Goal: Task Accomplishment & Management: Manage account settings

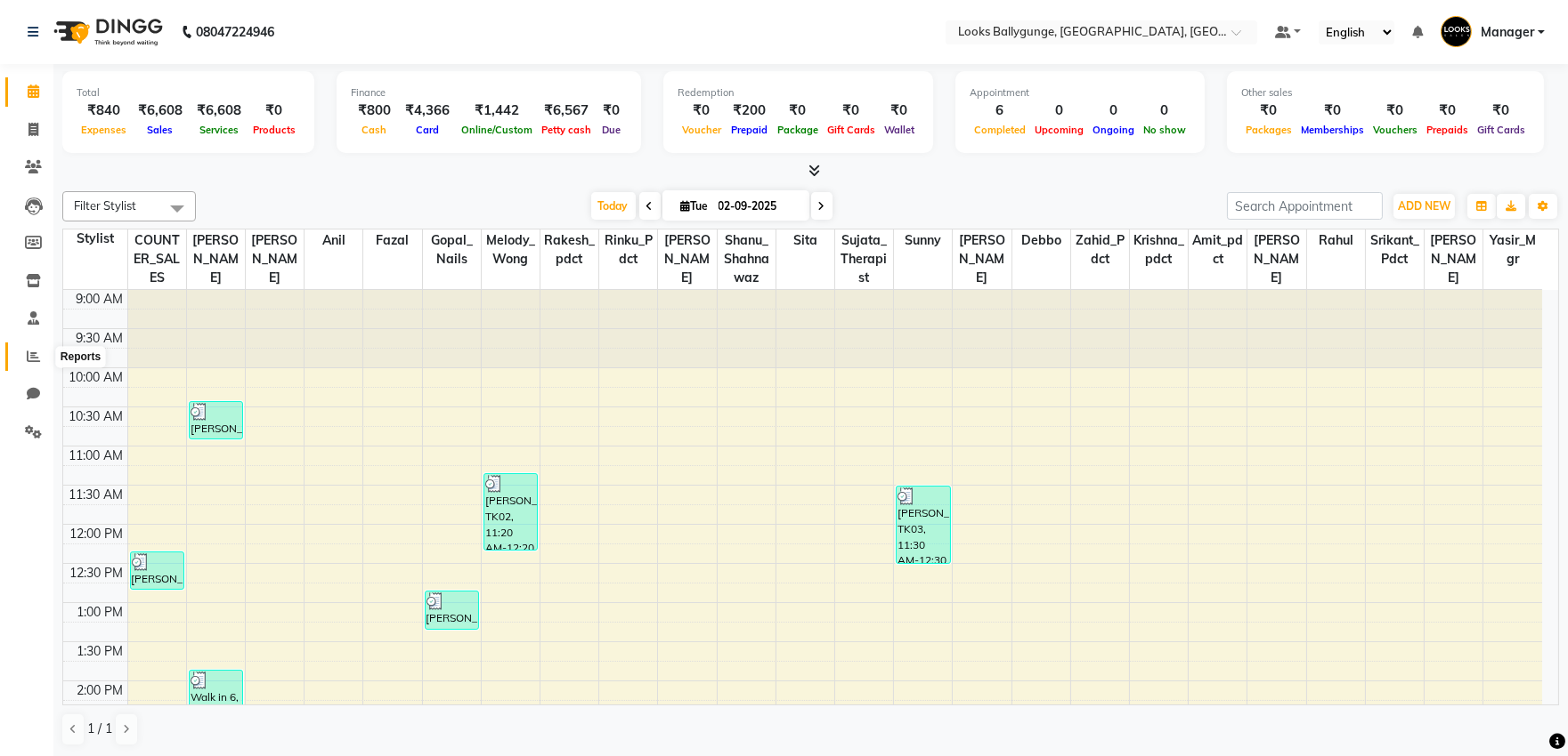
click at [33, 354] on icon at bounding box center [33, 357] width 14 height 14
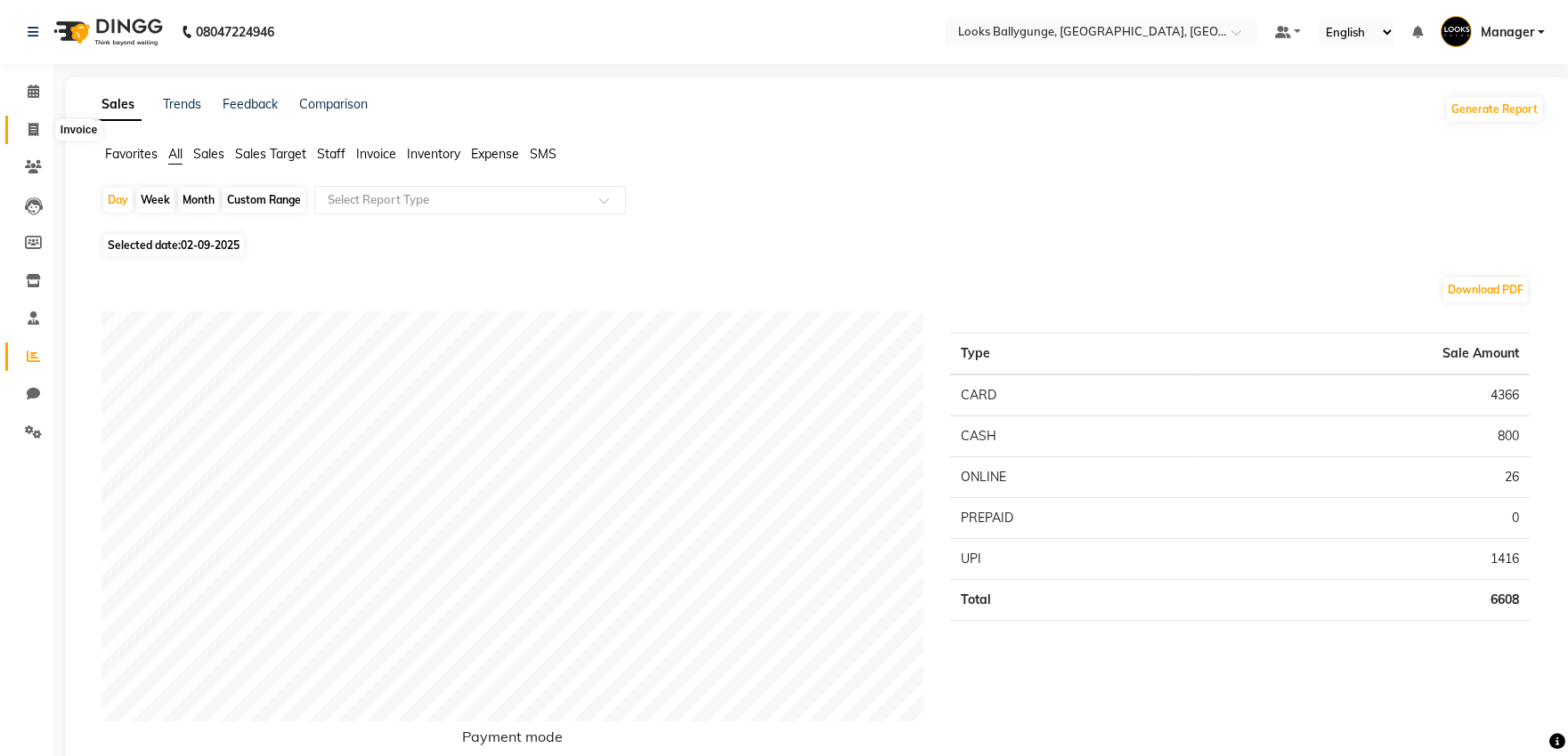
click at [37, 122] on icon at bounding box center [33, 129] width 10 height 14
select select "6477"
select select "service"
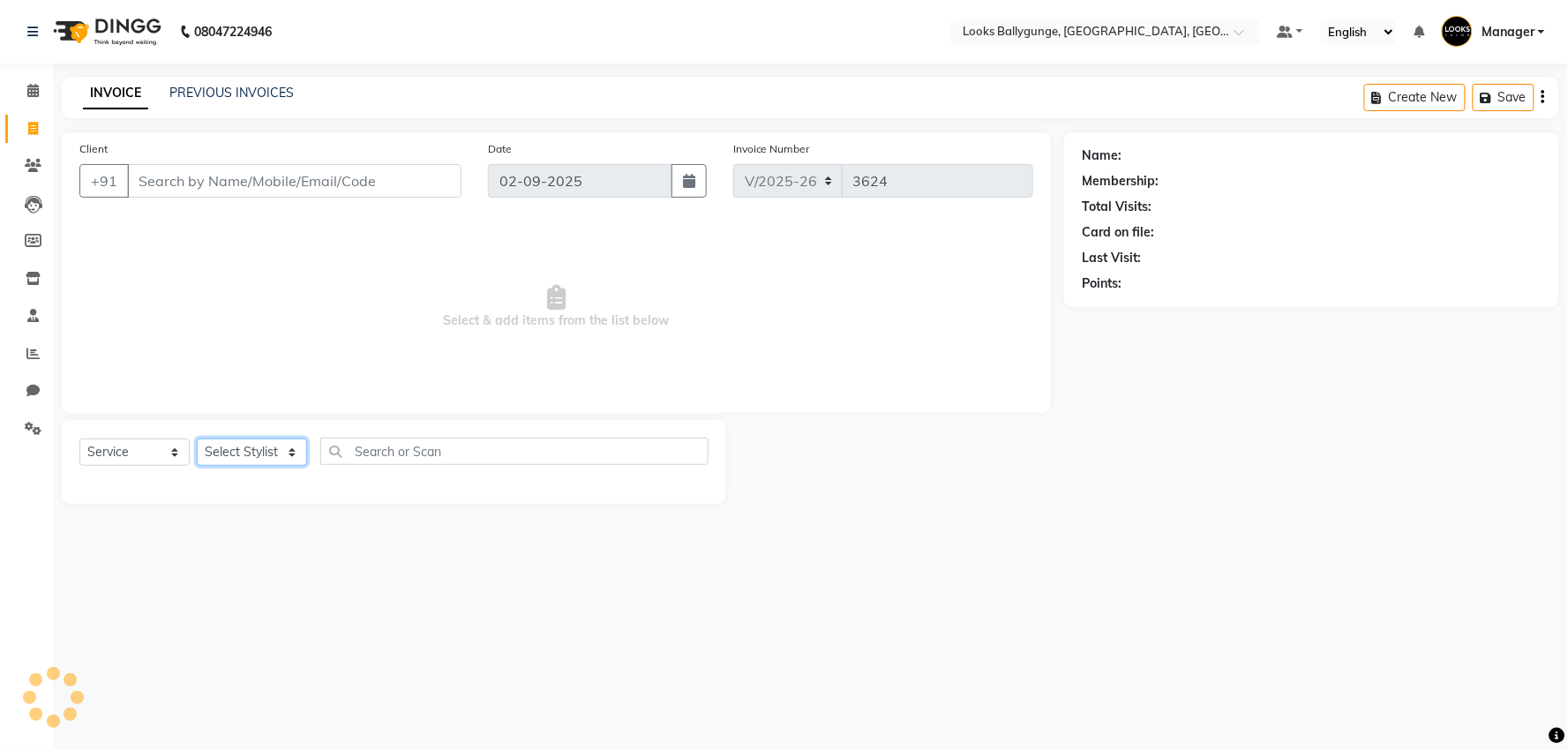
click at [232, 451] on select "Select Stylist" at bounding box center [252, 452] width 110 height 27
select select "62807"
click at [197, 440] on select "Select Stylist [PERSON_NAME] amit_pdct anil [PERSON_NAME] COUNTER_SALES [PERSON…" at bounding box center [255, 452] width 118 height 27
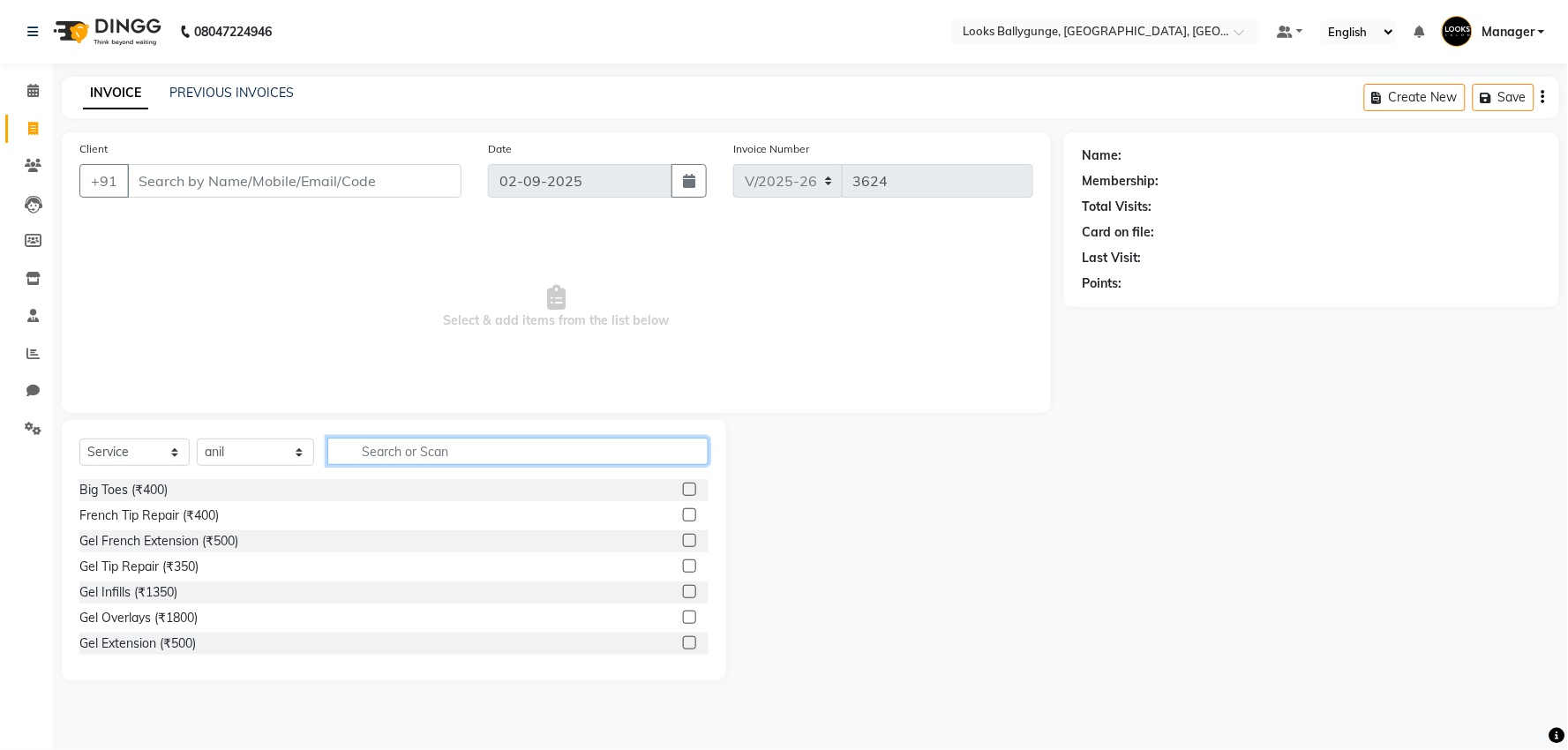
click at [374, 447] on input "text" at bounding box center [518, 451] width 382 height 27
type input "CUT"
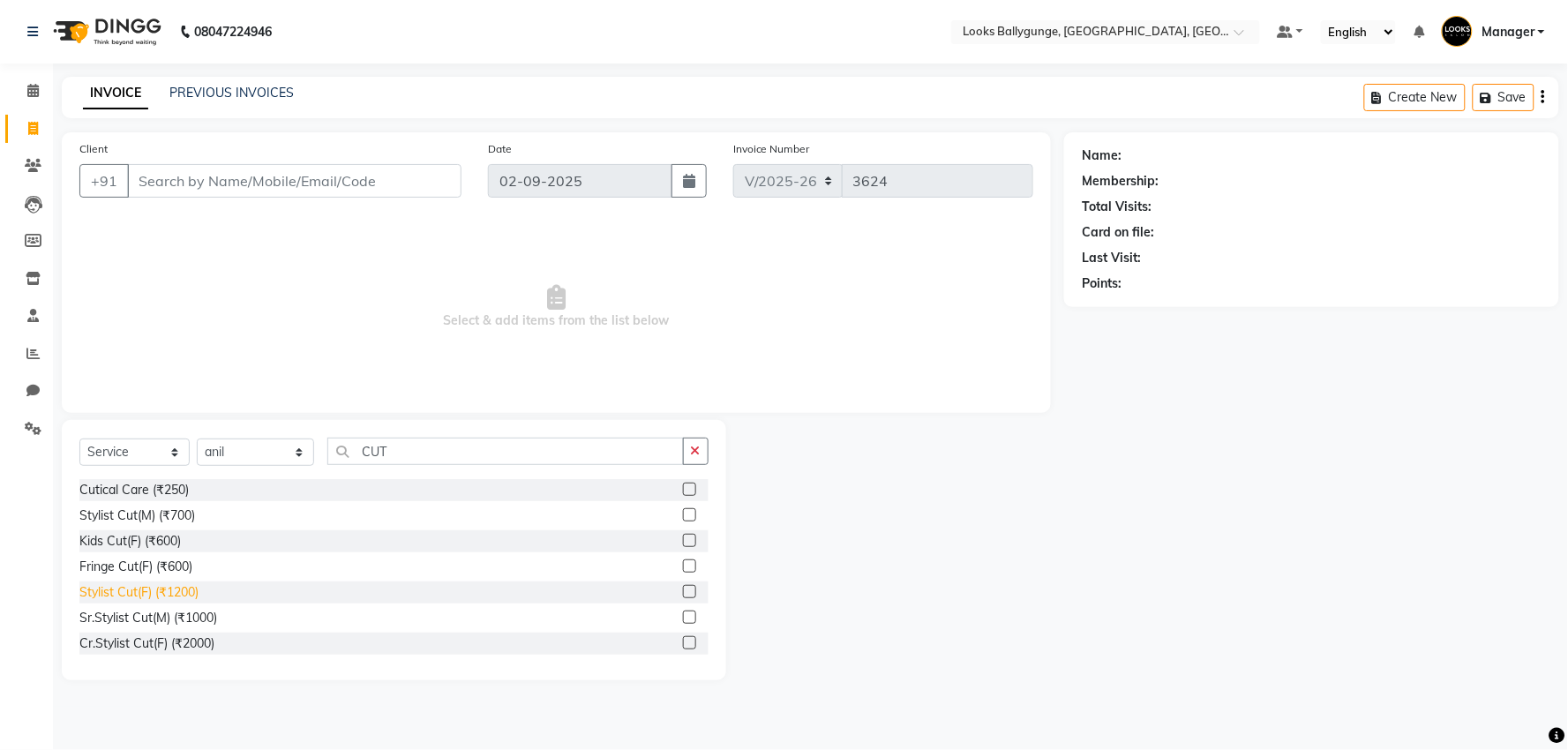
click at [124, 594] on div "Stylist Cut(F) (₹1200)" at bounding box center [139, 592] width 120 height 18
checkbox input "false"
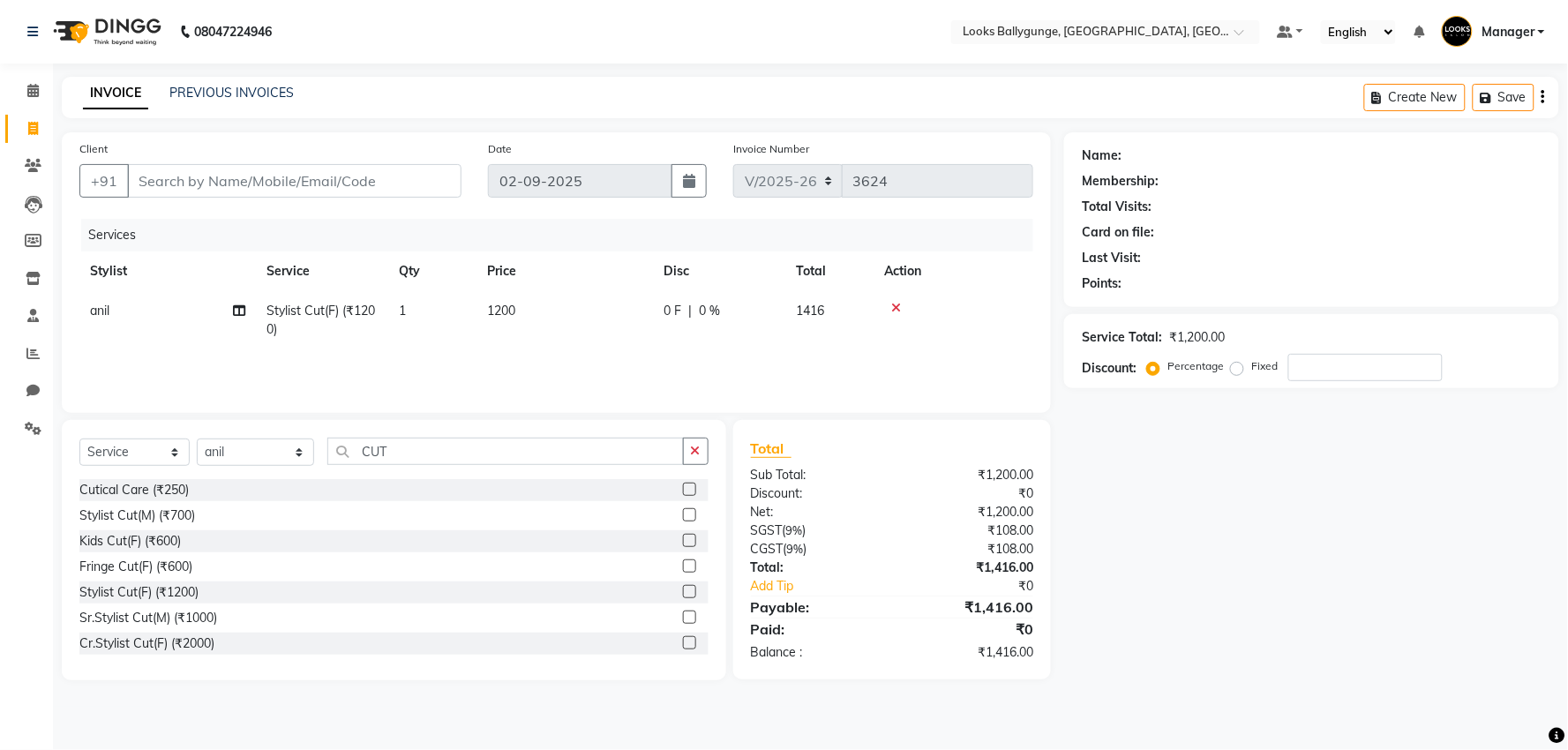
click at [500, 311] on span "1200" at bounding box center [501, 310] width 28 height 15
select select "62807"
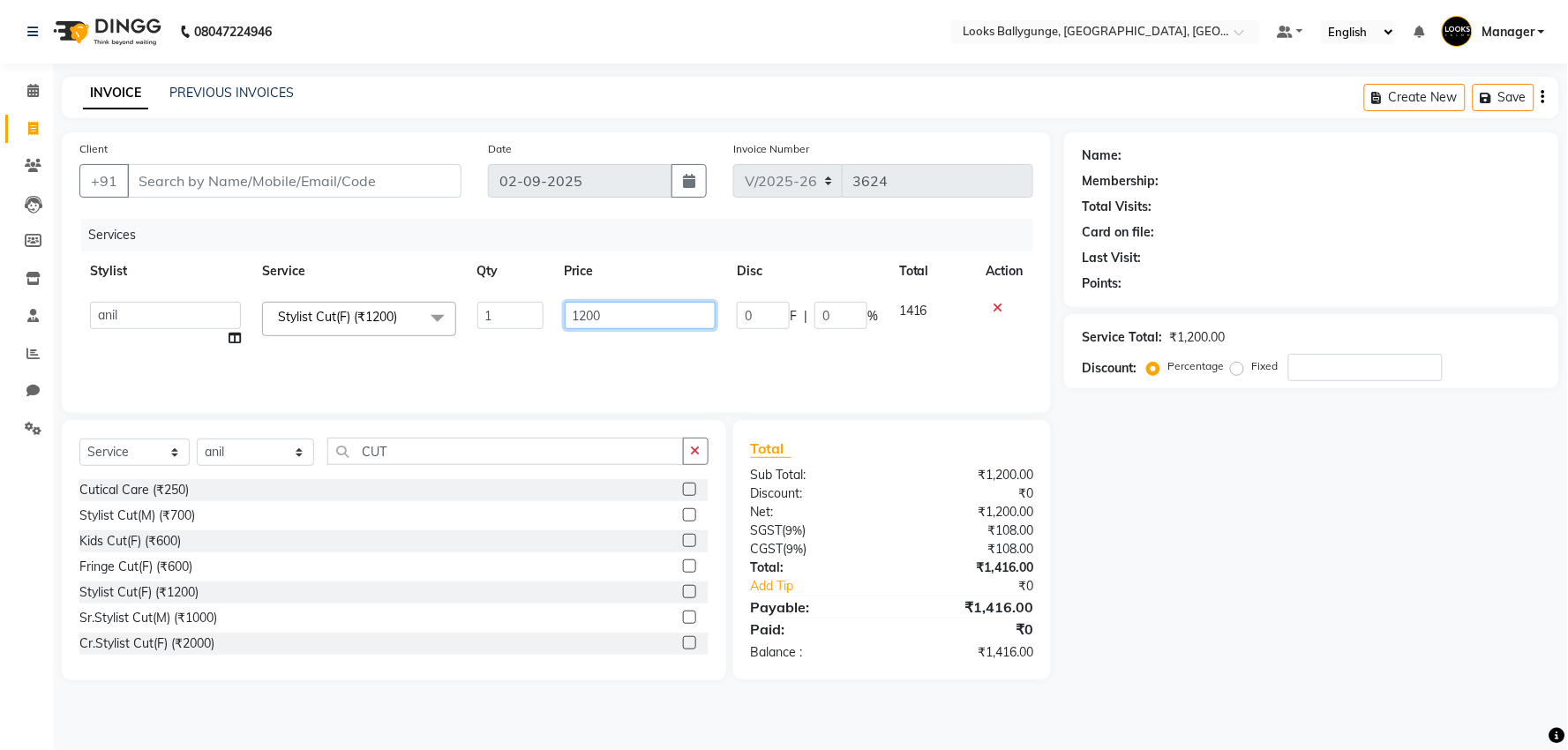
click at [588, 314] on input "1200" at bounding box center [640, 315] width 151 height 27
type input "1100"
click at [172, 174] on input "Client" at bounding box center [294, 180] width 334 height 34
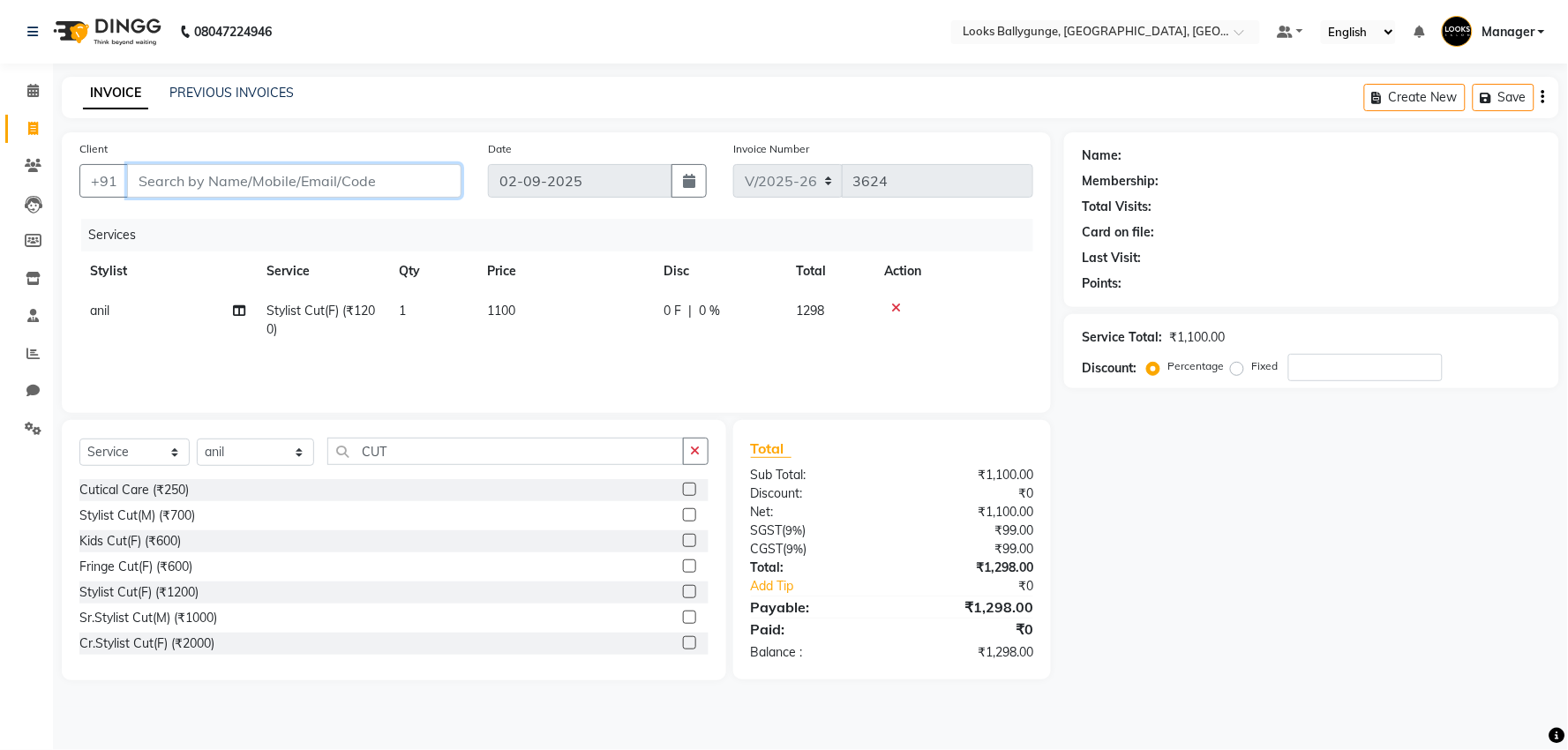
type input "7"
type input "0"
type input "7278271892"
click at [389, 174] on span "Add Client" at bounding box center [416, 181] width 69 height 17
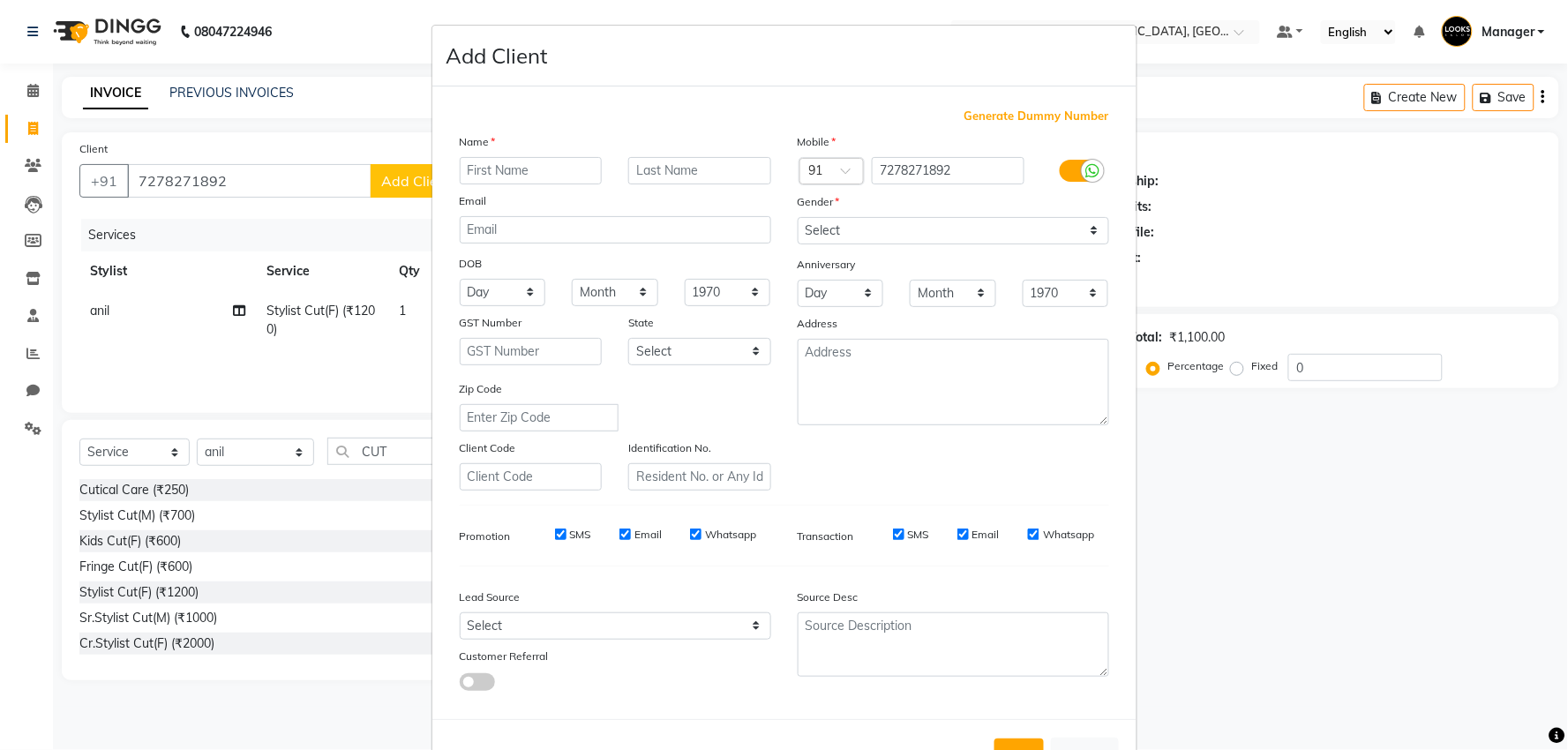
scroll to position [66, 0]
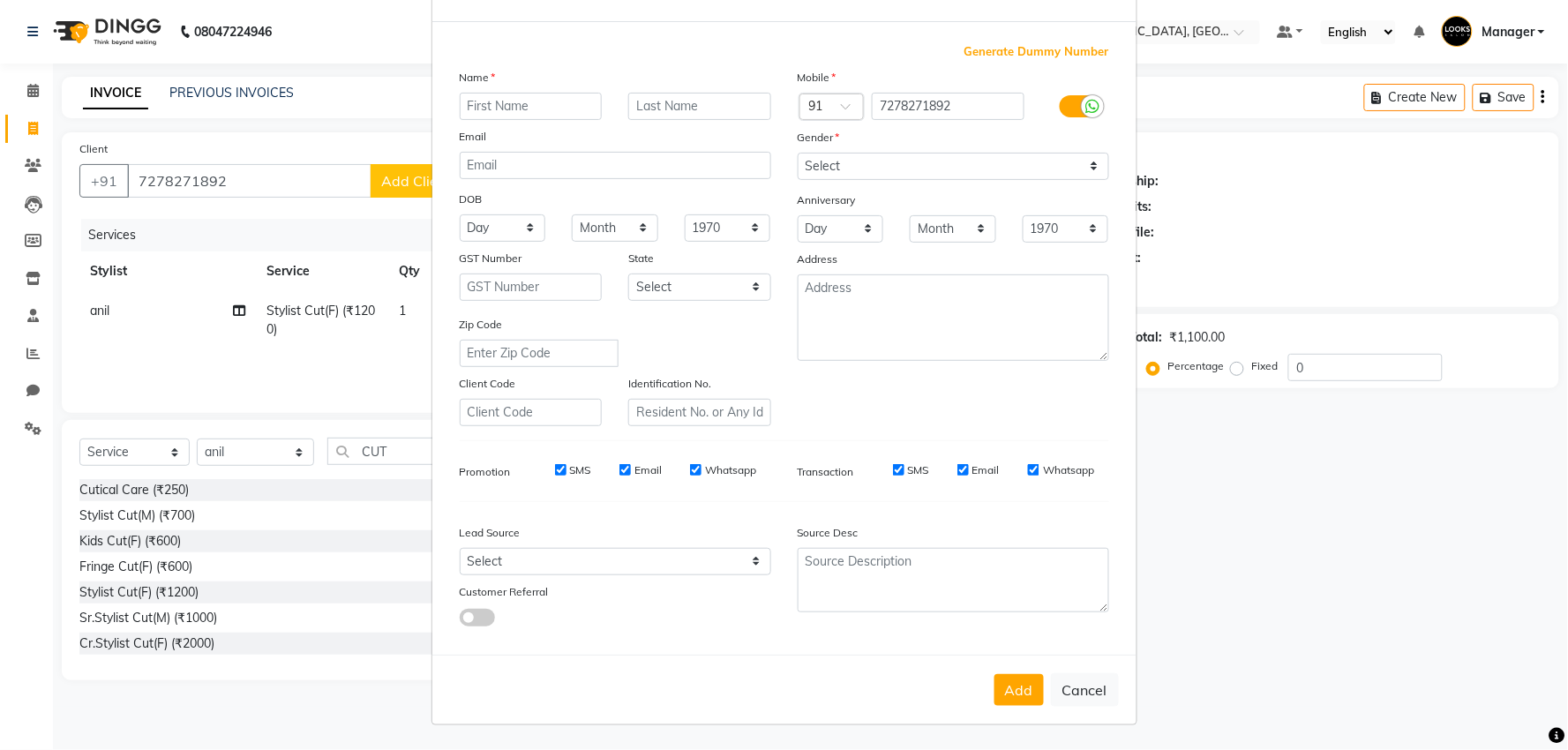
click at [526, 93] on input "text" at bounding box center [531, 106] width 143 height 27
type input "MANOJIT"
click at [688, 108] on input "text" at bounding box center [700, 106] width 143 height 27
type input "KARAN"
click at [879, 157] on select "Select Male Female Other Prefer Not To Say" at bounding box center [953, 166] width 311 height 27
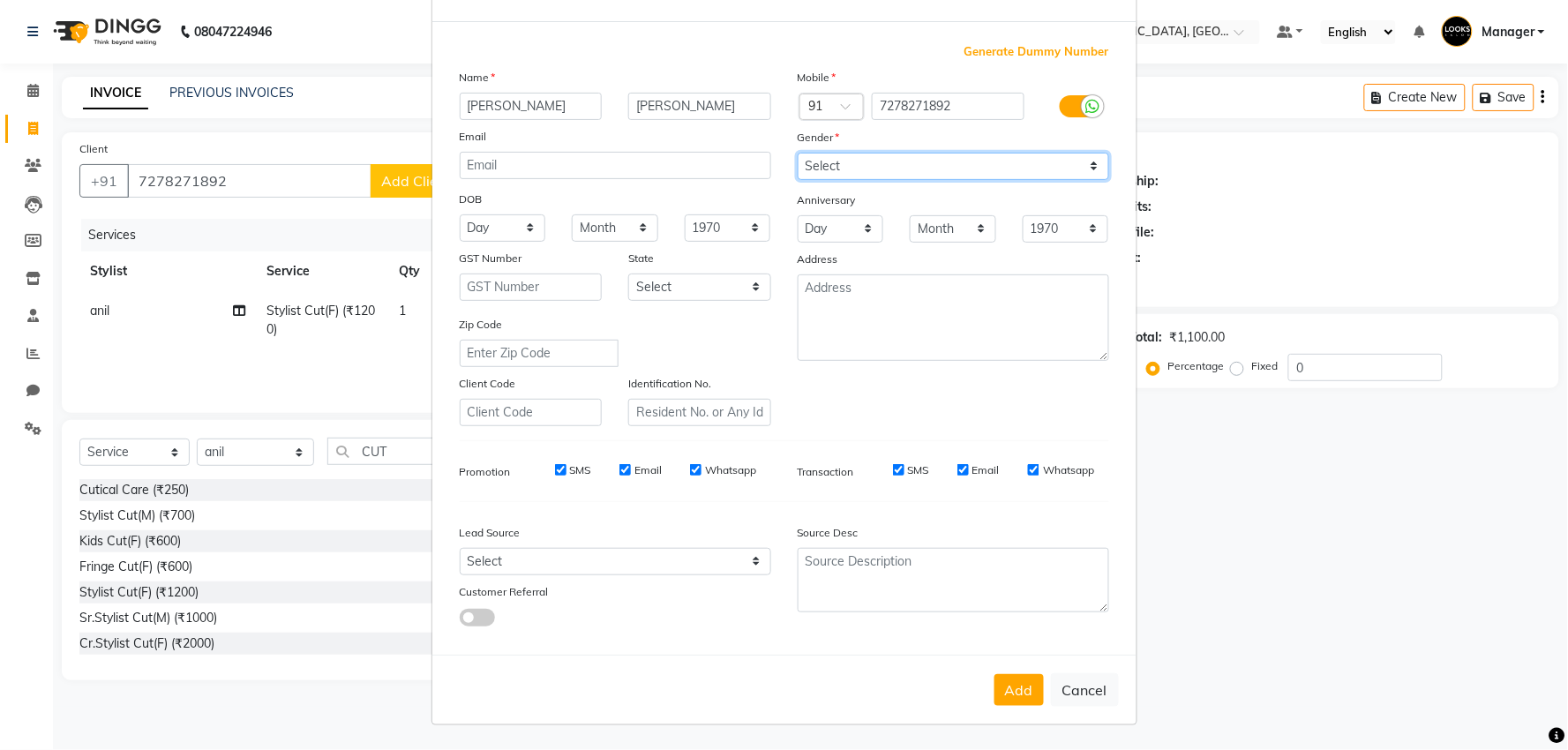
select select "male"
click at [798, 152] on select "Select Male Female Other Prefer Not To Say" at bounding box center [953, 166] width 311 height 27
click at [1013, 691] on button "Add" at bounding box center [1019, 690] width 49 height 32
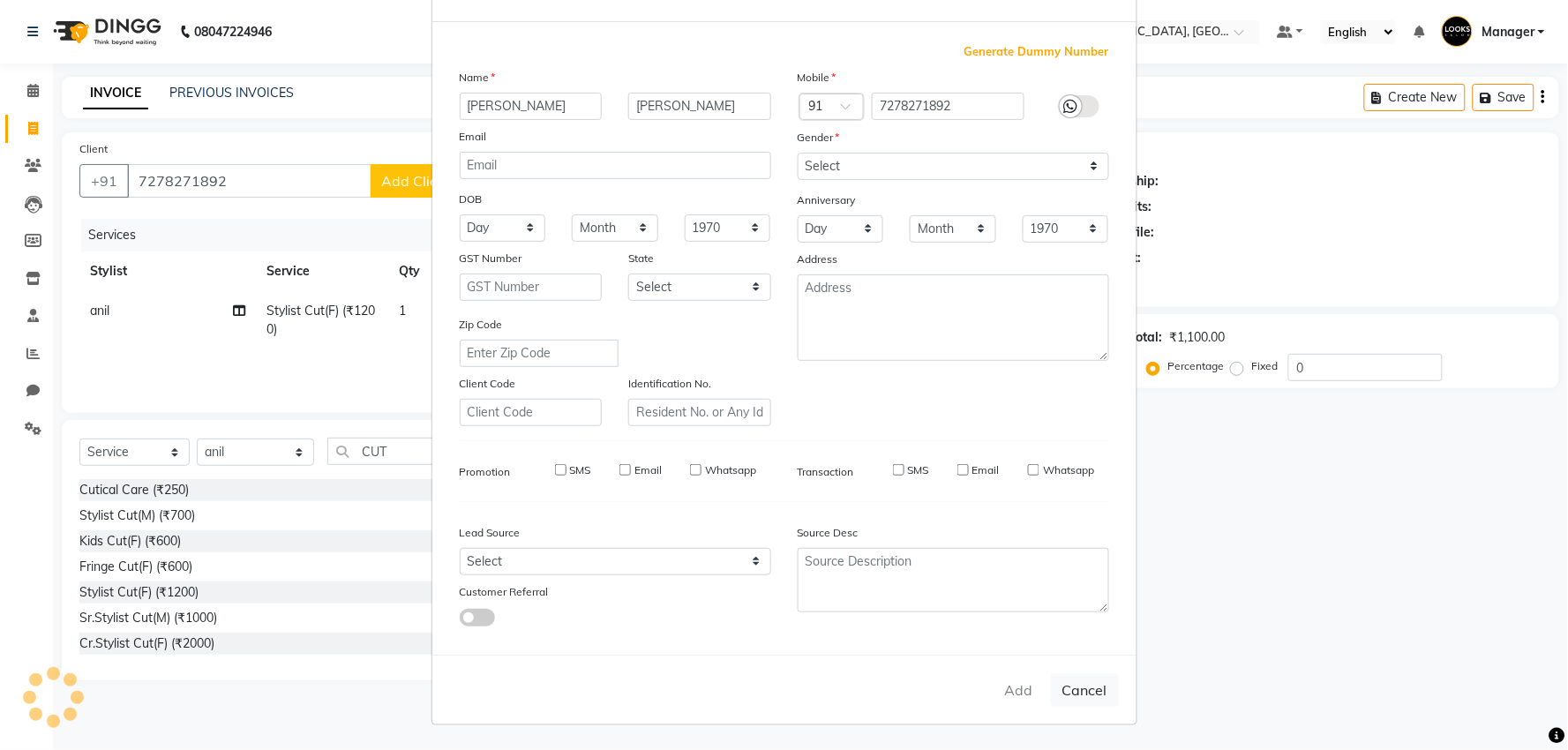
select select
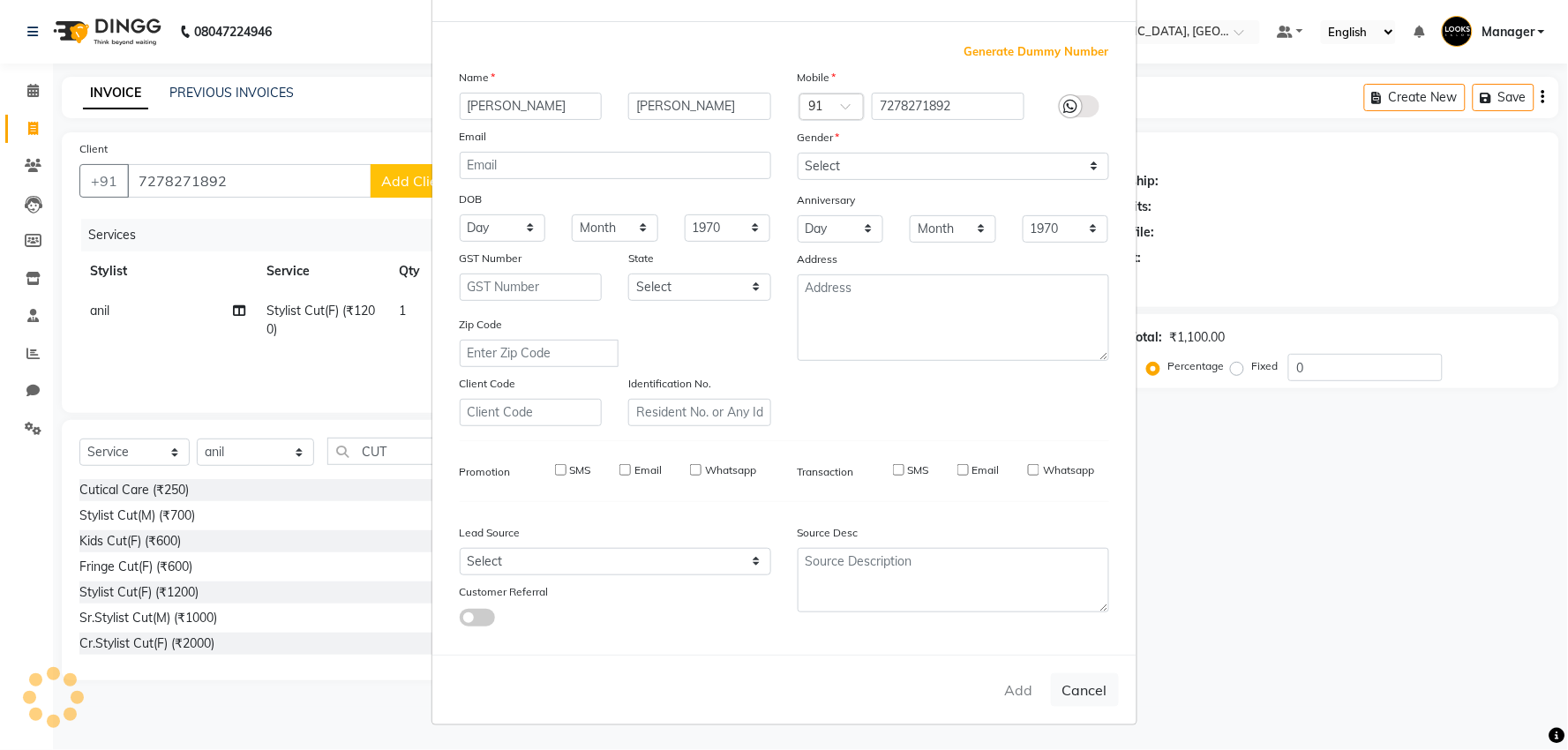
select select
checkbox input "false"
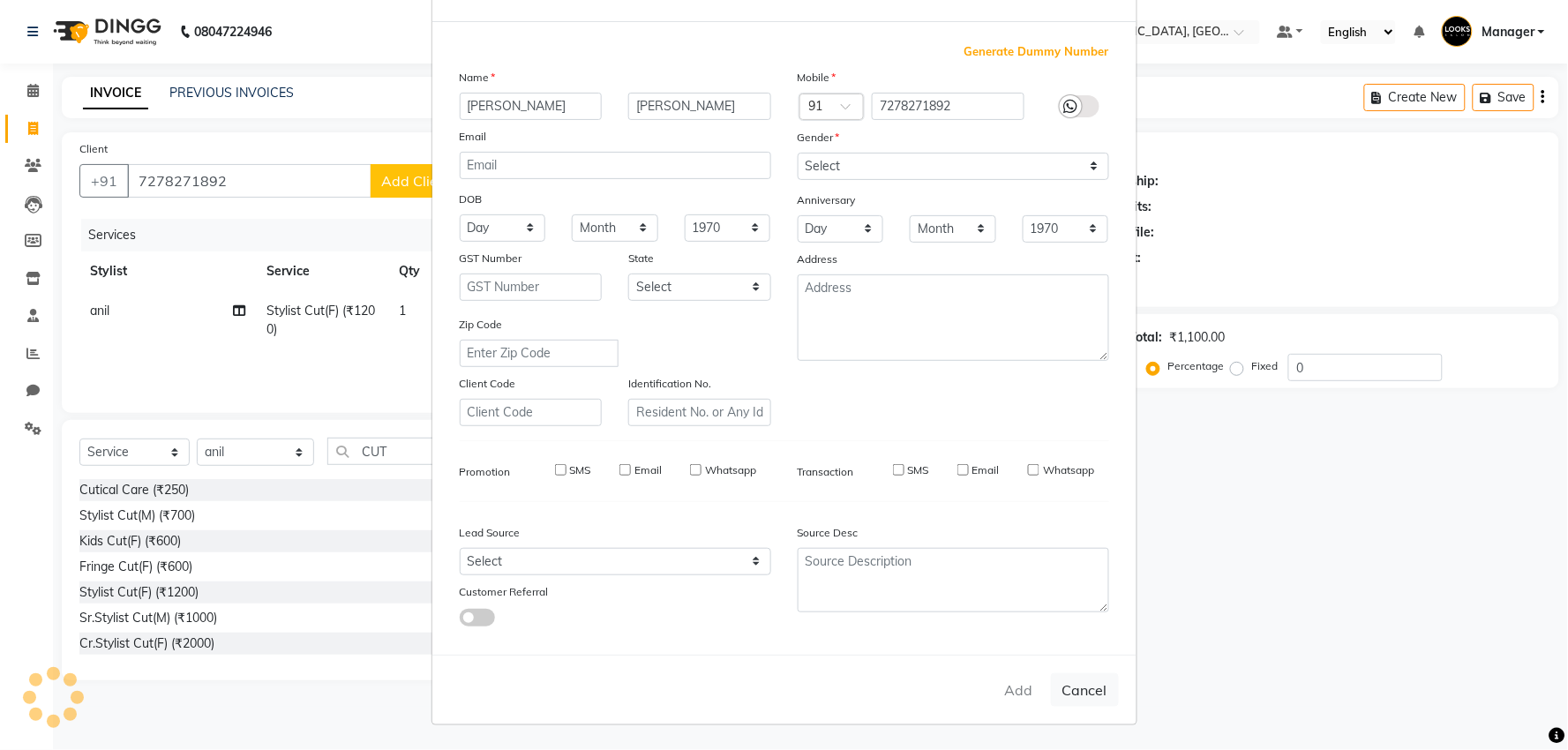
checkbox input "false"
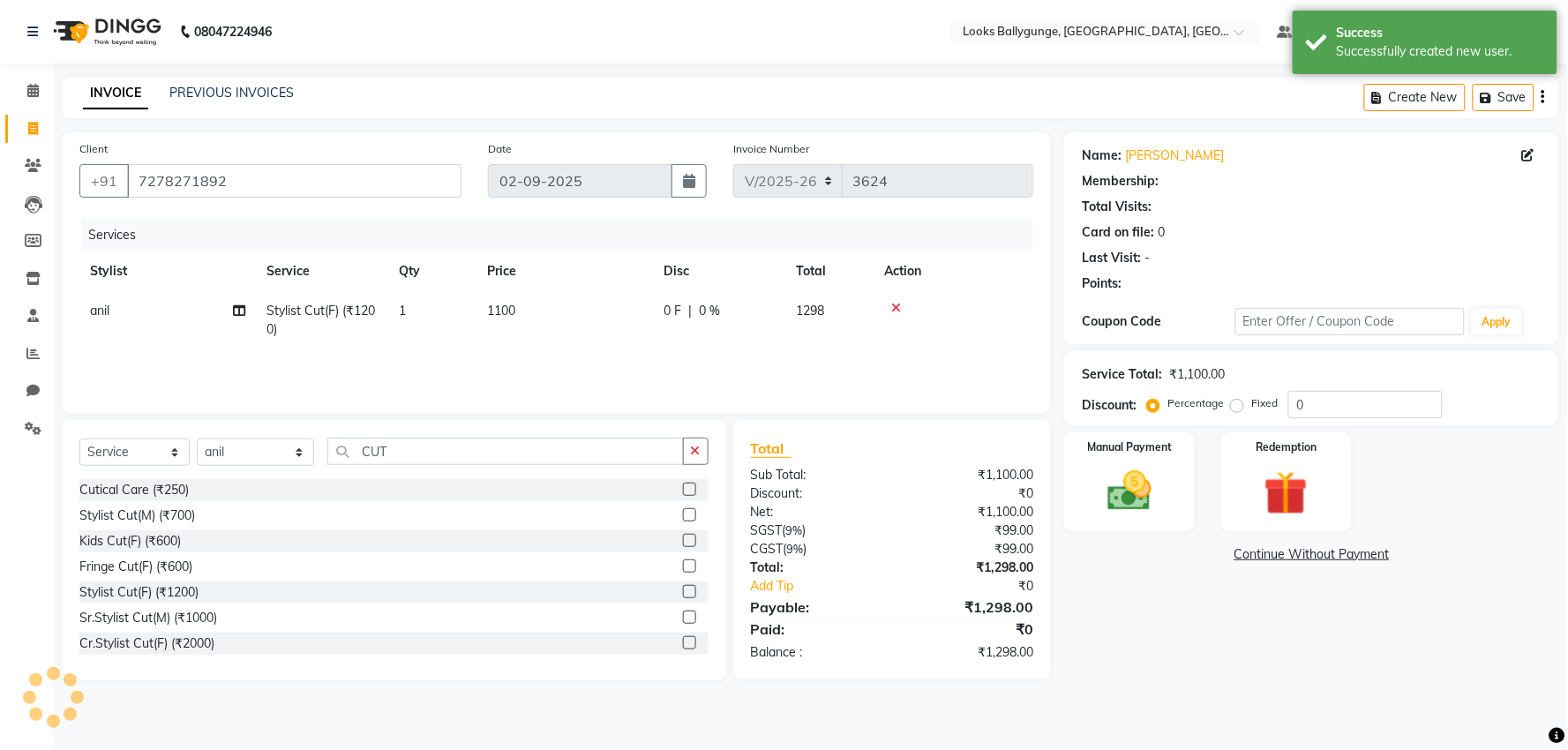
select select "1: Object"
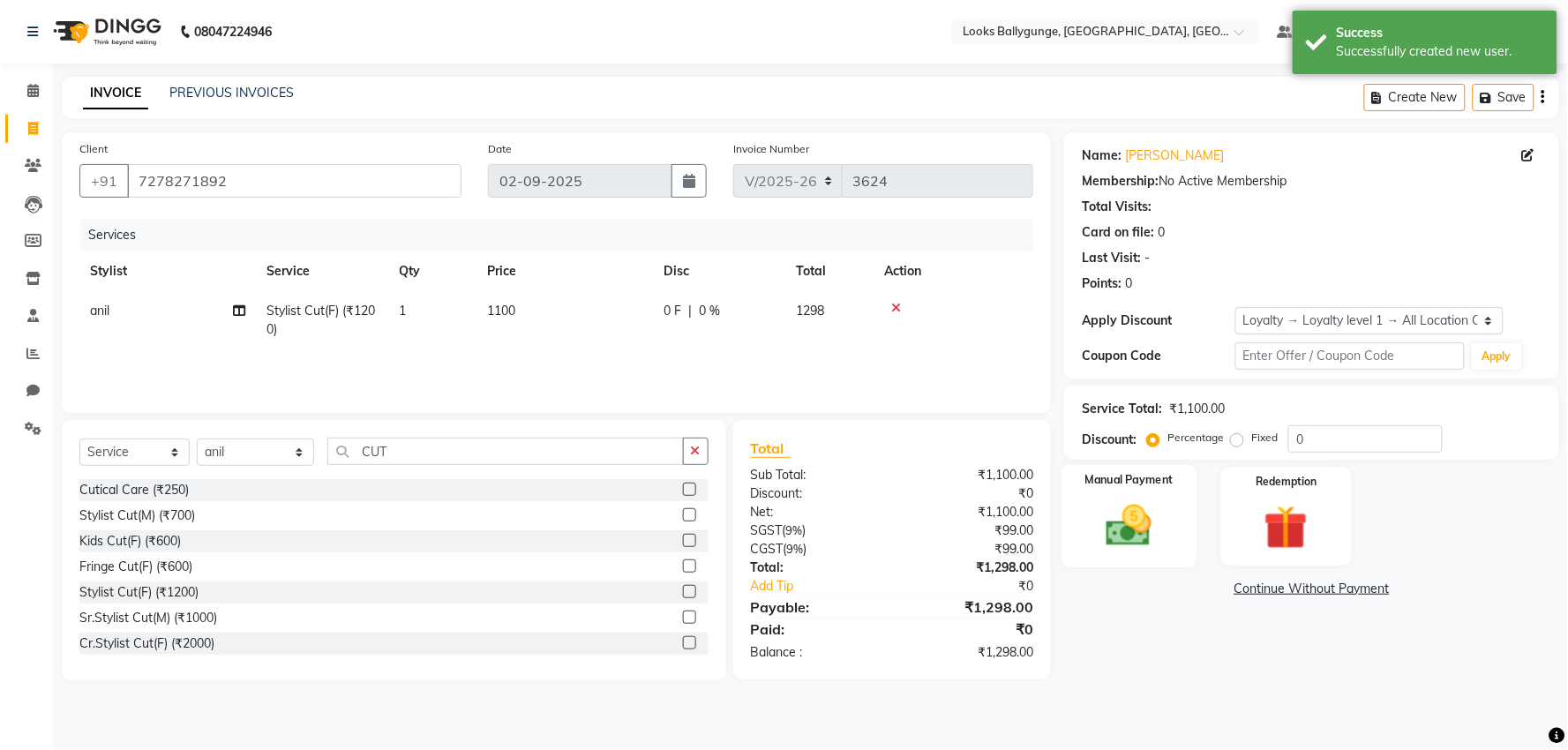
click at [1129, 545] on img at bounding box center [1129, 525] width 74 height 53
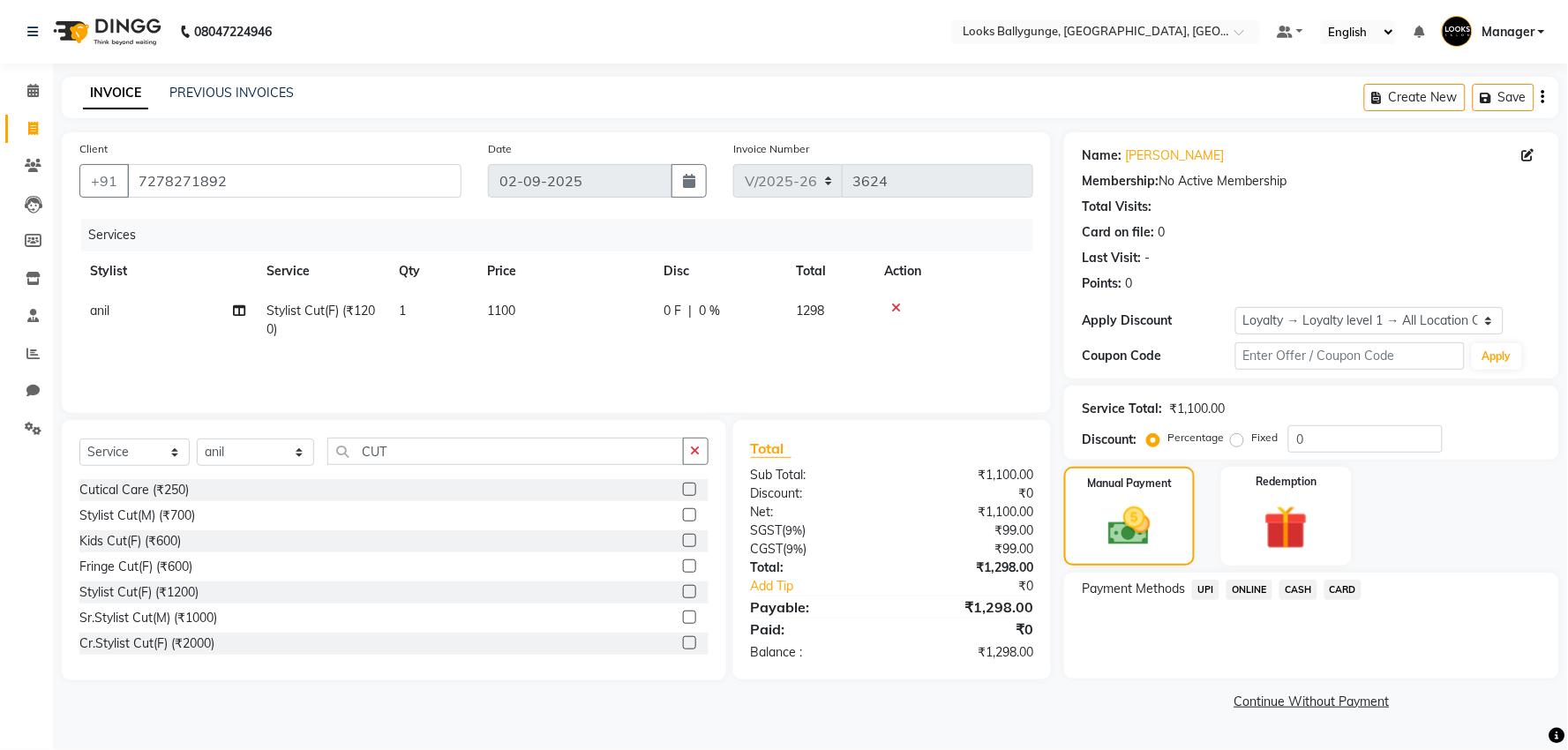
click at [1212, 594] on span "UPI" at bounding box center [1206, 590] width 27 height 20
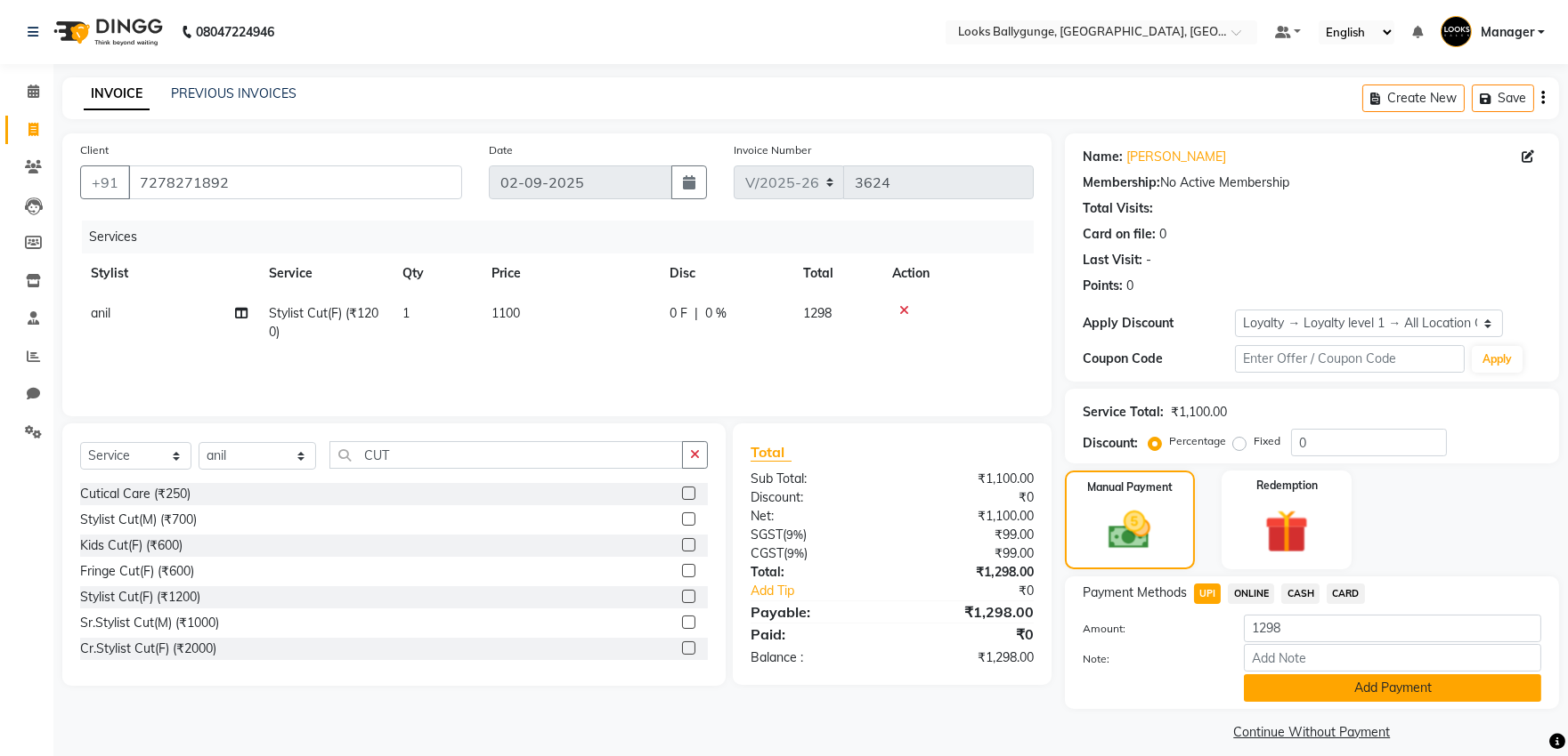
click at [1278, 685] on button "Add Payment" at bounding box center [1392, 688] width 297 height 27
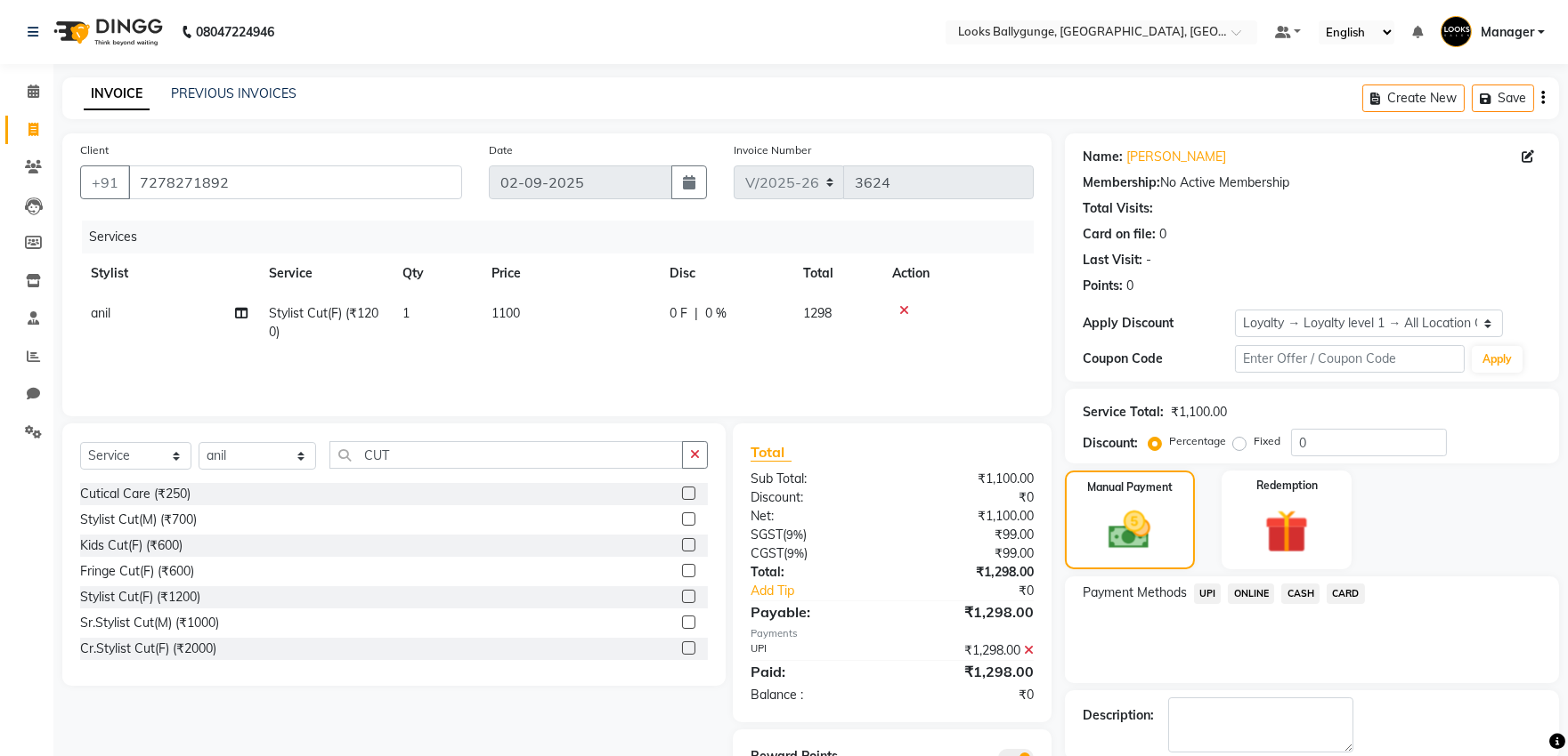
scroll to position [90, 0]
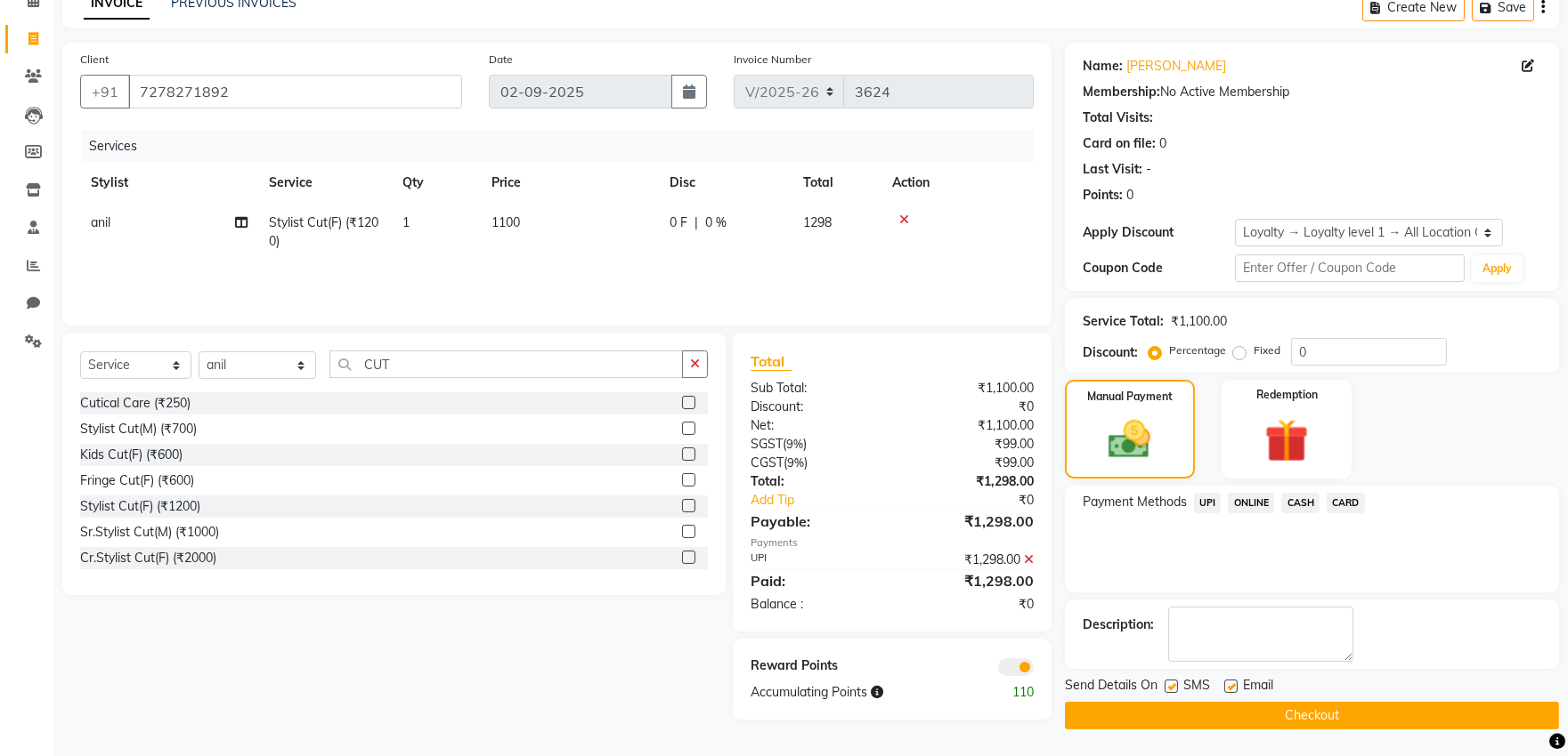
click at [1202, 499] on span "UPI" at bounding box center [1207, 502] width 27 height 20
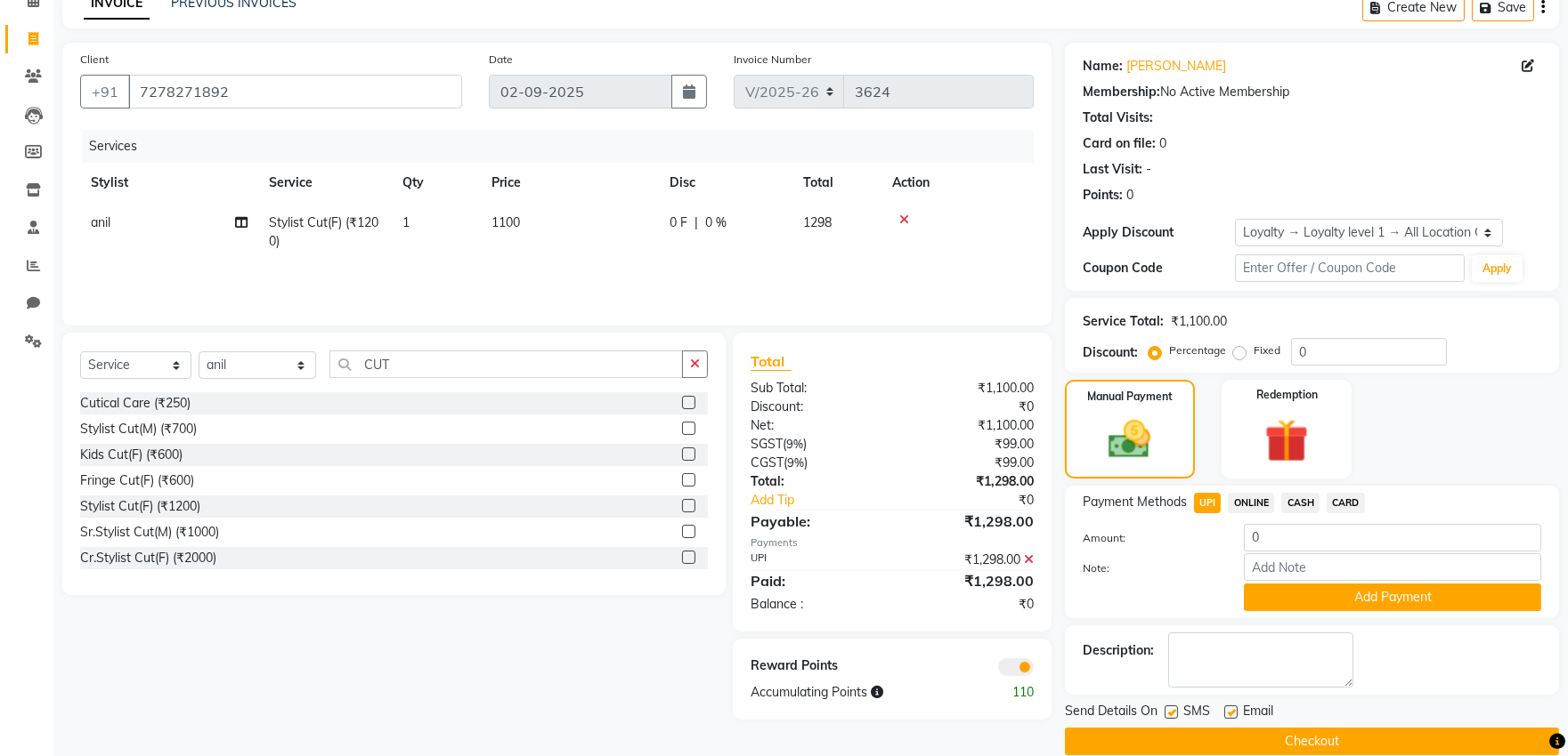
click at [1272, 744] on button "Checkout" at bounding box center [1311, 741] width 494 height 27
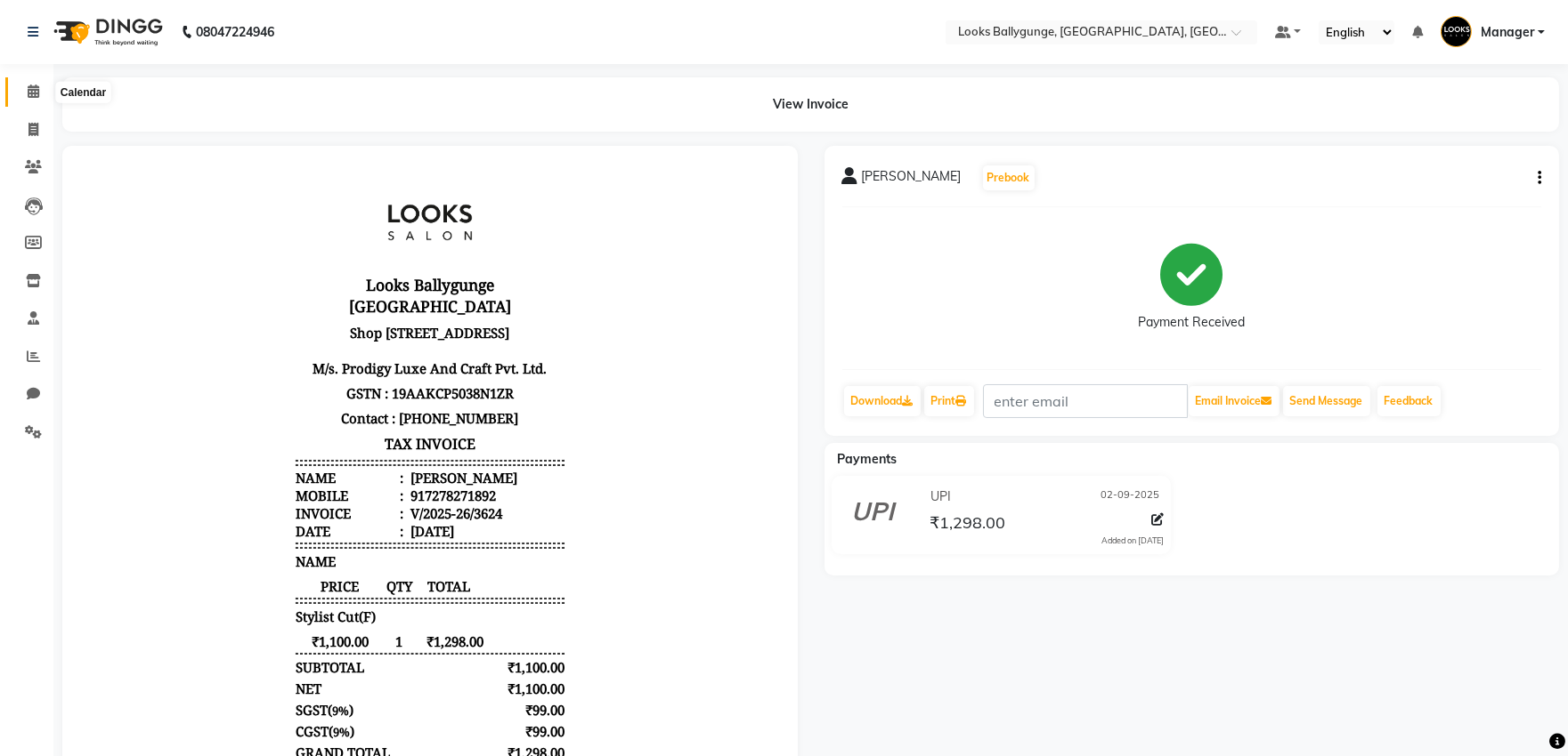
click at [38, 96] on span at bounding box center [33, 91] width 31 height 20
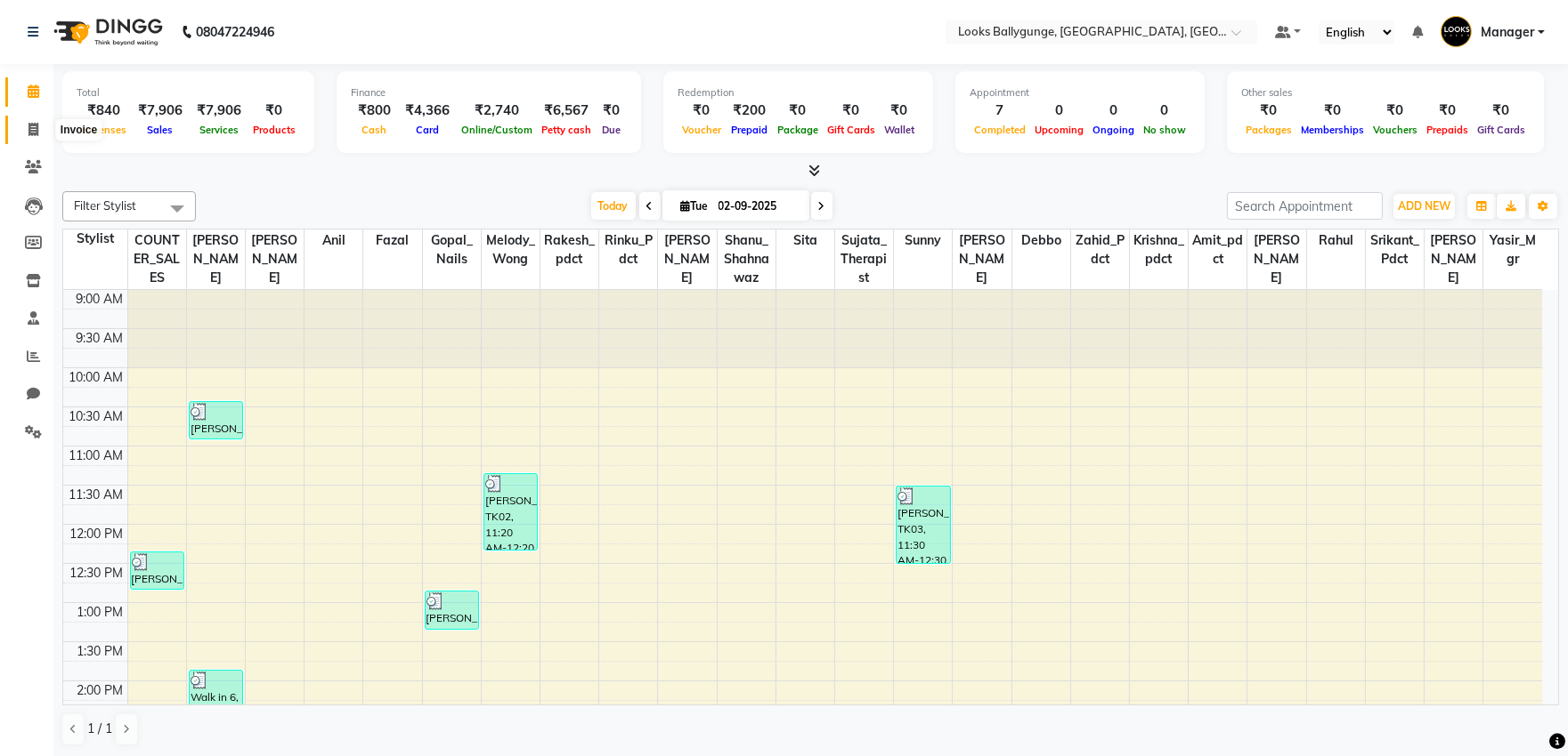
click at [17, 122] on span at bounding box center [33, 130] width 31 height 20
select select "service"
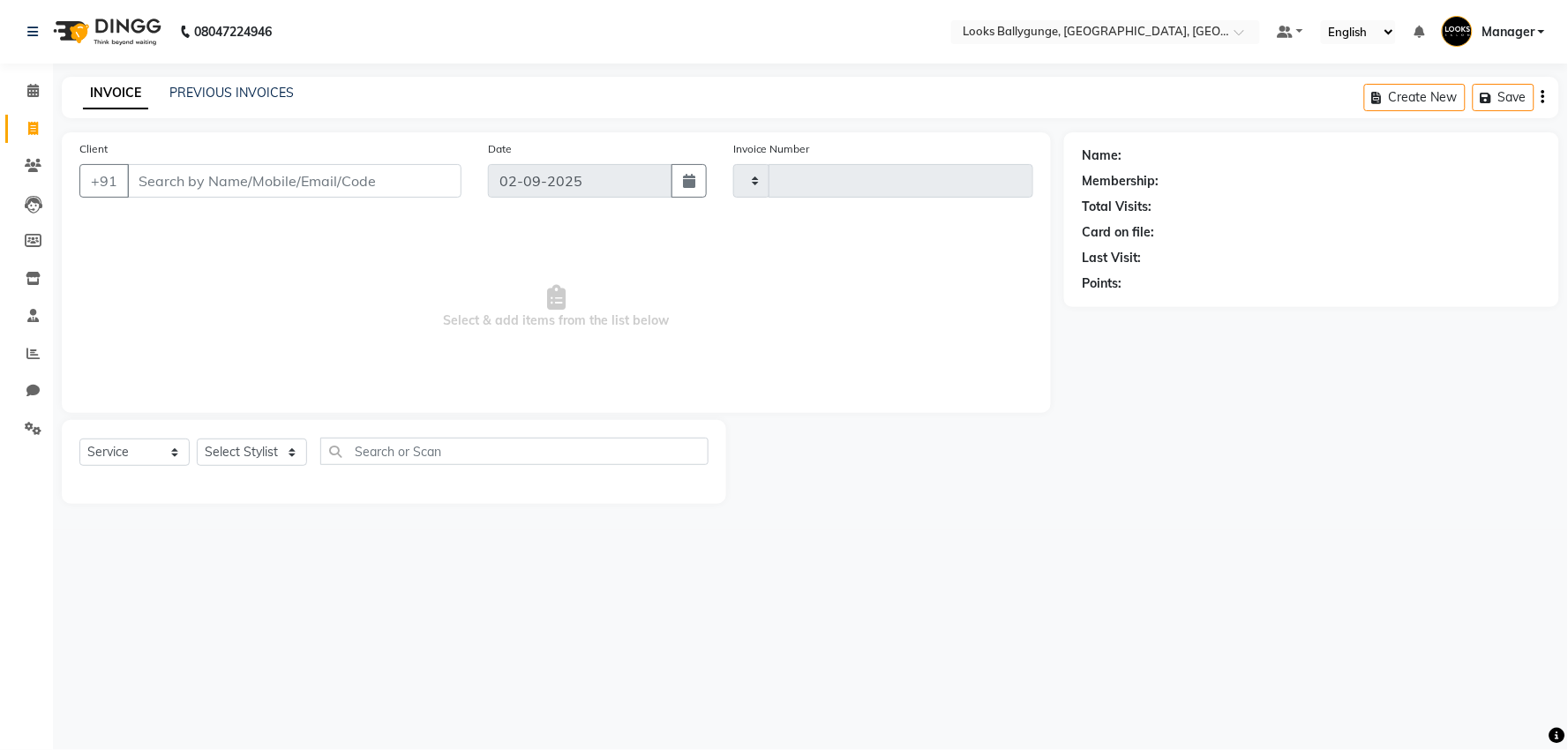
type input "3625"
select select "6477"
click at [213, 444] on select "Select Stylist" at bounding box center [252, 452] width 110 height 27
select select "68166"
click at [197, 440] on select "Select Stylist Ali_Stylist amit_pdct anil Ayush Sahu COUNTER_SALES Debbo Fazal …" at bounding box center [255, 452] width 118 height 27
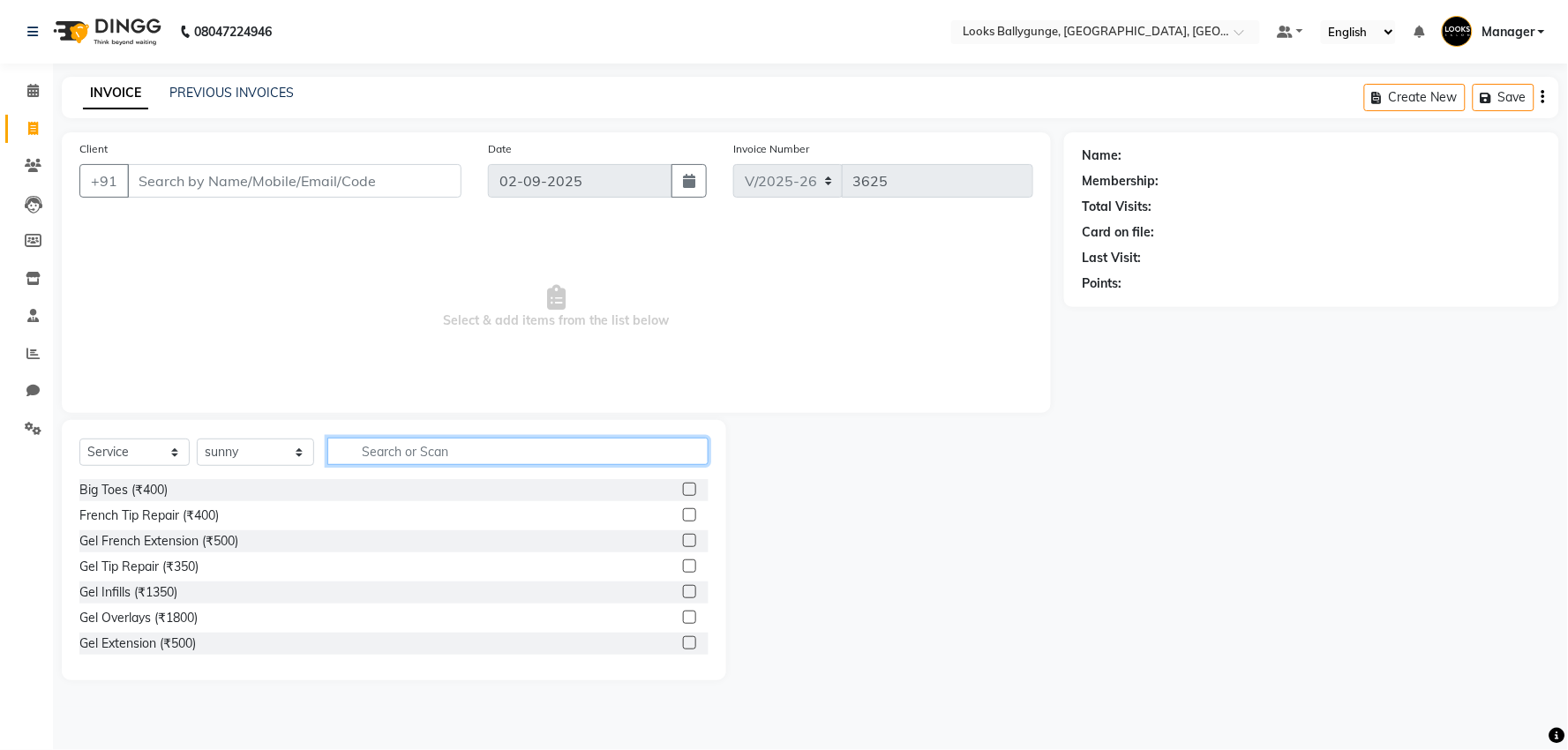
click at [400, 456] on input "text" at bounding box center [518, 451] width 382 height 27
type input "CUT"
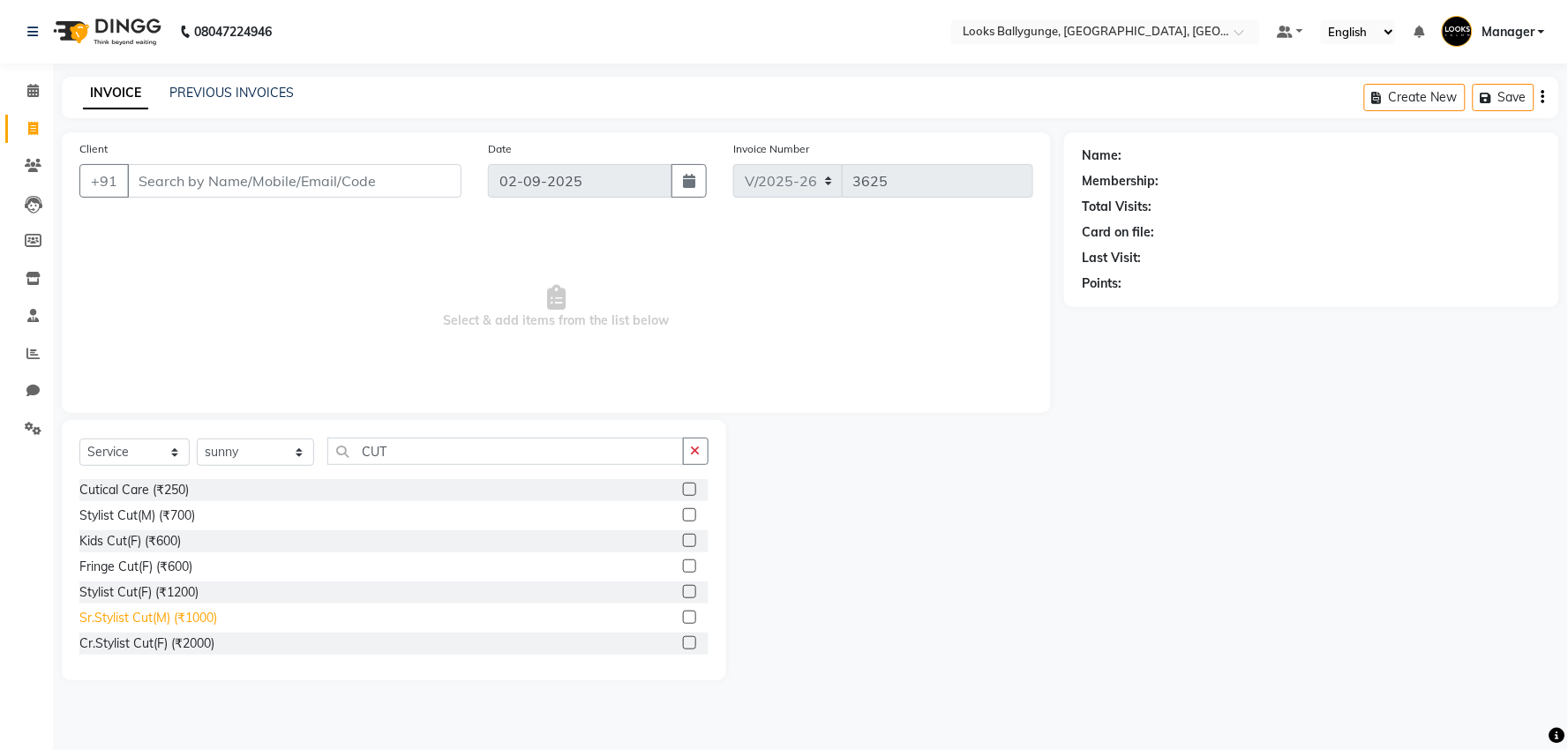
click at [173, 611] on div "Sr.Stylist Cut(M) (₹1000)" at bounding box center [147, 618] width 138 height 18
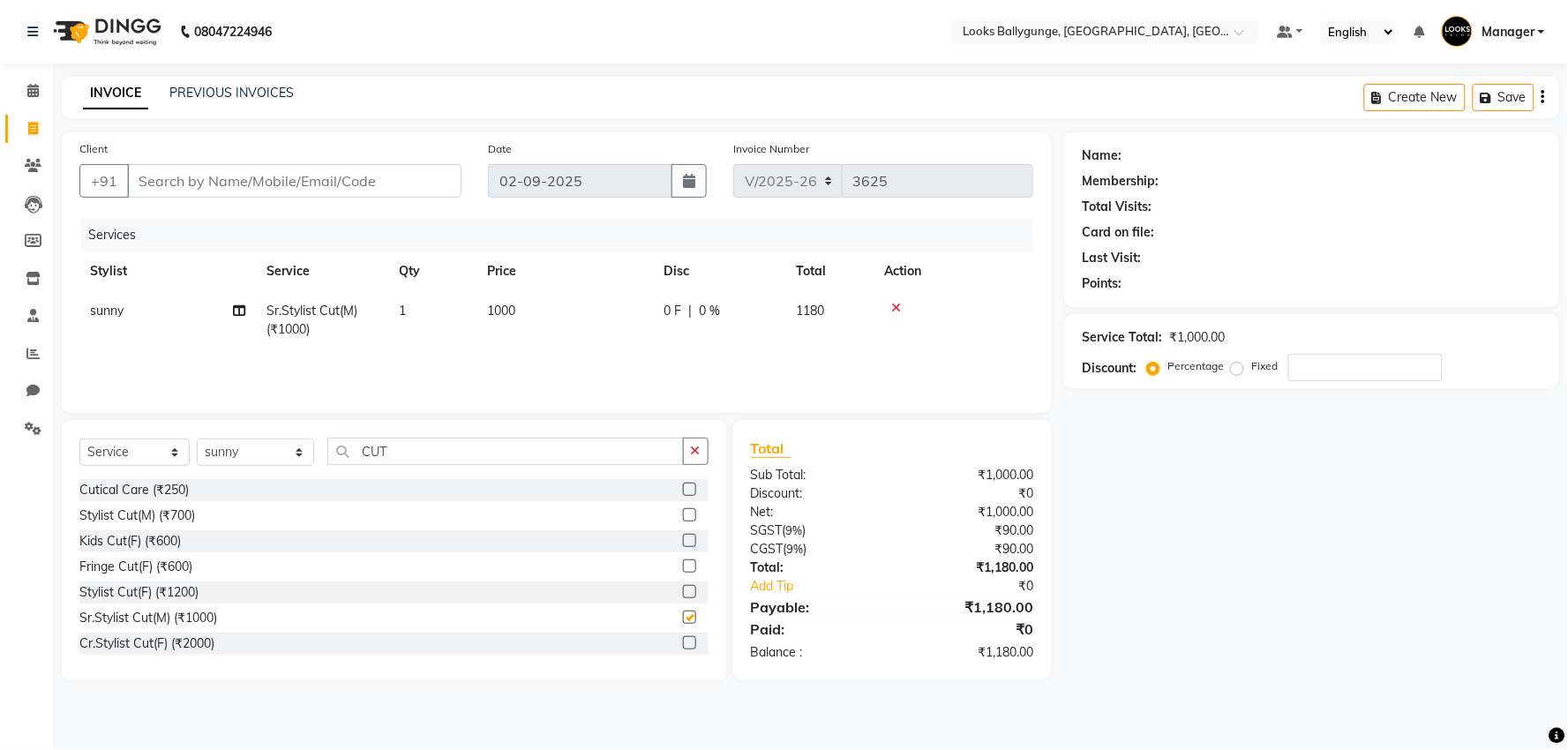
checkbox input "false"
click at [578, 345] on td "1000" at bounding box center [565, 320] width 176 height 58
select select "68166"
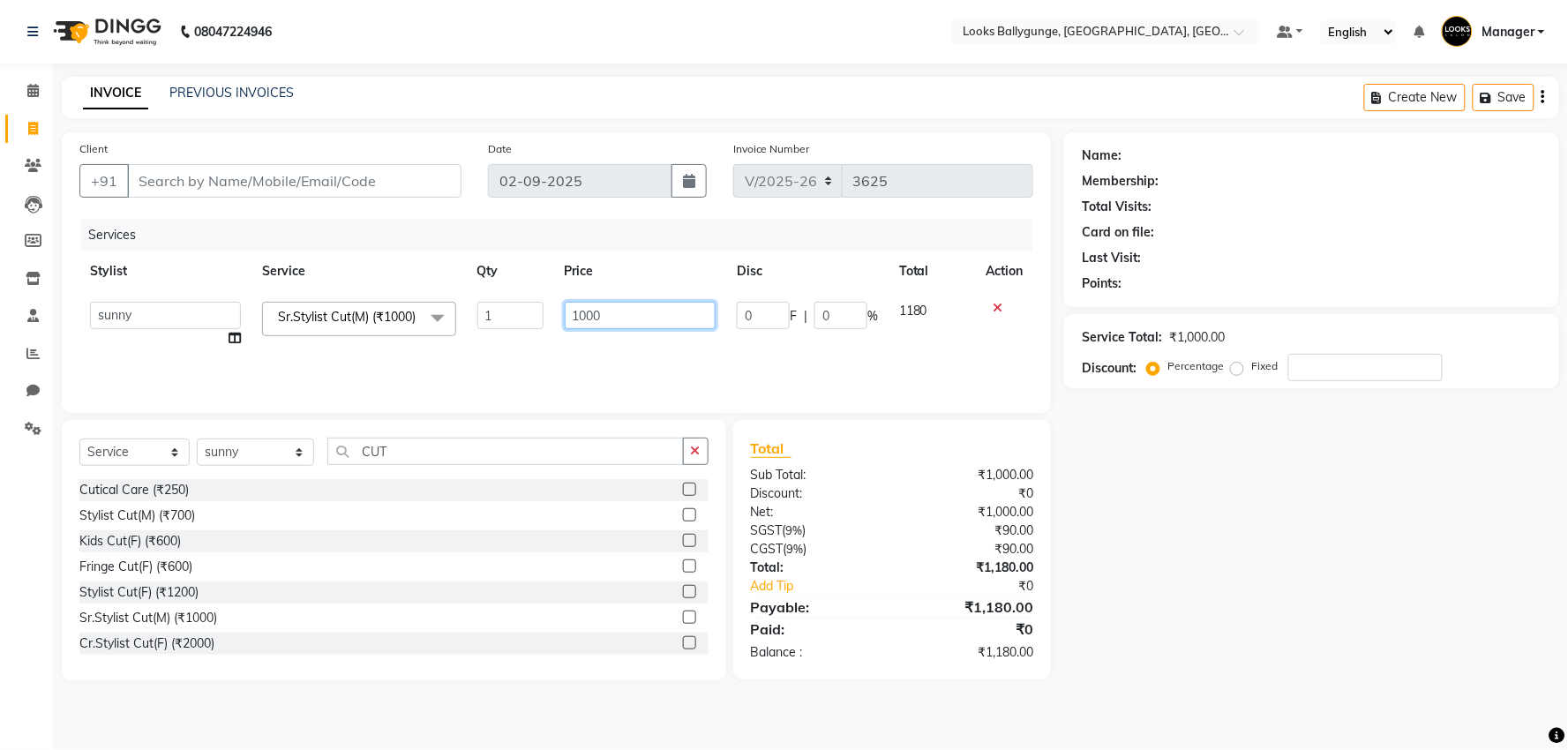
drag, startPoint x: 616, startPoint y: 319, endPoint x: 550, endPoint y: 325, distance: 66.3
click at [550, 325] on tr "Ali_Stylist amit_pdct anil Ayush Sahu COUNTER_SALES Debbo Fazal Gopal_Nails Kri…" at bounding box center [556, 325] width 954 height 67
type input "1200"
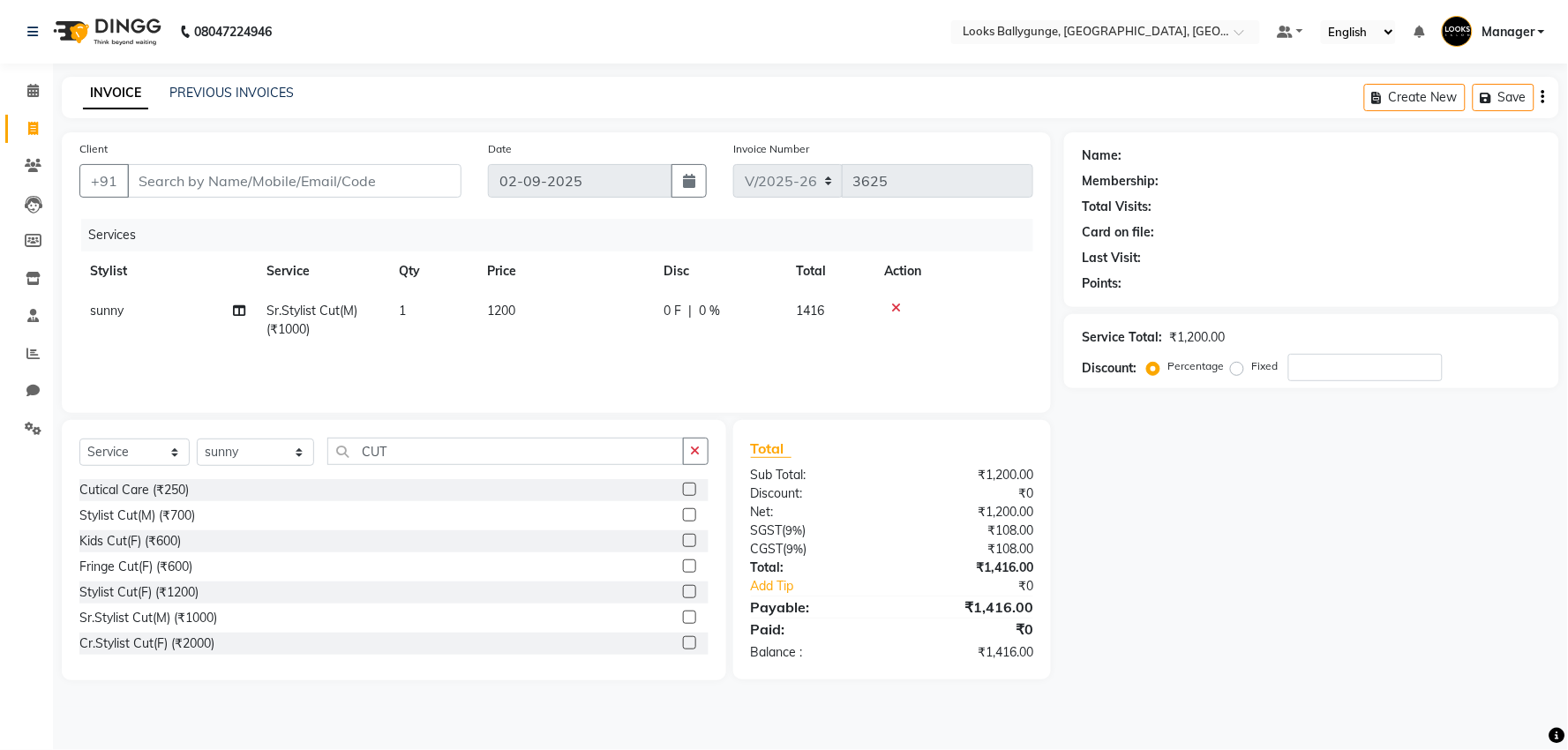
click at [547, 356] on div "Services Stylist Service Qty Price Disc Total Action sunny Sr.Stylist Cut(M) (₹…" at bounding box center [556, 307] width 954 height 176
click at [247, 454] on select "Select Stylist Ali_Stylist amit_pdct anil Ayush Sahu COUNTER_SALES Debbo Fazal …" at bounding box center [255, 452] width 118 height 27
click at [197, 440] on select "Select Stylist Ali_Stylist amit_pdct anil Ayush Sahu COUNTER_SALES Debbo Fazal …" at bounding box center [255, 452] width 118 height 27
click at [252, 454] on select "Select Stylist Ali_Stylist amit_pdct anil Ayush Sahu COUNTER_SALES Debbo Fazal …" at bounding box center [255, 452] width 118 height 27
select select "49416"
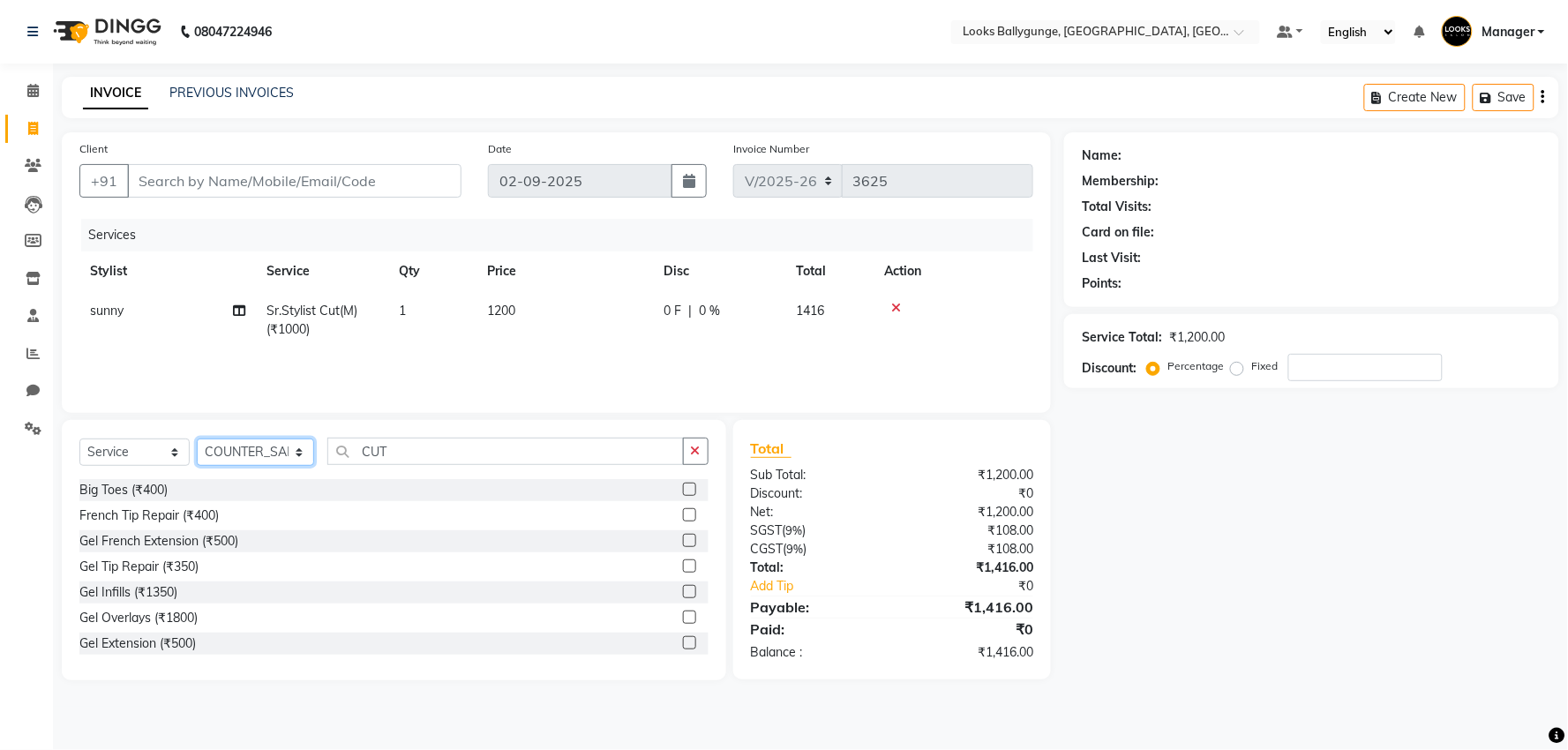
click at [197, 440] on select "Select Stylist Ali_Stylist amit_pdct anil Ayush Sahu COUNTER_SALES Debbo Fazal …" at bounding box center [255, 452] width 118 height 27
drag, startPoint x: 445, startPoint y: 445, endPoint x: 340, endPoint y: 469, distance: 107.7
click at [340, 469] on div "Select Service Product Membership Package Voucher Prepaid Gift Card Select Styl…" at bounding box center [393, 458] width 629 height 41
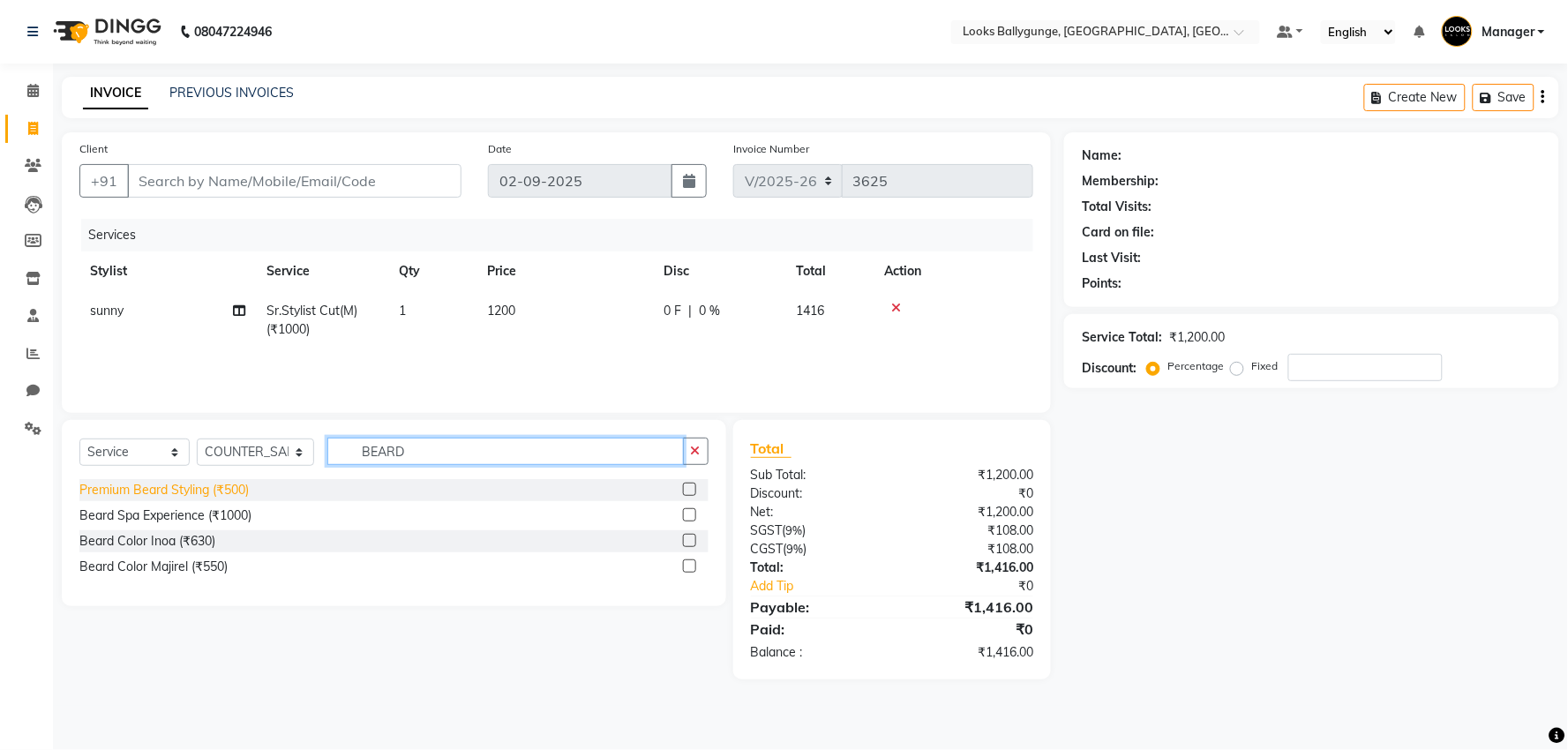
type input "BEARD"
click at [227, 489] on div "Premium Beard Styling (₹500)" at bounding box center [164, 490] width 170 height 18
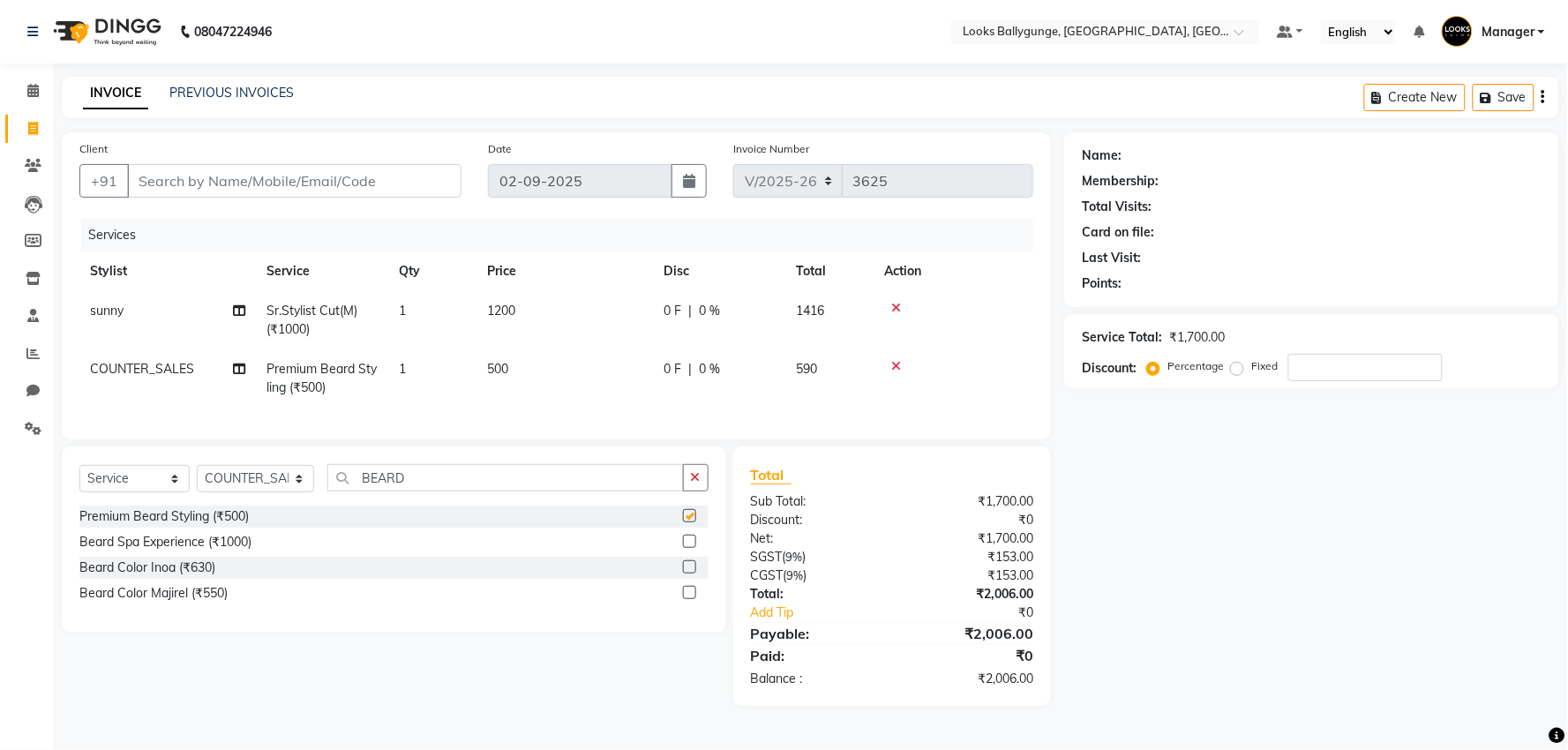
checkbox input "false"
click at [518, 365] on td "500" at bounding box center [565, 379] width 176 height 58
select select "49416"
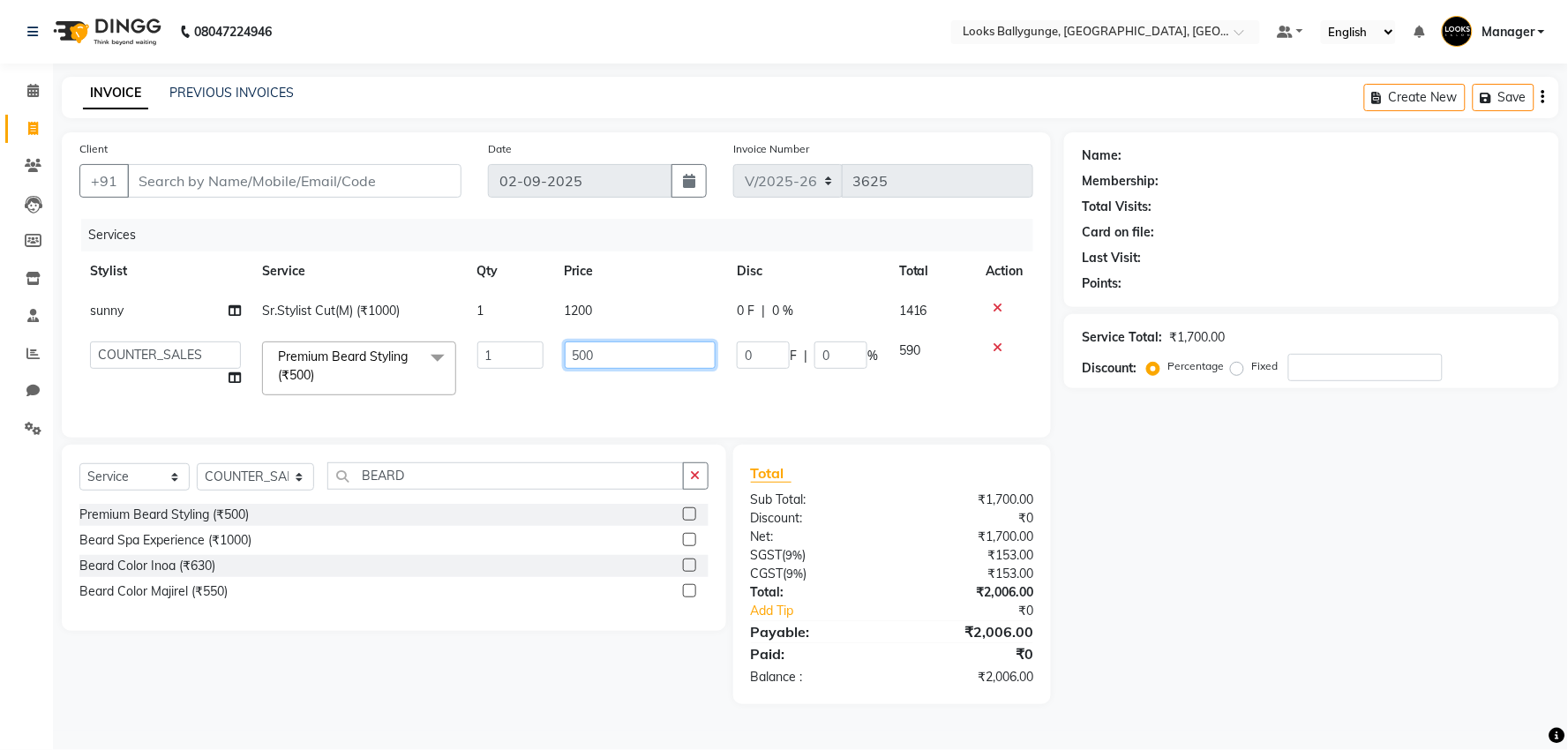
drag, startPoint x: 633, startPoint y: 354, endPoint x: 426, endPoint y: 358, distance: 207.0
click at [426, 358] on tr "Ali_Stylist amit_pdct anil Ayush Sahu COUNTER_SALES Debbo Fazal Gopal_Nails Kri…" at bounding box center [556, 368] width 954 height 75
type input "700"
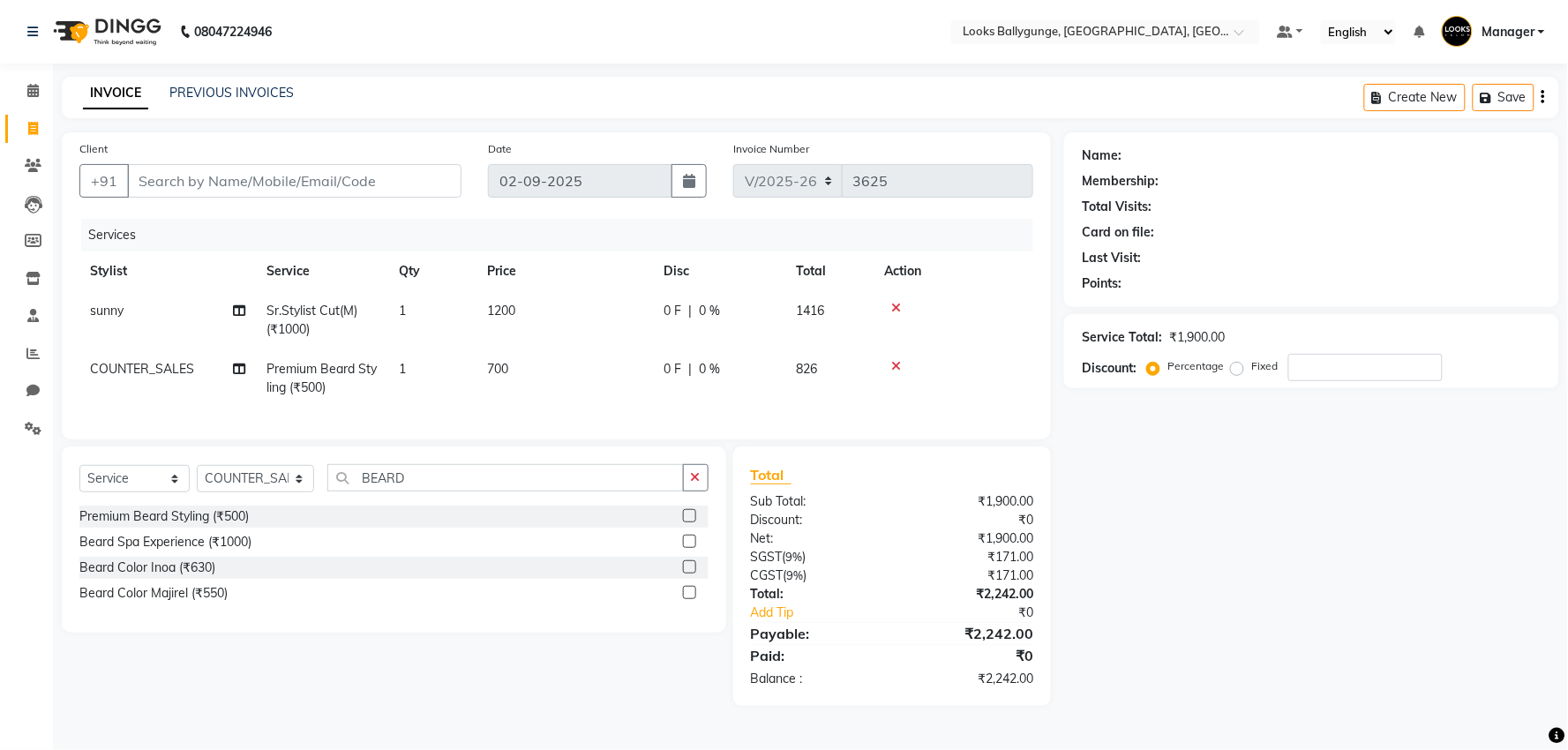
drag, startPoint x: 467, startPoint y: 387, endPoint x: 464, endPoint y: 395, distance: 8.5
click at [467, 388] on td "1" at bounding box center [433, 379] width 89 height 58
select select "49416"
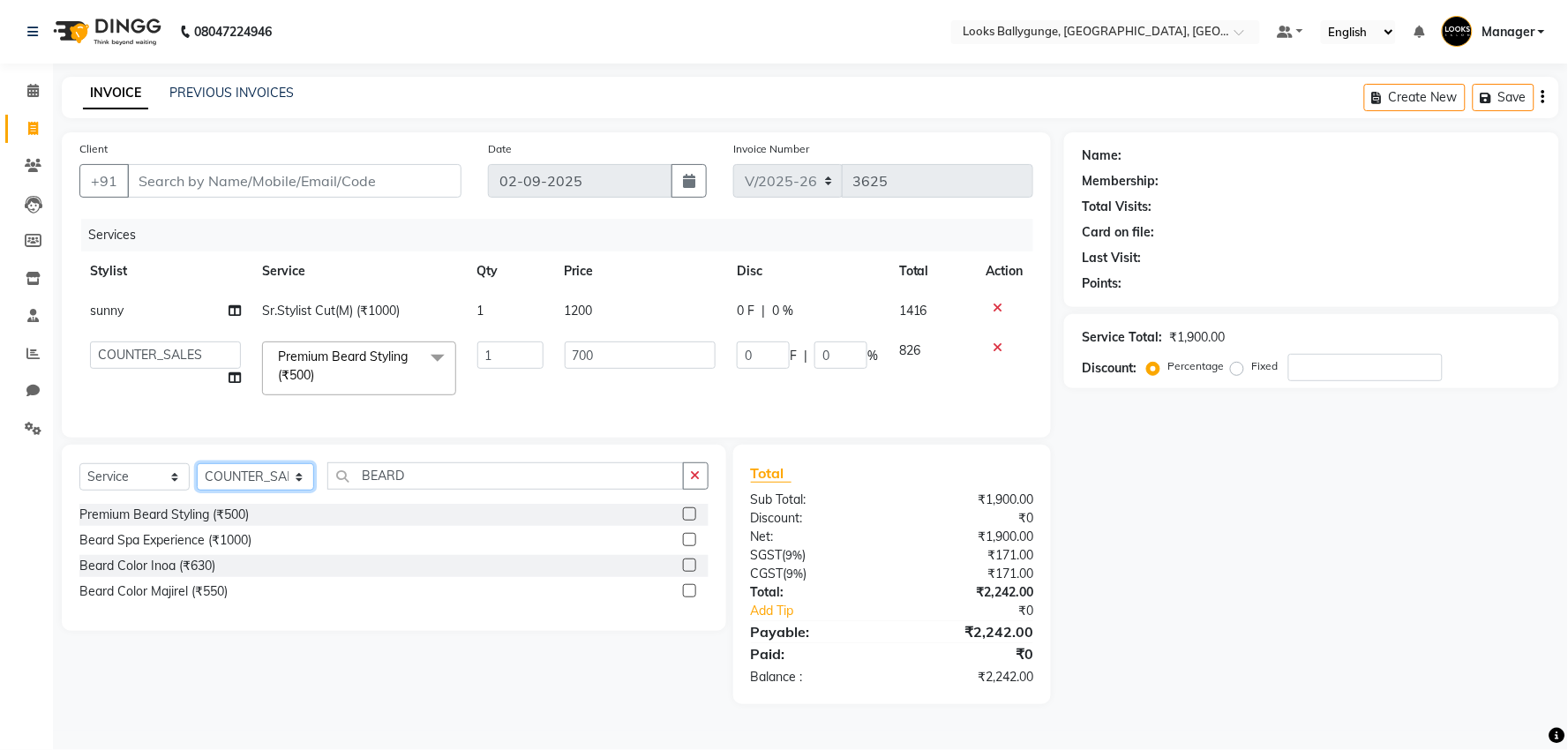
click at [296, 484] on select "Select Stylist Ali_Stylist amit_pdct anil Ayush Sahu COUNTER_SALES Debbo Fazal …" at bounding box center [255, 477] width 118 height 27
select select "74723"
click at [197, 478] on select "Select Stylist Ali_Stylist amit_pdct anil Ayush Sahu COUNTER_SALES Debbo Fazal …" at bounding box center [255, 477] width 118 height 27
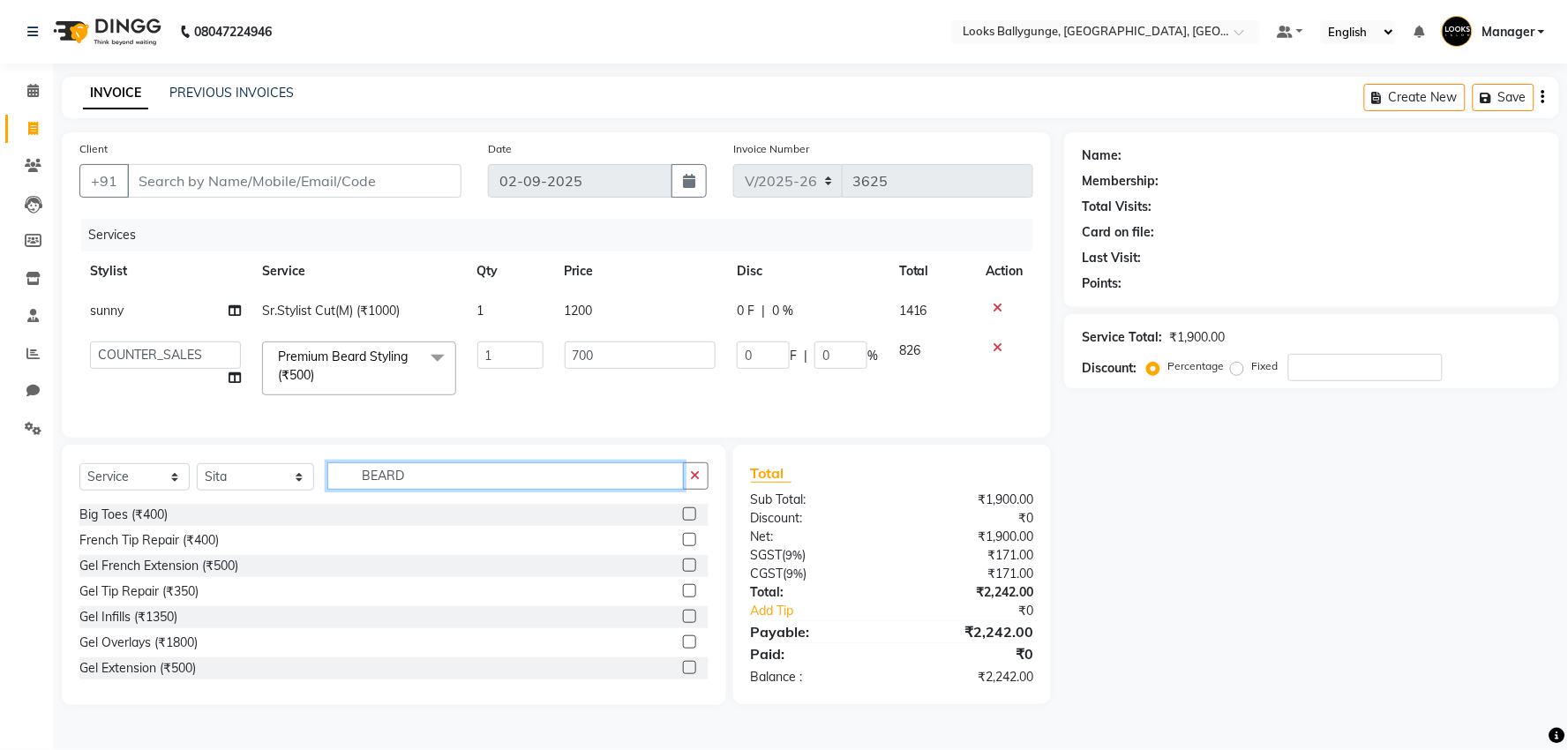
drag, startPoint x: 425, startPoint y: 488, endPoint x: 335, endPoint y: 496, distance: 90.4
click at [335, 490] on input "BEARD" at bounding box center [506, 476] width 357 height 27
type input "EYE"
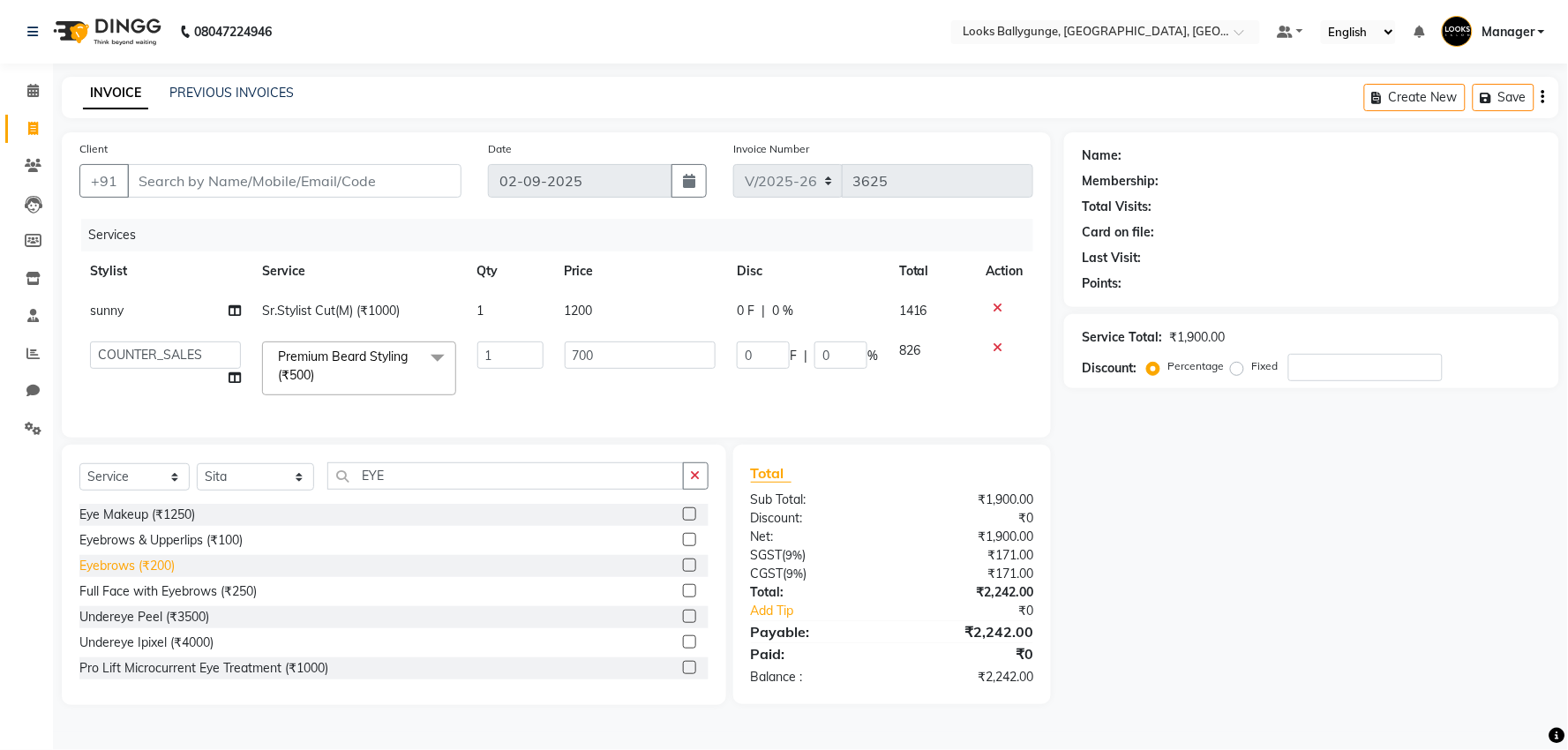
click at [139, 572] on div "Eyebrows (₹200)" at bounding box center [126, 566] width 95 height 18
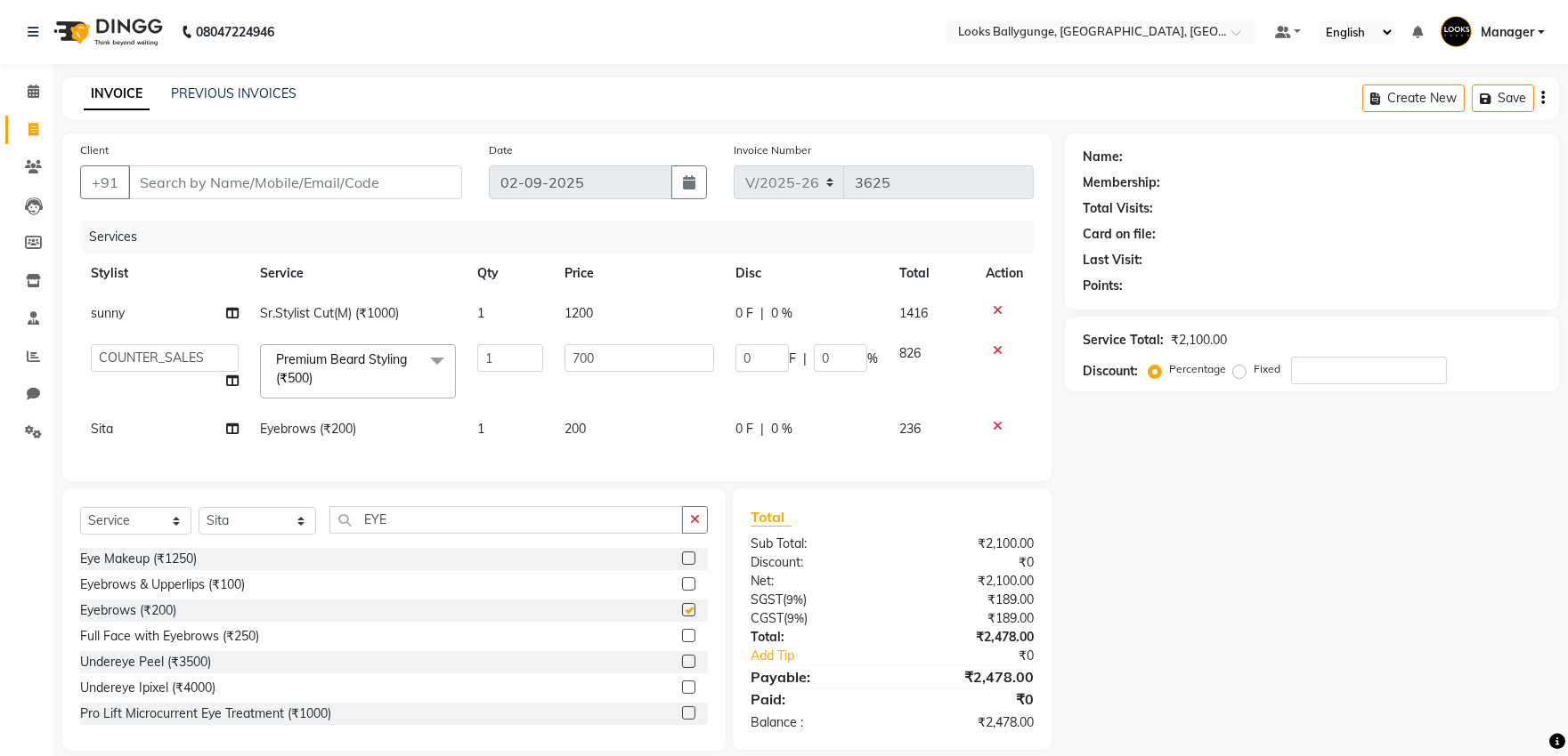
checkbox input "false"
click at [609, 450] on div "Services Stylist Service Qty Price Disc Total Action sunny Sr.Stylist Cut(M) (₹…" at bounding box center [556, 342] width 954 height 243
click at [652, 428] on td "200" at bounding box center [640, 429] width 171 height 40
select select "74723"
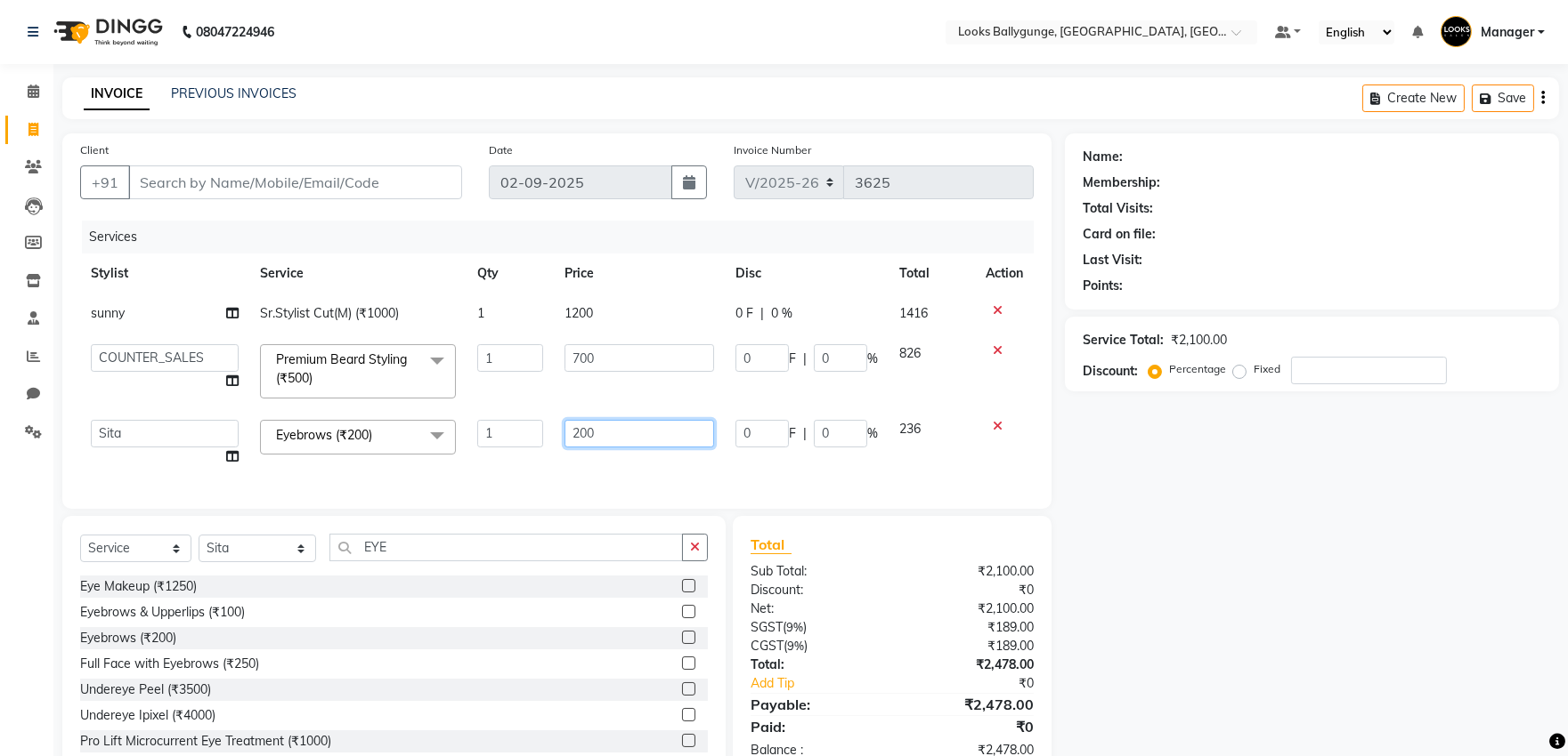
drag, startPoint x: 664, startPoint y: 426, endPoint x: 546, endPoint y: 429, distance: 118.0
click at [546, 429] on tr "Ali_Stylist amit_pdct anil Ayush Sahu COUNTER_SALES Debbo Fazal Gopal_Nails Kri…" at bounding box center [556, 443] width 954 height 68
type input "100"
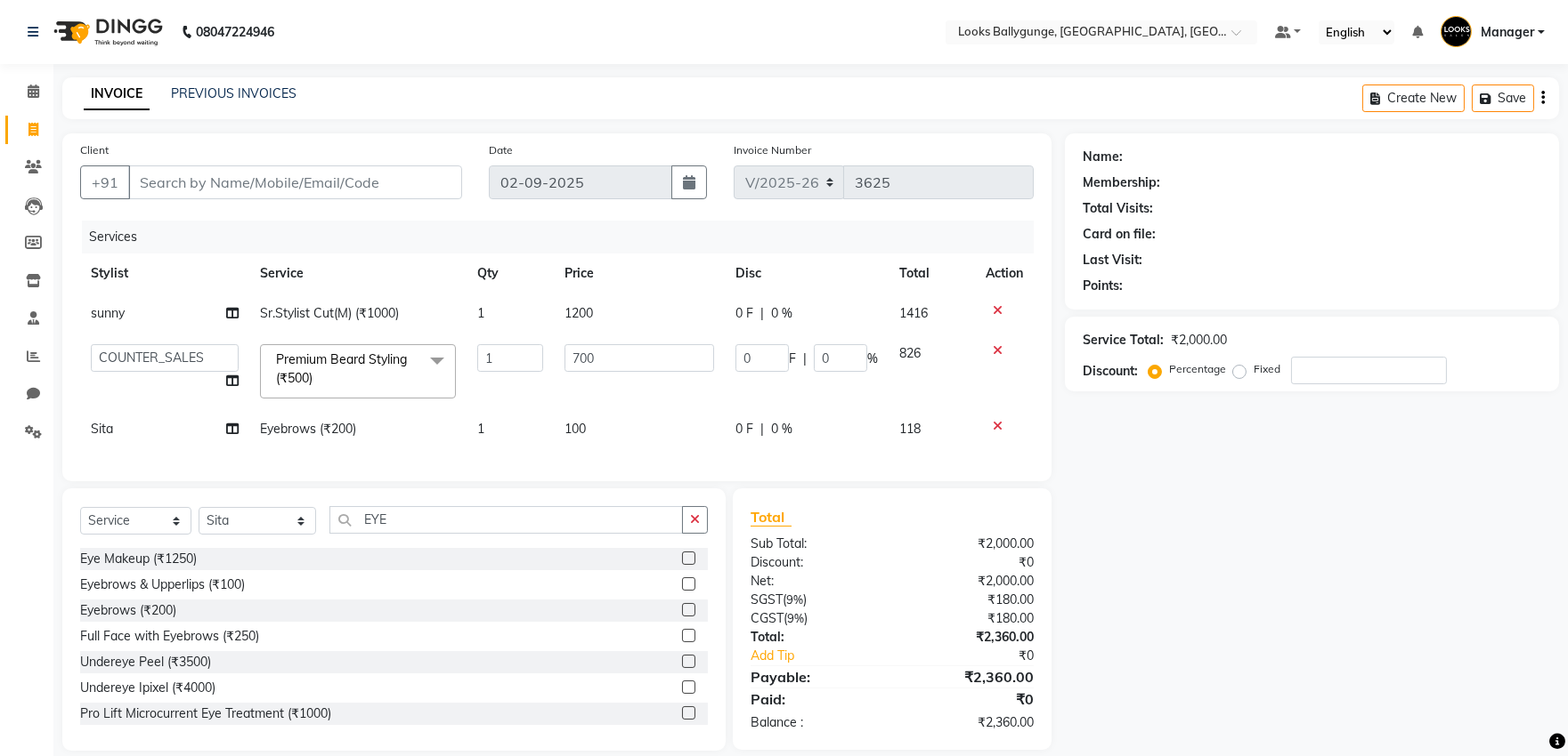
click at [567, 458] on div "Services Stylist Service Qty Price Disc Total Action sunny Sr.Stylist Cut(M) (₹…" at bounding box center [556, 342] width 954 height 243
drag, startPoint x: 493, startPoint y: 536, endPoint x: 330, endPoint y: 535, distance: 163.0
click at [330, 535] on div "Select Service Product Membership Package Voucher Prepaid Gift Card Select Styl…" at bounding box center [394, 527] width 628 height 42
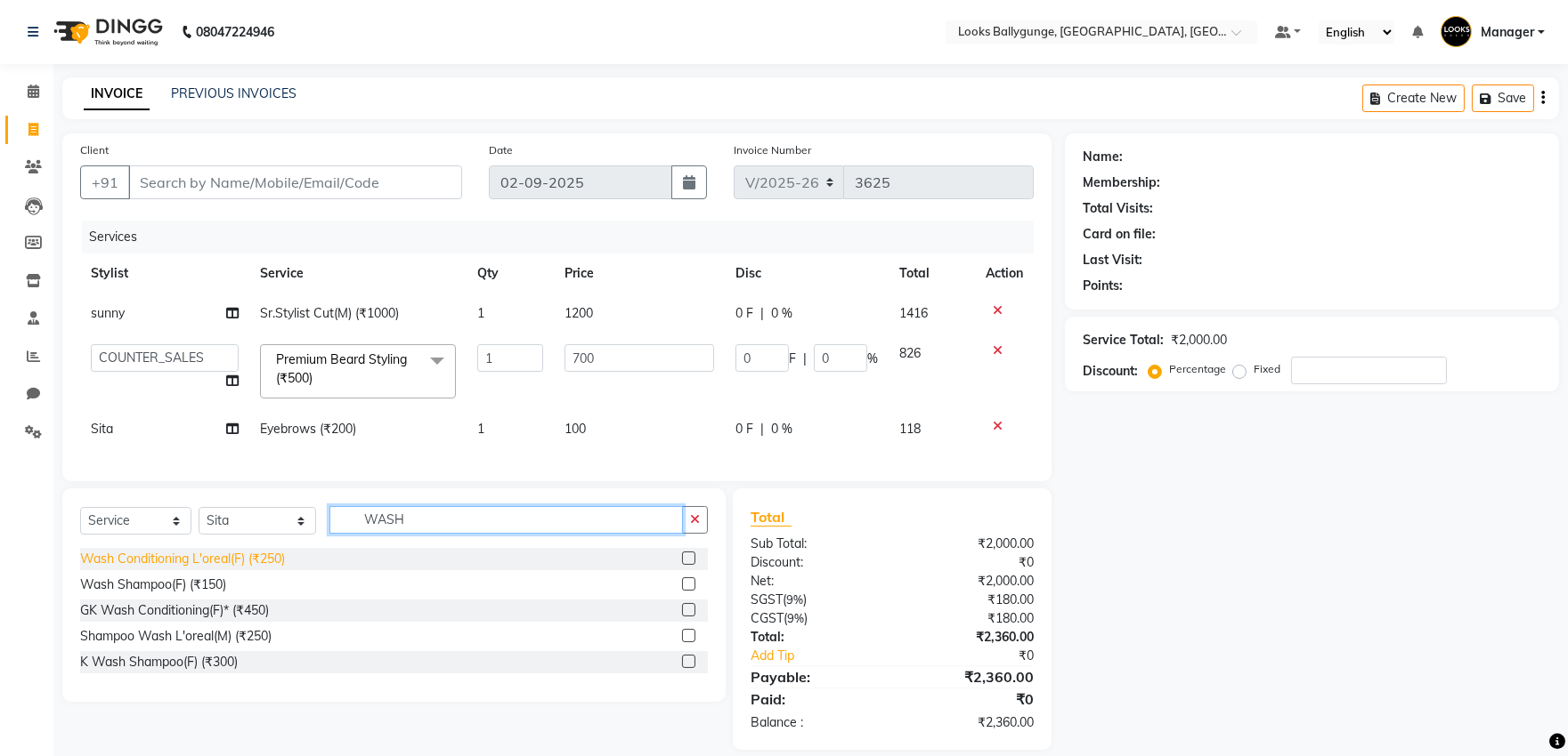
type input "WASH"
click at [261, 568] on div "Wash Conditioning L'oreal(F) (₹250)" at bounding box center [182, 559] width 205 height 18
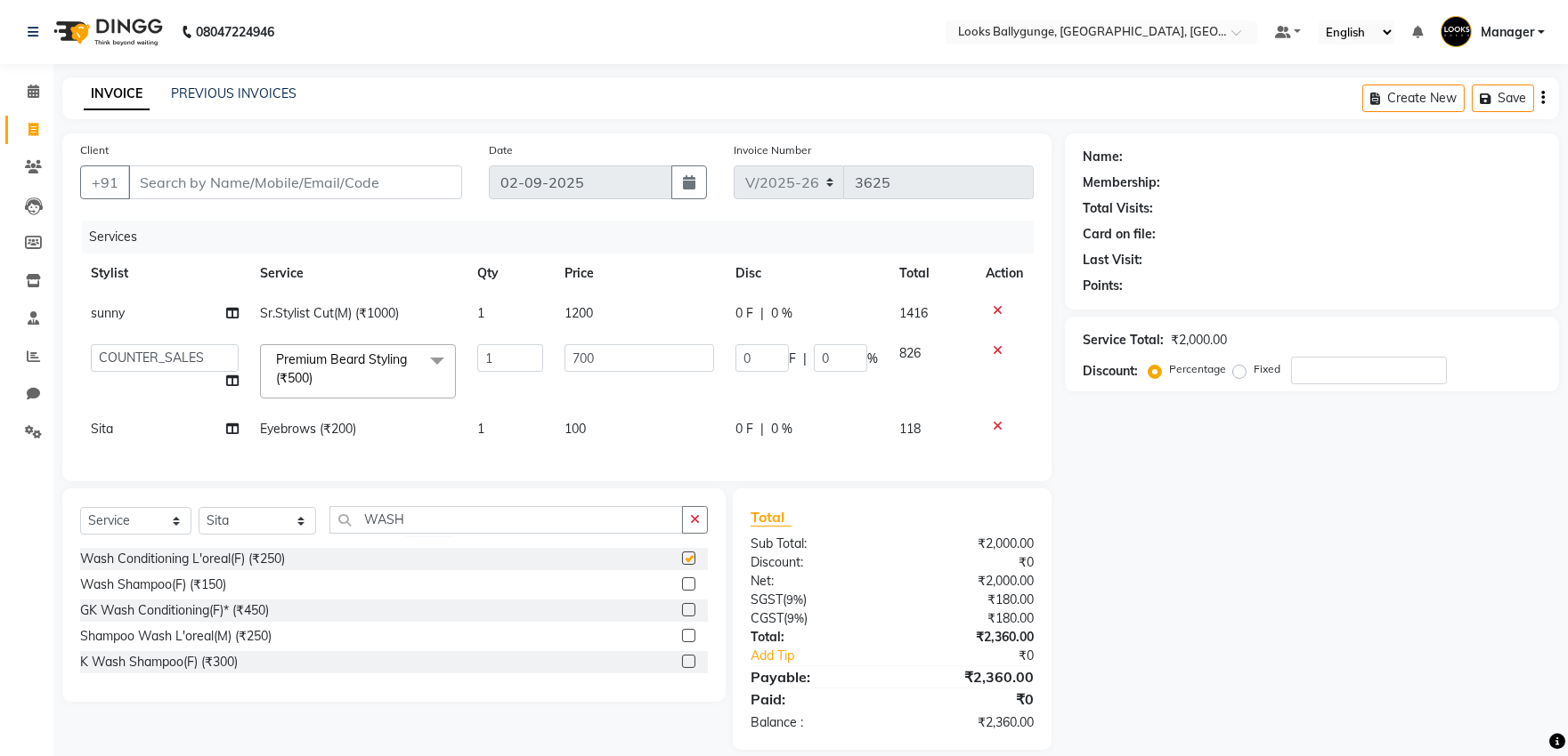
checkbox input "false"
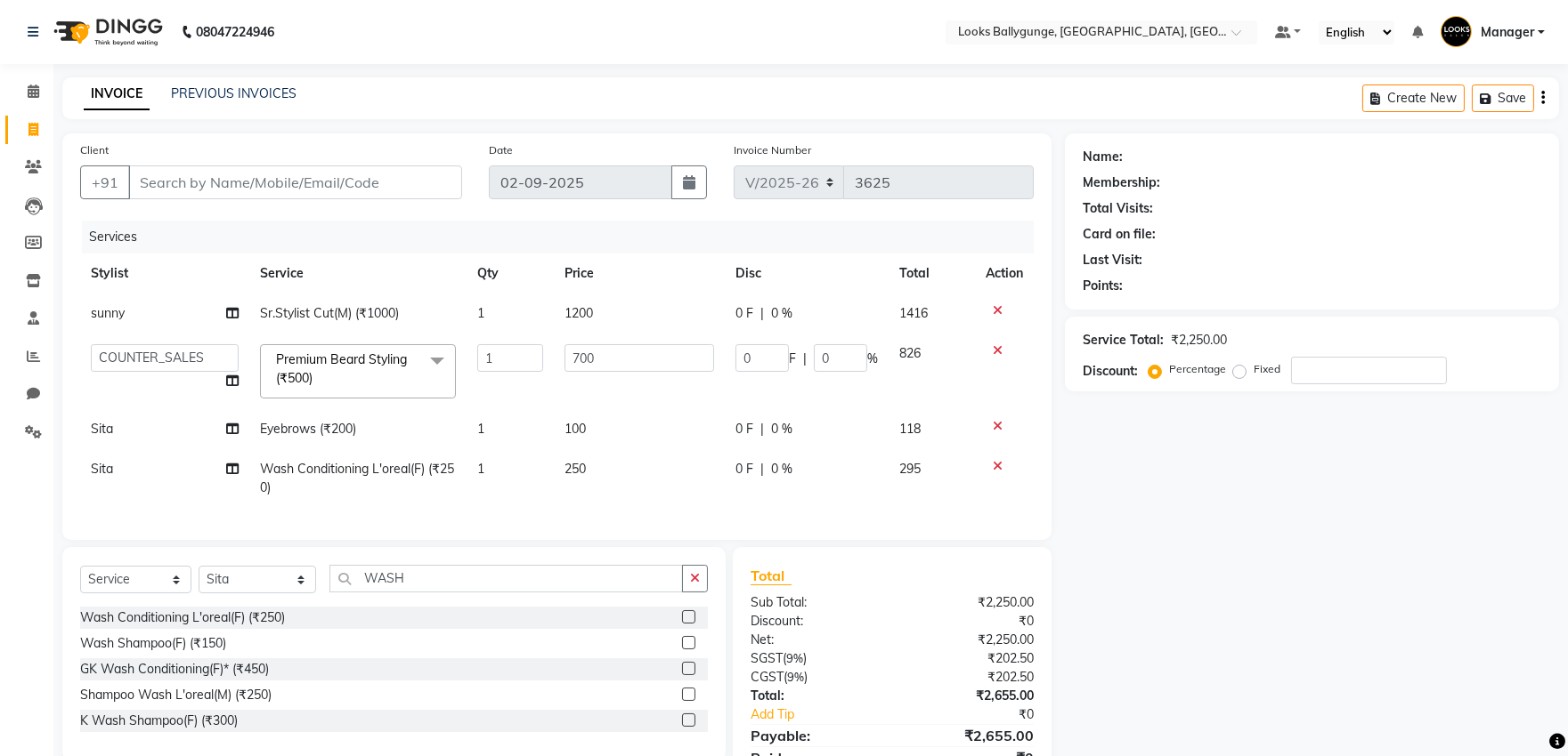
click at [581, 471] on span "250" at bounding box center [575, 468] width 21 height 16
select select "74723"
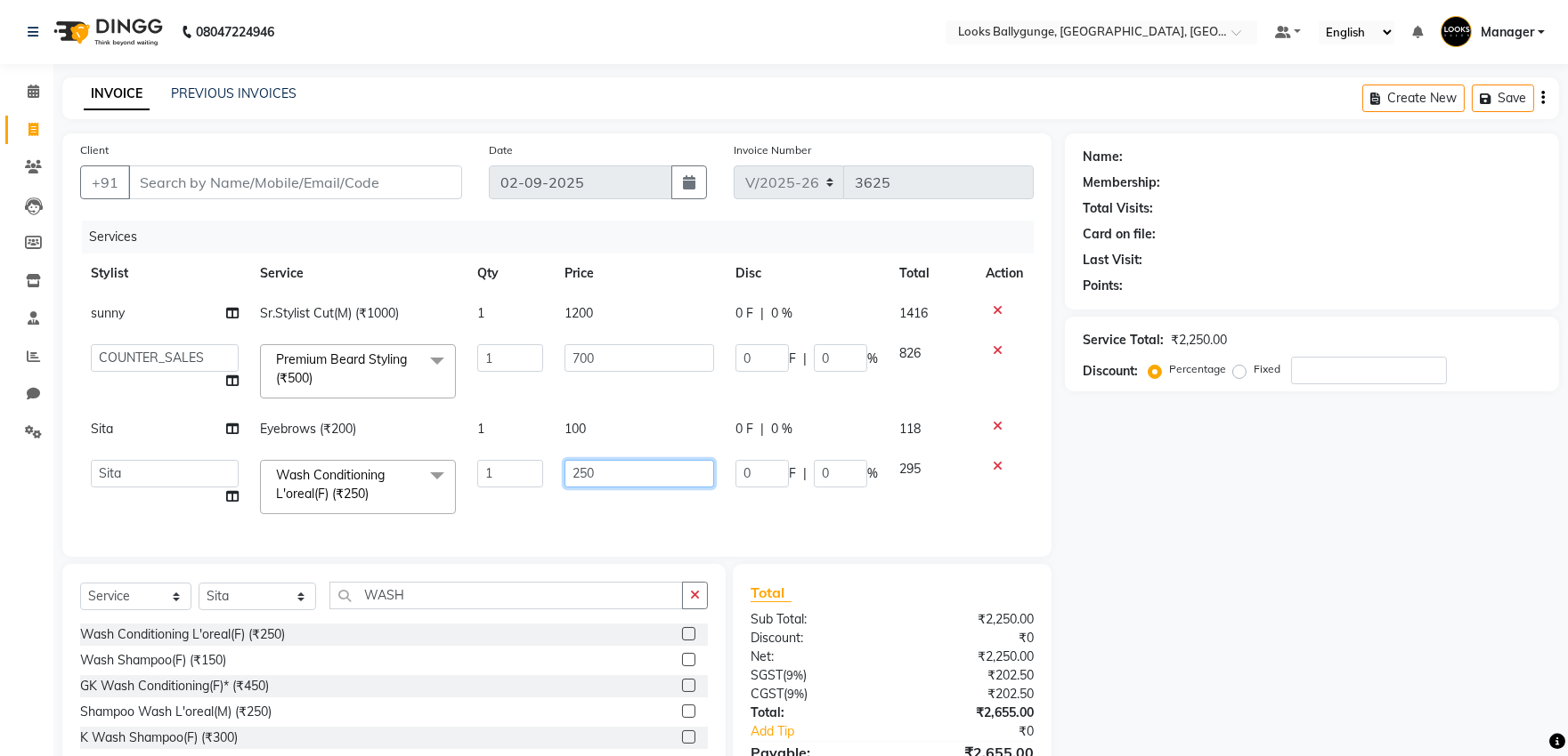
drag, startPoint x: 652, startPoint y: 475, endPoint x: 463, endPoint y: 467, distance: 189.2
click at [475, 471] on tr "Ali_Stylist amit_pdct anil Ayush Sahu COUNTER_SALES Debbo Fazal Gopal_Nails Kri…" at bounding box center [556, 487] width 954 height 76
type input "700"
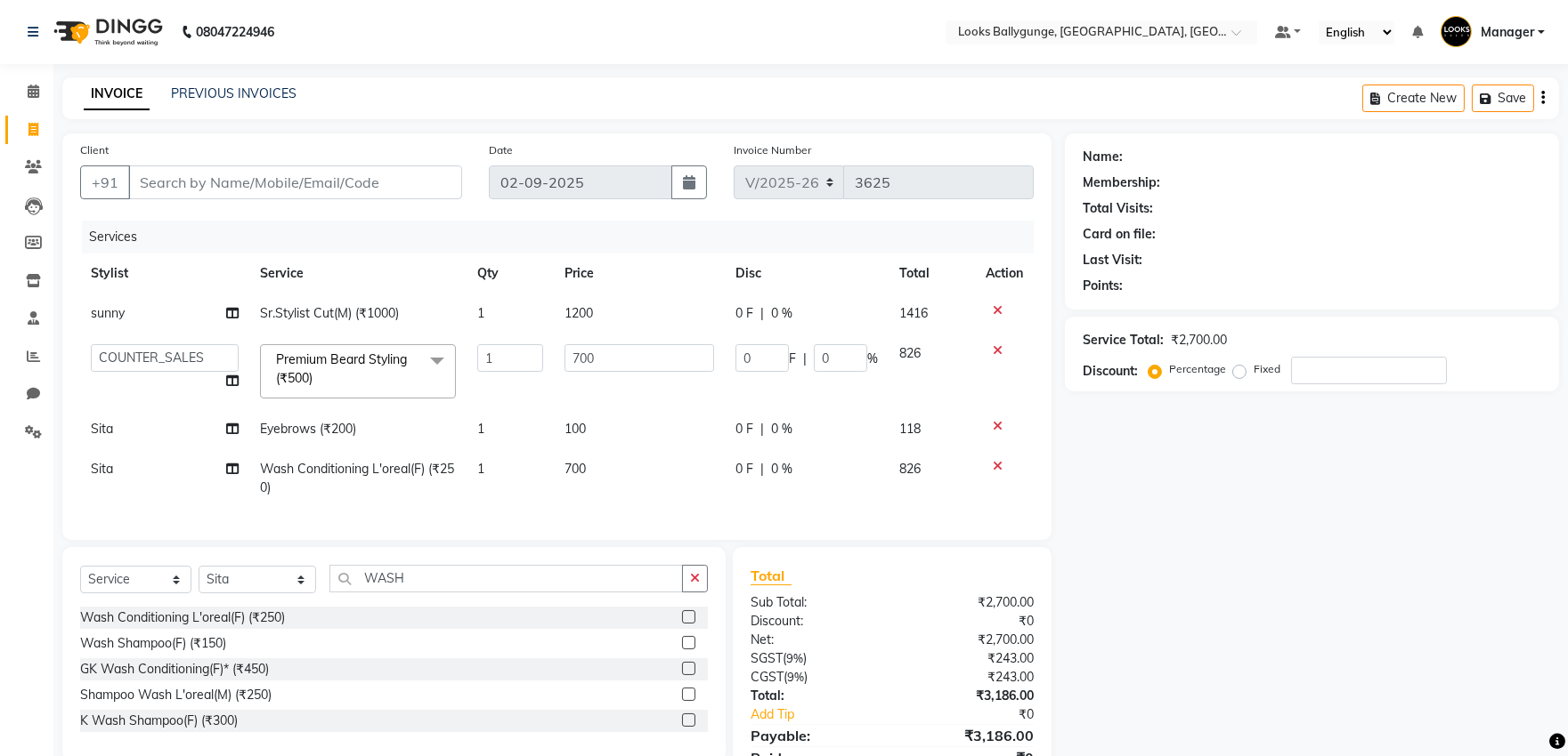
click at [546, 509] on div "Services Stylist Service Qty Price Disc Total Action sunny Sr.Stylist Cut(M) (₹…" at bounding box center [556, 371] width 954 height 301
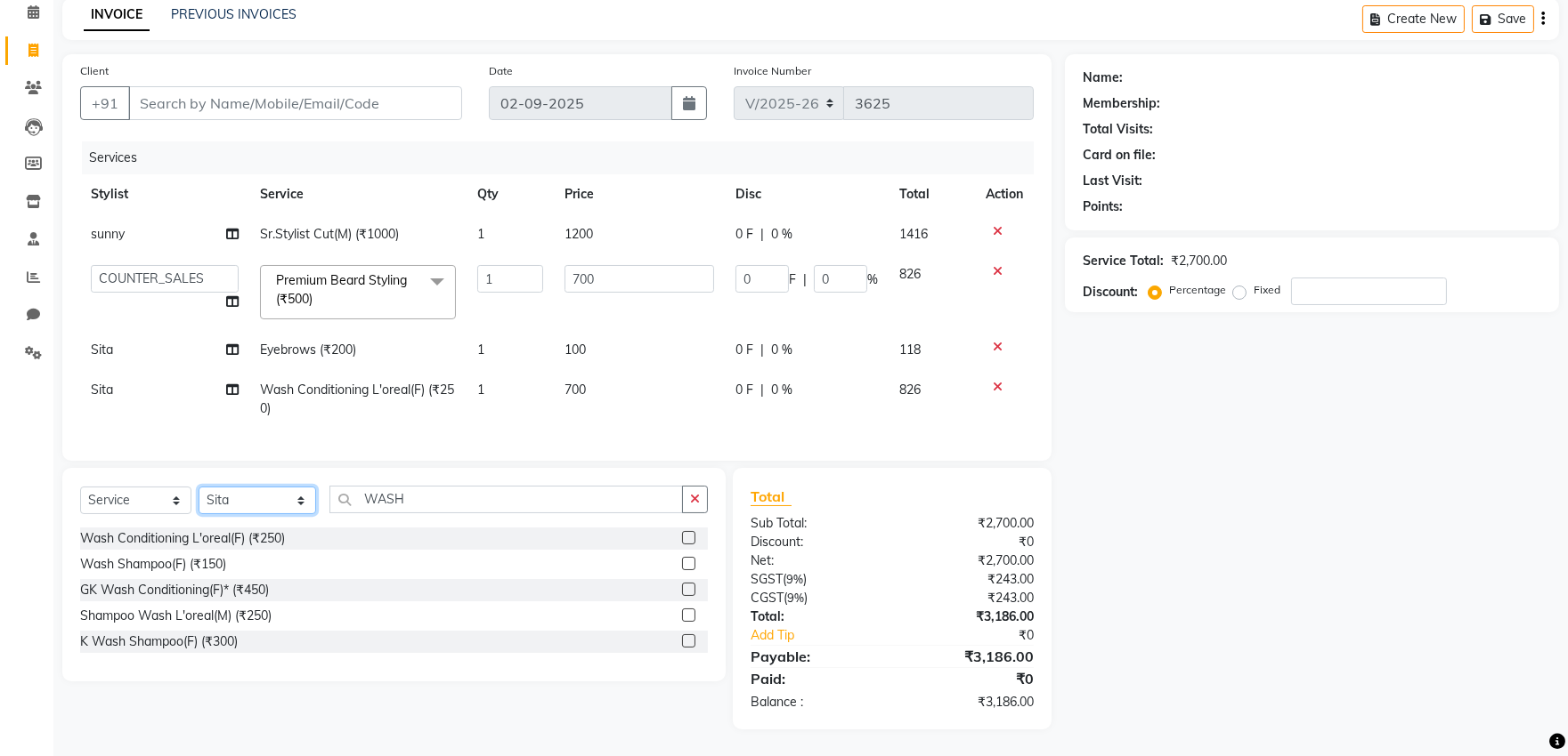
click at [290, 507] on select "Select Stylist Ali_Stylist amit_pdct anil Ayush Sahu COUNTER_SALES Debbo Fazal …" at bounding box center [257, 500] width 118 height 27
select select "86358"
click at [198, 488] on select "Select Stylist Ali_Stylist amit_pdct anil Ayush Sahu COUNTER_SALES Debbo Fazal …" at bounding box center [257, 500] width 118 height 27
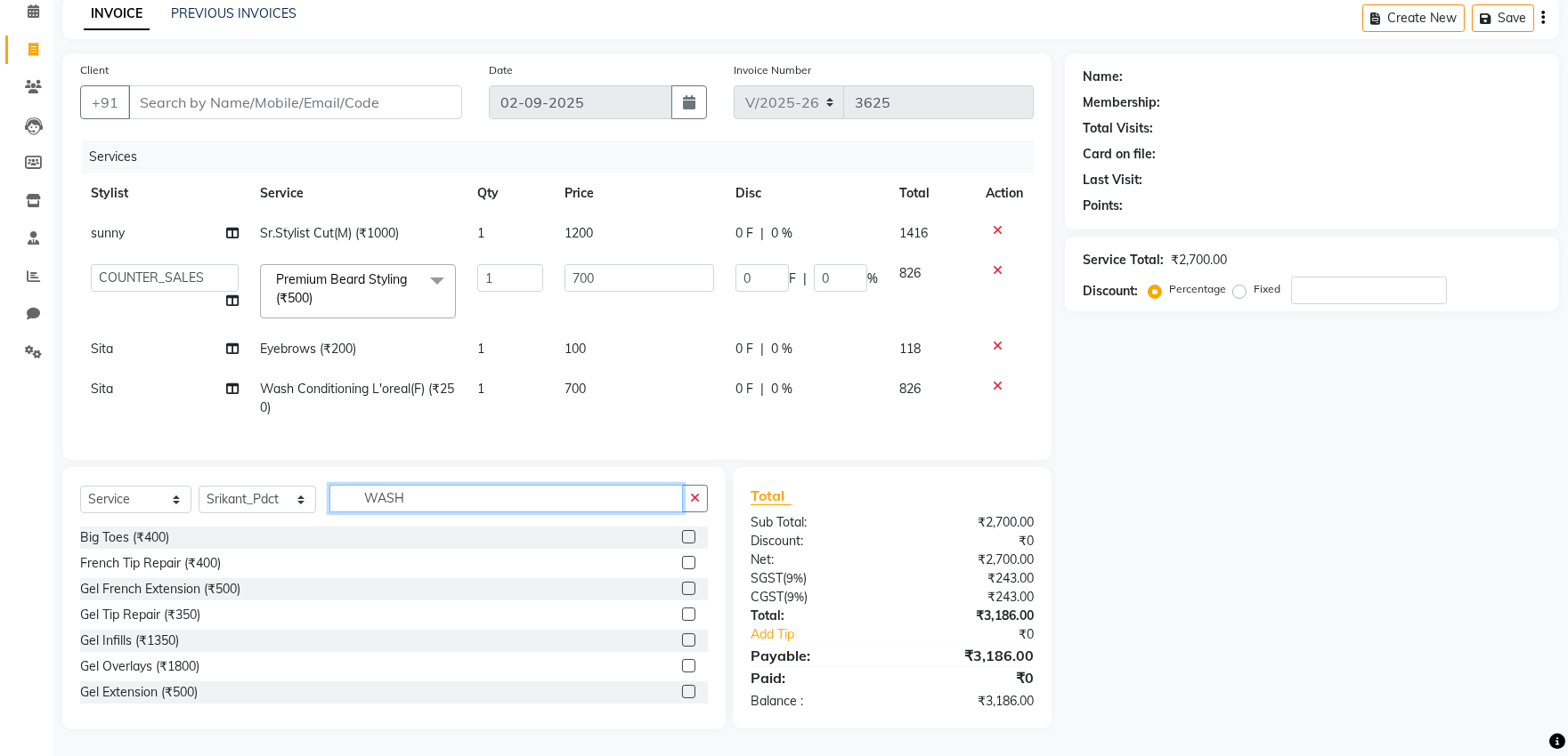
drag, startPoint x: 468, startPoint y: 503, endPoint x: 342, endPoint y: 501, distance: 126.0
click at [342, 501] on input "WASH" at bounding box center [506, 498] width 354 height 27
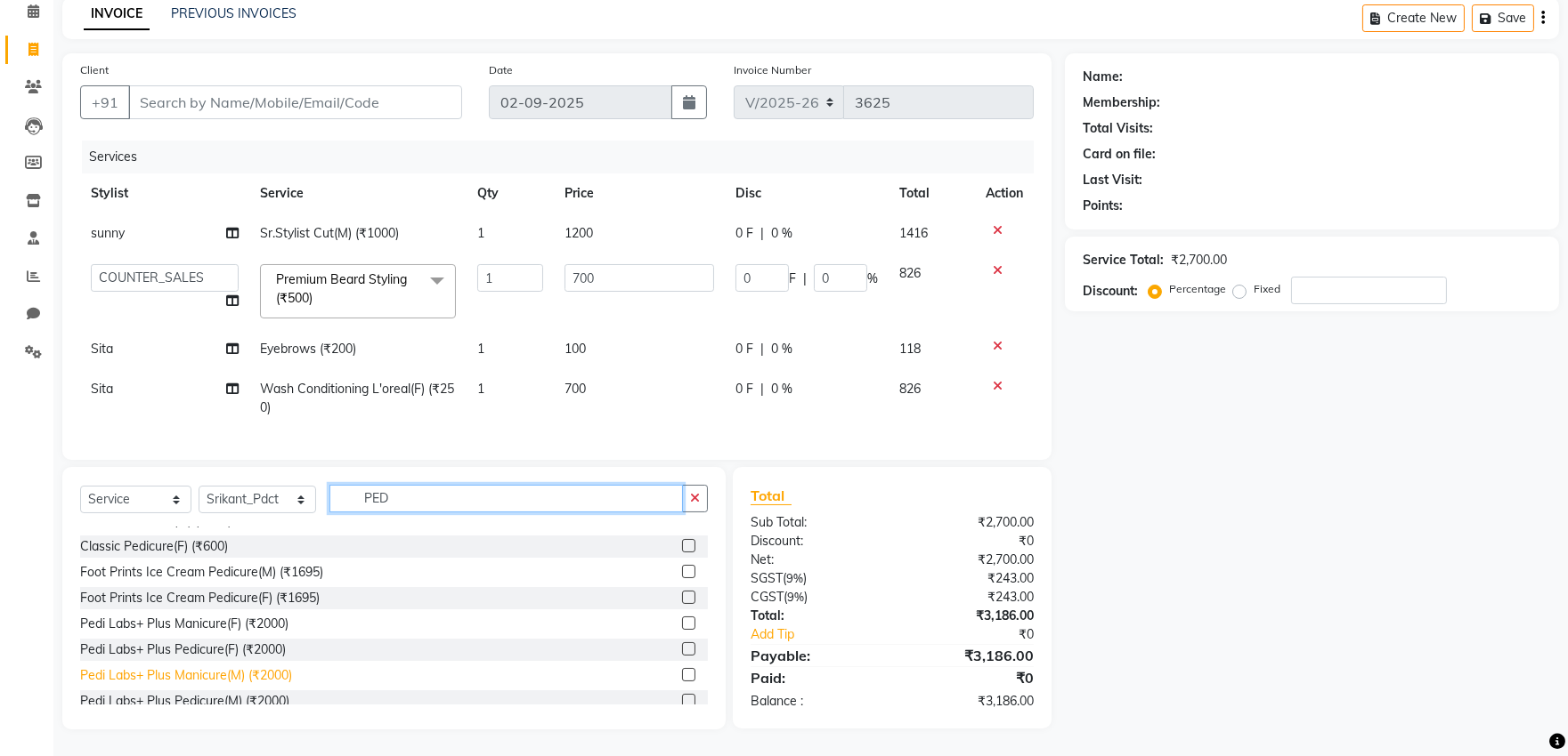
type input "PED"
click at [262, 674] on div "Pedi Labs+ Plus Manicure(M) (₹2000)" at bounding box center [186, 675] width 212 height 18
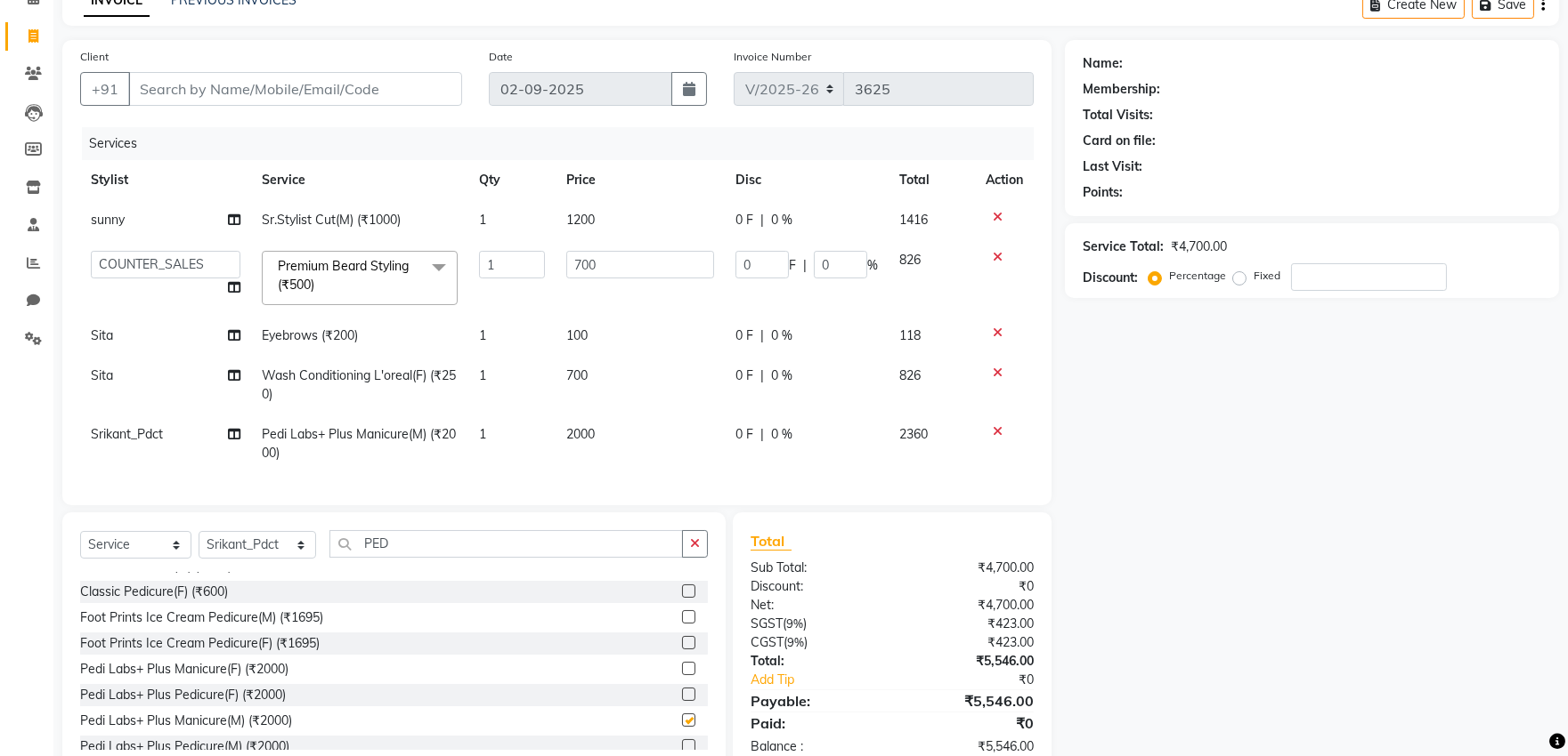
checkbox input "false"
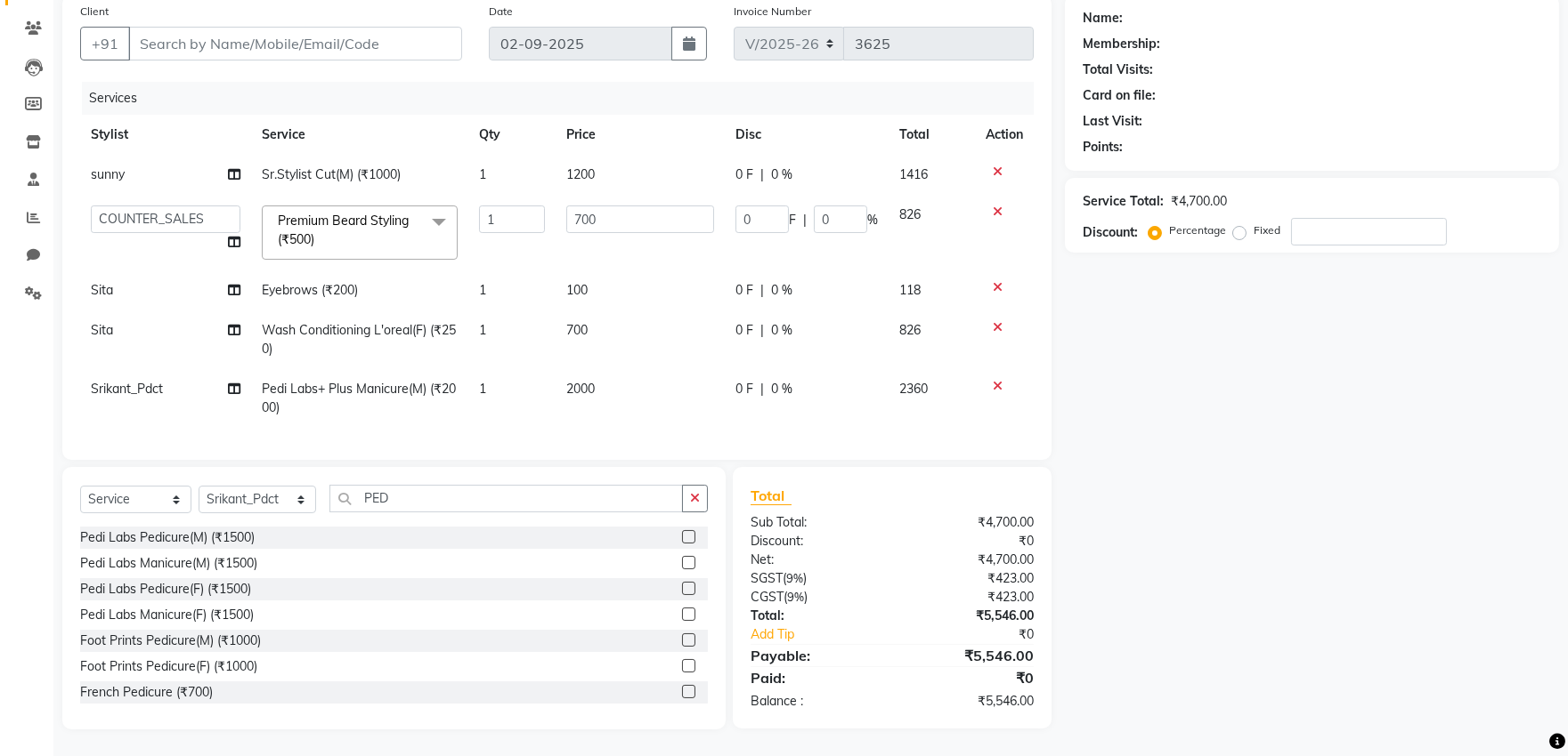
click at [308, 7] on div "Client +91" at bounding box center [271, 38] width 408 height 73
click at [324, 33] on input "Client" at bounding box center [295, 43] width 333 height 34
type input "M"
type input "0"
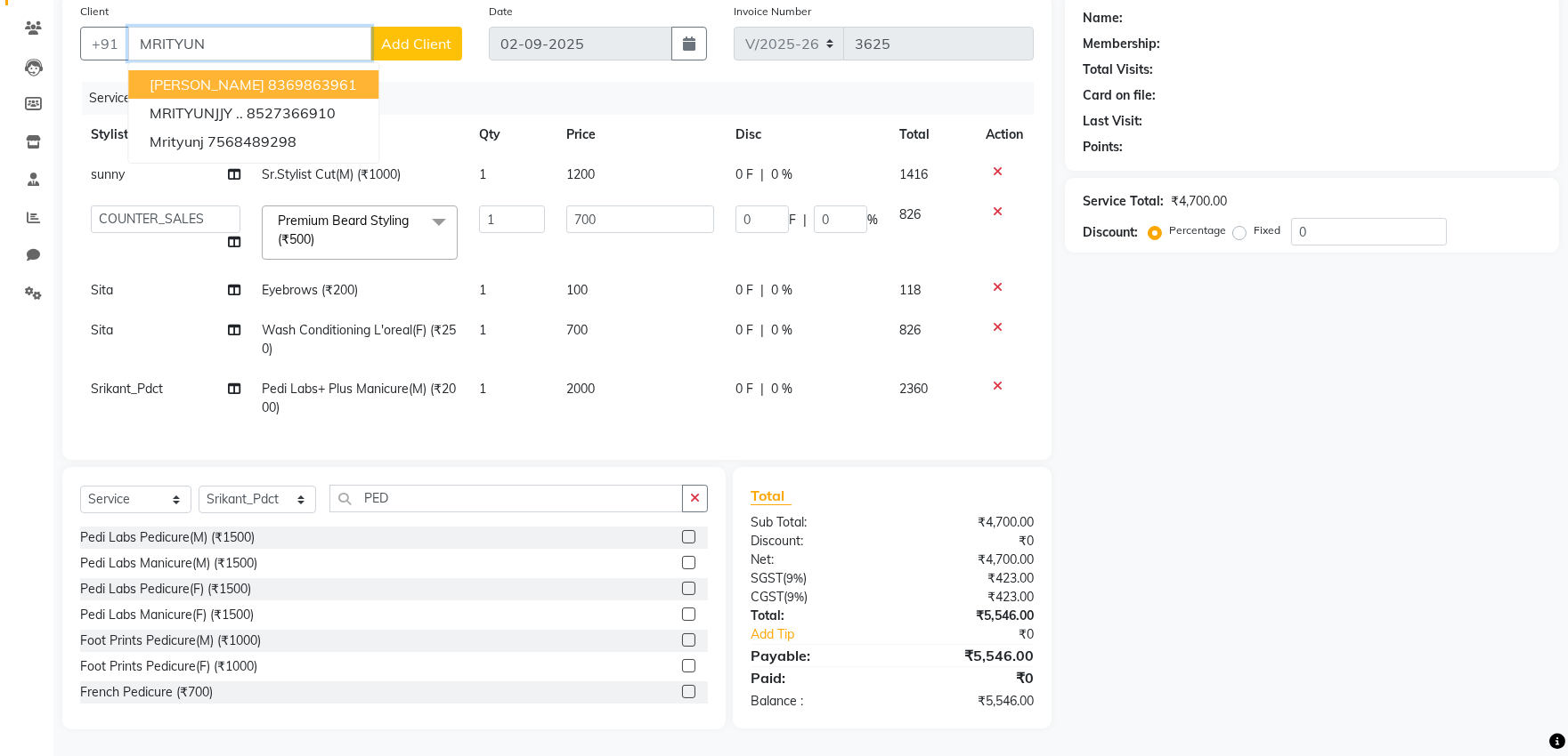
click at [315, 76] on ngb-highlight "8369863961" at bounding box center [313, 85] width 89 height 17
type input "8369863961"
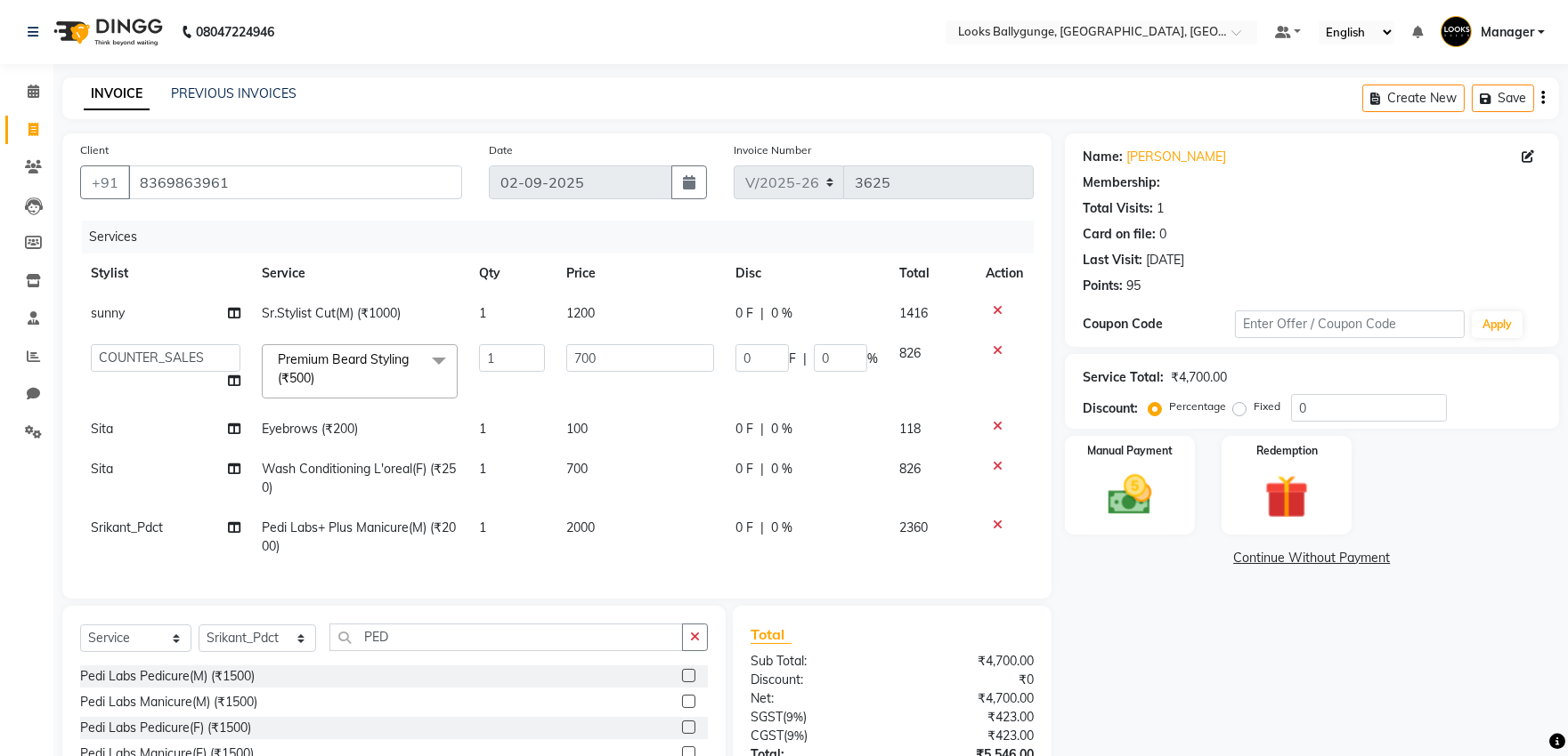
scroll to position [154, 0]
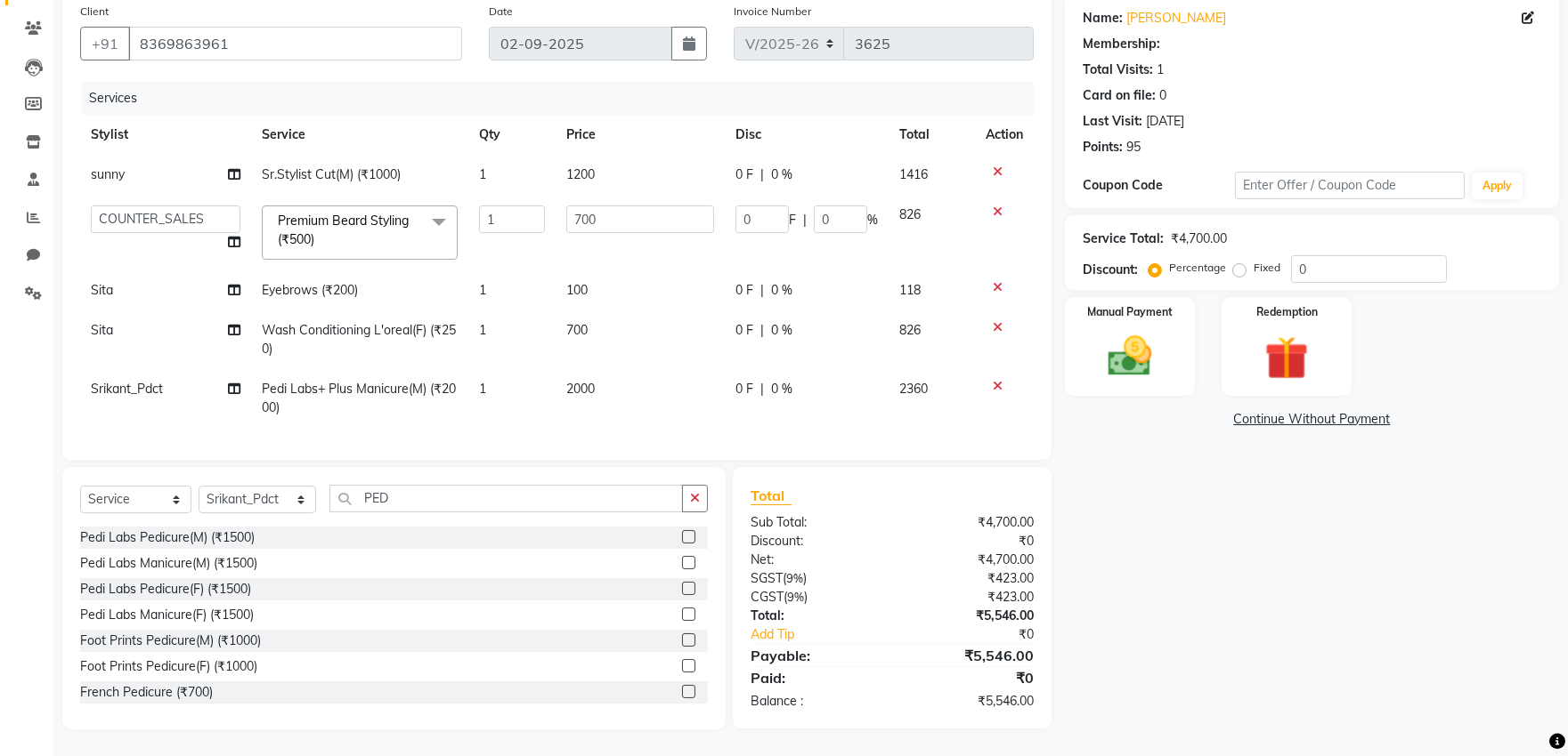
click at [523, 285] on td "1" at bounding box center [511, 290] width 87 height 40
select select "74723"
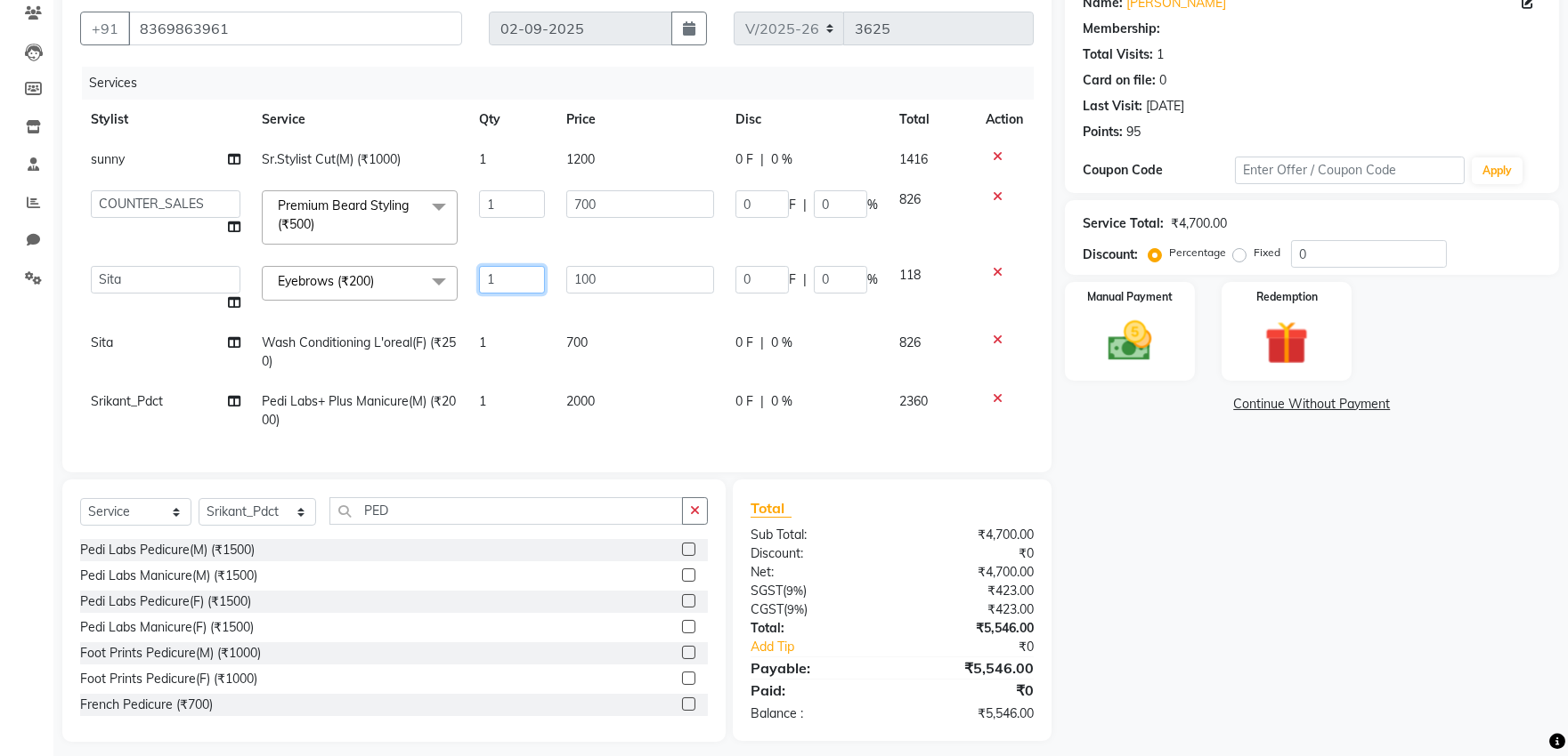
drag, startPoint x: 504, startPoint y: 277, endPoint x: 479, endPoint y: 277, distance: 25.0
click at [479, 277] on input "1" at bounding box center [511, 280] width 65 height 27
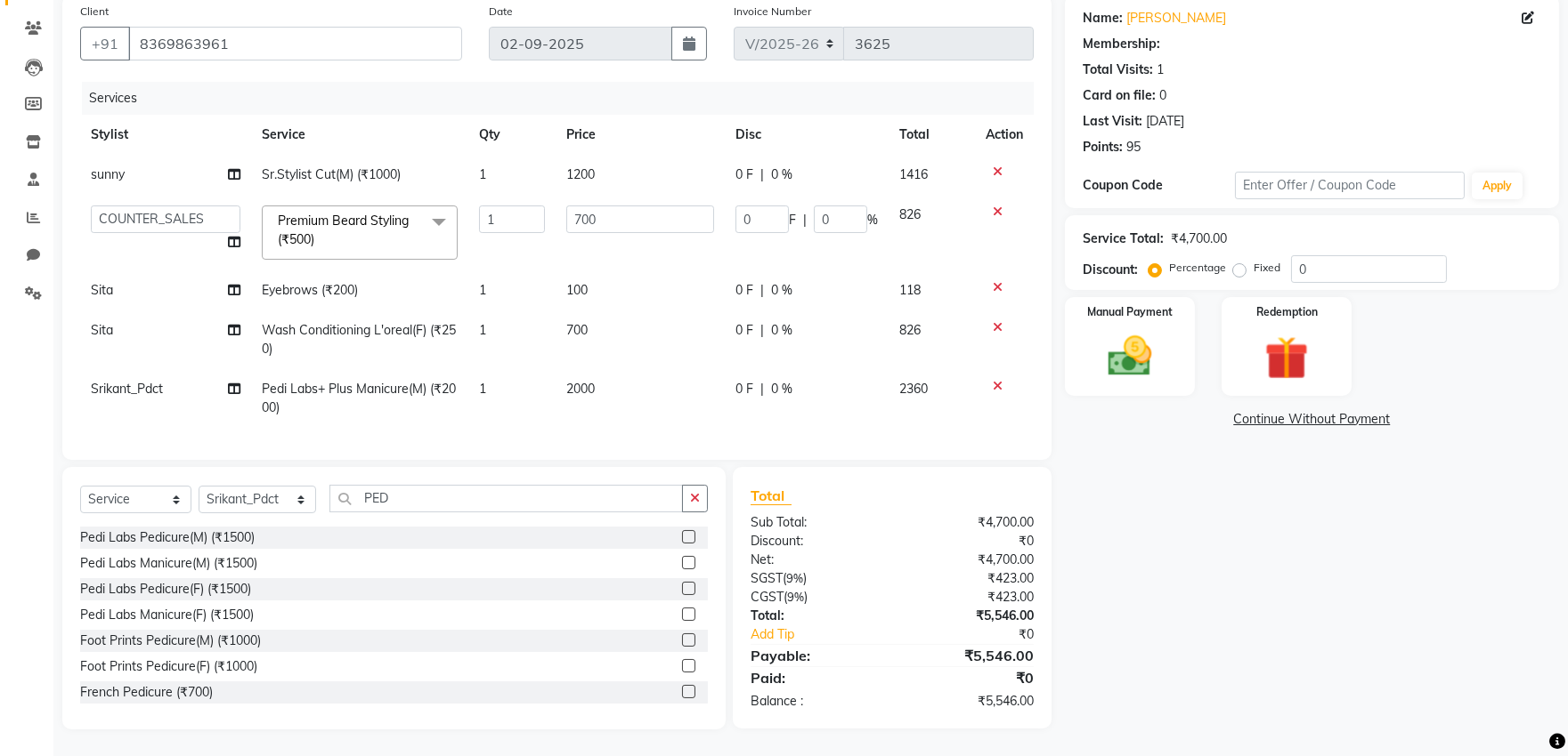
click at [1165, 486] on div "Name: Mrityunjay Rai Membership: Total Visits: 1 Card on file: 0 Last Visit: 03…" at bounding box center [1318, 362] width 507 height 735
click at [997, 281] on icon at bounding box center [997, 287] width 10 height 13
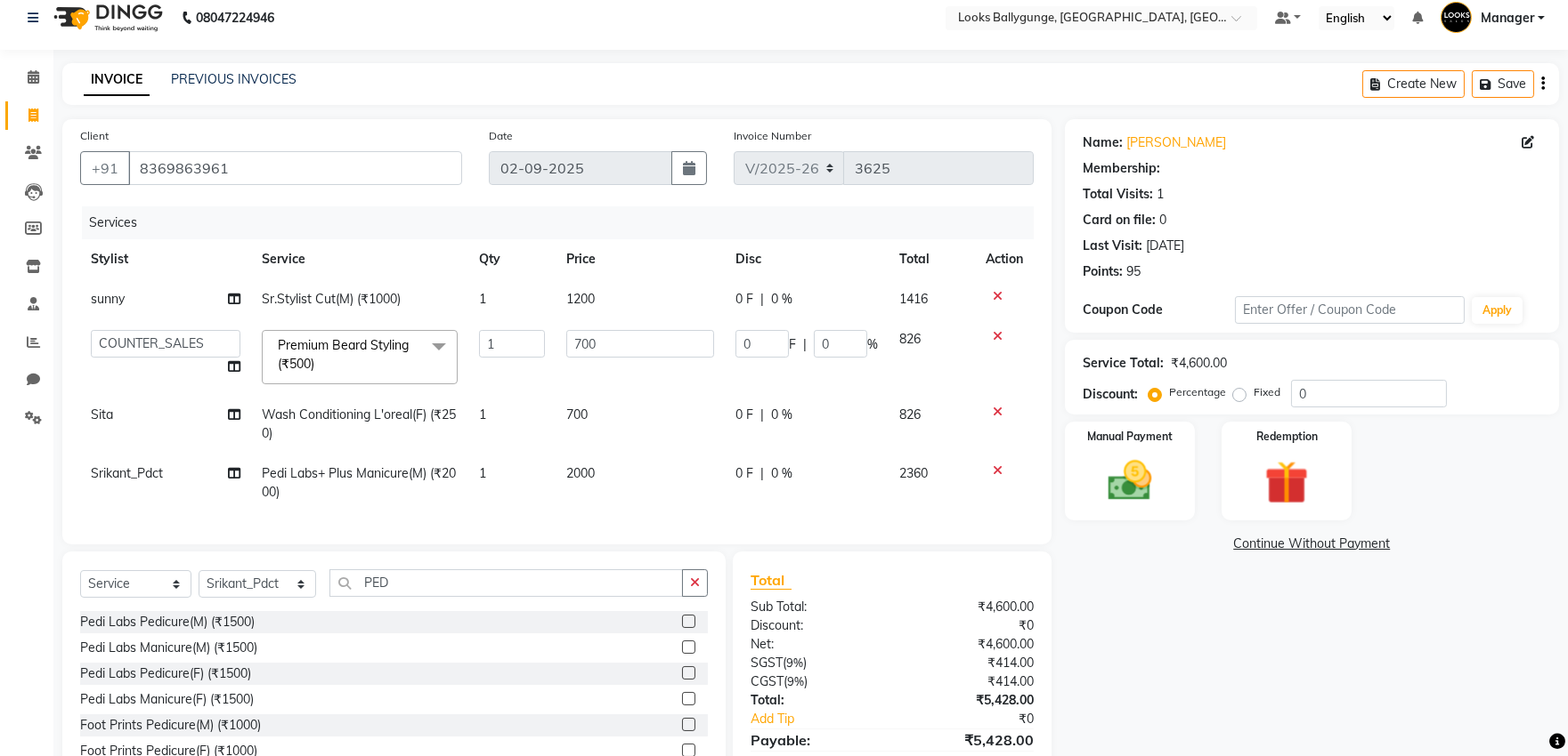
scroll to position [113, 0]
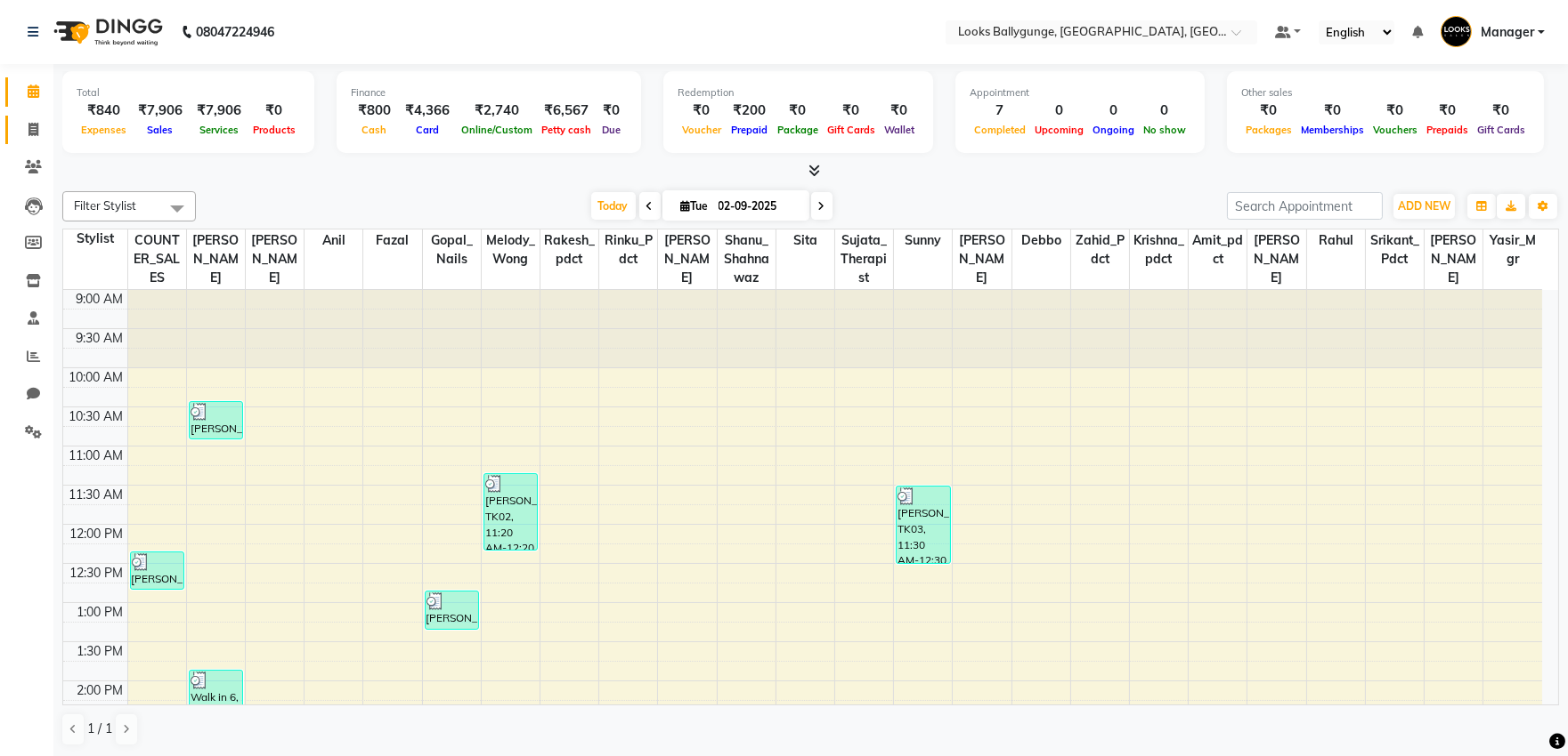
click at [11, 139] on link "Invoice" at bounding box center [26, 130] width 43 height 29
select select "service"
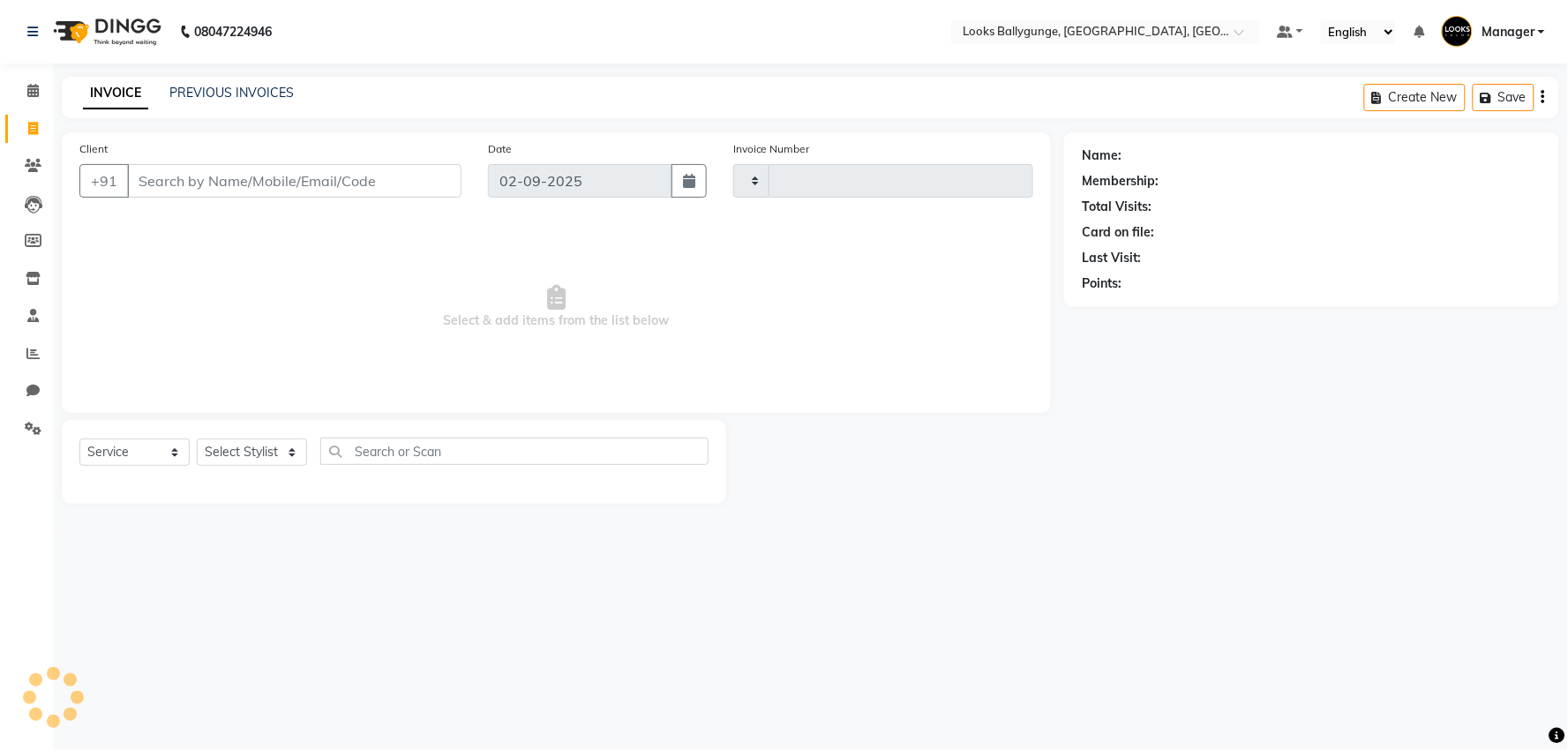
type input "3625"
select select "6477"
click at [258, 455] on select "Select Stylist [PERSON_NAME] amit_pdct anil [PERSON_NAME] COUNTER_SALES [PERSON…" at bounding box center [255, 452] width 118 height 27
select select "50039"
click at [197, 440] on select "Select Stylist [PERSON_NAME] amit_pdct anil [PERSON_NAME] COUNTER_SALES [PERSON…" at bounding box center [255, 452] width 118 height 27
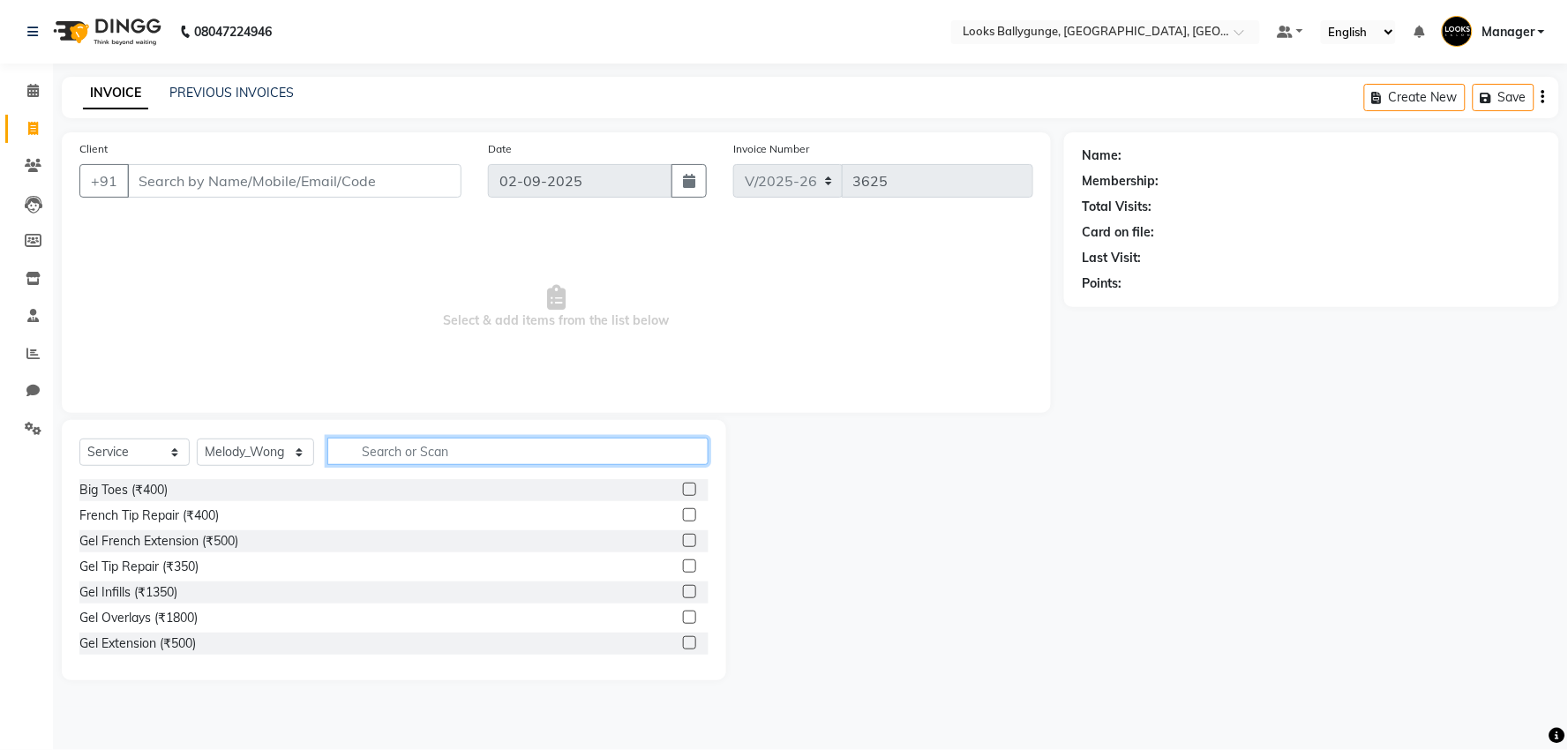
click at [448, 451] on input "text" at bounding box center [518, 451] width 382 height 27
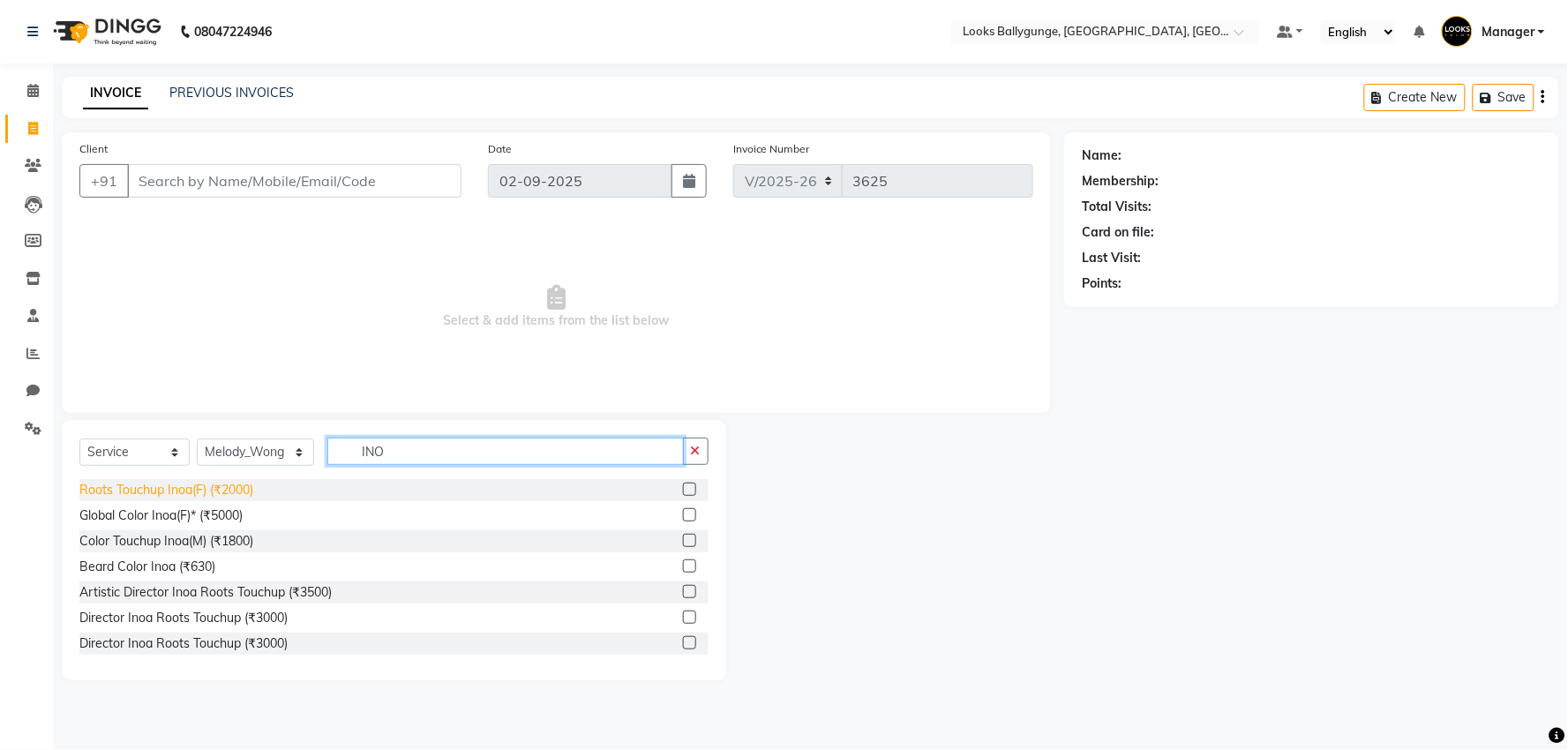
type input "INO"
click at [214, 495] on div "Roots Touchup Inoa(F) (₹2000)" at bounding box center [166, 490] width 173 height 18
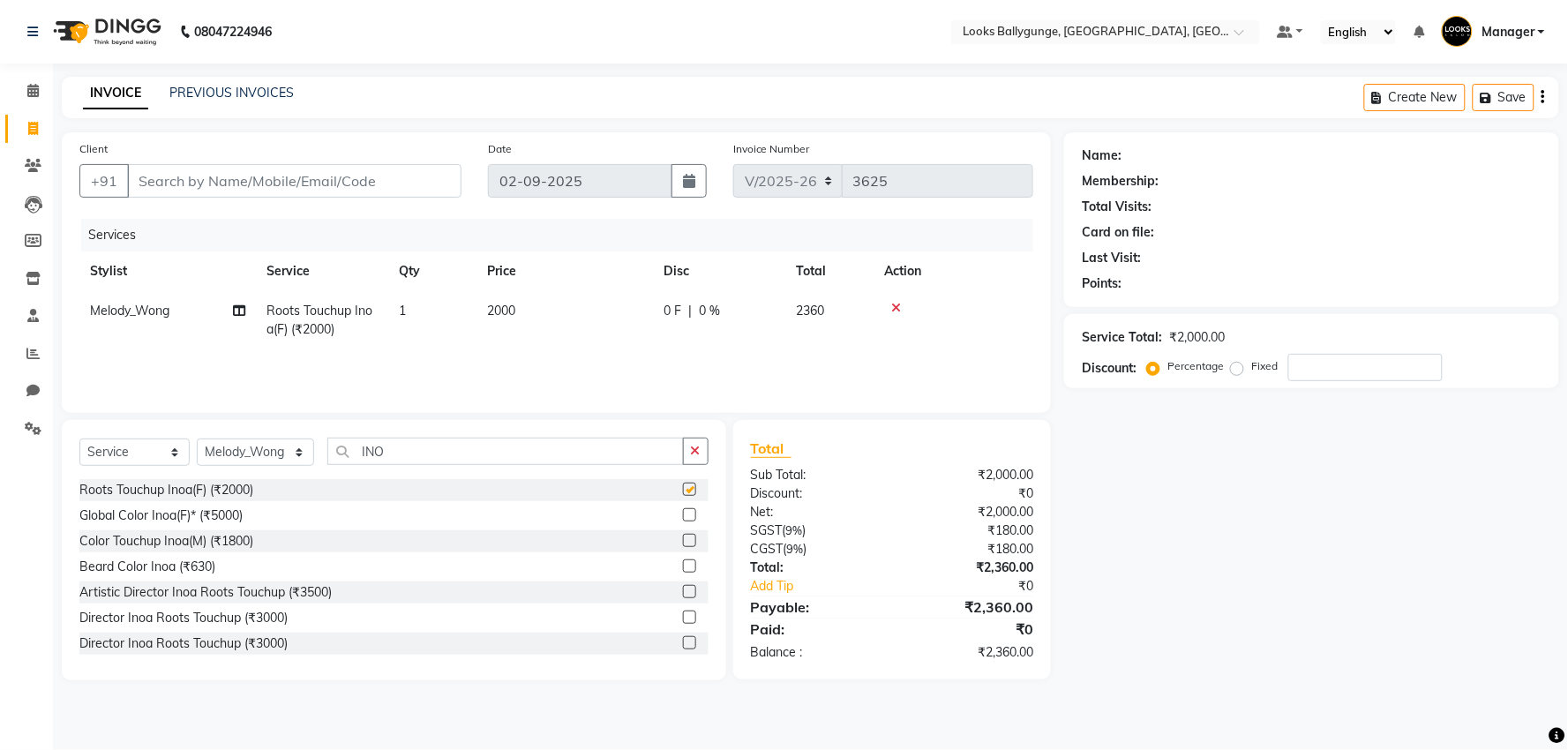
checkbox input "false"
click at [254, 195] on input "Client" at bounding box center [294, 180] width 334 height 34
type input "9"
type input "0"
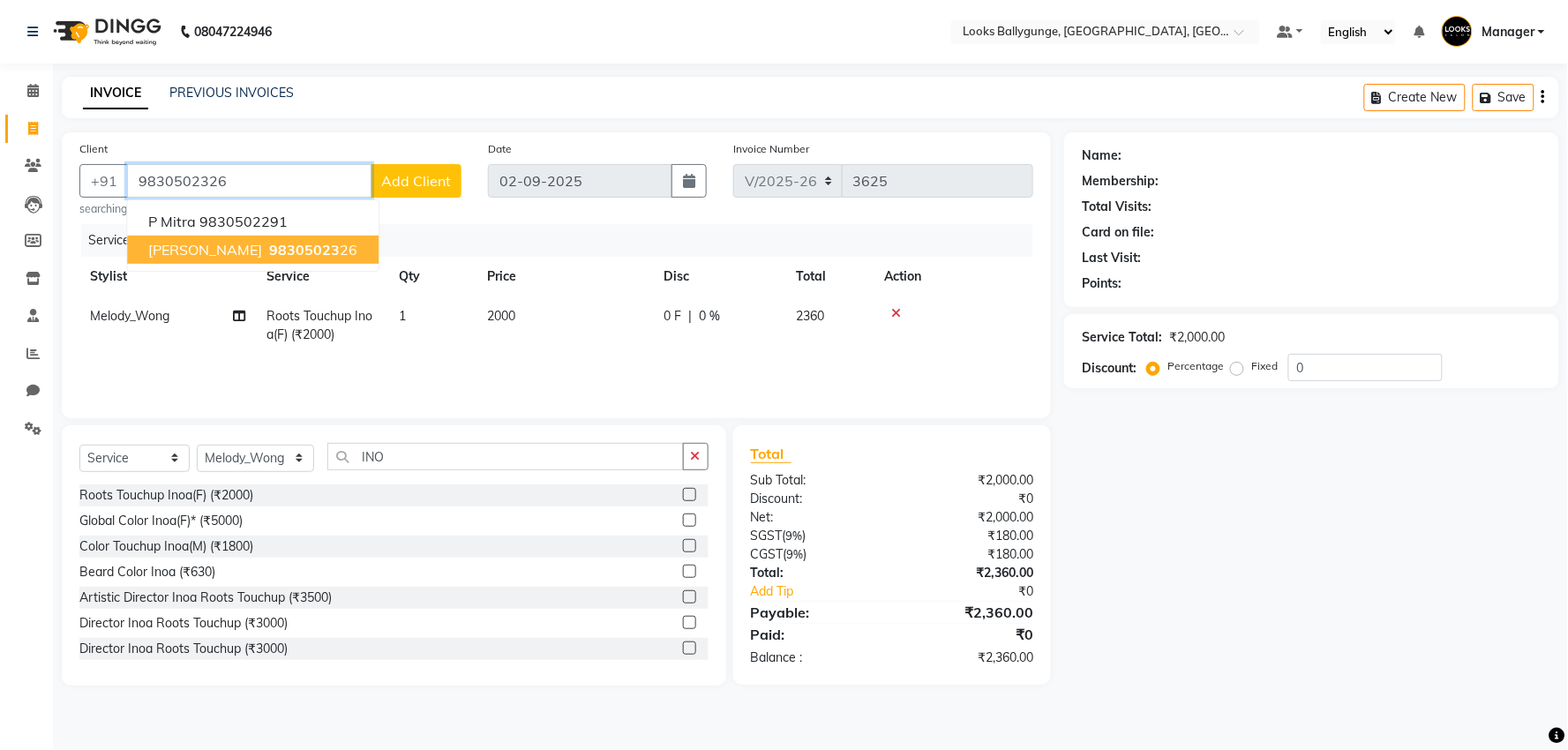
type input "9830502326"
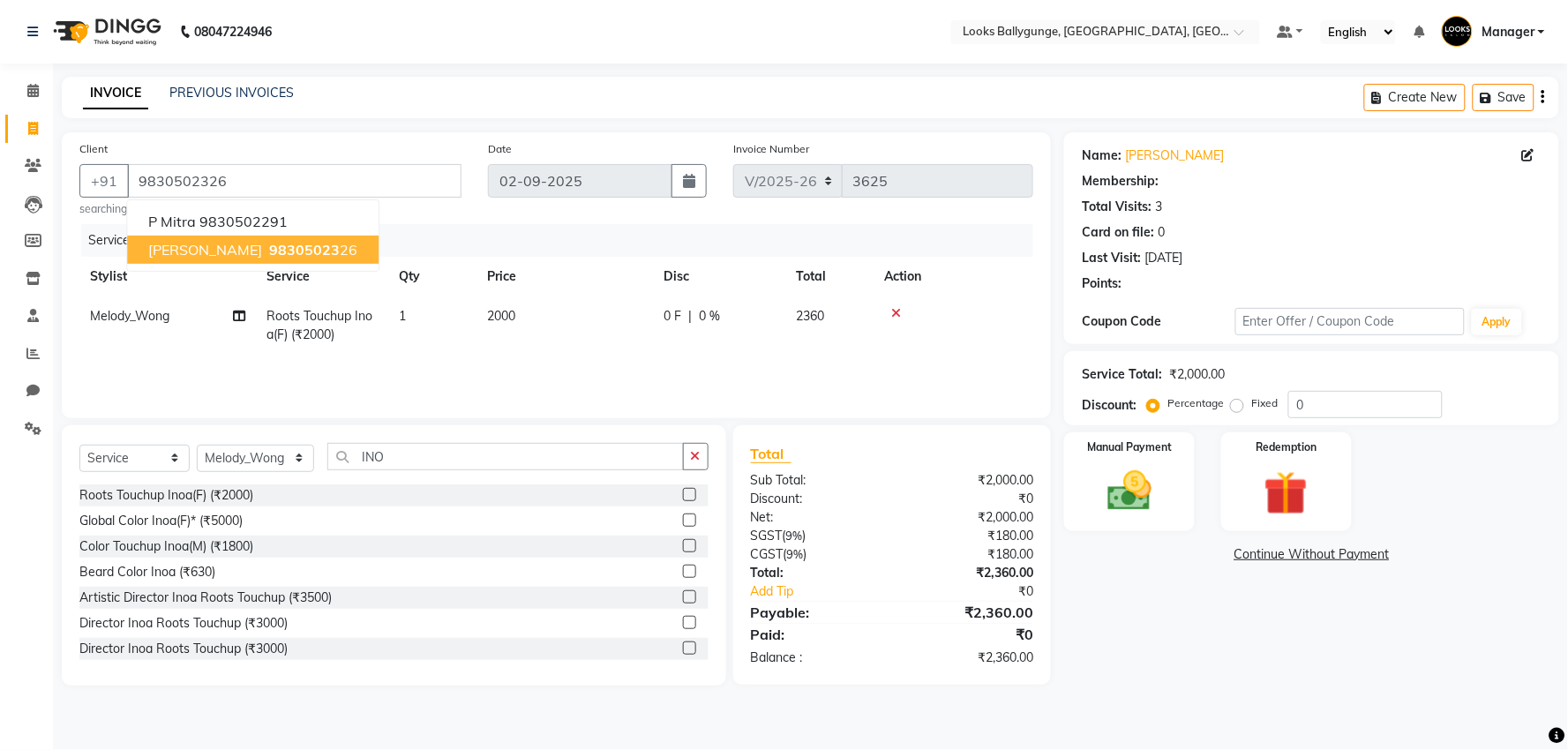
select select "1: Object"
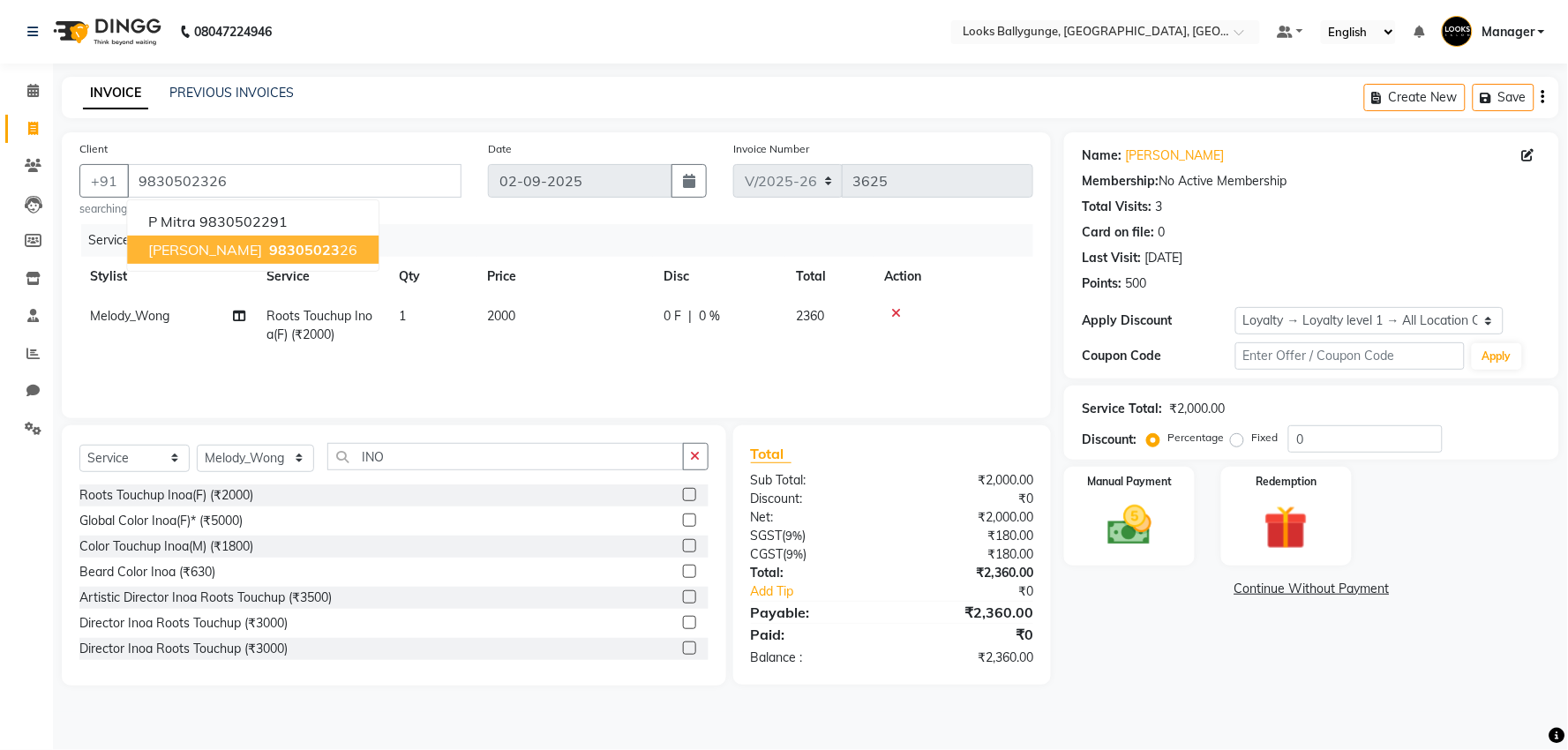
click at [299, 246] on ngb-highlight "98305023 26" at bounding box center [311, 250] width 92 height 17
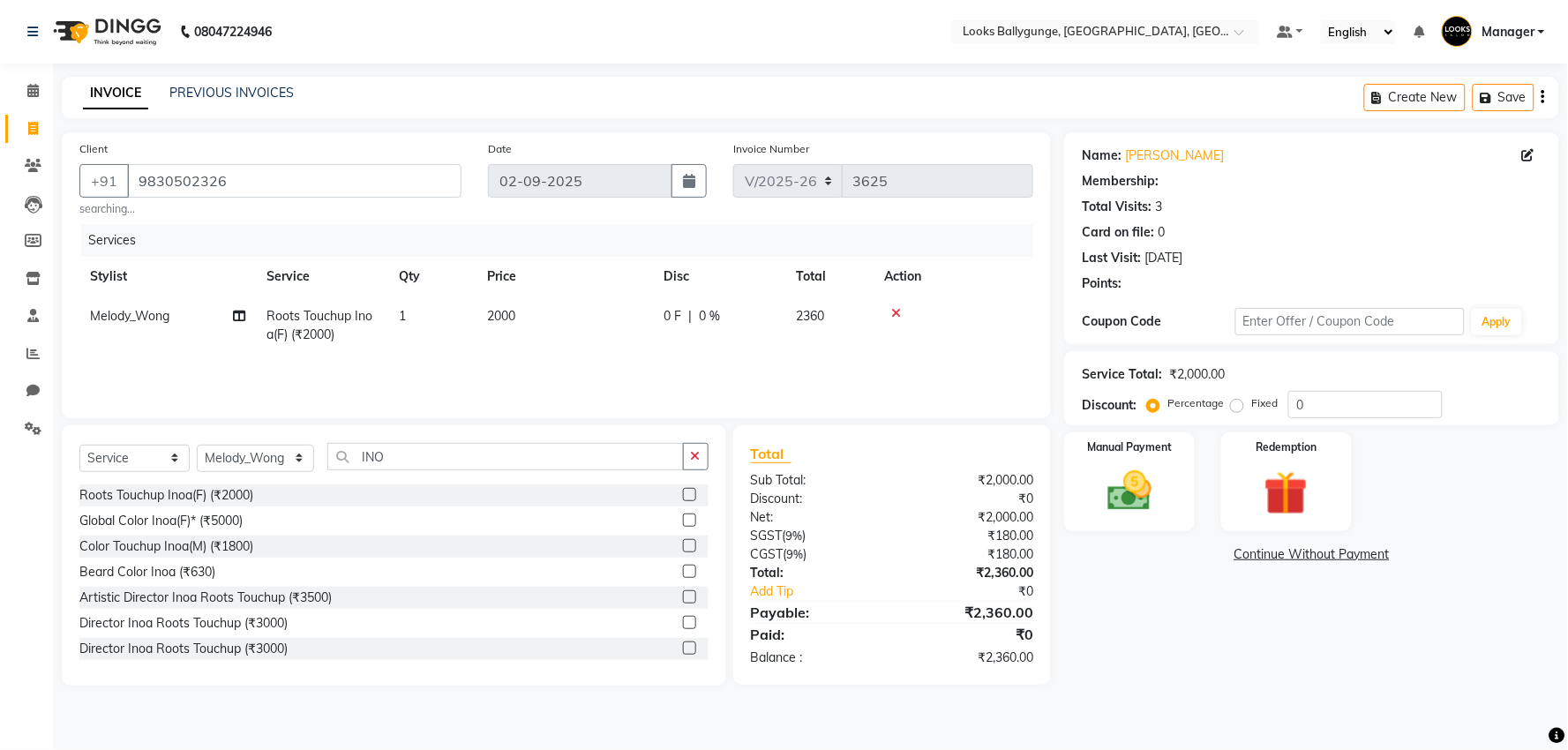
select select "1: Object"
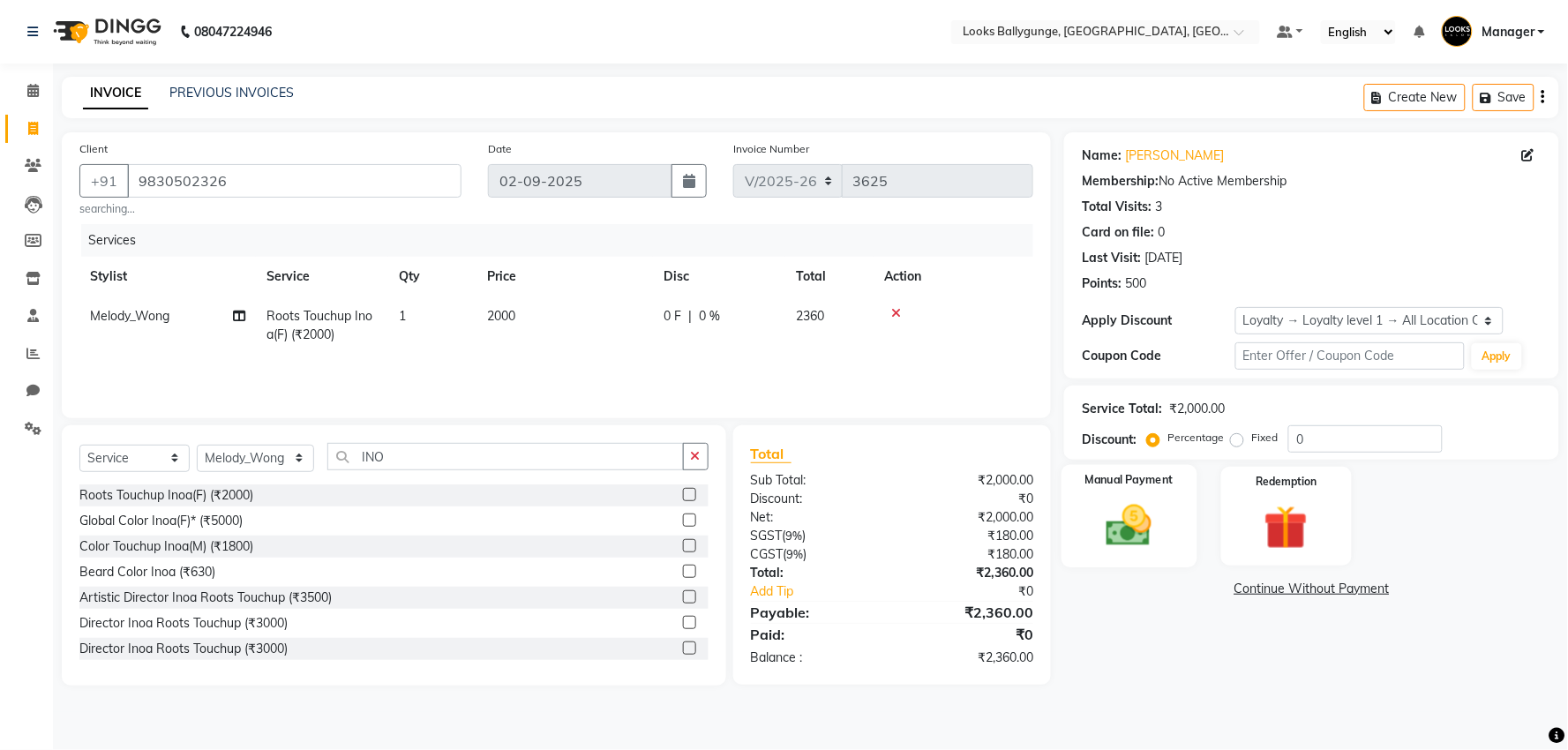
click at [1138, 514] on img at bounding box center [1129, 525] width 74 height 53
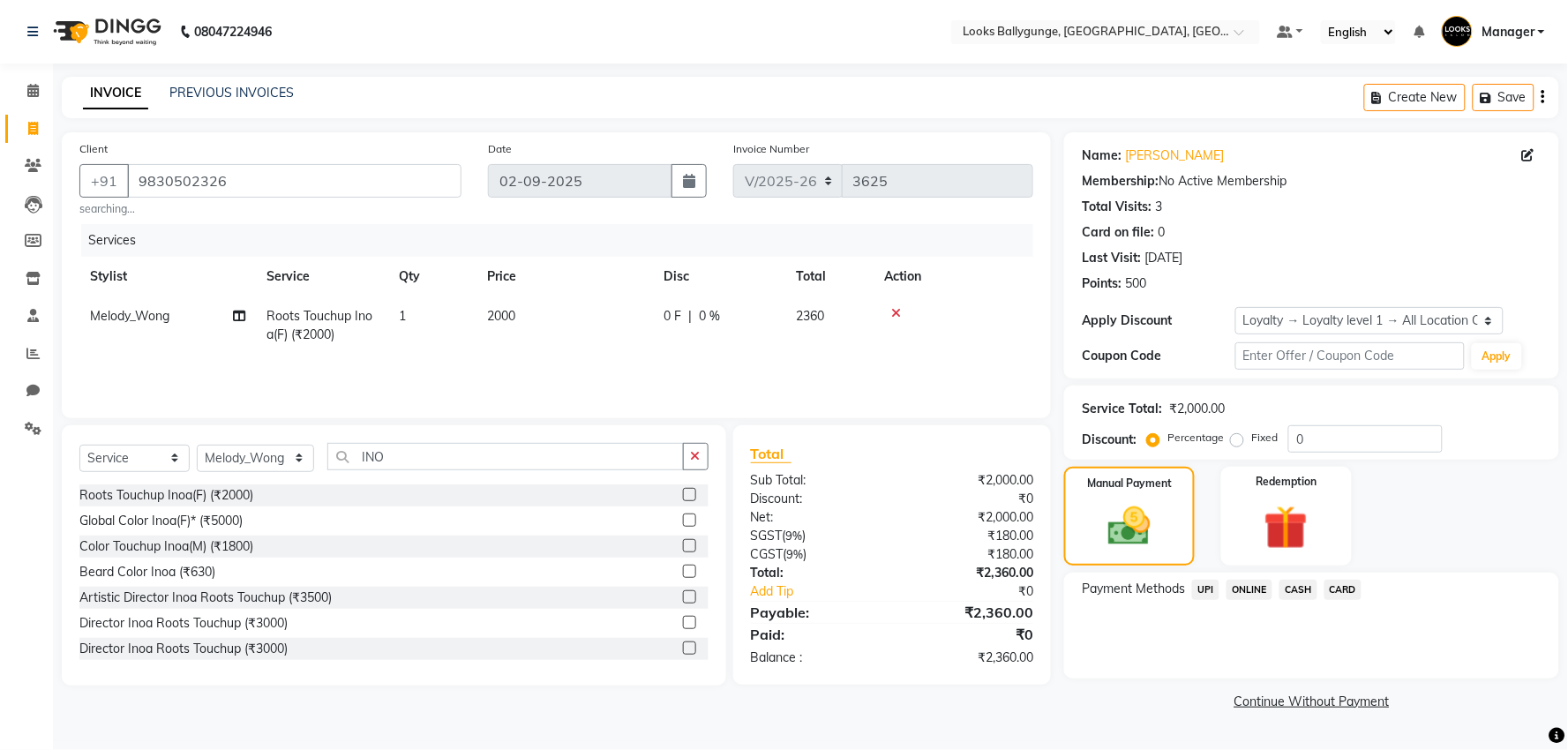
click at [1294, 584] on span "CASH" at bounding box center [1298, 590] width 38 height 20
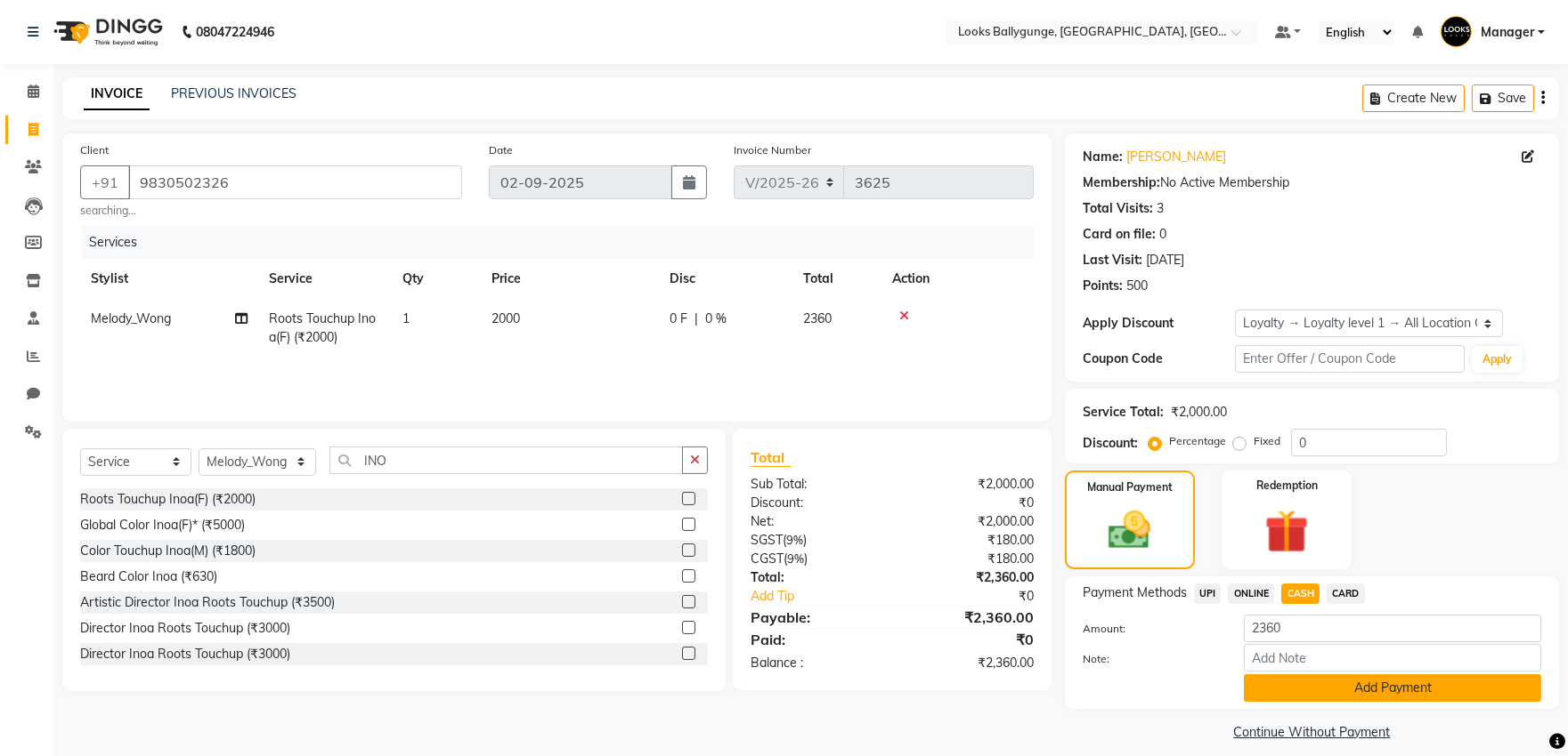
click at [1309, 702] on div "Payment Methods UPI ONLINE CASH CARD Amount: 2360 Note: Add Payment" at bounding box center [1311, 642] width 494 height 132
click at [1328, 691] on button "Add Payment" at bounding box center [1392, 688] width 297 height 27
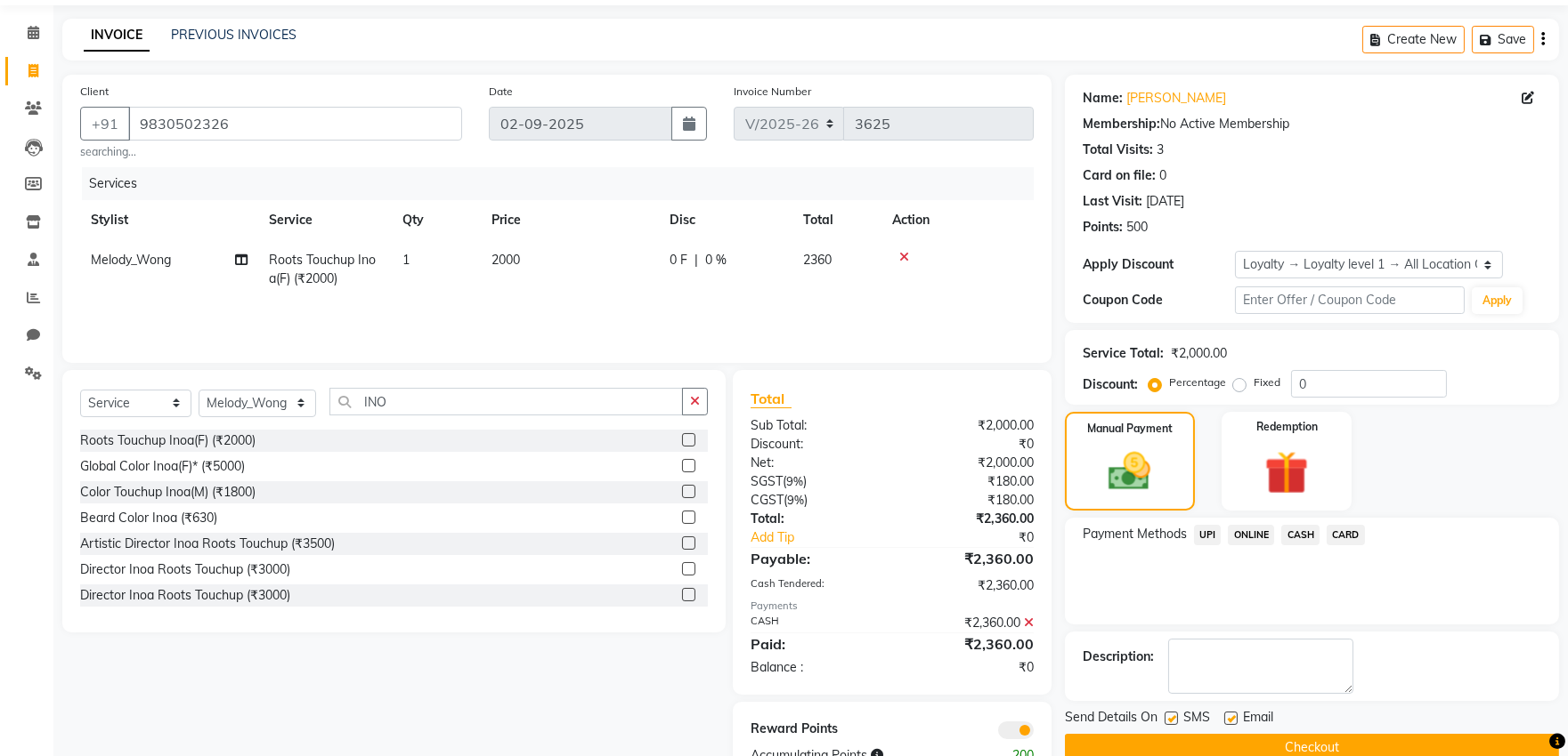
scroll to position [112, 0]
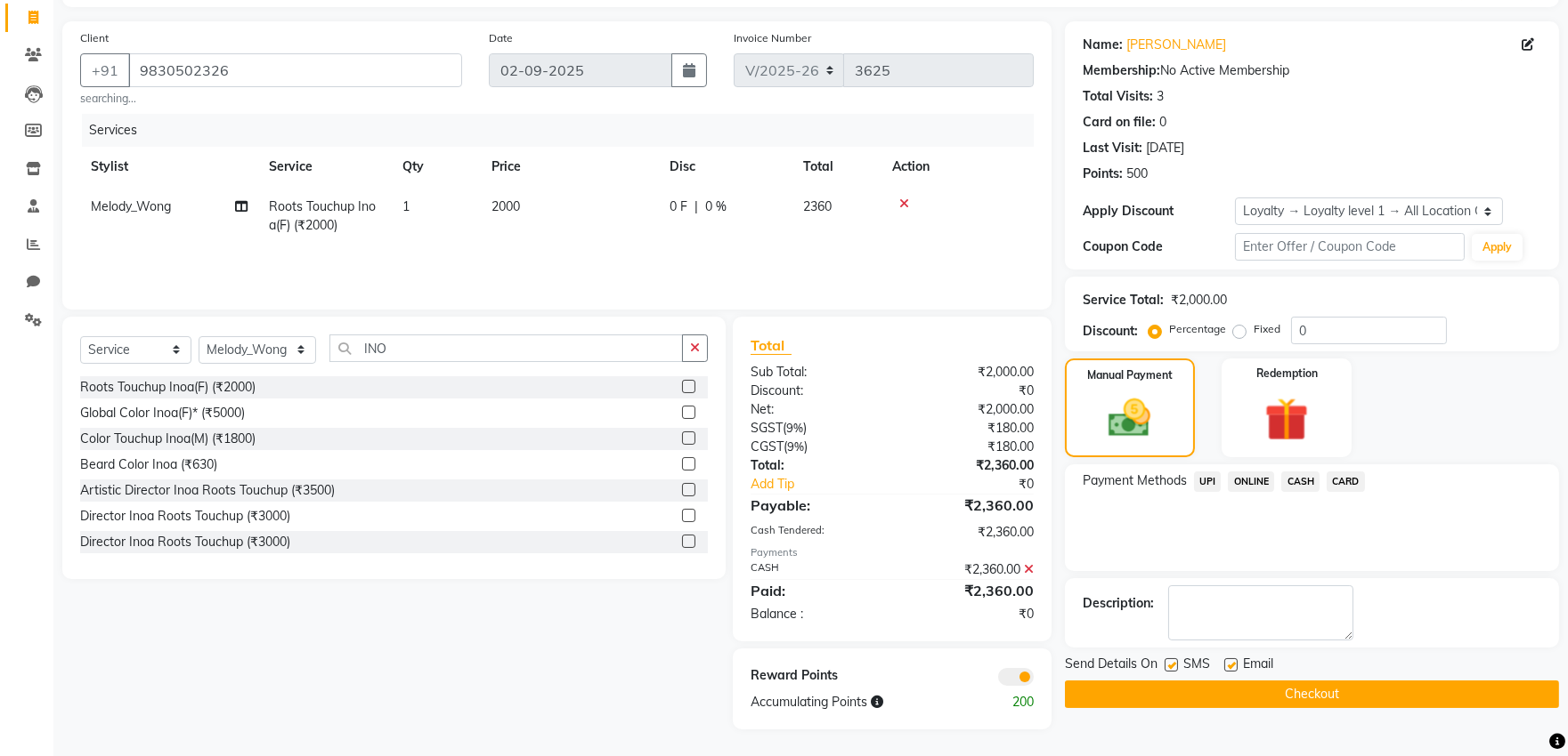
click at [1328, 687] on button "Checkout" at bounding box center [1311, 695] width 494 height 27
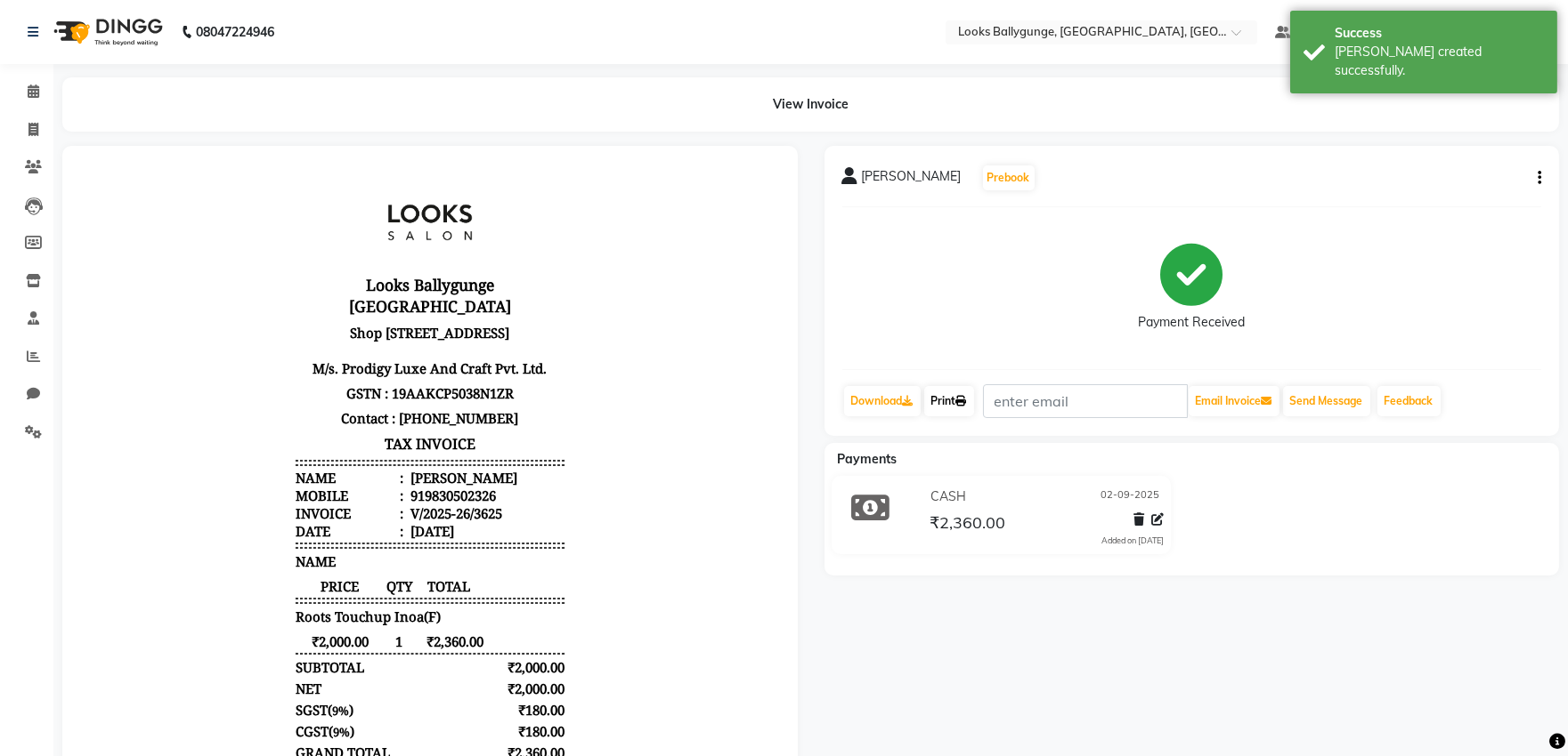
click at [961, 410] on link "Print" at bounding box center [949, 400] width 50 height 30
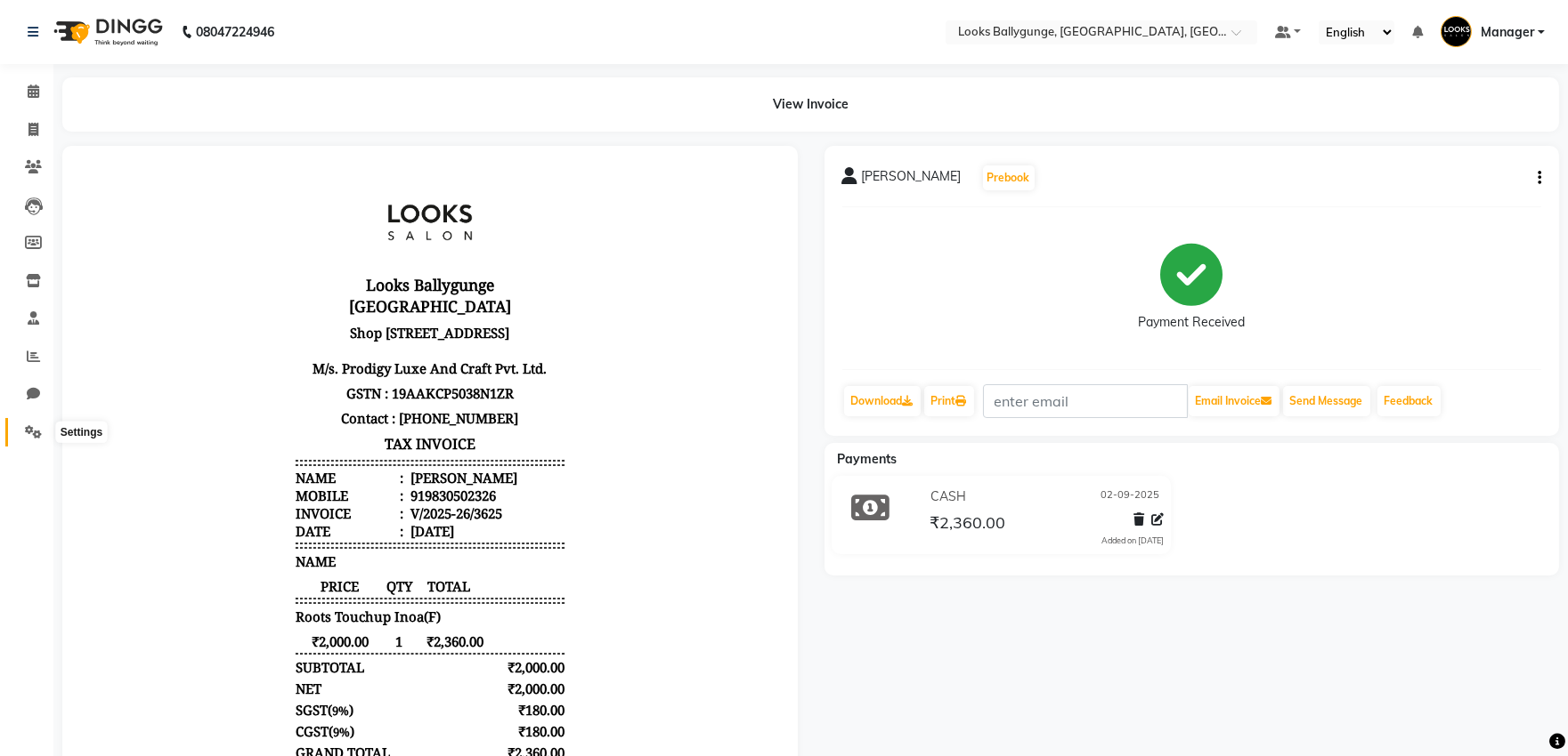
click at [28, 436] on icon at bounding box center [33, 432] width 17 height 14
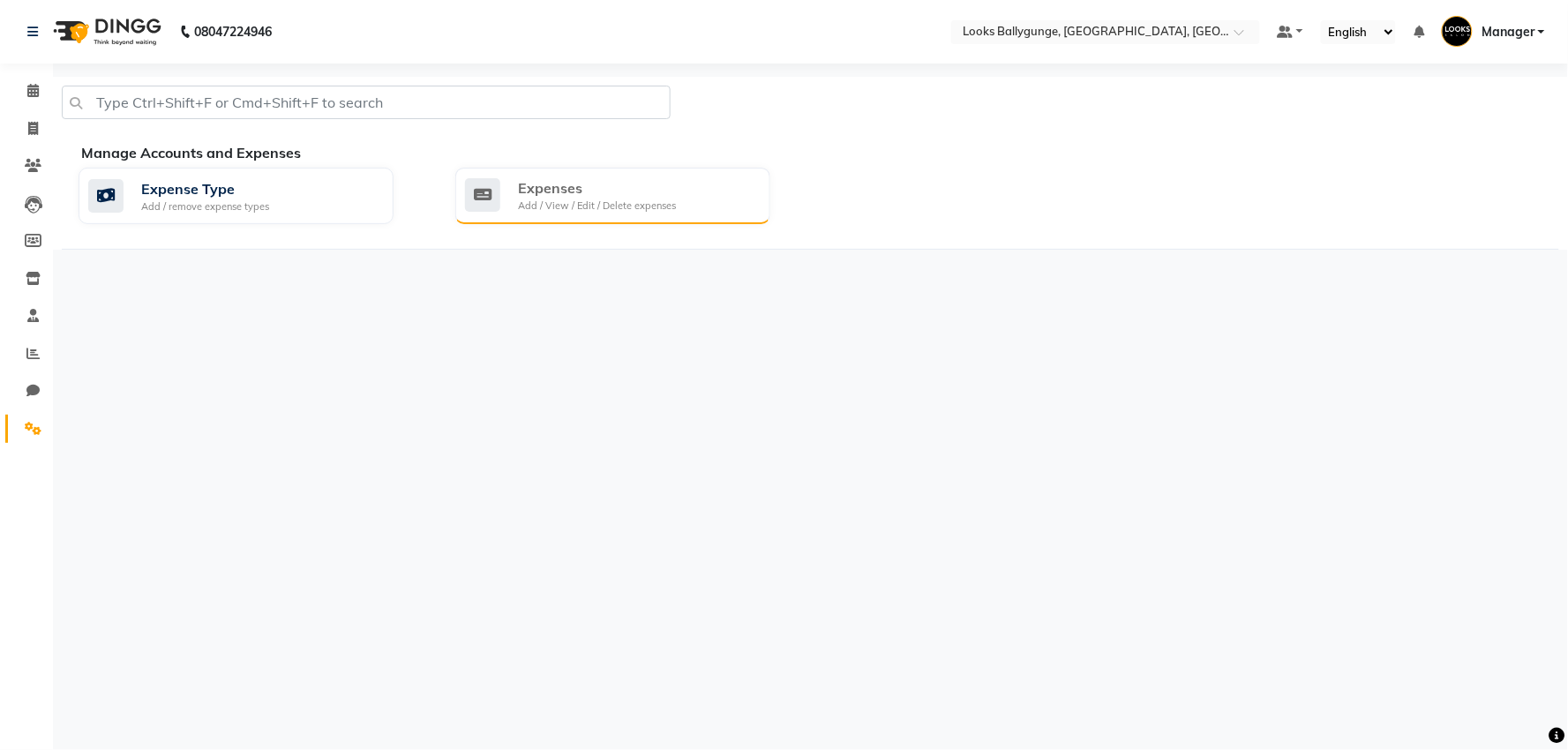
click at [542, 219] on div "Expenses Add / View / Edit / Delete expenses" at bounding box center [613, 196] width 315 height 57
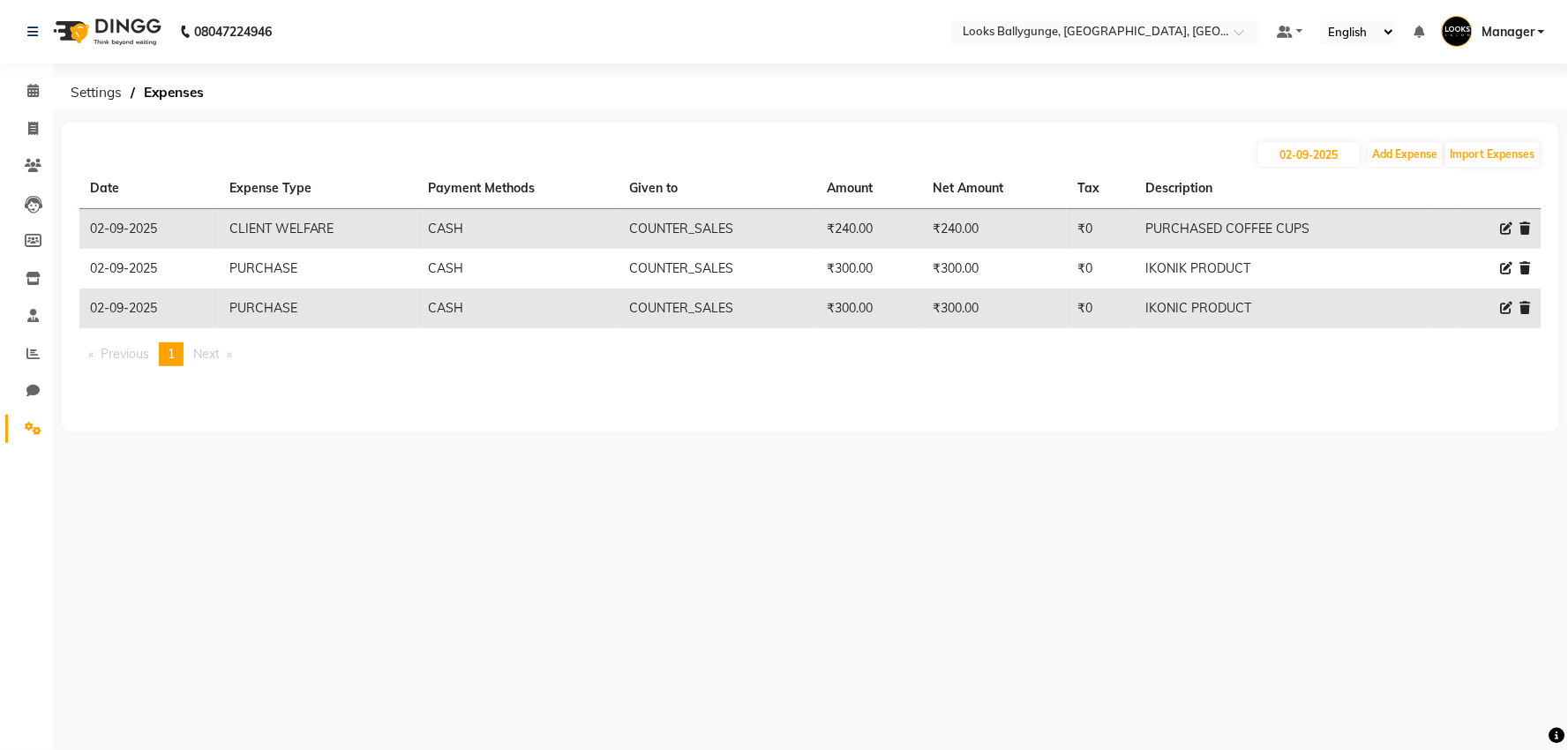
click at [1424, 169] on th "Description" at bounding box center [1282, 189] width 292 height 40
click at [1409, 143] on button "Add Expense" at bounding box center [1405, 154] width 74 height 25
select select "1"
select select "5499"
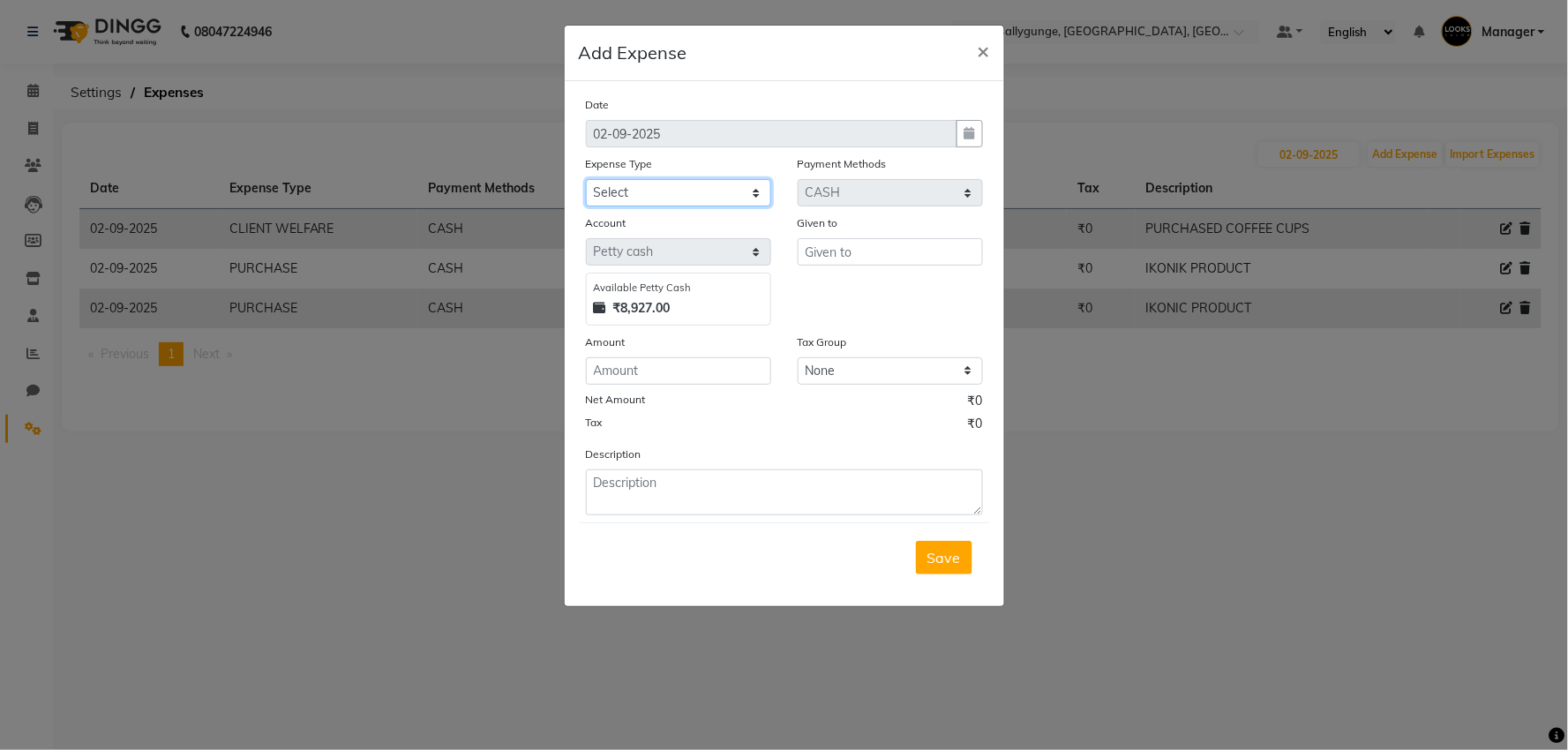
click at [726, 190] on select "Select Bank Deposit Blinkit Cash Handover CLIENT Client ordered food Client Ref…" at bounding box center [678, 193] width 185 height 27
select select "24083"
click at [586, 179] on select "Select Bank Deposit Blinkit Cash Handover CLIENT Client ordered food Client Ref…" at bounding box center [678, 193] width 185 height 27
click at [819, 252] on input "text" at bounding box center [890, 252] width 185 height 27
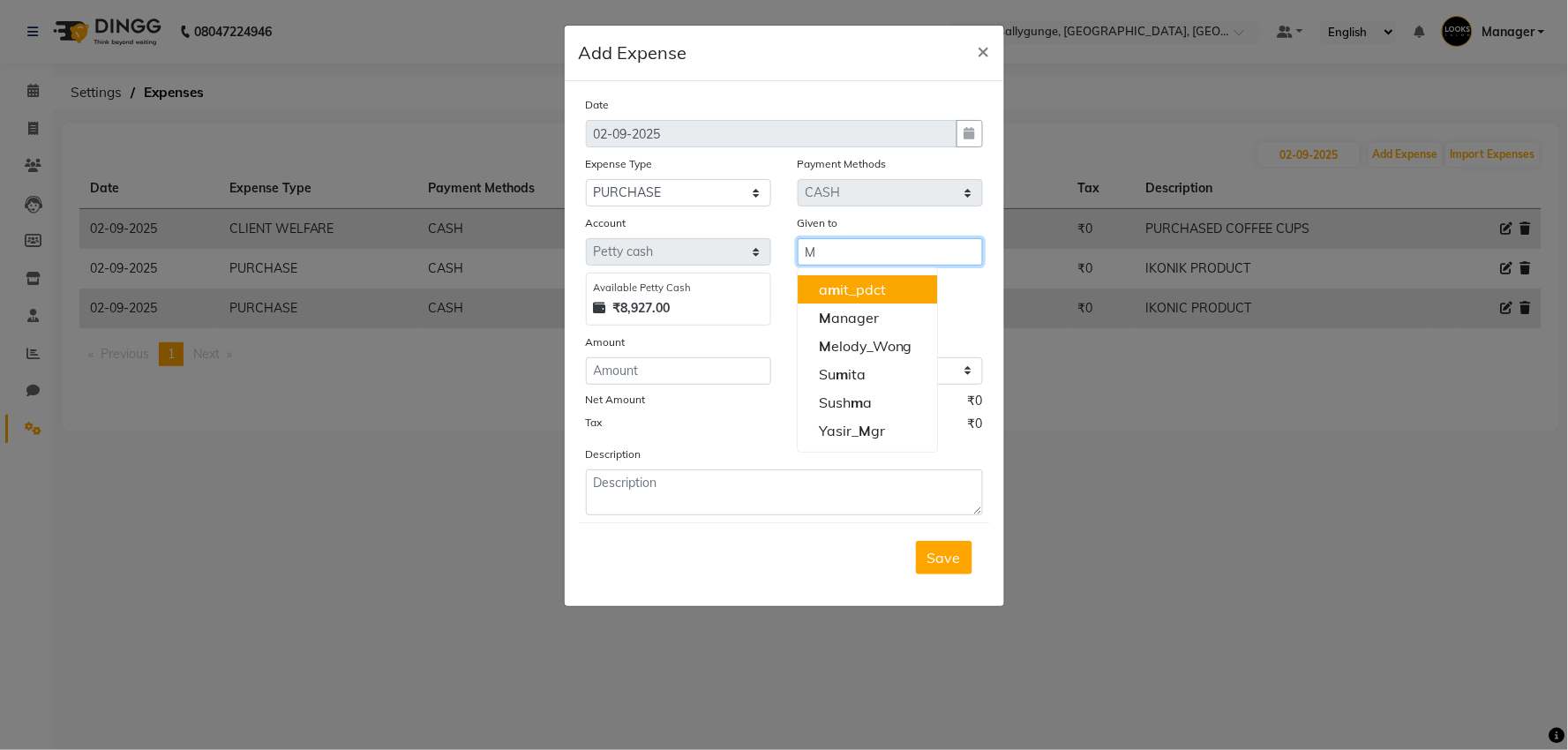
click at [739, 244] on div "Account Select Petty cash Default account Available Petty Cash ₹8,927.00 Given …" at bounding box center [784, 270] width 424 height 112
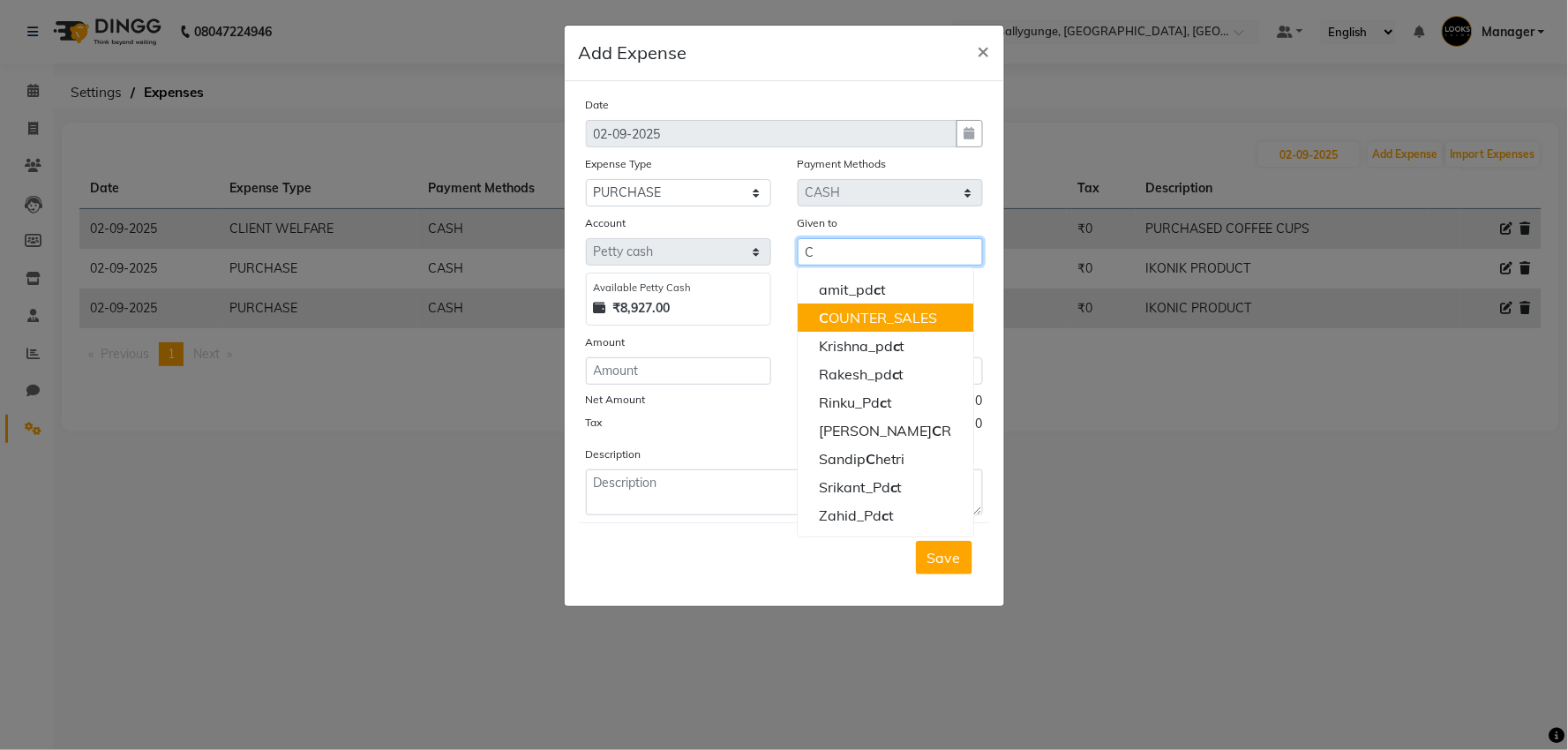
click at [841, 309] on ngb-highlight "C OUNTER_SALES" at bounding box center [879, 318] width 120 height 17
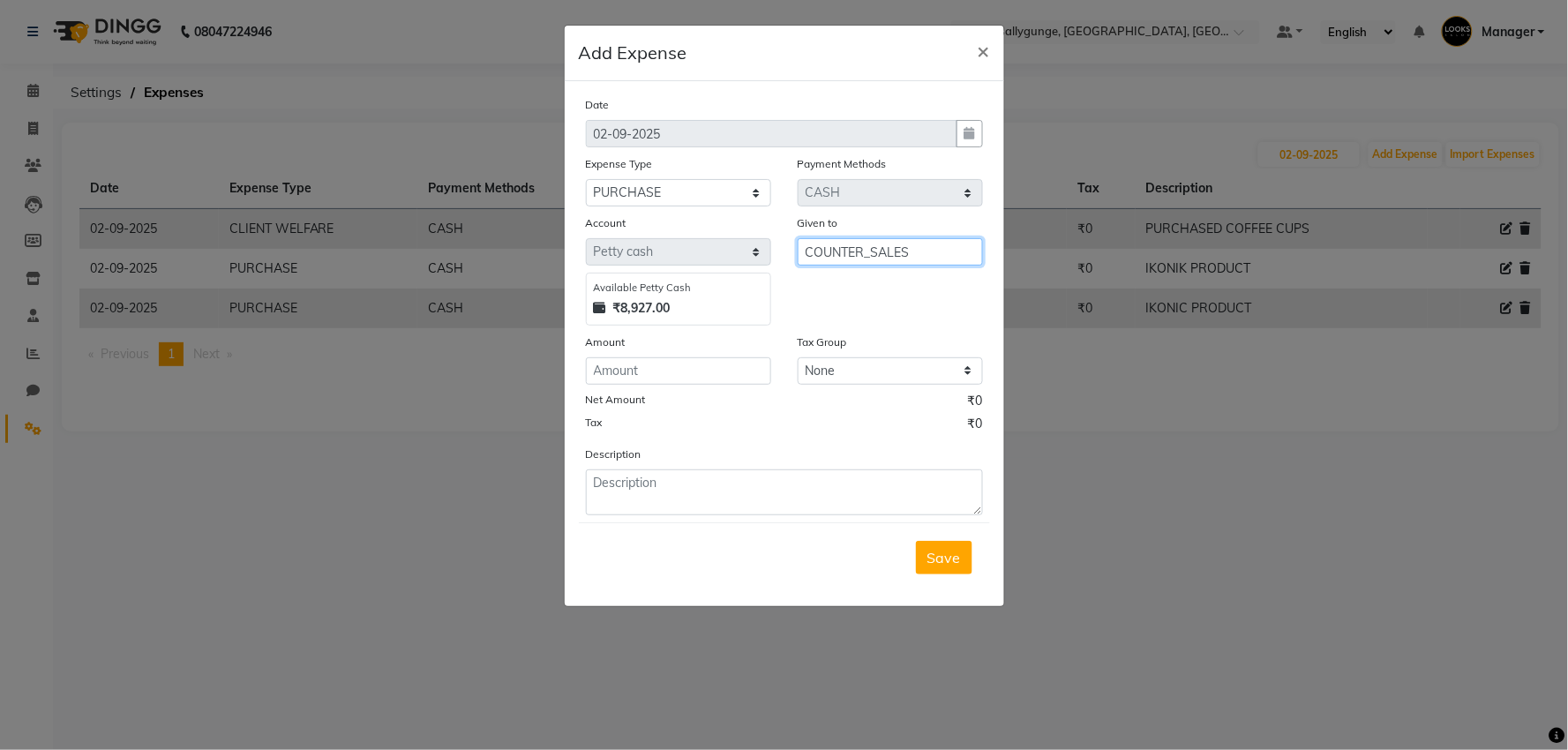
type input "COUNTER_SALES"
click at [698, 374] on input "number" at bounding box center [678, 371] width 185 height 27
type input "215"
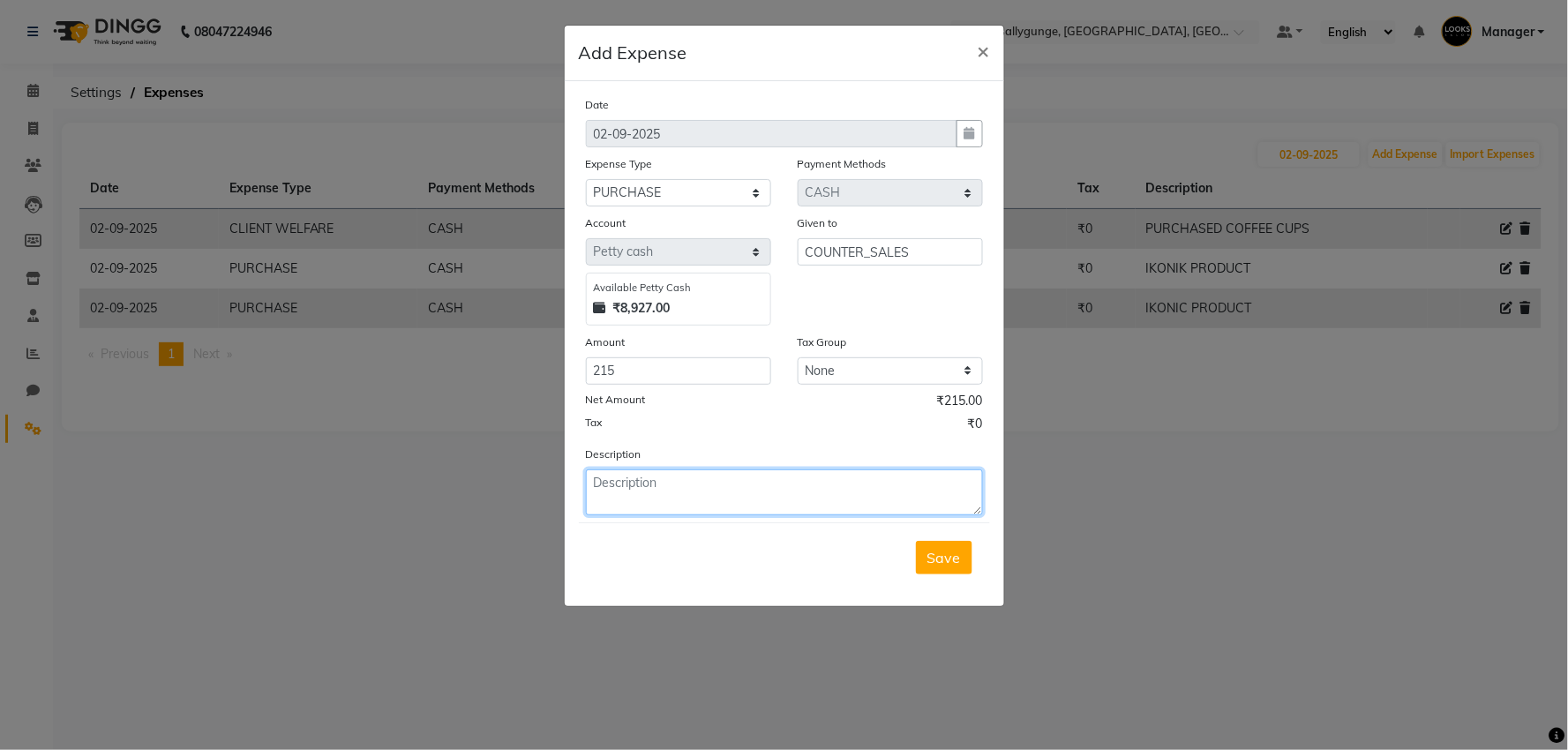
click at [726, 497] on textarea at bounding box center [784, 493] width 397 height 46
click at [650, 482] on textarea "MILK AMD COFFEE" at bounding box center [784, 493] width 397 height 46
type textarea "MILK AND COFFEE"
click at [942, 552] on span "Save" at bounding box center [943, 558] width 34 height 17
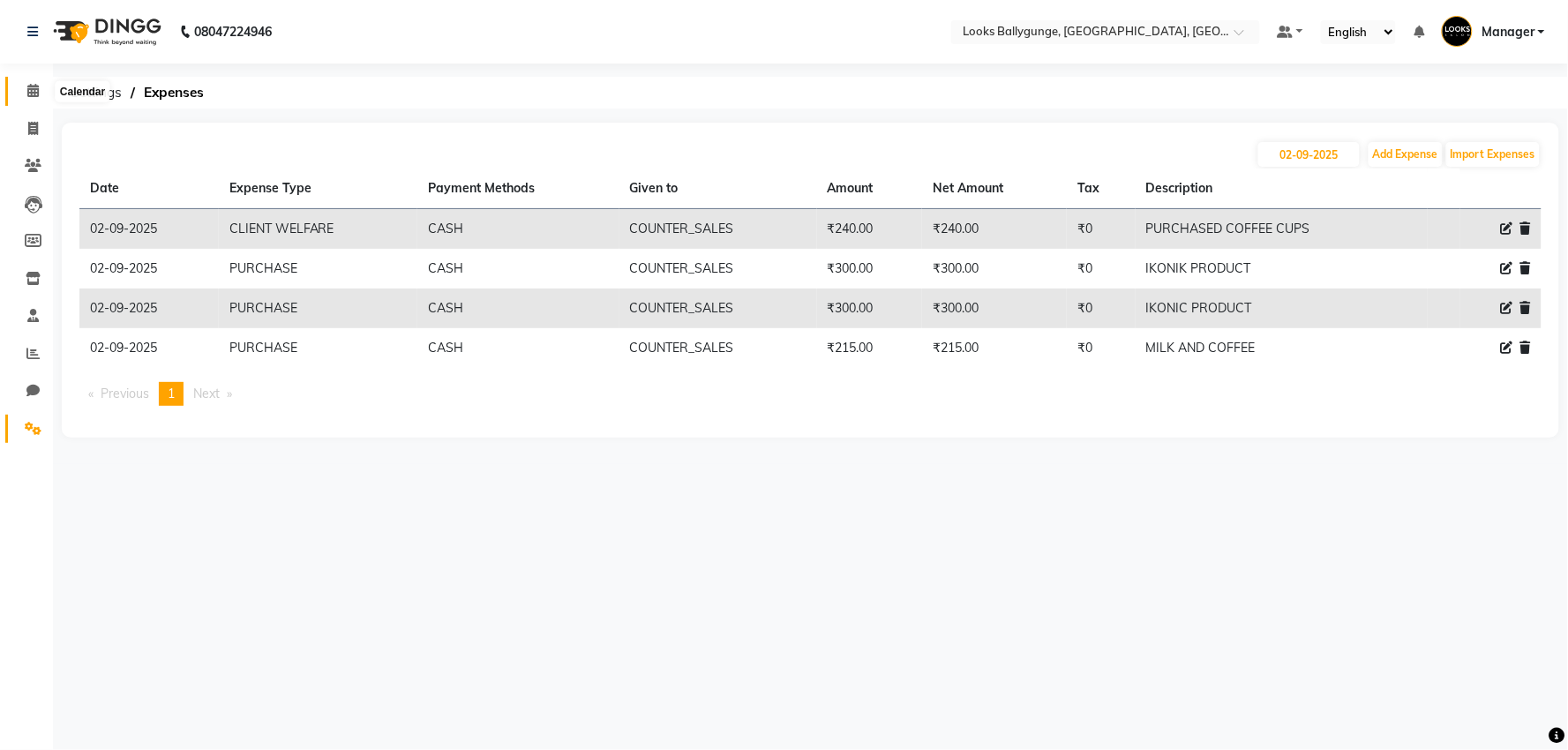
click at [31, 100] on span at bounding box center [33, 91] width 31 height 20
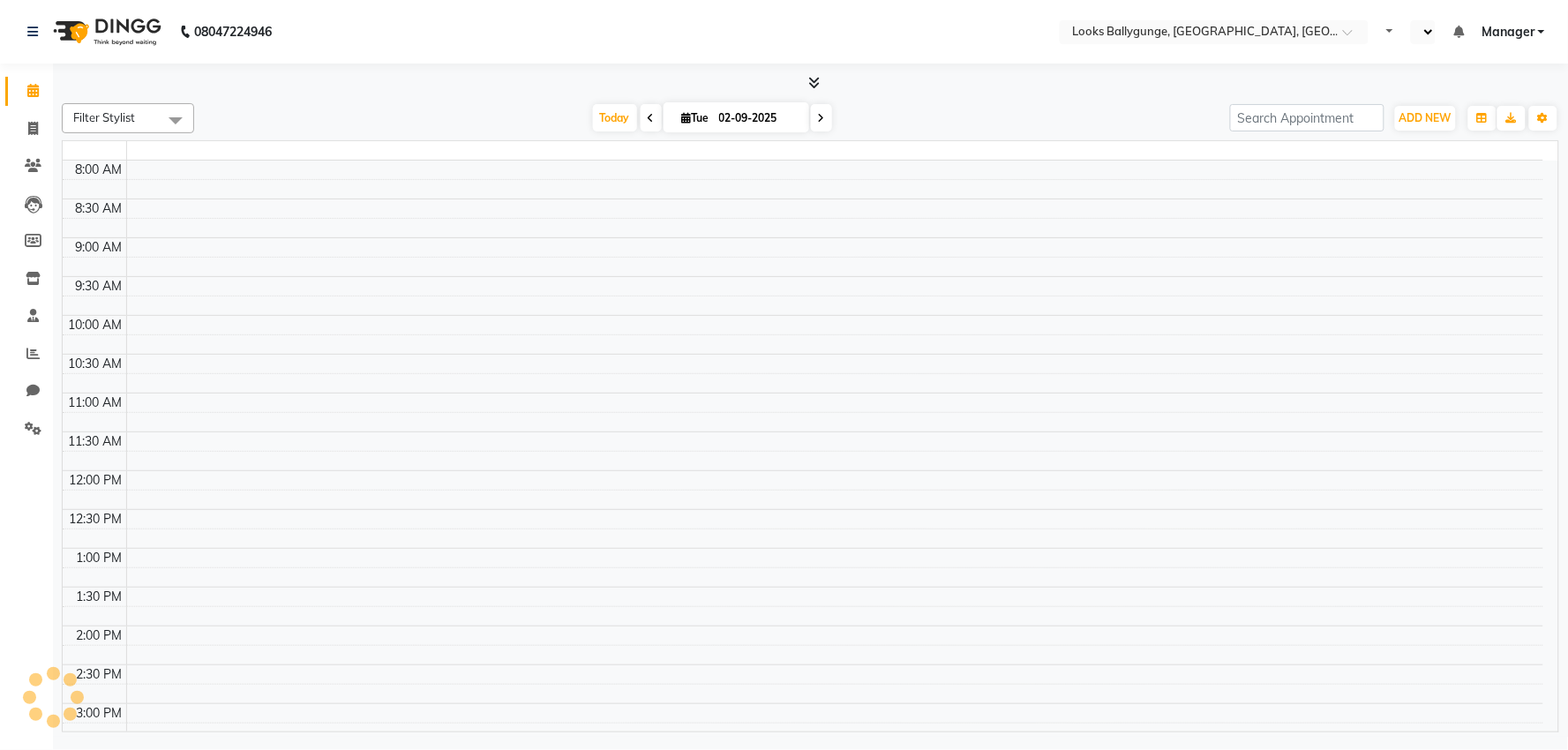
select select "en"
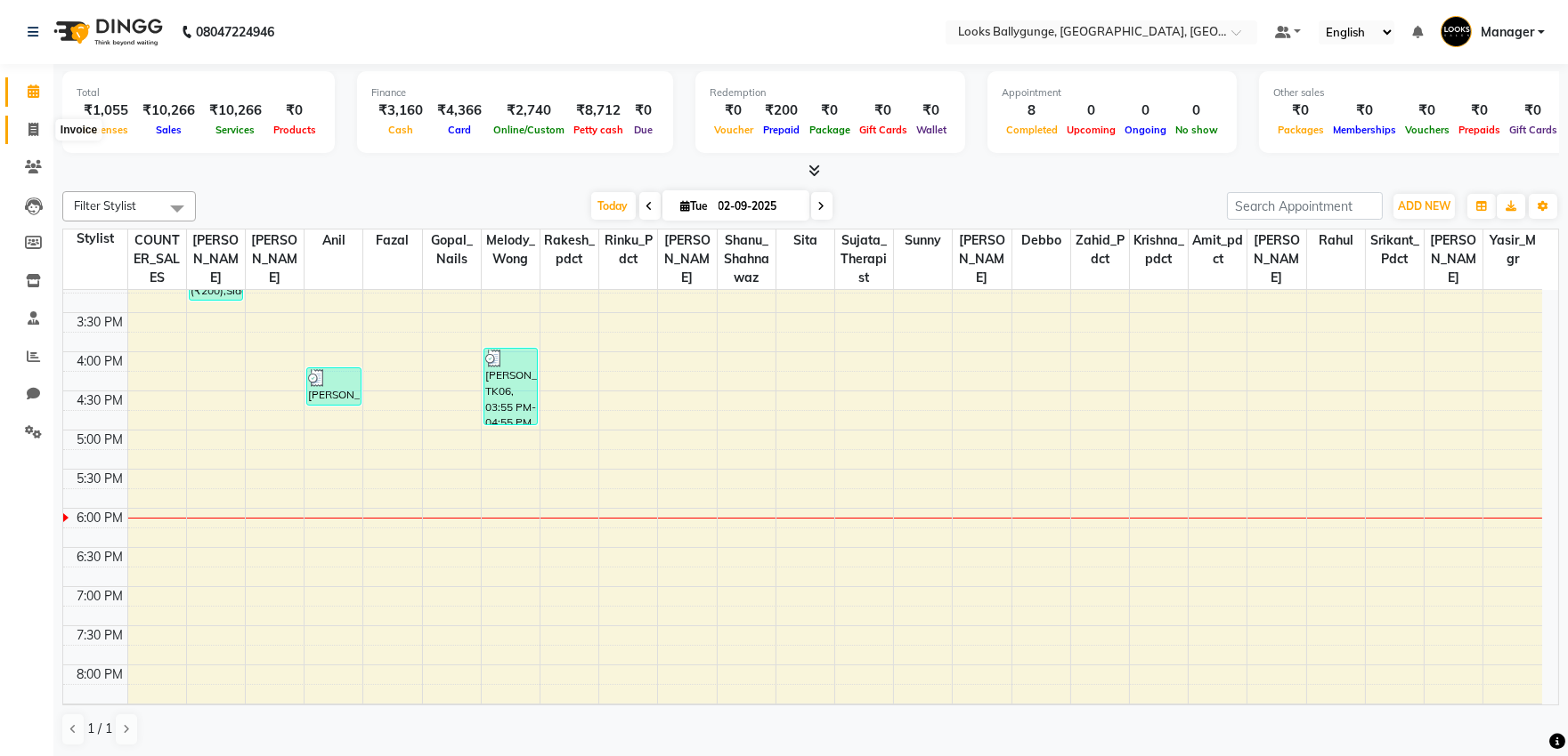
click at [33, 125] on icon at bounding box center [33, 129] width 10 height 14
select select "service"
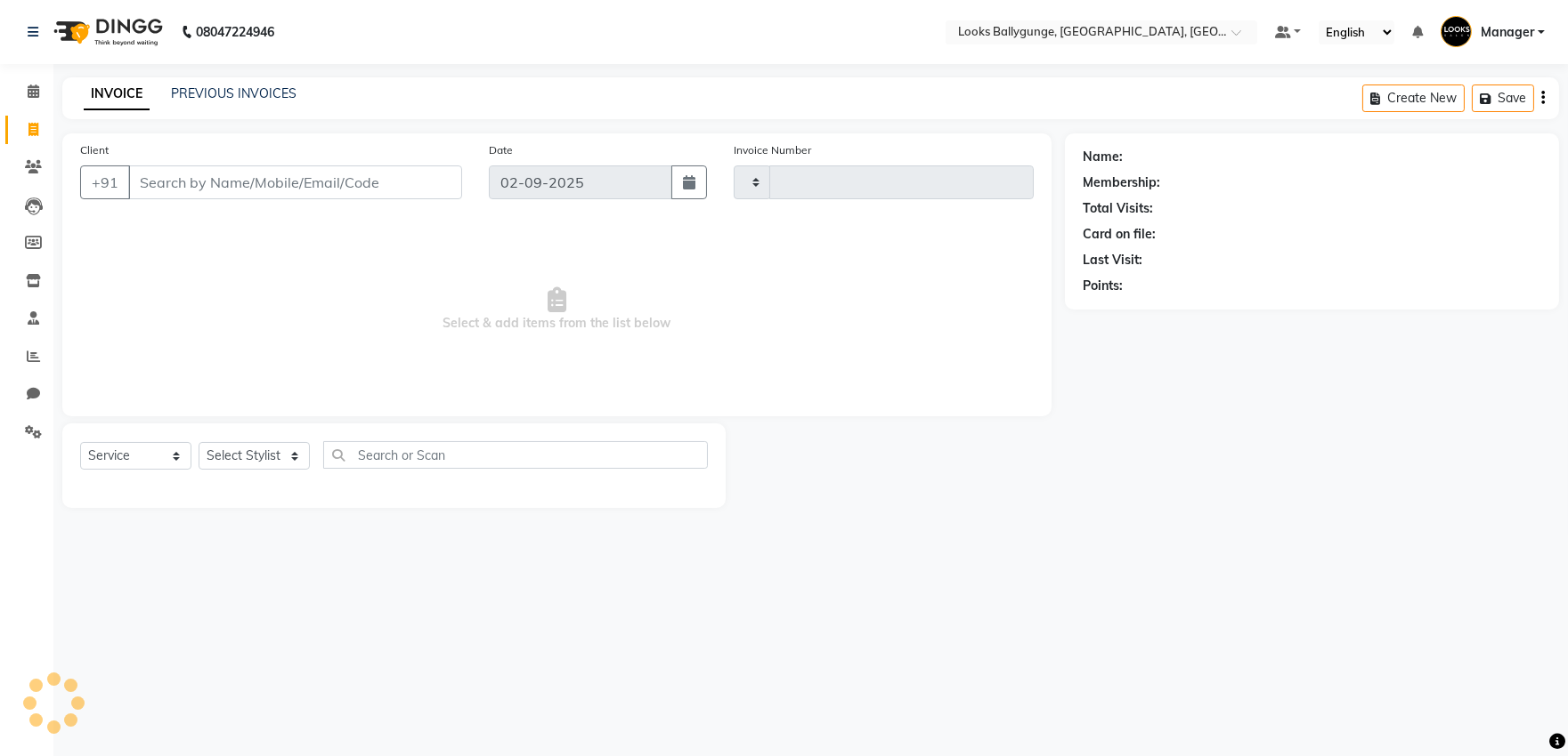
type input "3626"
select select "6477"
click at [250, 185] on input "Client" at bounding box center [296, 182] width 337 height 34
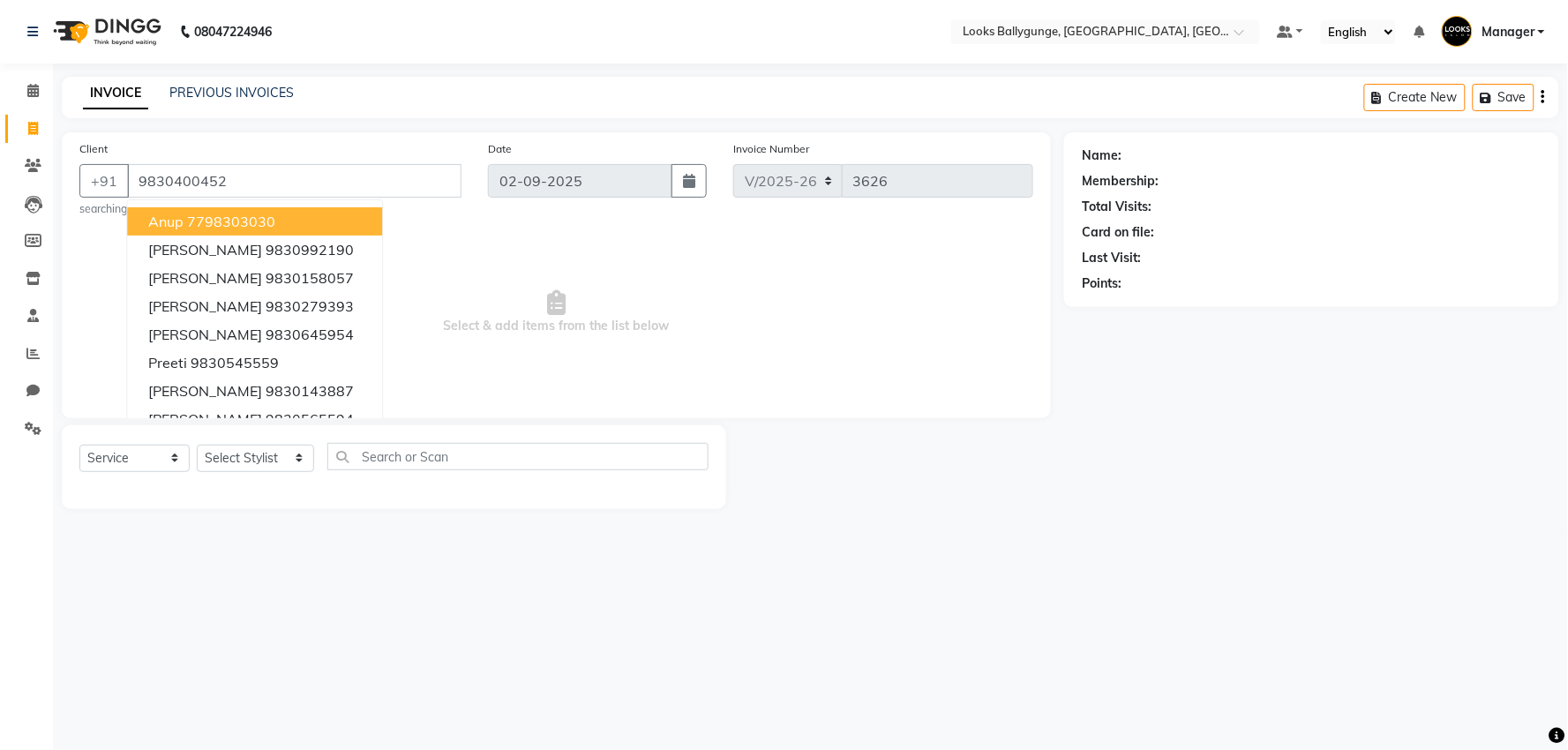
type input "9830400452"
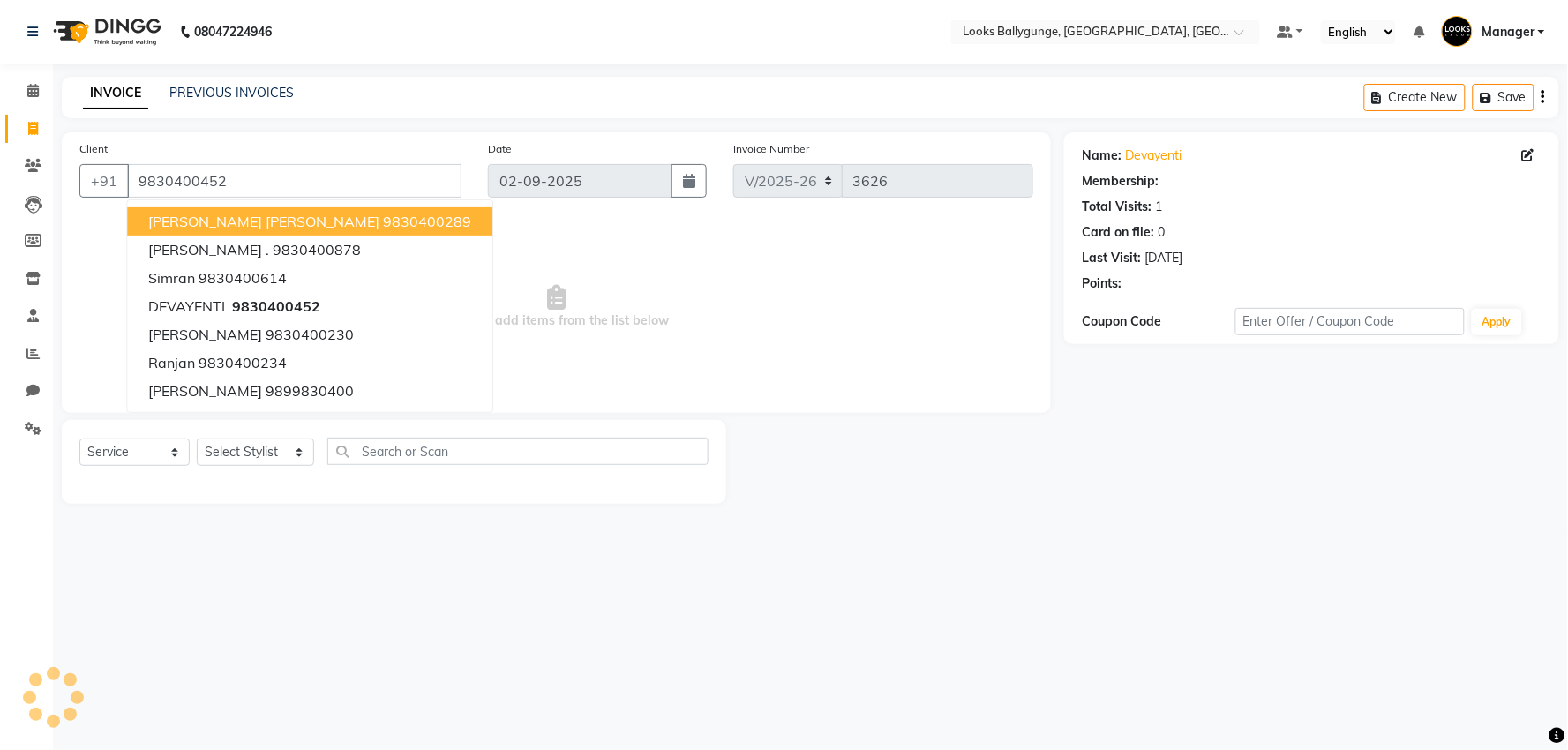
select select "1: Object"
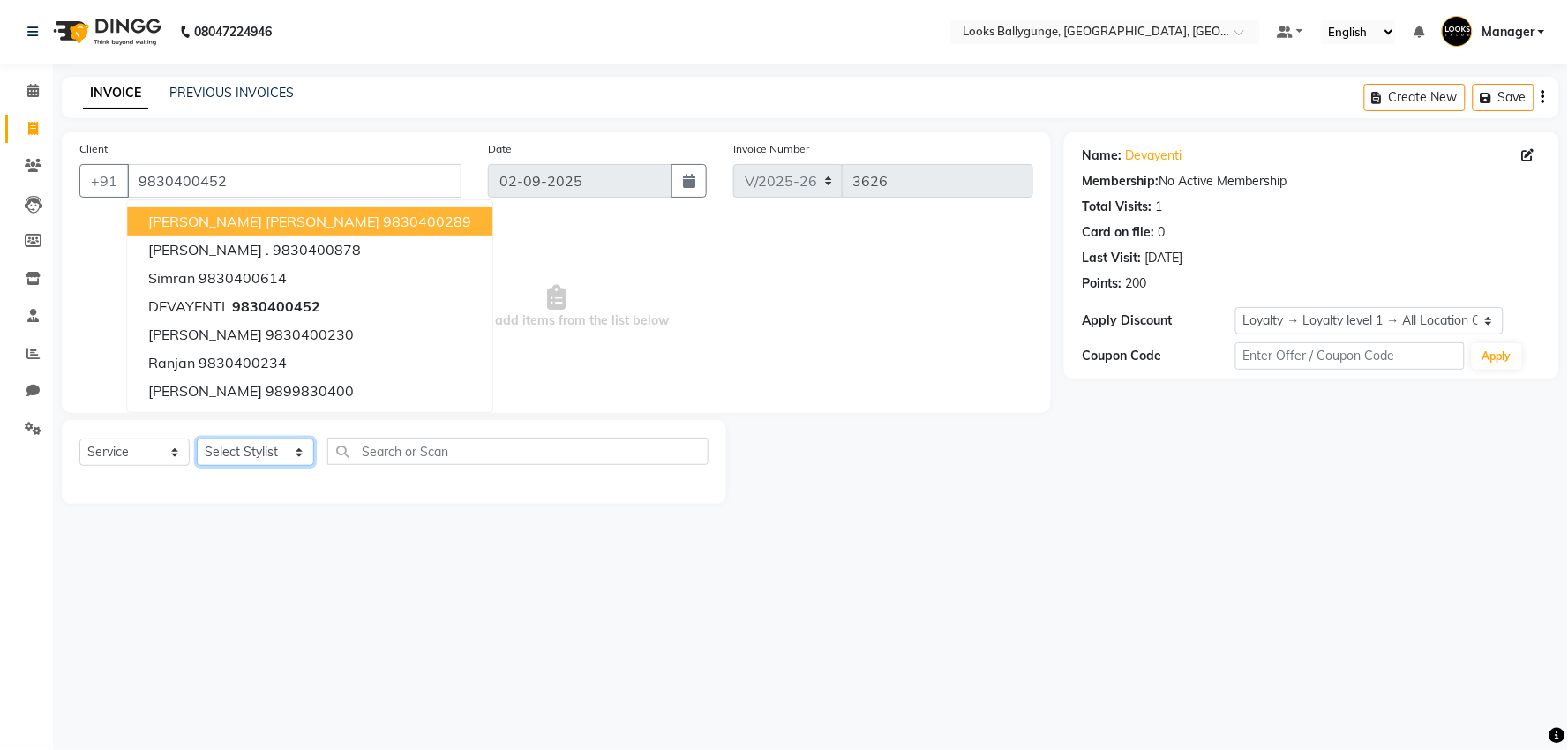
click at [256, 450] on select "Select Stylist [PERSON_NAME] amit_pdct anil [PERSON_NAME] COUNTER_SALES [PERSON…" at bounding box center [255, 452] width 118 height 27
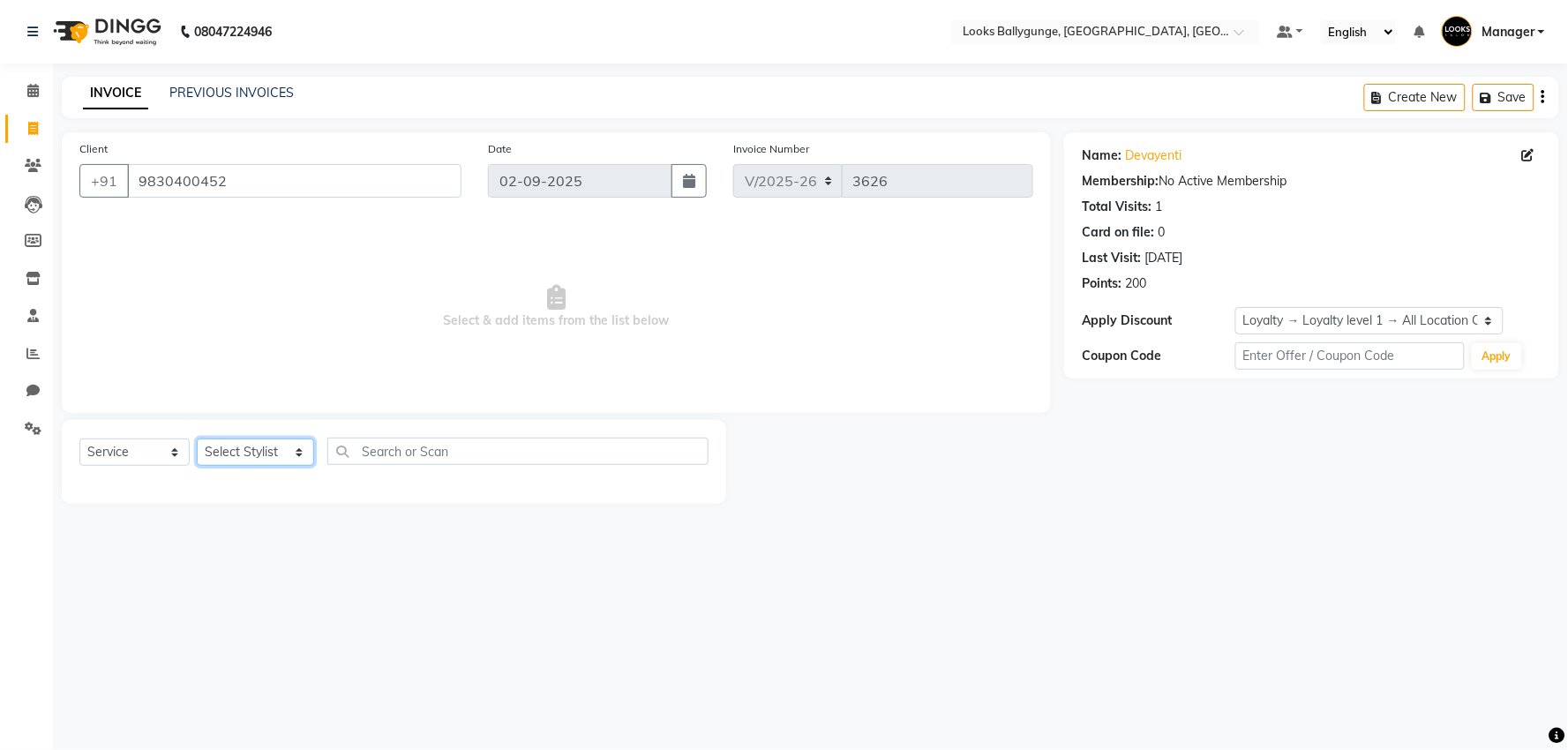
select select "85490"
click at [197, 440] on select "Select Stylist [PERSON_NAME] amit_pdct anil [PERSON_NAME] COUNTER_SALES [PERSON…" at bounding box center [255, 452] width 118 height 27
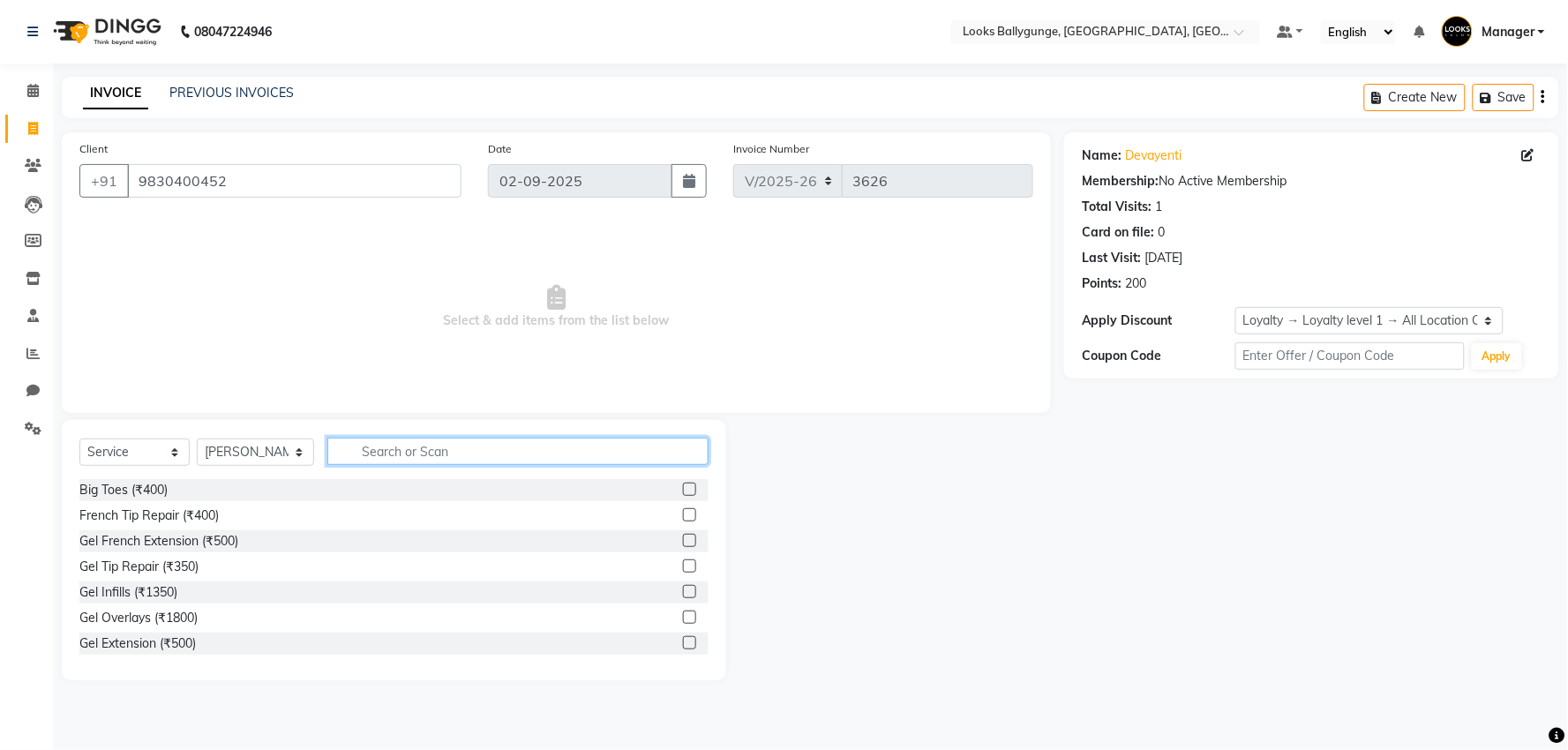
click at [442, 453] on input "text" at bounding box center [518, 451] width 382 height 27
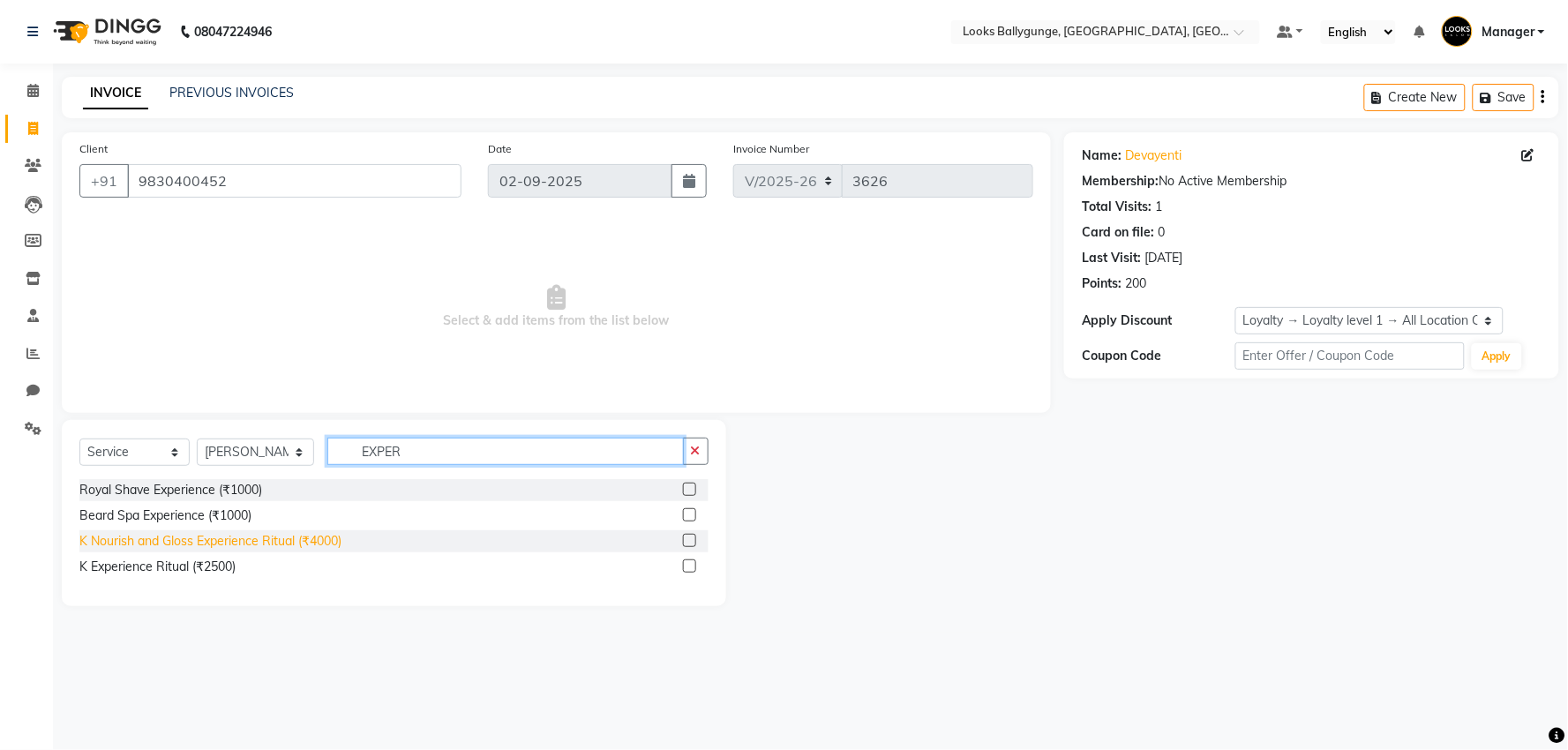
type input "EXPER"
click at [226, 537] on div "K Nourish and Gloss Experience Ritual (₹4000)" at bounding box center [210, 541] width 262 height 18
checkbox input "false"
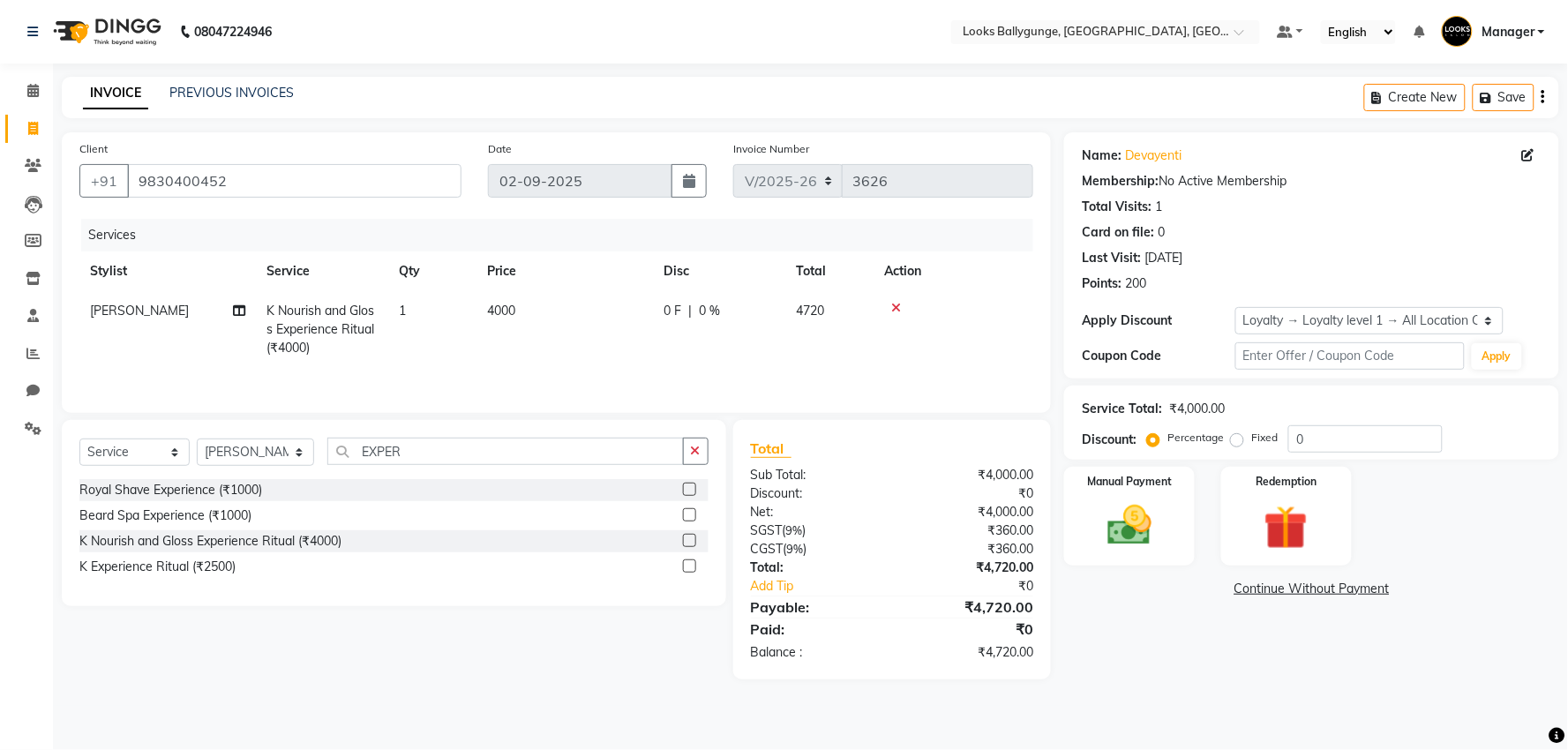
click at [499, 312] on span "4000" at bounding box center [501, 310] width 28 height 15
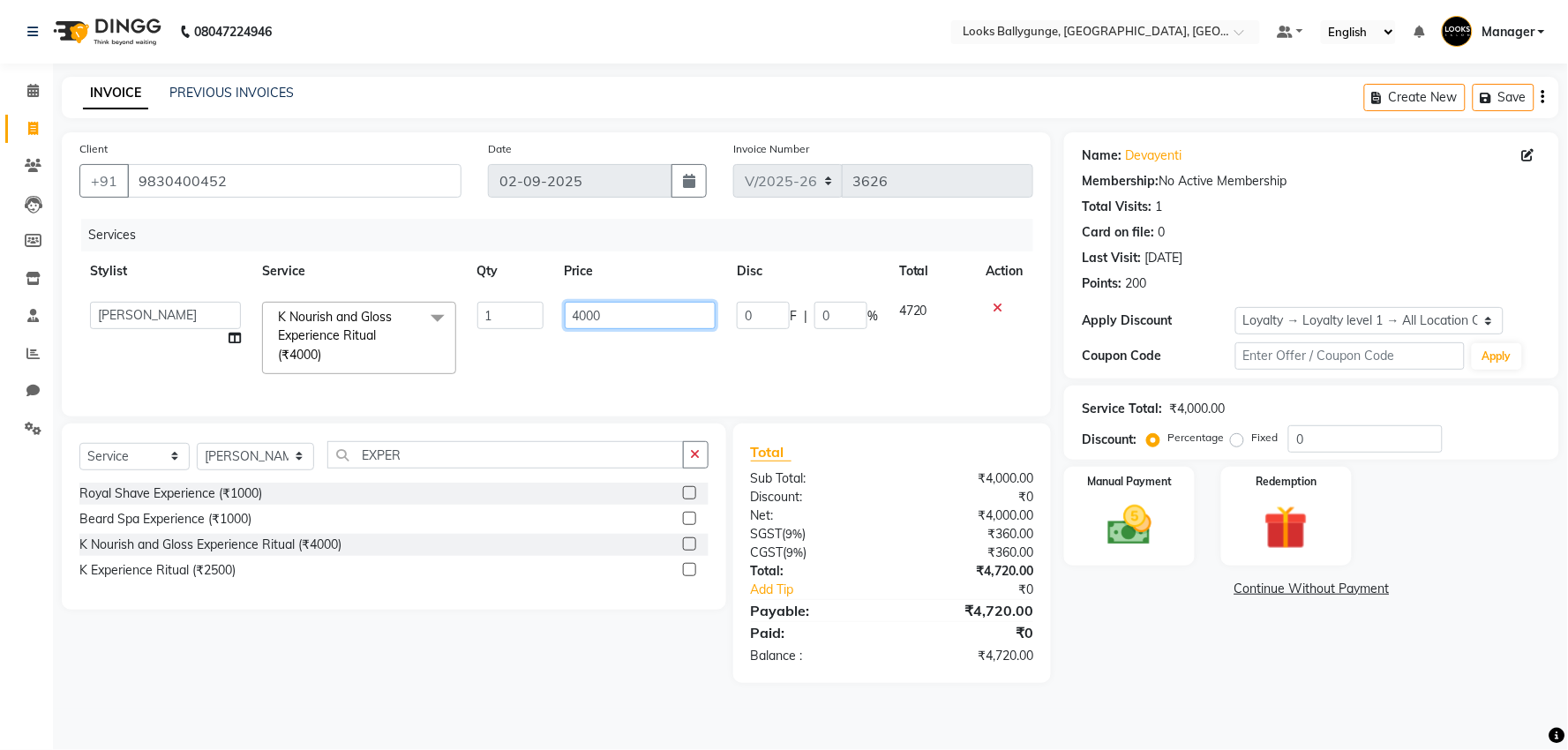
click at [578, 314] on input "4000" at bounding box center [640, 315] width 151 height 27
type input "5000"
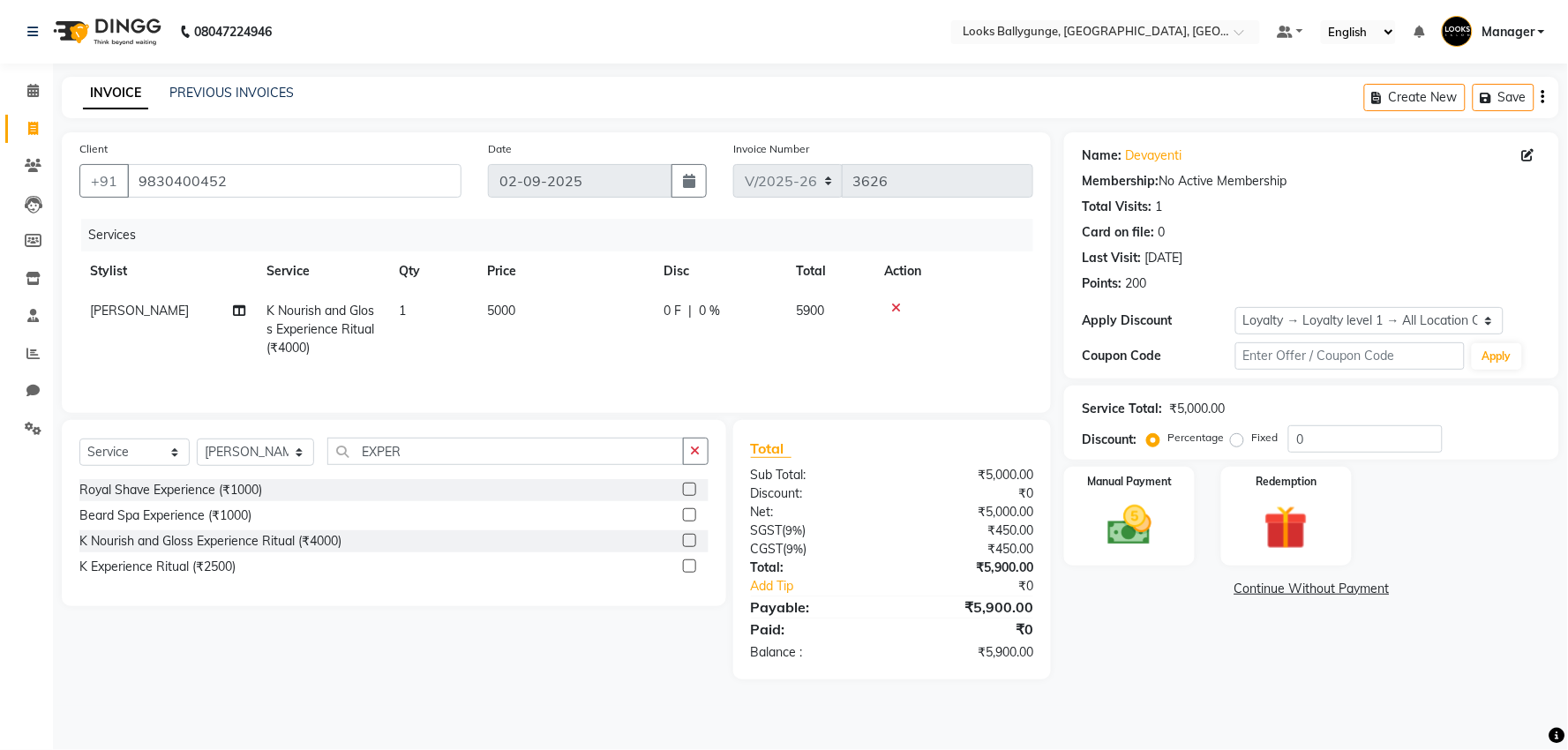
click at [594, 354] on td "5000" at bounding box center [565, 330] width 176 height 77
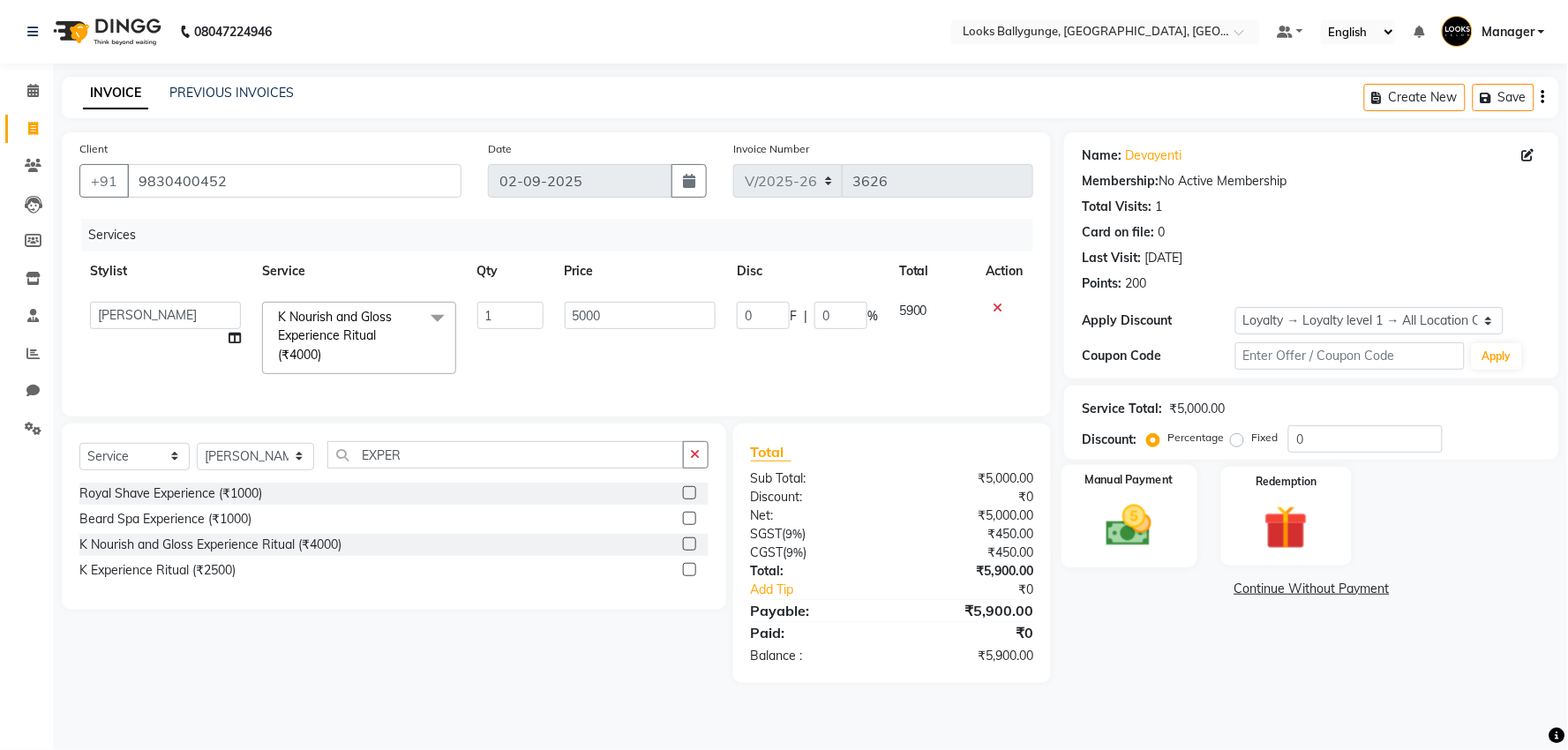
click at [1155, 542] on img at bounding box center [1129, 525] width 74 height 53
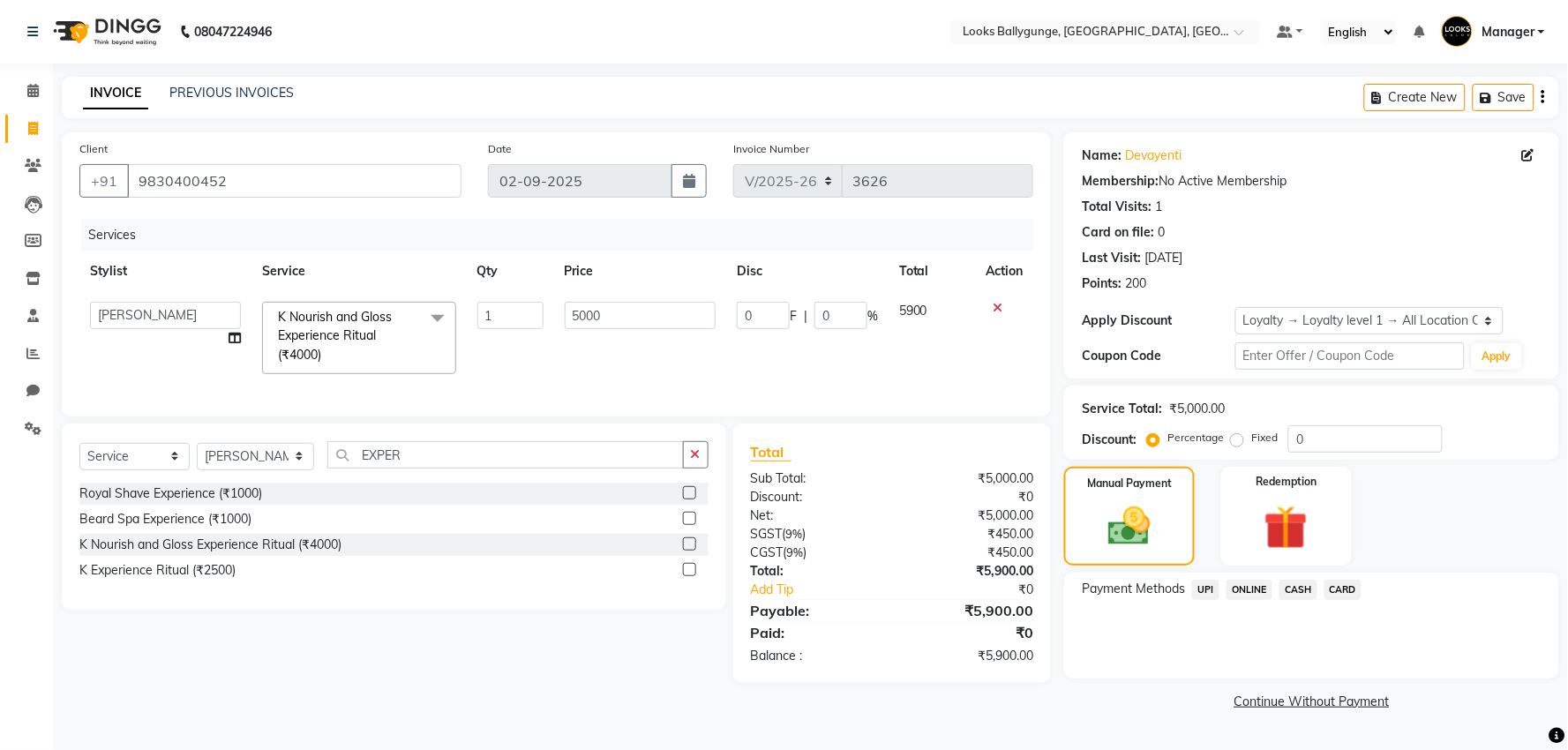
click at [1204, 584] on span "UPI" at bounding box center [1206, 590] width 27 height 20
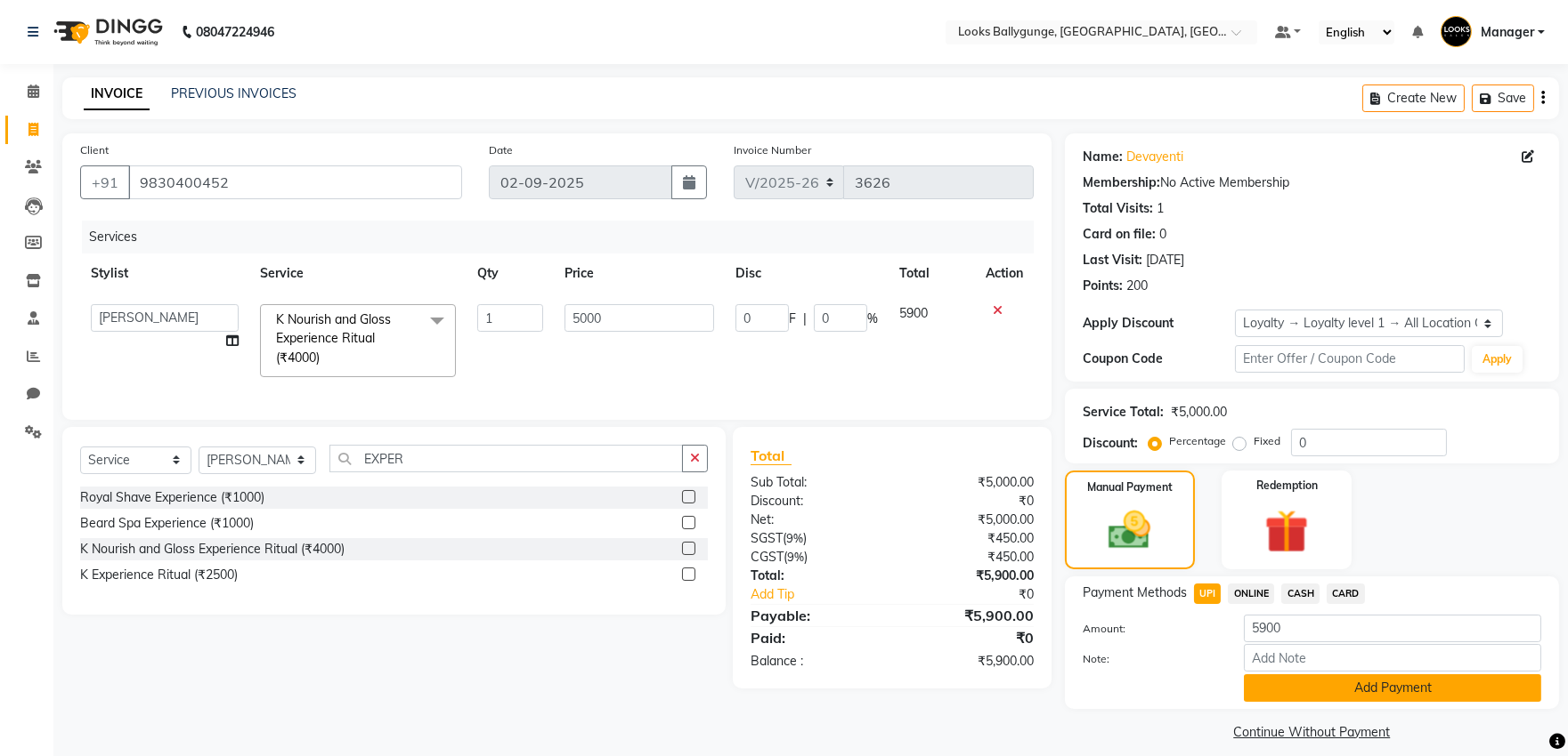
click at [1378, 686] on button "Add Payment" at bounding box center [1392, 688] width 297 height 27
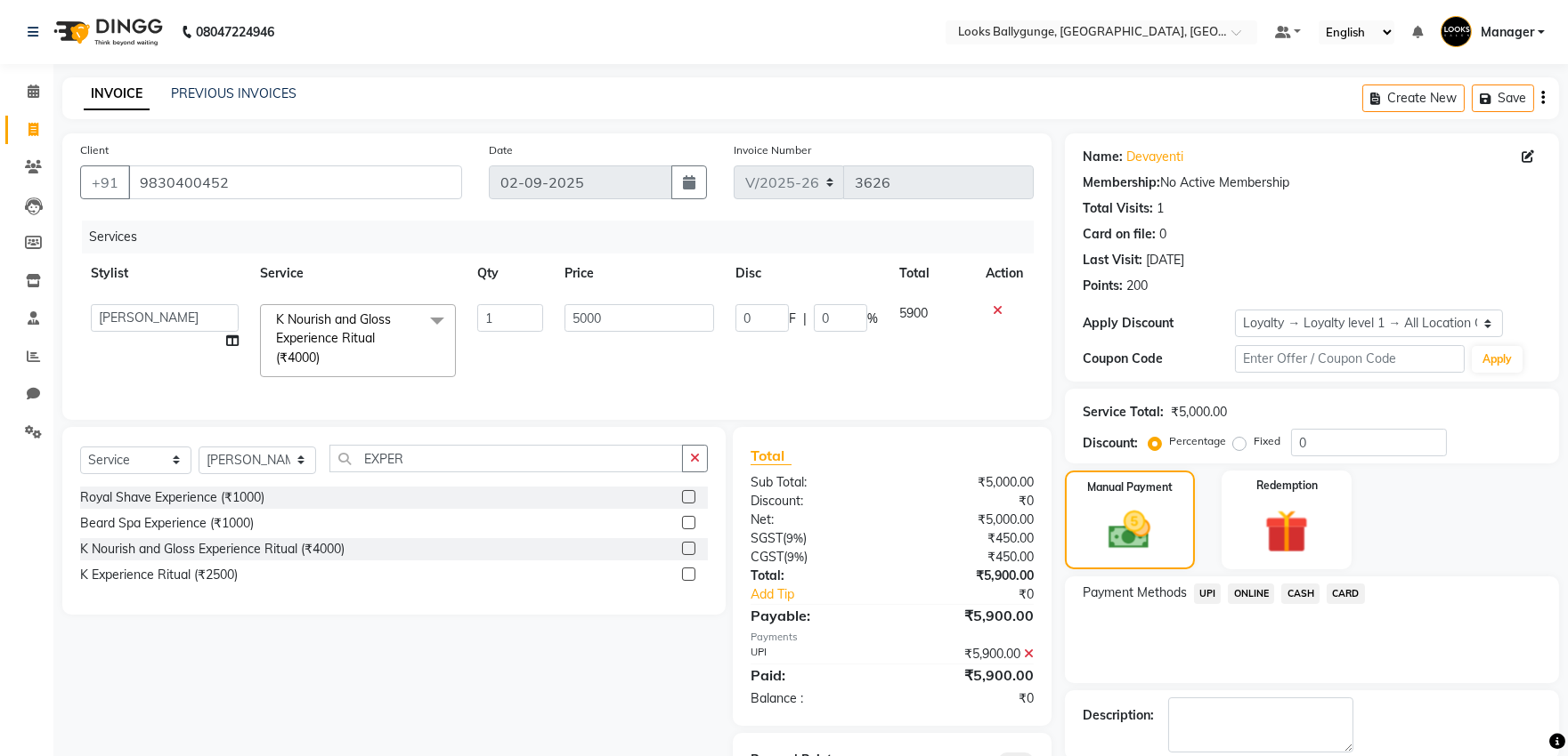
scroll to position [100, 0]
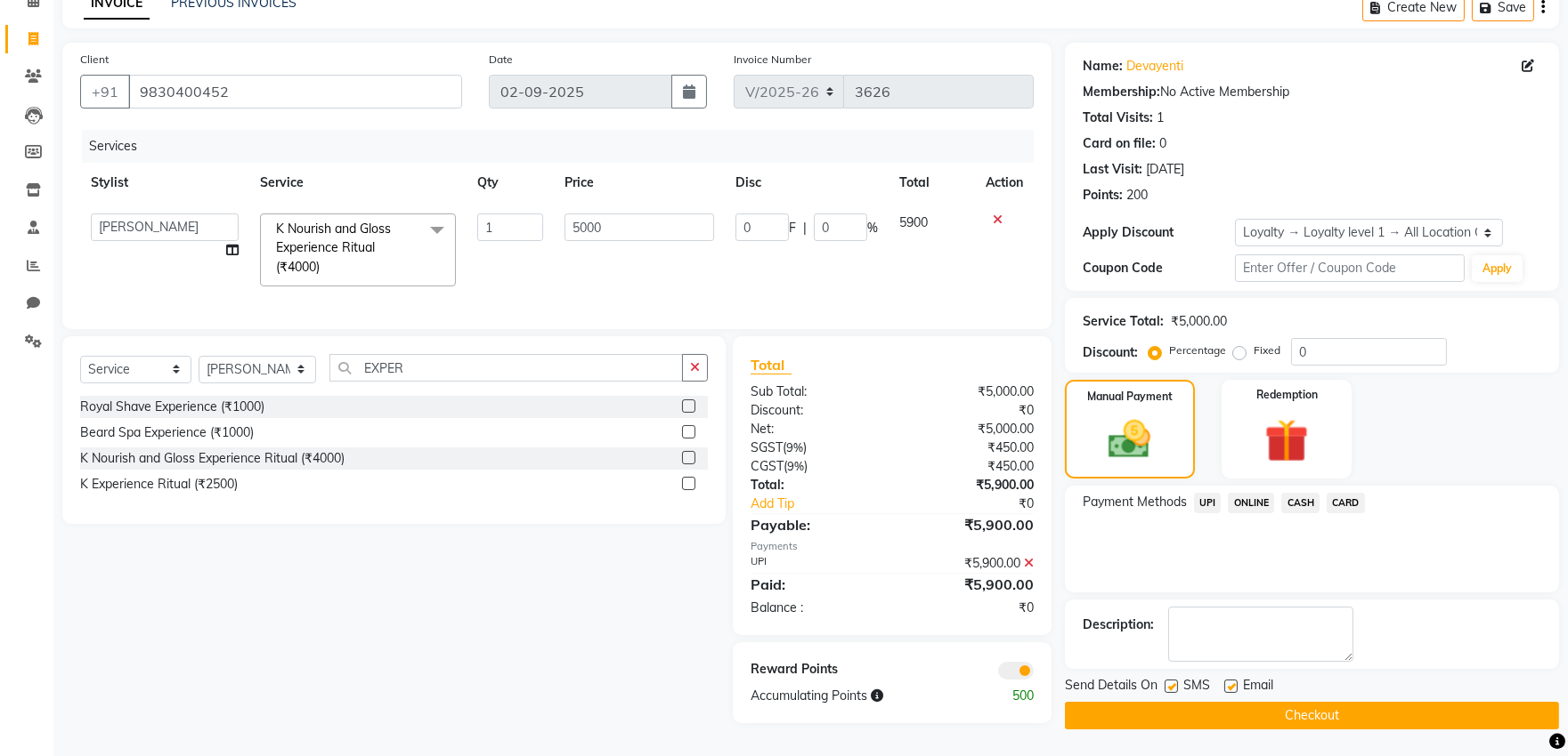
click at [1282, 705] on button "Checkout" at bounding box center [1311, 716] width 494 height 27
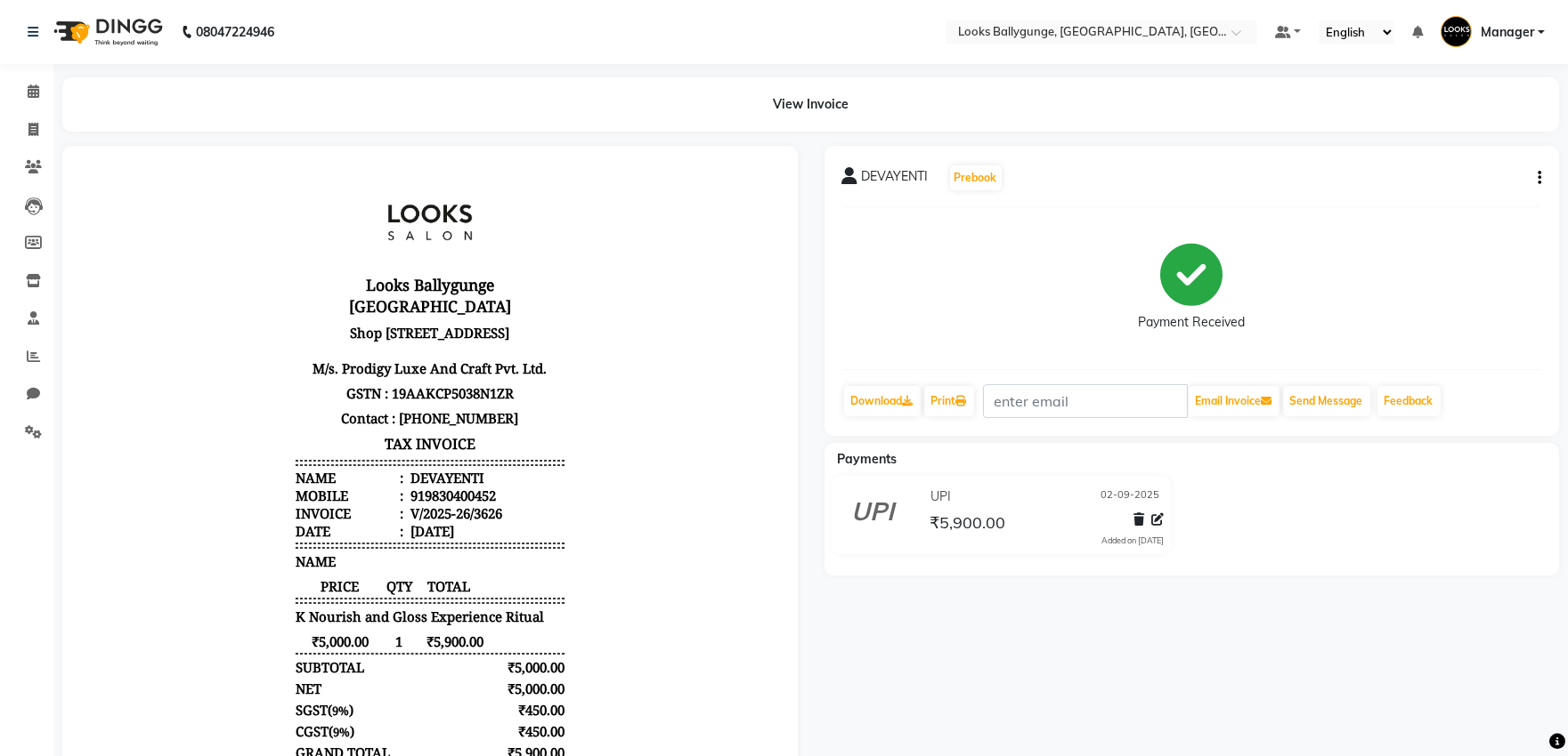
click at [1533, 185] on button "button" at bounding box center [1535, 178] width 11 height 18
click at [1464, 161] on div "Split Service Amount" at bounding box center [1450, 166] width 122 height 22
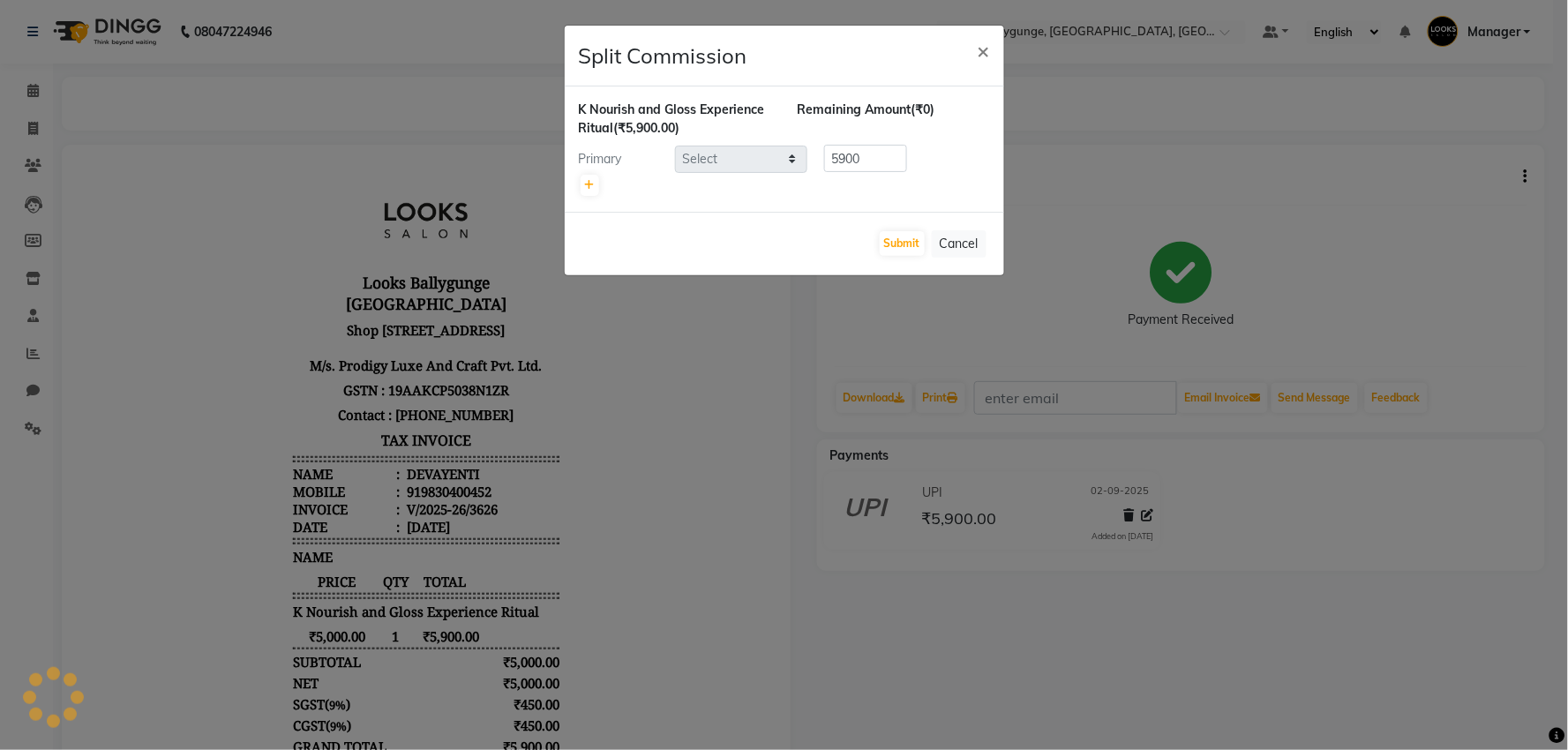
select select "85490"
drag, startPoint x: 875, startPoint y: 152, endPoint x: 818, endPoint y: 162, distance: 57.9
click at [818, 162] on div "5900" at bounding box center [863, 158] width 110 height 27
type input "5"
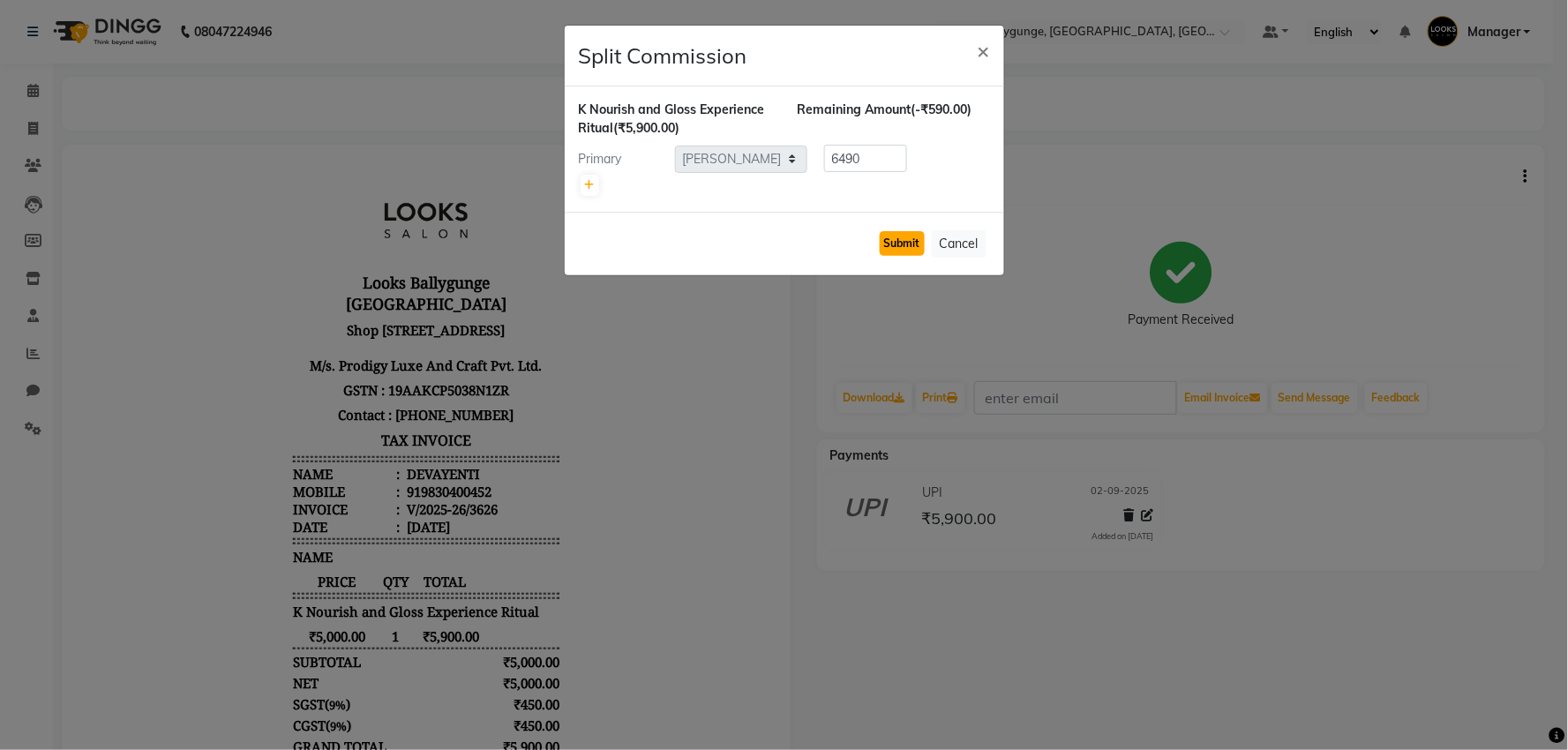
click at [922, 245] on button "Submit" at bounding box center [902, 244] width 45 height 25
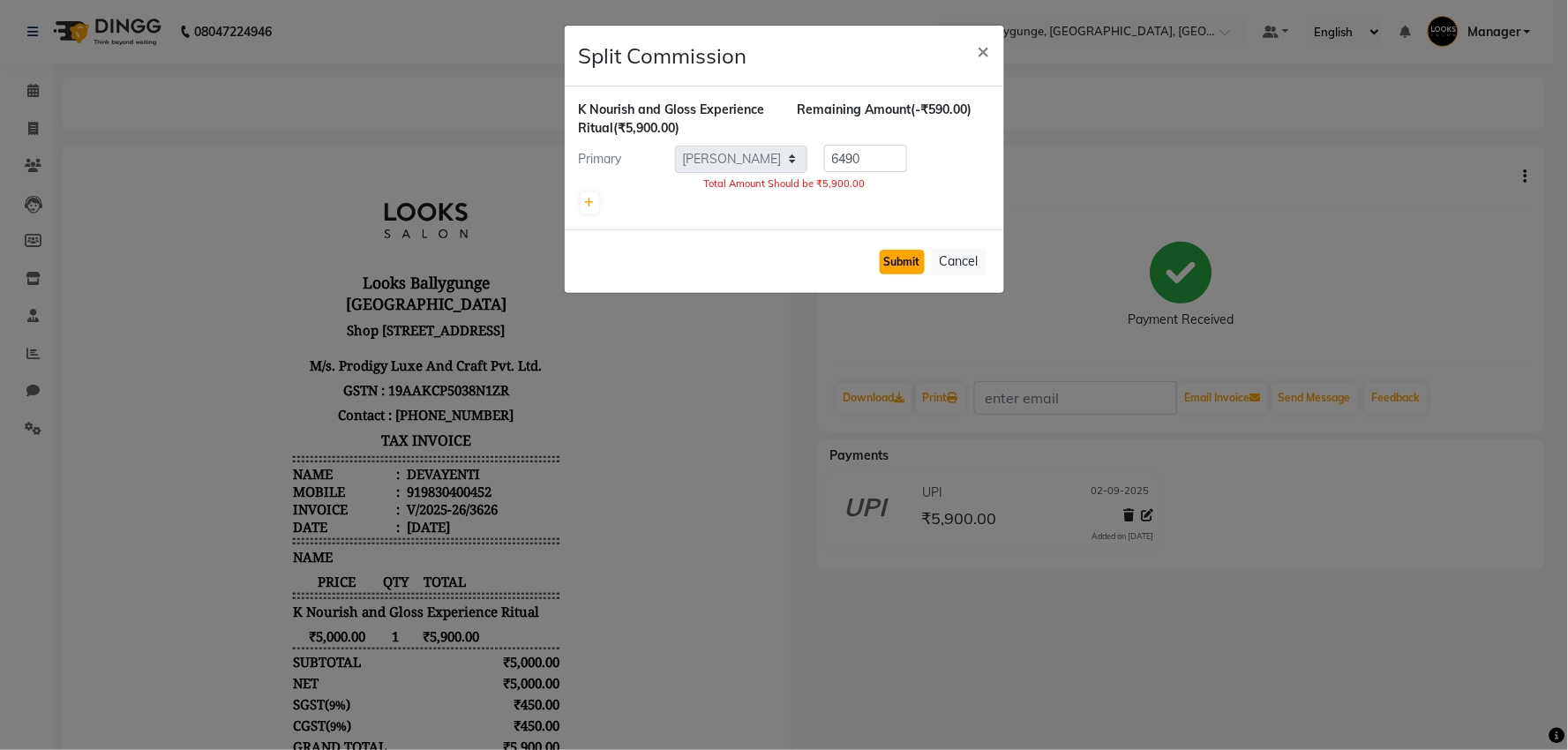
click at [911, 267] on button "Submit" at bounding box center [902, 262] width 45 height 25
click at [886, 267] on button "Submit" at bounding box center [902, 262] width 45 height 25
click at [582, 199] on link at bounding box center [590, 203] width 18 height 21
type input "2950"
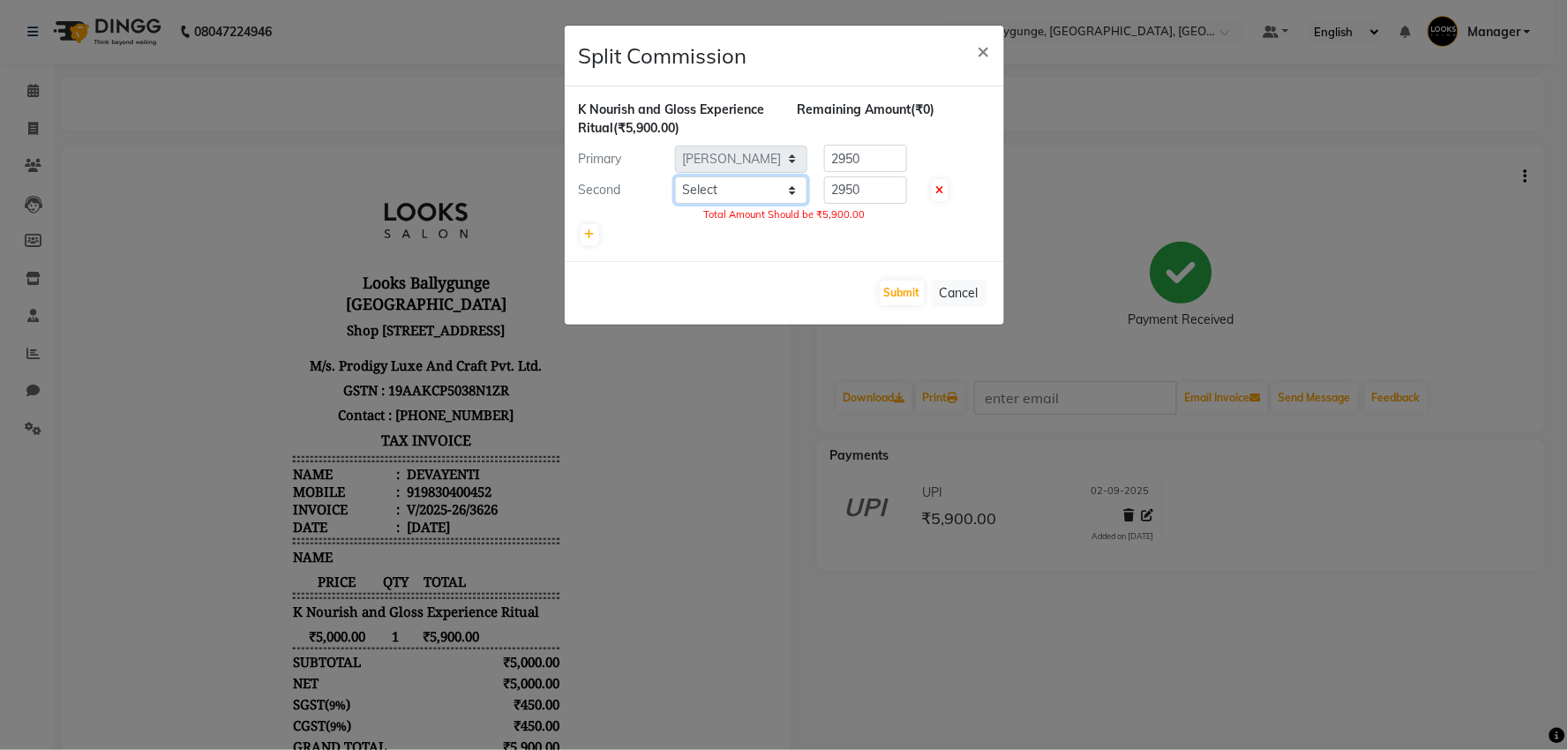
click at [725, 187] on select "Select Ali_Stylist amit_pdct anil Ayush Sahu COUNTER_SALES Debbo Fazal Gopal_Na…" at bounding box center [741, 190] width 132 height 27
select select "85490"
click at [676, 176] on select "Select Ali_Stylist amit_pdct anil Ayush Sahu COUNTER_SALES Debbo Fazal Gopal_Na…" at bounding box center [741, 190] width 132 height 27
click at [978, 50] on span "×" at bounding box center [984, 49] width 13 height 26
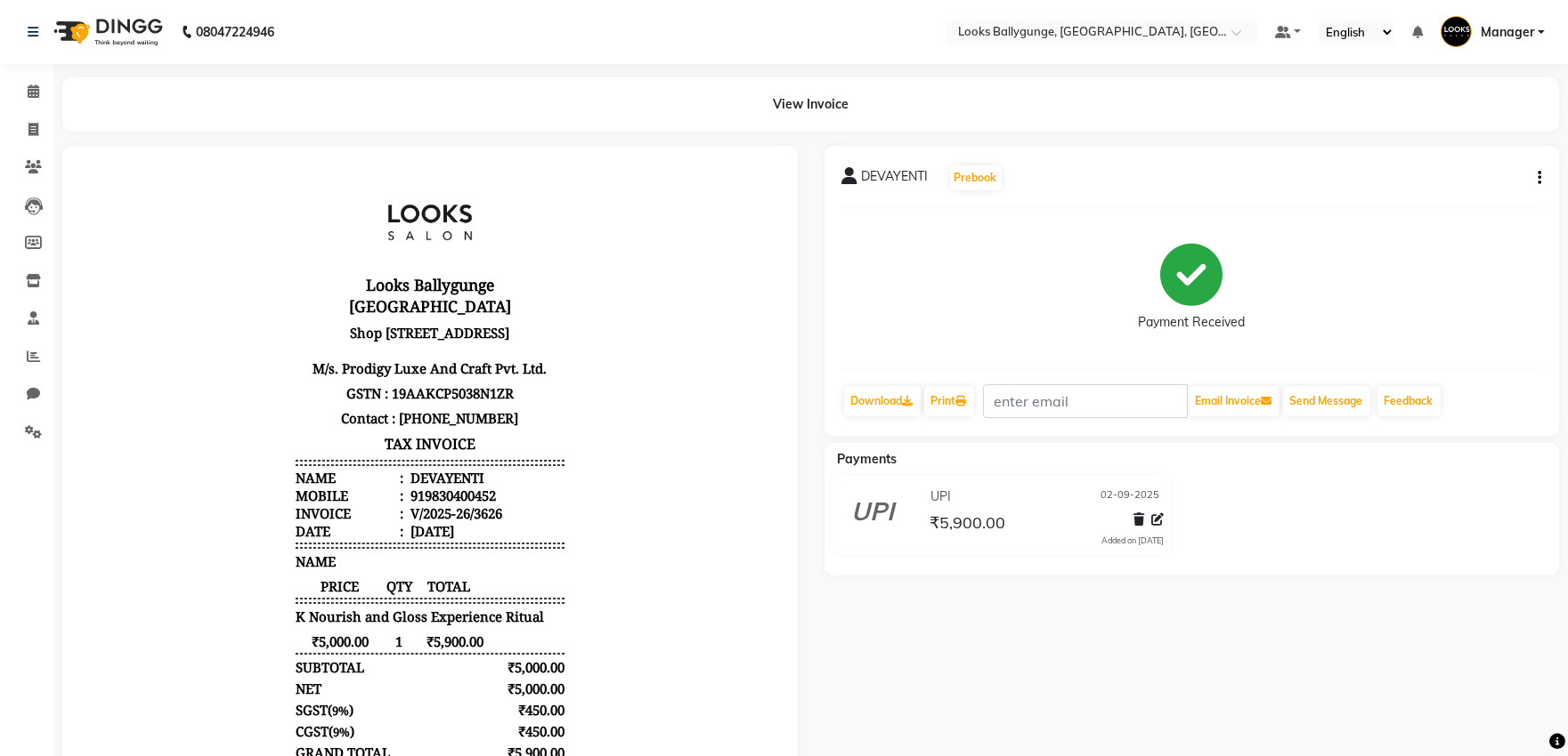
click at [1538, 179] on icon "button" at bounding box center [1540, 178] width 4 height 1
click at [1446, 164] on div "Split Service Amount" at bounding box center [1450, 166] width 122 height 22
select select "85490"
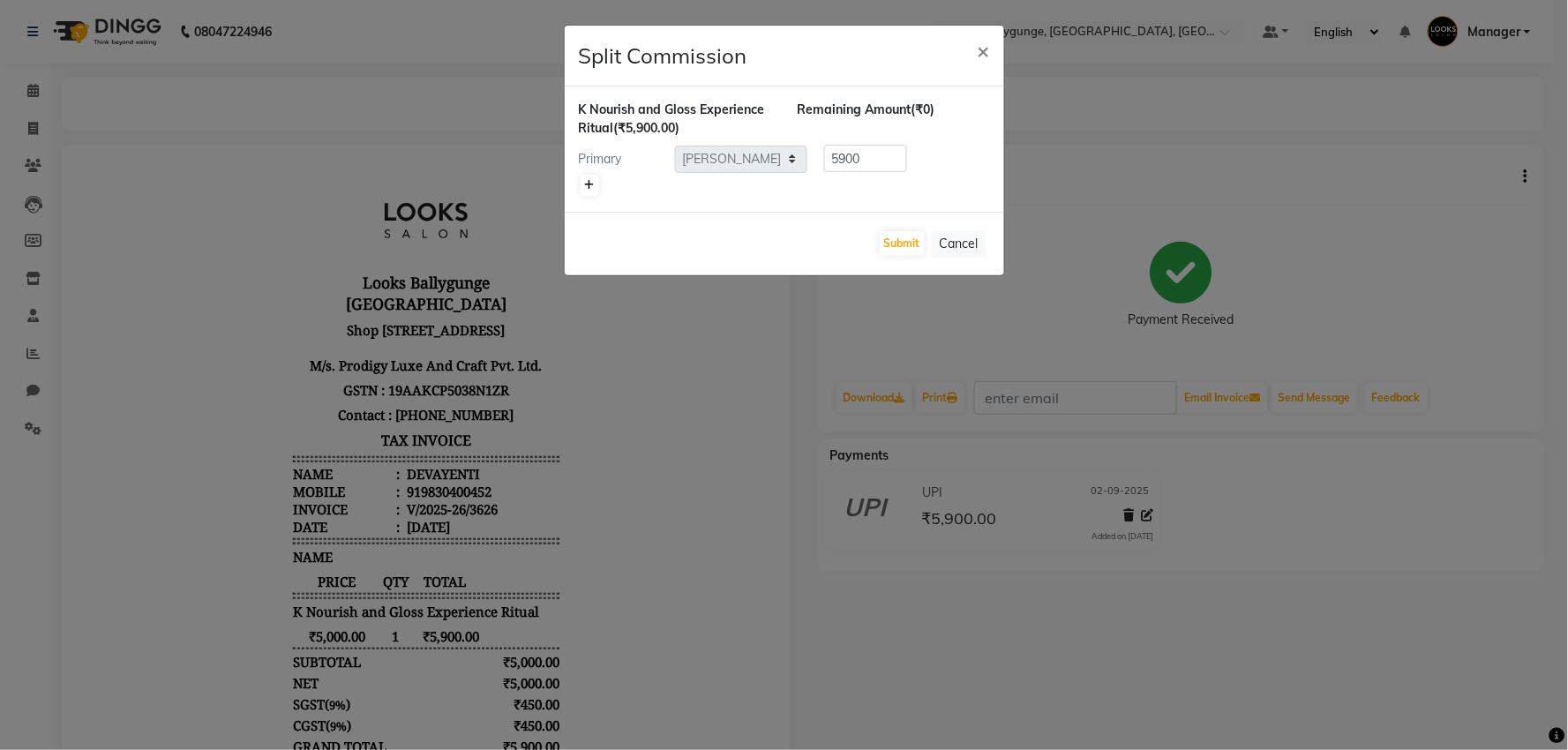
click at [592, 180] on icon at bounding box center [590, 185] width 10 height 11
type input "2950"
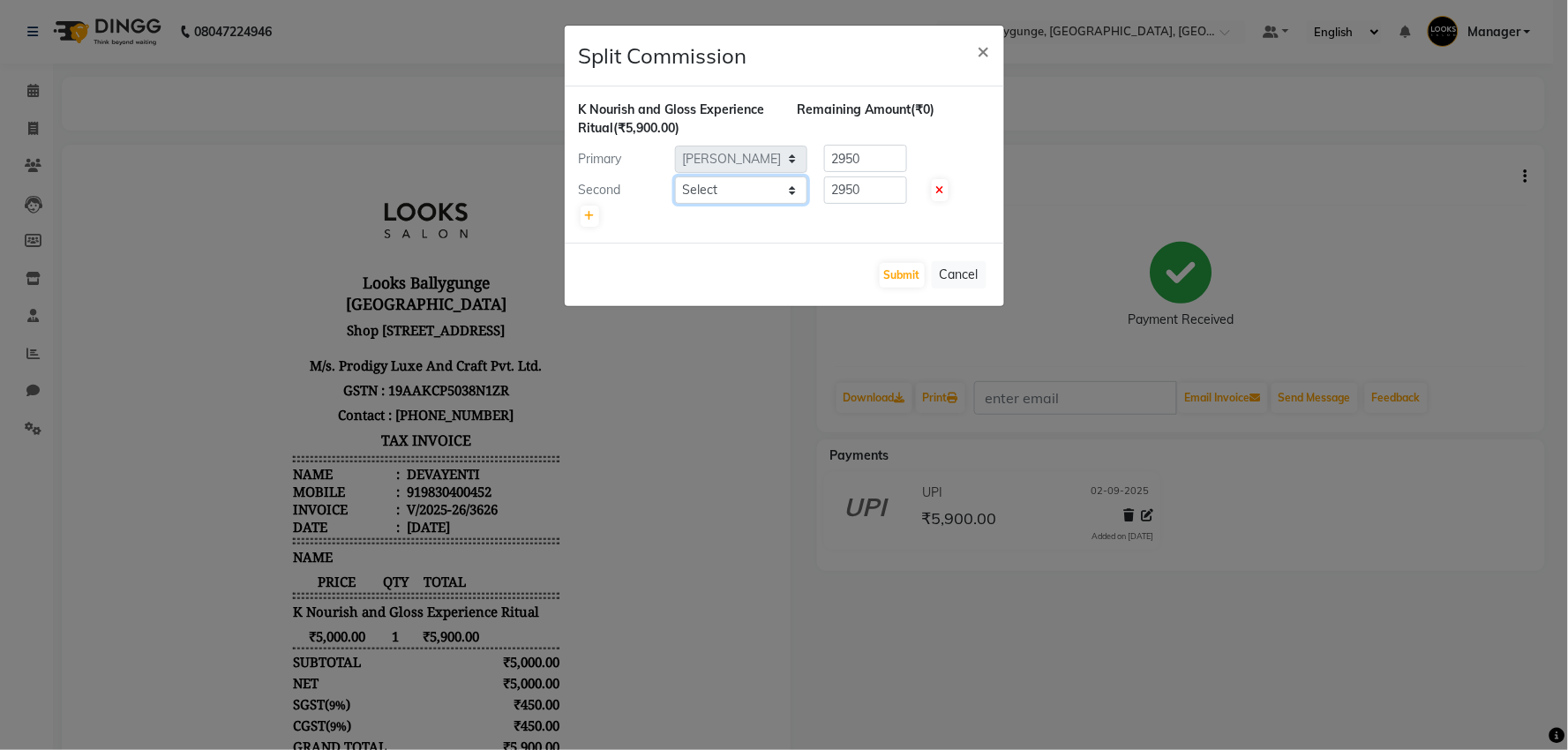
click at [745, 195] on select "Select Ali_Stylist amit_pdct anil Ayush Sahu COUNTER_SALES Debbo Fazal Gopal_Na…" at bounding box center [741, 190] width 132 height 27
select select "85490"
click at [676, 176] on select "Select Ali_Stylist amit_pdct anil Ayush Sahu COUNTER_SALES Debbo Fazal Gopal_Na…" at bounding box center [741, 190] width 132 height 27
drag, startPoint x: 883, startPoint y: 189, endPoint x: 800, endPoint y: 188, distance: 83.0
click at [800, 188] on div "Second Select Ali_Stylist amit_pdct anil Ayush Sahu COUNTER_SALES Debbo Fazal G…" at bounding box center [784, 190] width 438 height 28
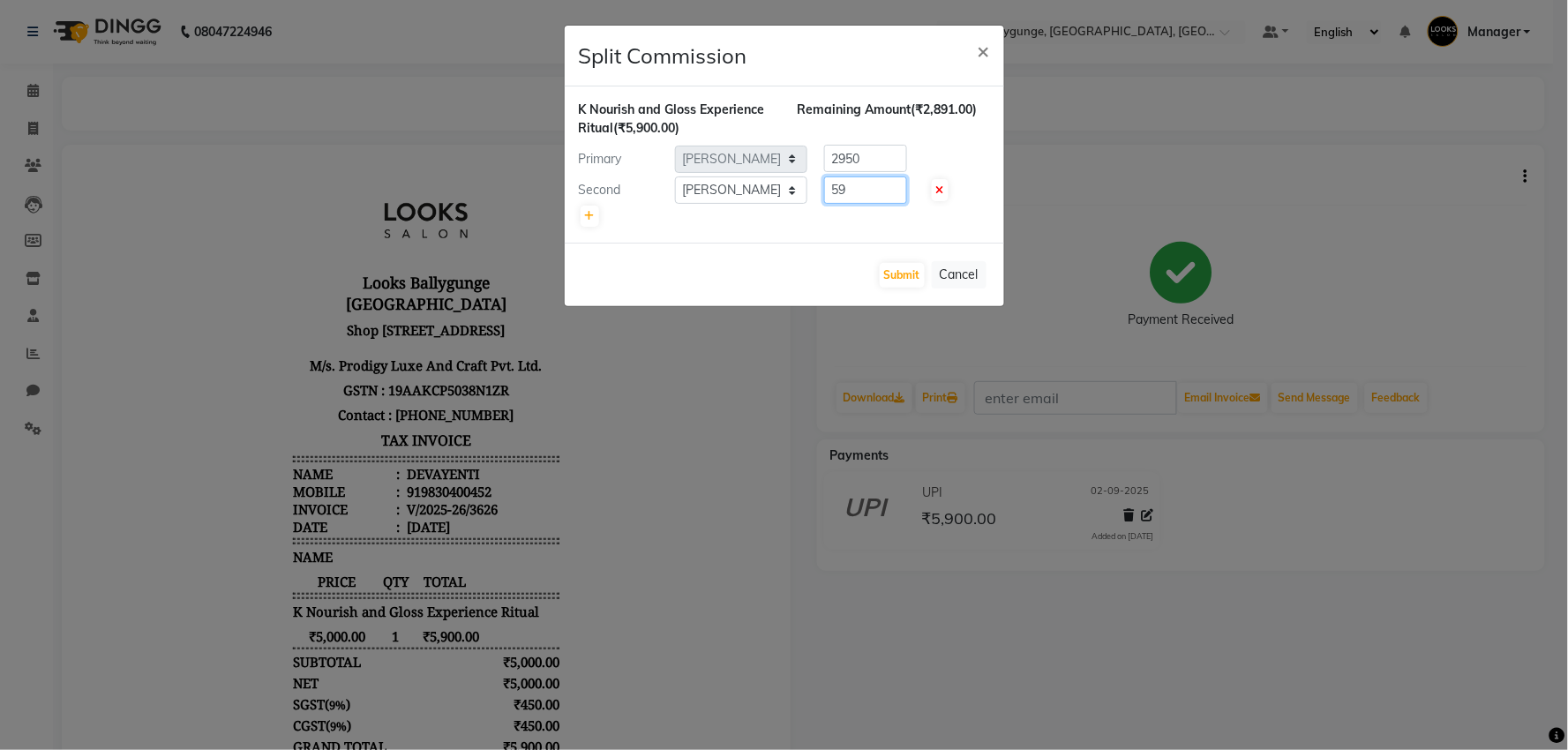
type input "5"
click at [990, 48] on span "×" at bounding box center [984, 49] width 13 height 26
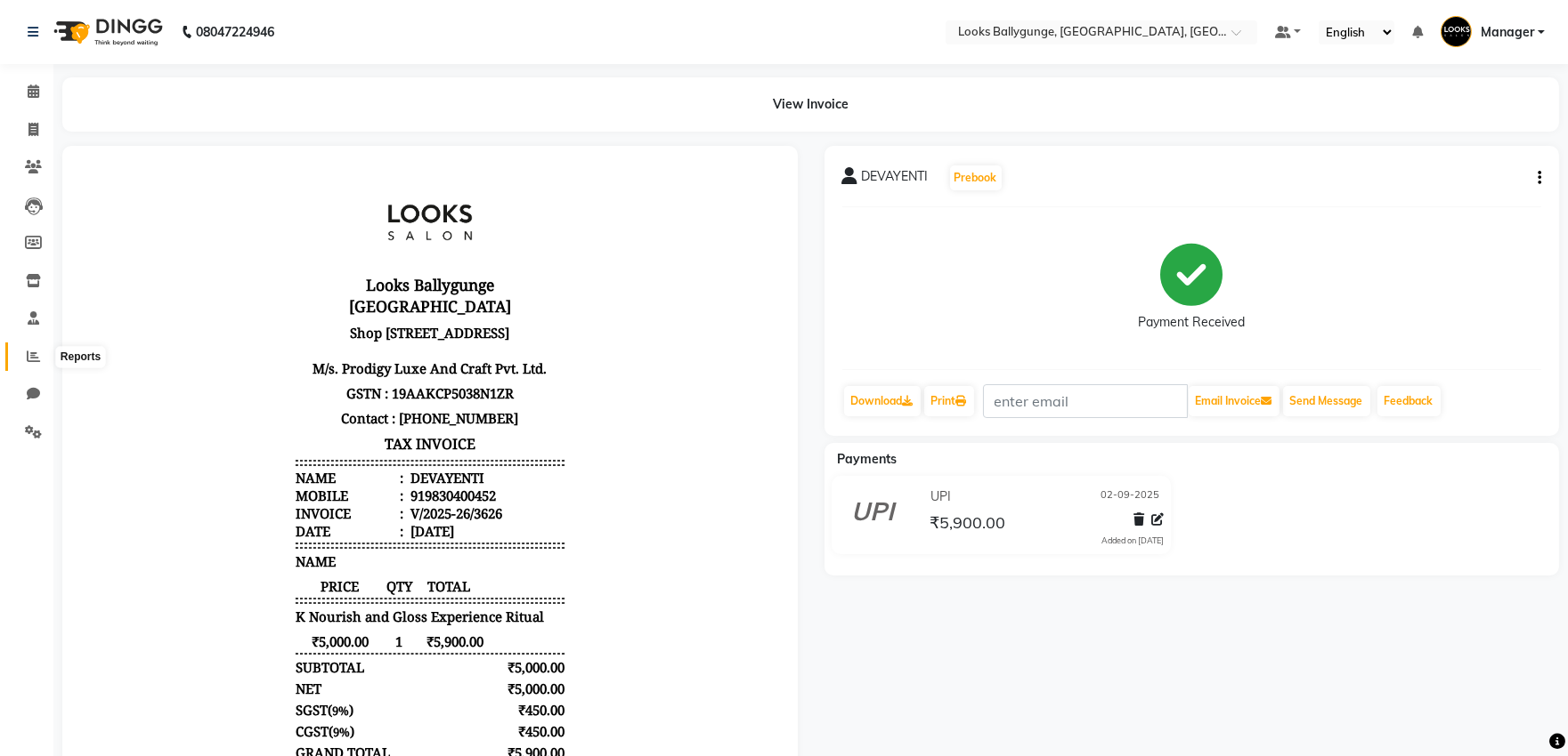
click at [32, 358] on icon at bounding box center [33, 357] width 14 height 14
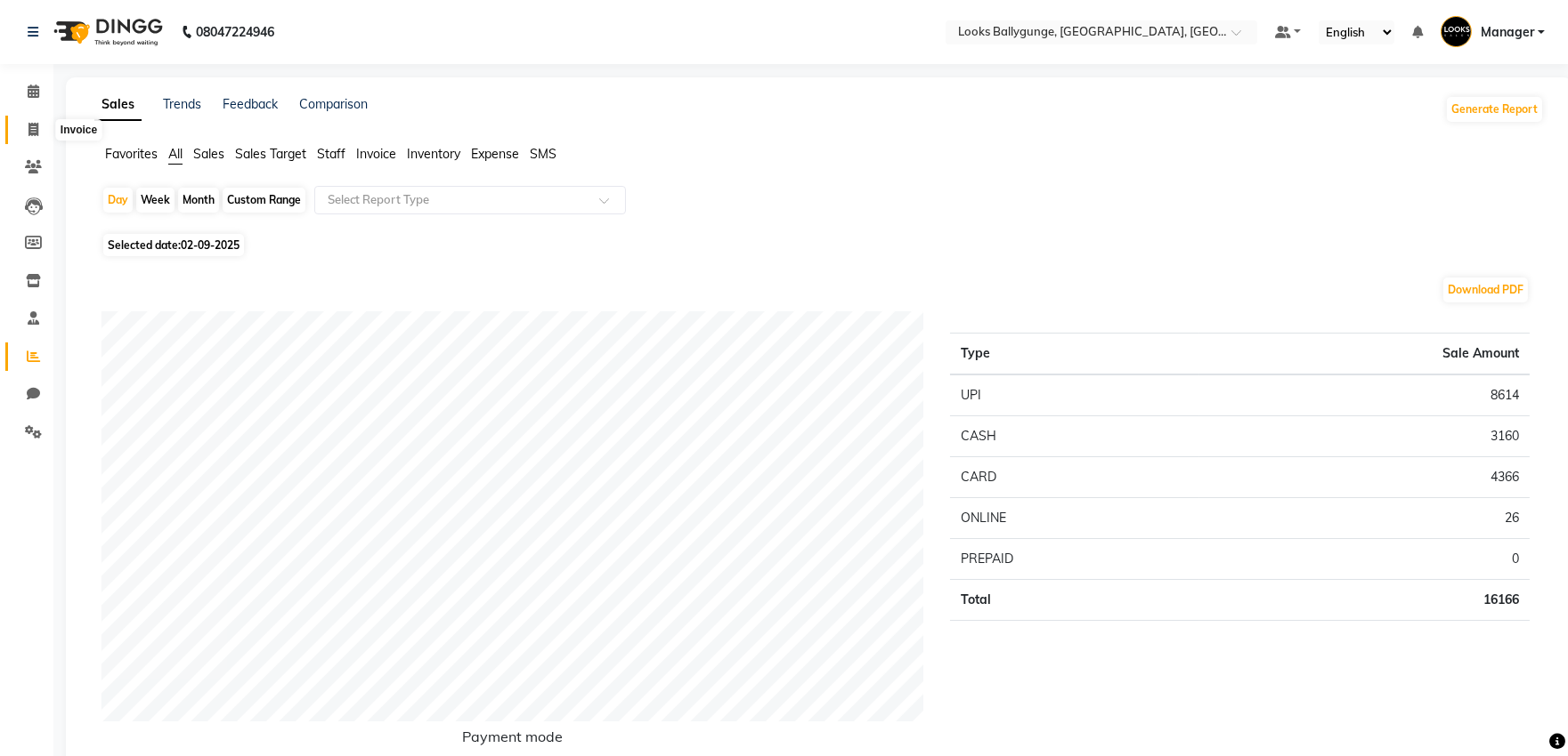
click at [32, 125] on icon at bounding box center [33, 129] width 10 height 14
select select "6477"
select select "service"
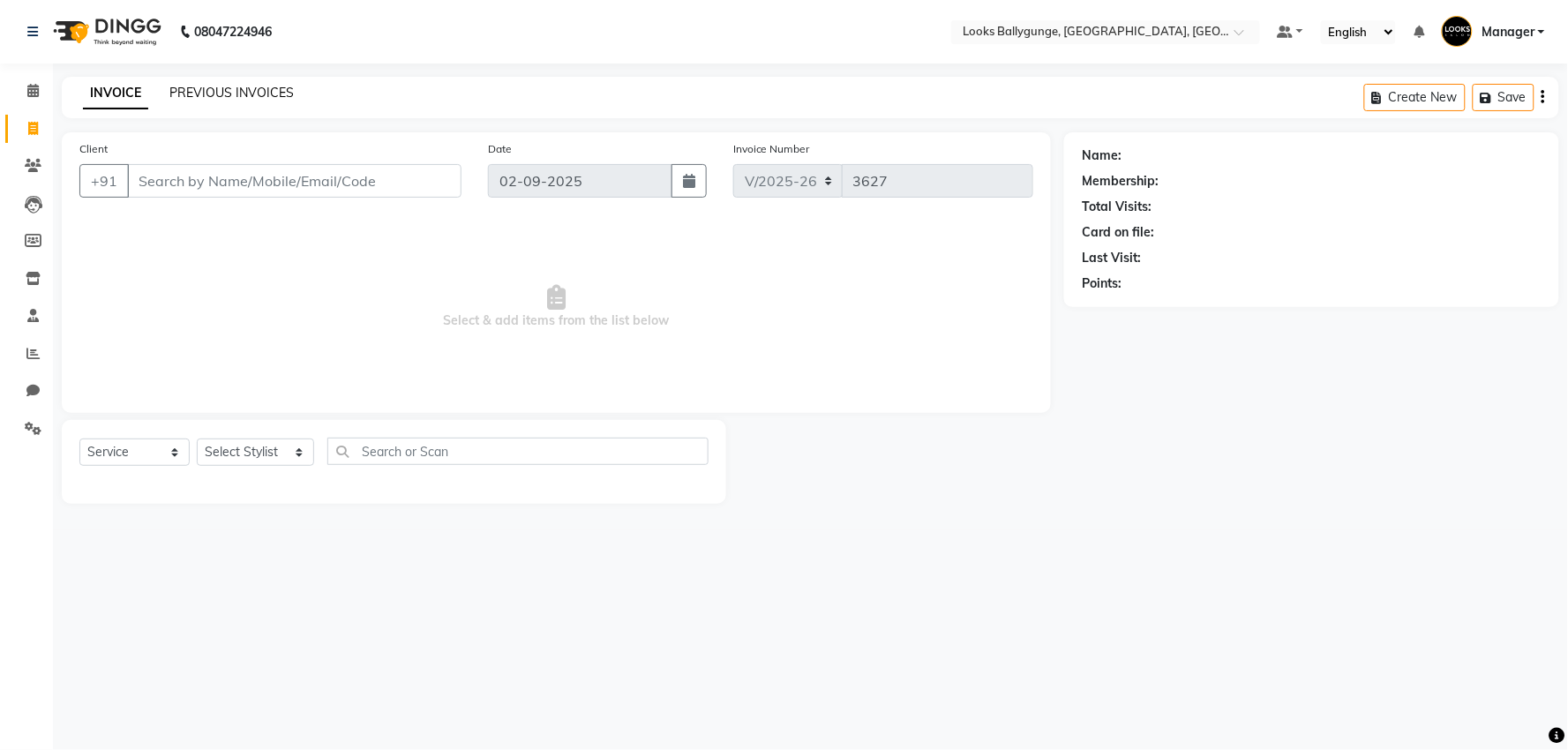
click at [238, 91] on link "PREVIOUS INVOICES" at bounding box center [231, 93] width 124 height 15
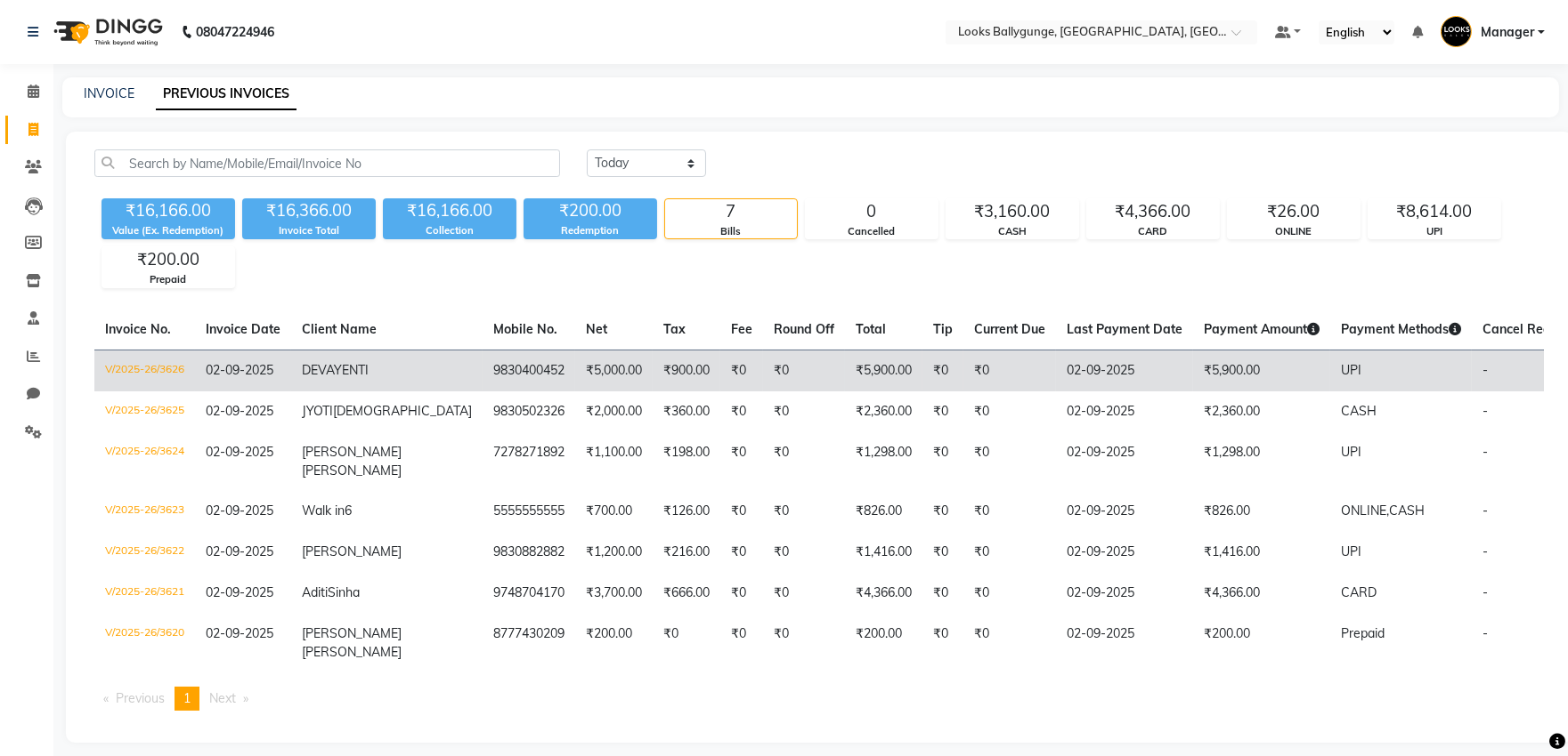
click at [211, 375] on span "02-09-2025" at bounding box center [240, 370] width 68 height 16
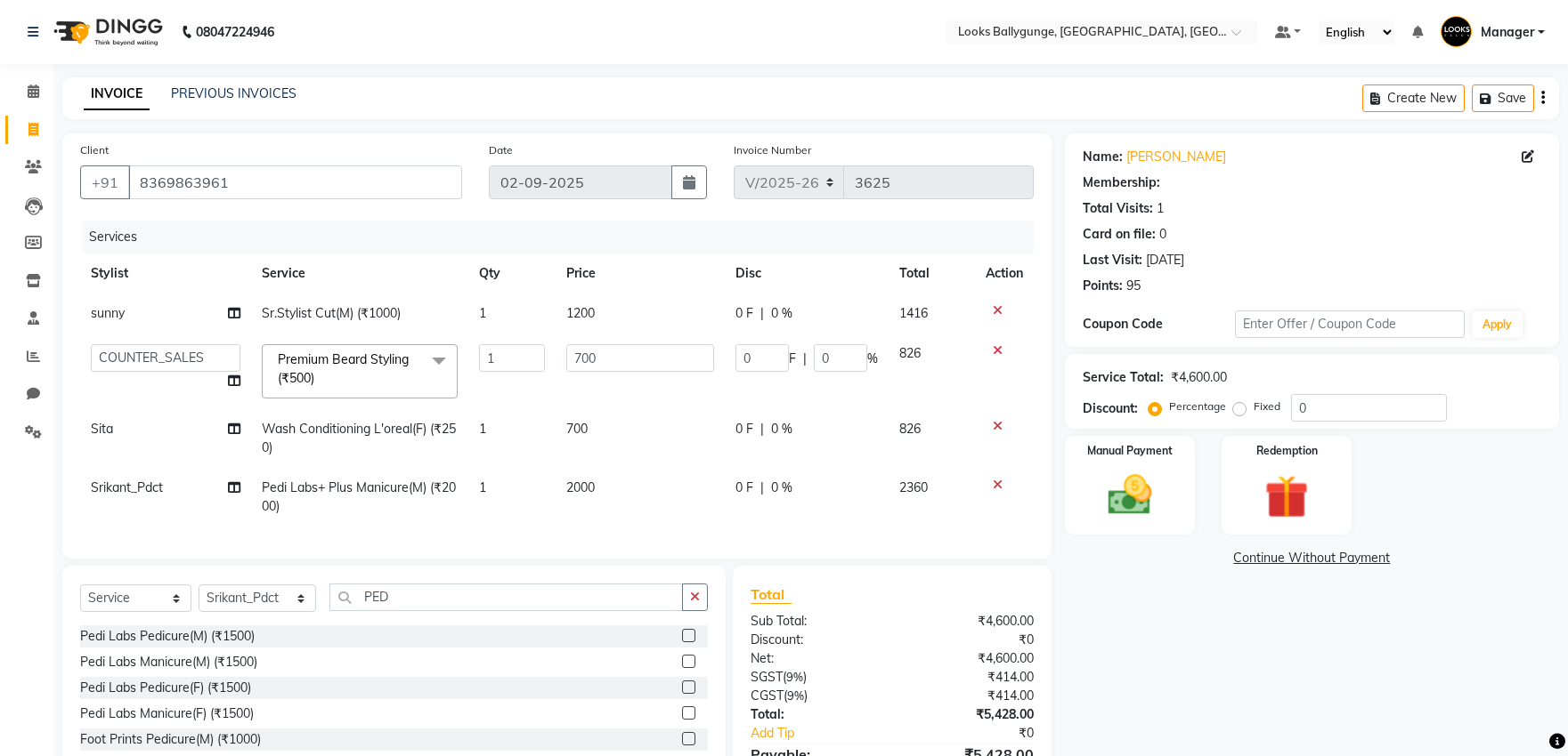
select select "6477"
select select "49416"
select select "service"
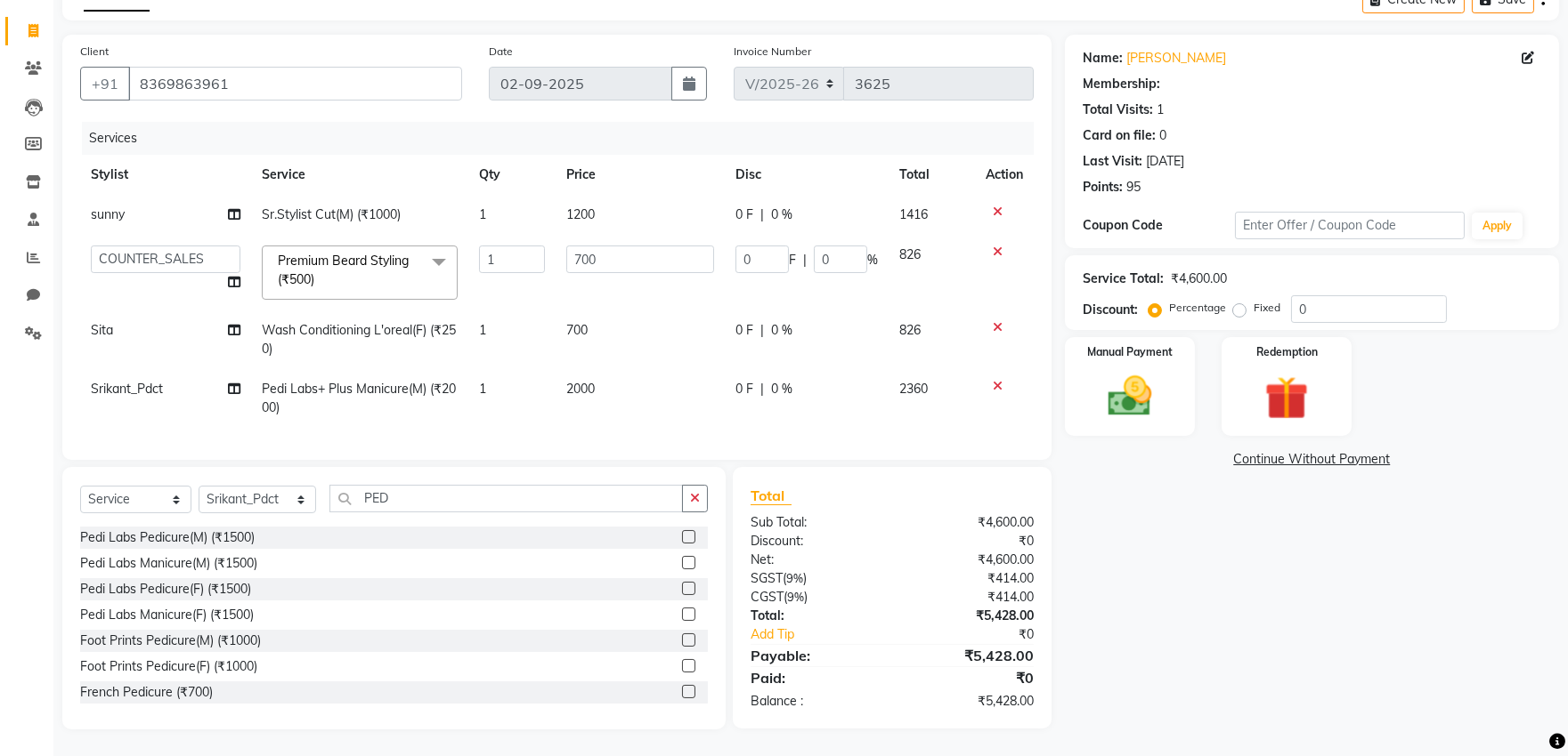
scroll to position [113, 0]
click at [253, 499] on select "Select Stylist Ali_Stylist amit_pdct anil Ayush Sahu COUNTER_SALES Debbo Fazal …" at bounding box center [257, 499] width 118 height 27
select select "61707"
click at [198, 486] on select "Select Stylist Ali_Stylist amit_pdct anil Ayush Sahu COUNTER_SALES Debbo Fazal …" at bounding box center [257, 499] width 118 height 27
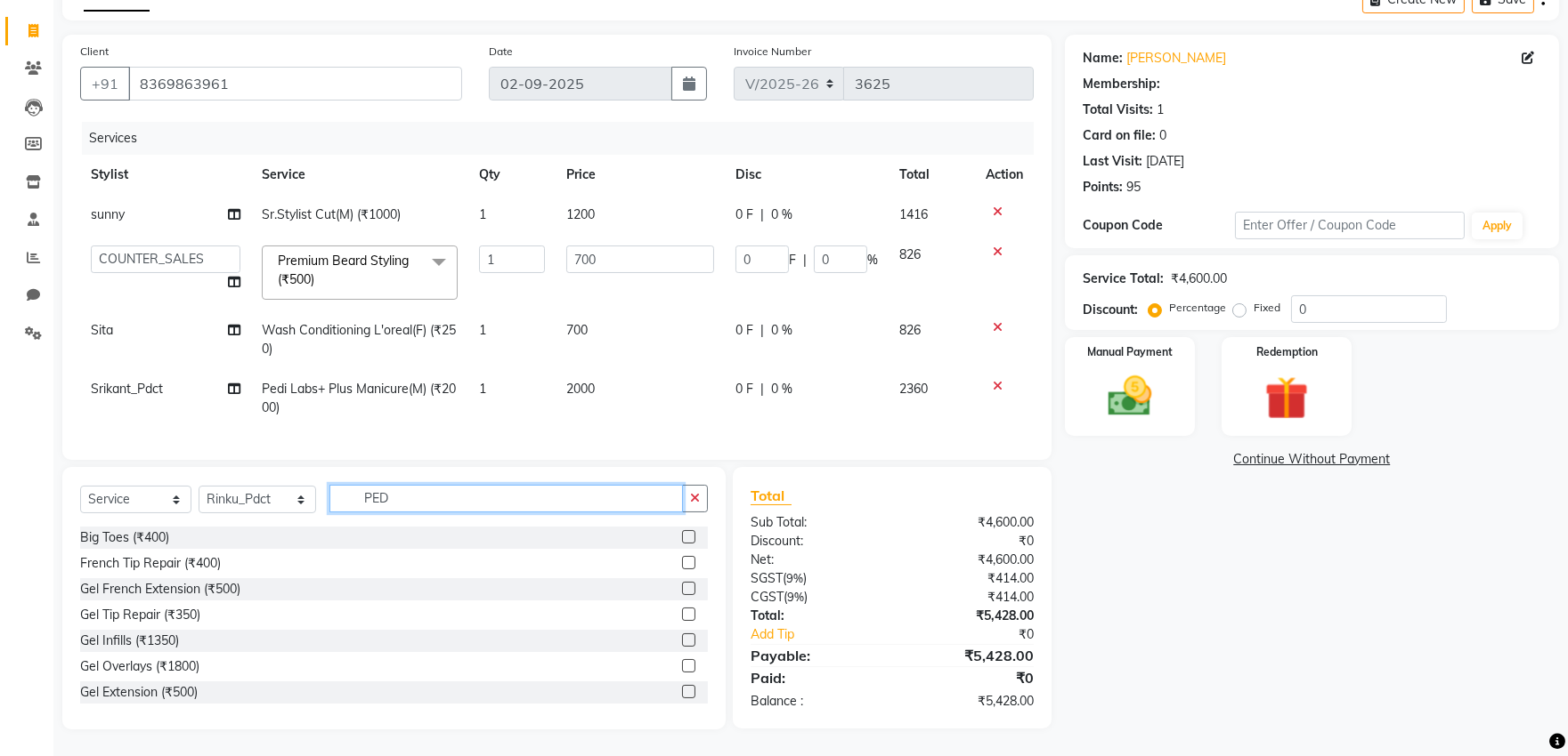
click at [404, 498] on input "PED" at bounding box center [506, 498] width 354 height 27
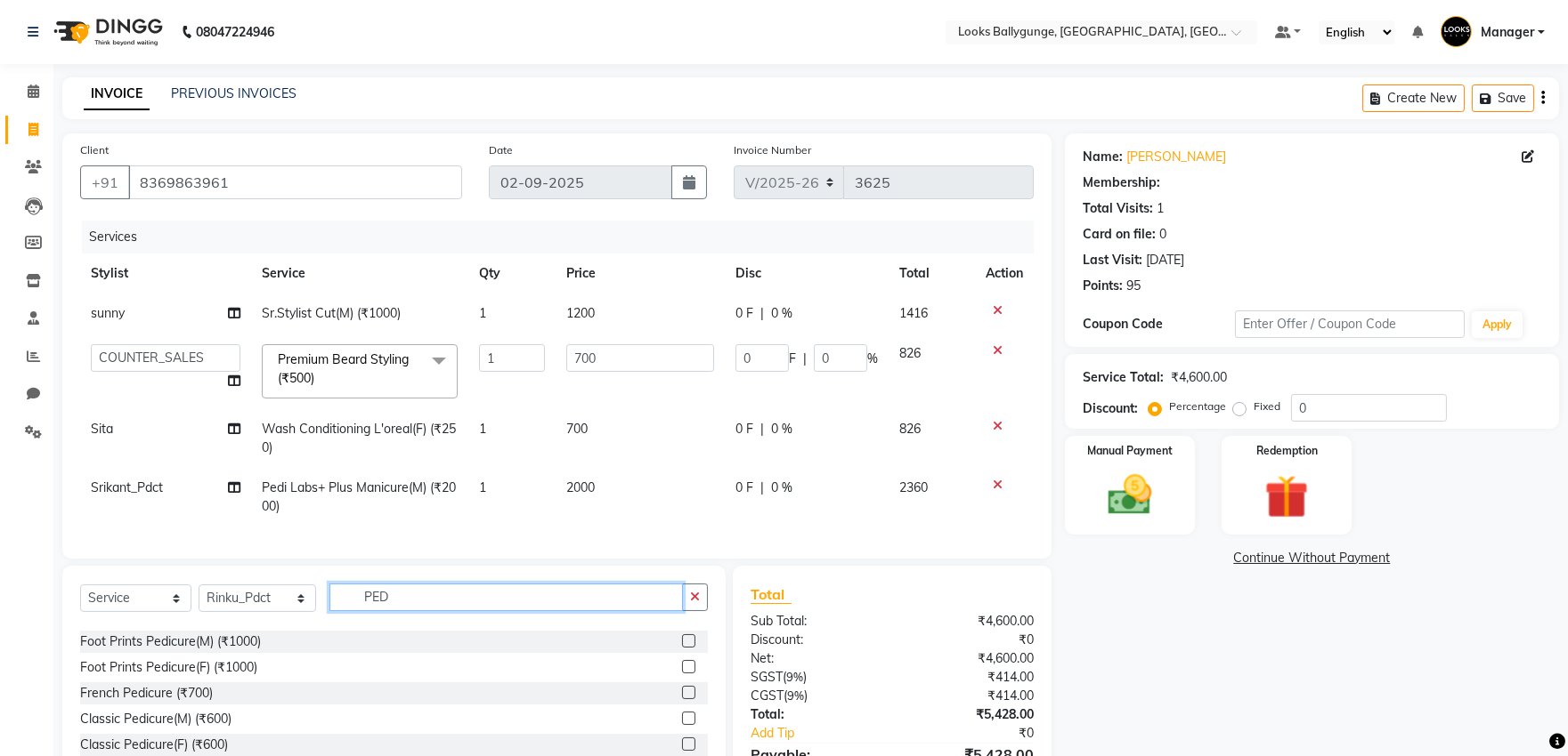
scroll to position [99, 0]
click at [211, 676] on div "Foot Prints Pedicure(F) (₹1000)" at bounding box center [168, 667] width 177 height 18
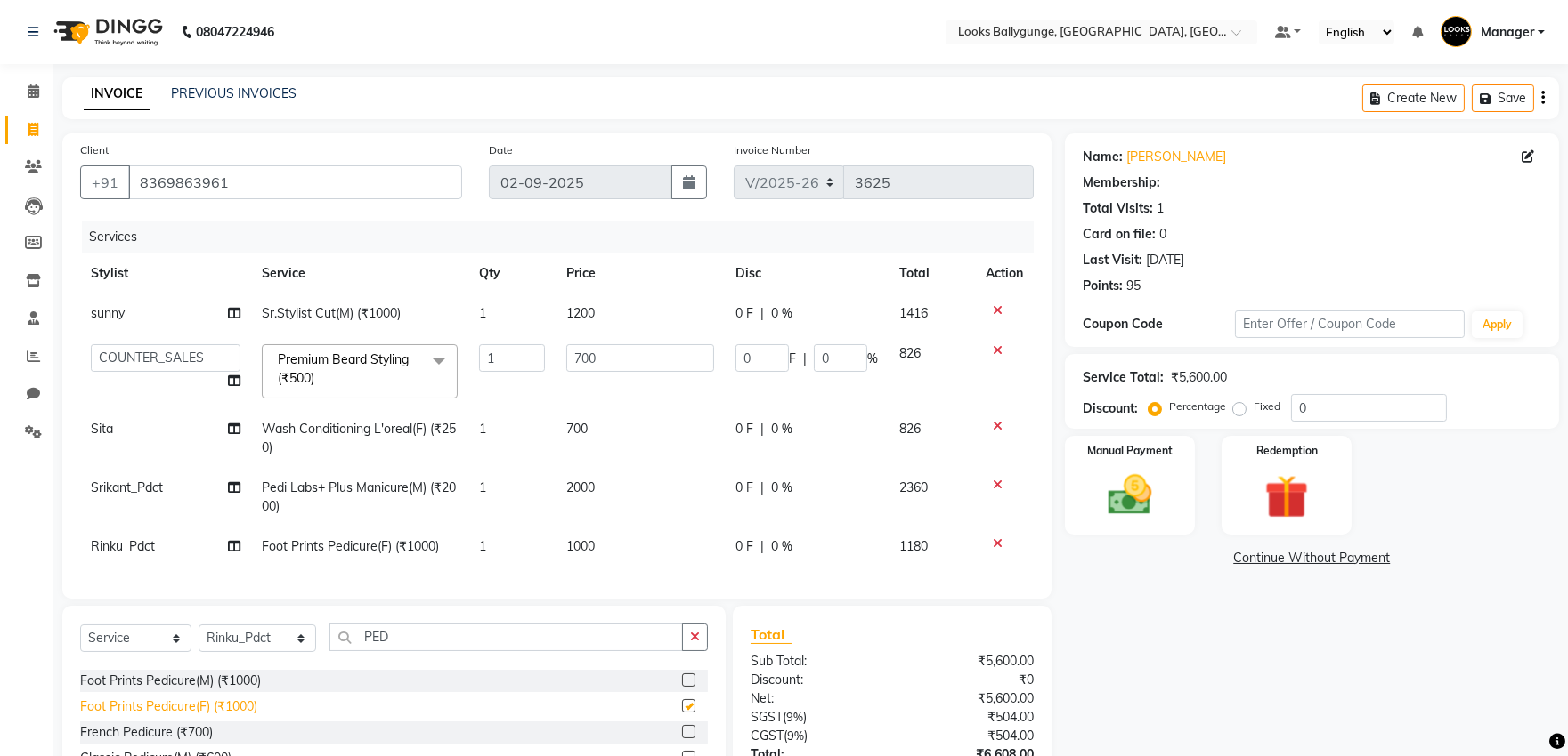
checkbox input "false"
click at [576, 544] on span "1000" at bounding box center [579, 546] width 28 height 16
select select "61707"
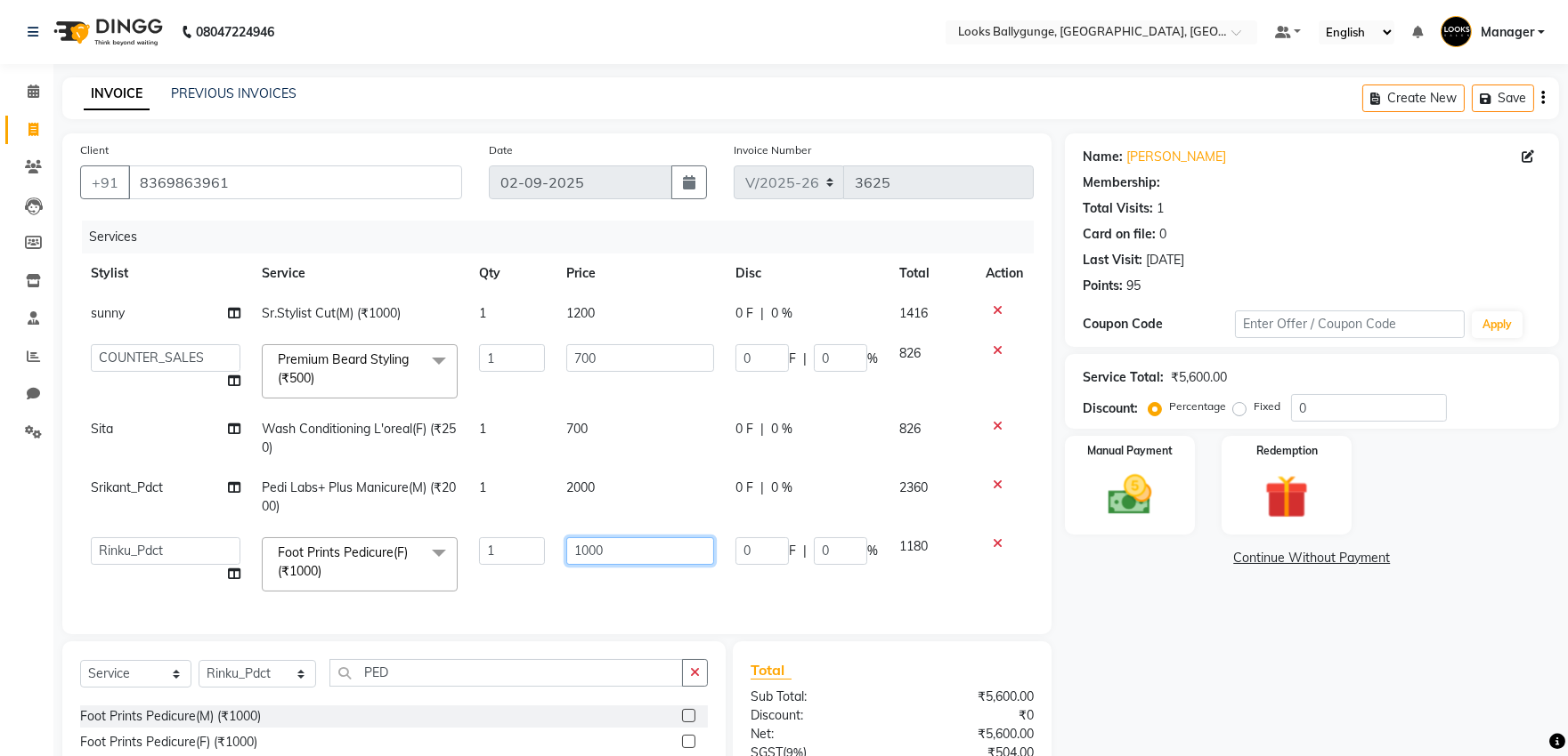
click at [589, 550] on input "1000" at bounding box center [640, 551] width 148 height 27
type input "1200"
click at [679, 601] on div "Client +91 8369863961 Date 02-09-2025 Invoice Number V/2025 V/2025-26 3625 Serv…" at bounding box center [556, 384] width 989 height 501
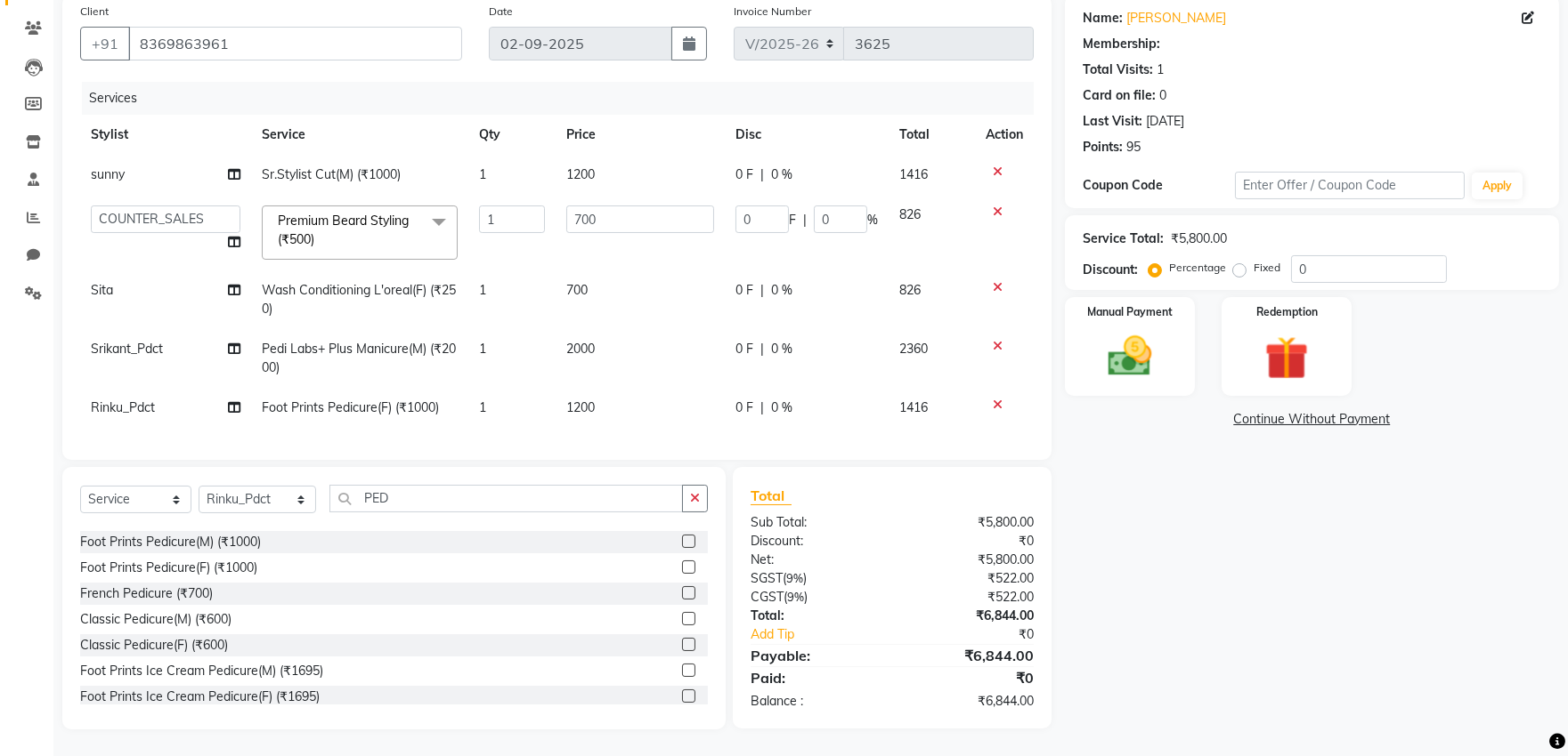
scroll to position [259, 0]
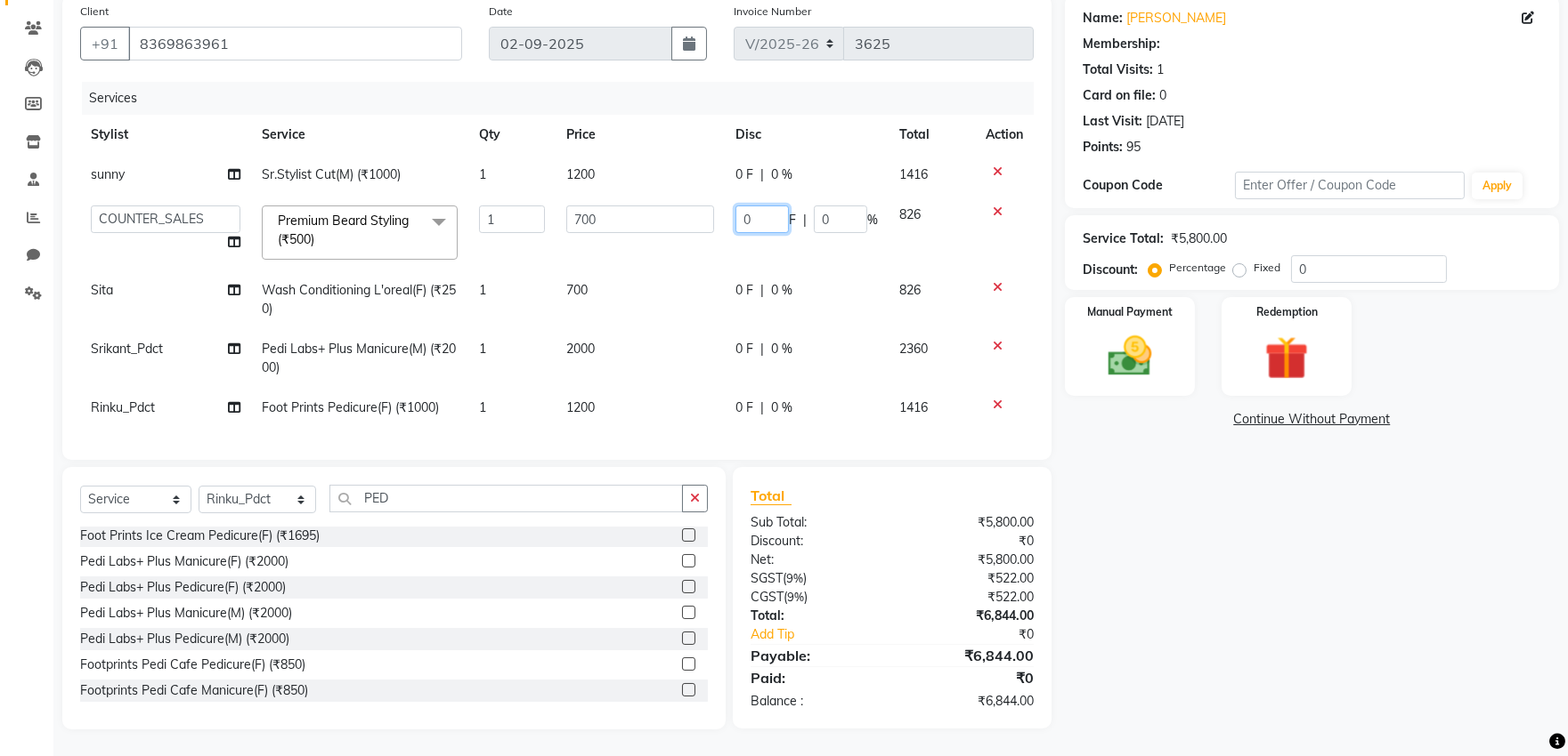
click at [760, 206] on input "0" at bounding box center [761, 220] width 53 height 27
type input "50"
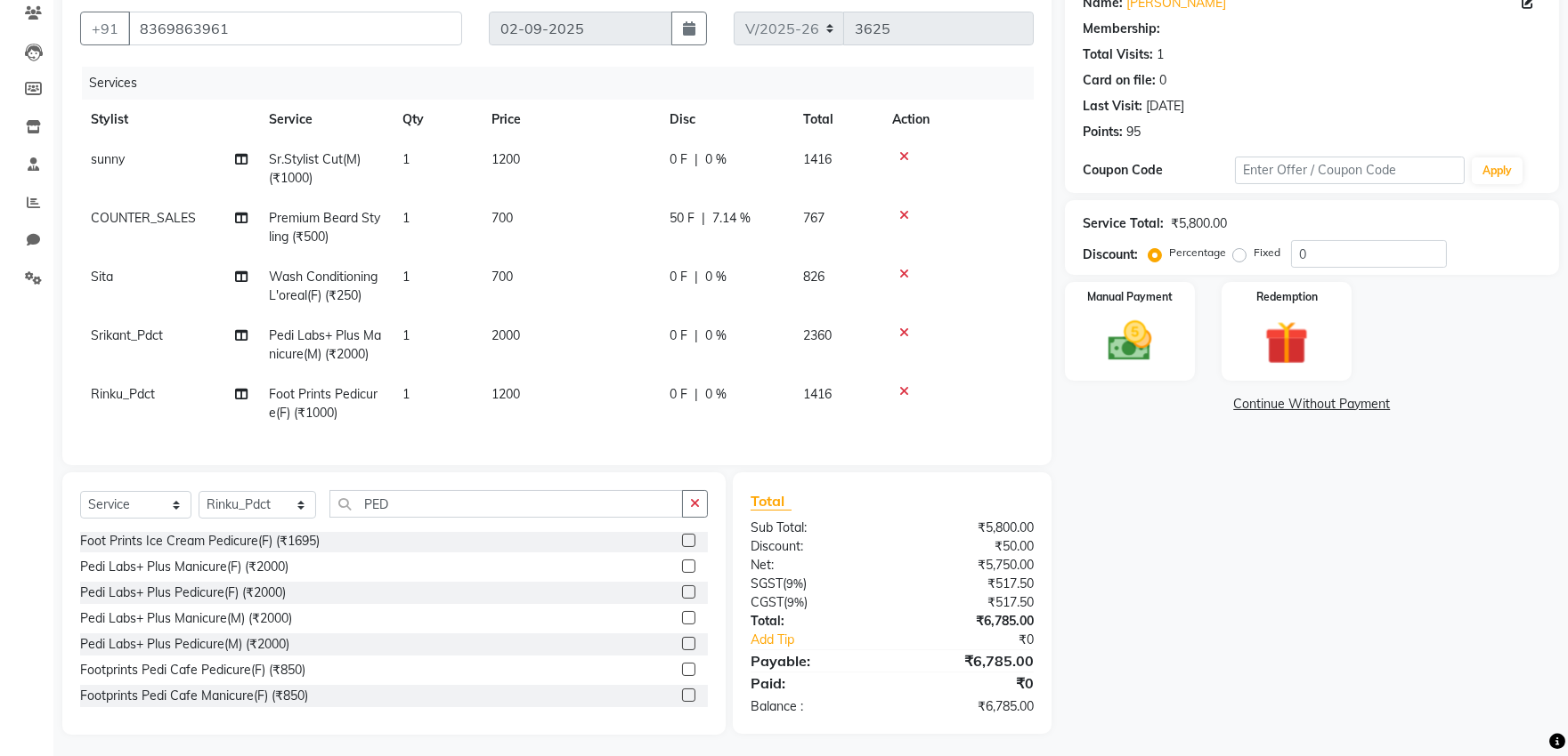
click at [823, 248] on tr "COUNTER_SALES Premium Beard Styling (₹500) 1 700 50 F | 7.14 % 767" at bounding box center [556, 227] width 954 height 58
click at [748, 215] on span "7.14 %" at bounding box center [731, 218] width 38 height 18
select select "49416"
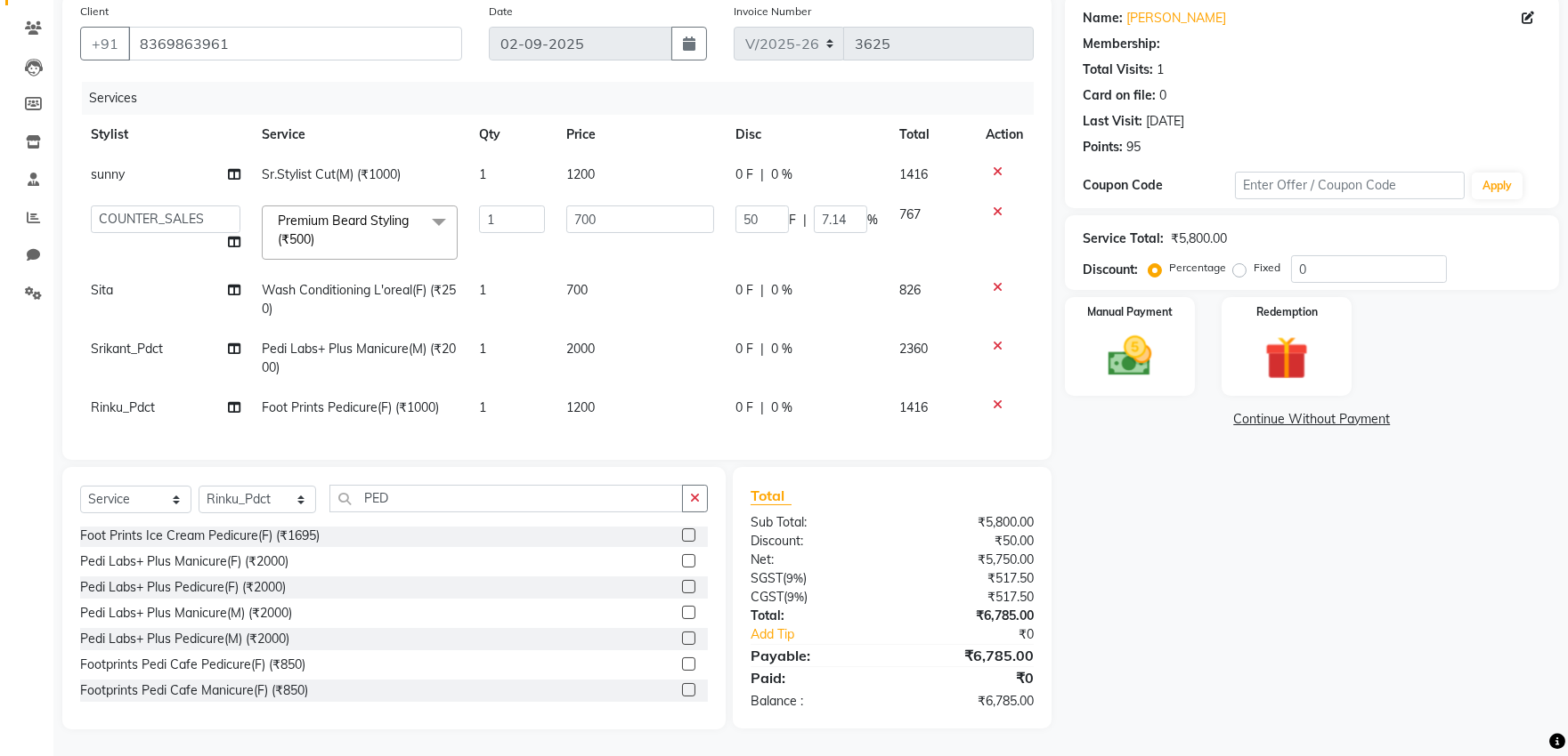
click at [778, 281] on span "0 %" at bounding box center [782, 290] width 21 height 18
select select "74723"
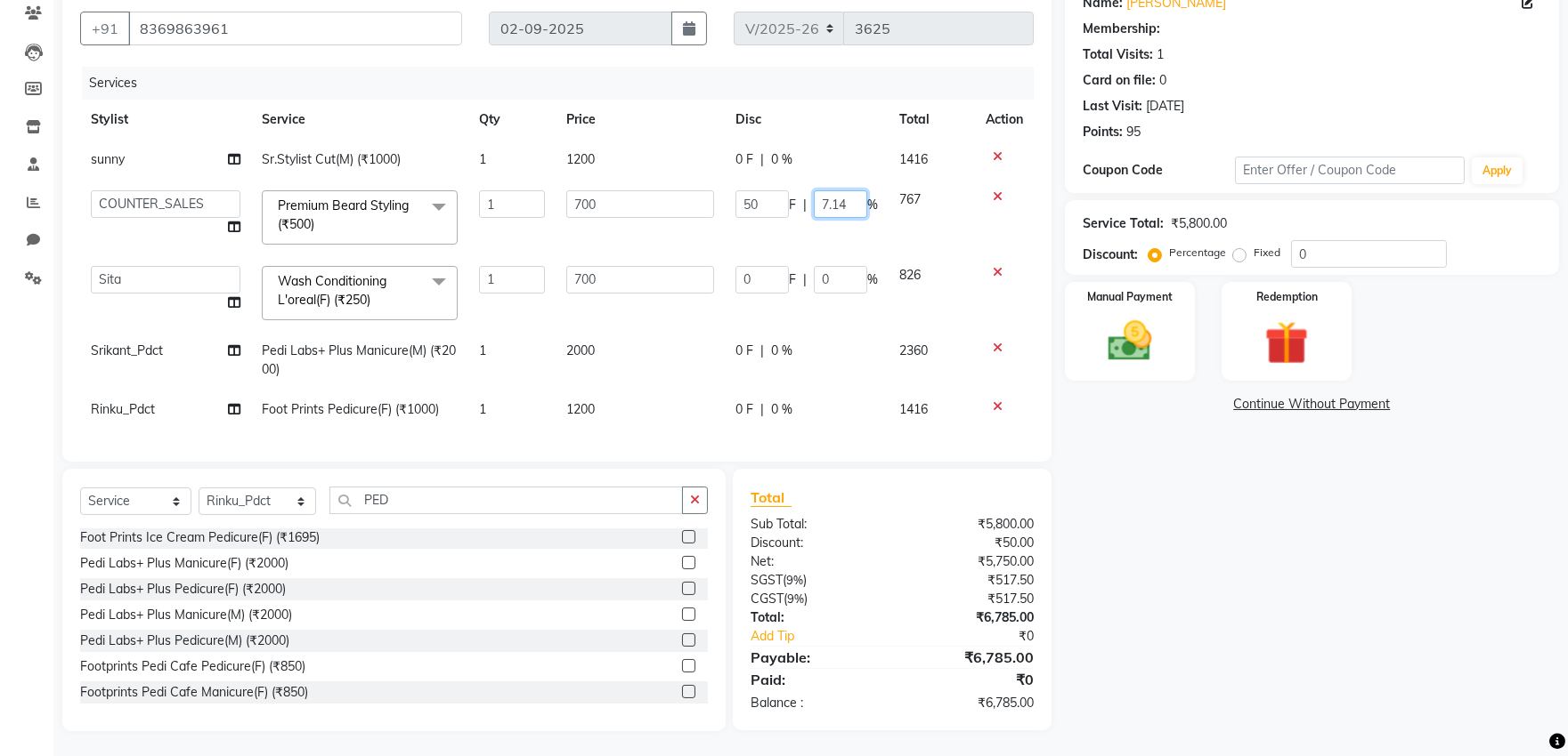
click at [825, 199] on input "7.14" at bounding box center [840, 204] width 53 height 27
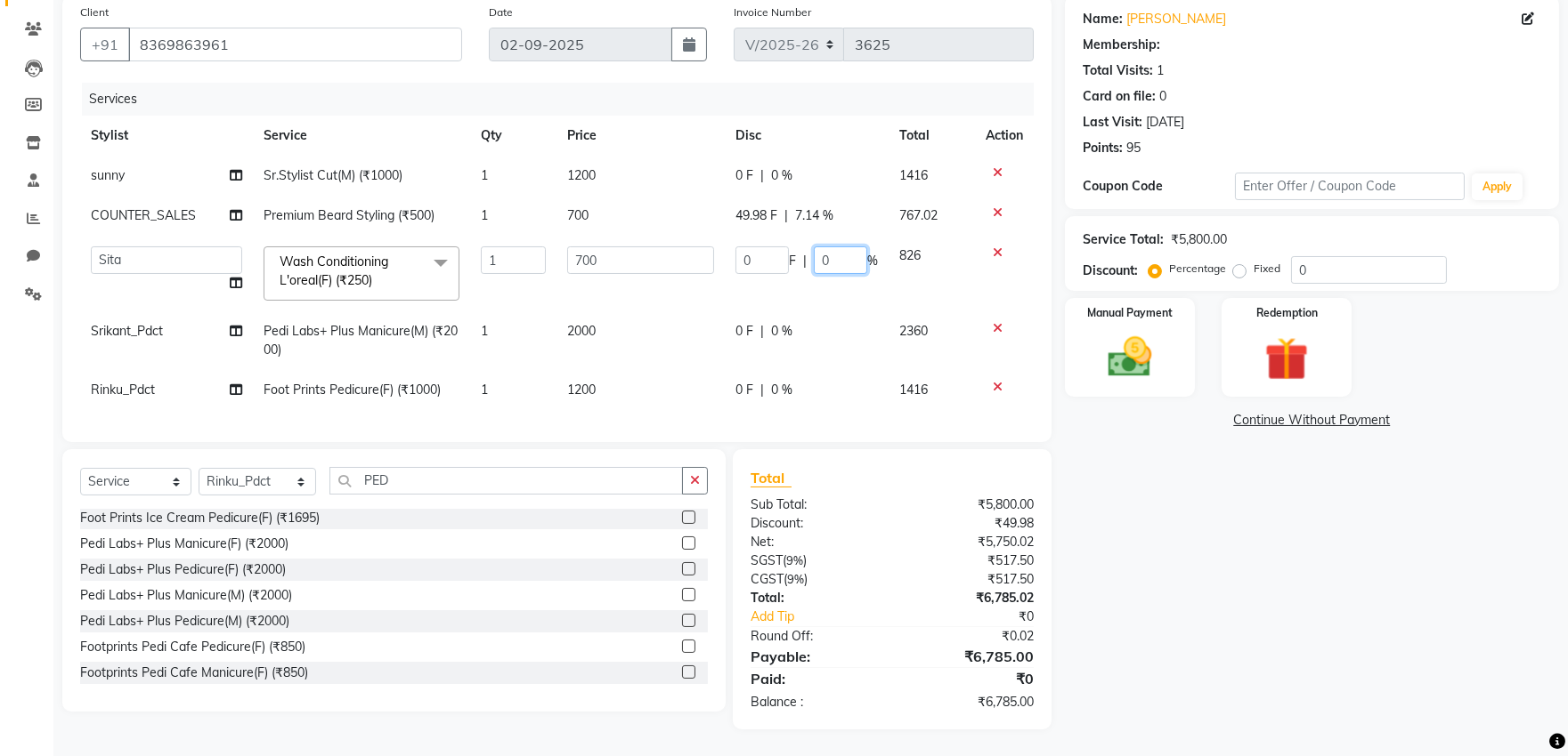
click at [842, 247] on input "0" at bounding box center [840, 260] width 53 height 27
type input "50"
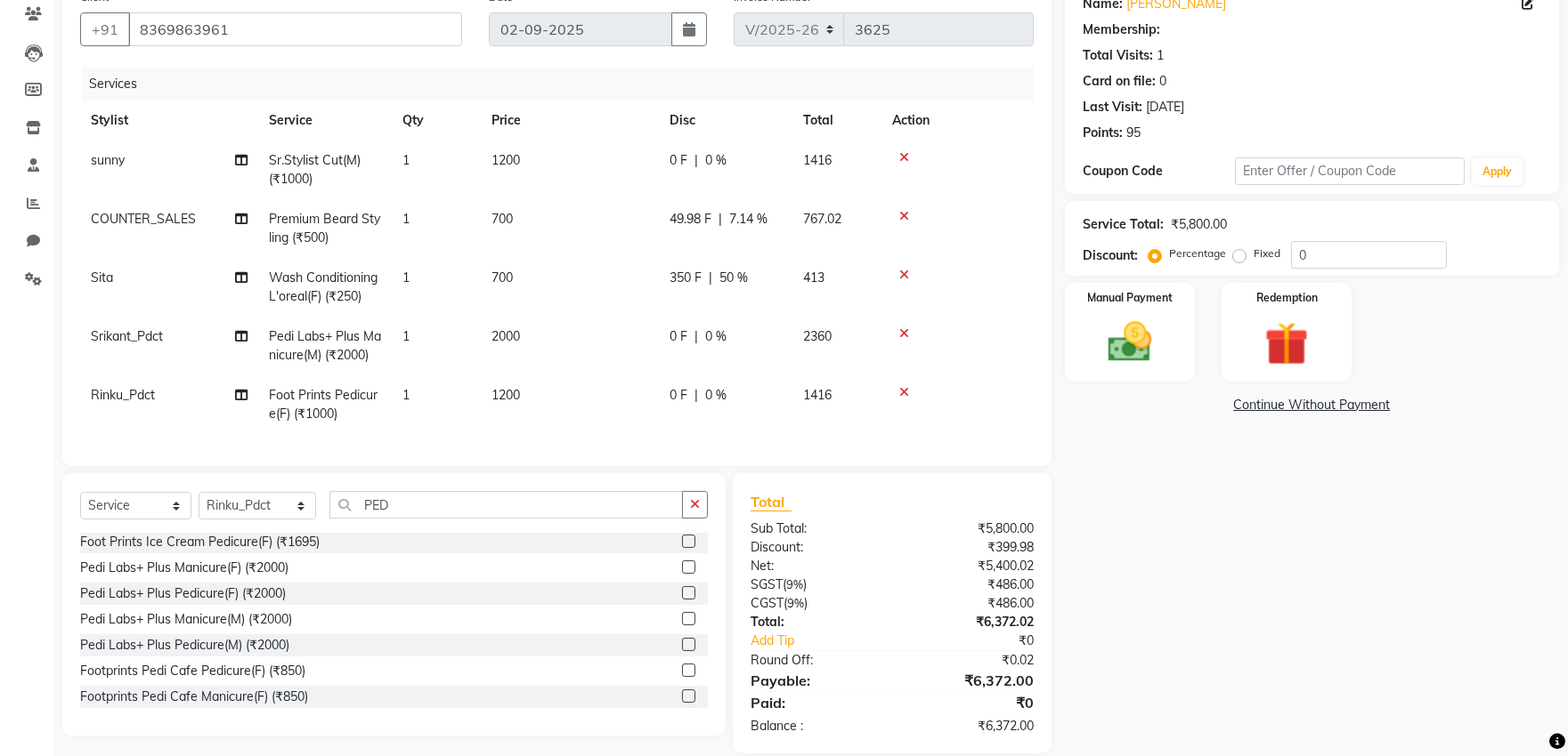
click at [819, 196] on tbody "sunny Sr.Stylist Cut(M) (₹1000) 1 1200 0 F | 0 % 1416 COUNTER_SALES Premium Bea…" at bounding box center [556, 288] width 954 height 293
click at [707, 155] on span "0 %" at bounding box center [715, 160] width 21 height 18
select select "68166"
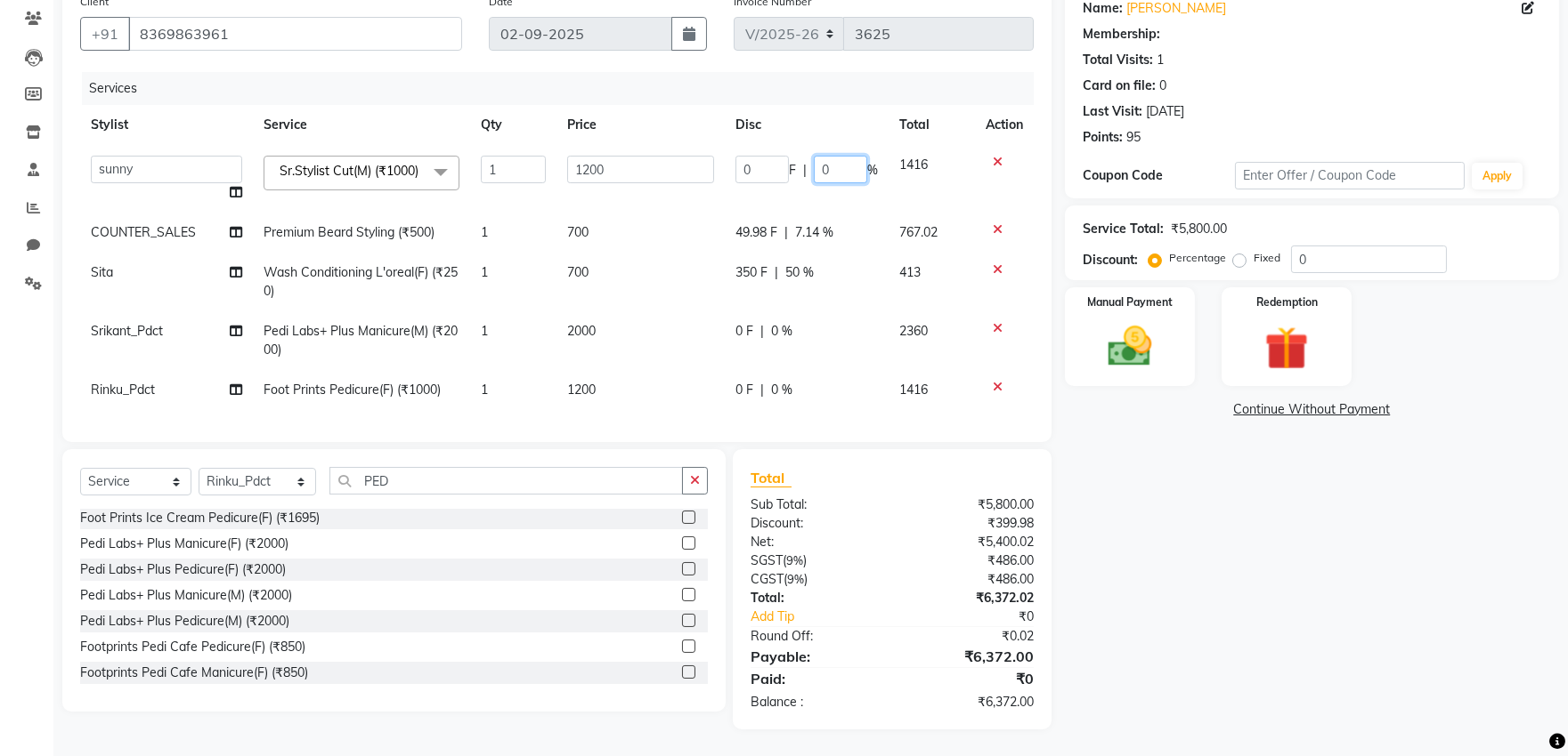
click at [848, 164] on input "0" at bounding box center [840, 169] width 53 height 27
type input "50"
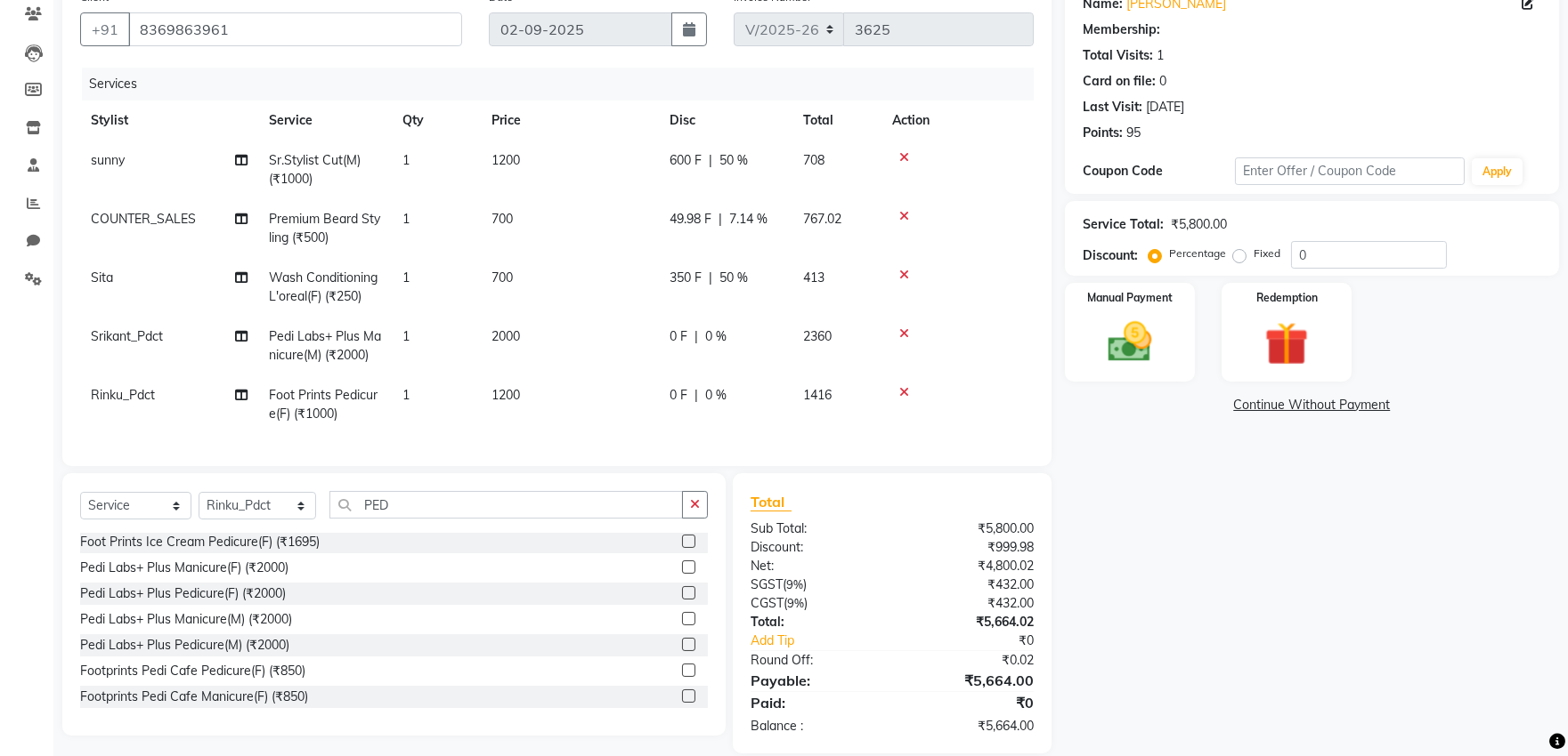
drag, startPoint x: 815, startPoint y: 226, endPoint x: 819, endPoint y: 214, distance: 12.6
click at [818, 217] on tr "COUNTER_SALES Premium Beard Styling (₹500) 1 700 49.98 F | 7.14 % 767.02" at bounding box center [556, 228] width 954 height 58
drag, startPoint x: 743, startPoint y: 214, endPoint x: 803, endPoint y: 223, distance: 60.7
click at [745, 214] on span "7.14 %" at bounding box center [748, 219] width 38 height 18
select select "49416"
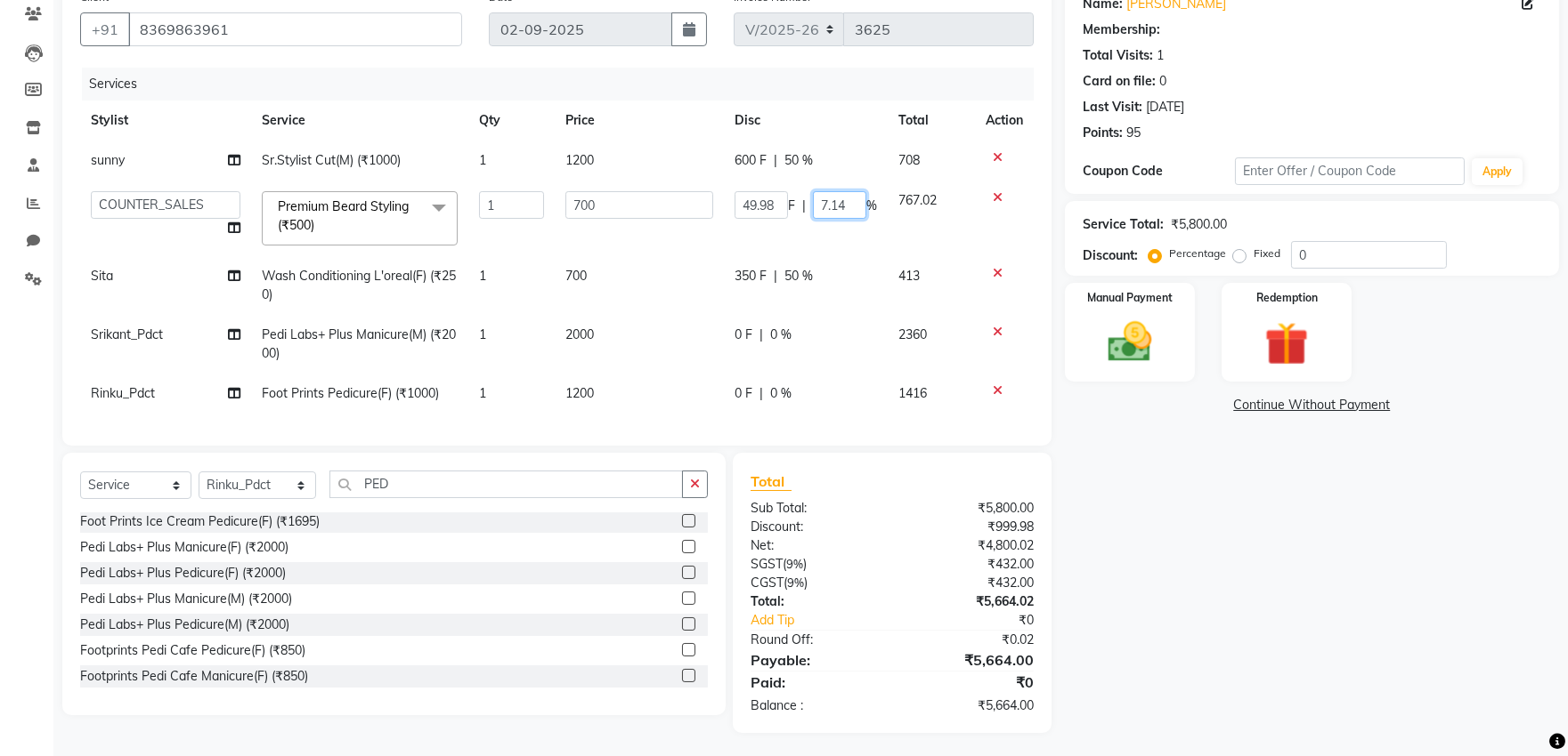
click at [848, 203] on input "7.14" at bounding box center [839, 205] width 53 height 27
type input "7"
type input "50"
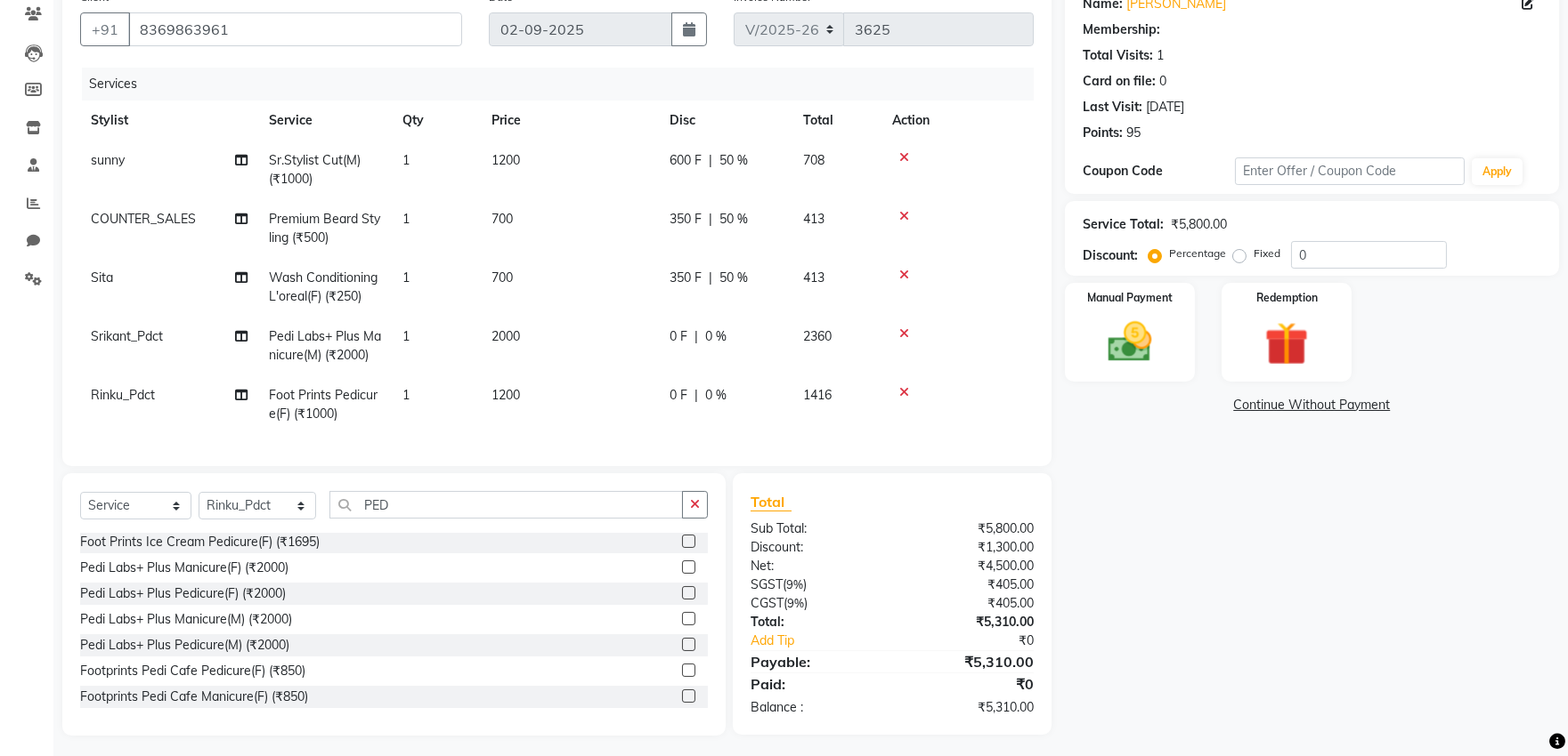
scroll to position [0, 0]
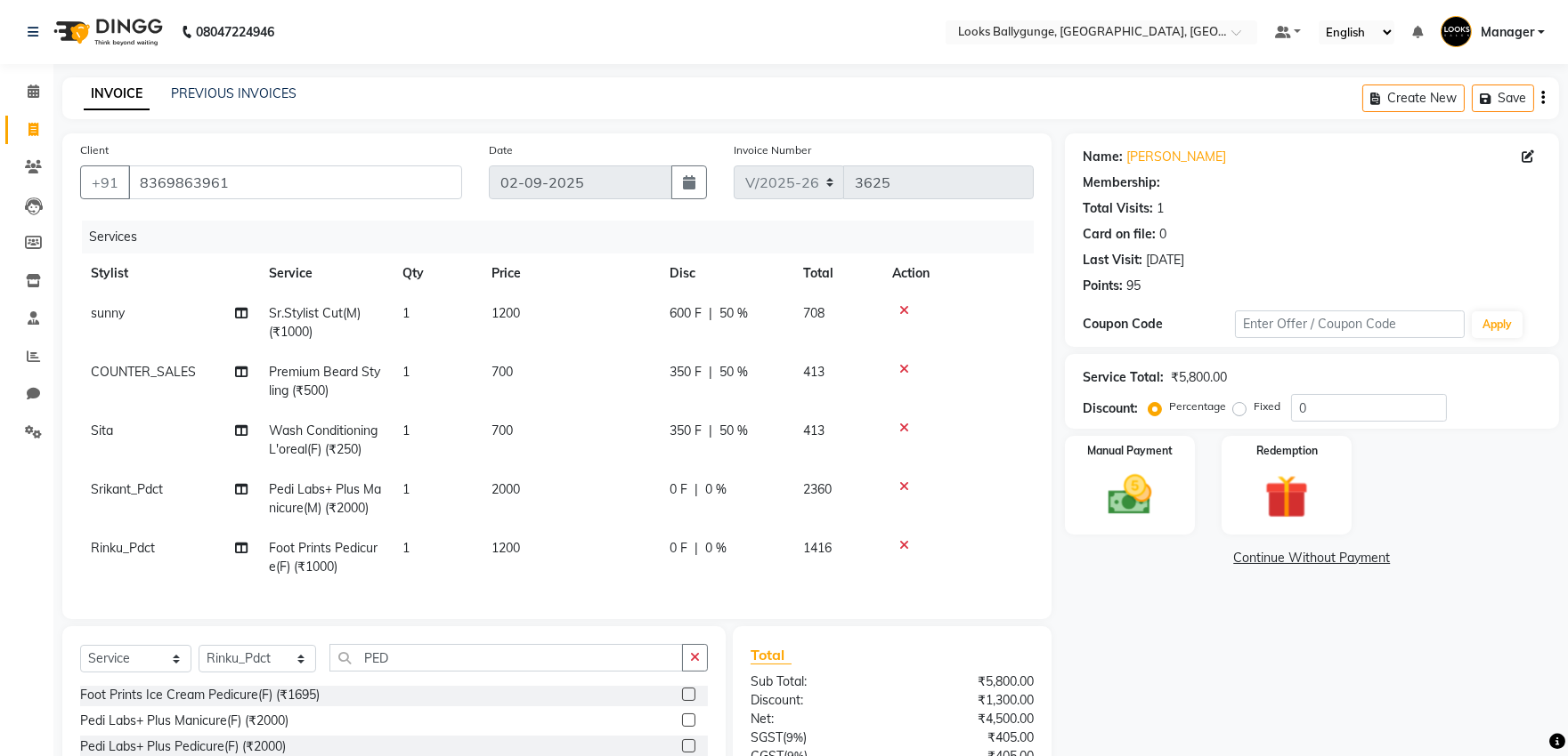
click at [717, 486] on span "0 %" at bounding box center [715, 490] width 21 height 18
select select "86358"
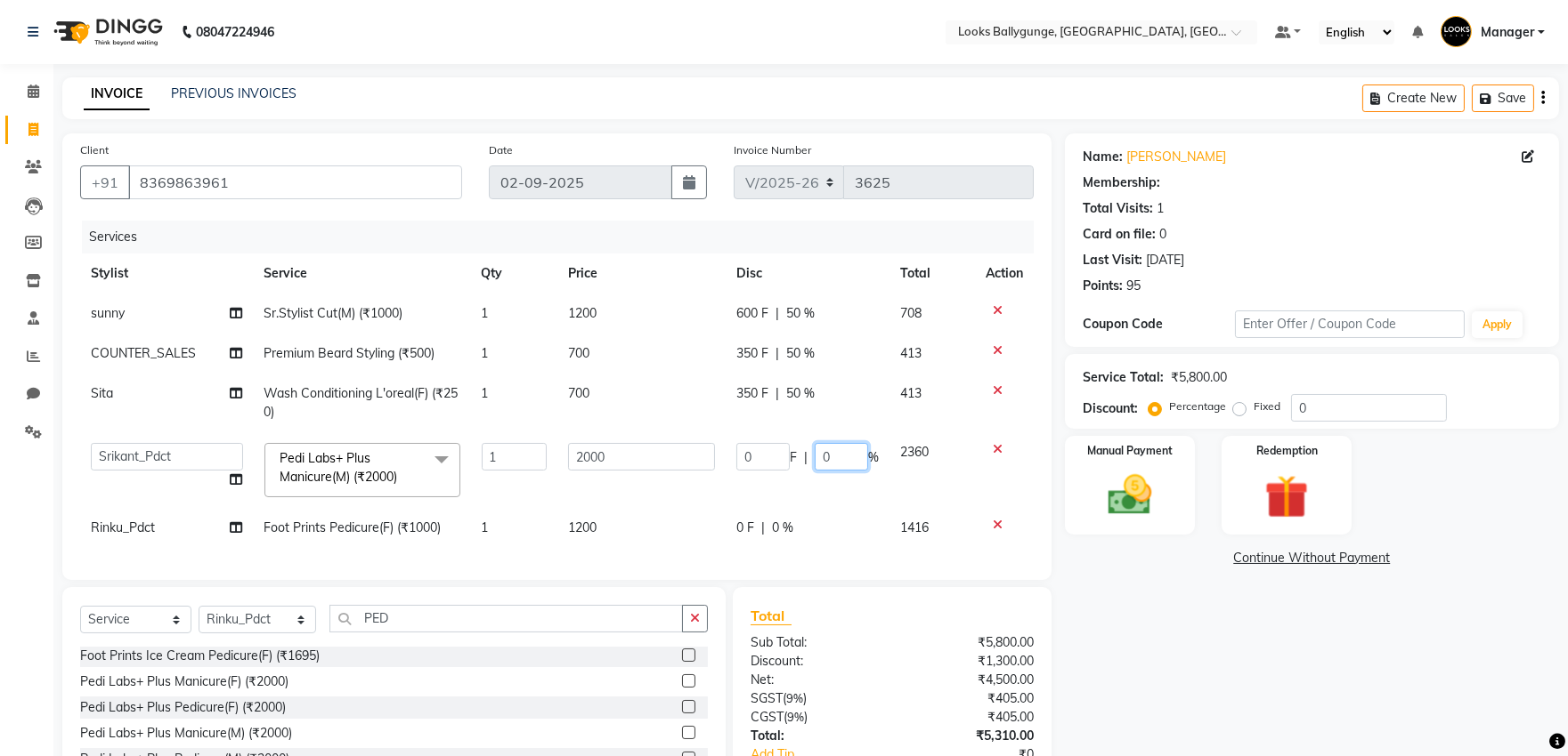
click at [837, 457] on input "0" at bounding box center [841, 457] width 53 height 27
type input "0"
type input "50"
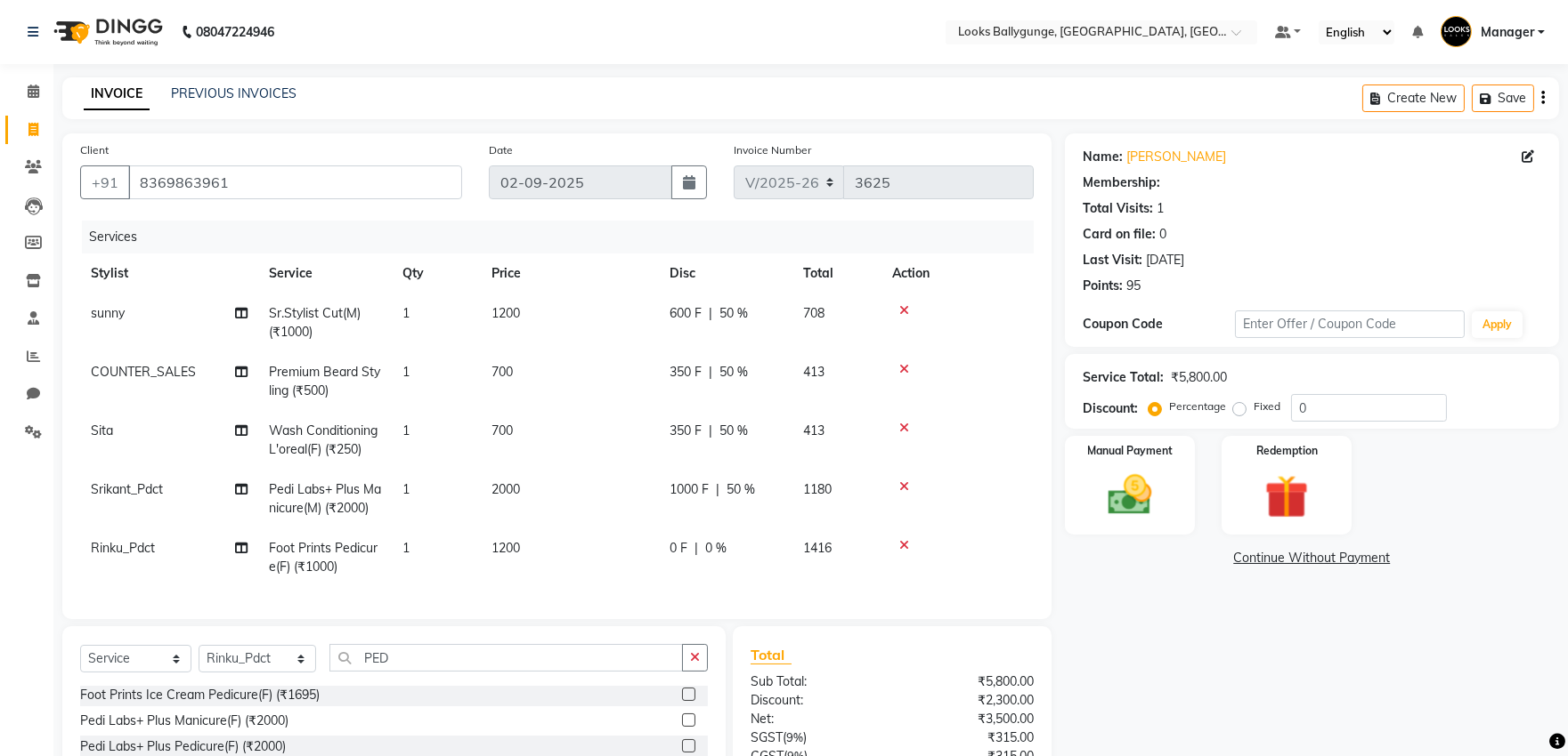
click at [799, 527] on tbody "sunny Sr.Stylist Cut(M) (₹1000) 1 1200 600 F | 50 % 708 COUNTER_SALES Premium B…" at bounding box center [556, 440] width 954 height 293
click at [723, 543] on span "0 %" at bounding box center [715, 548] width 21 height 18
select select "61707"
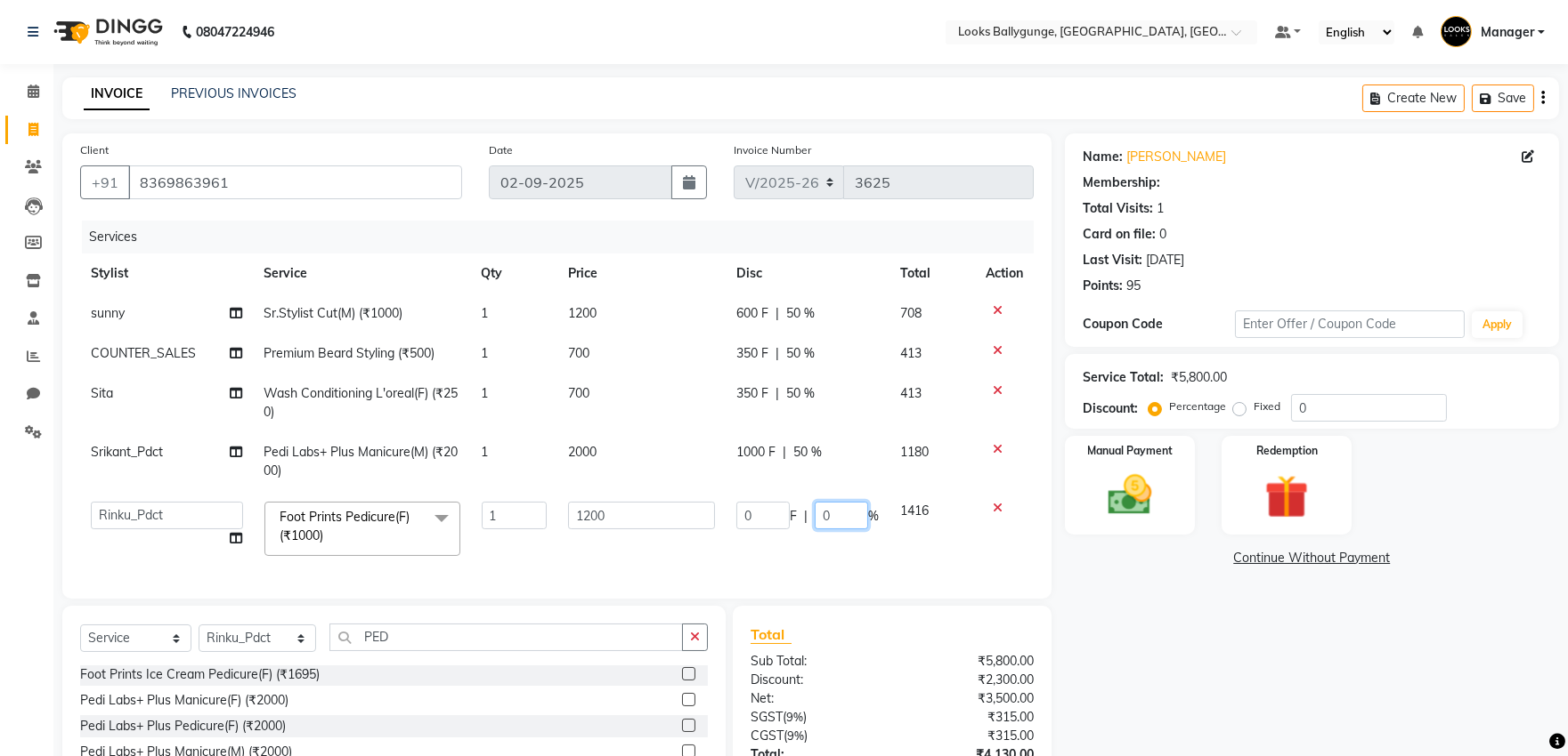
click at [850, 522] on input "0" at bounding box center [841, 515] width 53 height 27
type input "50"
click at [826, 550] on tr "Ali_Stylist amit_pdct anil Ayush Sahu COUNTER_SALES Debbo Fazal Gopal_Nails Kri…" at bounding box center [556, 530] width 954 height 76
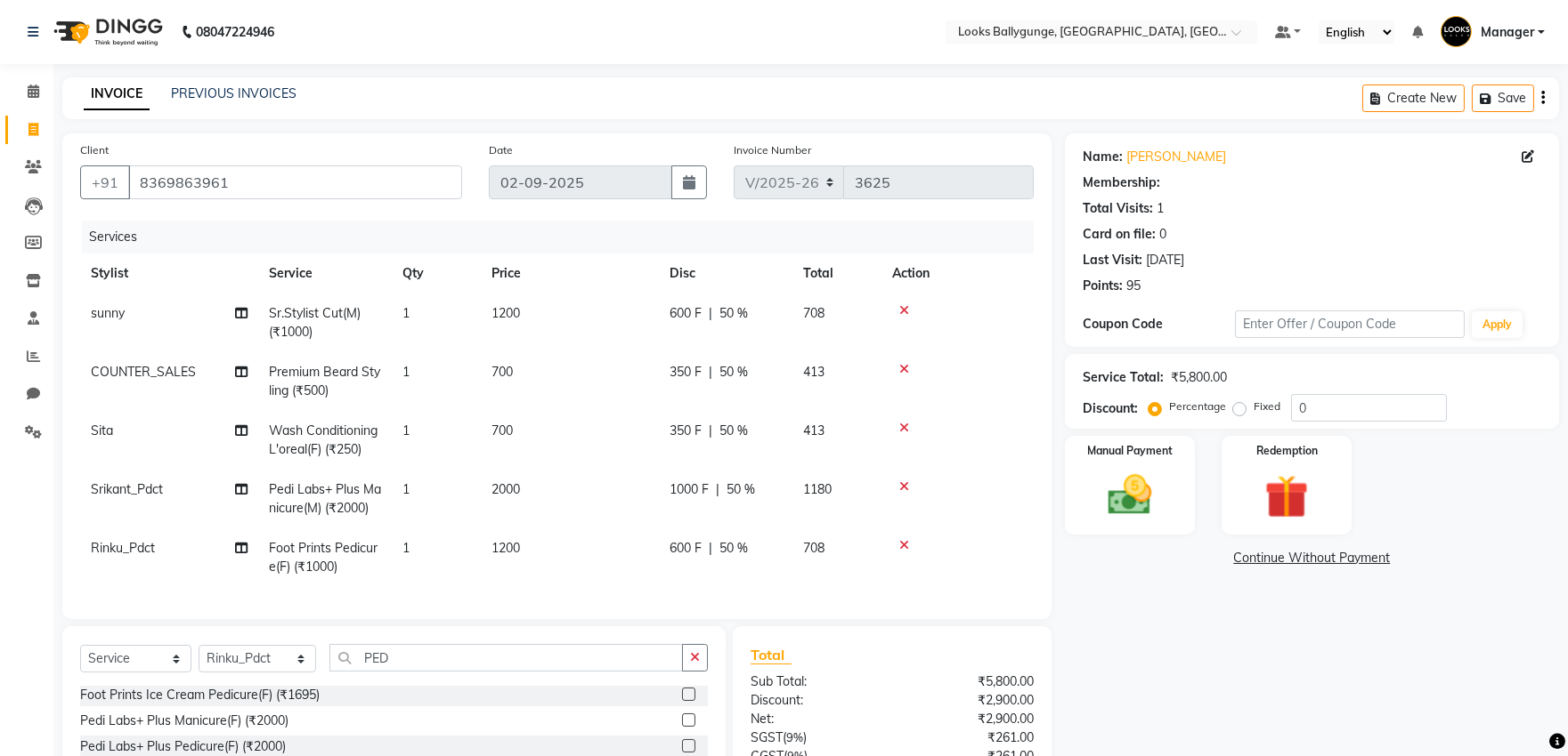
scroll to position [174, 0]
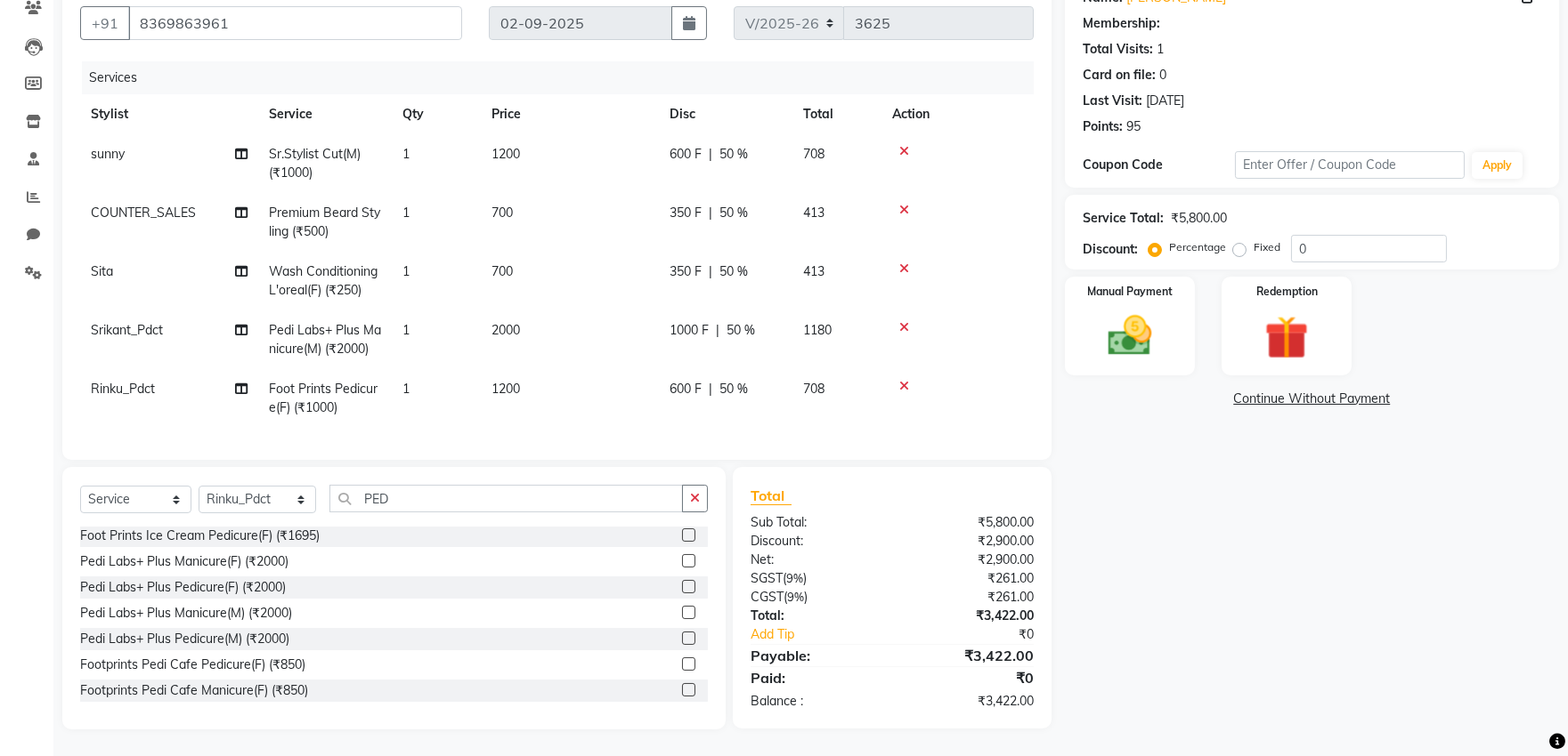
click at [1253, 240] on label "Fixed" at bounding box center [1266, 247] width 26 height 16
click at [1239, 241] on input "Fixed" at bounding box center [1242, 247] width 13 height 13
radio input "true"
click at [1168, 239] on label "Percentage" at bounding box center [1197, 247] width 57 height 16
click at [1157, 241] on input "Percentage" at bounding box center [1158, 247] width 13 height 13
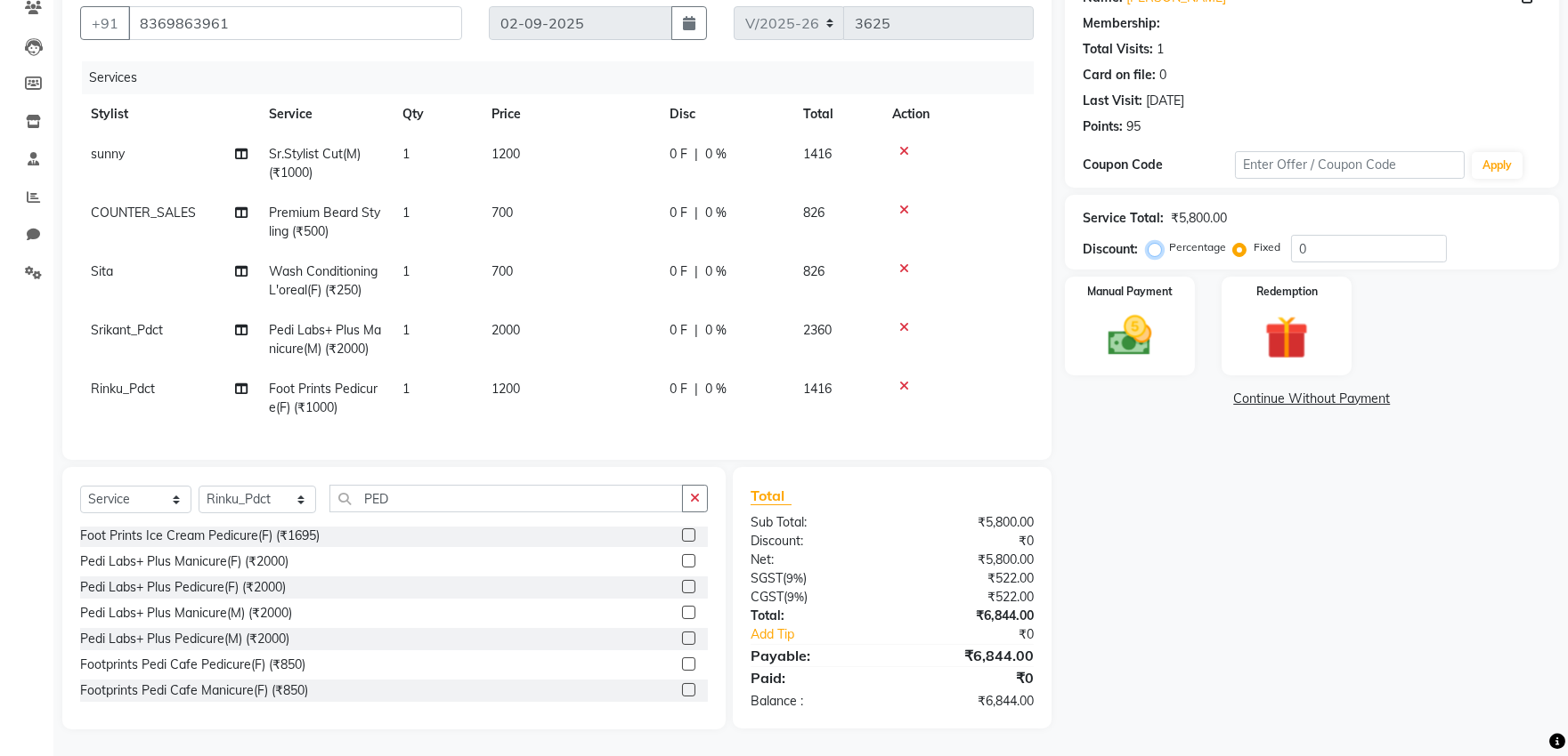
radio input "true"
drag, startPoint x: 1337, startPoint y: 237, endPoint x: 1287, endPoint y: 238, distance: 50.0
click at [1287, 238] on div "Percentage Fixed 0" at bounding box center [1299, 249] width 295 height 27
type input "50"
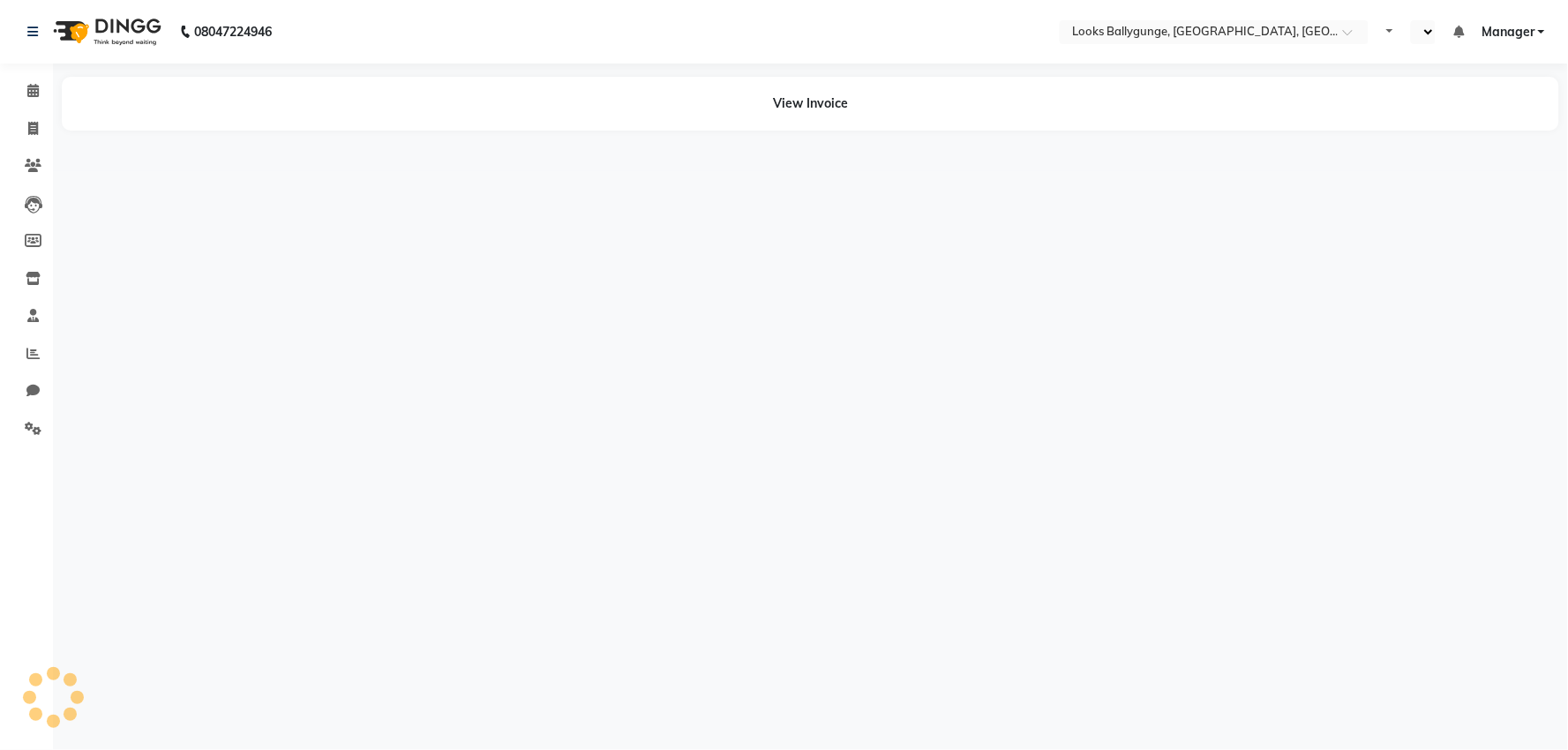
select select "en"
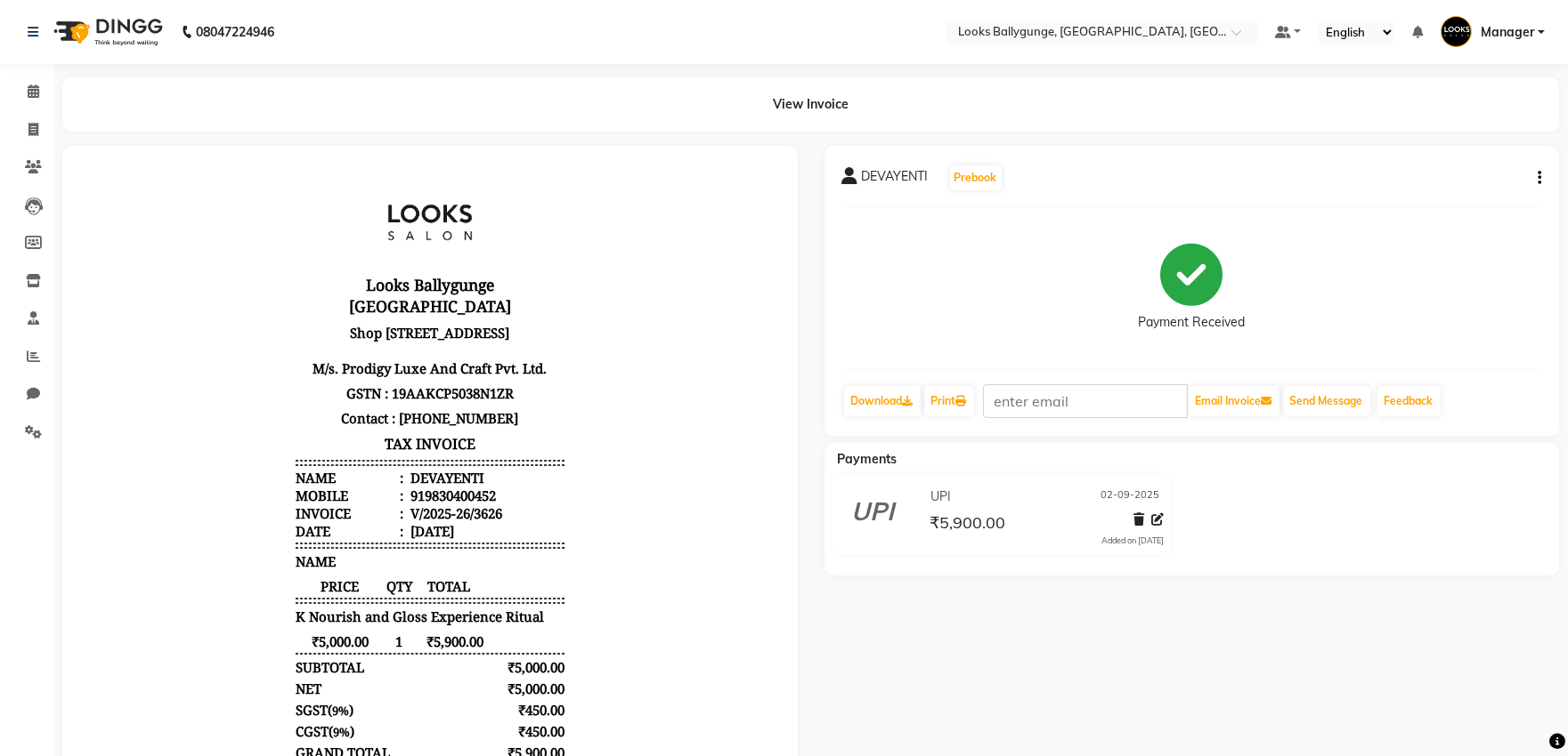
click at [1540, 179] on icon "button" at bounding box center [1540, 178] width 4 height 1
click at [1443, 183] on div "Edit Item Staff" at bounding box center [1450, 189] width 122 height 22
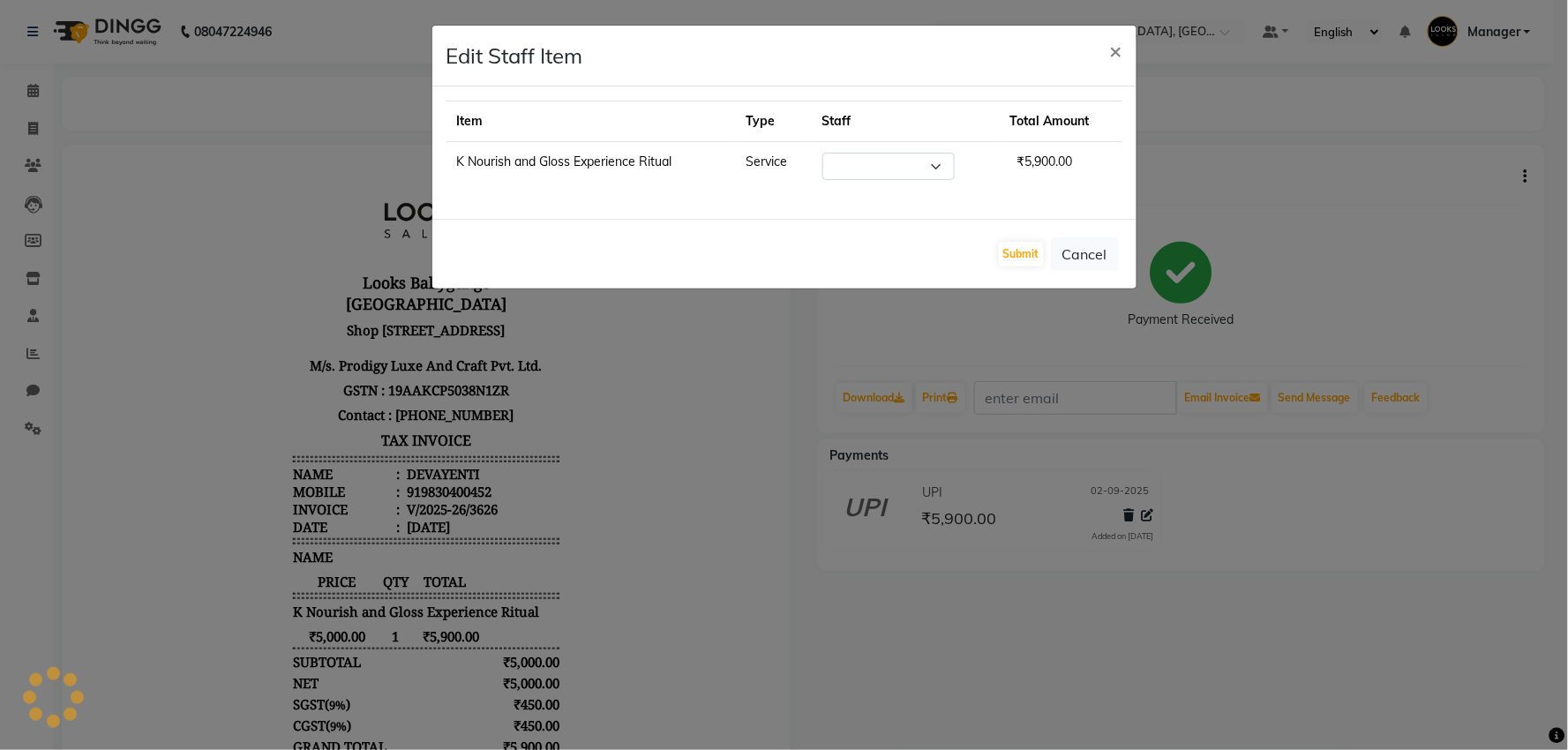
select select "85490"
click at [1043, 155] on span "₹5,900.00" at bounding box center [1052, 161] width 69 height 30
click at [686, 196] on div "Item Type Staff Total Amount K Nourish and Gloss Experience Ritual Service Sele…" at bounding box center [784, 152] width 704 height 132
click at [1113, 55] on span "×" at bounding box center [1116, 49] width 13 height 26
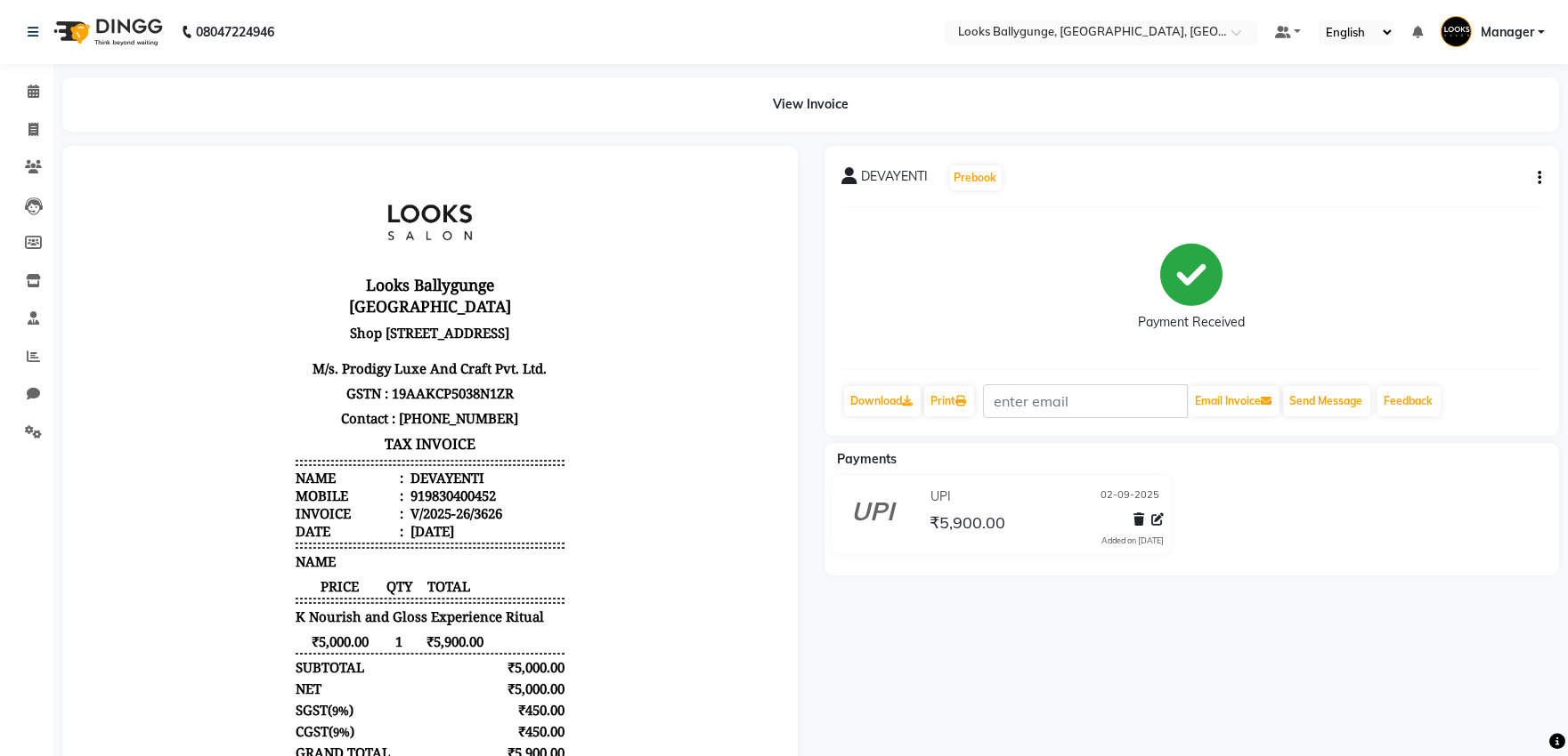
click at [1163, 532] on div at bounding box center [1144, 523] width 37 height 24
click at [1159, 523] on icon at bounding box center [1157, 519] width 13 height 13
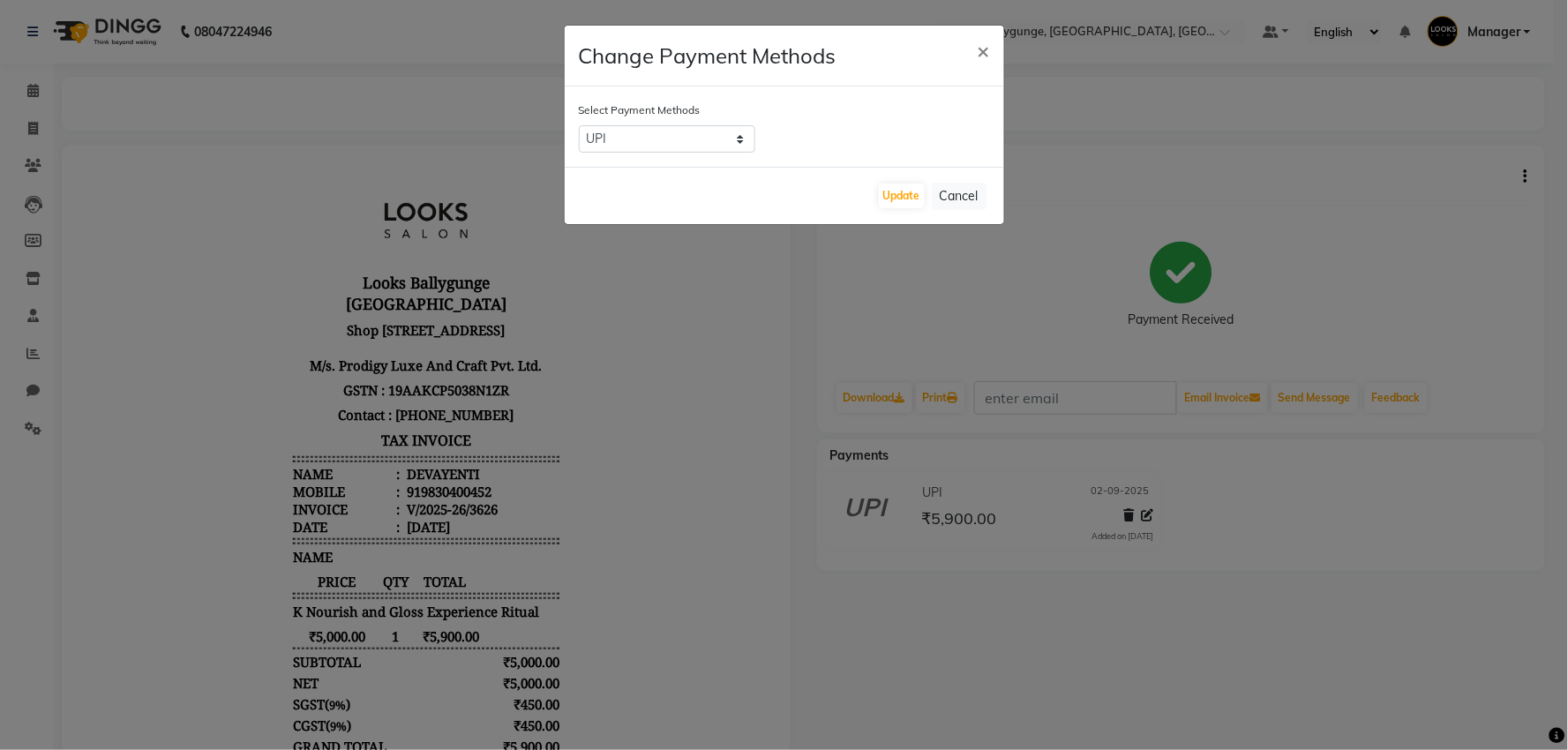
click at [1222, 506] on ngb-modal-window "Change Payment Methods × Select Payment Methods UPI ONLINE CASH CARD Update Can…" at bounding box center [784, 375] width 1568 height 750
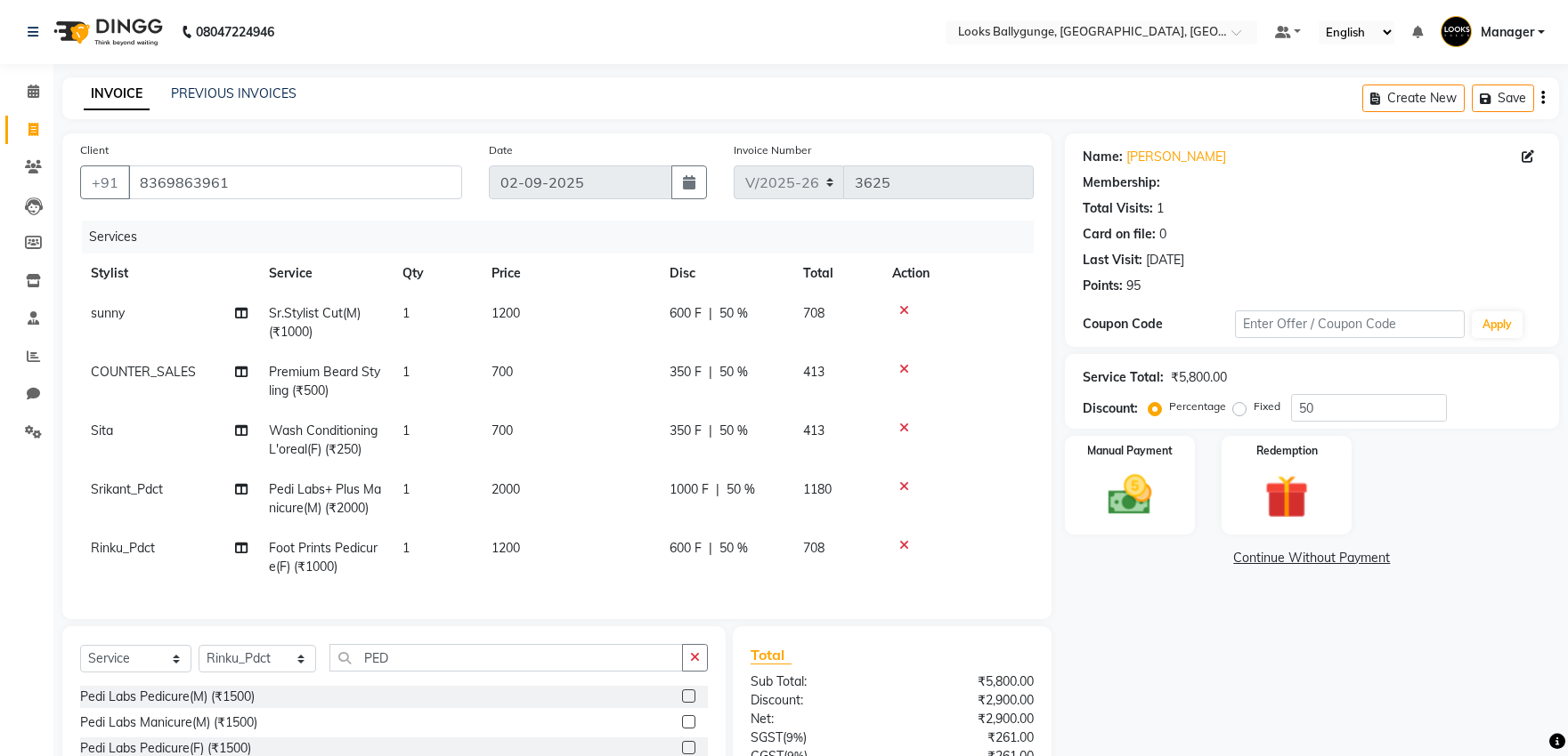
select select "6477"
select select "service"
select select "61707"
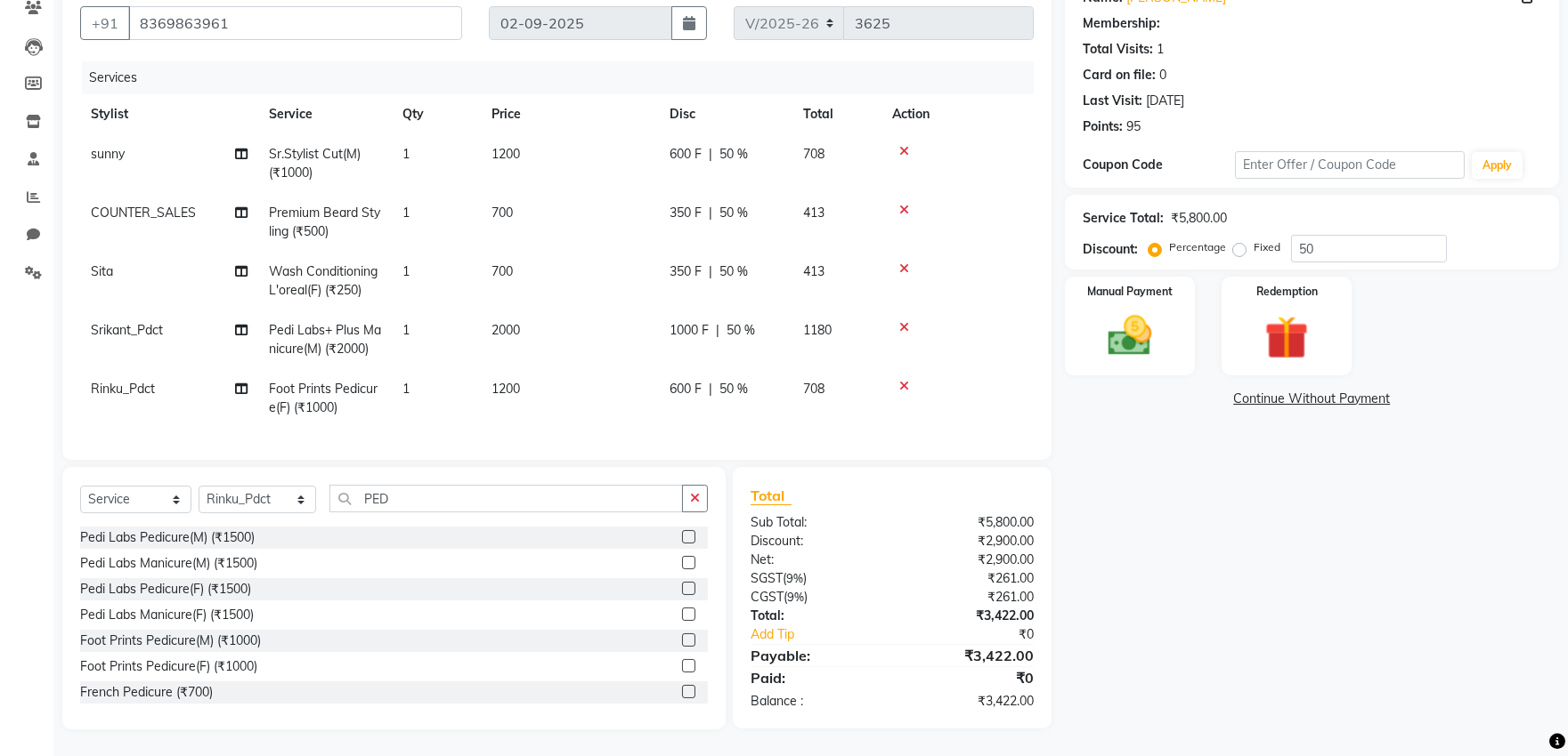
scroll to position [259, 0]
click at [1342, 235] on input "50" at bounding box center [1369, 249] width 156 height 27
type input "5"
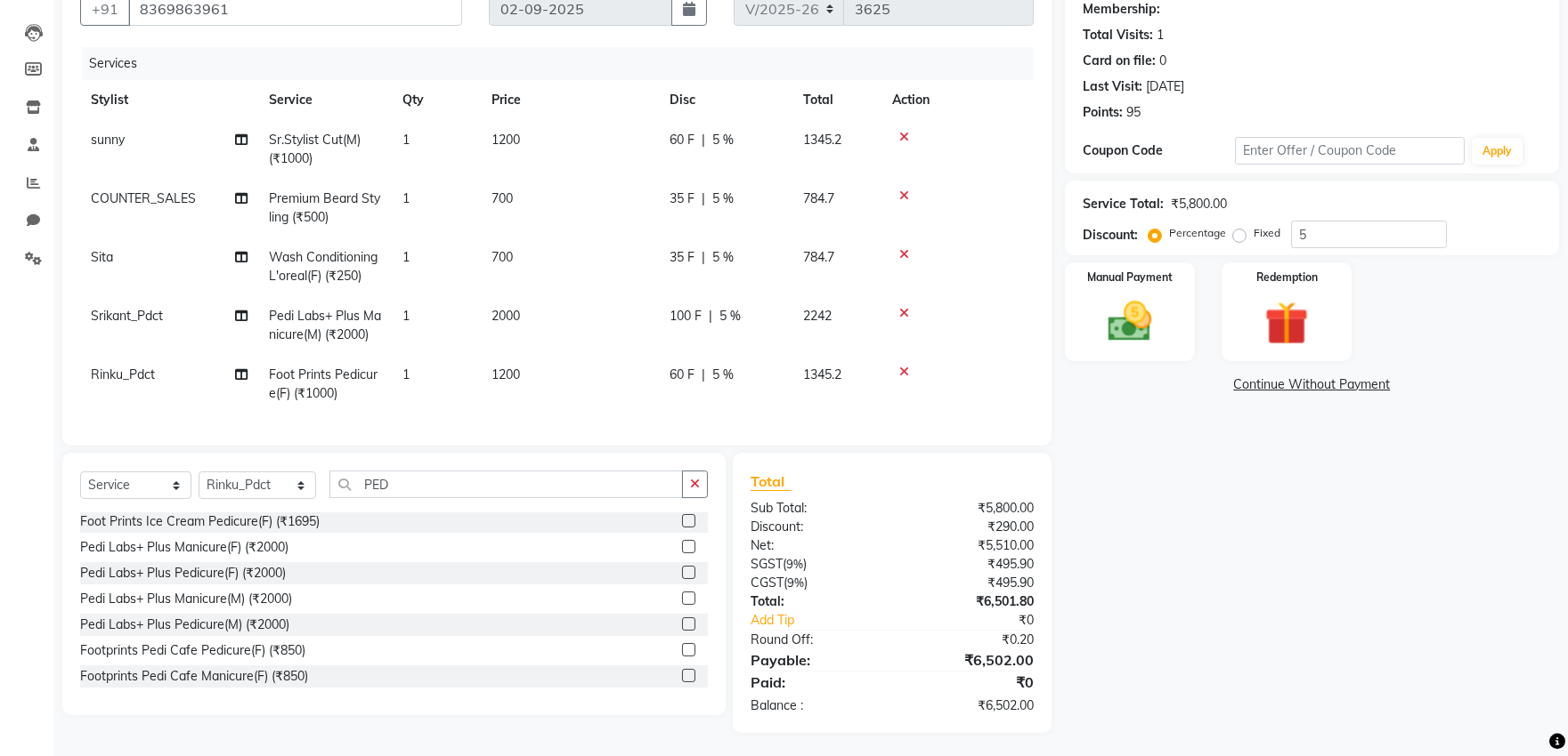
type input "50"
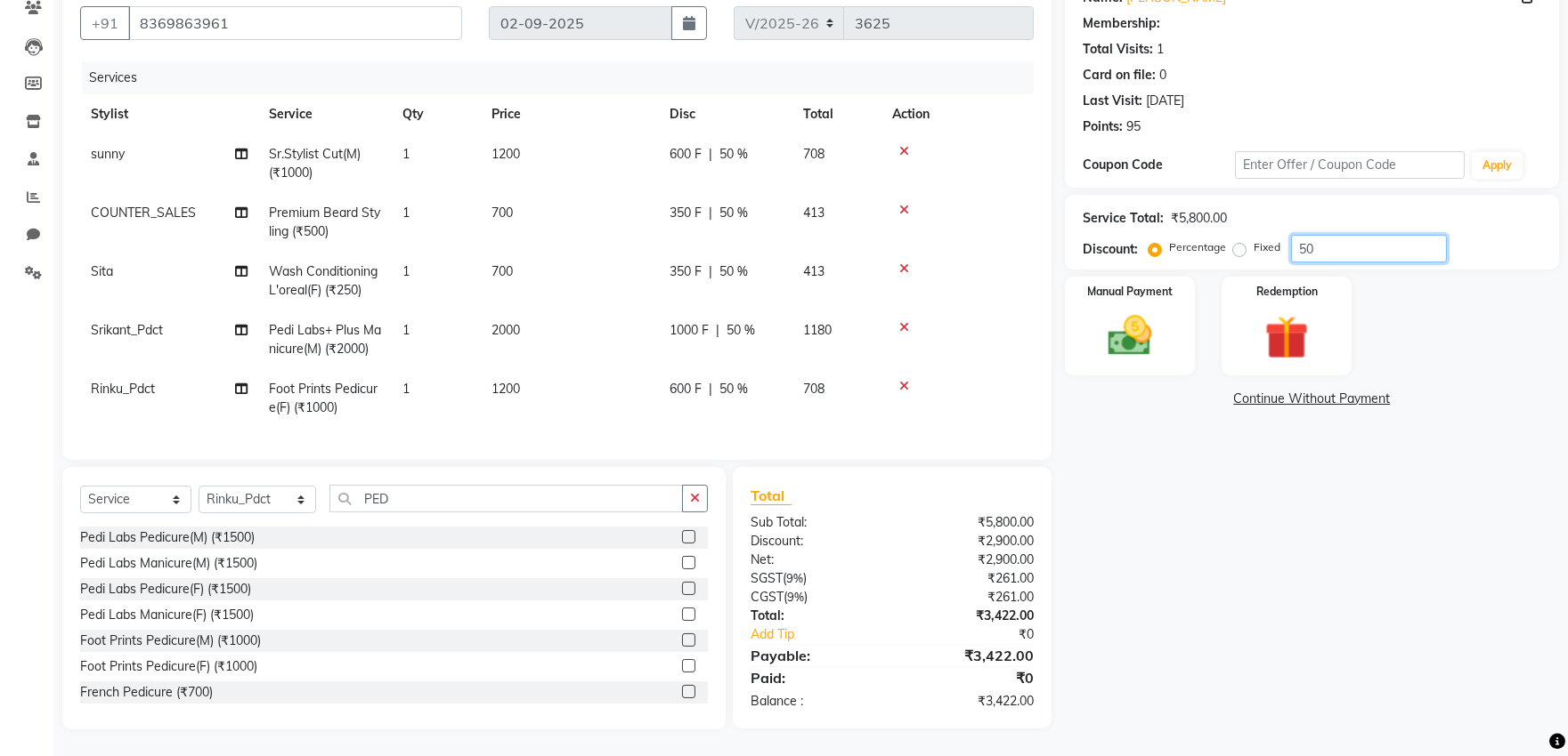
scroll to position [0, 0]
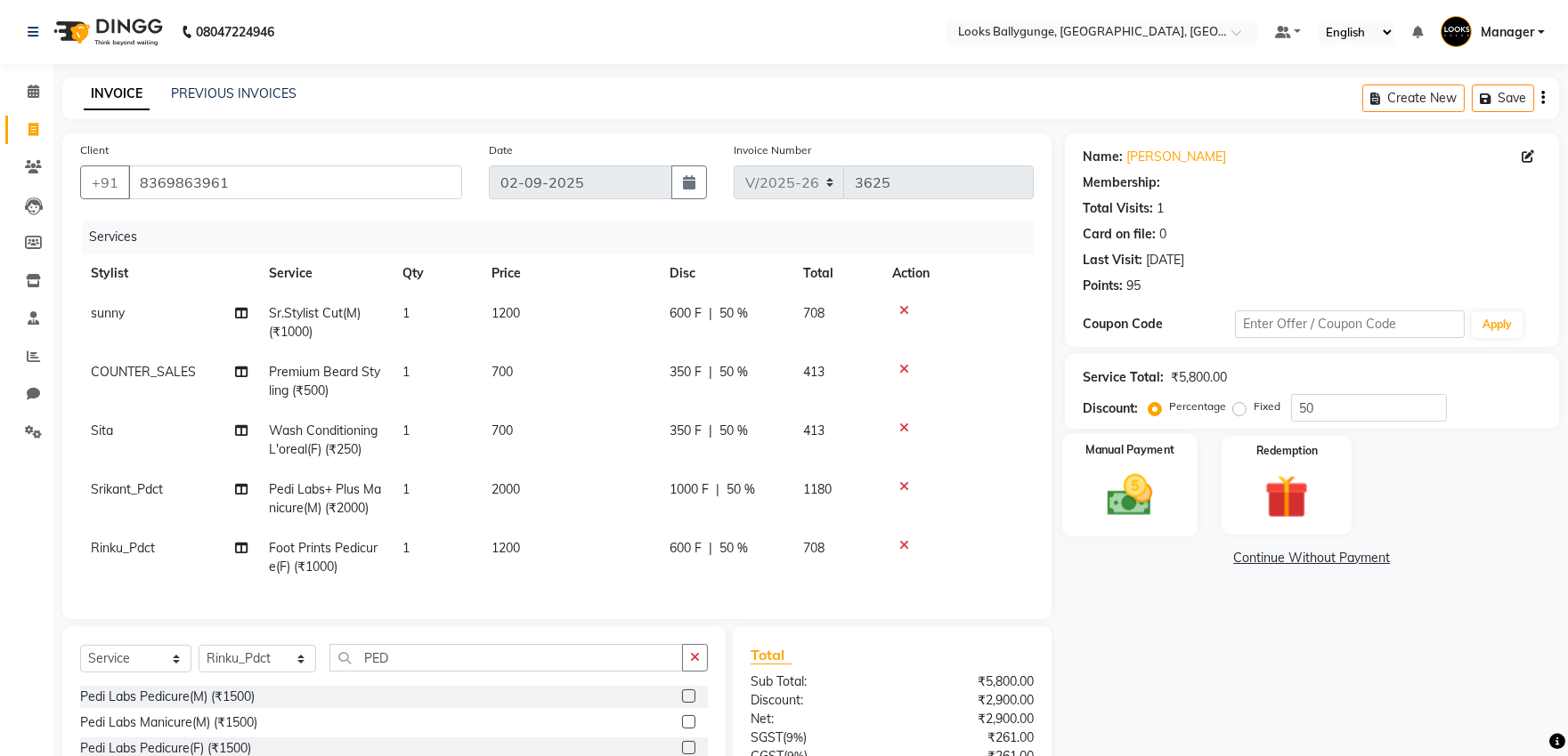
click at [1118, 503] on img at bounding box center [1130, 496] width 74 height 52
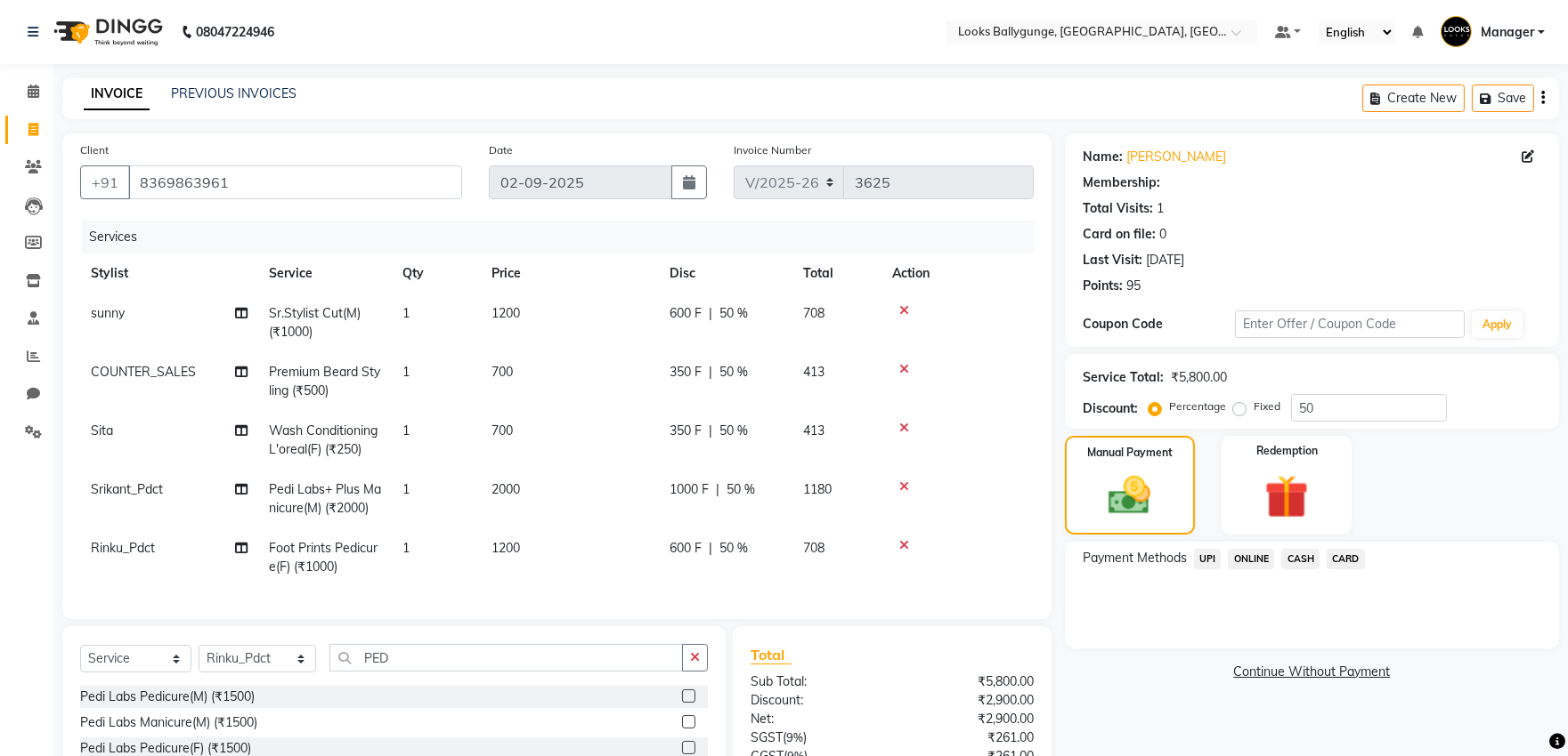
click at [1301, 558] on span "CASH" at bounding box center [1300, 559] width 38 height 20
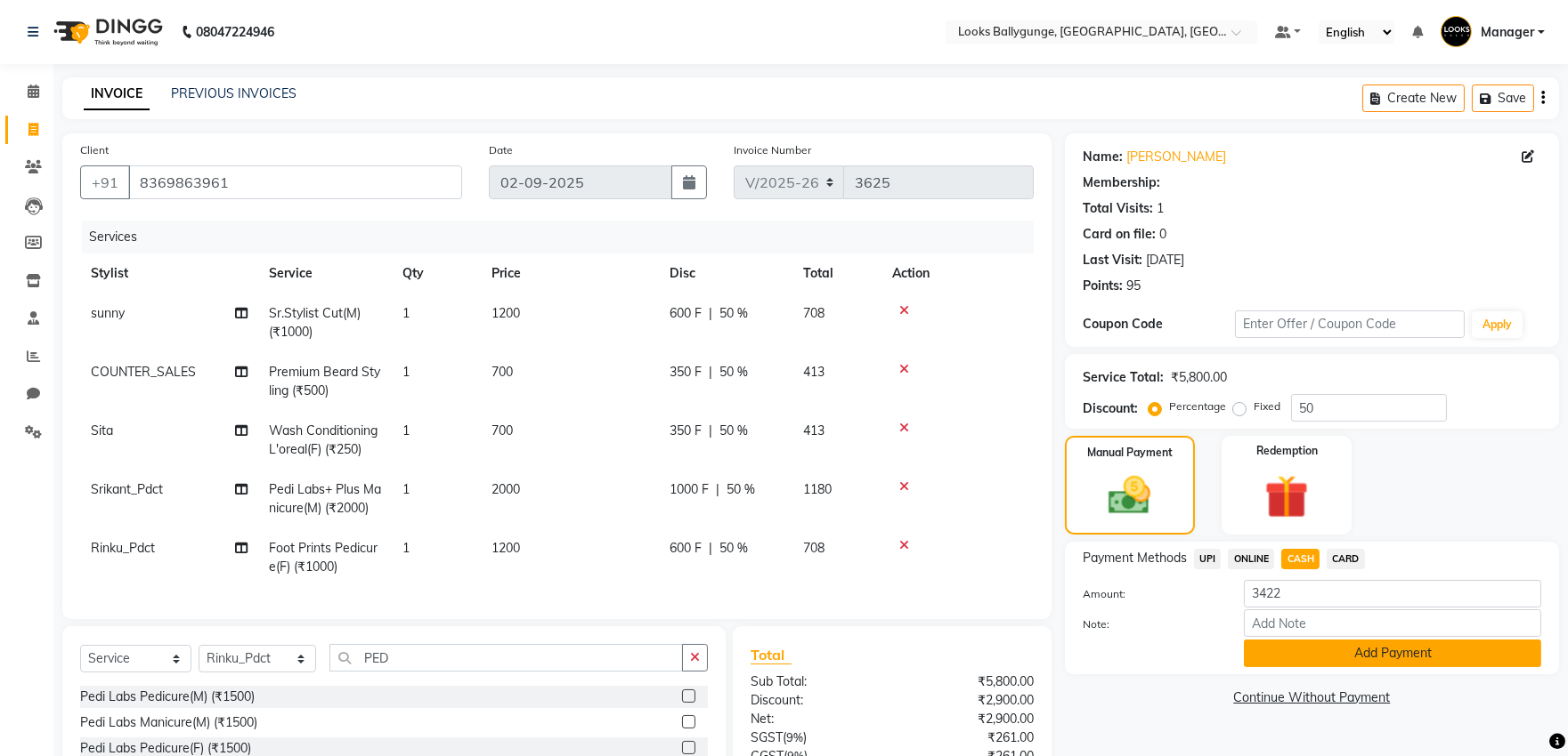
click at [1356, 656] on button "Add Payment" at bounding box center [1392, 653] width 297 height 27
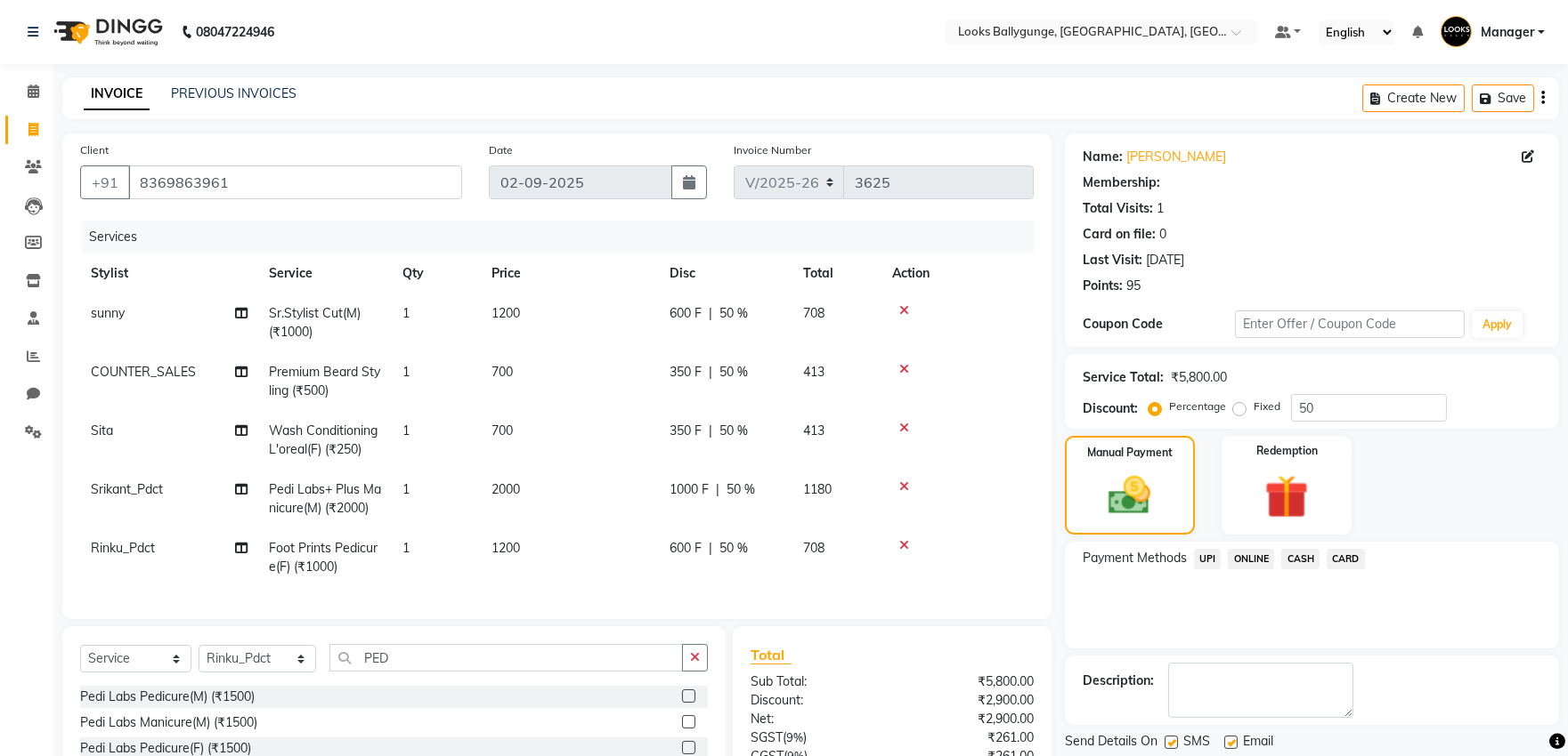
scroll to position [236, 0]
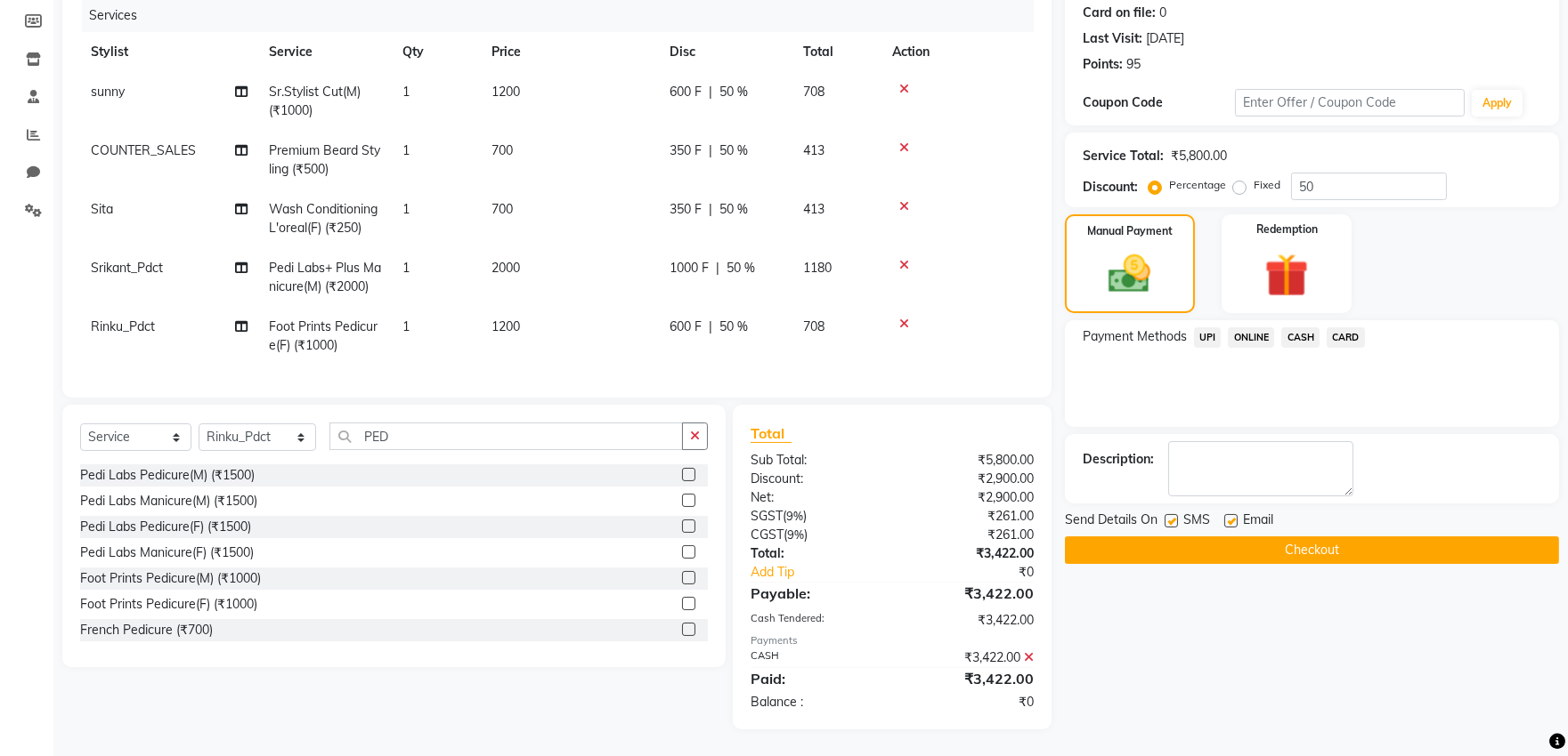
click at [1217, 536] on button "Checkout" at bounding box center [1311, 550] width 494 height 27
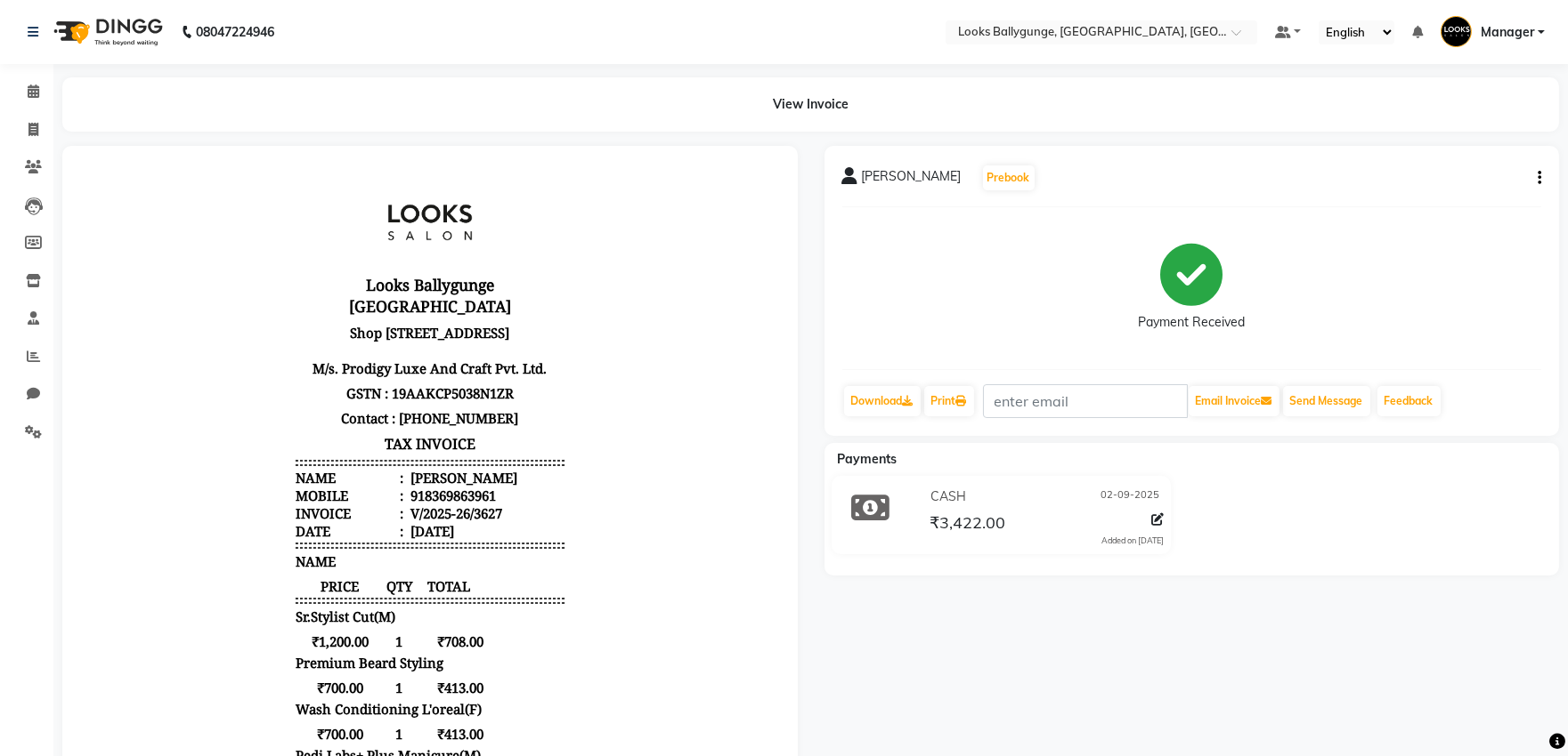
select select "service"
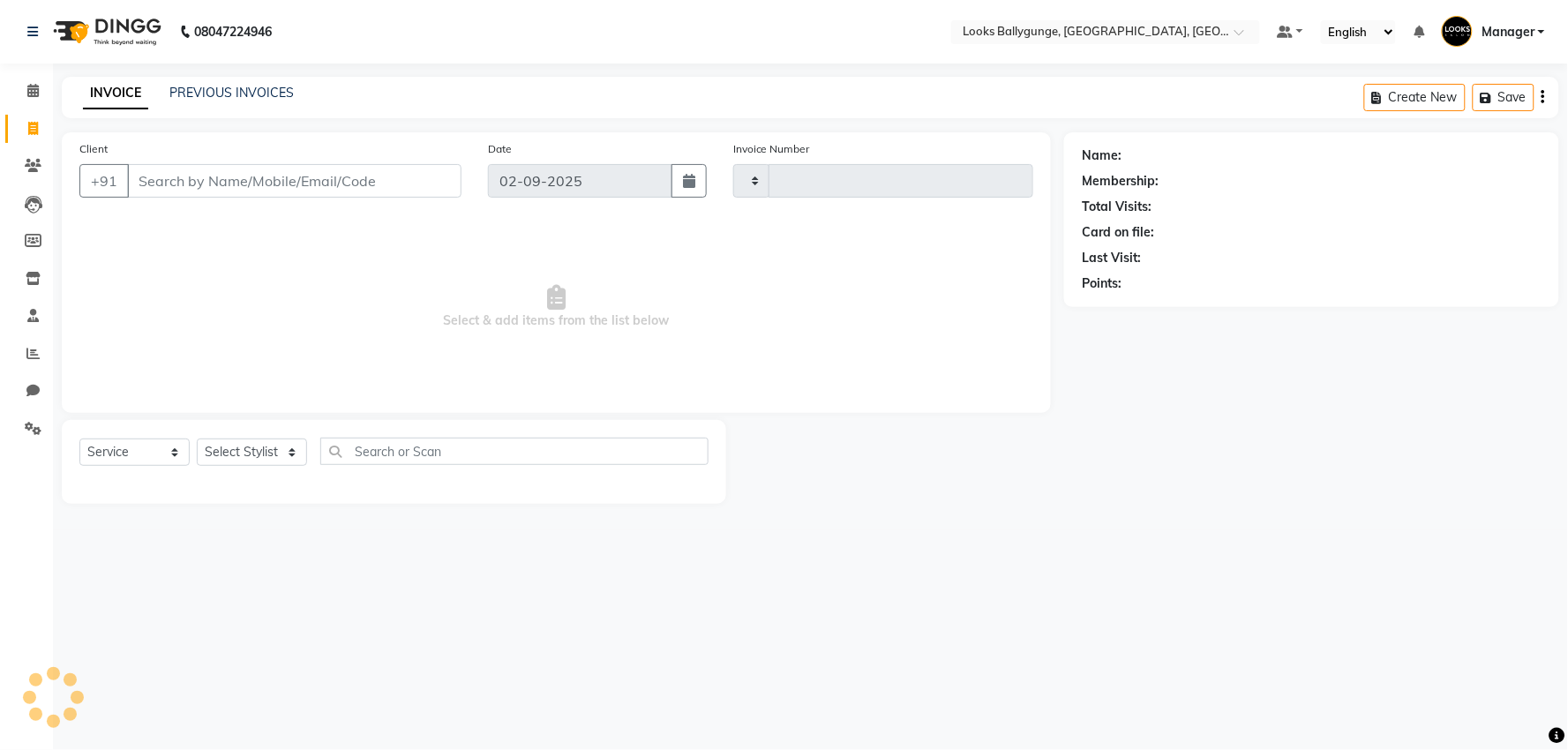
type input "3628"
select select "6477"
click at [39, 94] on span at bounding box center [33, 91] width 31 height 20
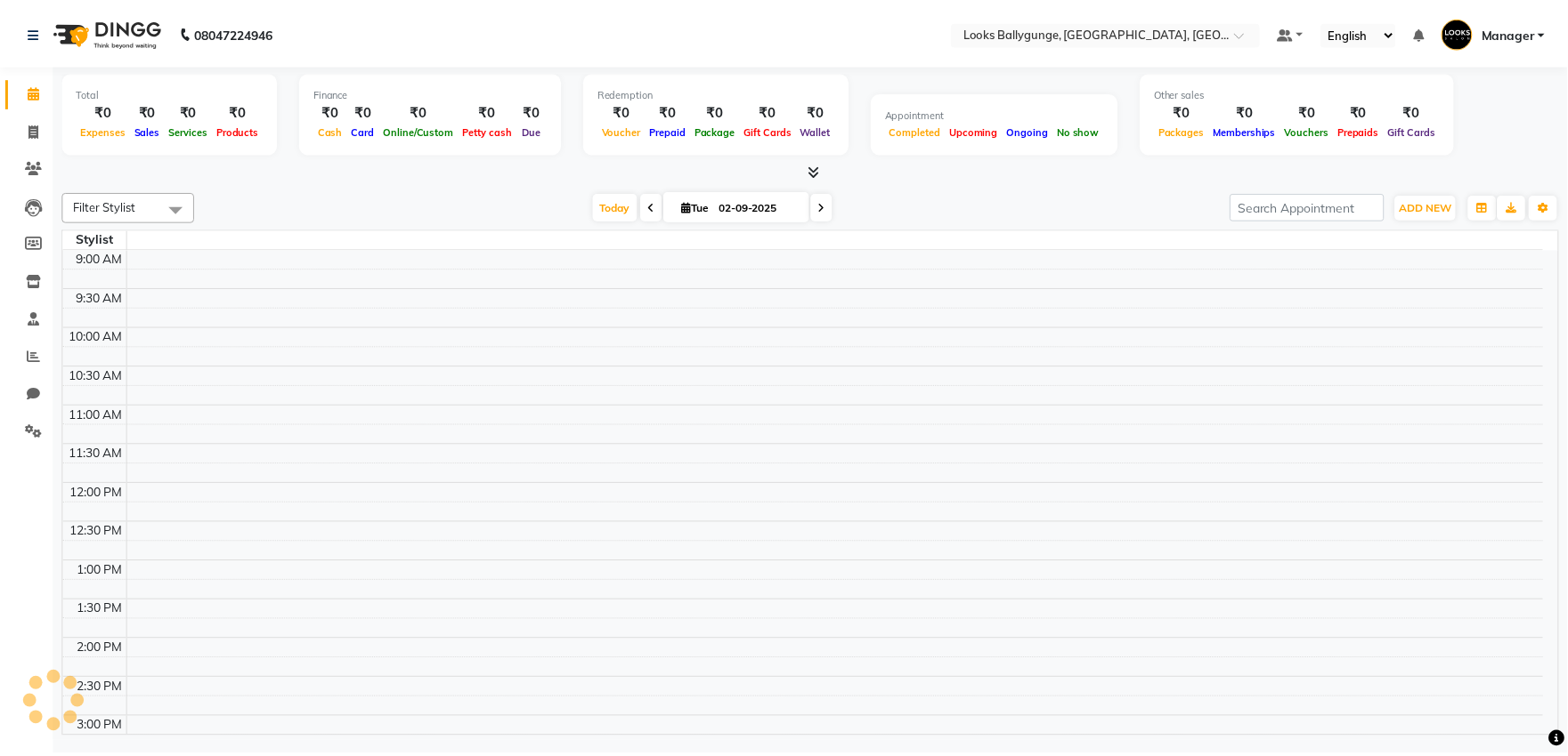
scroll to position [573, 0]
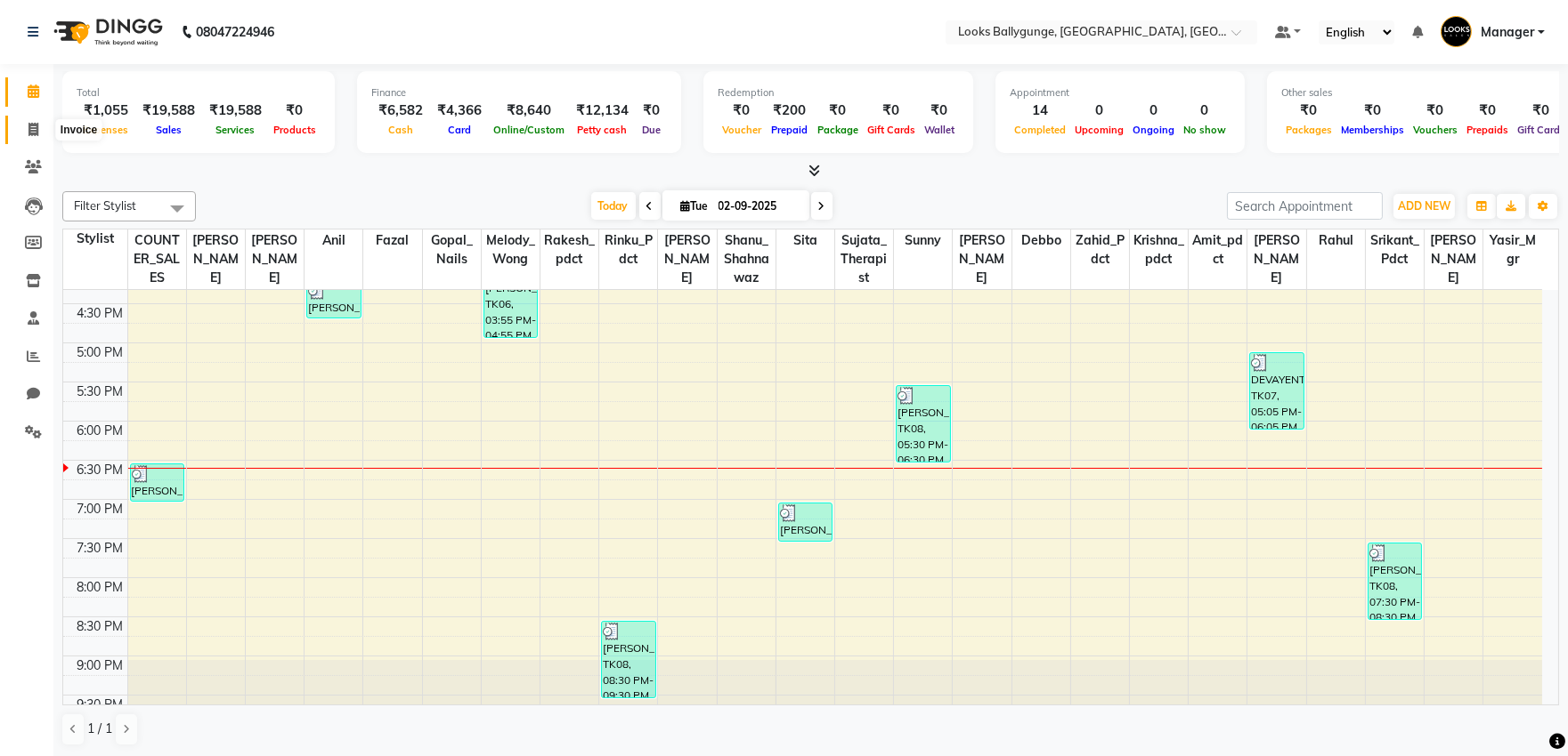
click at [31, 126] on icon at bounding box center [33, 129] width 10 height 14
select select "service"
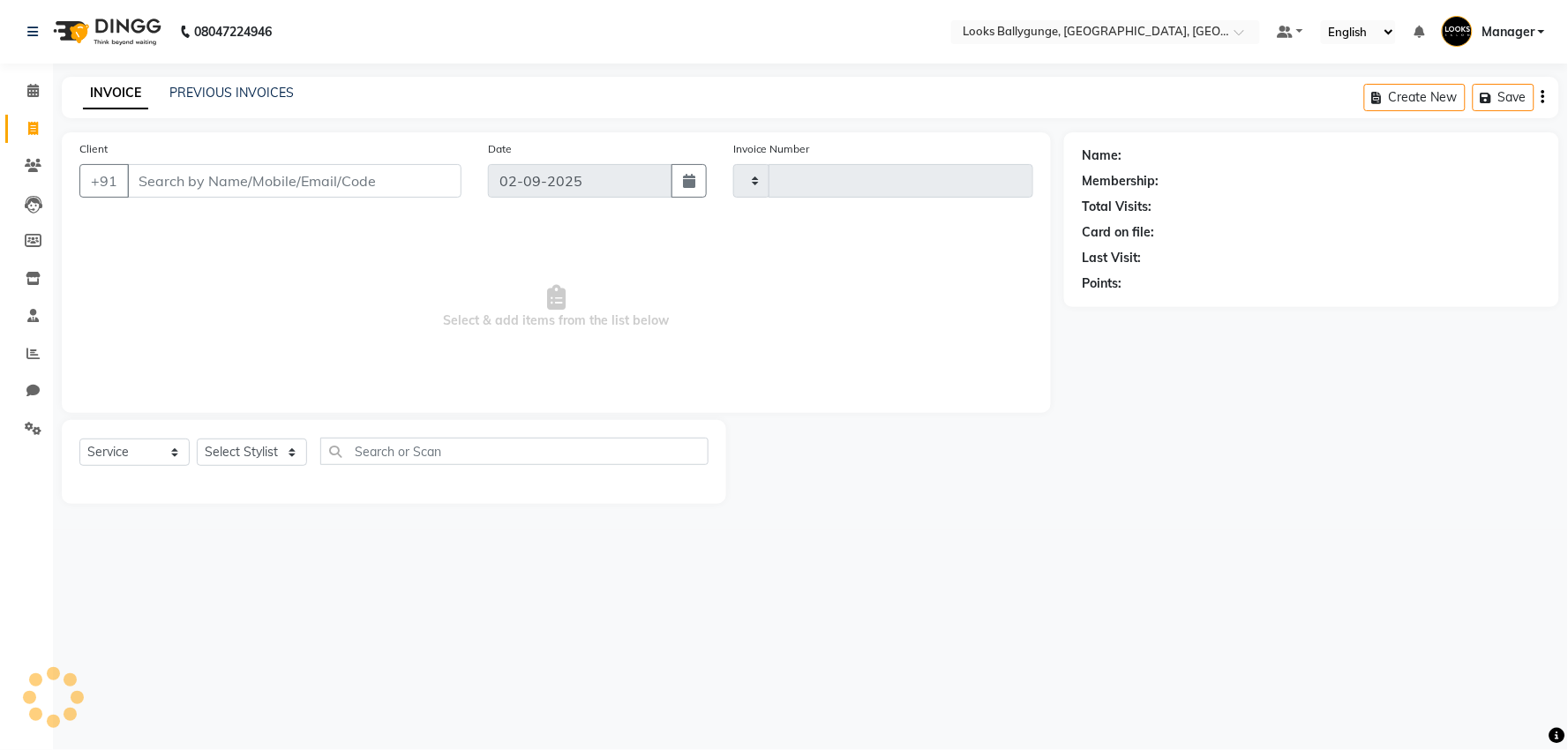
type input "3628"
select select "6477"
click at [199, 89] on link "PREVIOUS INVOICES" at bounding box center [231, 93] width 124 height 15
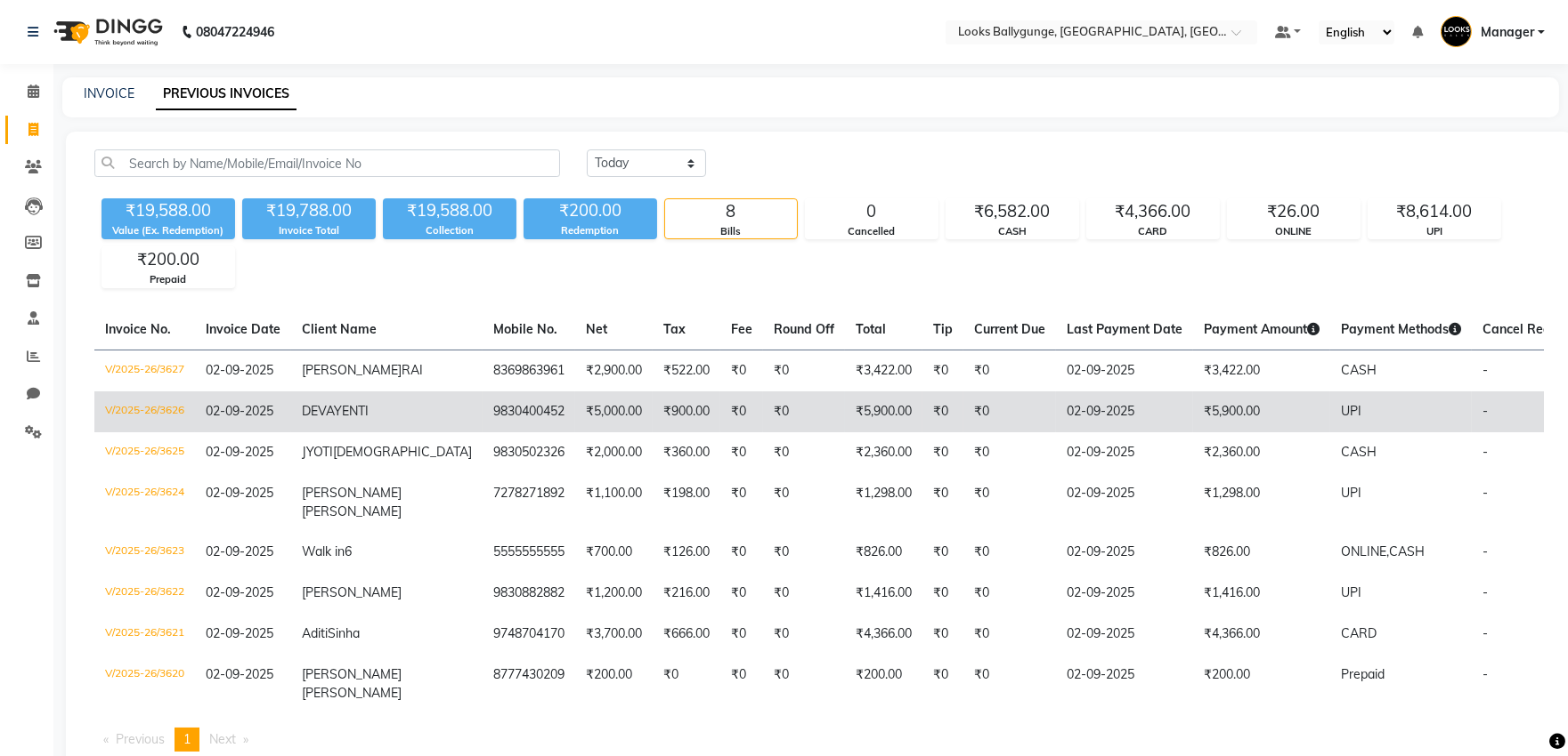
click at [185, 420] on td "V/2025-26/3626" at bounding box center [144, 412] width 100 height 41
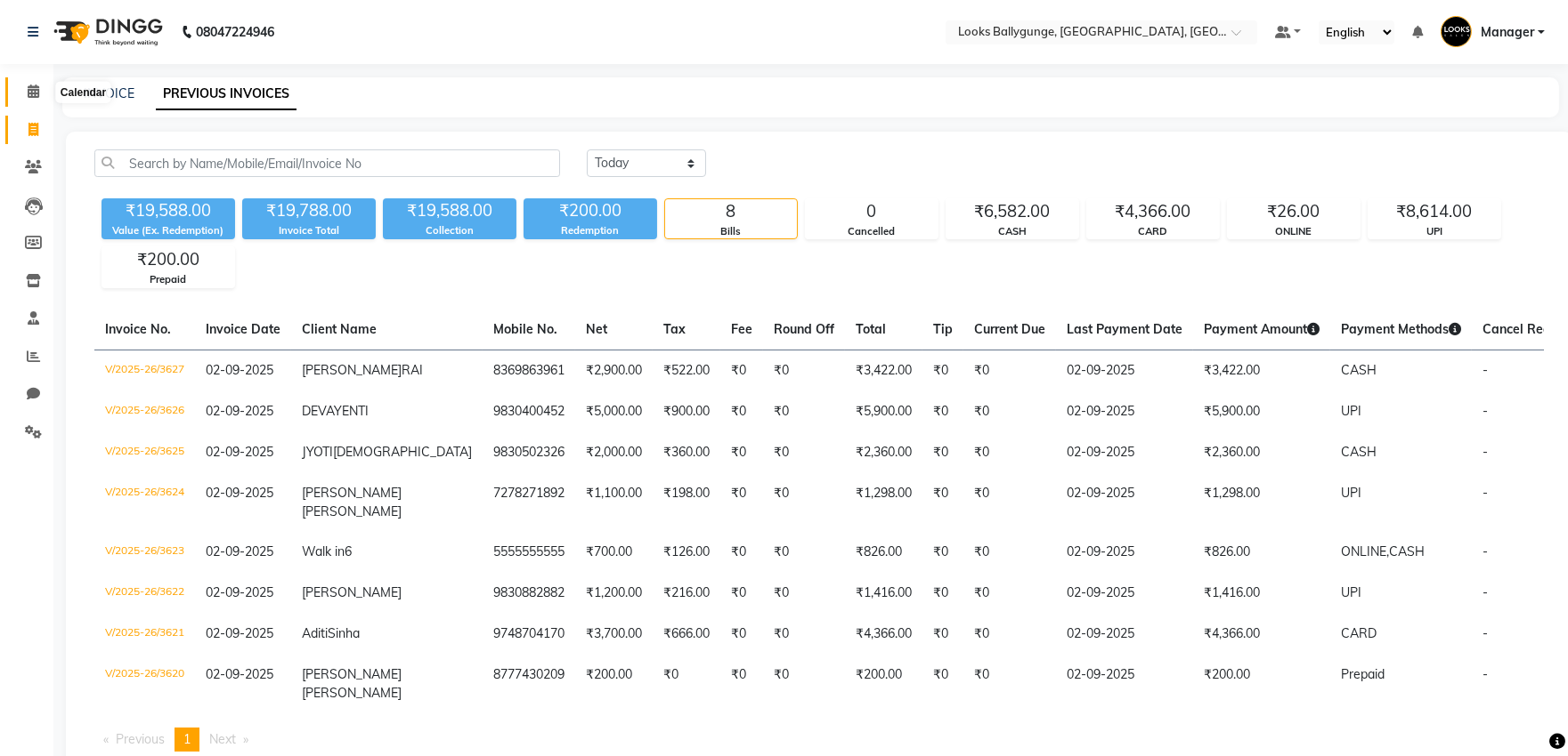
click at [27, 89] on icon at bounding box center [33, 91] width 12 height 14
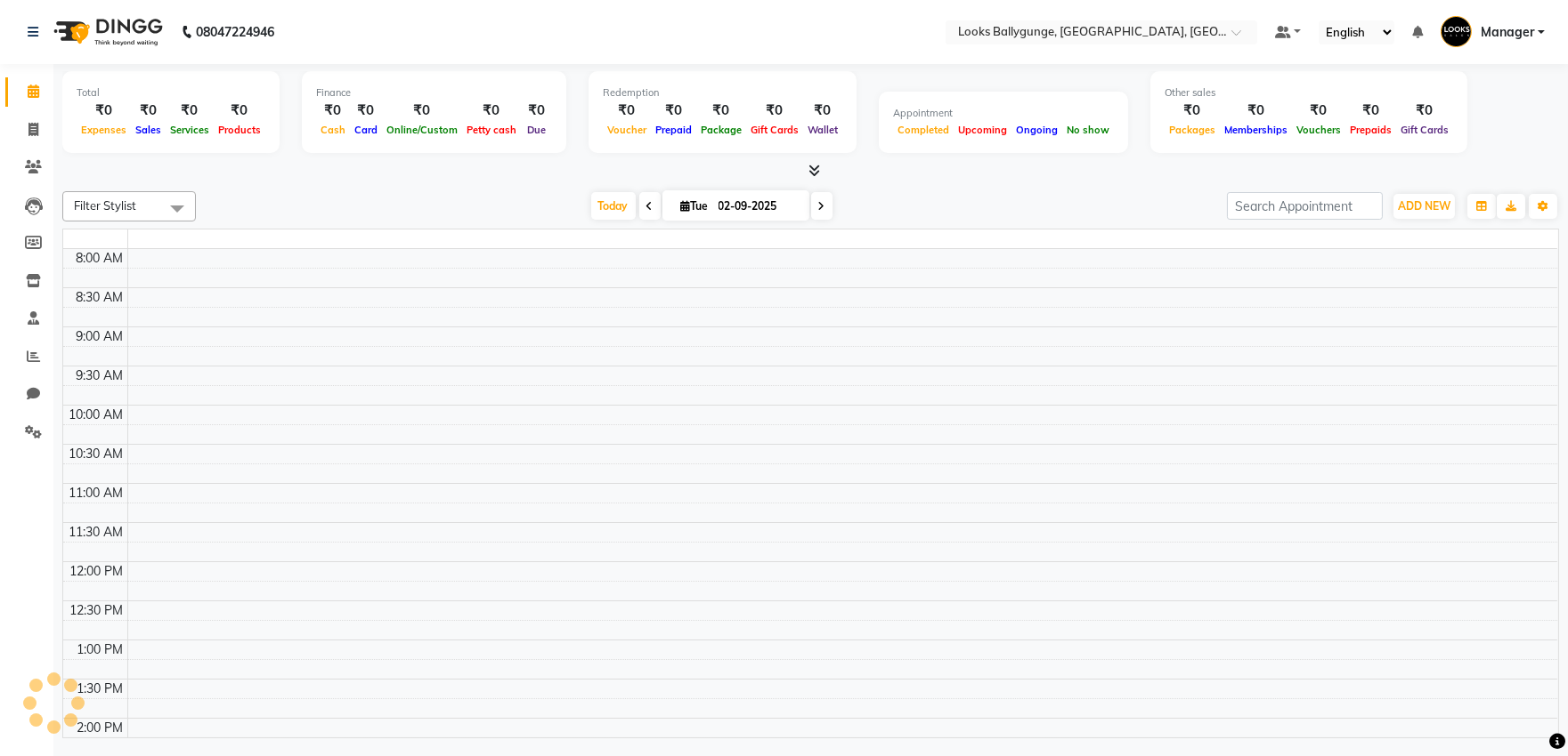
scroll to position [533, 0]
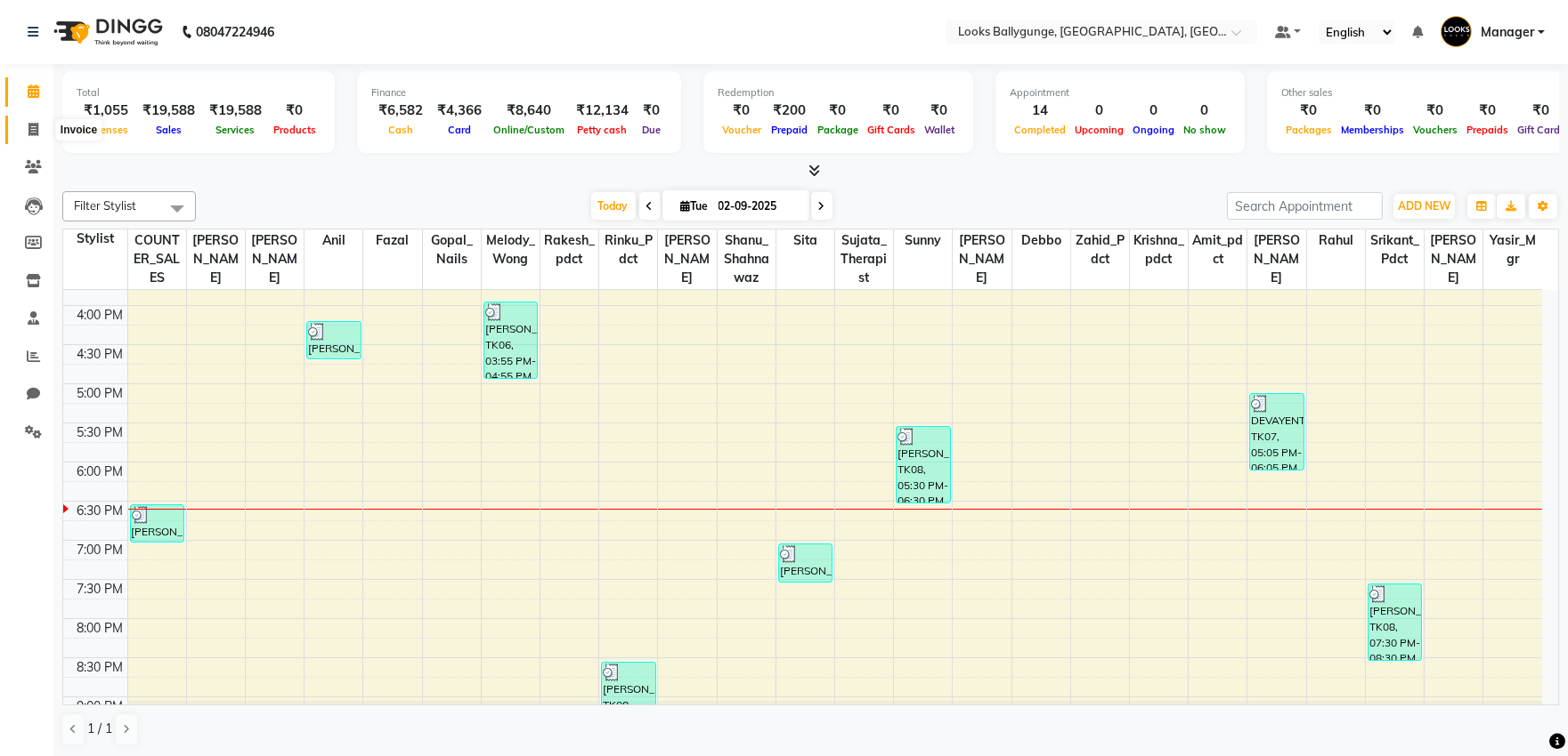
click at [28, 128] on icon at bounding box center [33, 129] width 10 height 14
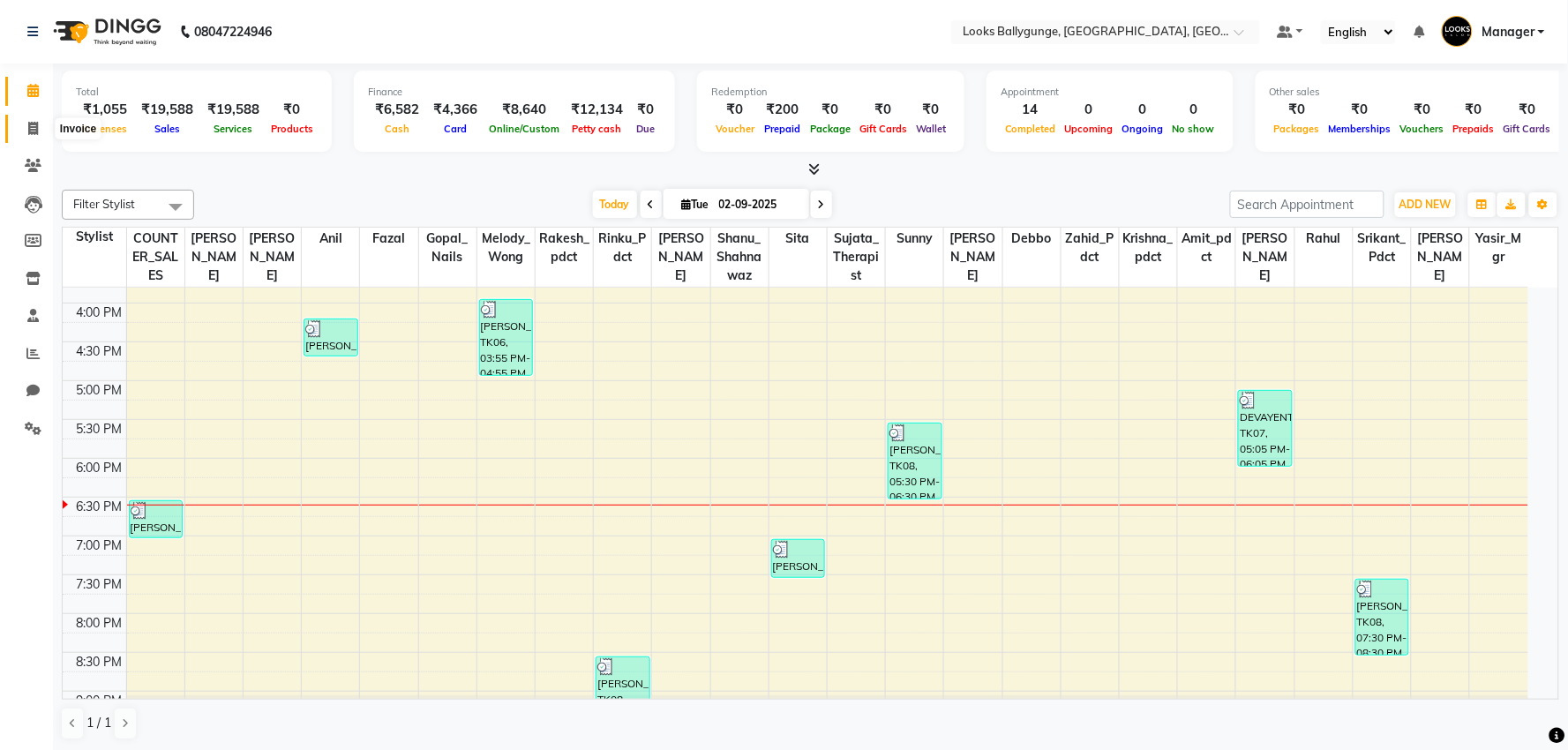
select select "6477"
select select "service"
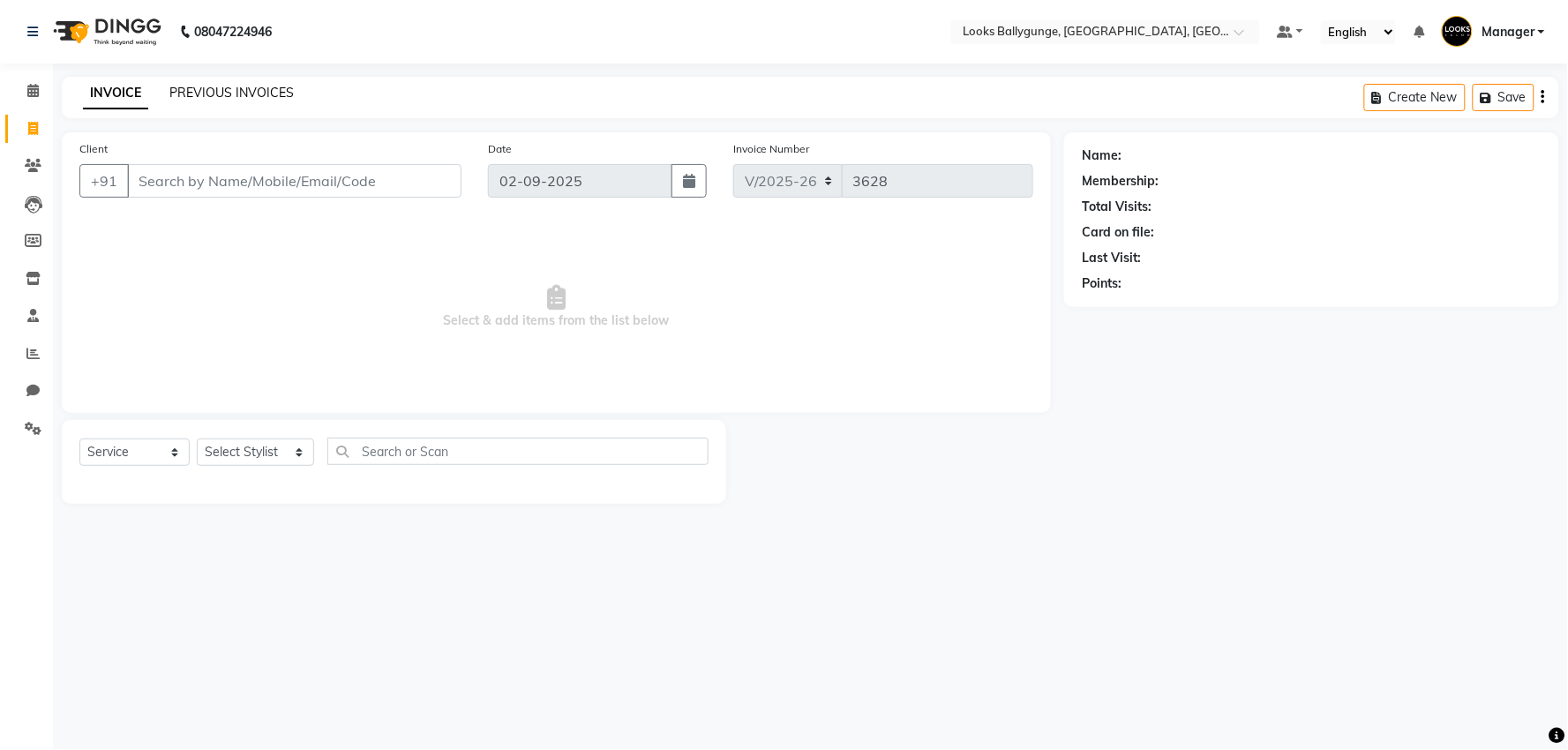
click at [262, 91] on link "PREVIOUS INVOICES" at bounding box center [231, 93] width 124 height 15
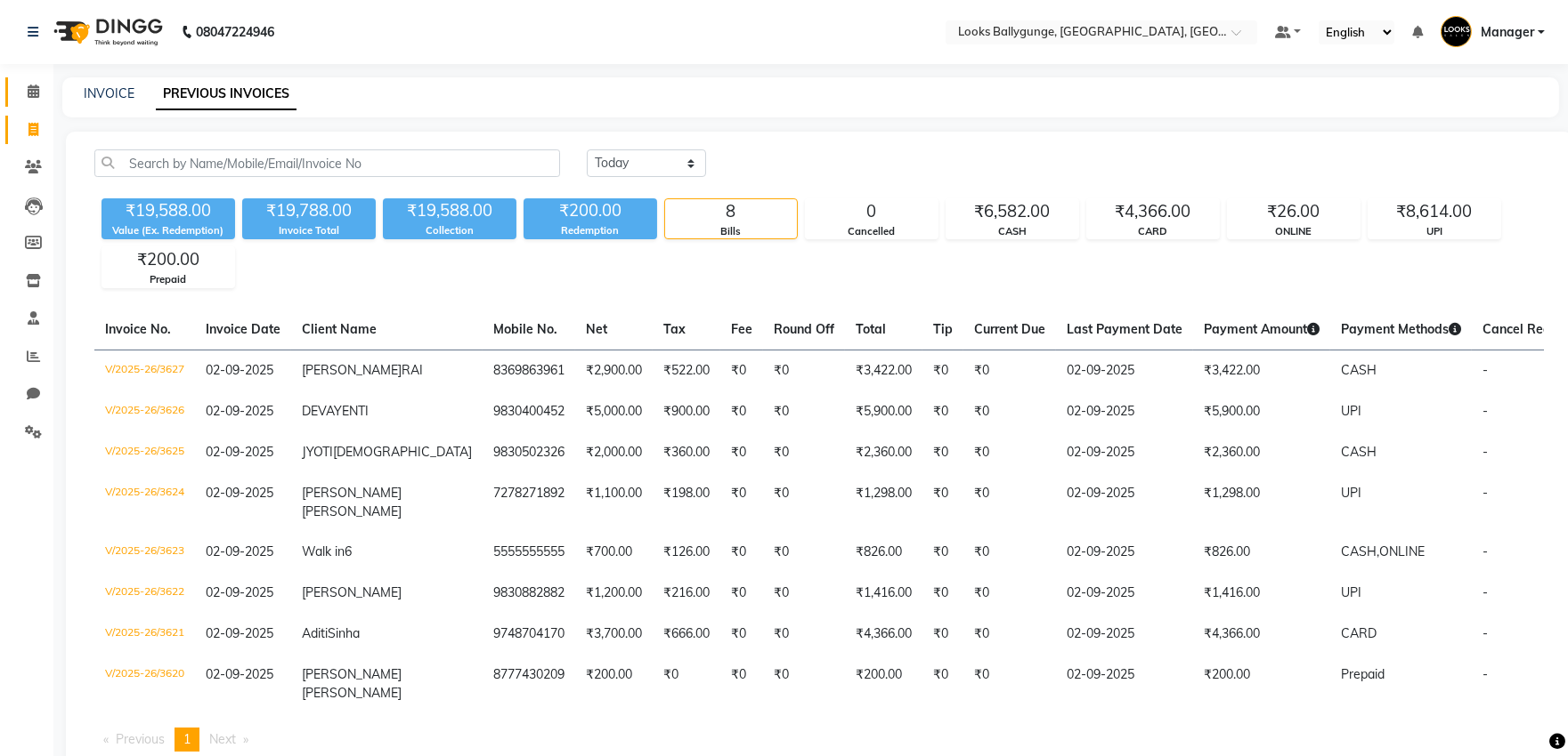
click at [27, 93] on icon at bounding box center [33, 91] width 12 height 14
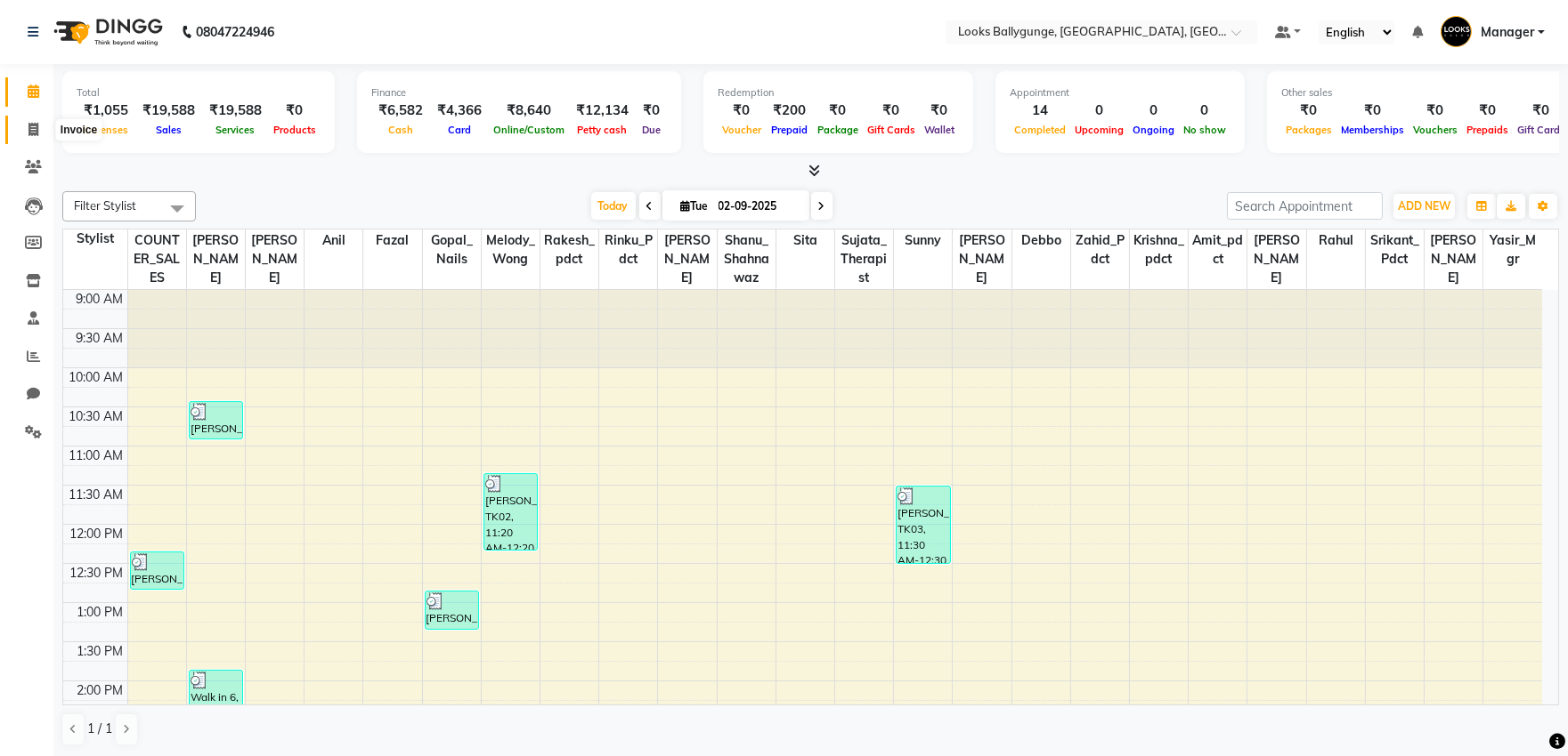
click at [39, 138] on span at bounding box center [33, 130] width 31 height 20
select select "service"
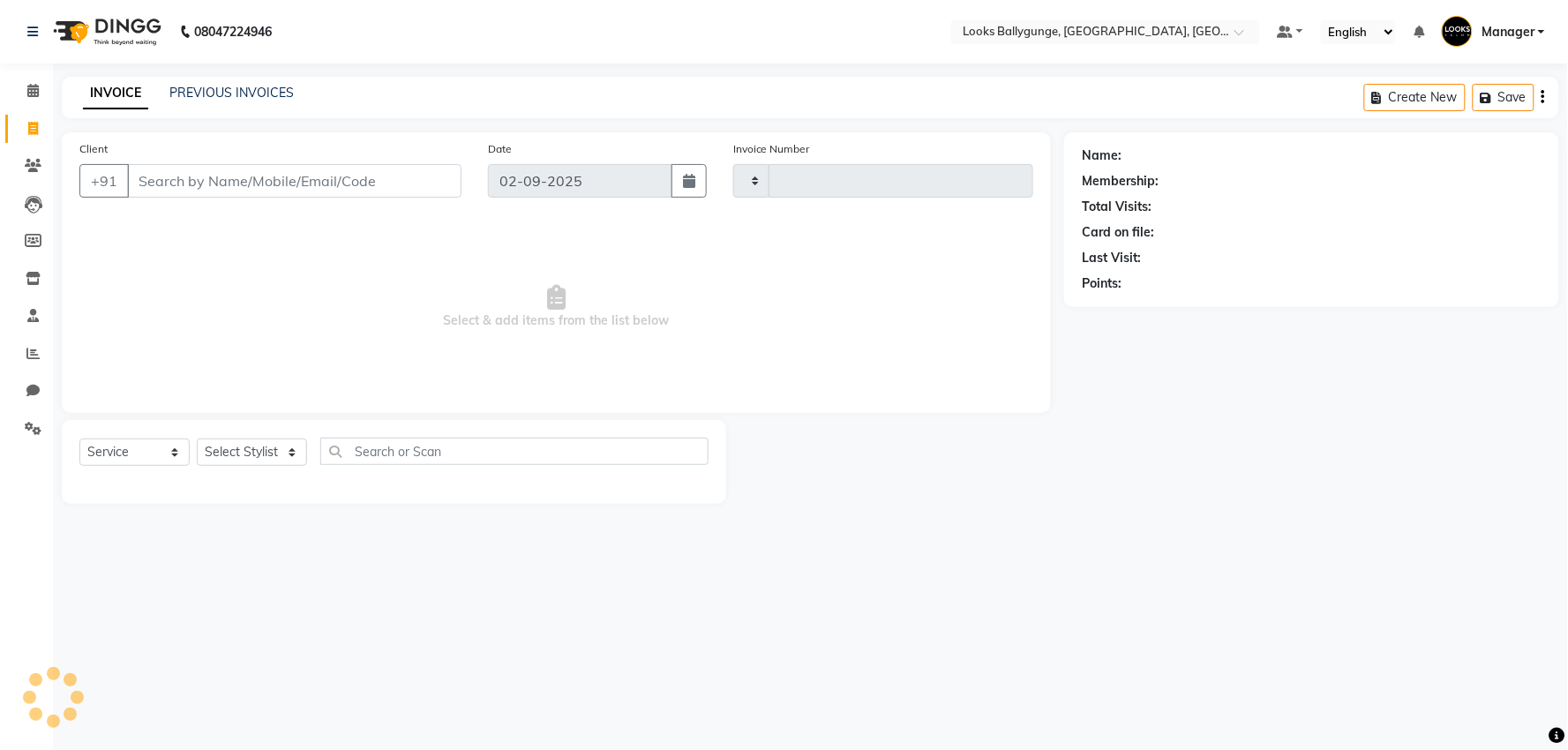
type input "3628"
select select "6477"
click at [226, 89] on link "PREVIOUS INVOICES" at bounding box center [231, 93] width 124 height 15
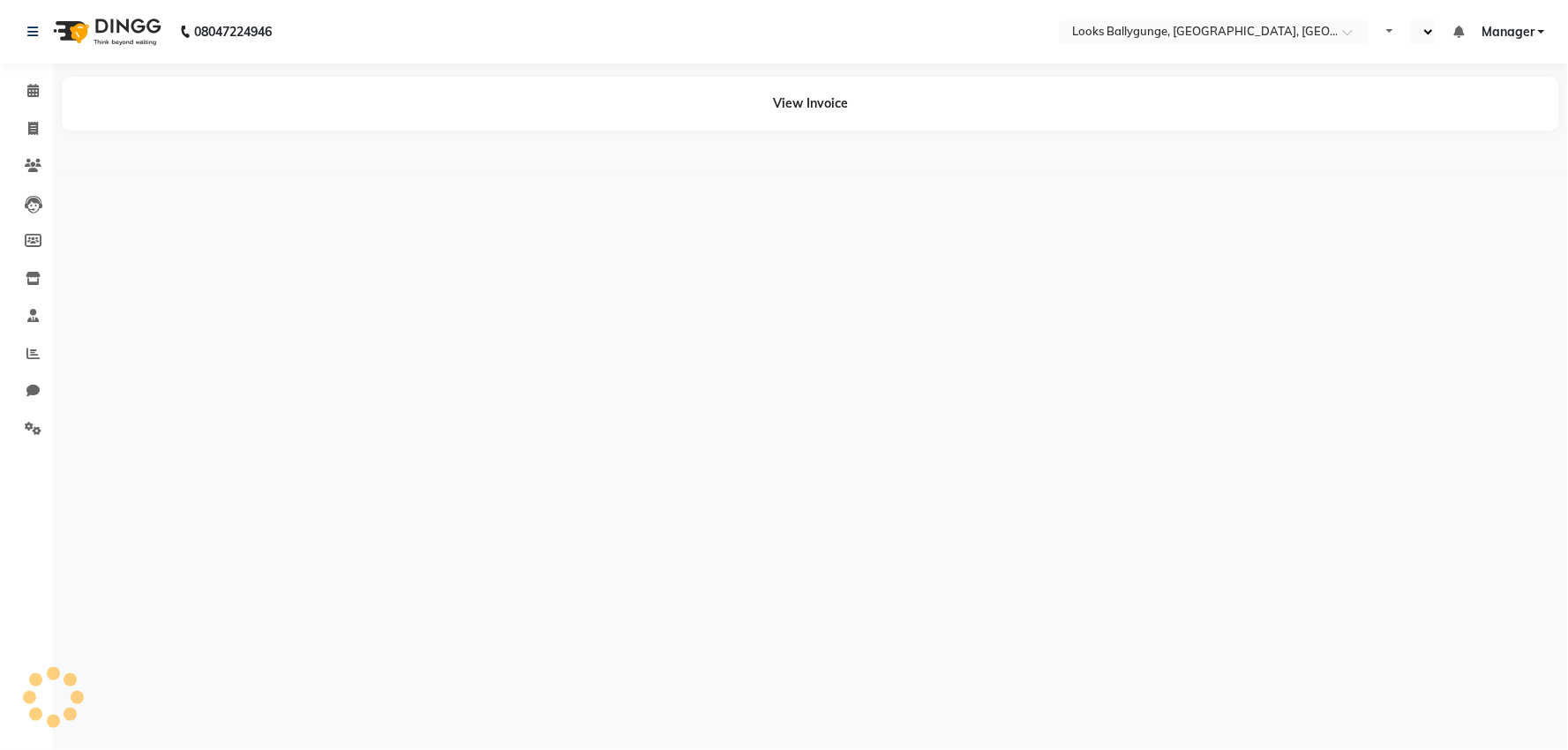
select select "en"
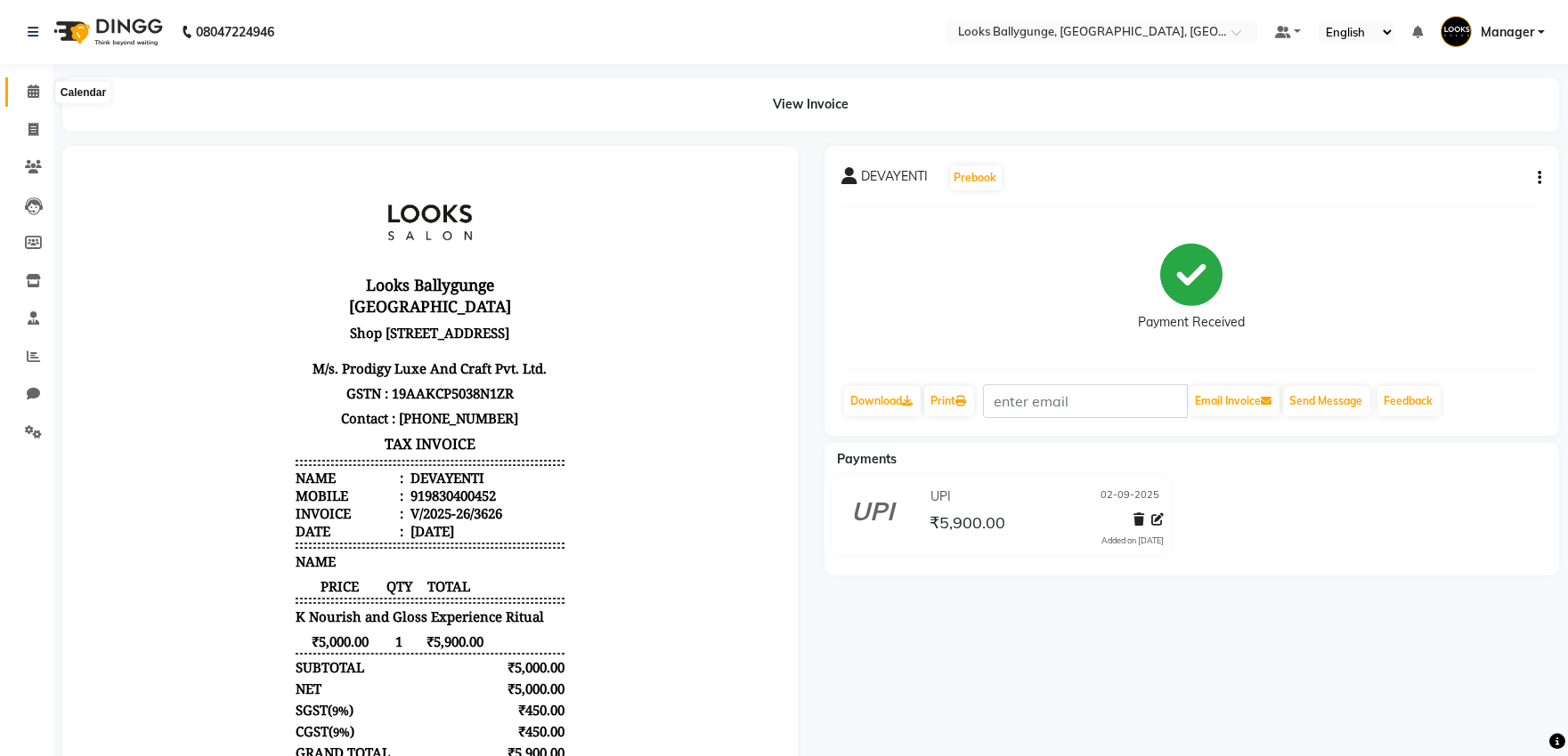
click at [30, 94] on icon at bounding box center [33, 91] width 12 height 14
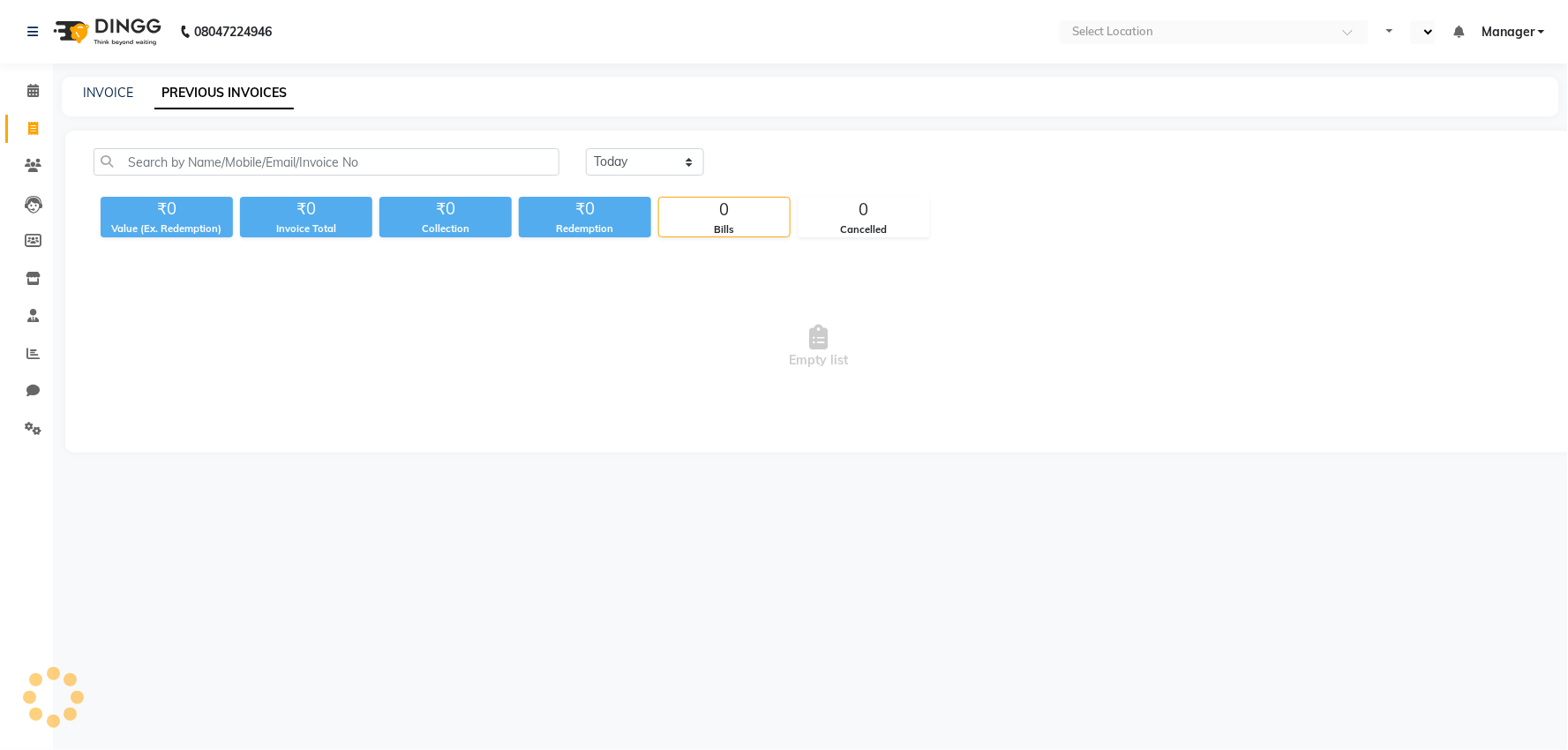
select select "en"
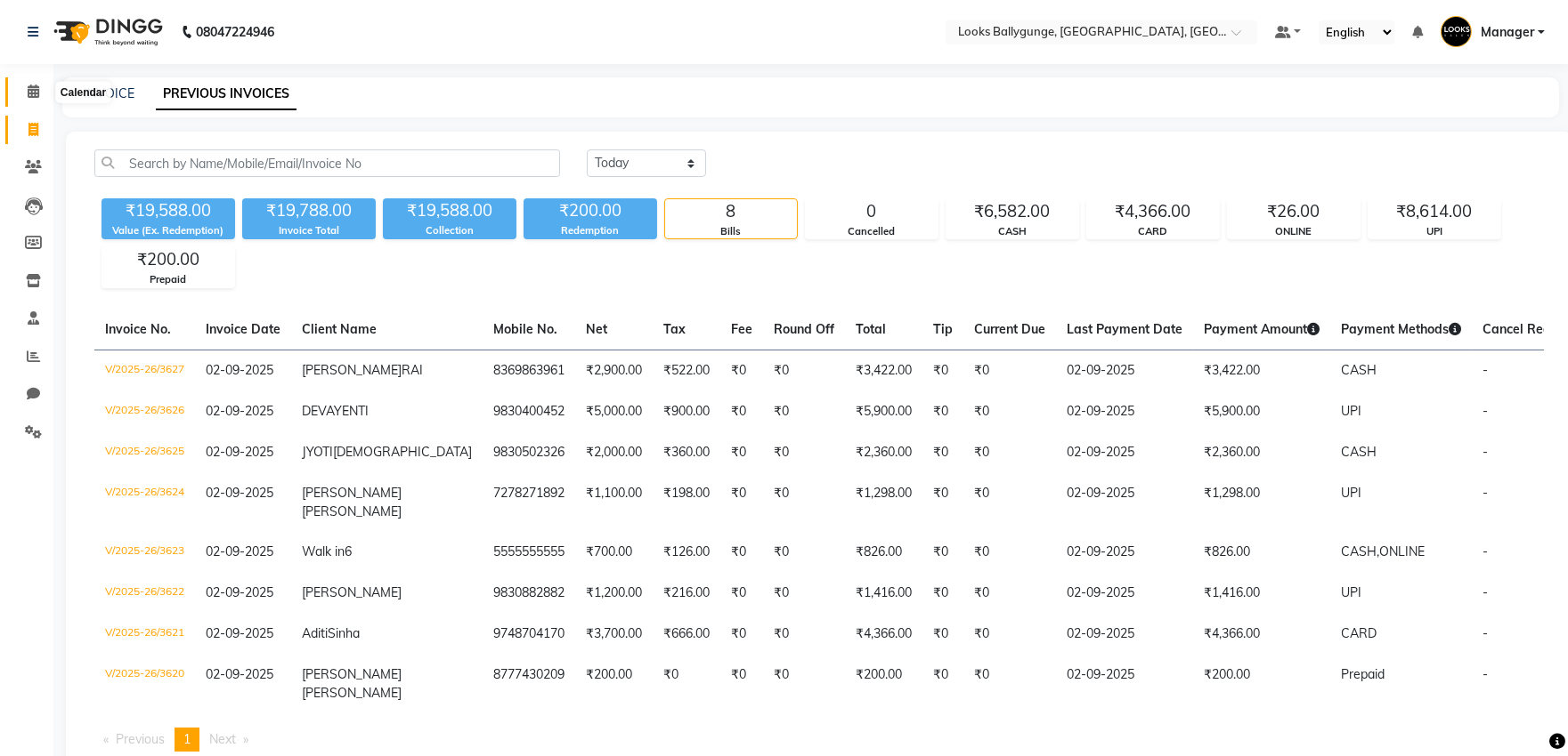
click at [30, 86] on icon at bounding box center [33, 91] width 12 height 14
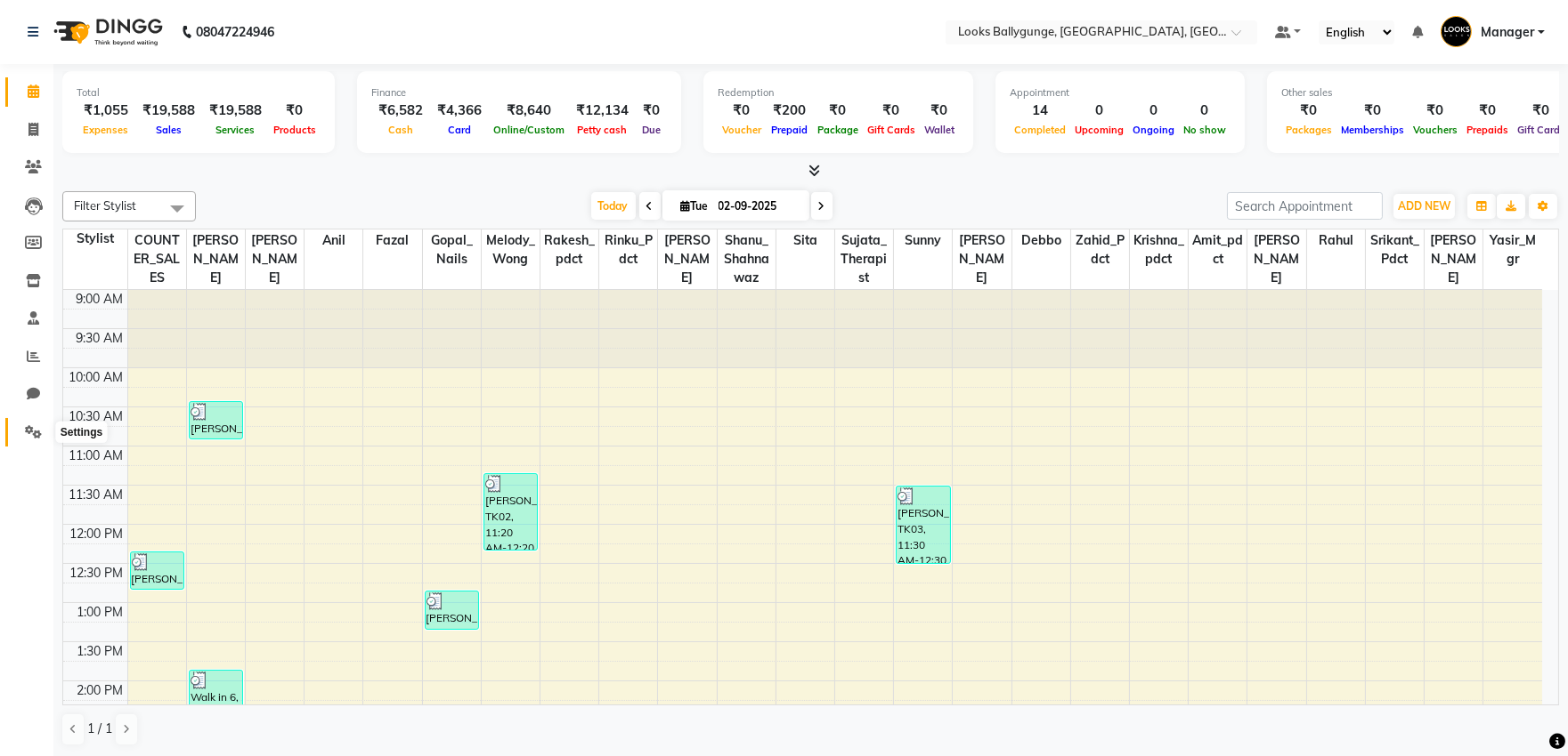
click at [34, 428] on icon at bounding box center [33, 432] width 17 height 14
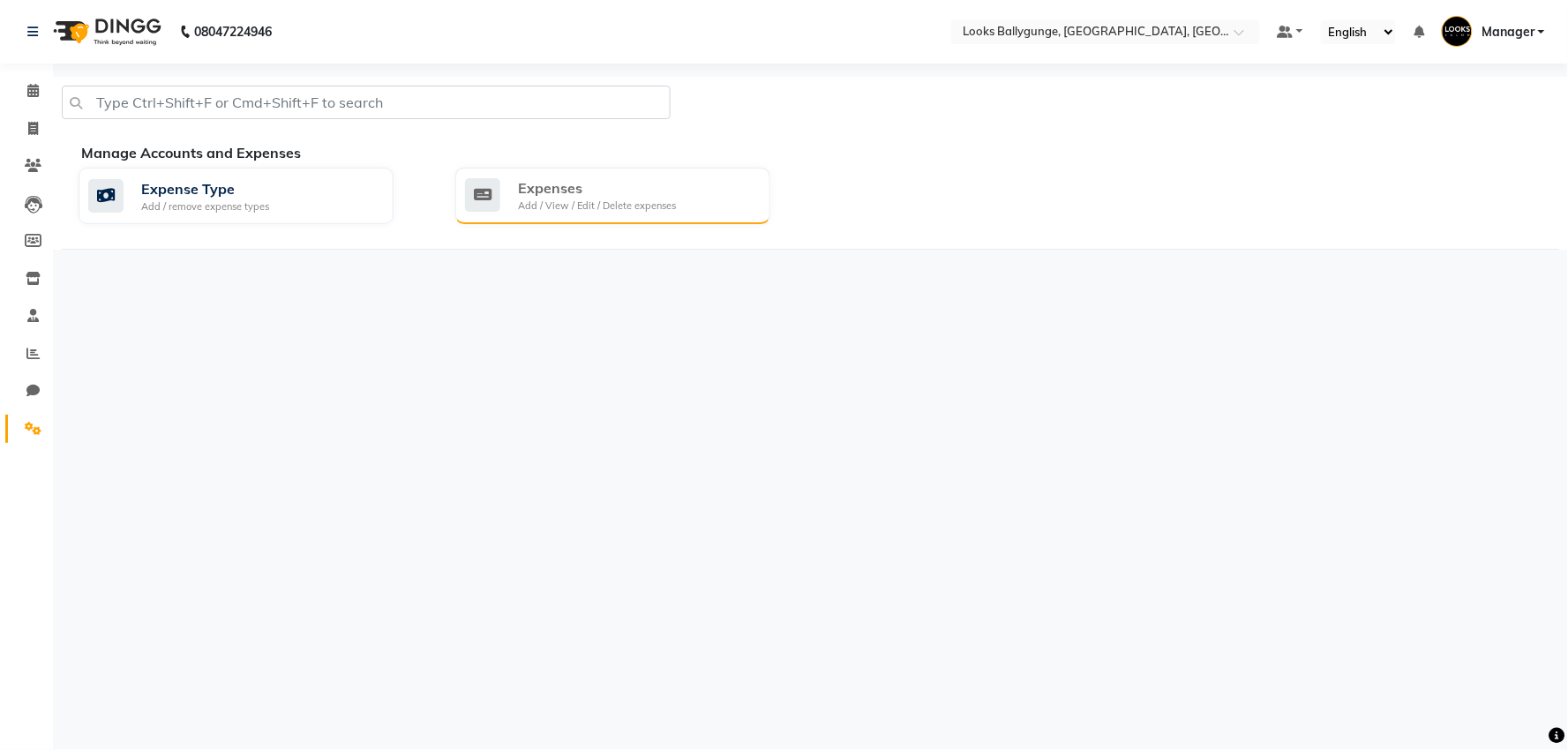
click at [645, 180] on div "Expenses" at bounding box center [598, 188] width 158 height 21
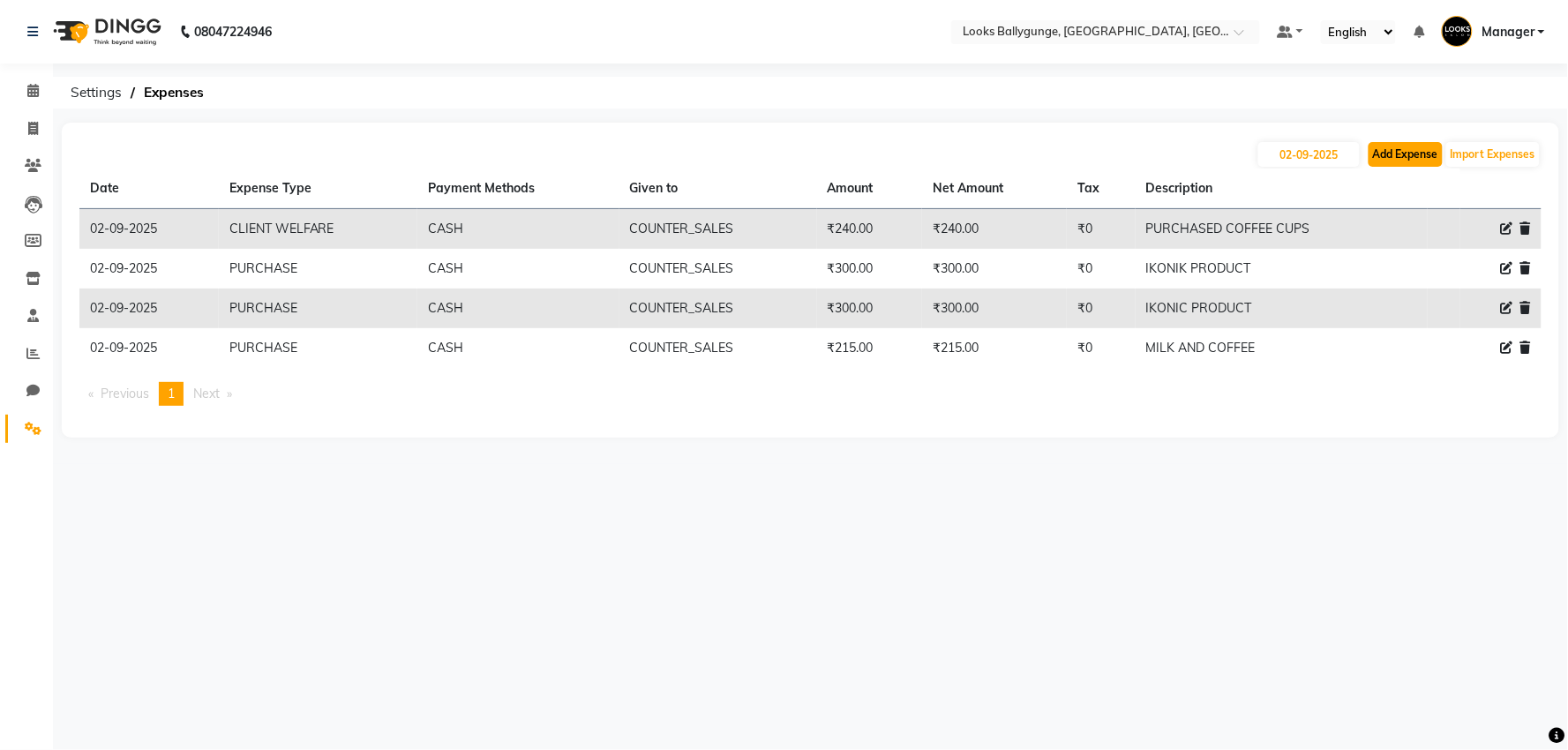
click at [1398, 150] on button "Add Expense" at bounding box center [1405, 154] width 74 height 25
select select "1"
select select "5499"
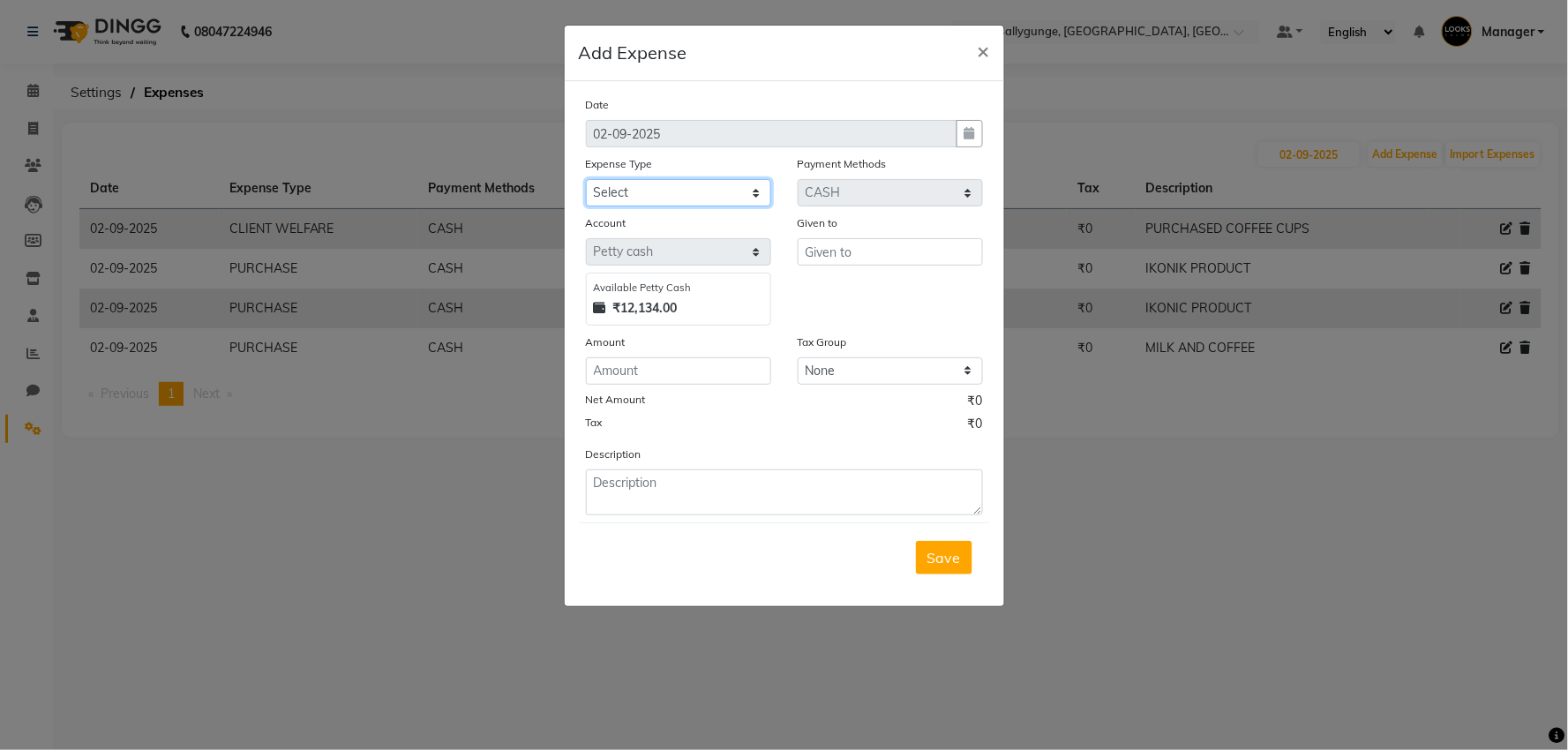
click at [711, 192] on select "Select Bank Deposit Blinkit Cash Handover CLIENT Client ordered food Client Ref…" at bounding box center [678, 193] width 185 height 27
select select "24391"
click at [586, 179] on select "Select Bank Deposit Blinkit Cash Handover CLIENT Client ordered food Client Ref…" at bounding box center [678, 193] width 185 height 27
click at [834, 259] on input "text" at bounding box center [890, 252] width 185 height 27
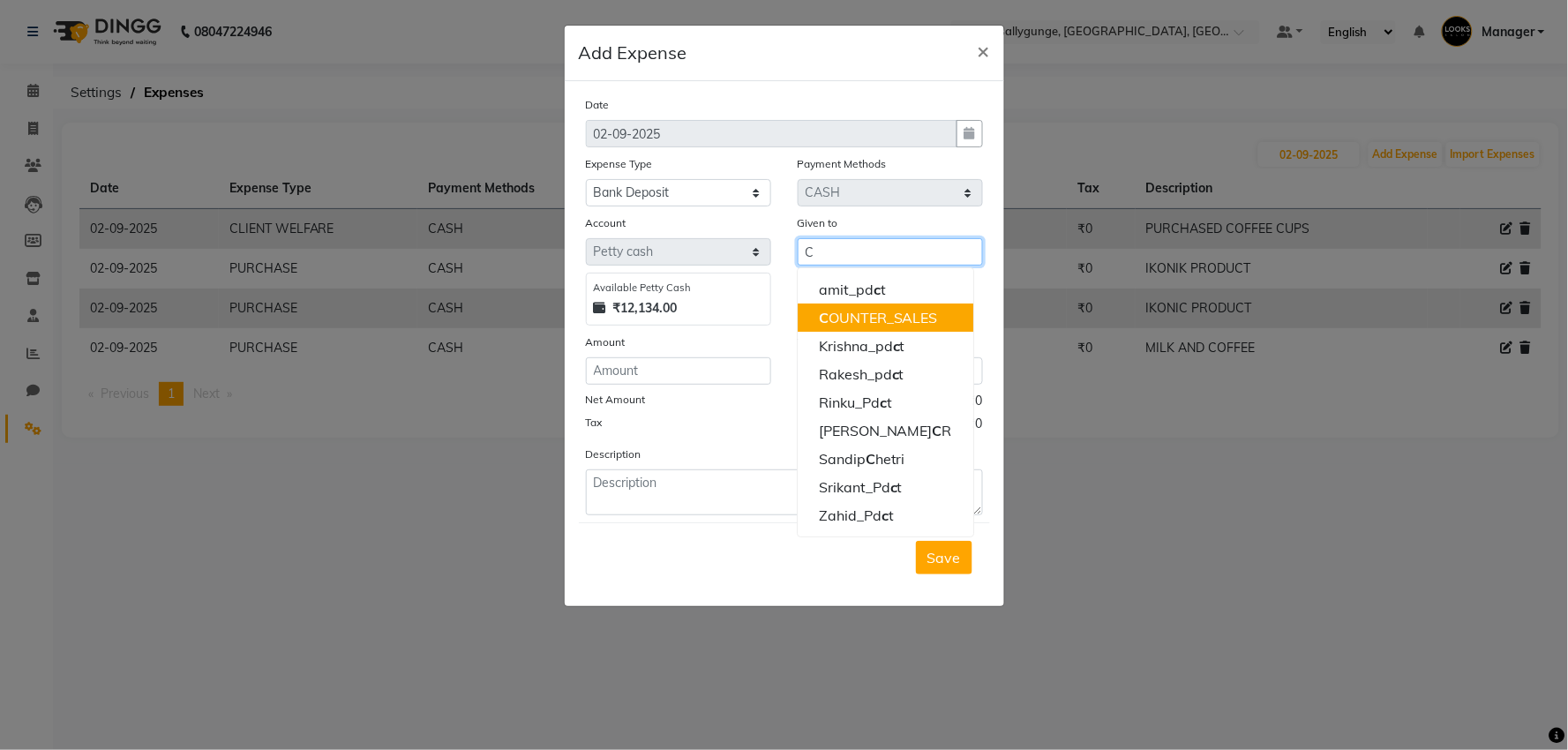
click at [848, 309] on ngb-highlight "C OUNTER_SALES" at bounding box center [879, 318] width 120 height 17
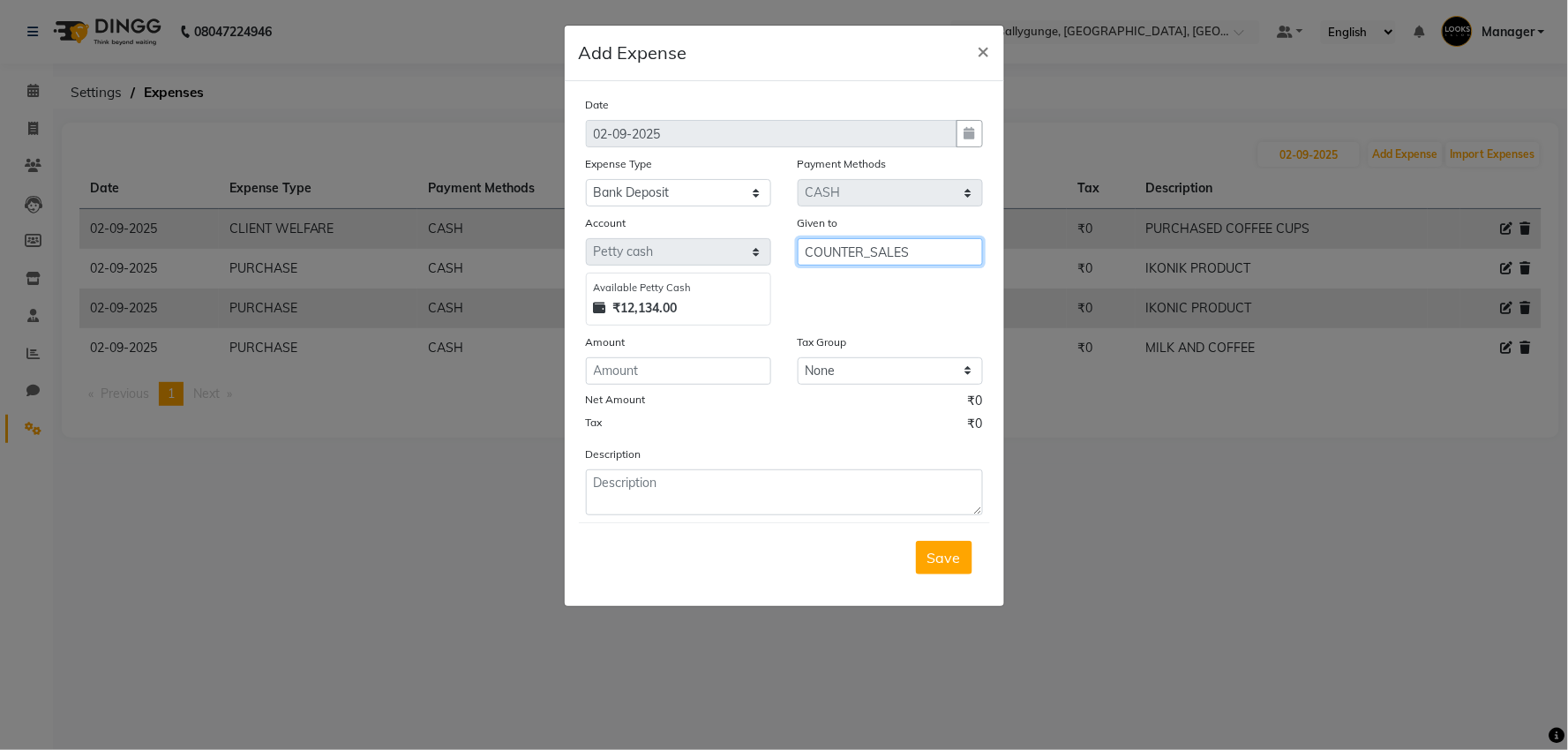
type input "COUNTER_SALES"
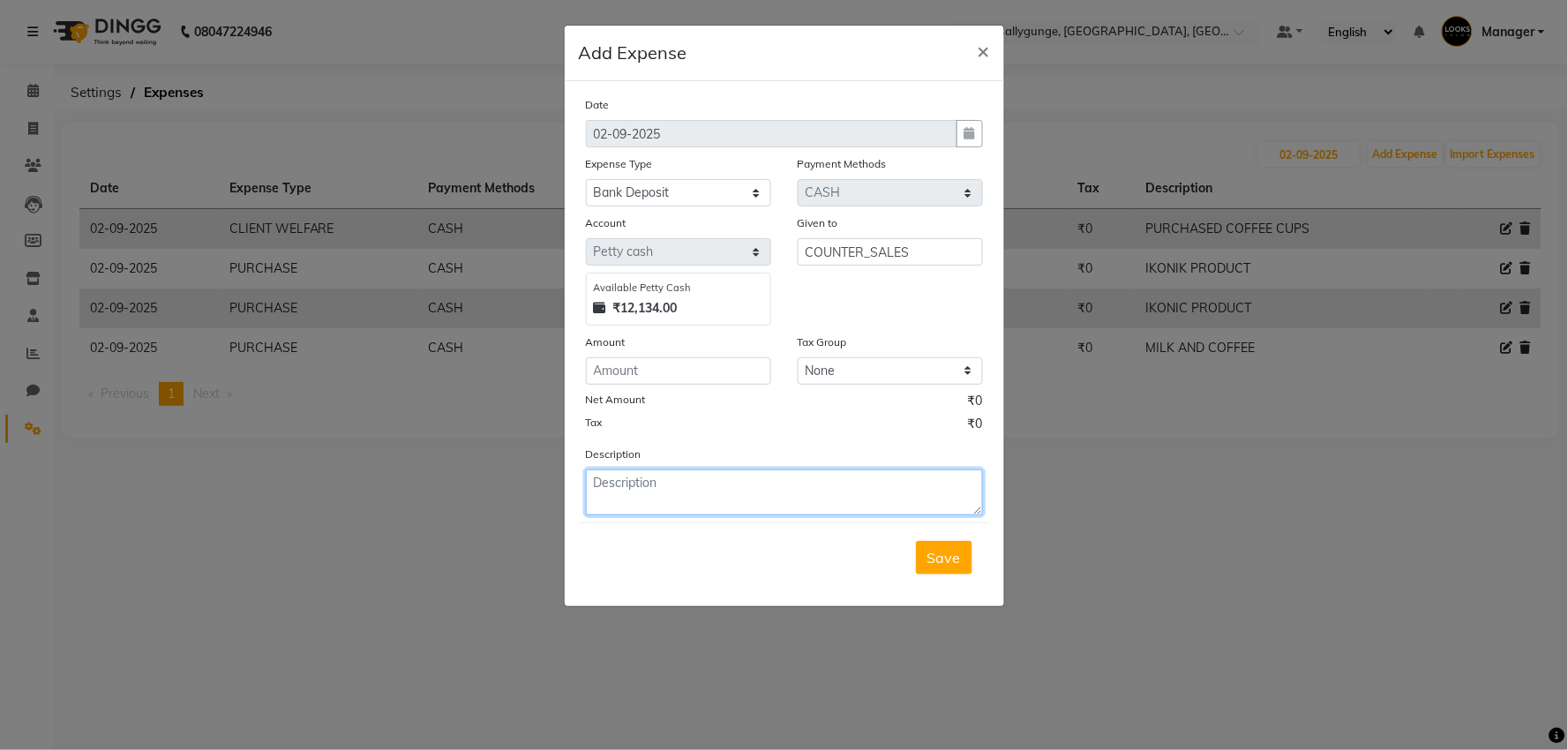
click at [635, 483] on textarea at bounding box center [784, 493] width 397 height 46
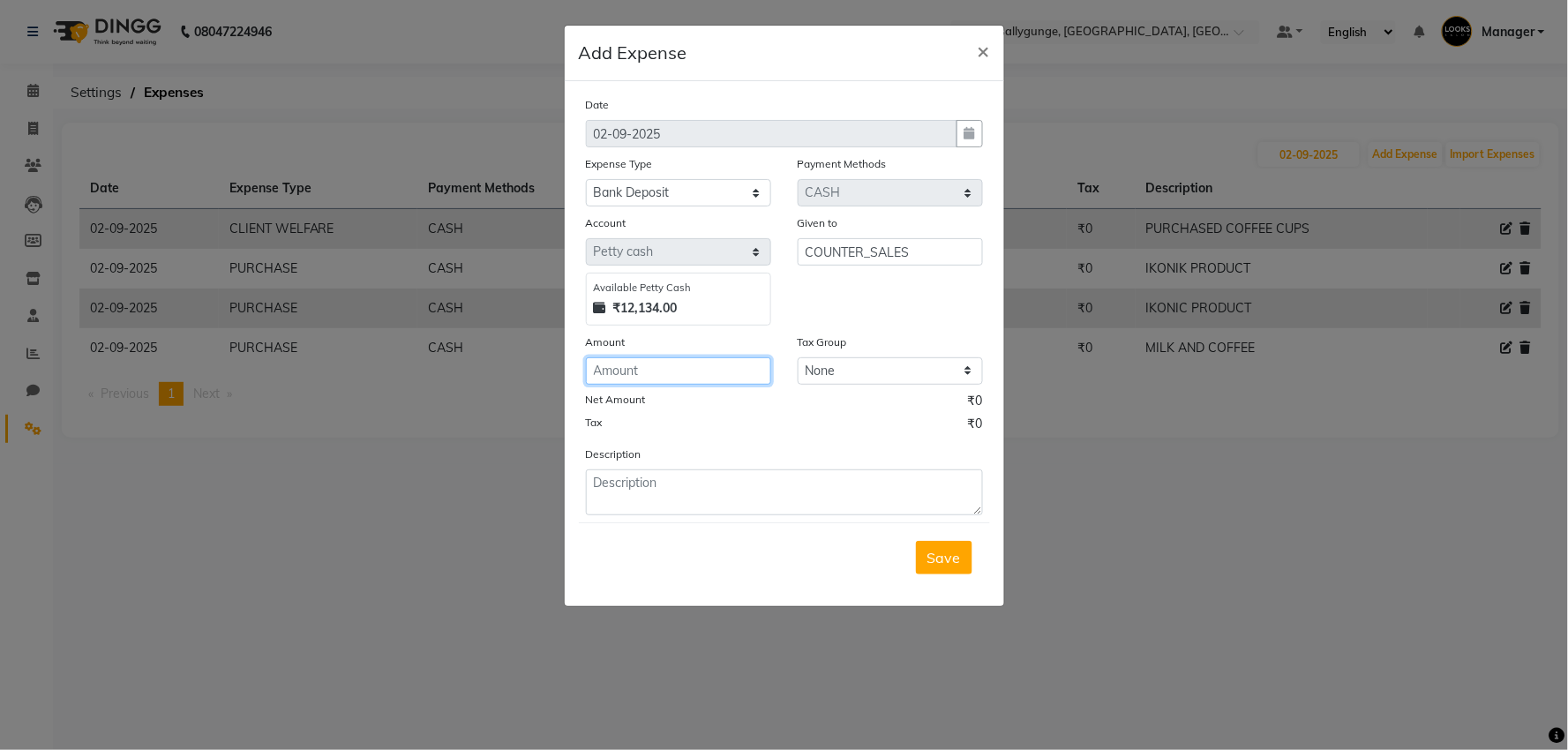
click at [660, 369] on input "number" at bounding box center [678, 371] width 185 height 27
type input "18000"
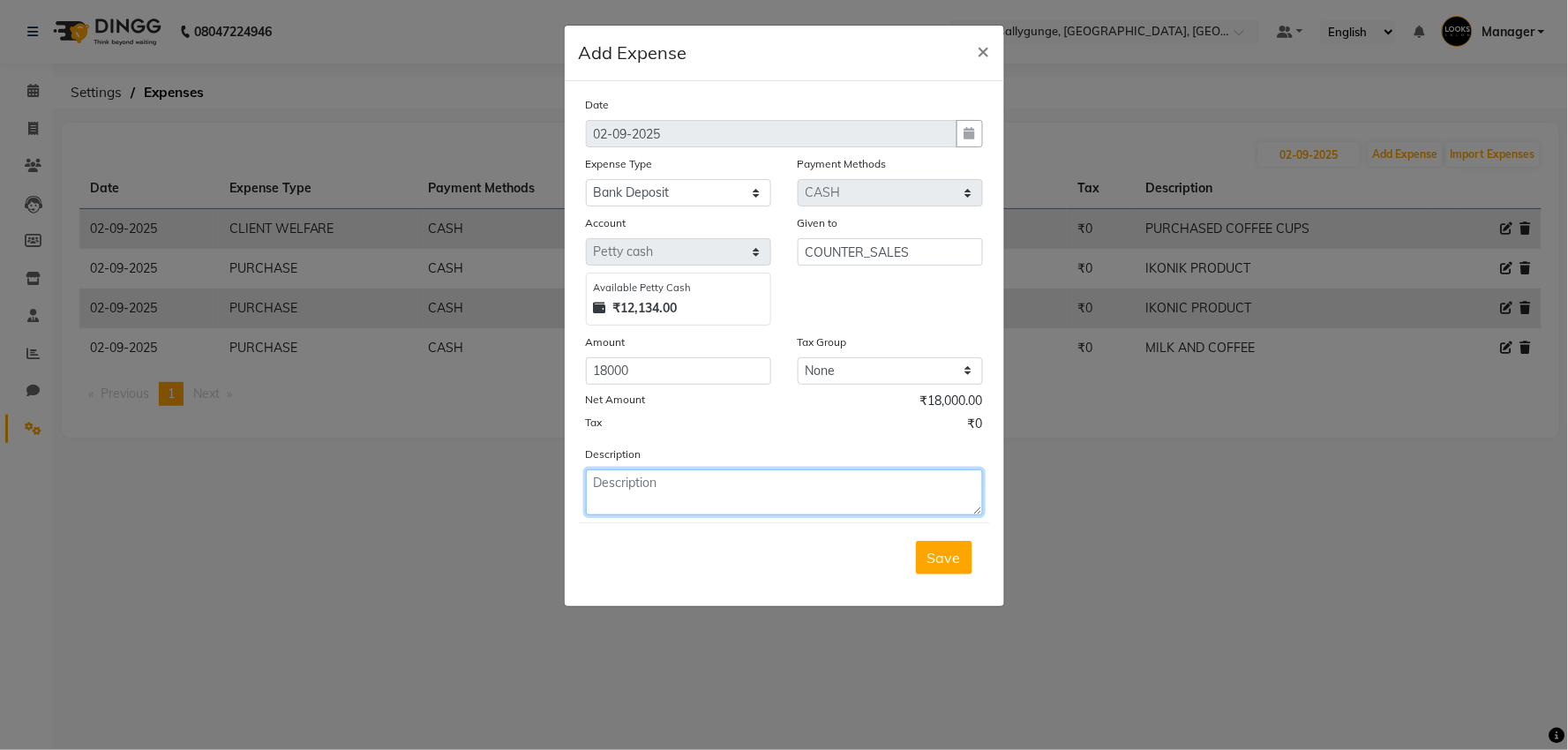
click at [703, 490] on textarea at bounding box center [784, 493] width 397 height 46
type textarea "DEPOSITED IN BANK"
click at [948, 557] on span "Save" at bounding box center [943, 558] width 34 height 17
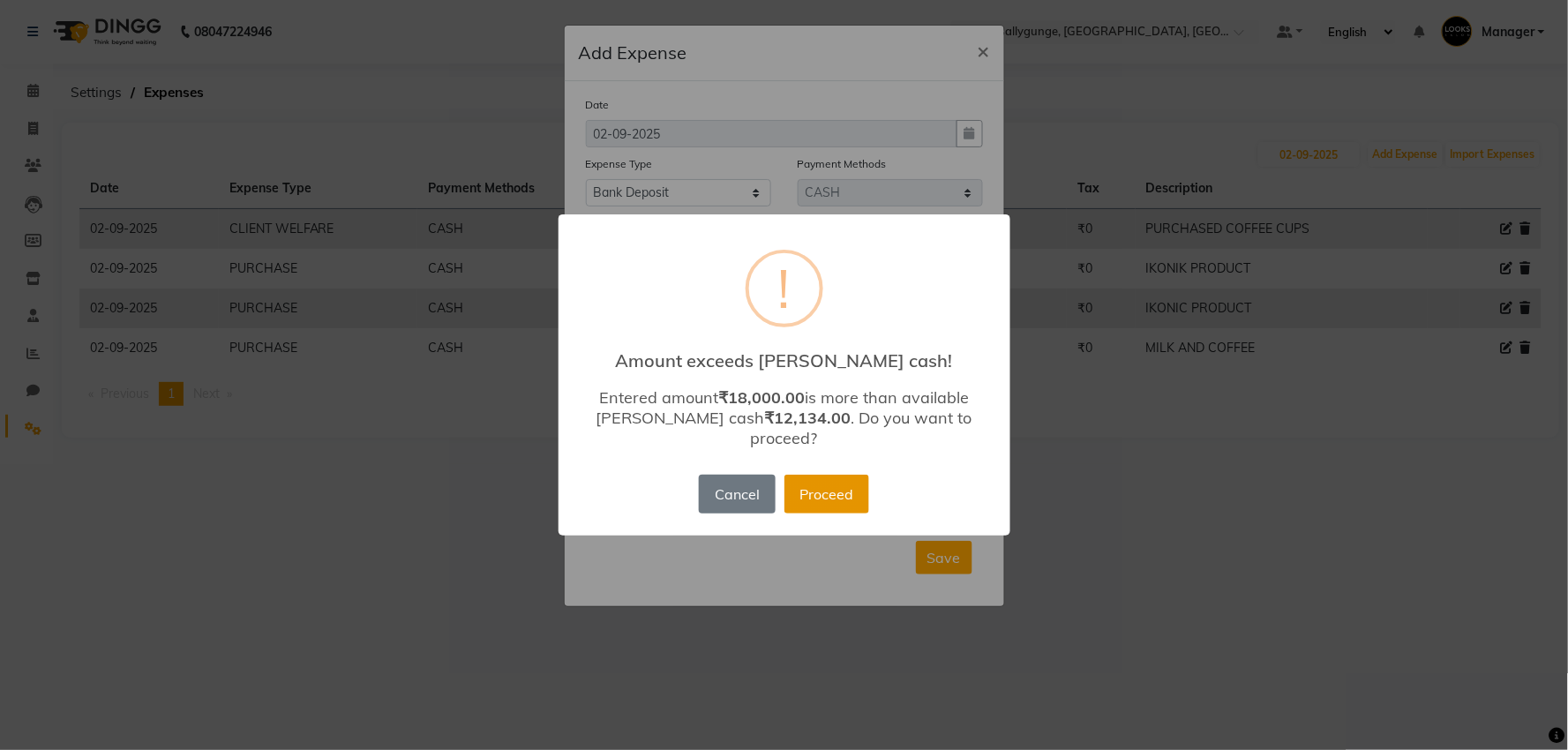
click at [826, 480] on button "Proceed" at bounding box center [827, 495] width 85 height 39
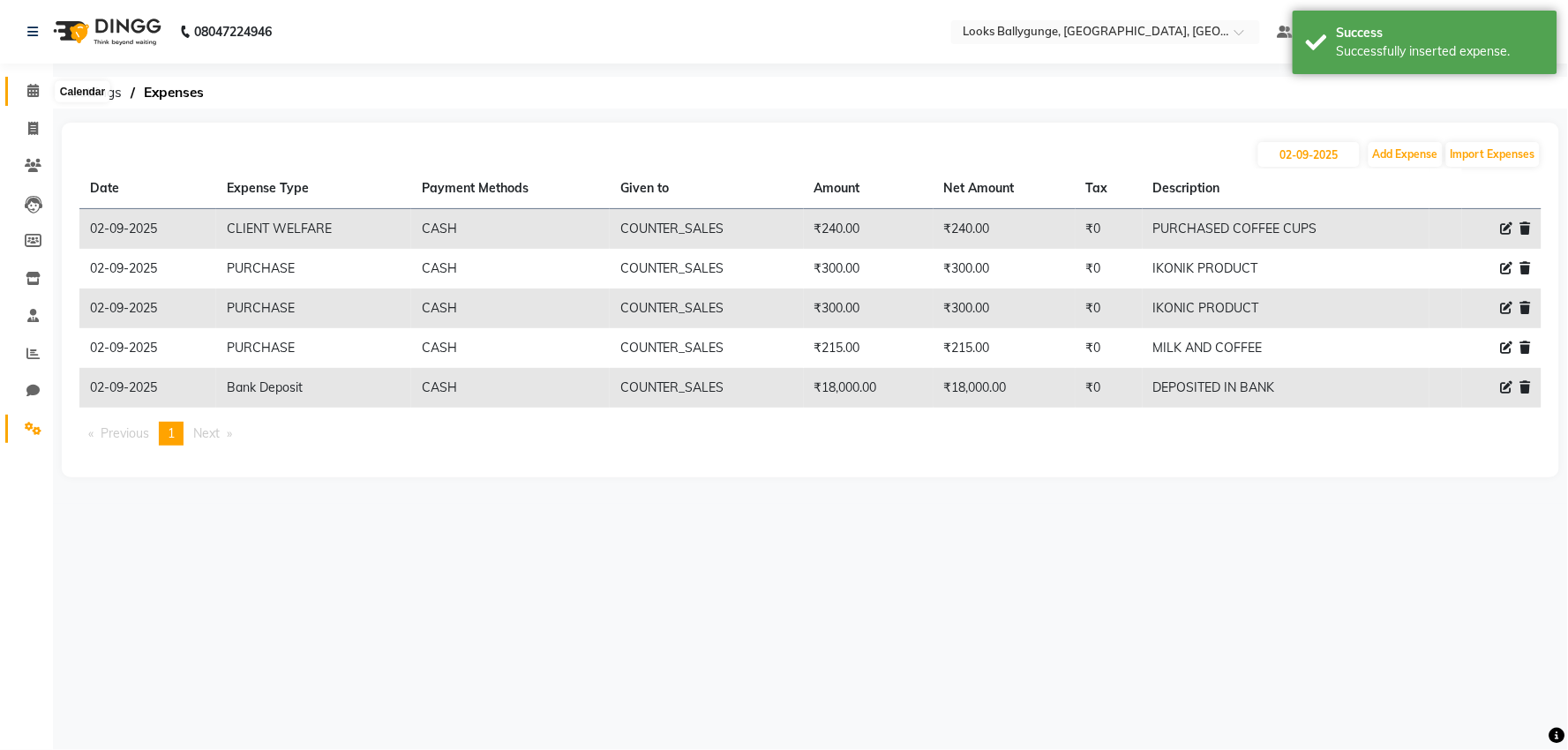
click at [42, 97] on span at bounding box center [33, 91] width 31 height 20
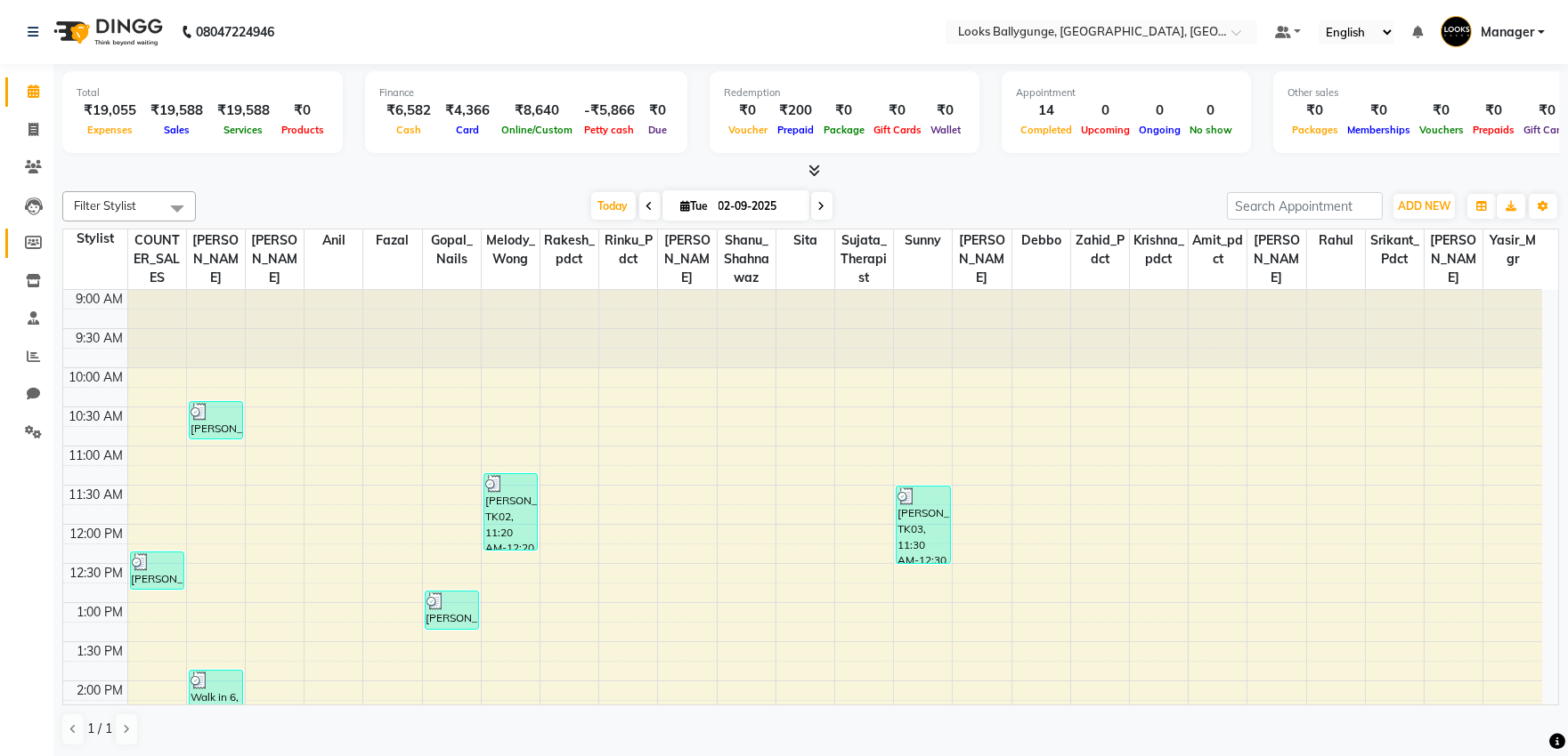
scroll to position [1, 0]
click at [32, 428] on icon at bounding box center [33, 431] width 17 height 14
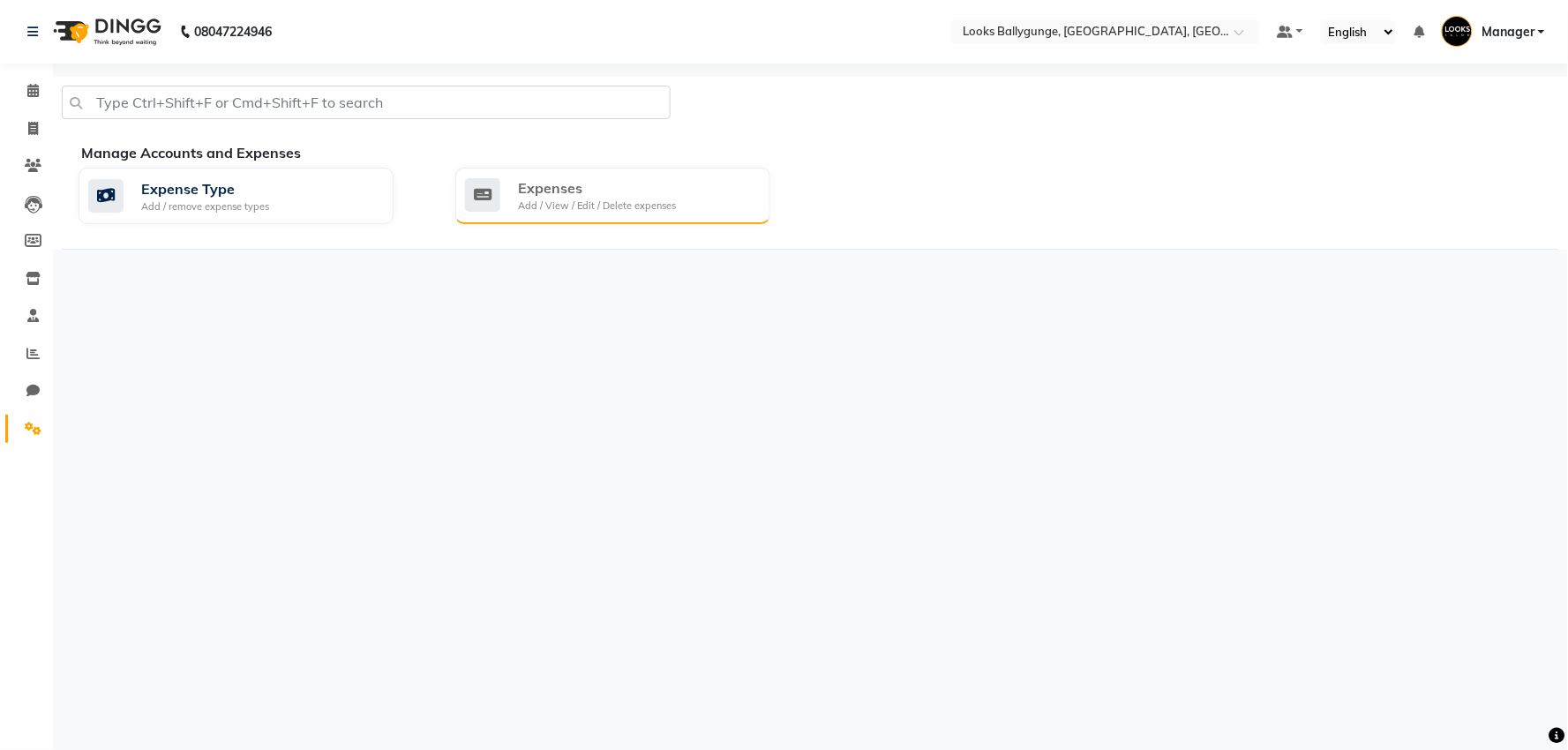
click at [539, 190] on div "Expenses" at bounding box center [598, 188] width 158 height 21
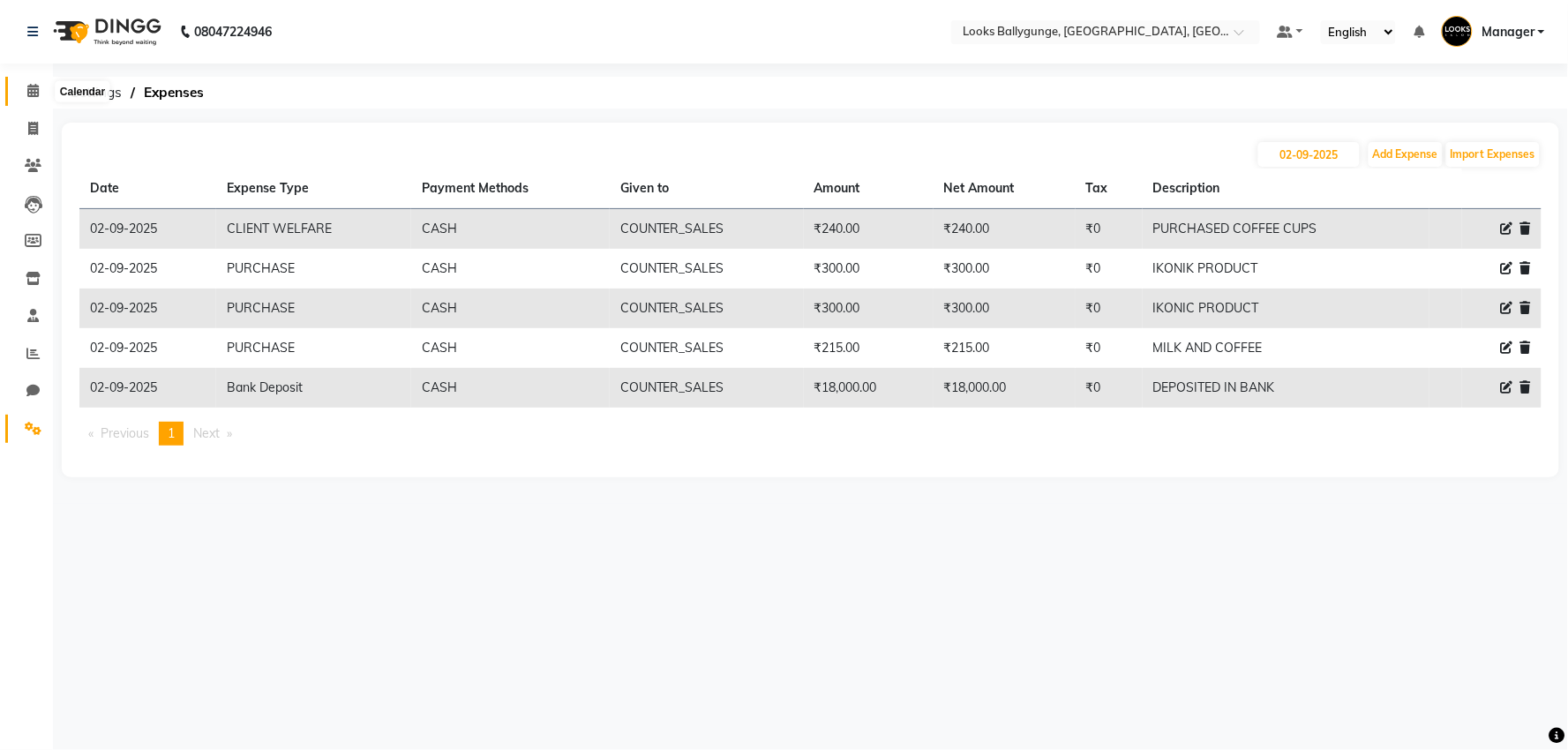
click at [27, 92] on icon at bounding box center [33, 91] width 12 height 13
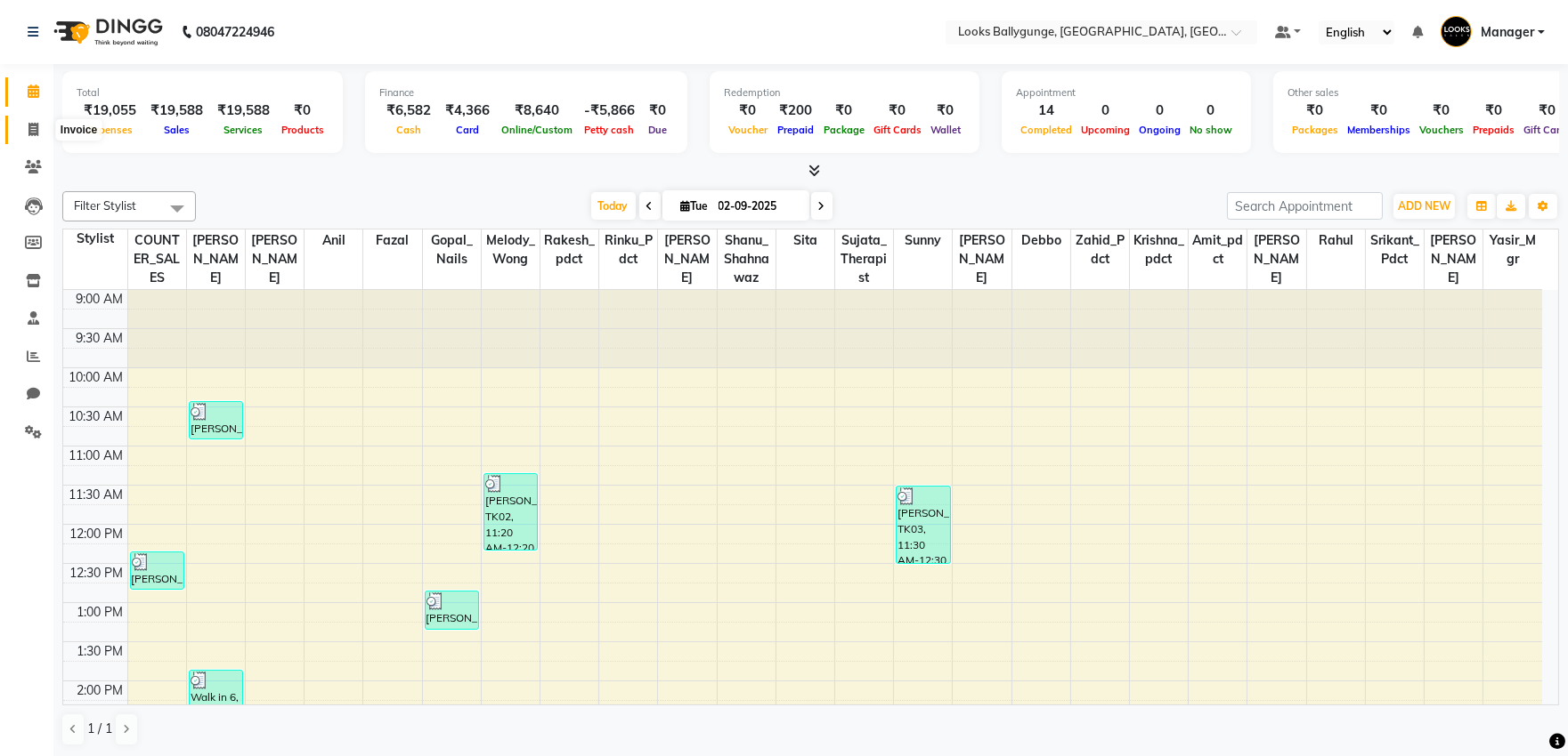
click at [34, 139] on span at bounding box center [33, 130] width 31 height 20
select select "service"
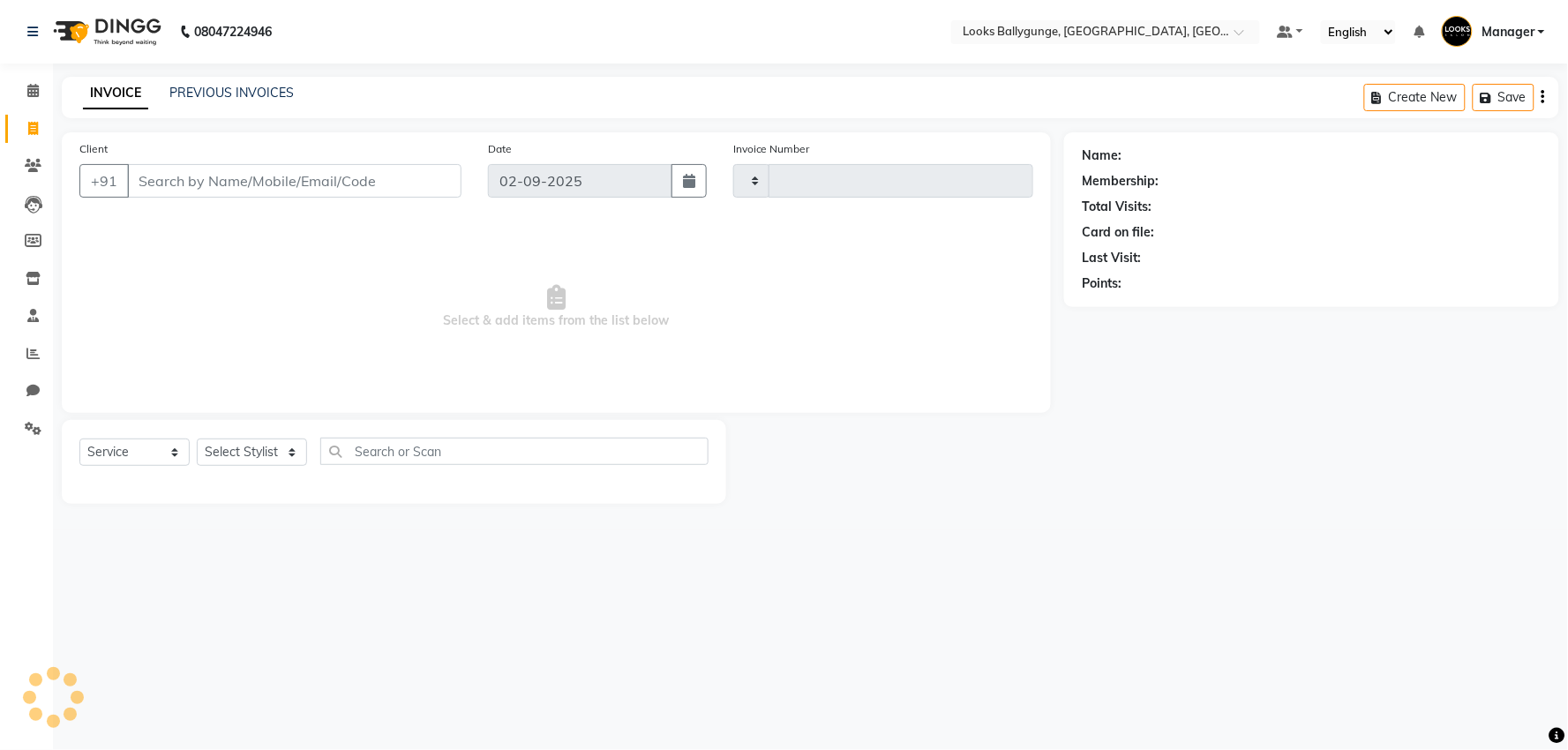
type input "3628"
select select "6477"
click at [224, 91] on link "PREVIOUS INVOICES" at bounding box center [231, 93] width 124 height 15
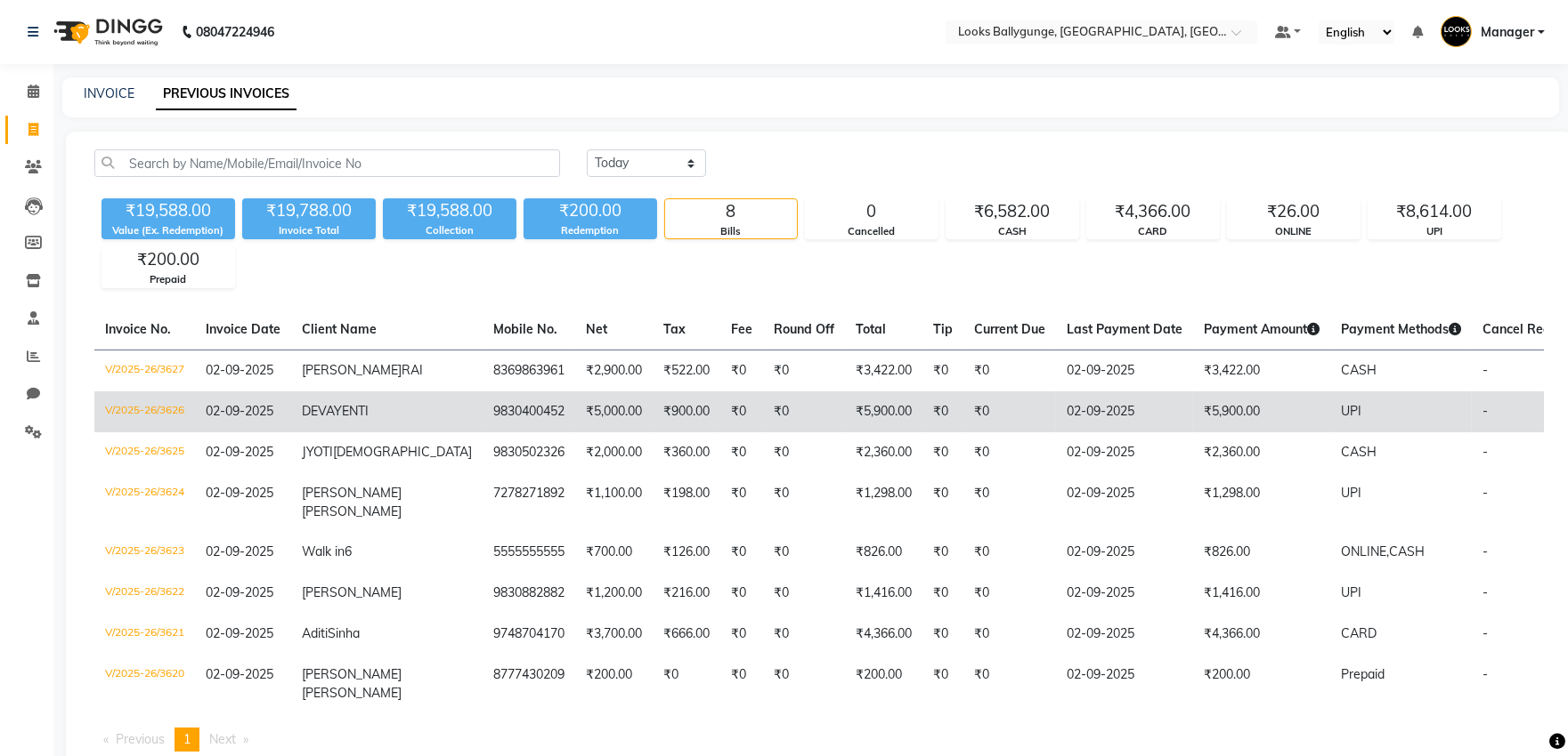
click at [963, 432] on td "₹0" at bounding box center [1009, 412] width 92 height 41
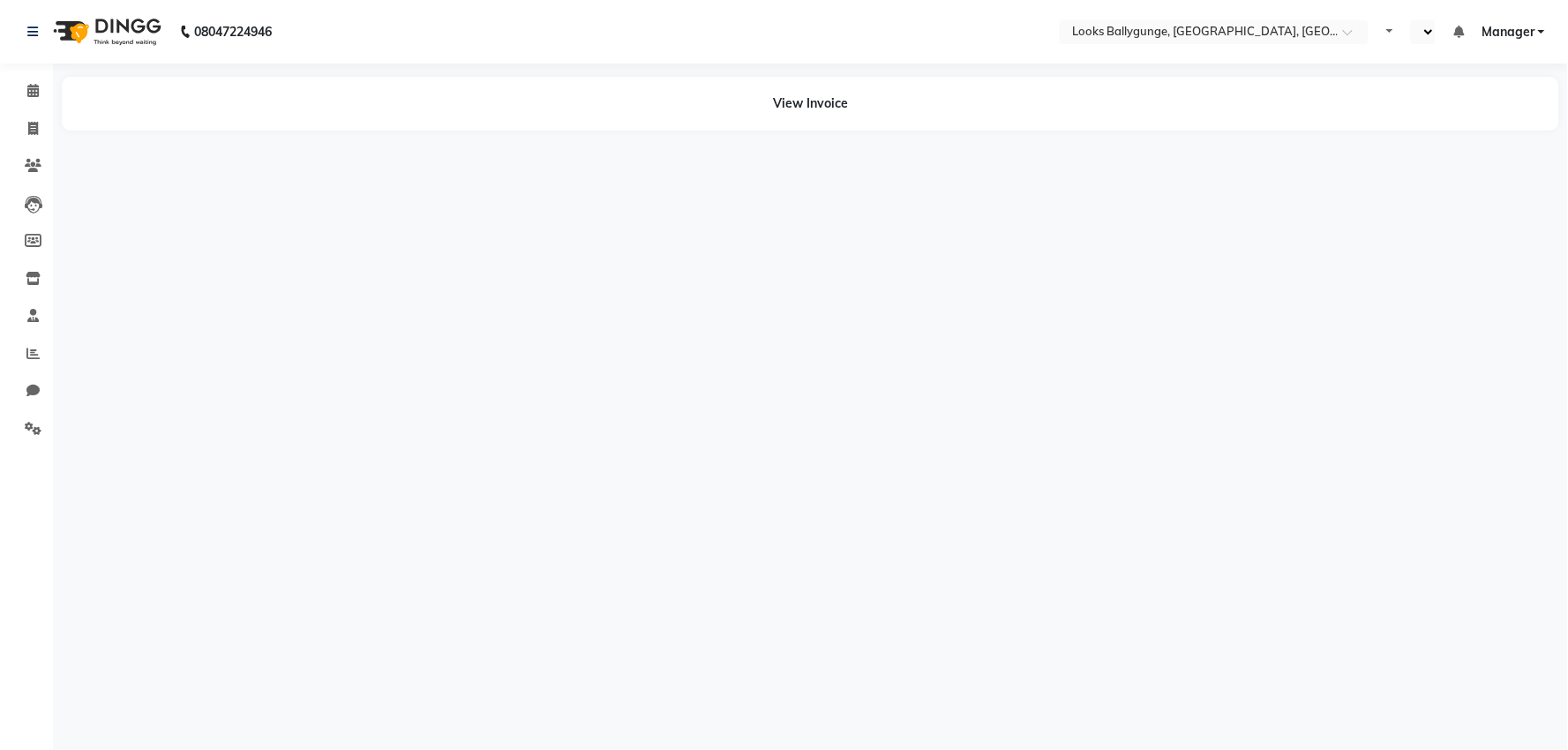
select select "en"
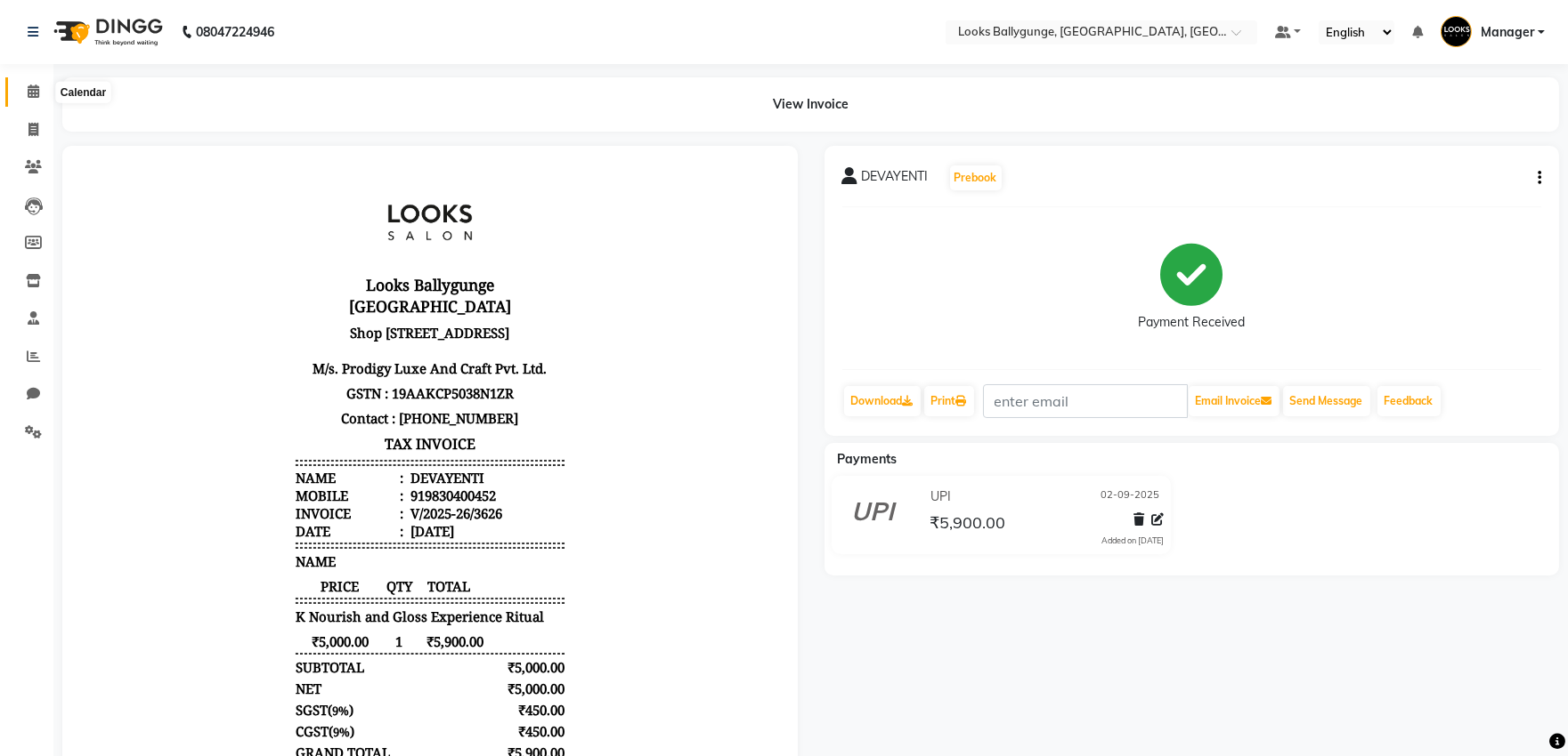
click at [32, 87] on icon at bounding box center [33, 91] width 12 height 14
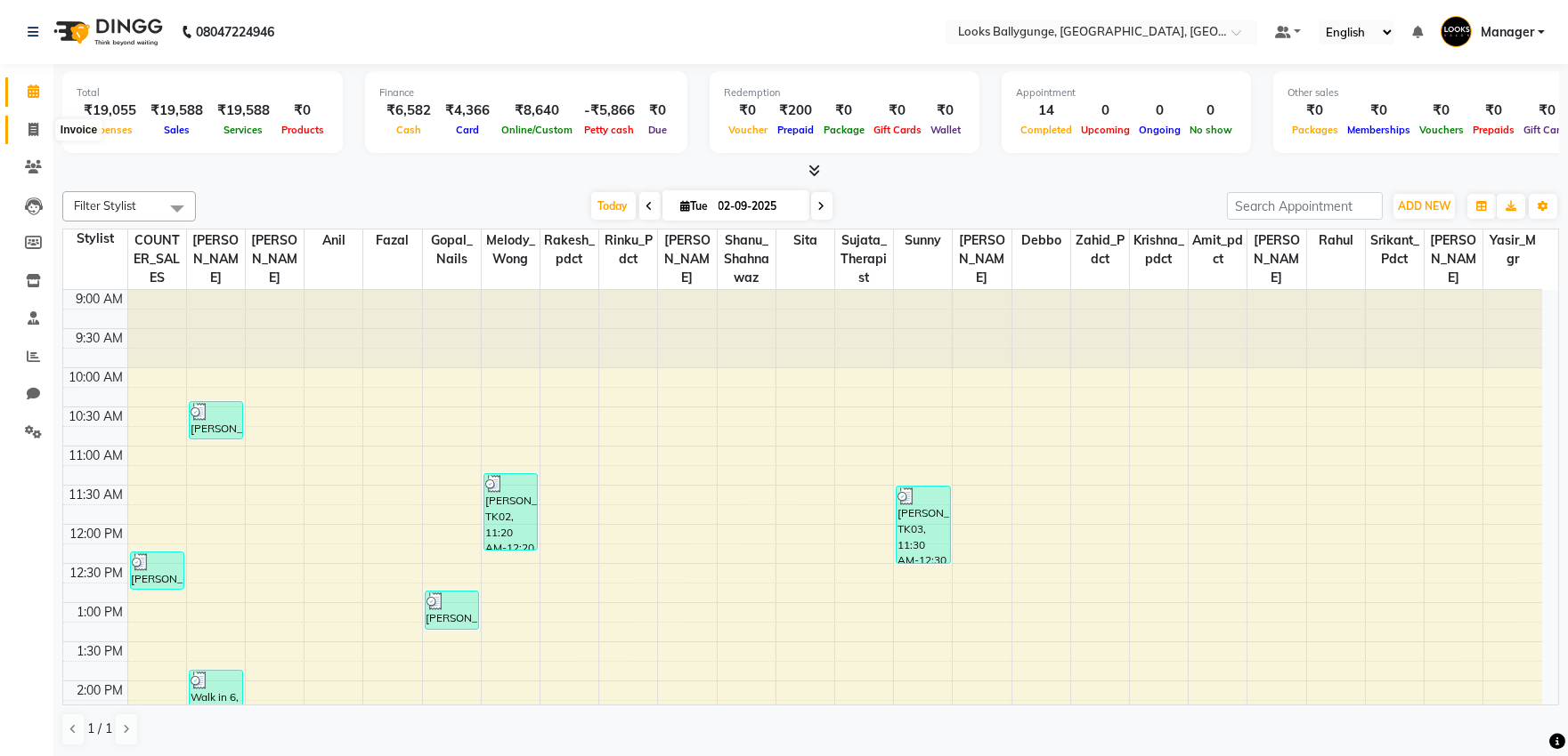
click at [28, 130] on icon at bounding box center [33, 129] width 10 height 14
select select "service"
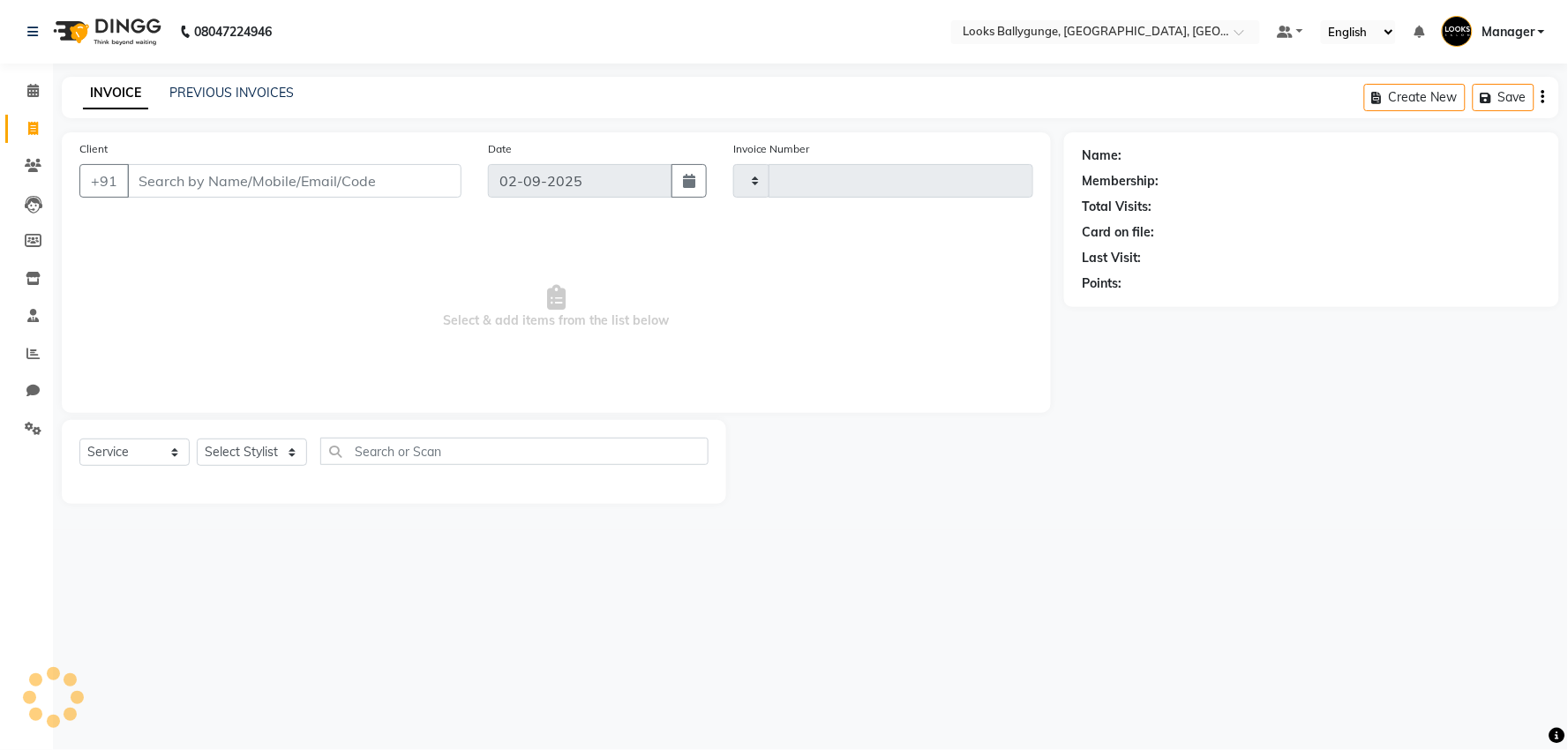
type input "3628"
select select "6477"
click at [240, 91] on link "PREVIOUS INVOICES" at bounding box center [231, 93] width 124 height 15
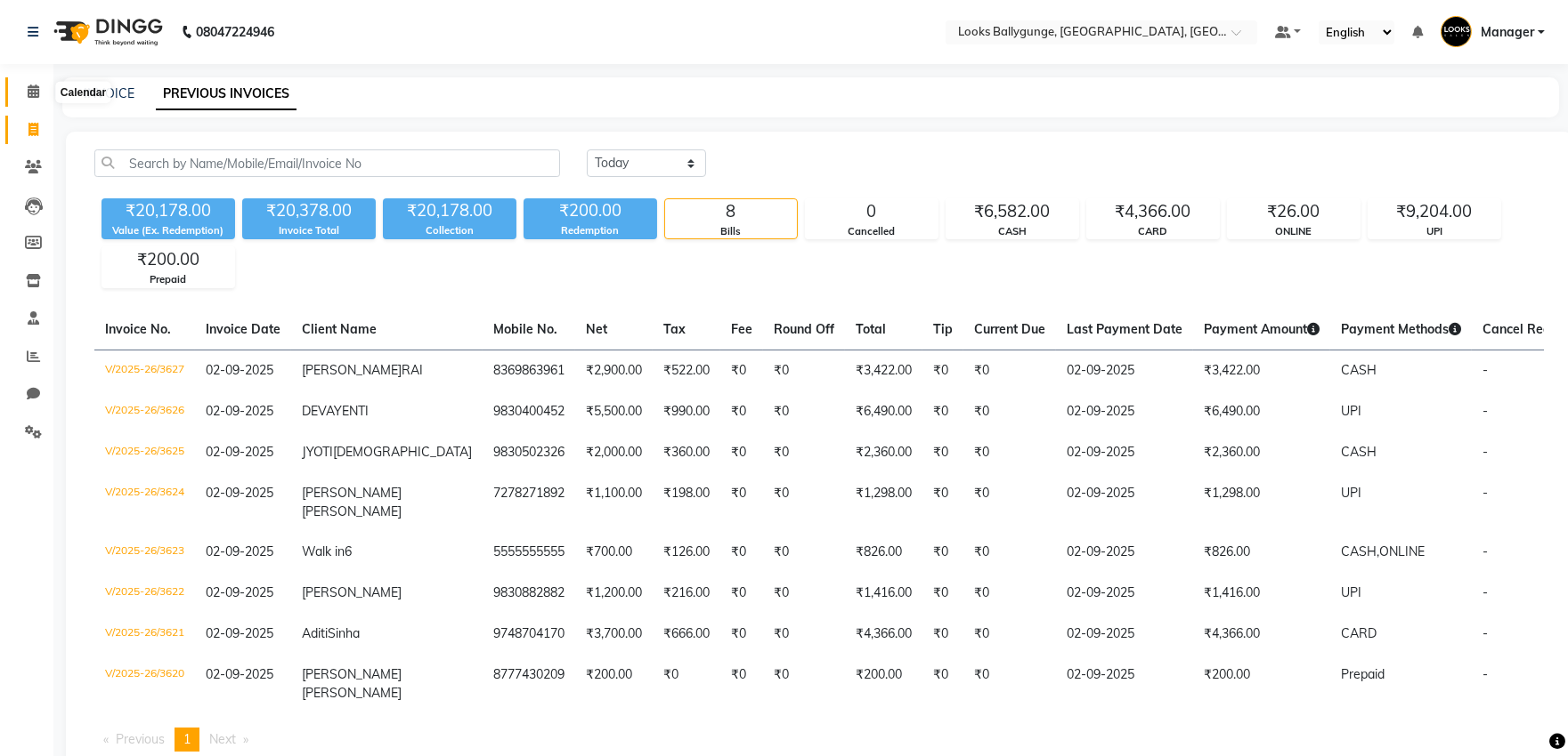
click at [37, 98] on icon at bounding box center [33, 91] width 12 height 14
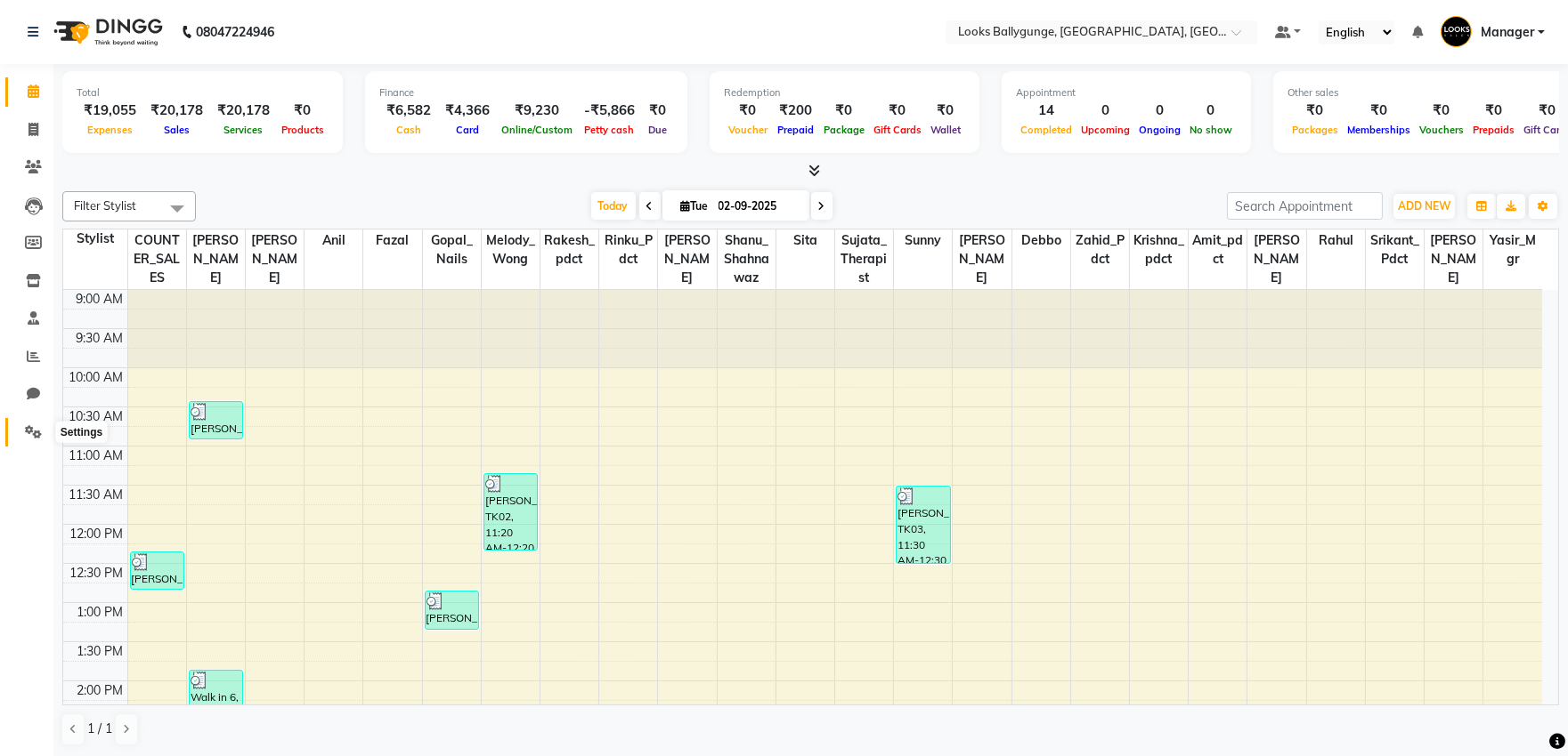
click at [40, 424] on span at bounding box center [33, 432] width 31 height 20
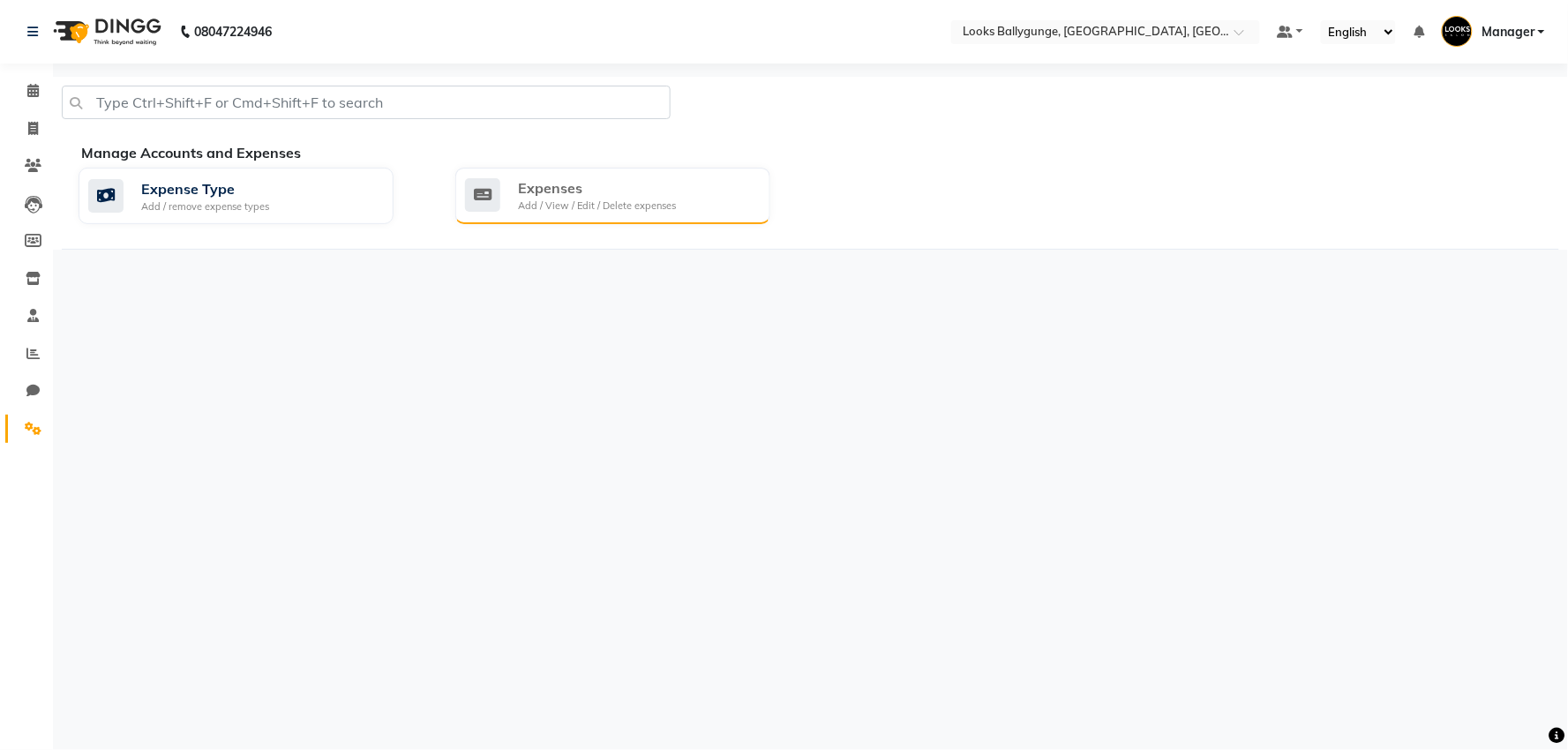
click at [614, 214] on div "Expenses Add / View / Edit / Delete expenses" at bounding box center [613, 196] width 315 height 57
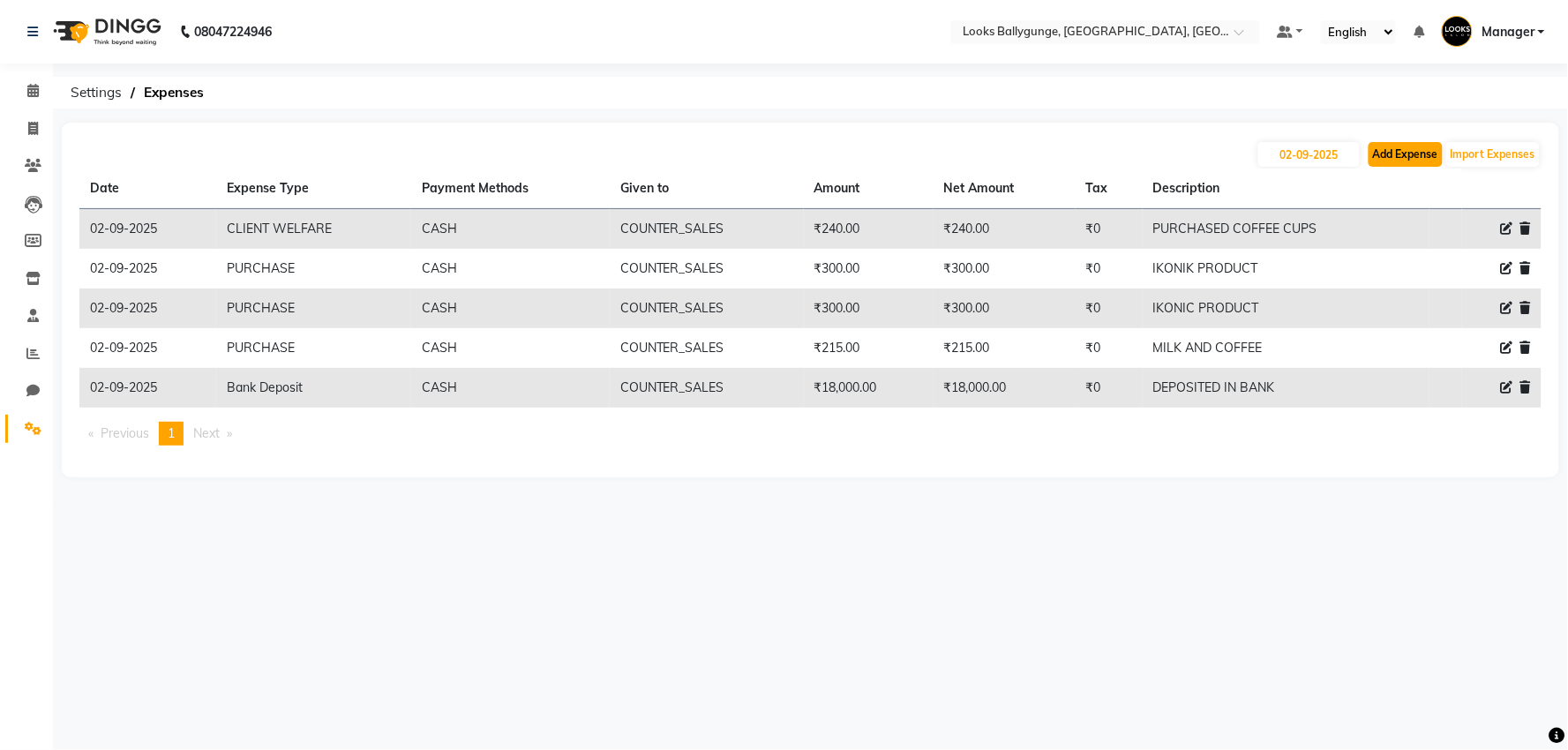
click at [1393, 152] on button "Add Expense" at bounding box center [1405, 154] width 74 height 25
select select "1"
select select "5499"
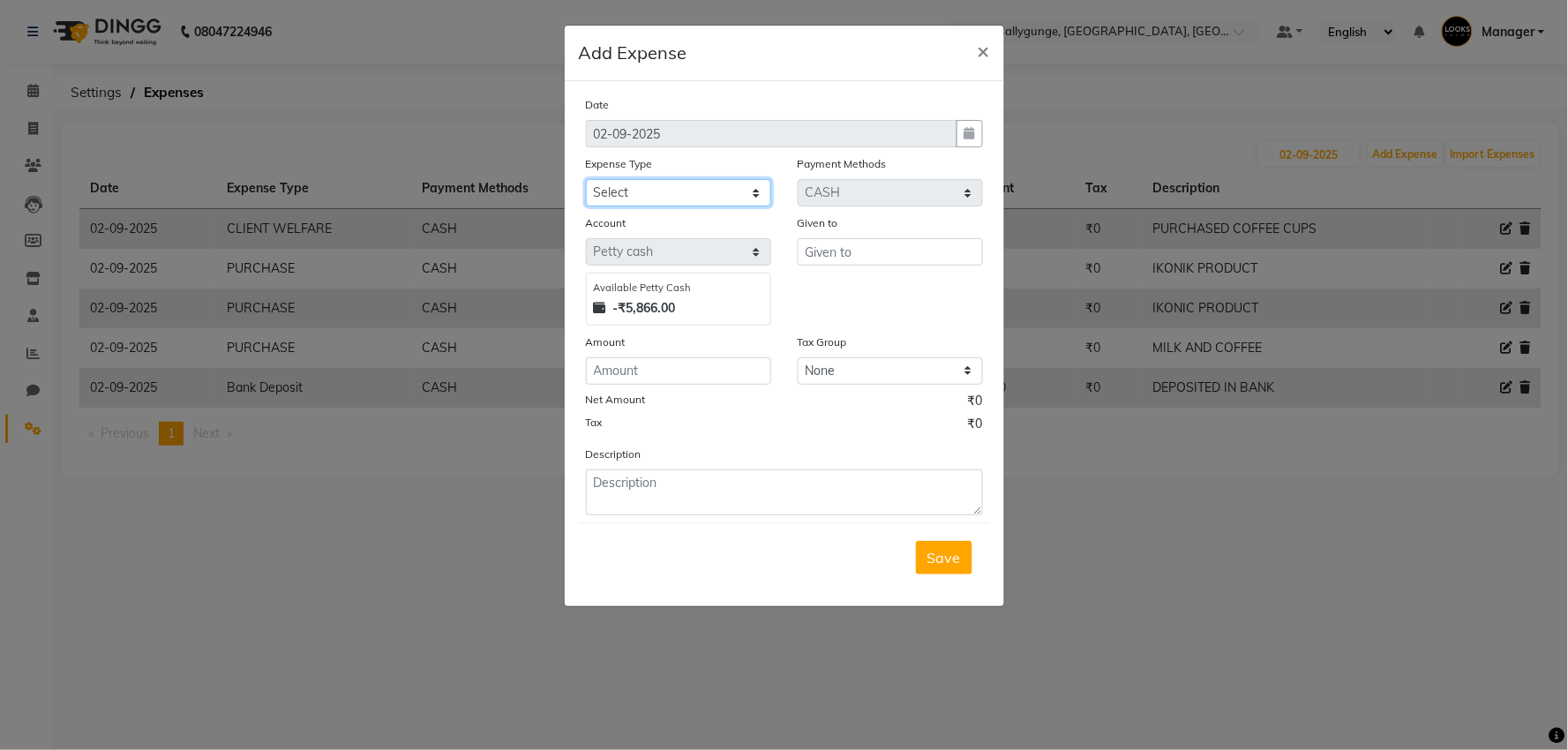
click at [648, 199] on select "Select Bank Deposit Blinkit Cash Handover CLIENT Client ordered food Client Ref…" at bounding box center [678, 193] width 185 height 27
select select "24391"
click at [586, 179] on select "Select Bank Deposit Blinkit Cash Handover CLIENT Client ordered food Client Ref…" at bounding box center [678, 193] width 185 height 27
click at [869, 256] on input "text" at bounding box center [890, 252] width 185 height 27
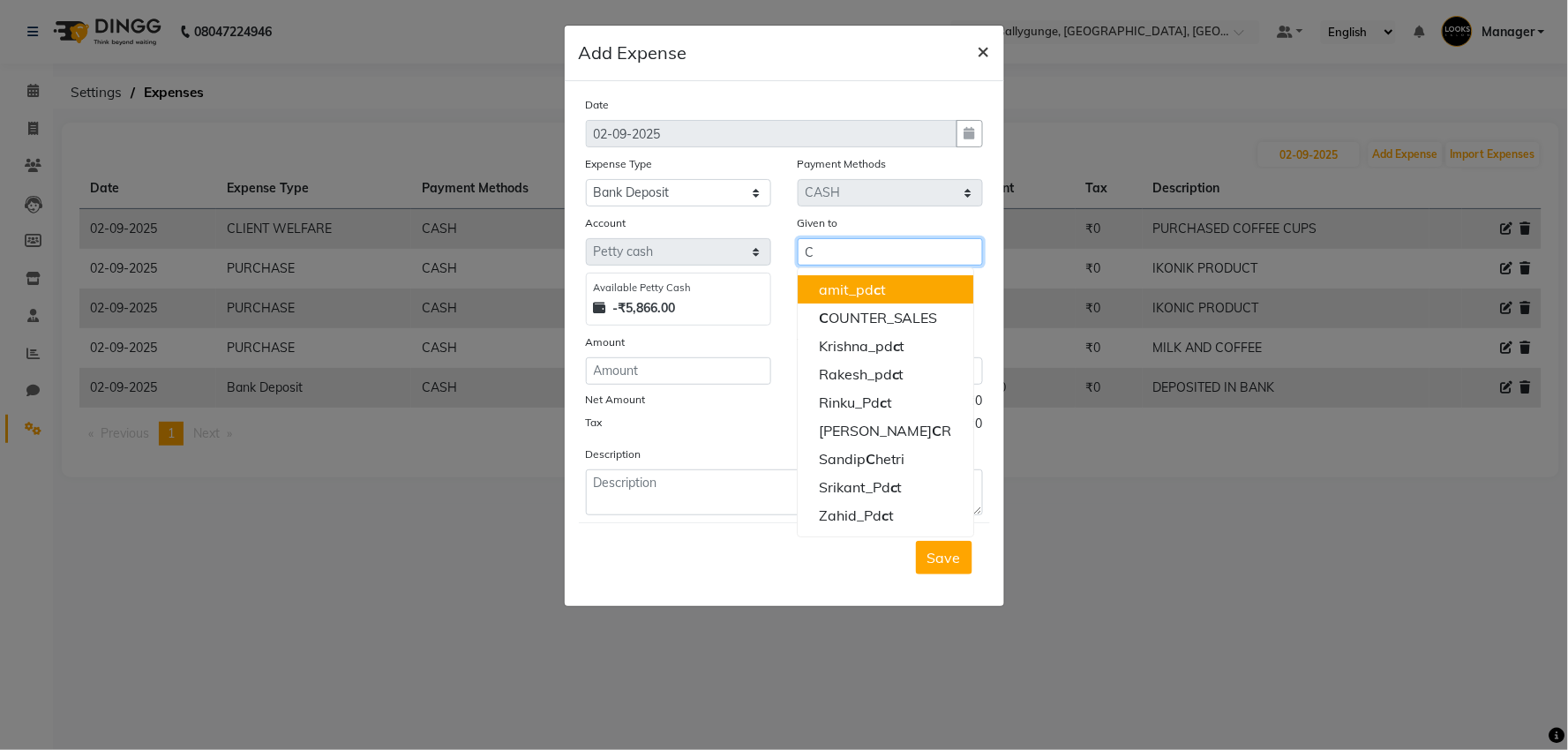
type input "C"
click at [978, 53] on span "×" at bounding box center [984, 49] width 13 height 26
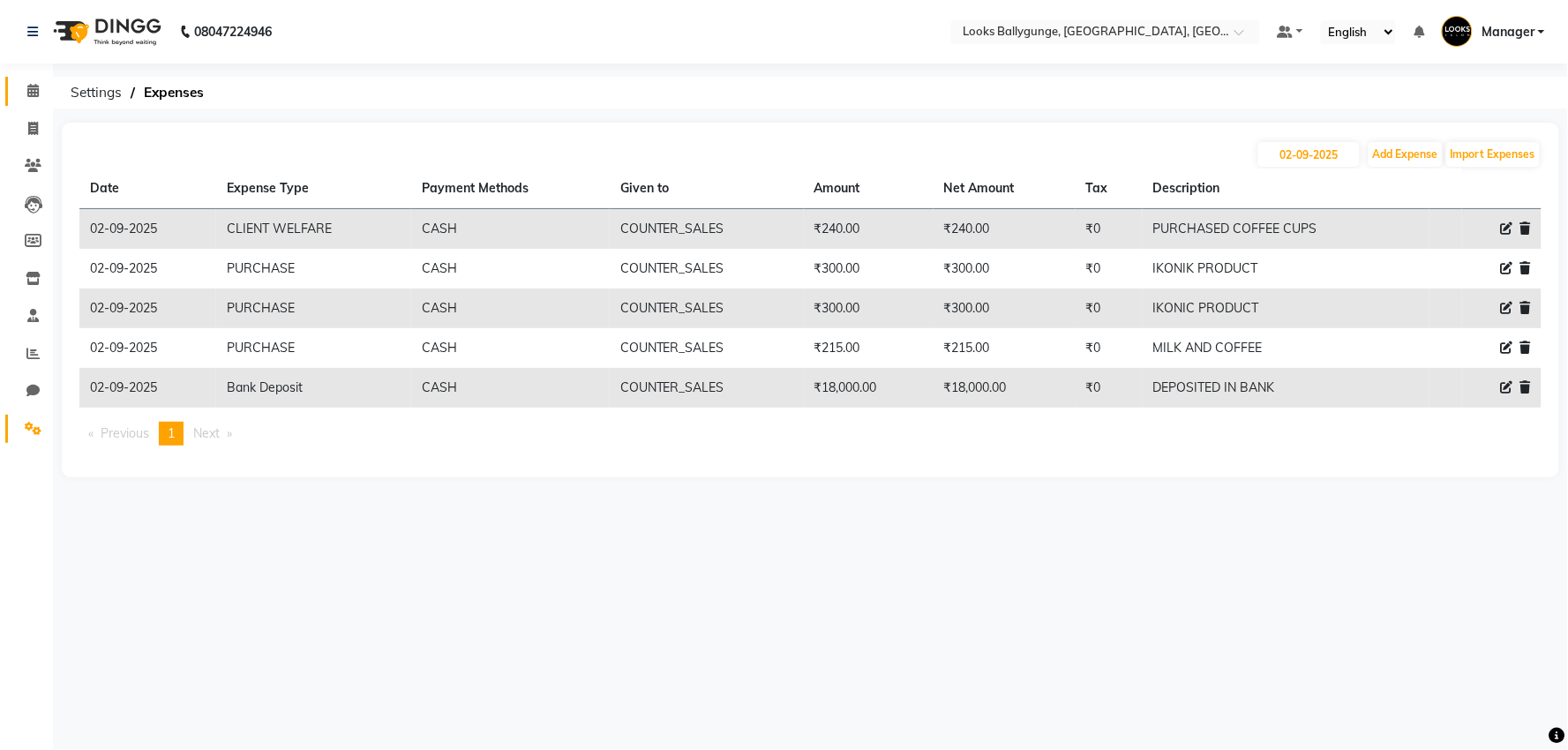
click at [37, 84] on icon at bounding box center [33, 91] width 12 height 13
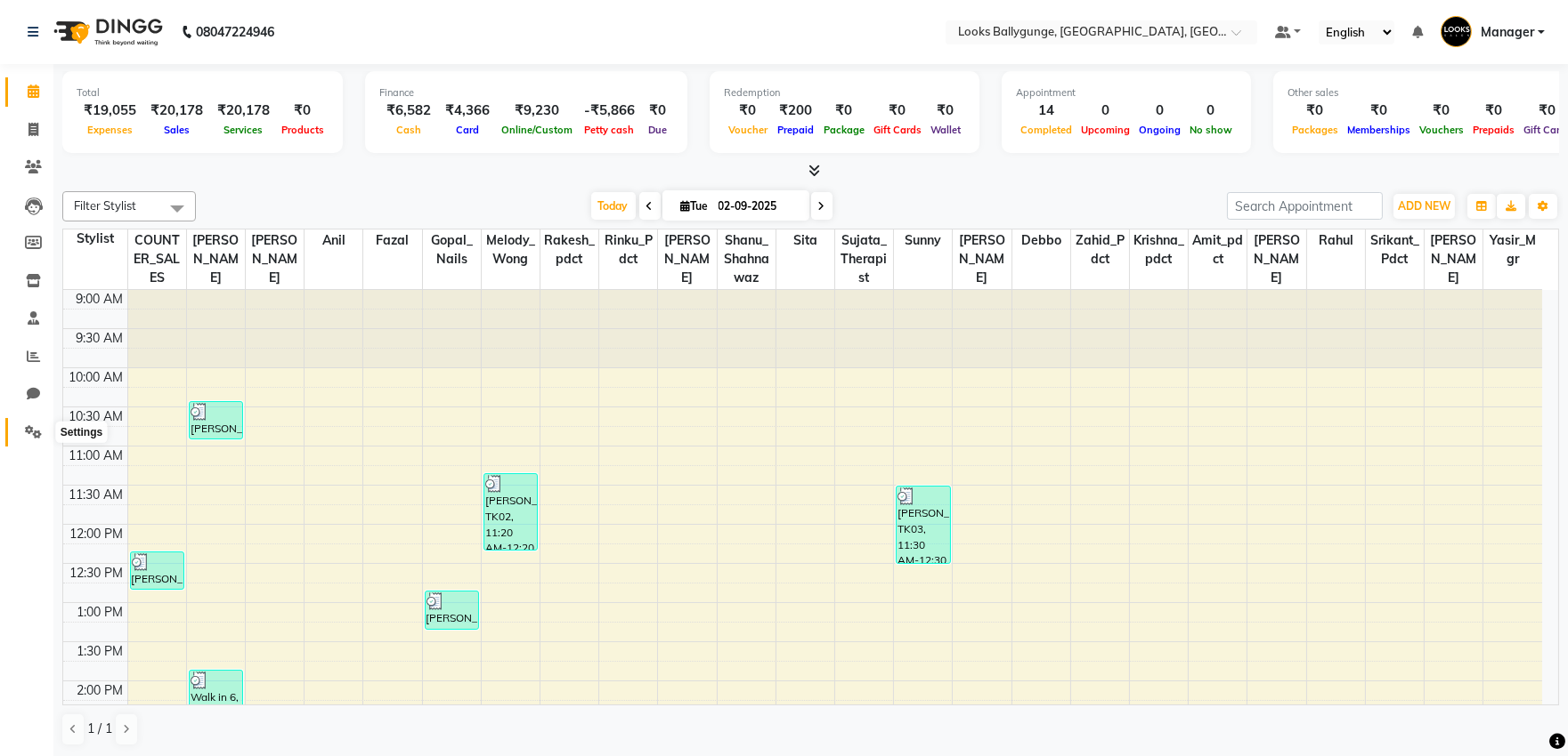
click at [41, 430] on span at bounding box center [33, 432] width 31 height 20
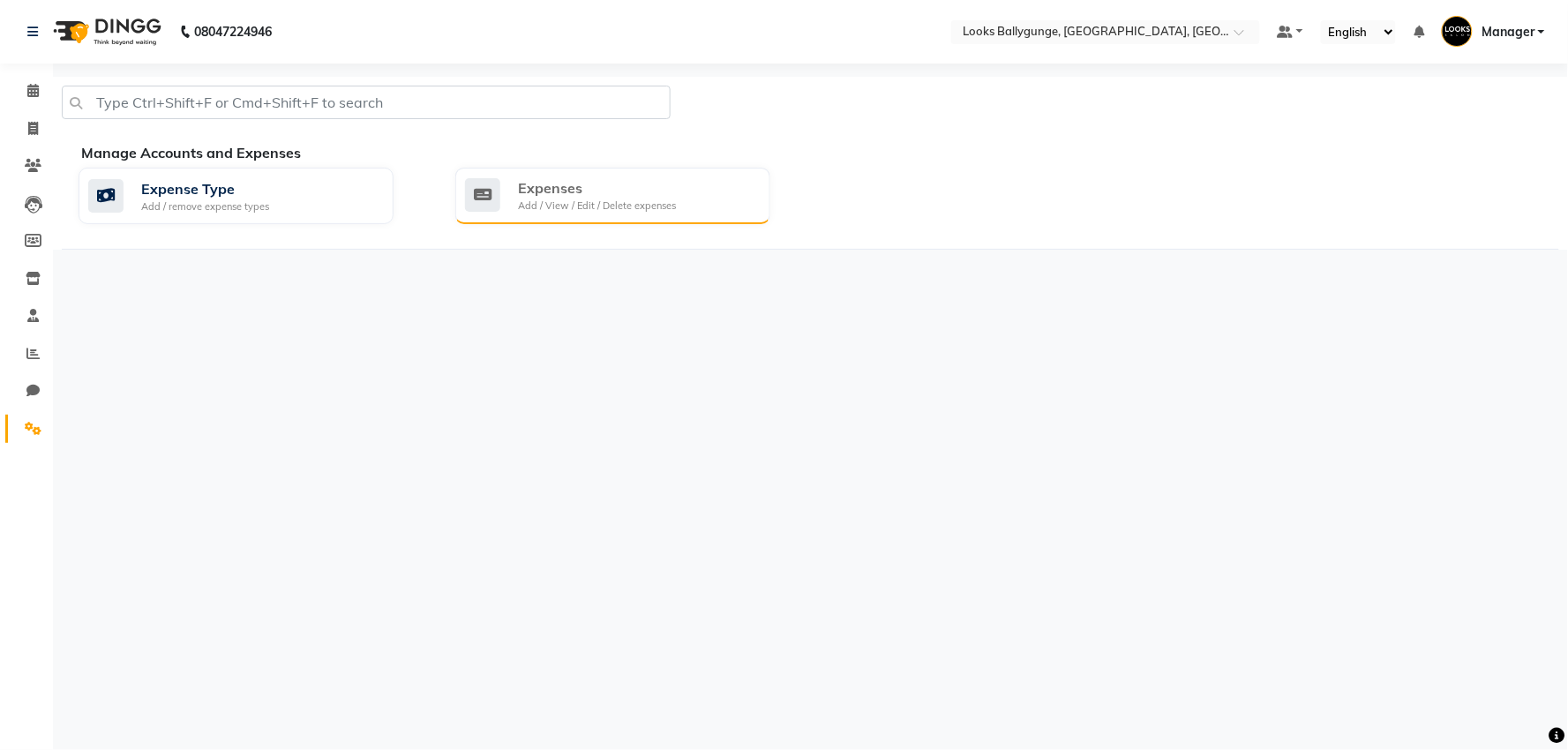
click at [580, 188] on div "Expenses" at bounding box center [598, 188] width 158 height 21
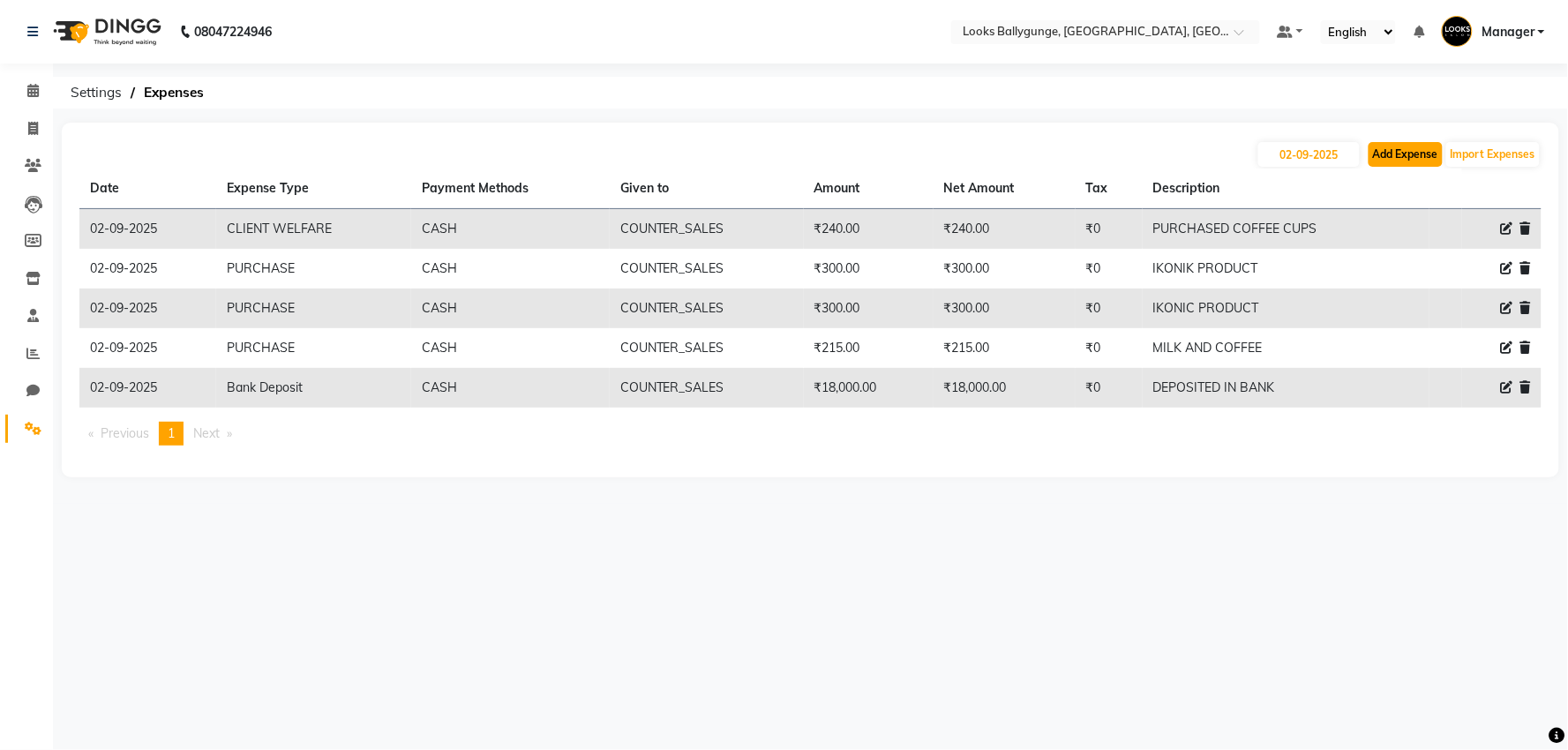
click at [1379, 151] on button "Add Expense" at bounding box center [1405, 154] width 74 height 25
select select "1"
select select "5499"
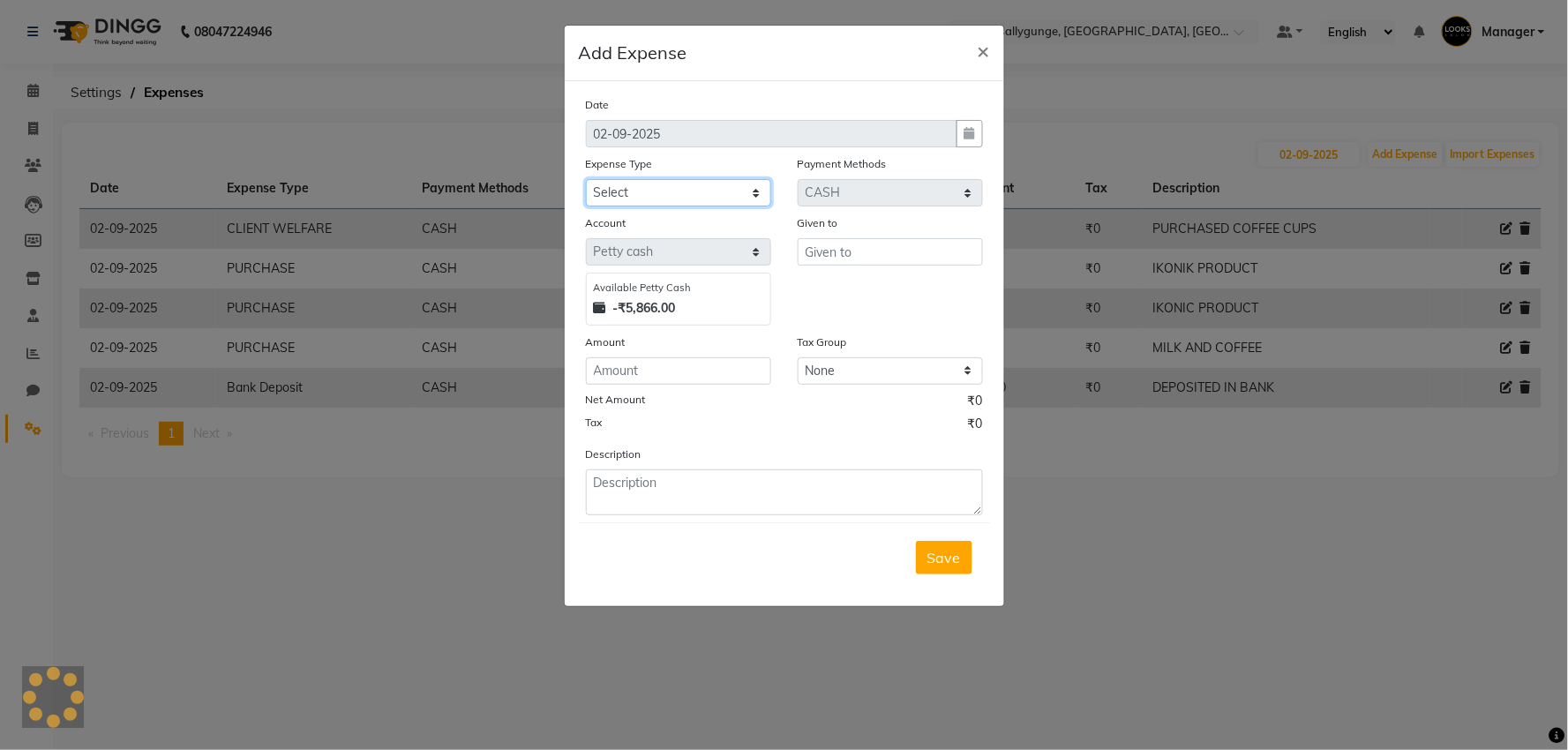
click at [648, 181] on select "Select Bank Deposit Blinkit Cash Handover CLIENT Client ordered food Client Ref…" at bounding box center [678, 193] width 185 height 27
select select "5134"
click at [586, 179] on select "Select Bank Deposit Blinkit Cash Handover CLIENT Client ordered food Client Ref…" at bounding box center [678, 193] width 185 height 27
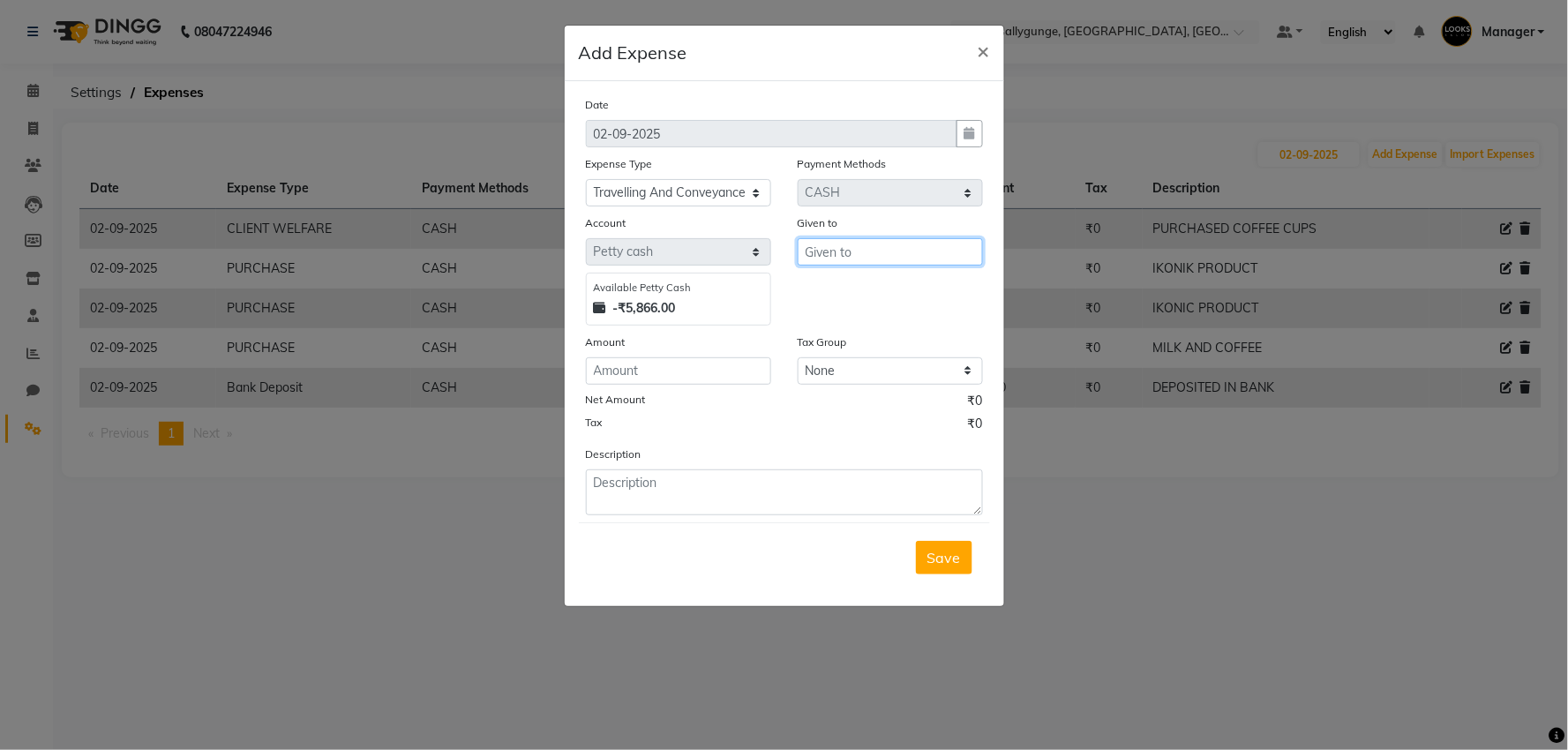
click at [851, 258] on input "text" at bounding box center [890, 252] width 185 height 27
click at [860, 287] on ngb-highlight "COU NTER_SALES" at bounding box center [879, 289] width 120 height 17
type input "COUNTER_SALES"
click at [729, 366] on input "number" at bounding box center [678, 371] width 185 height 27
type input "200"
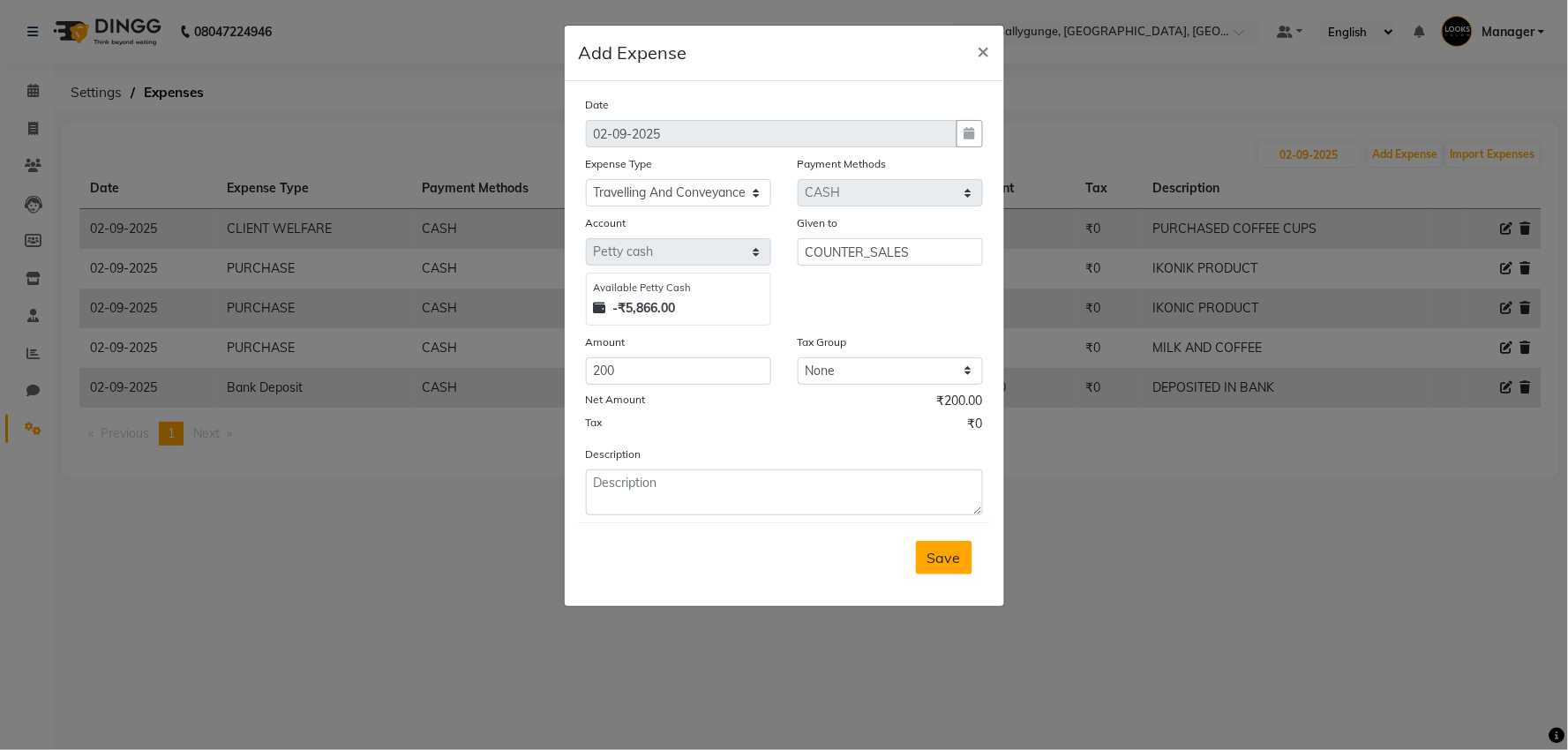
click at [921, 560] on button "Save" at bounding box center [944, 557] width 57 height 34
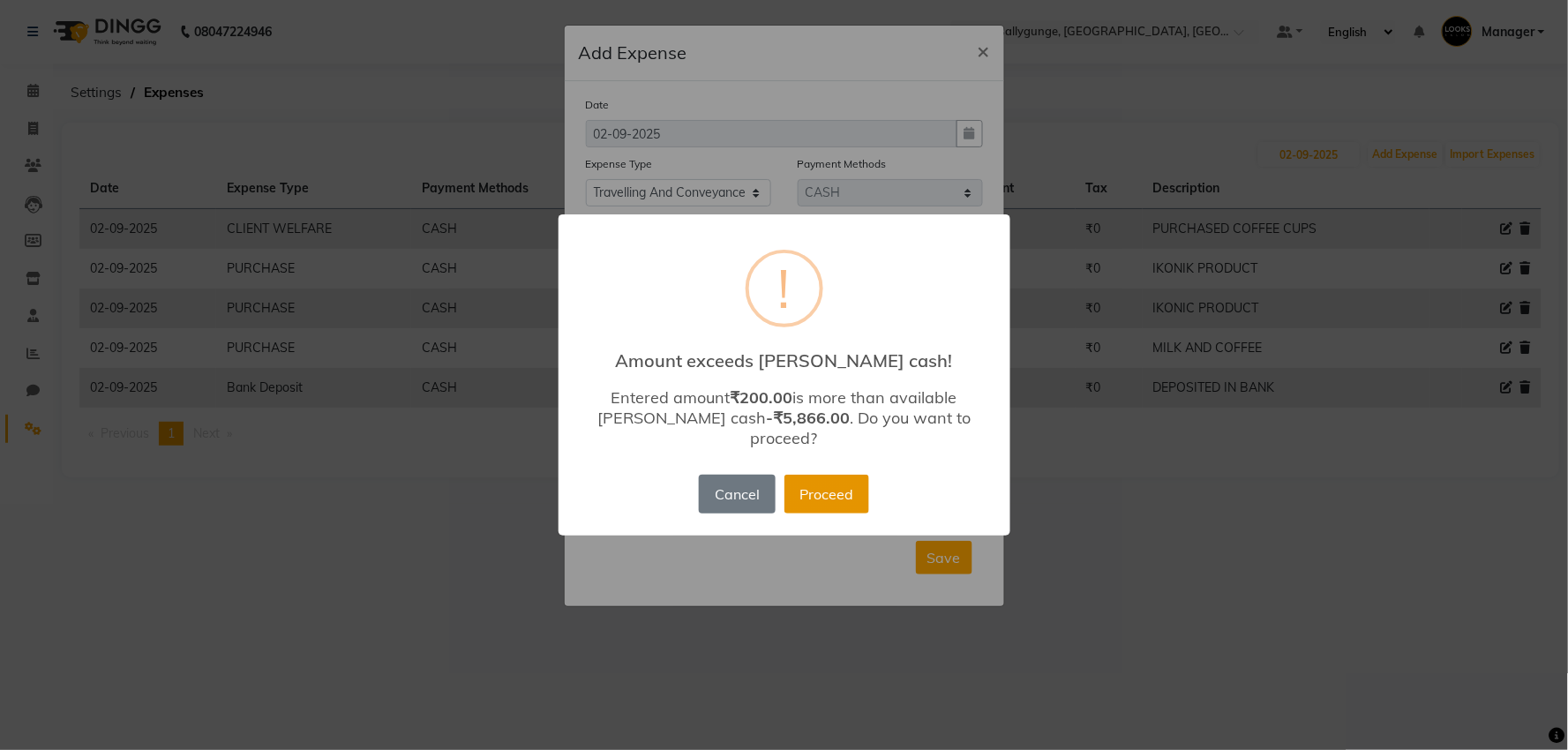
click at [825, 479] on button "Proceed" at bounding box center [827, 495] width 85 height 39
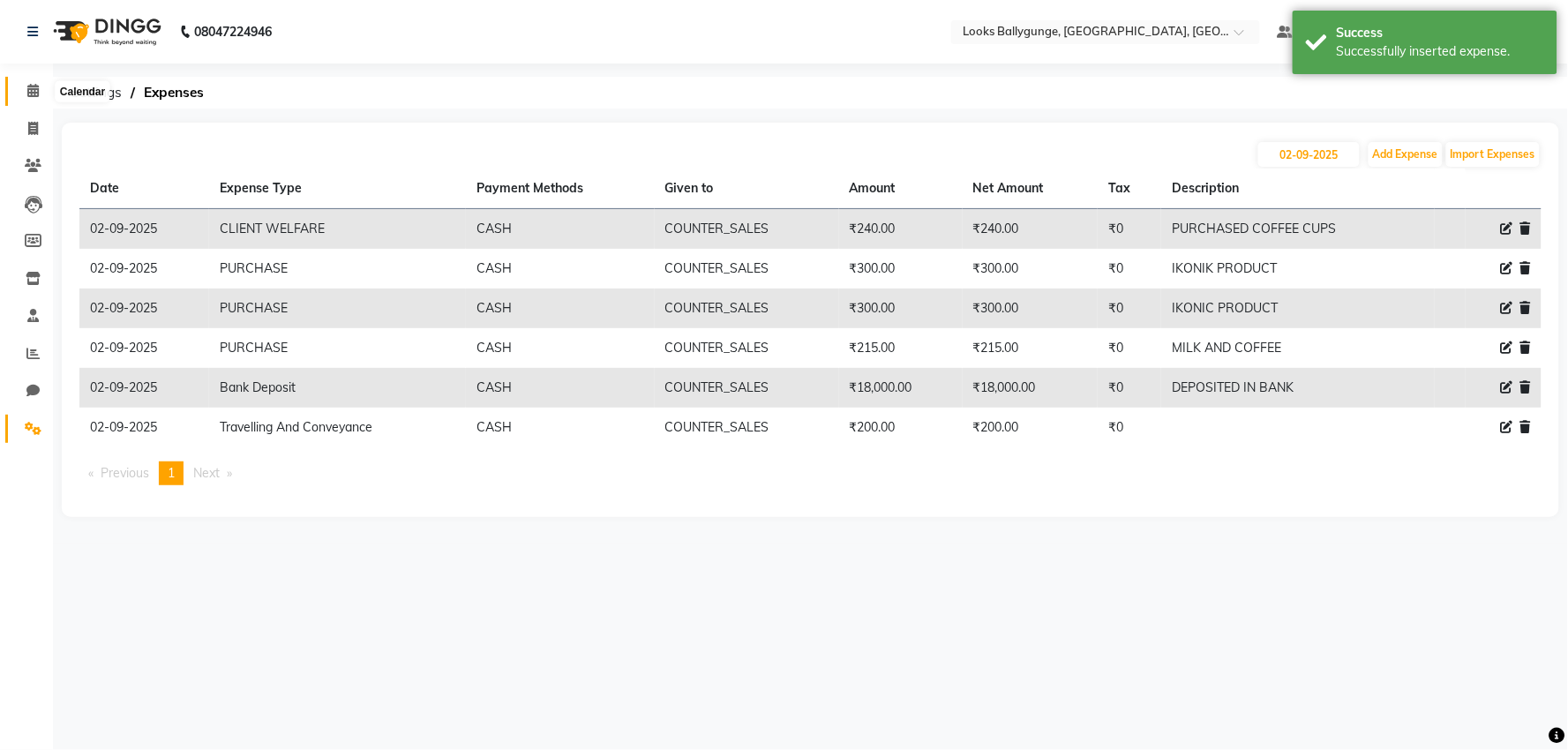
click at [23, 99] on span at bounding box center [33, 91] width 31 height 20
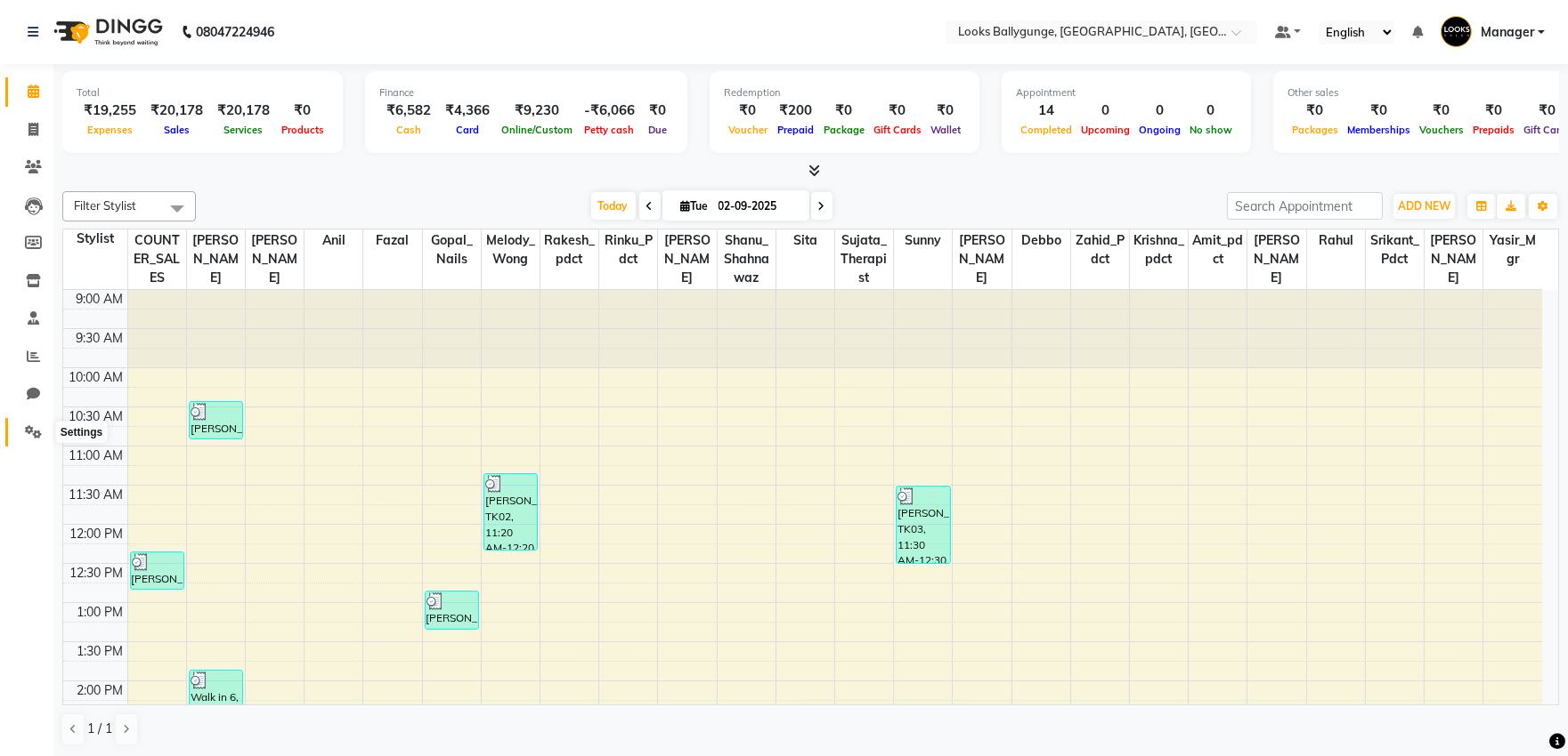
click at [34, 428] on icon at bounding box center [33, 432] width 17 height 14
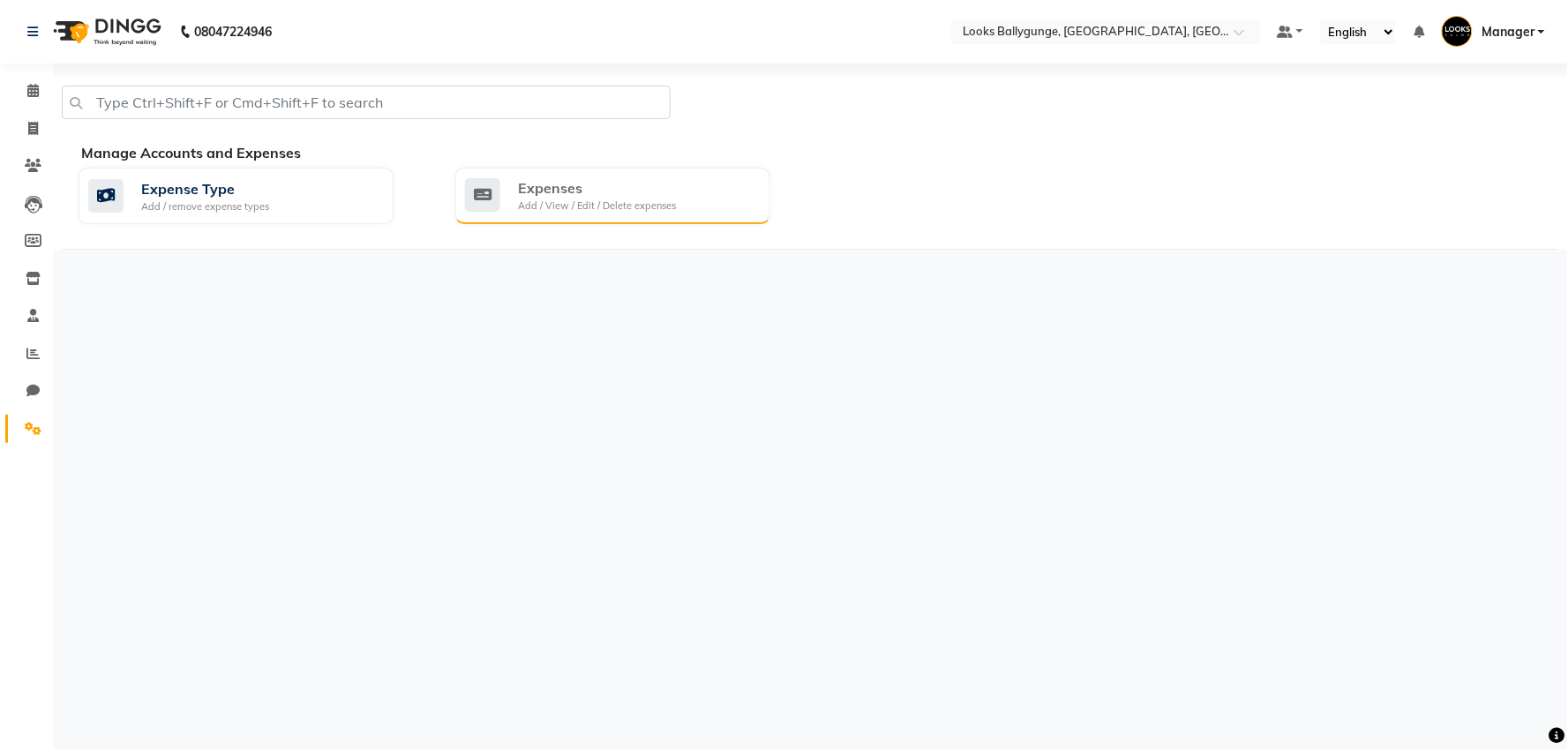
click at [577, 199] on div "Add / View / Edit / Delete expenses" at bounding box center [598, 206] width 158 height 15
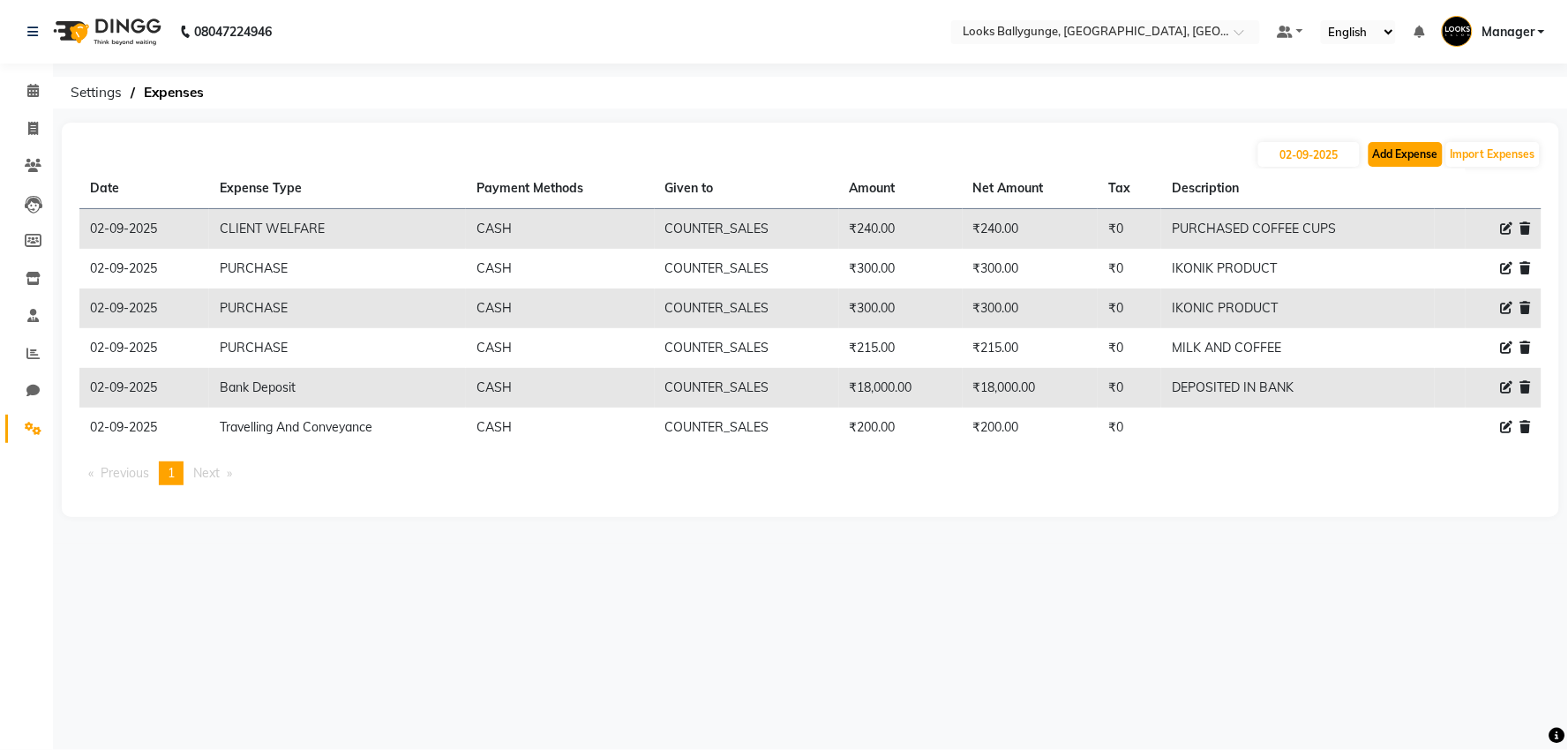
click at [1372, 154] on button "Add Expense" at bounding box center [1405, 154] width 74 height 25
select select "1"
select select "5499"
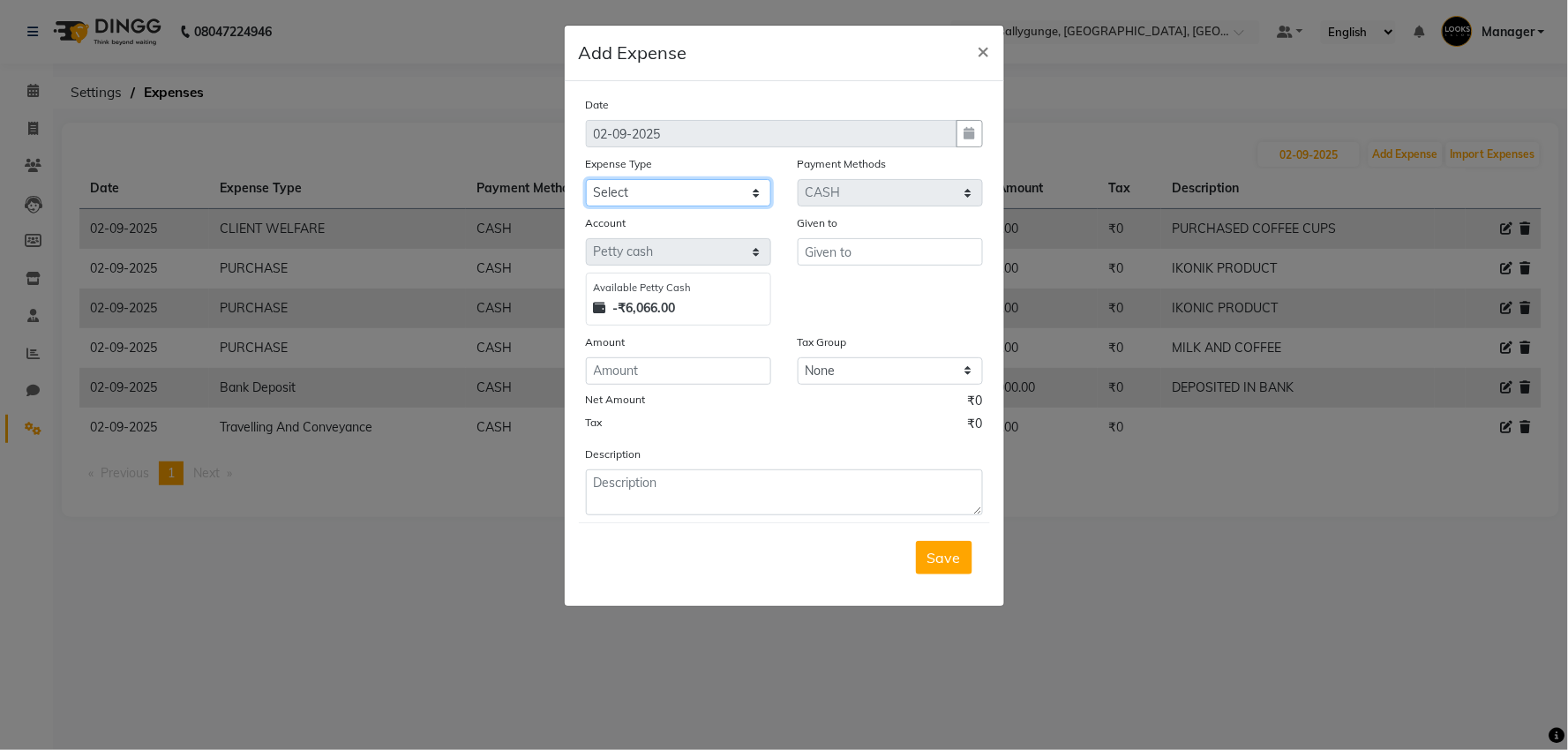
click at [663, 192] on select "Select Bank Deposit Blinkit Cash Handover CLIENT Client ordered food Client Ref…" at bounding box center [678, 193] width 185 height 27
select select "24170"
click at [586, 179] on select "Select Bank Deposit Blinkit Cash Handover CLIENT Client ordered food Client Ref…" at bounding box center [678, 193] width 185 height 27
click at [848, 250] on input "text" at bounding box center [890, 252] width 185 height 27
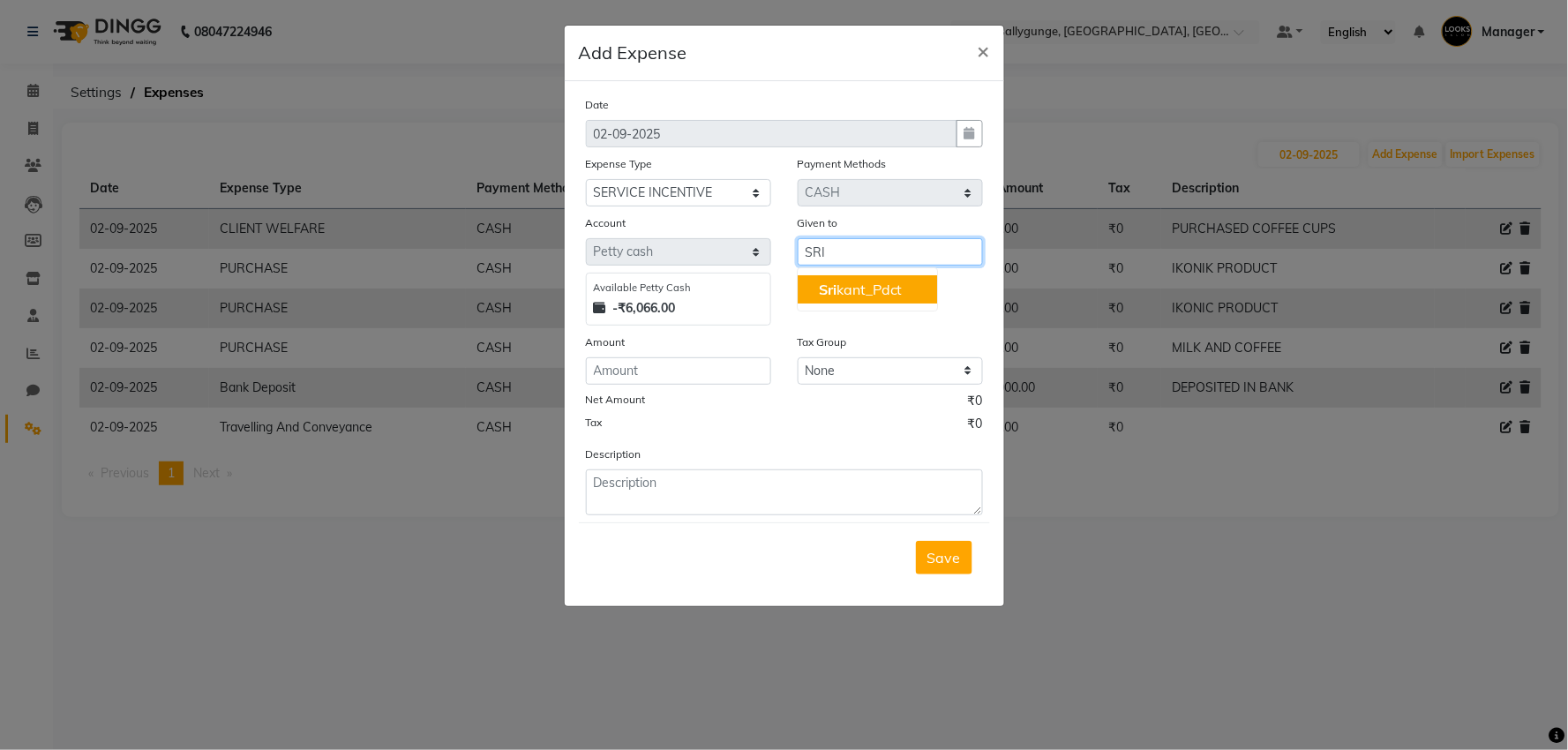
click at [838, 292] on ngb-highlight "Sri kant_Pdct" at bounding box center [861, 289] width 84 height 17
type input "Srikant_Pdct"
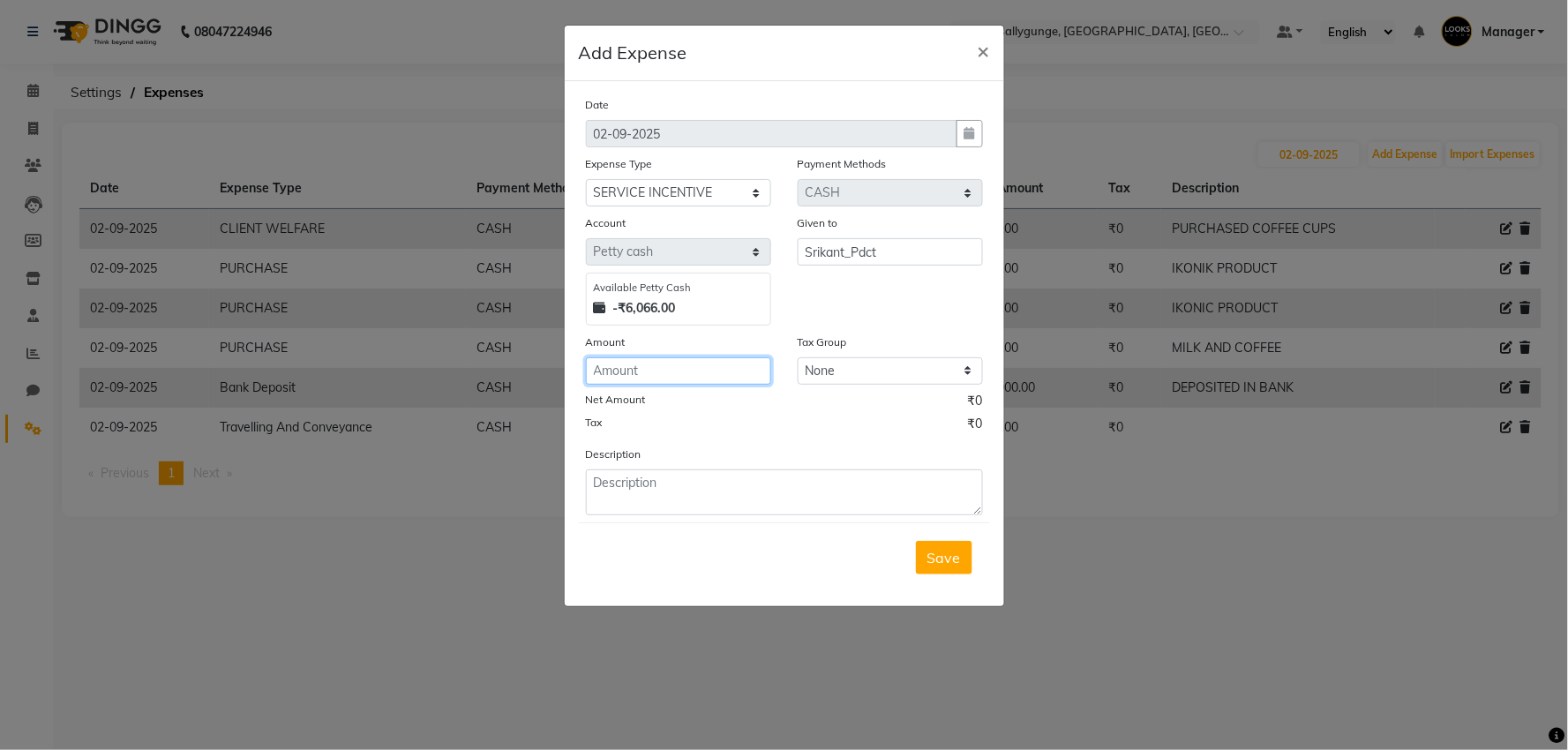
click at [655, 368] on input "number" at bounding box center [678, 371] width 185 height 27
type input "200"
click at [924, 552] on button "Save" at bounding box center [944, 557] width 57 height 34
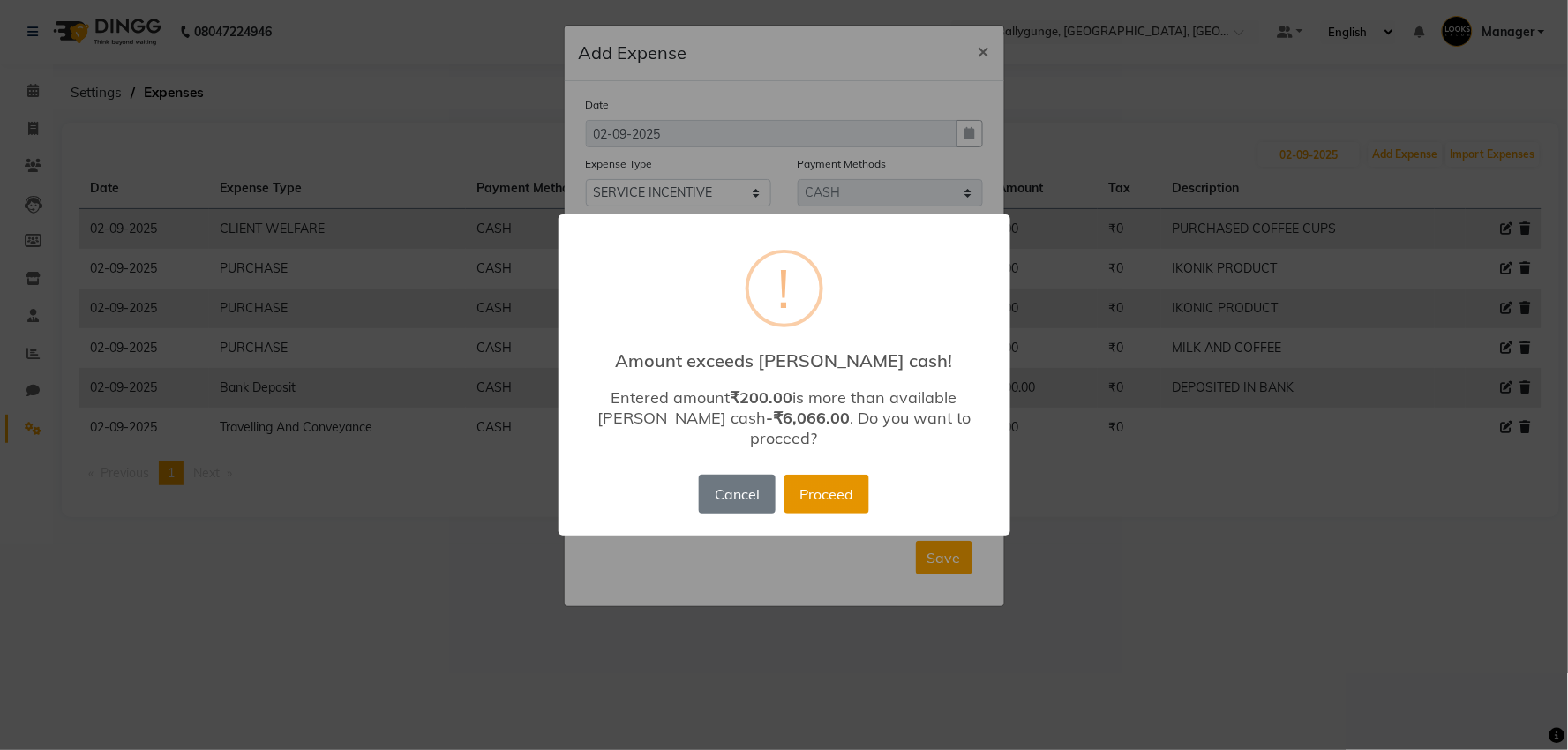
click at [853, 477] on button "Proceed" at bounding box center [827, 495] width 85 height 39
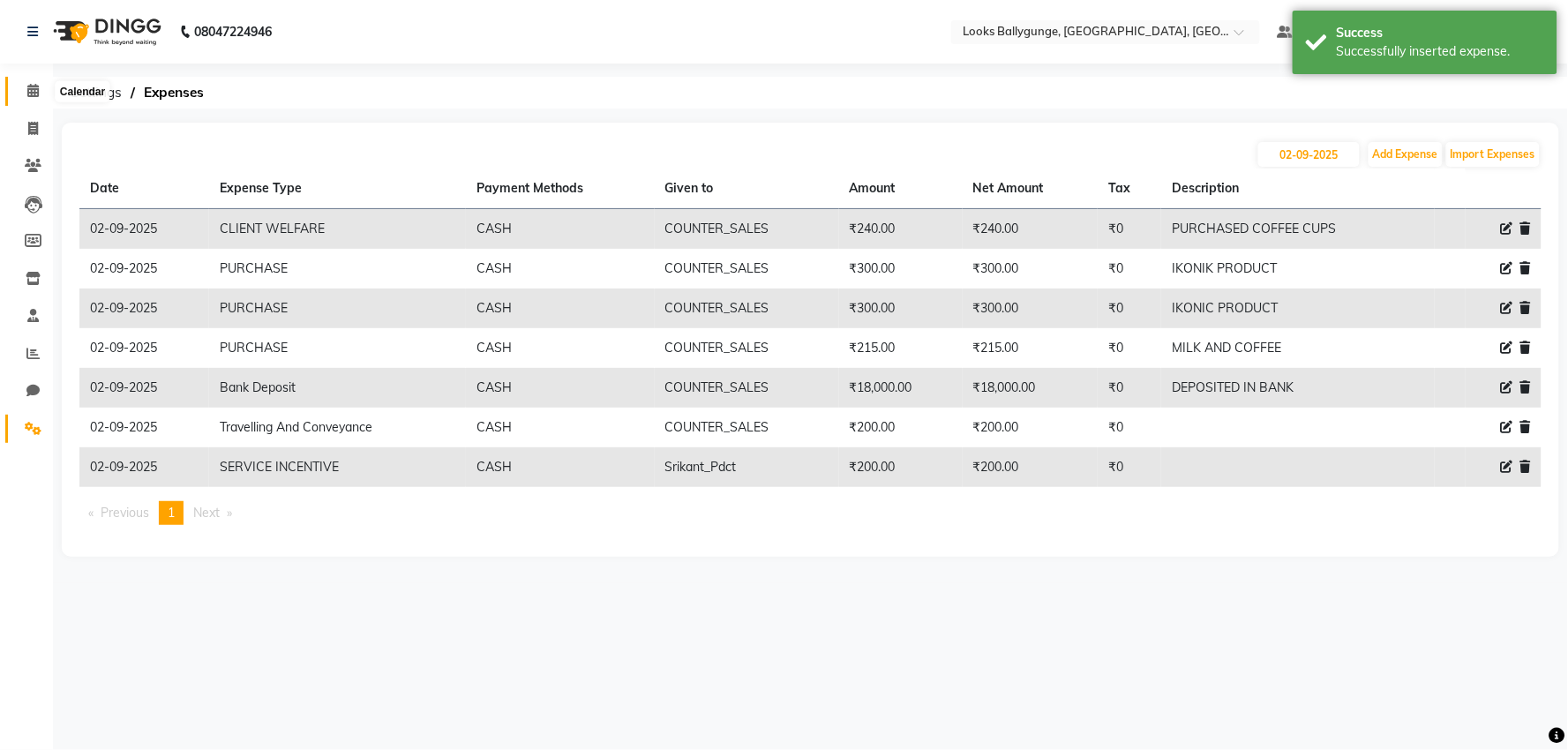
click at [39, 85] on span at bounding box center [33, 91] width 31 height 20
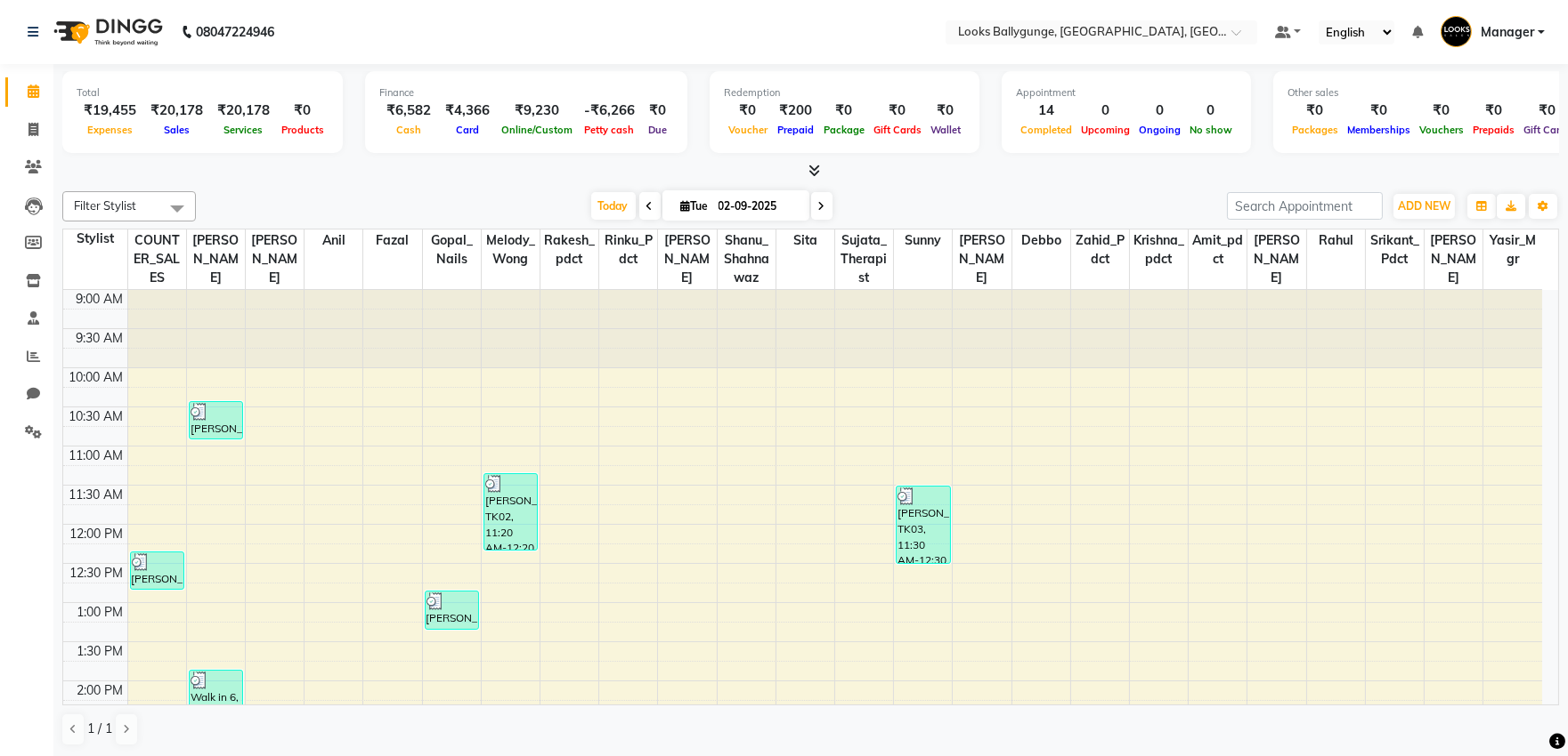
click at [742, 218] on input "02-09-2025" at bounding box center [758, 206] width 89 height 26
select select "9"
select select "2025"
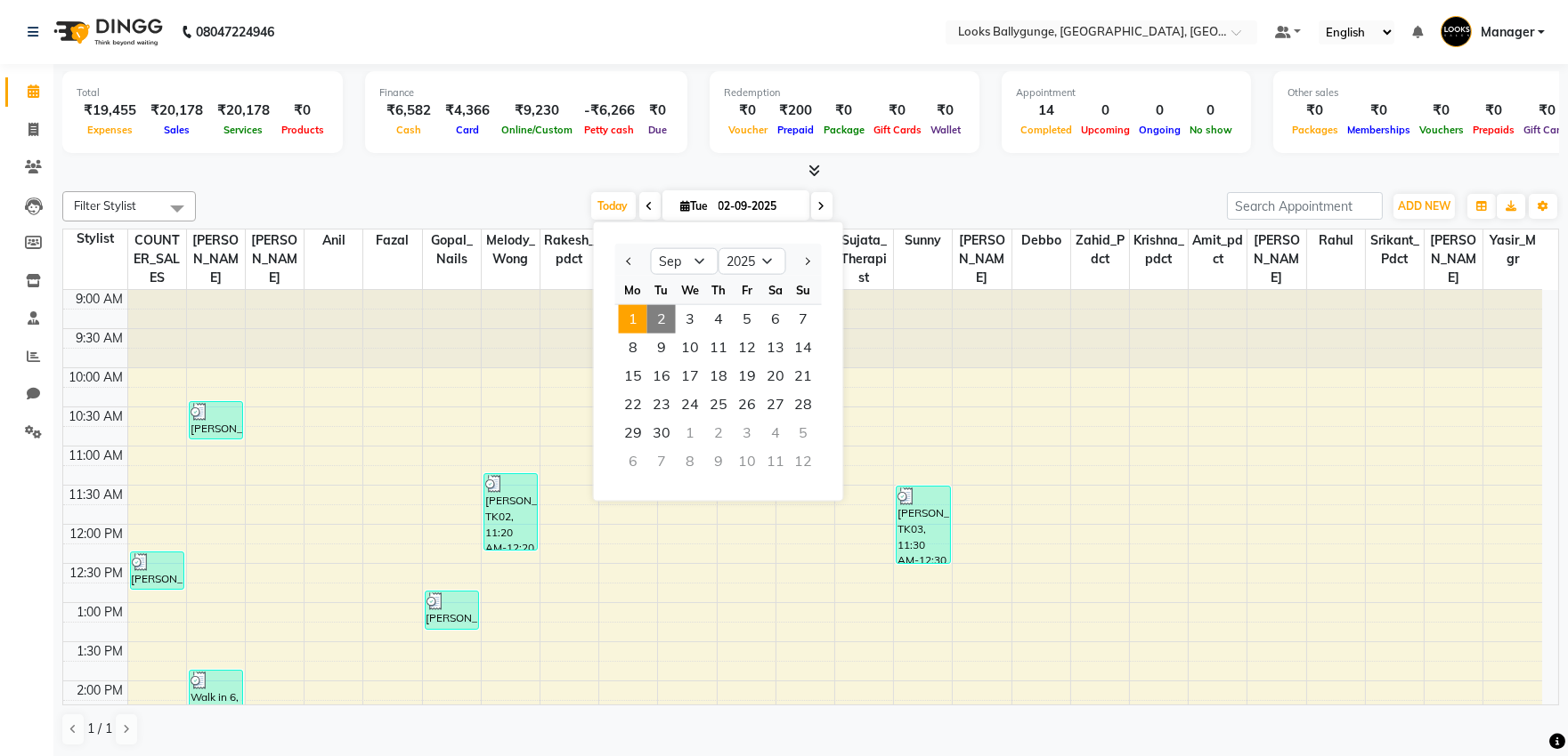
click at [628, 314] on span "1" at bounding box center [632, 319] width 28 height 28
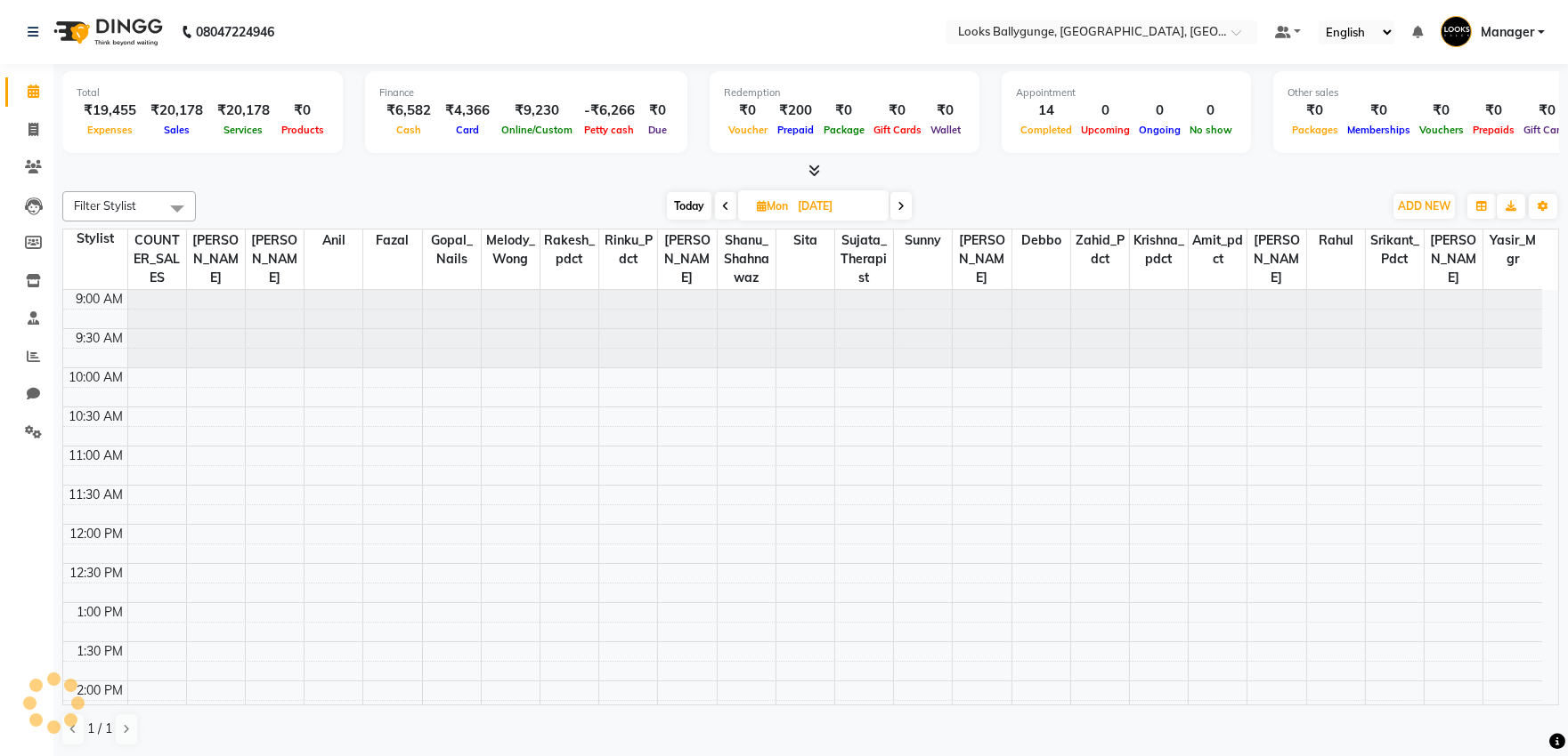
scroll to position [607, 0]
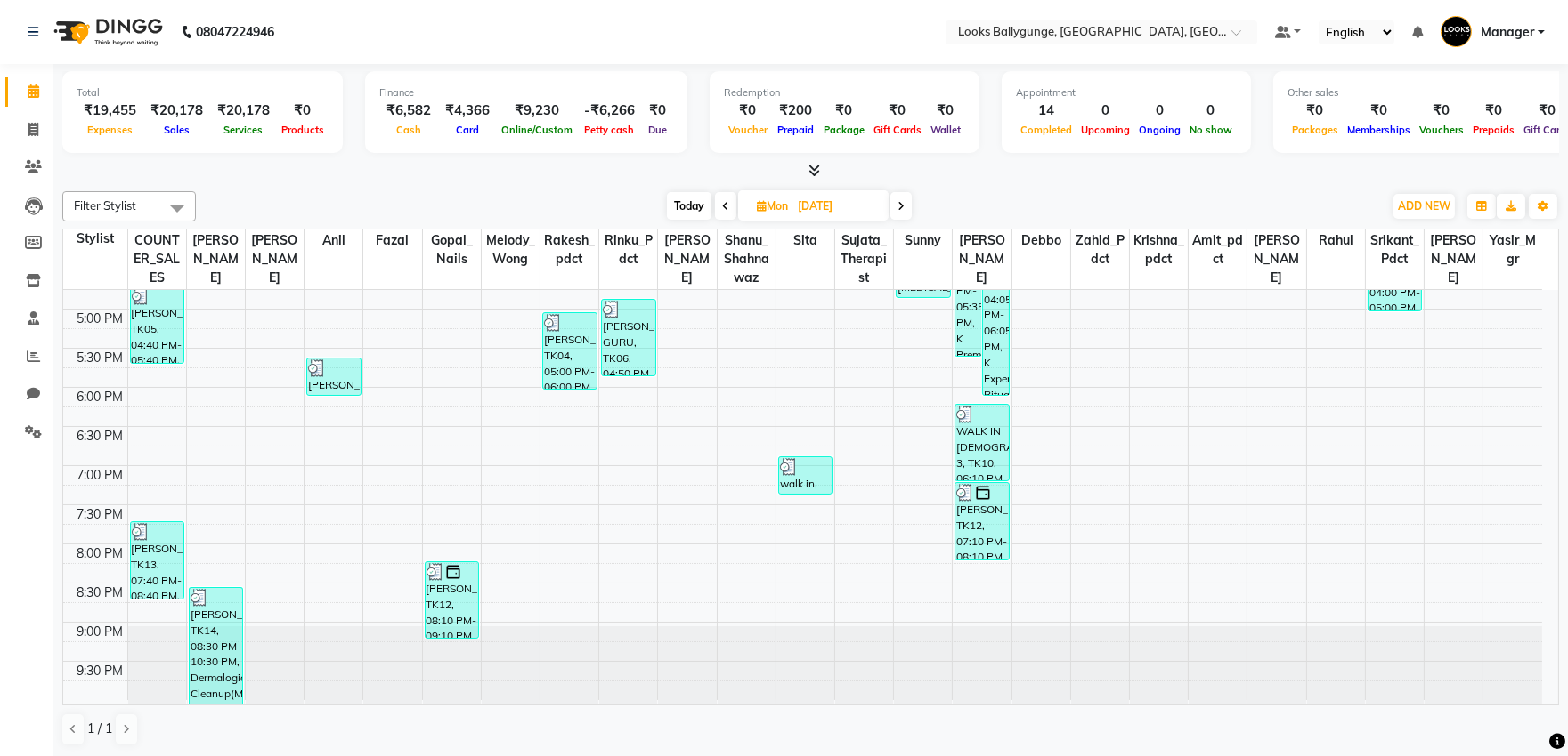
click at [683, 196] on span "Today" at bounding box center [689, 206] width 45 height 27
type input "02-09-2025"
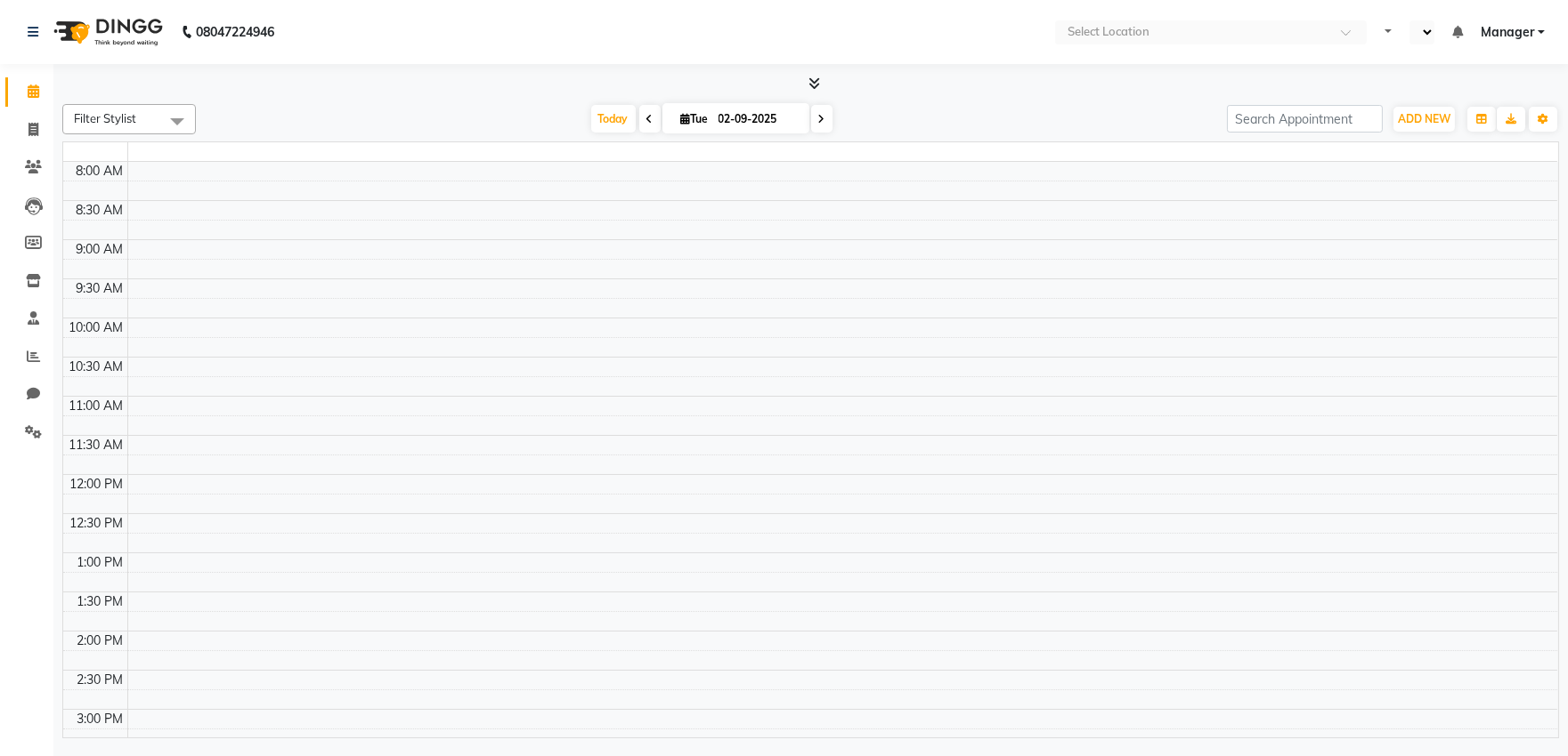
select select "en"
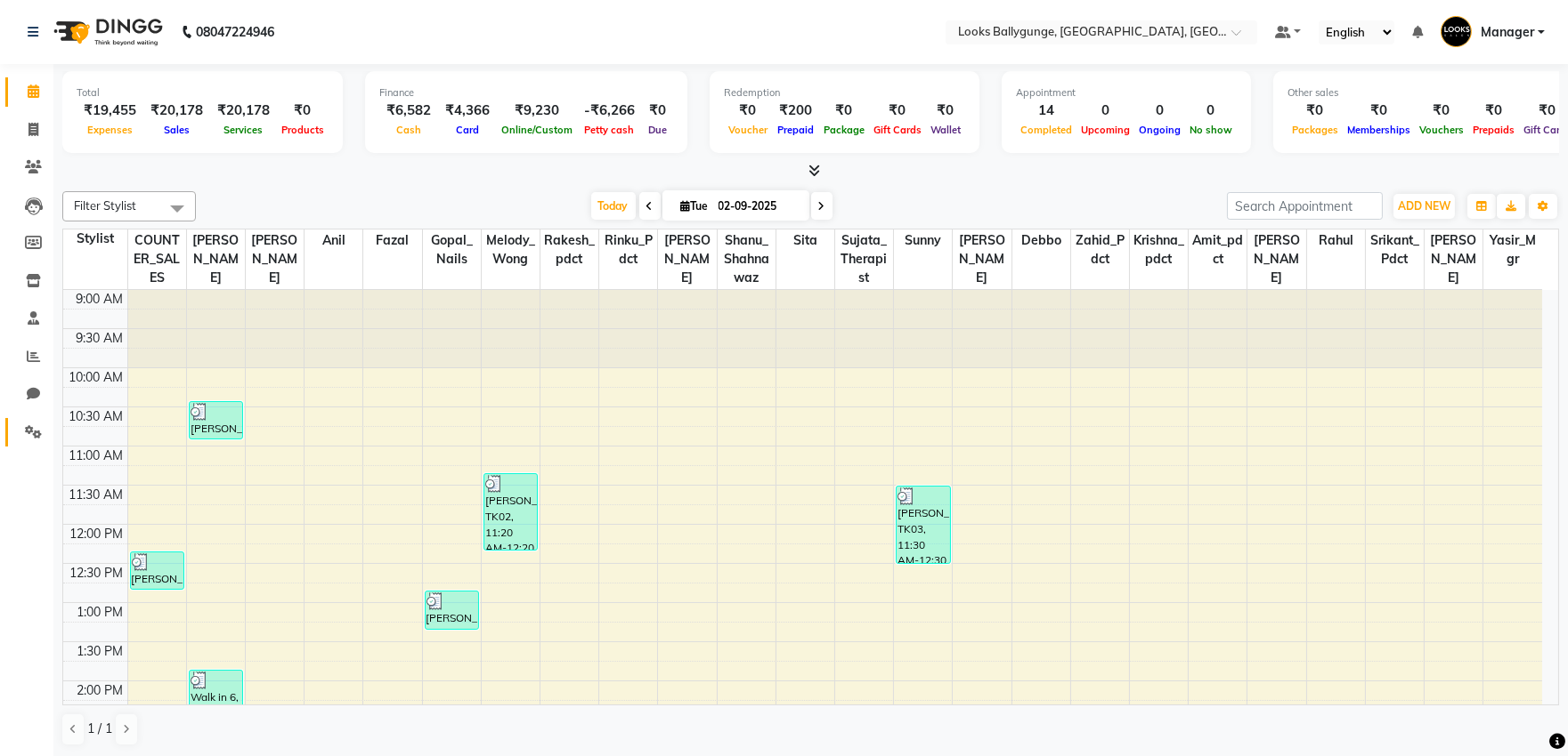
click at [30, 447] on link "Settings" at bounding box center [26, 432] width 43 height 29
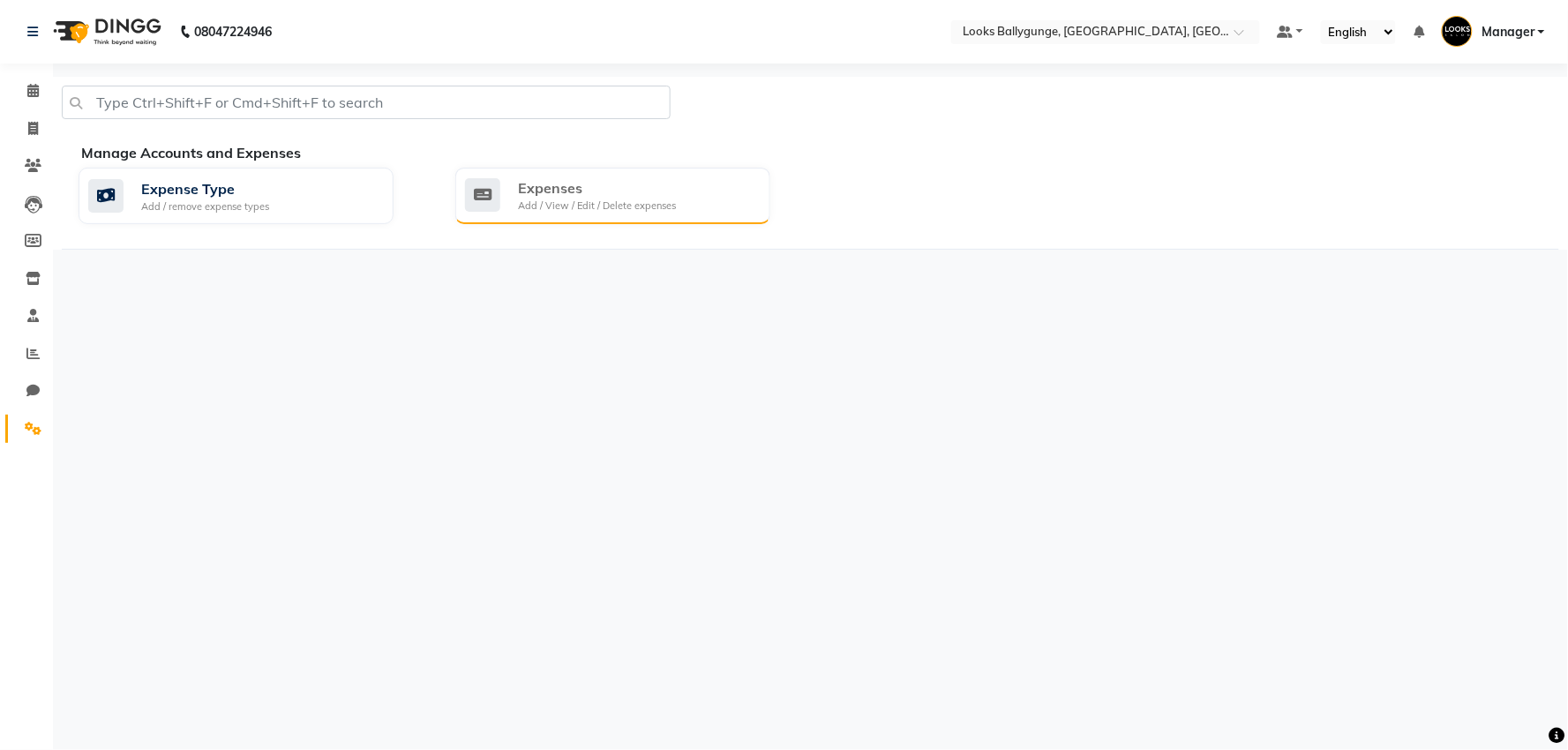
click at [641, 207] on div "Add / View / Edit / Delete expenses" at bounding box center [598, 206] width 158 height 15
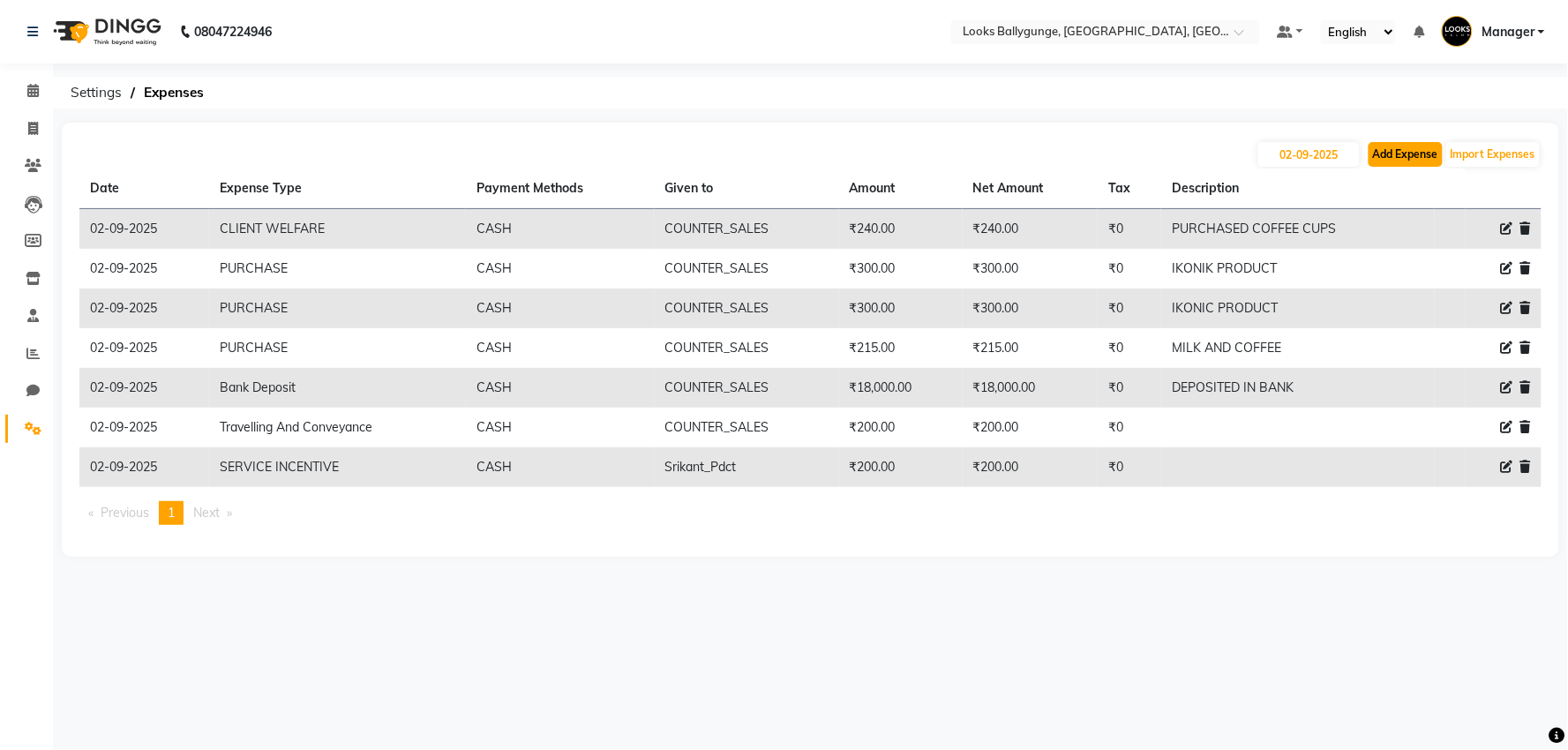
click at [1393, 152] on button "Add Expense" at bounding box center [1405, 154] width 74 height 25
select select "1"
select select "5499"
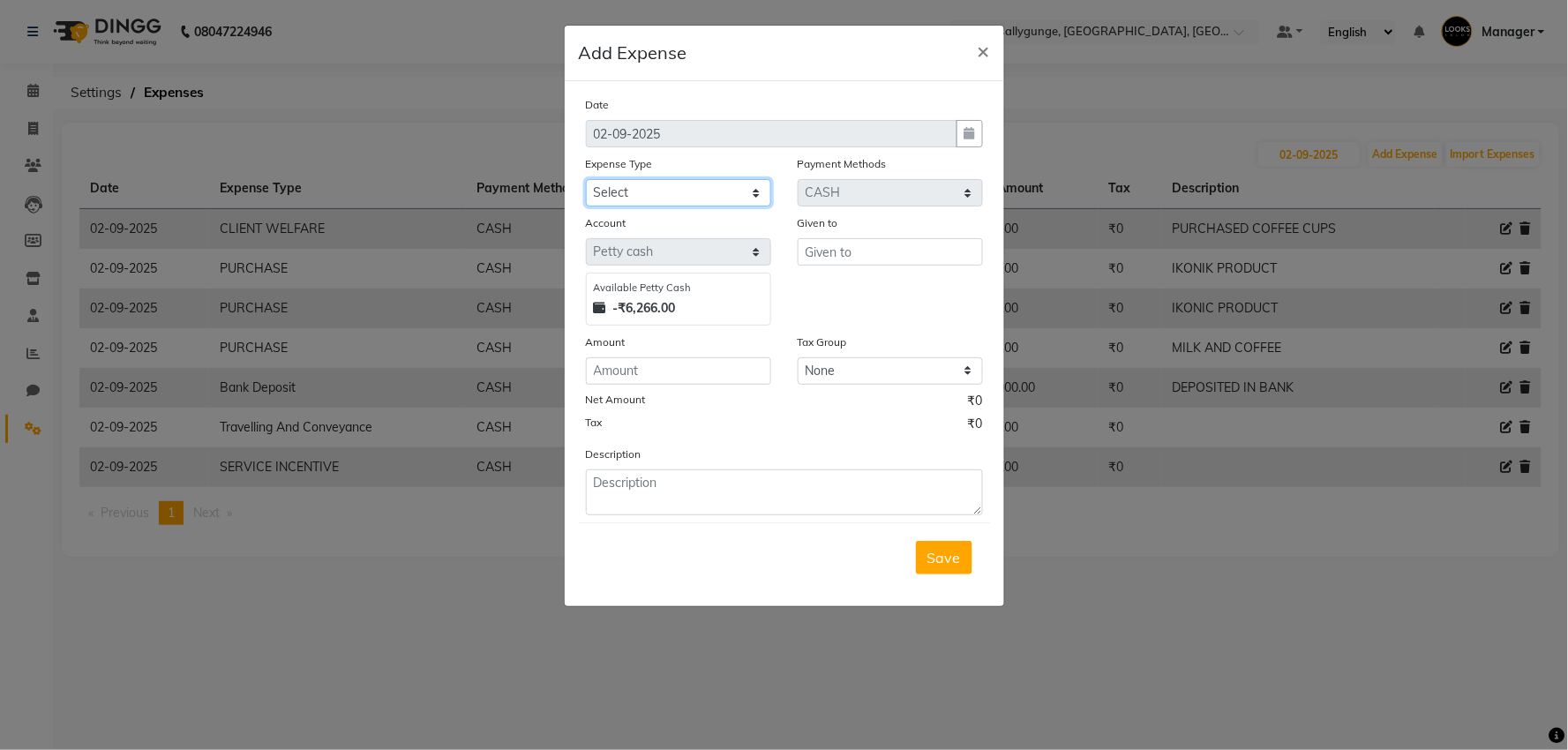
click at [727, 199] on select "Select Bank Deposit Blinkit Cash Handover CLIENT Client ordered food Client Ref…" at bounding box center [678, 193] width 185 height 27
click at [586, 179] on select "Select Bank Deposit Blinkit Cash Handover CLIENT Client ordered food Client Ref…" at bounding box center [678, 193] width 185 height 27
click at [676, 199] on select "Select Bank Deposit Blinkit Cash Handover CLIENT Client ordered food Client Ref…" at bounding box center [678, 193] width 185 height 27
select select "24071"
click at [586, 179] on select "Select Bank Deposit Blinkit Cash Handover CLIENT Client ordered food Client Ref…" at bounding box center [678, 193] width 185 height 27
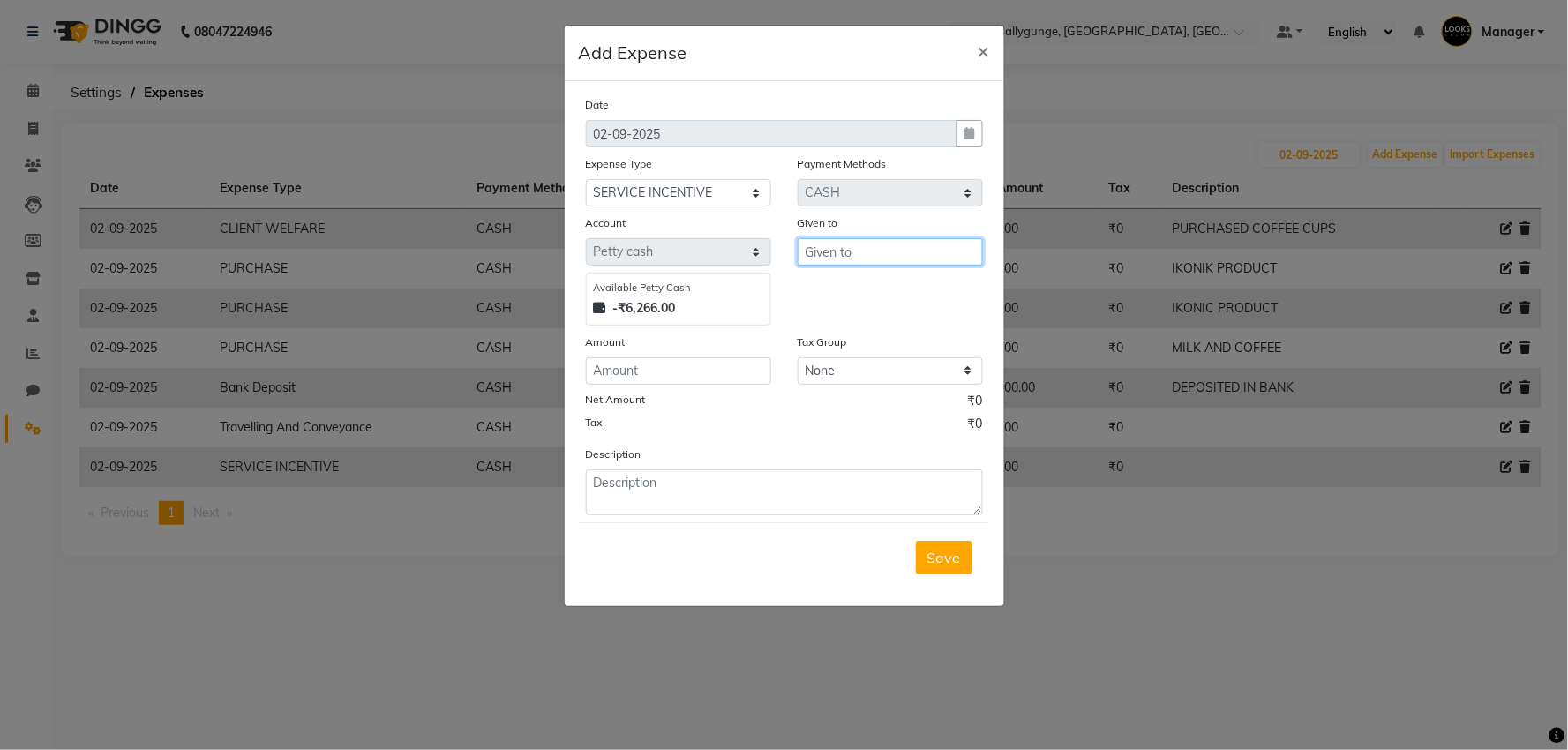
click at [871, 254] on input "text" at bounding box center [890, 252] width 185 height 27
click at [862, 297] on ngb-highlight "Rin ku_Pdct" at bounding box center [856, 289] width 74 height 17
type input "Rinku_Pdct"
click at [632, 381] on input "number" at bounding box center [678, 371] width 185 height 27
type input "400"
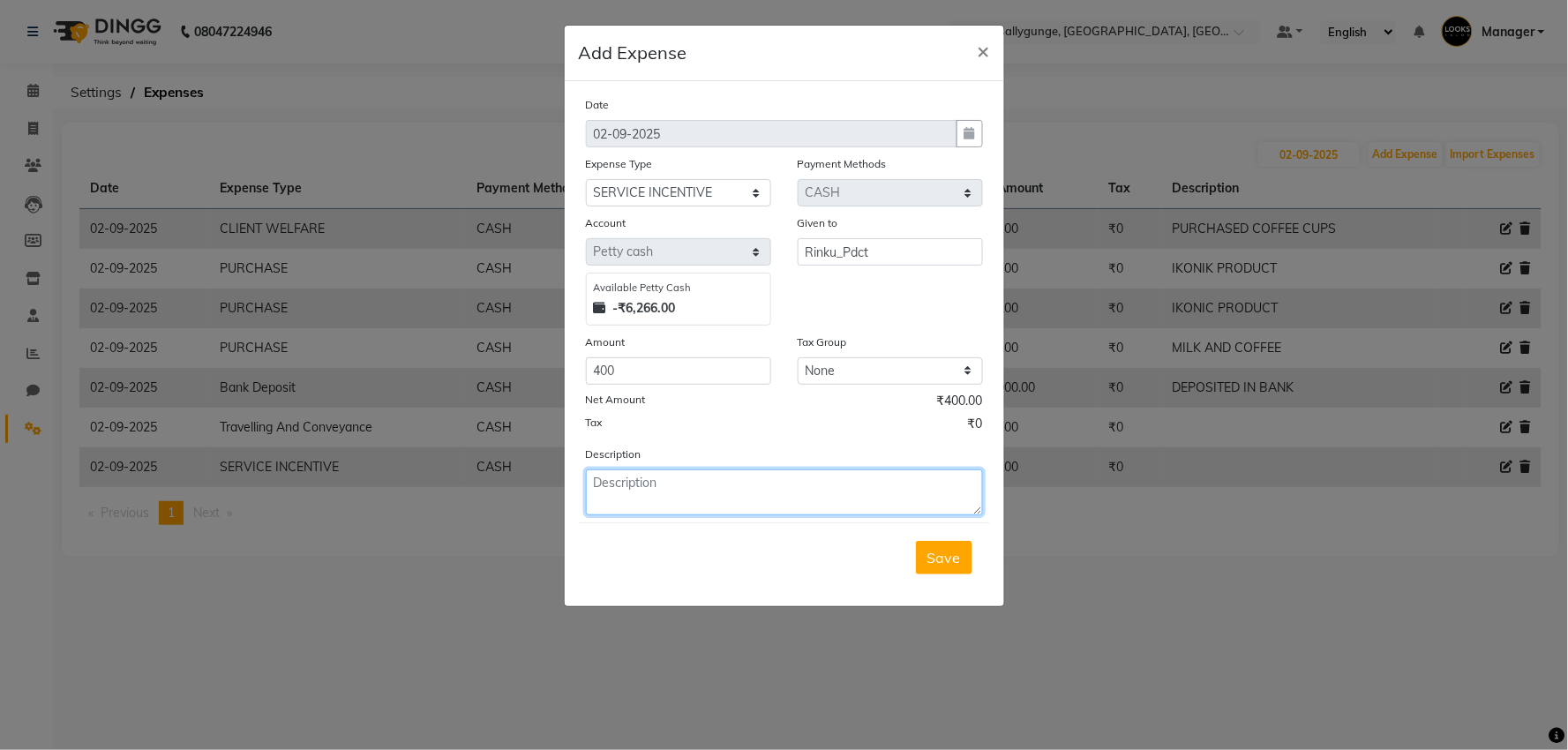
click at [662, 491] on textarea at bounding box center [784, 493] width 397 height 46
type textarea "31.8.25/1.9.25"
click at [963, 568] on button "Save" at bounding box center [944, 557] width 57 height 34
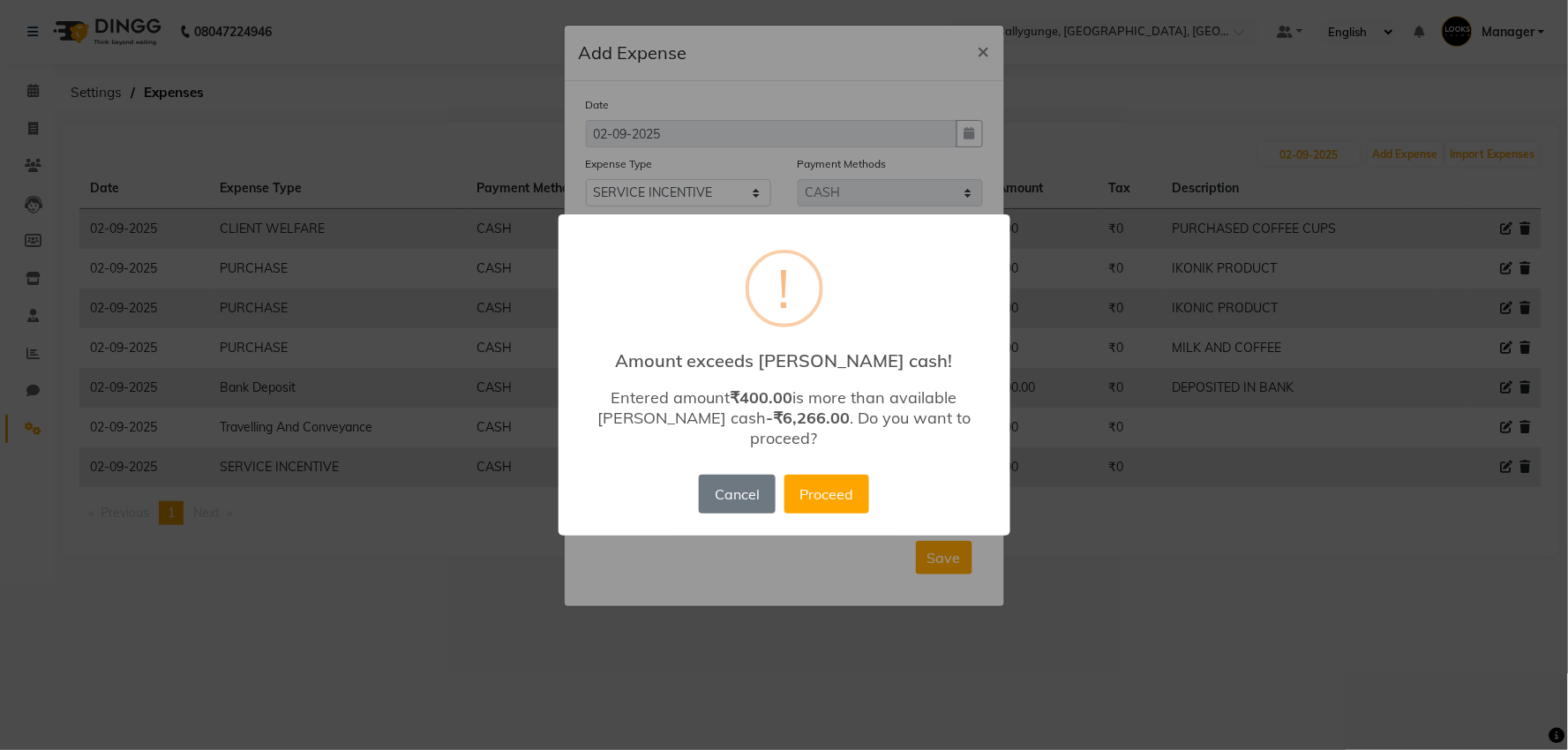
click at [795, 470] on div "Cancel No Proceed" at bounding box center [784, 494] width 178 height 47
click at [796, 475] on button "Proceed" at bounding box center [827, 495] width 85 height 39
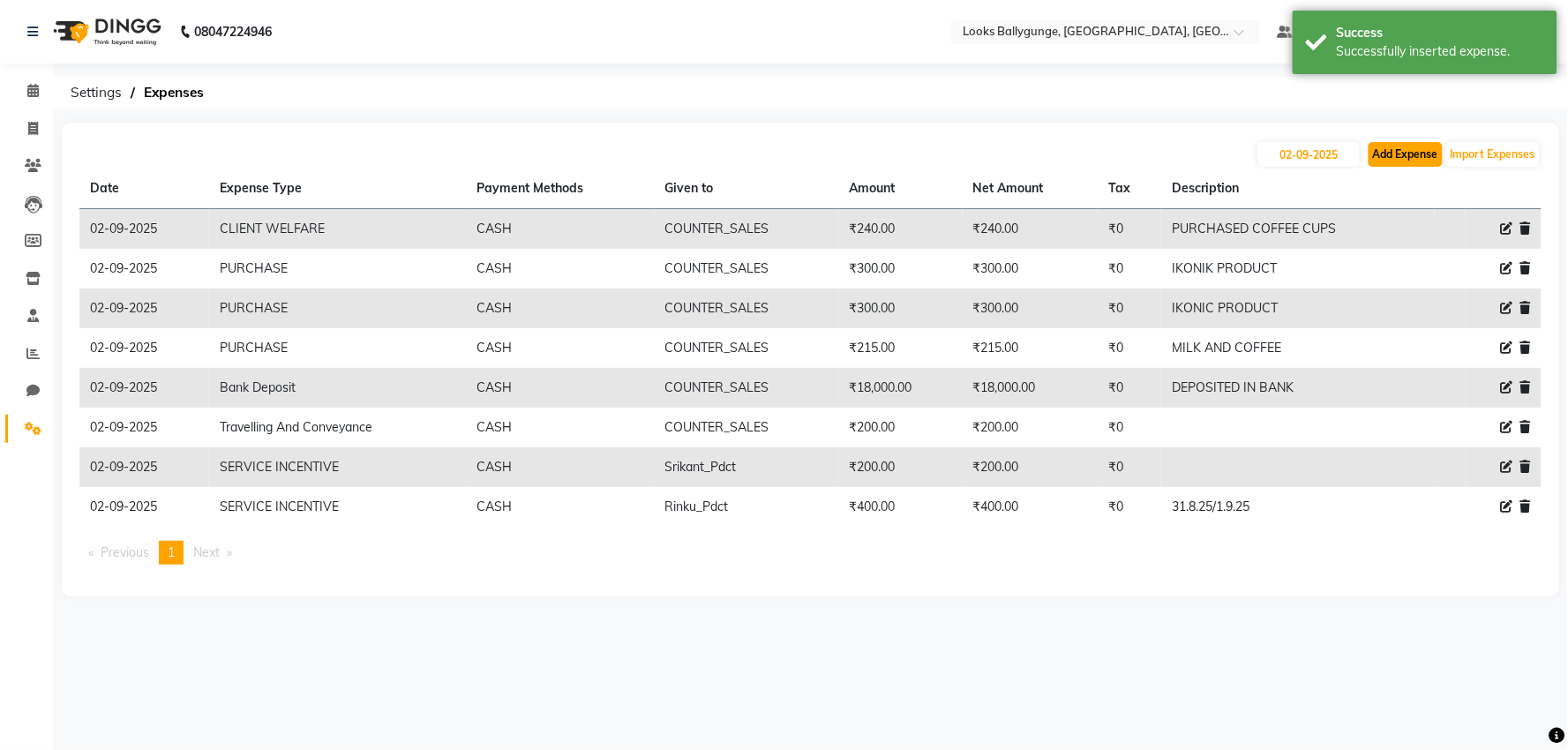
click at [1398, 155] on button "Add Expense" at bounding box center [1405, 154] width 74 height 25
select select "1"
select select "5499"
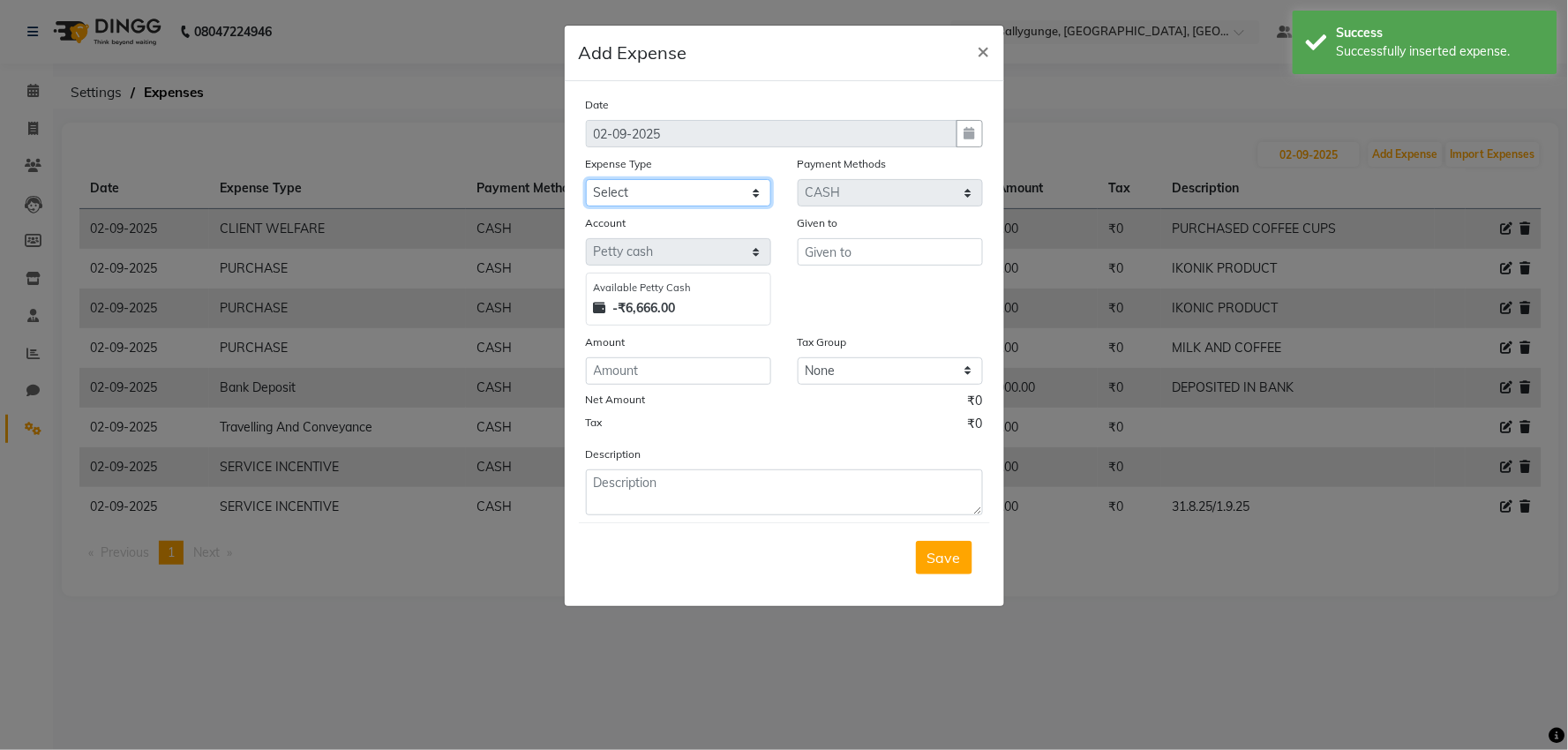
click at [634, 190] on select "Select Bank Deposit Blinkit Cash Handover CLIENT Client ordered food Client Ref…" at bounding box center [678, 193] width 185 height 27
select select "24170"
click at [586, 179] on select "Select Bank Deposit Blinkit Cash Handover CLIENT Client ordered food Client Ref…" at bounding box center [678, 193] width 185 height 27
click at [859, 249] on input "text" at bounding box center [890, 252] width 185 height 27
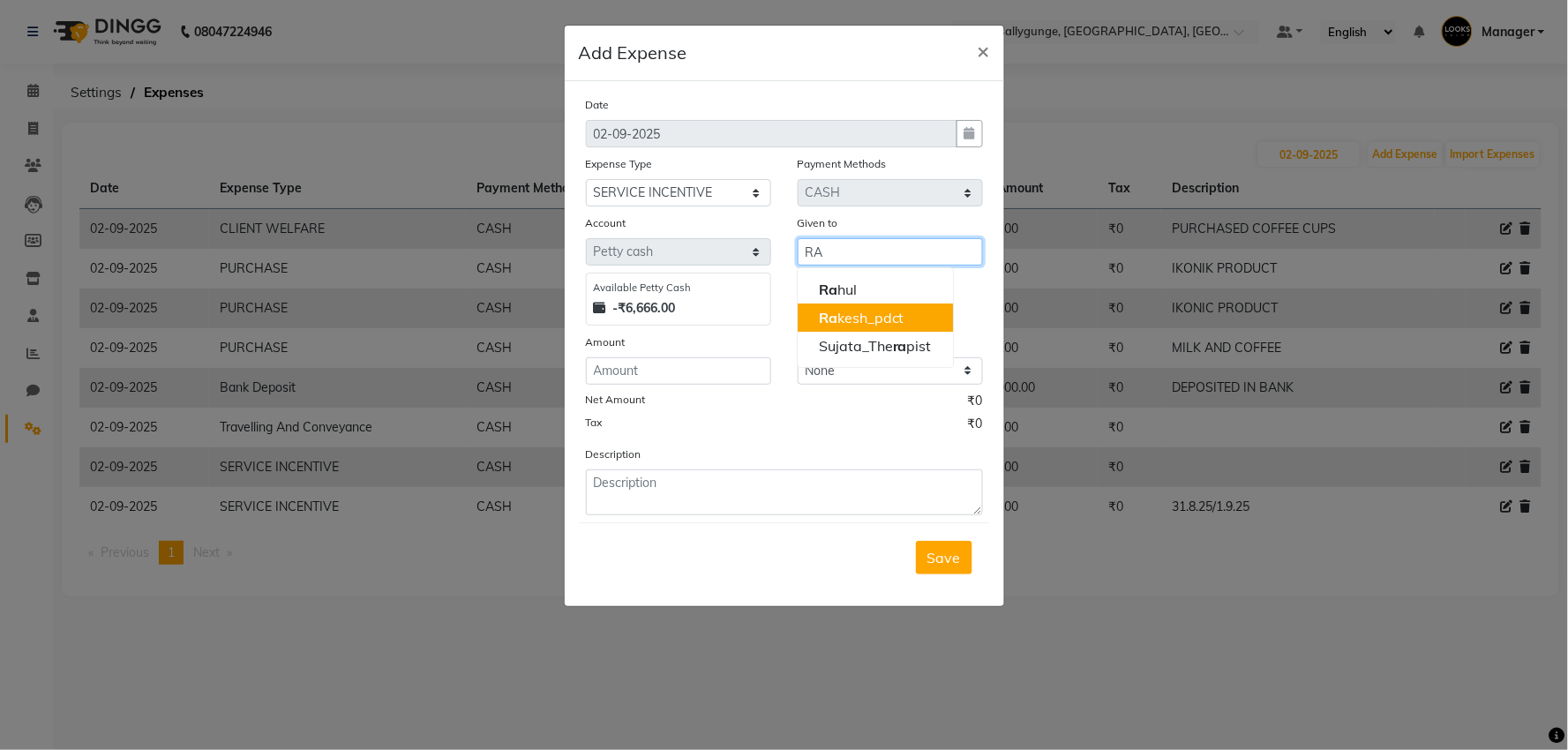
click at [866, 315] on ngb-highlight "Ra kesh_pdct" at bounding box center [862, 318] width 86 height 17
type input "Rakesh_pdct"
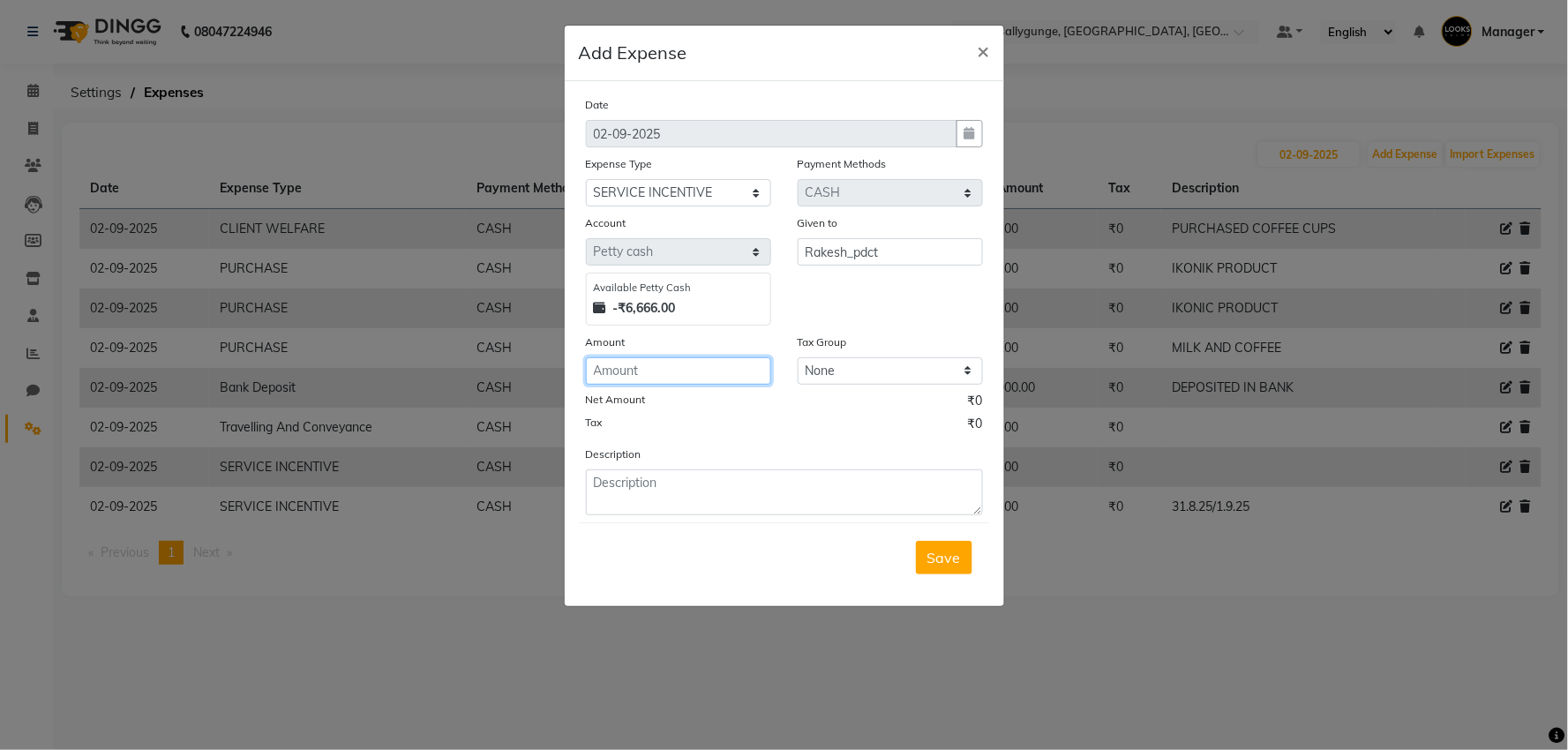
click at [686, 369] on input "number" at bounding box center [678, 371] width 185 height 27
type input "250"
click at [933, 558] on span "Save" at bounding box center [943, 558] width 34 height 17
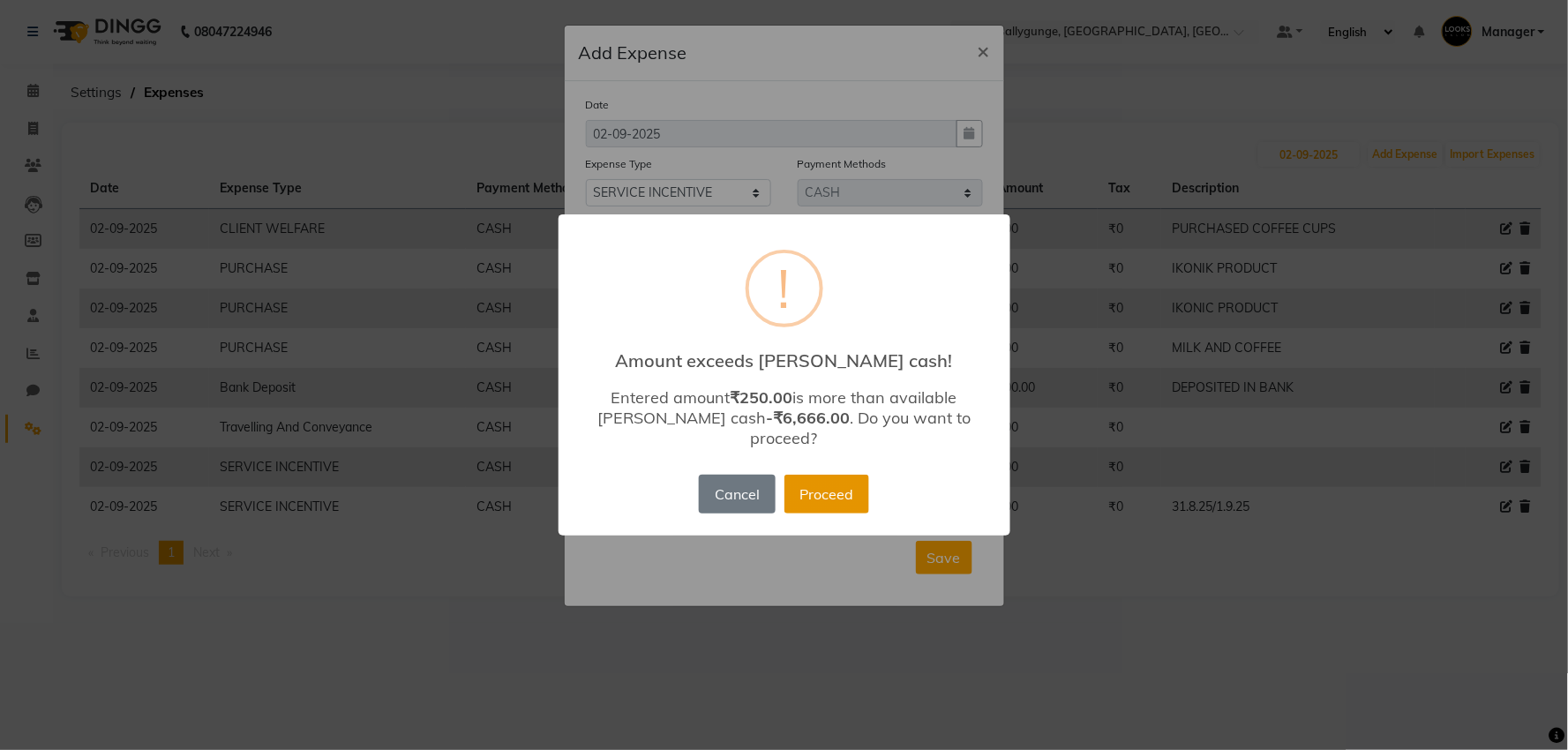
click at [826, 477] on button "Proceed" at bounding box center [827, 495] width 85 height 39
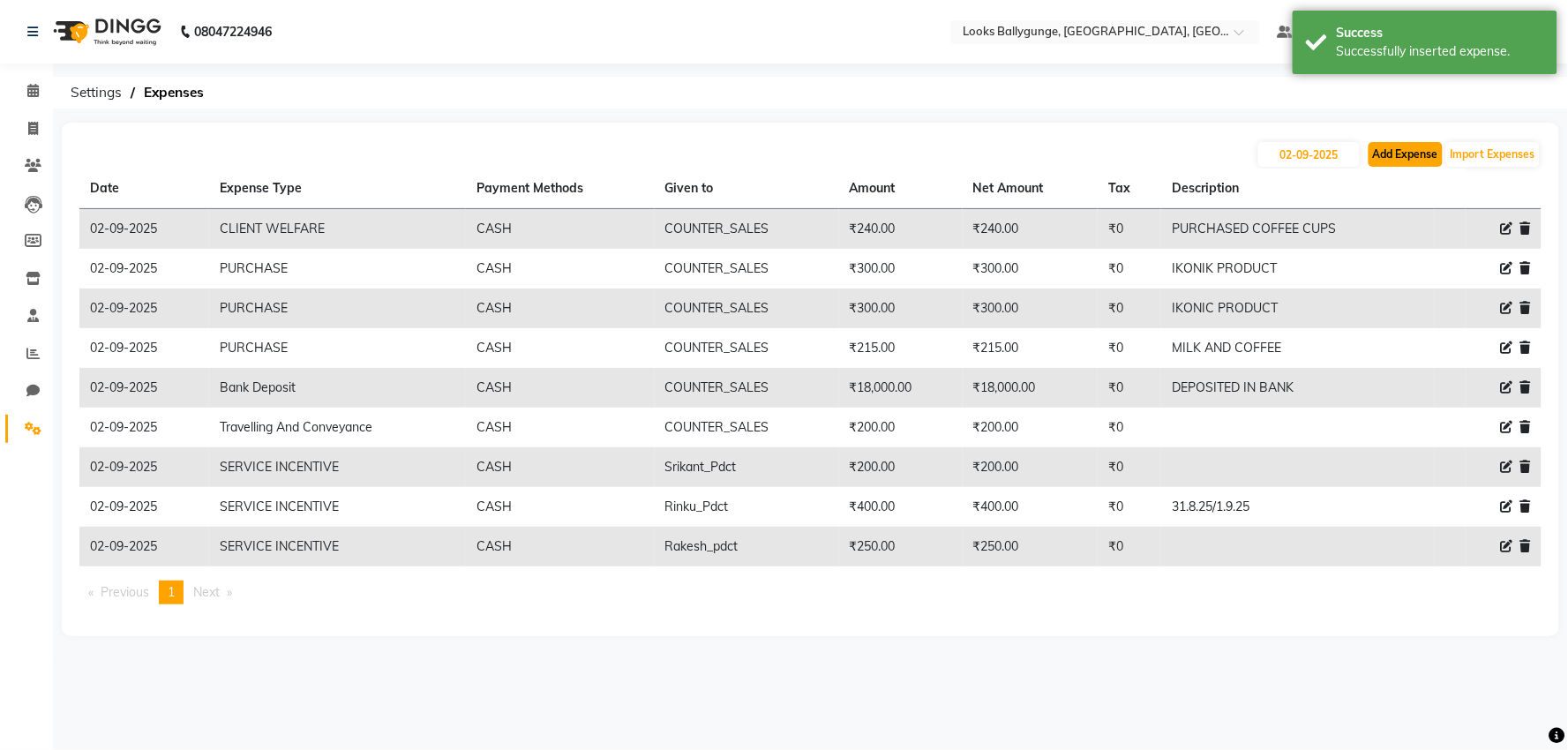
click at [1387, 153] on button "Add Expense" at bounding box center [1405, 154] width 74 height 25
select select "1"
select select "5499"
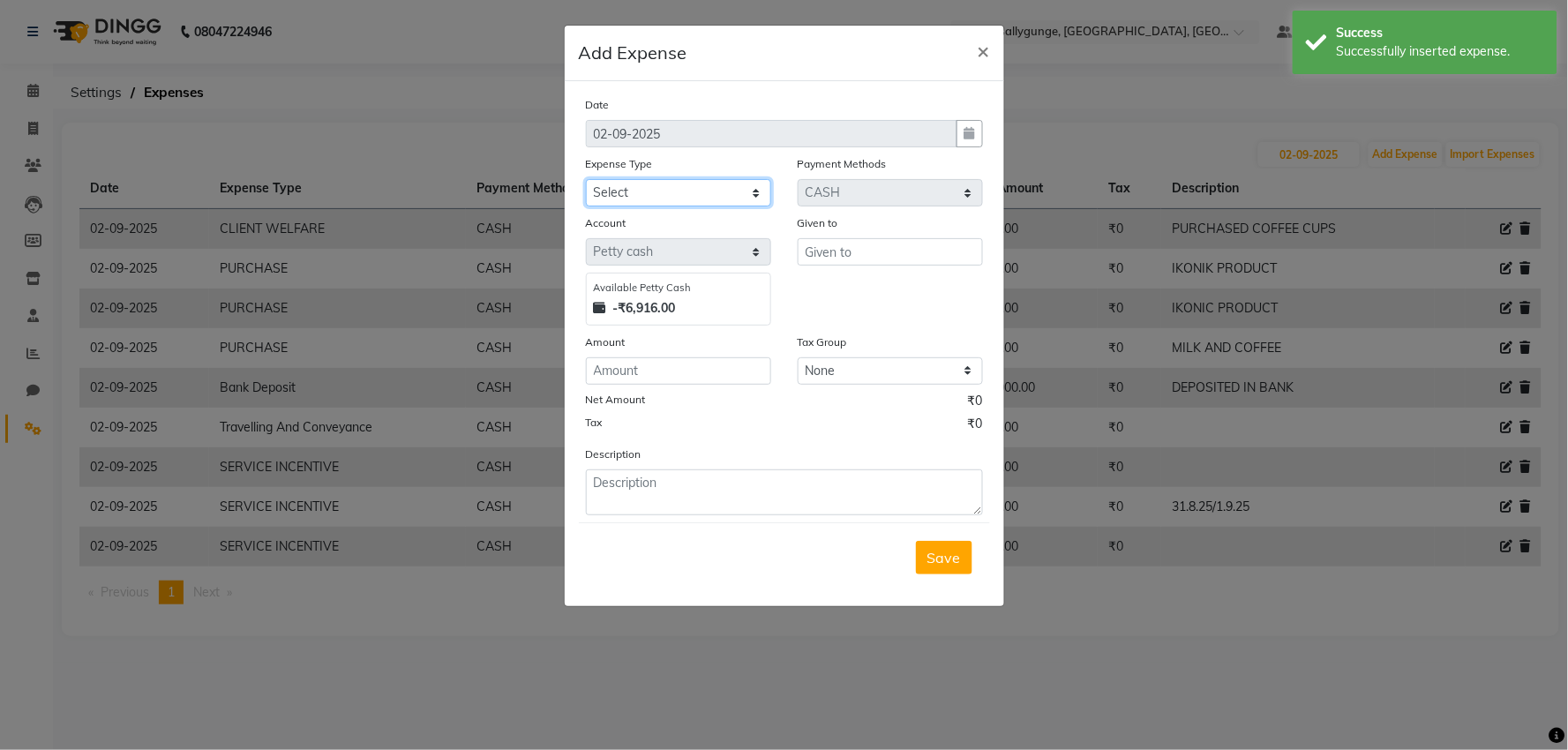
click at [601, 181] on select "Select Bank Deposit Blinkit Cash Handover CLIENT Client ordered food Client Ref…" at bounding box center [678, 193] width 185 height 27
select select "24169"
click at [586, 179] on select "Select Bank Deposit Blinkit Cash Handover CLIENT Client ordered food Client Ref…" at bounding box center [678, 193] width 185 height 27
click at [839, 263] on input "text" at bounding box center [890, 252] width 185 height 27
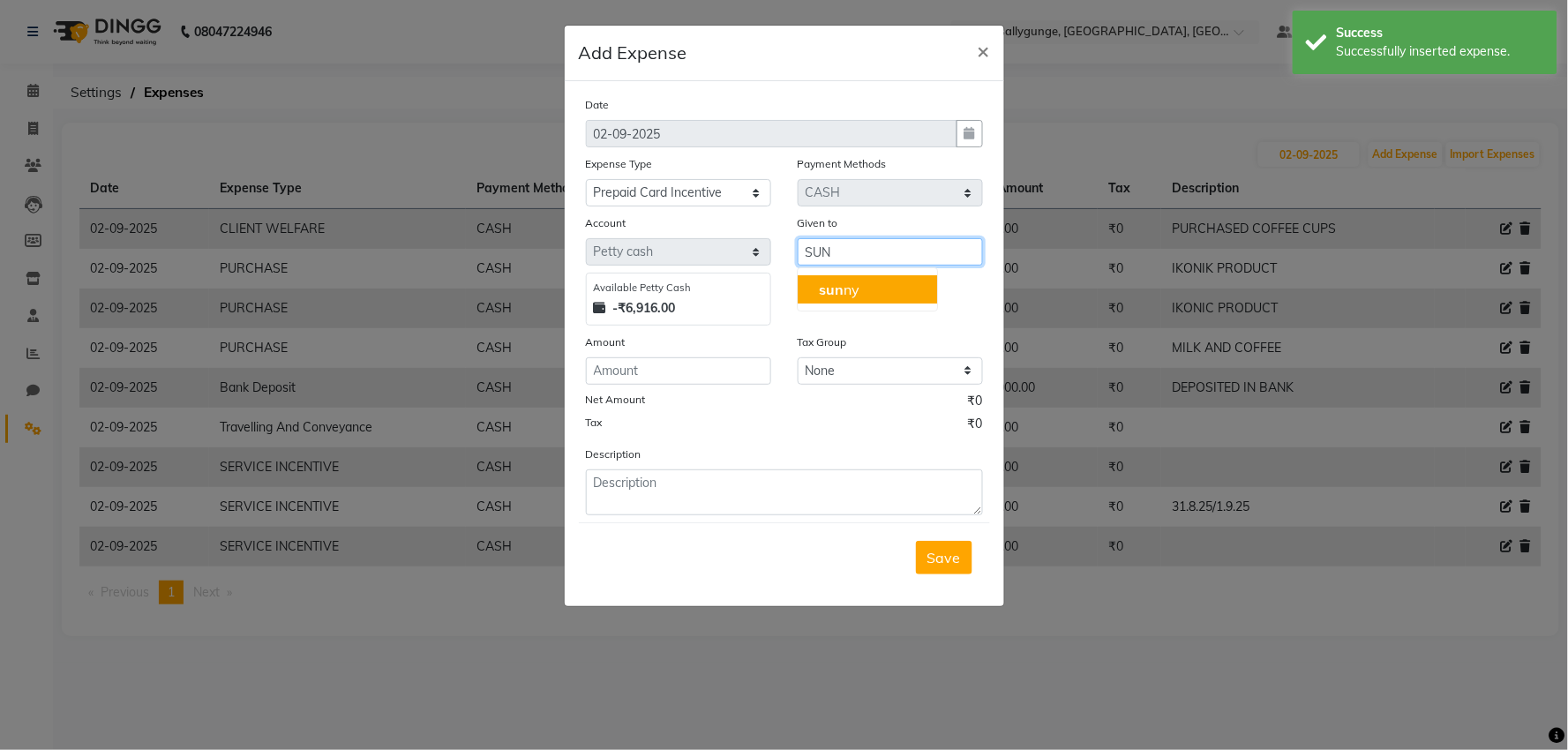
click at [852, 289] on ngb-highlight "sun ny" at bounding box center [839, 289] width 40 height 17
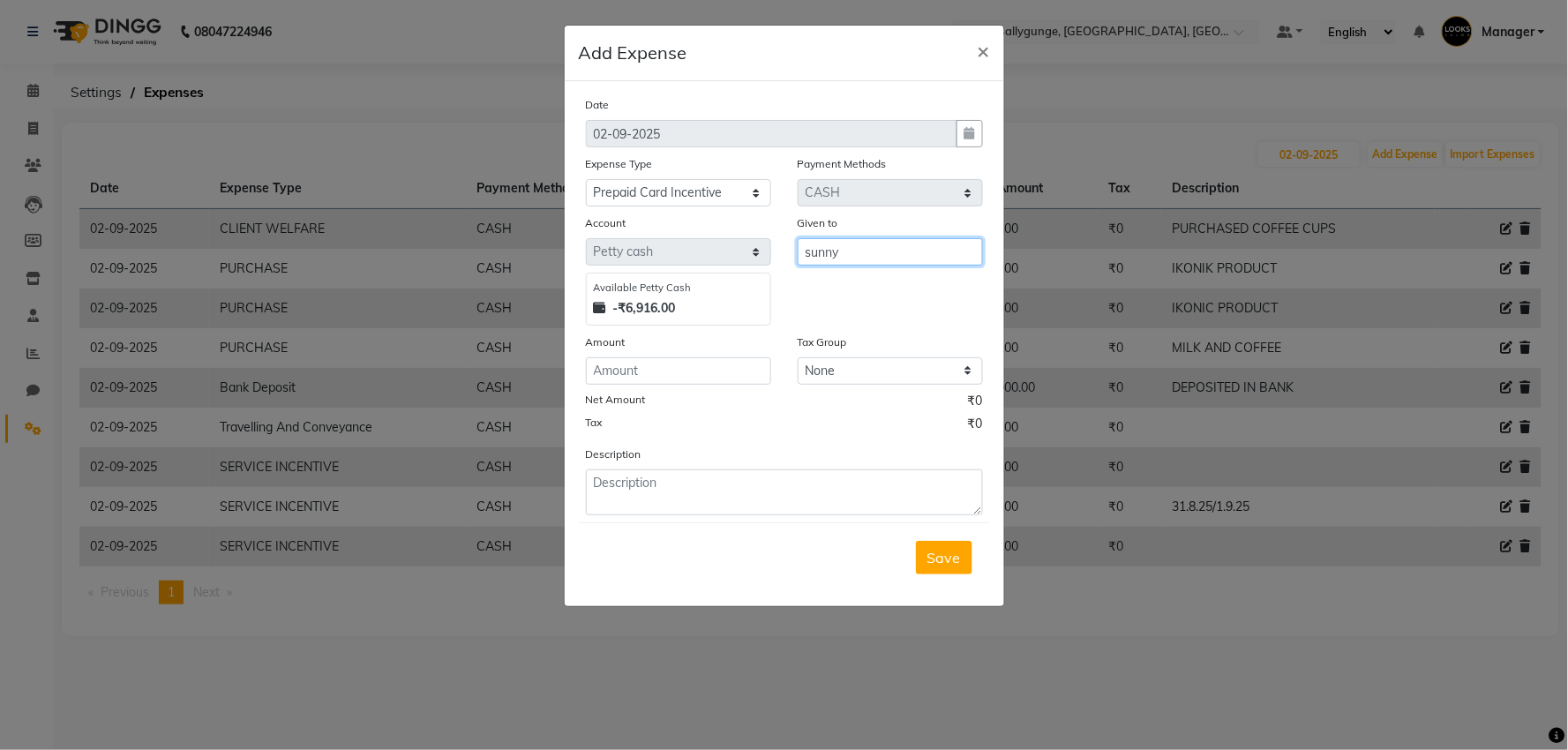
type input "sunny"
click at [700, 372] on input "number" at bounding box center [678, 371] width 185 height 27
type input "1500"
click at [955, 560] on span "Save" at bounding box center [943, 558] width 34 height 17
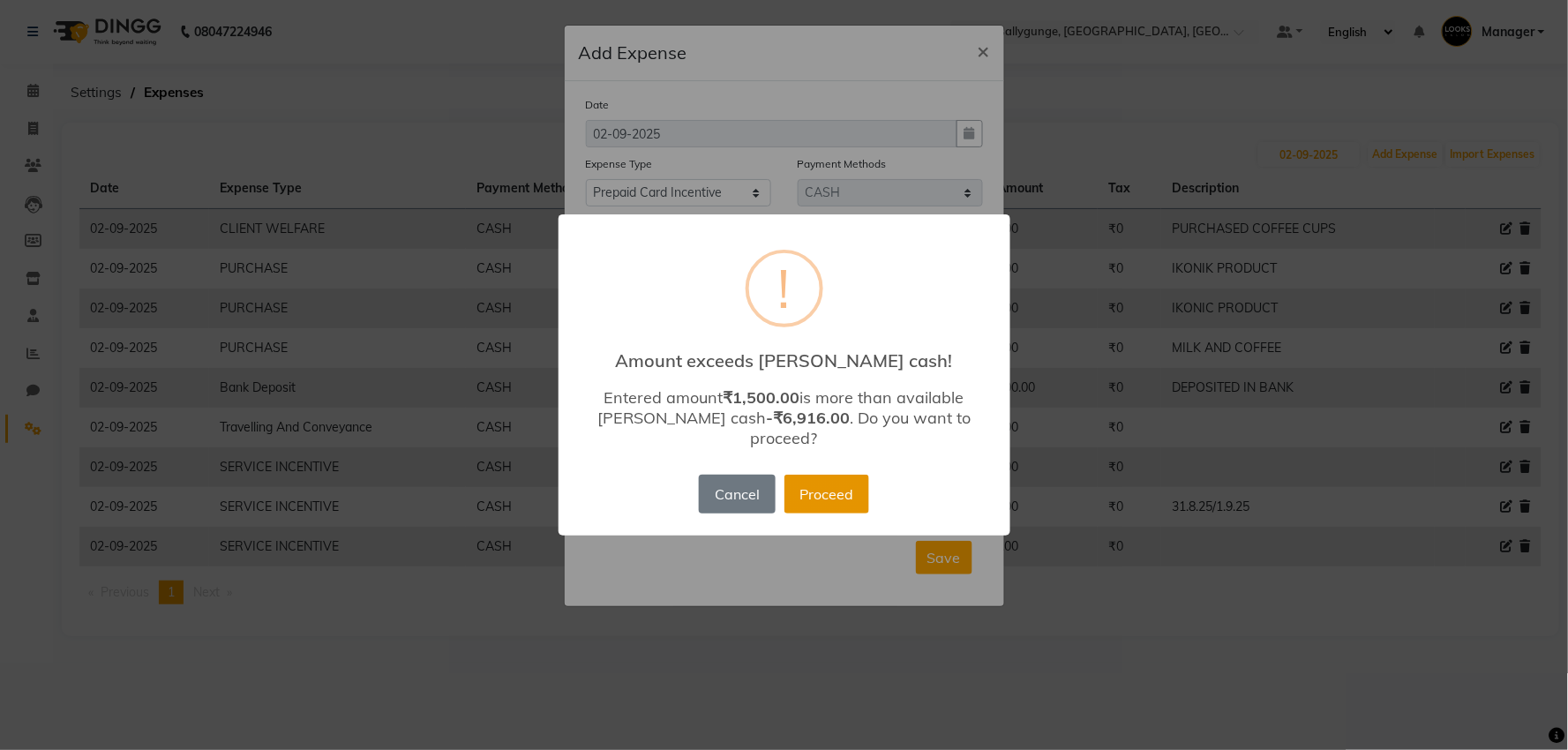
click at [809, 475] on button "Proceed" at bounding box center [827, 495] width 85 height 39
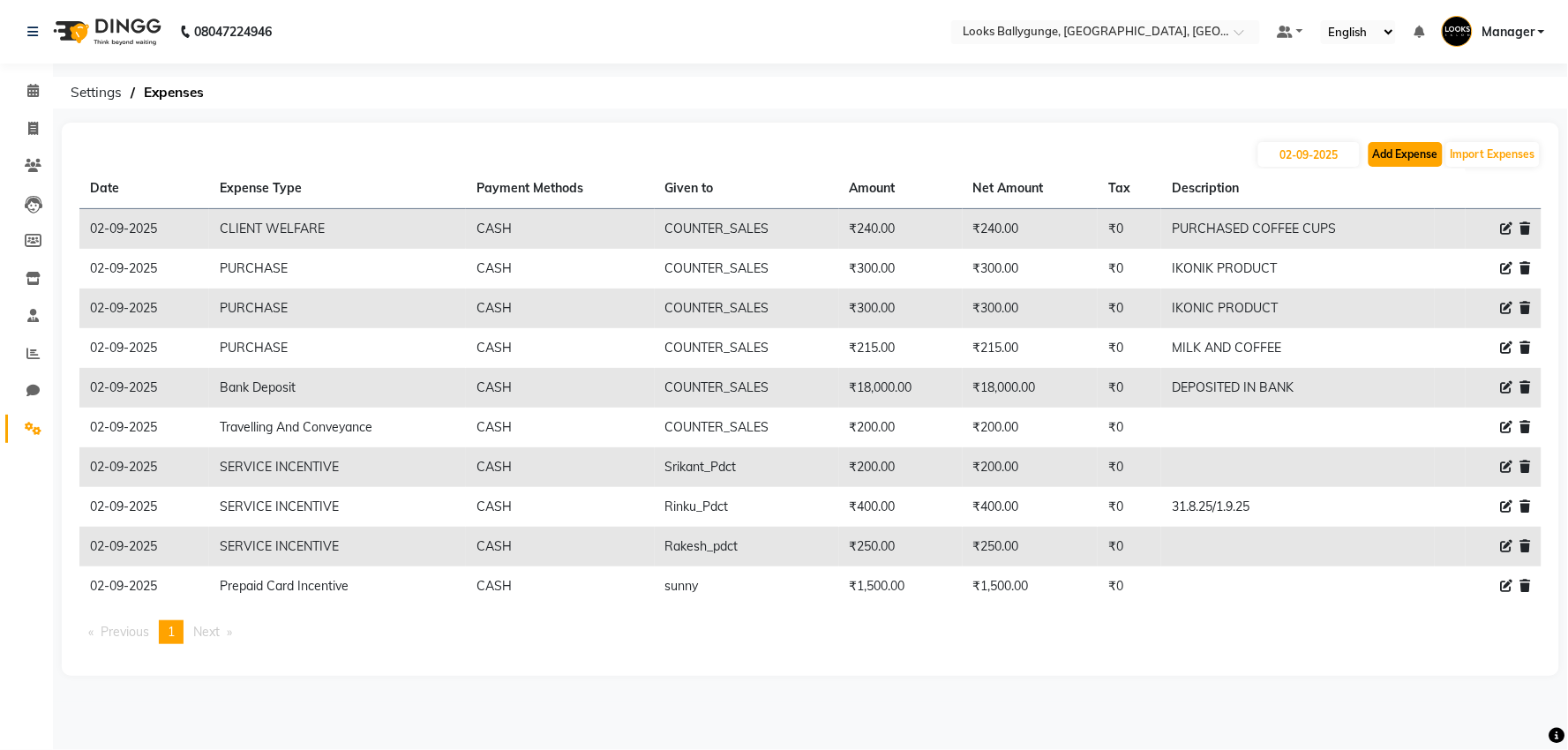
click at [1377, 146] on button "Add Expense" at bounding box center [1405, 154] width 74 height 25
select select "1"
select select "5499"
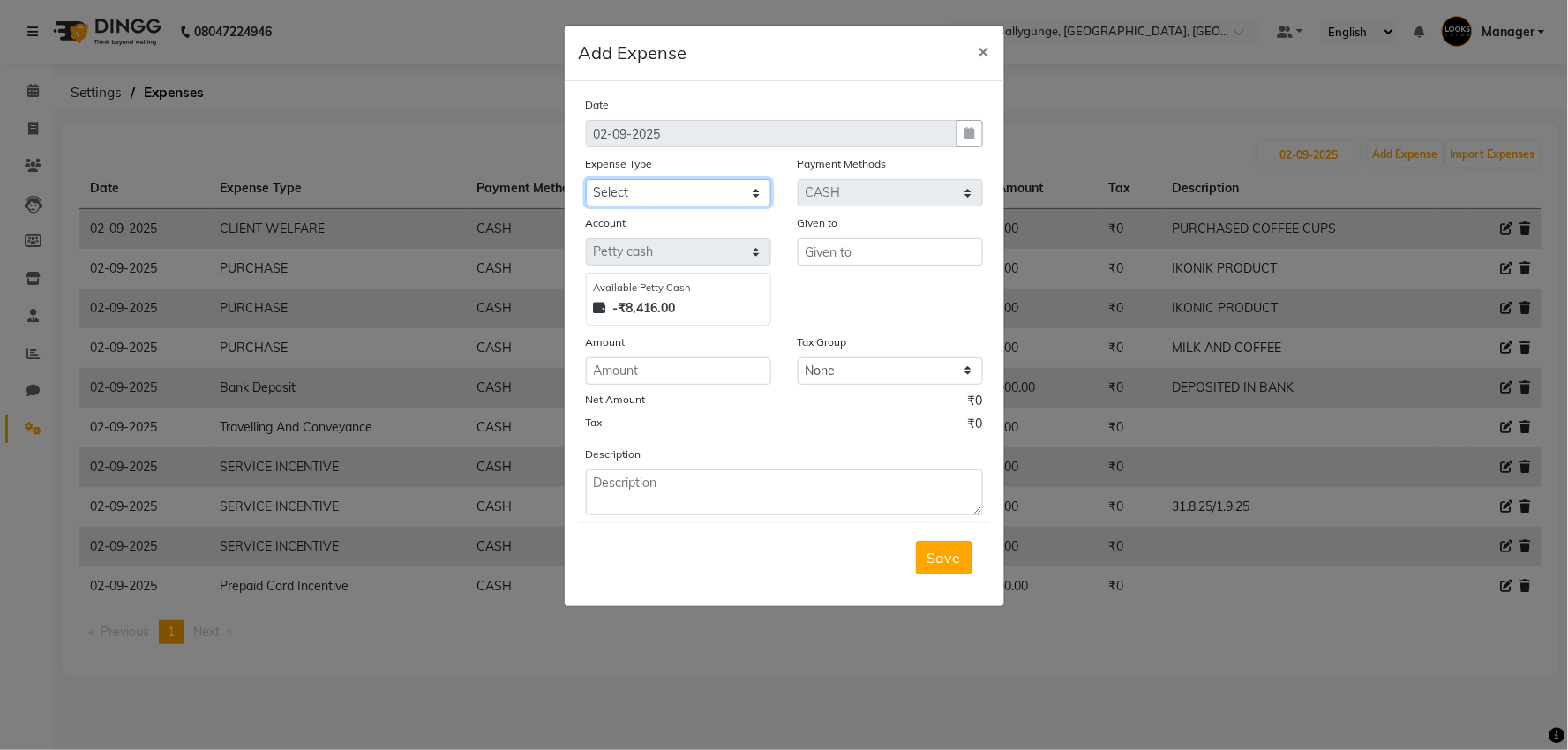
click at [707, 182] on select "Select Bank Deposit Blinkit Cash Handover CLIENT Client ordered food Client Ref…" at bounding box center [678, 193] width 185 height 27
select select "24170"
click at [586, 179] on select "Select Bank Deposit Blinkit Cash Handover CLIENT Client ordered food Client Ref…" at bounding box center [678, 193] width 185 height 27
click at [857, 253] on input "text" at bounding box center [890, 252] width 185 height 27
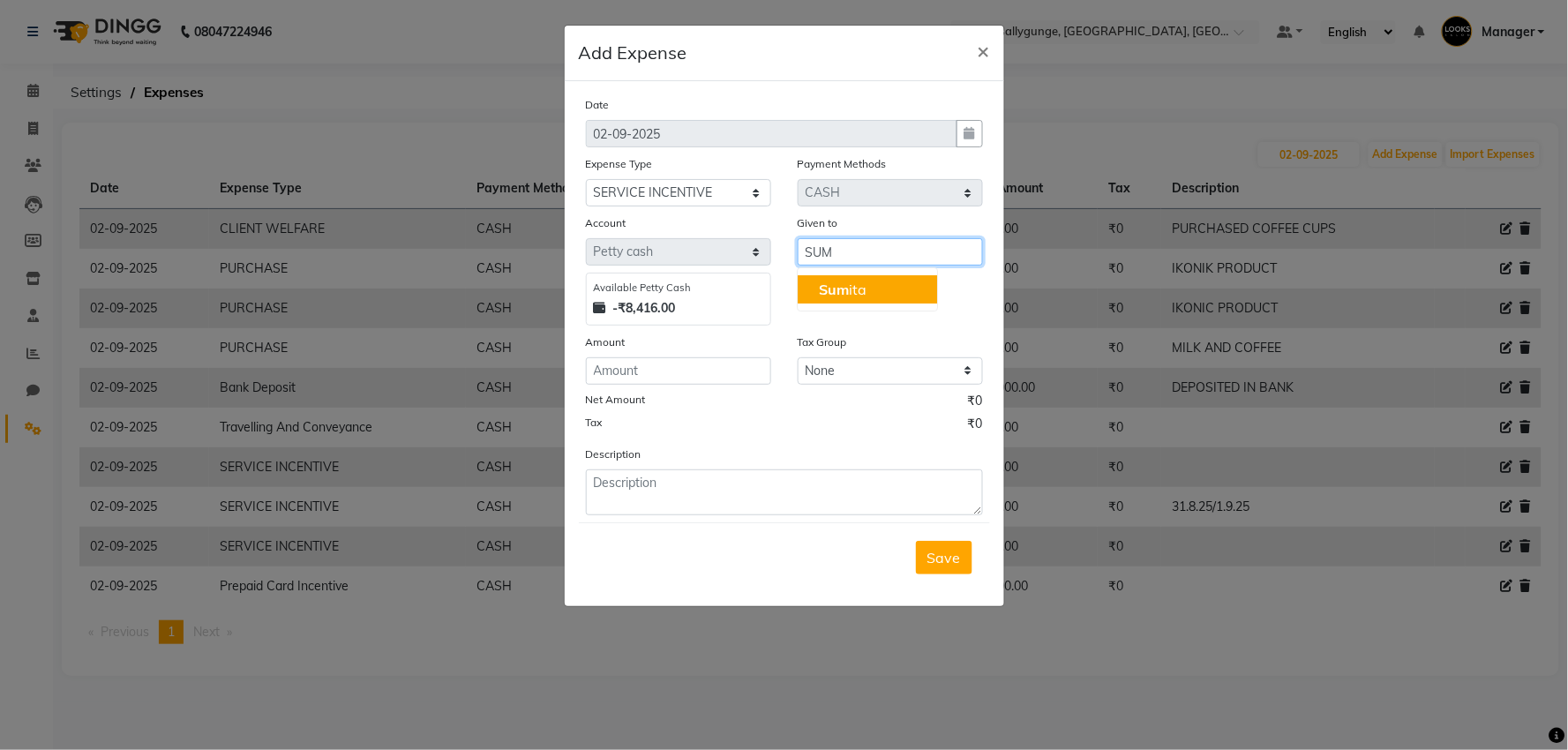
drag, startPoint x: 871, startPoint y: 291, endPoint x: 826, endPoint y: 303, distance: 46.6
click at [871, 289] on button "Sum ita" at bounding box center [867, 289] width 140 height 28
type input "[PERSON_NAME]"
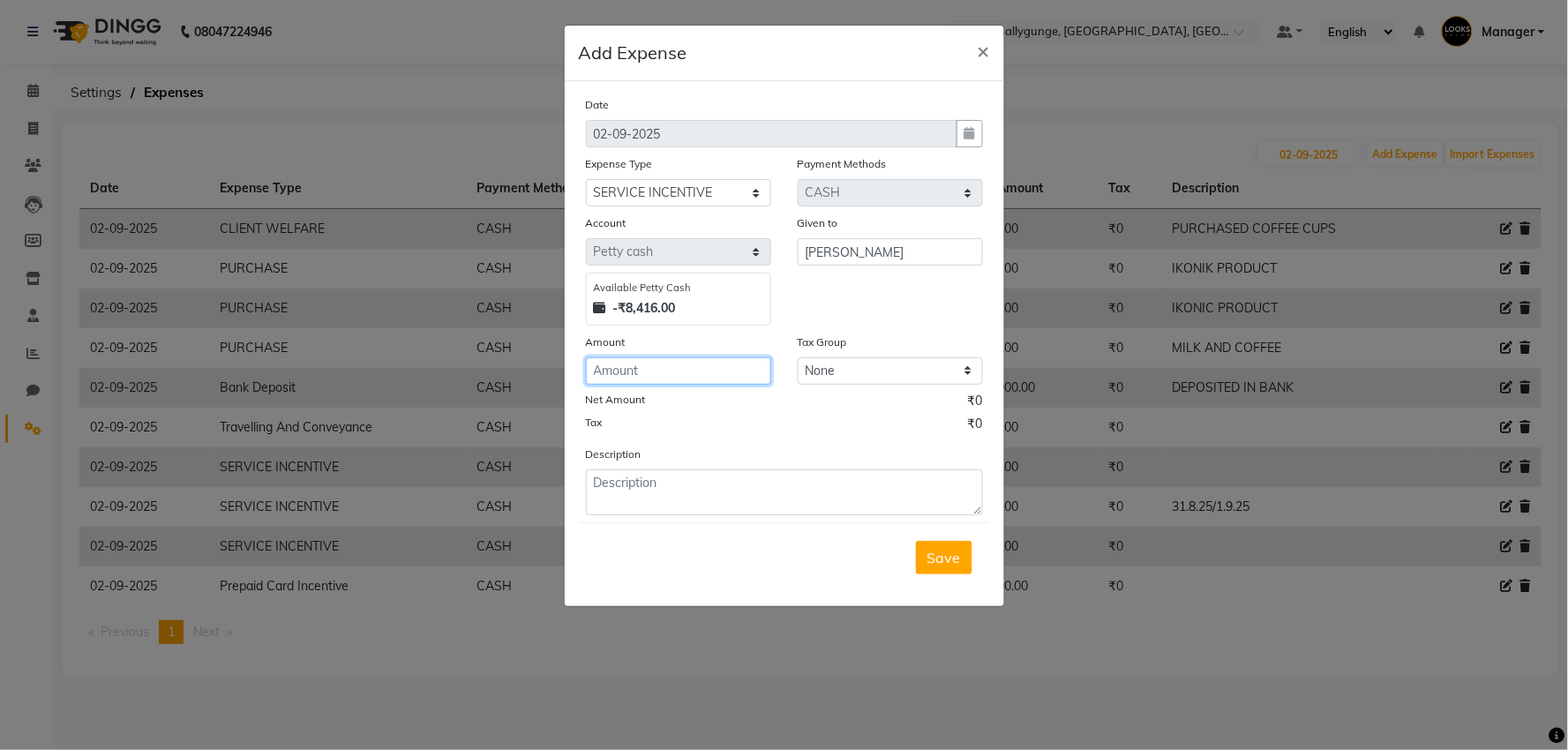
click at [707, 375] on input "number" at bounding box center [678, 371] width 185 height 27
type input "400"
click at [949, 566] on span "Save" at bounding box center [943, 558] width 34 height 17
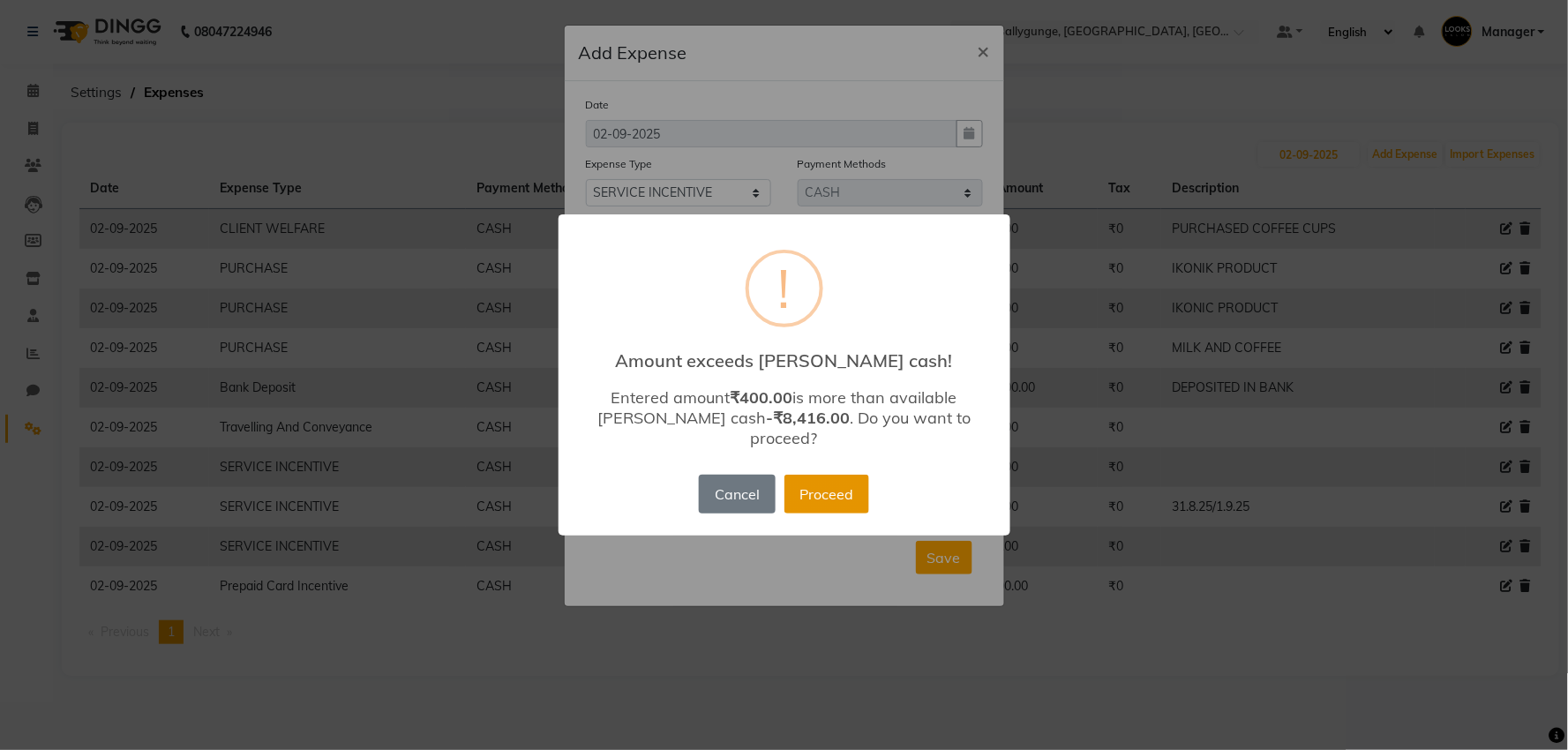
click at [843, 475] on button "Proceed" at bounding box center [827, 495] width 85 height 39
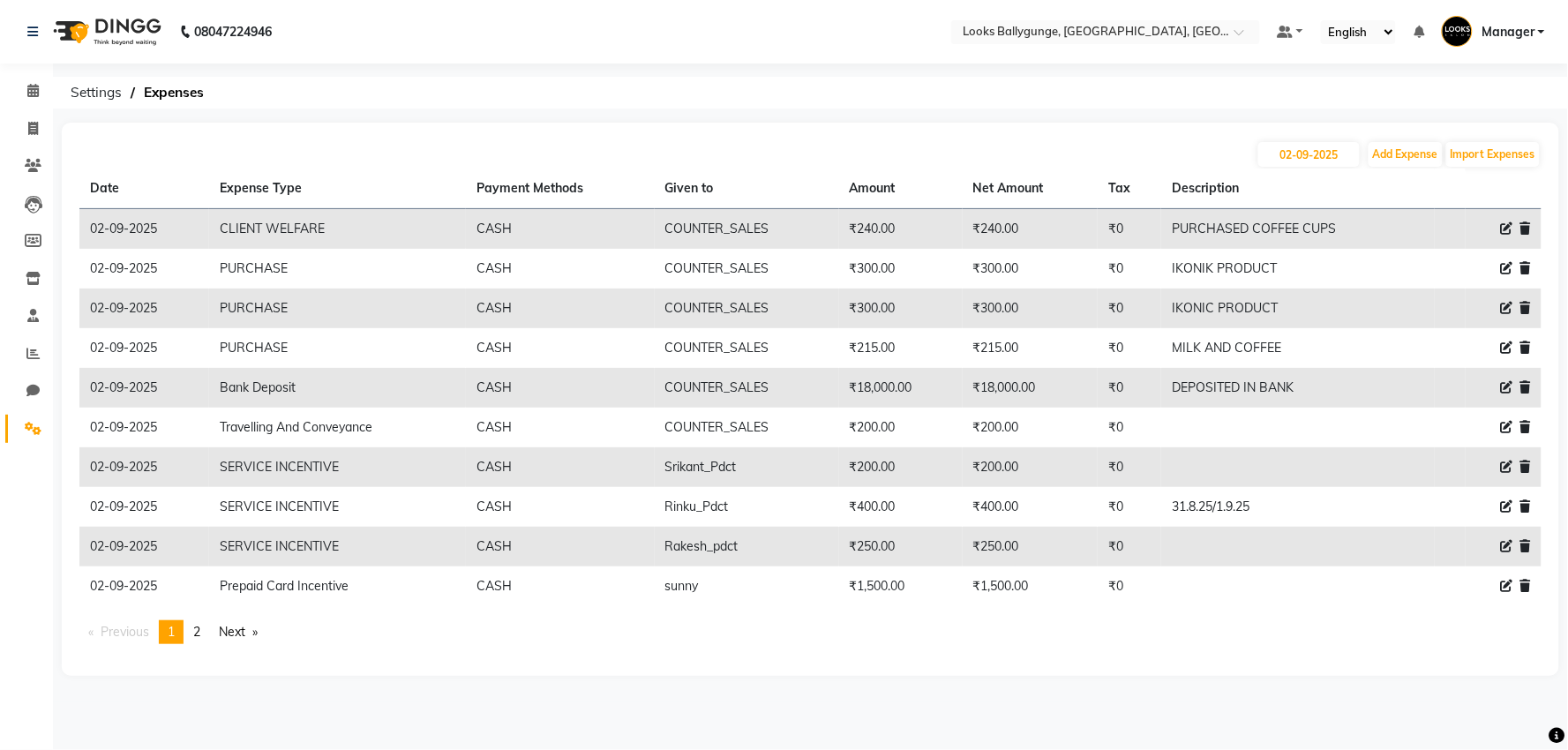
click at [1507, 430] on icon at bounding box center [1507, 427] width 13 height 13
select select "5134"
select select "1"
select select "5499"
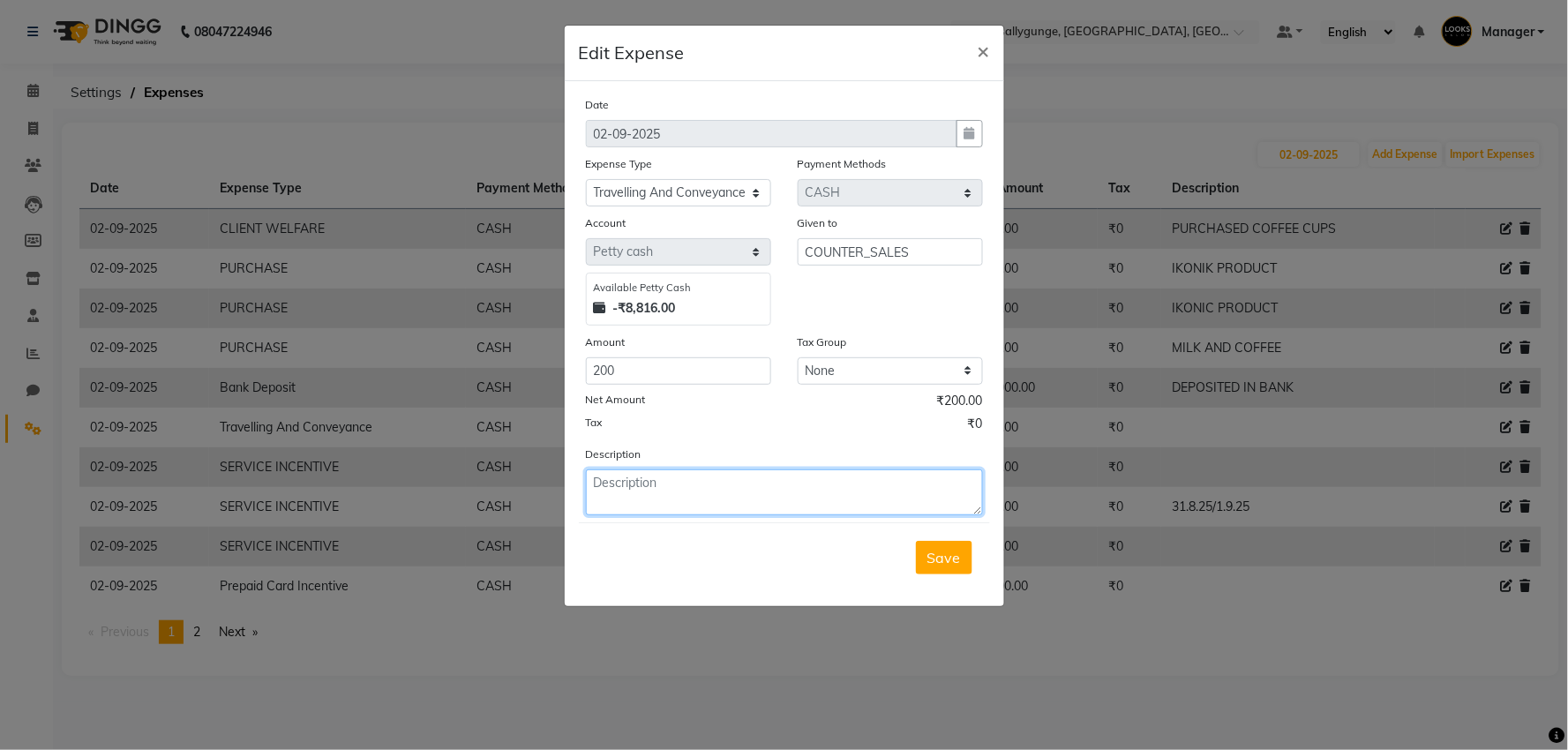
click at [718, 487] on textarea at bounding box center [784, 493] width 397 height 46
type textarea "TRINETRA"
click at [940, 539] on div "Save" at bounding box center [784, 557] width 412 height 69
click at [936, 559] on span "Save" at bounding box center [943, 558] width 34 height 17
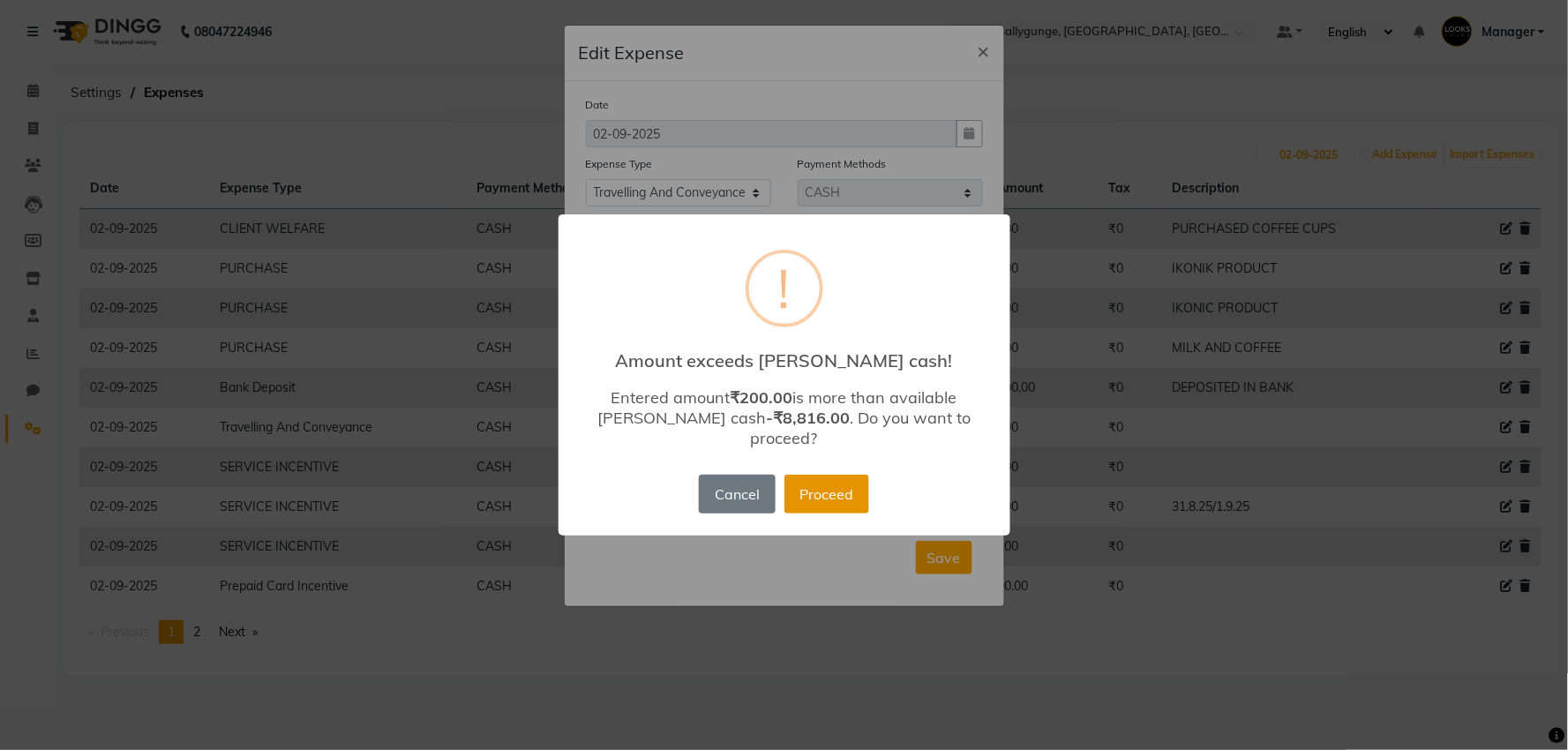
click at [843, 475] on button "Proceed" at bounding box center [827, 495] width 85 height 39
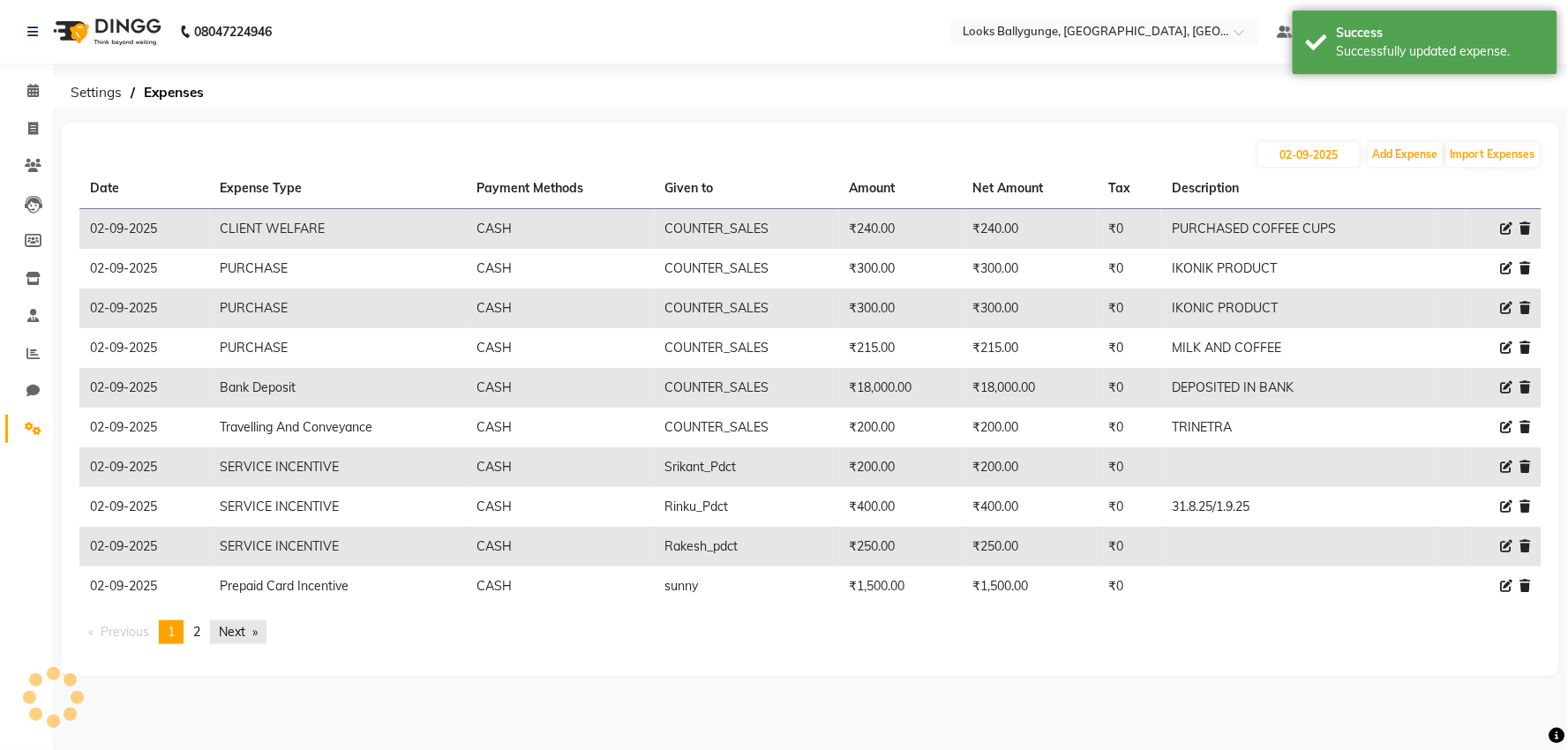
click at [243, 638] on link "Next page" at bounding box center [238, 632] width 57 height 24
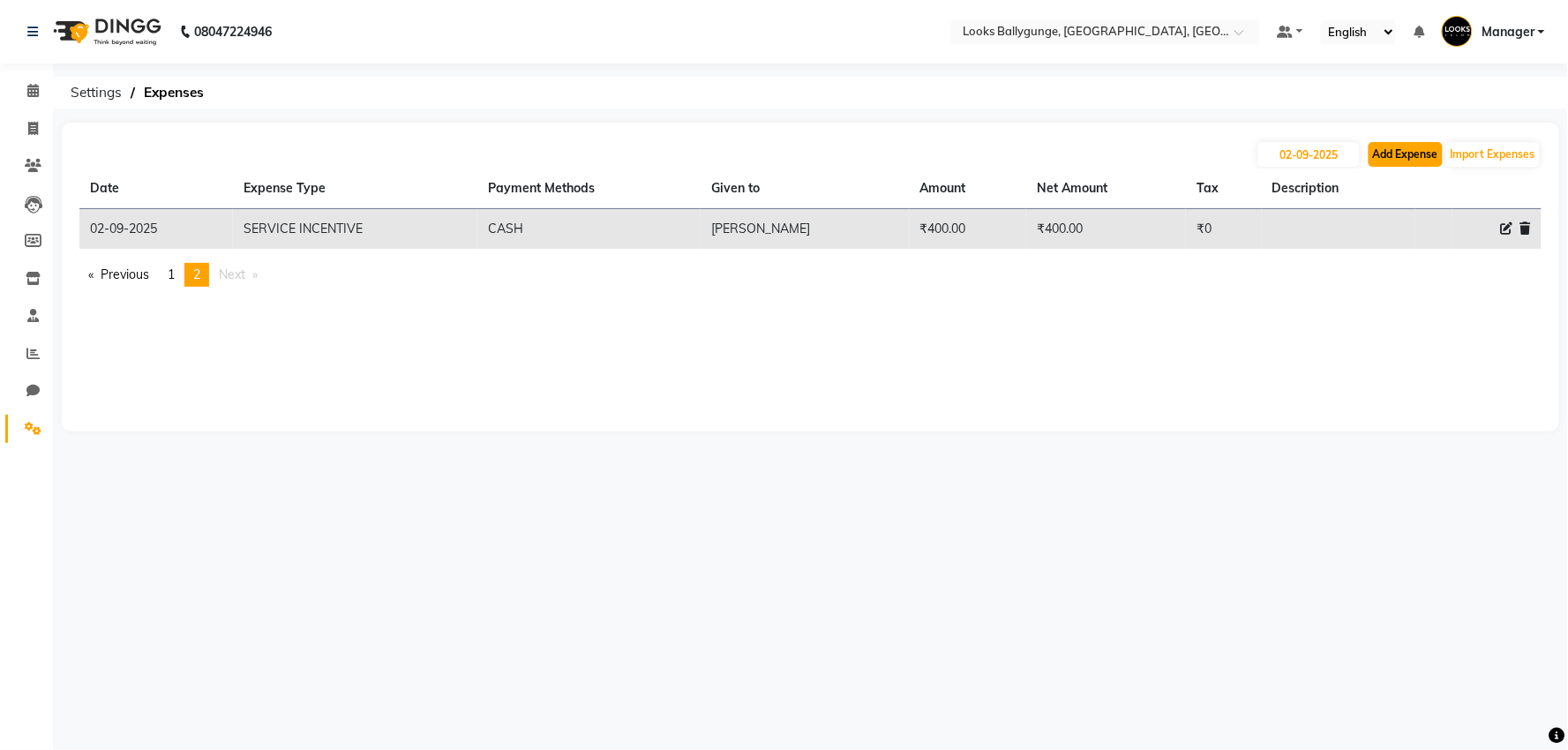
click at [1405, 151] on button "Add Expense" at bounding box center [1405, 154] width 74 height 25
select select "1"
select select "5499"
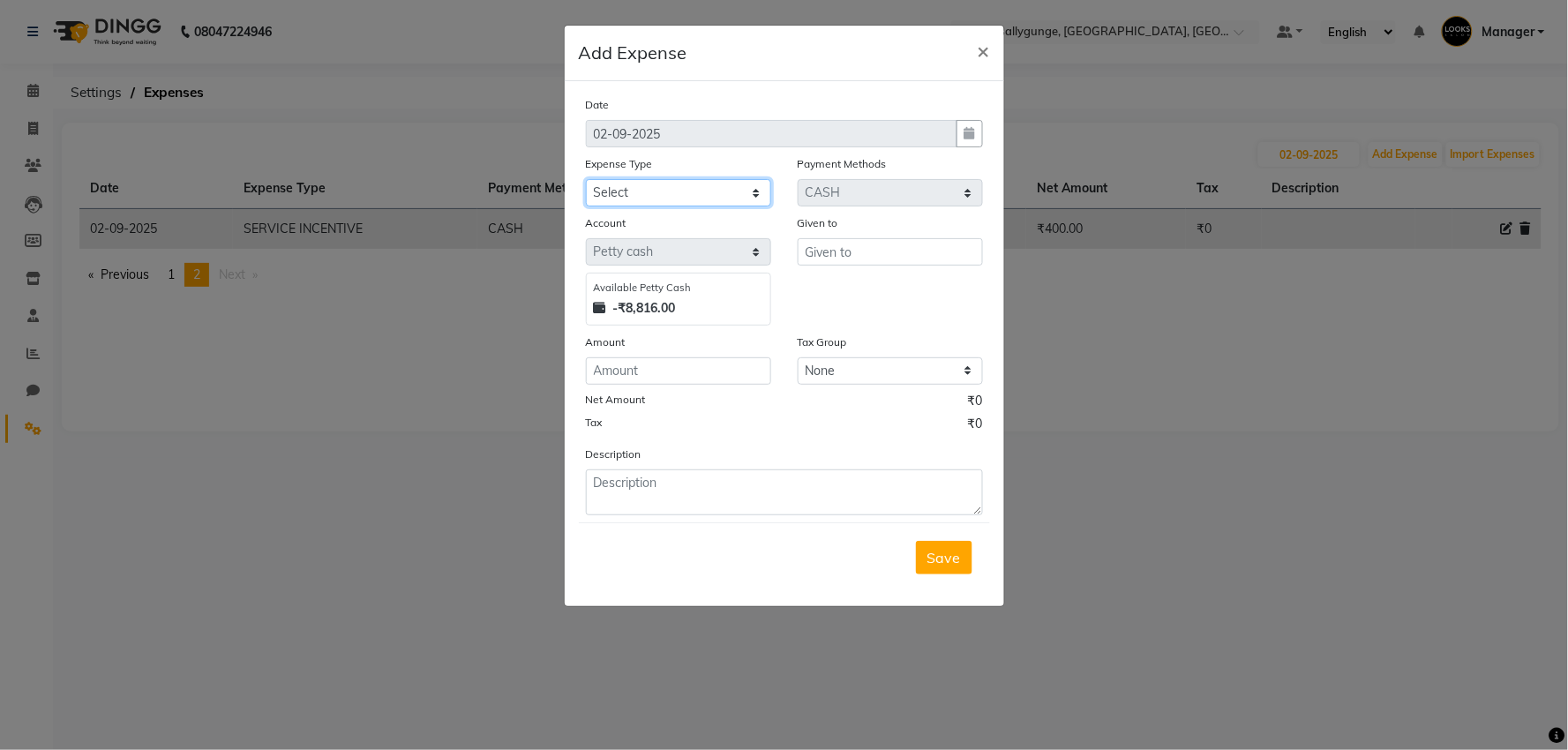
click at [718, 201] on select "Select Bank Deposit Blinkit Cash Handover CLIENT Client ordered food Client Ref…" at bounding box center [678, 193] width 185 height 27
select select "24170"
click at [586, 179] on select "Select Bank Deposit Blinkit Cash Handover CLIENT Client ordered food Client Ref…" at bounding box center [678, 193] width 185 height 27
click at [824, 254] on input "text" at bounding box center [890, 252] width 185 height 27
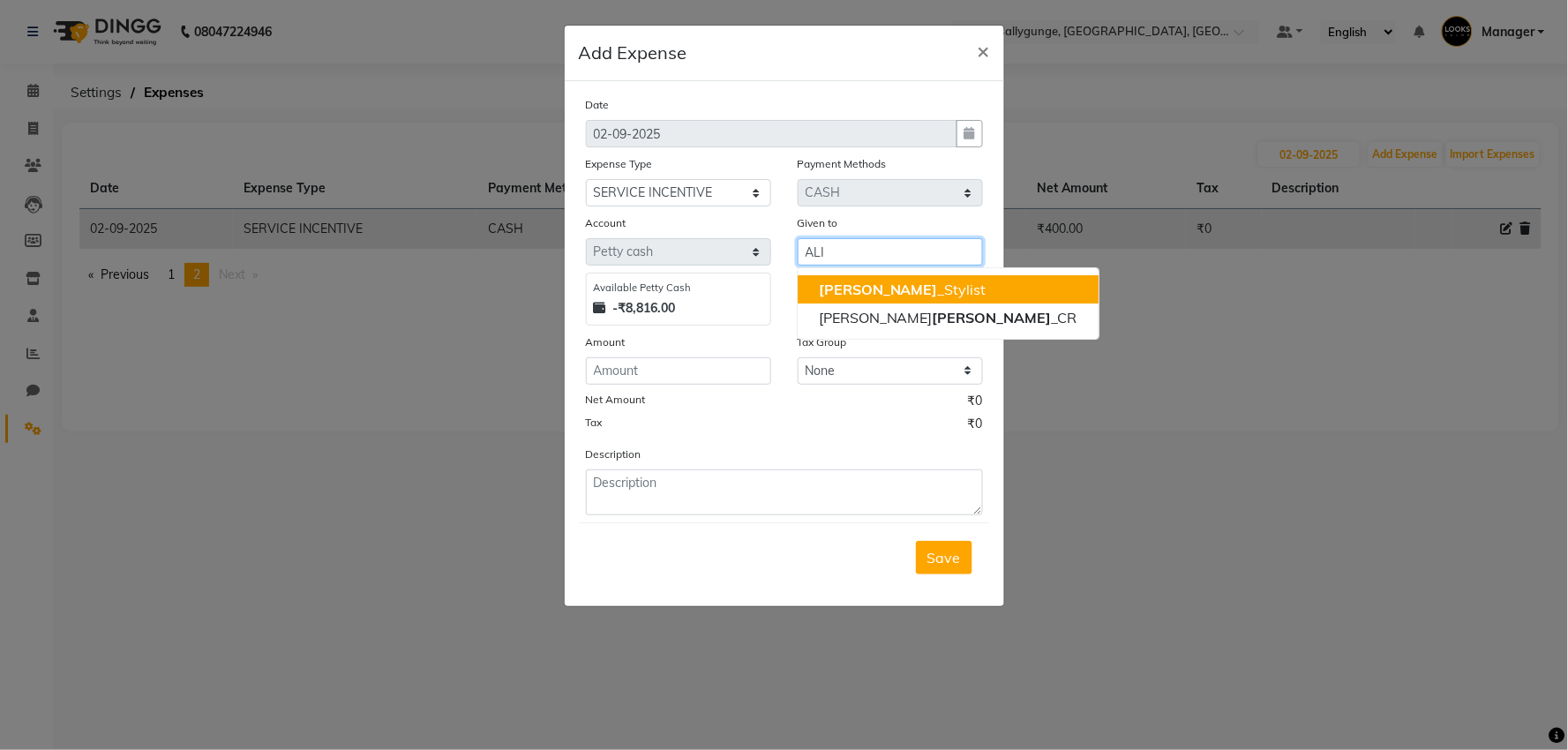
click at [838, 295] on ngb-highlight "[PERSON_NAME] _Stylist" at bounding box center [903, 289] width 168 height 17
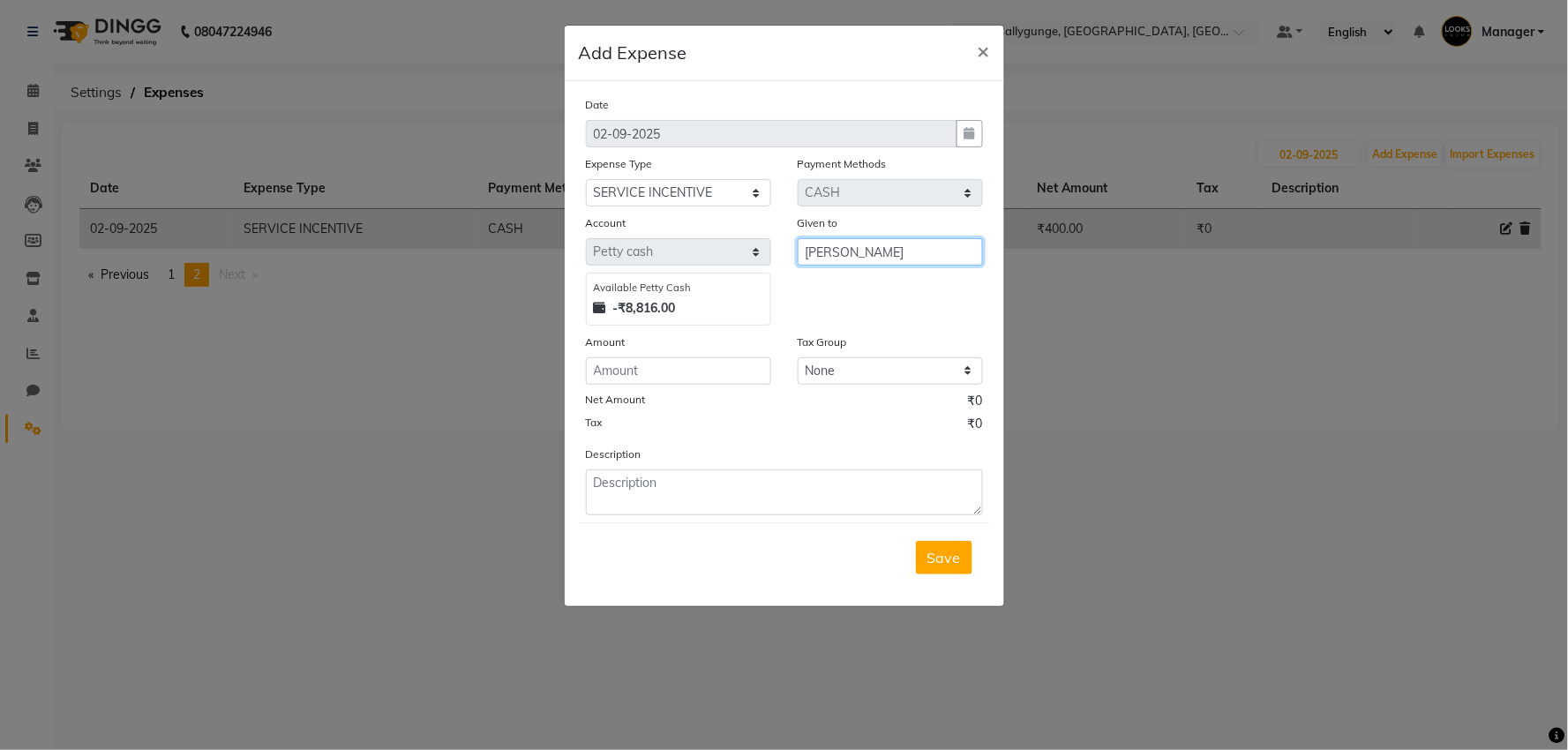
type input "[PERSON_NAME]"
click at [672, 380] on input "number" at bounding box center [678, 371] width 185 height 27
type input "1025"
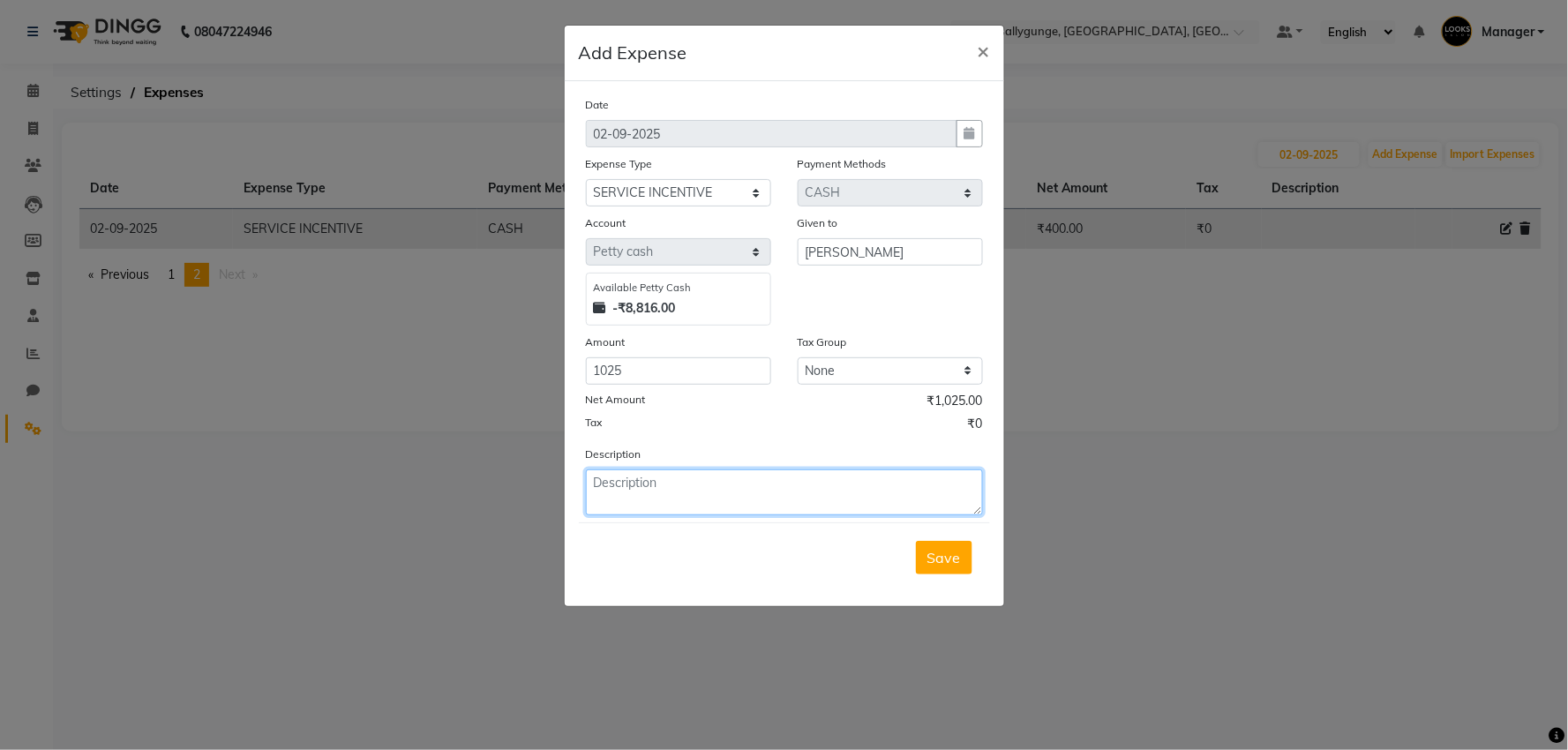
click at [745, 514] on textarea at bounding box center [784, 493] width 397 height 46
type textarea "28.8.25/30.8.25"
click at [944, 544] on button "Save" at bounding box center [944, 557] width 57 height 34
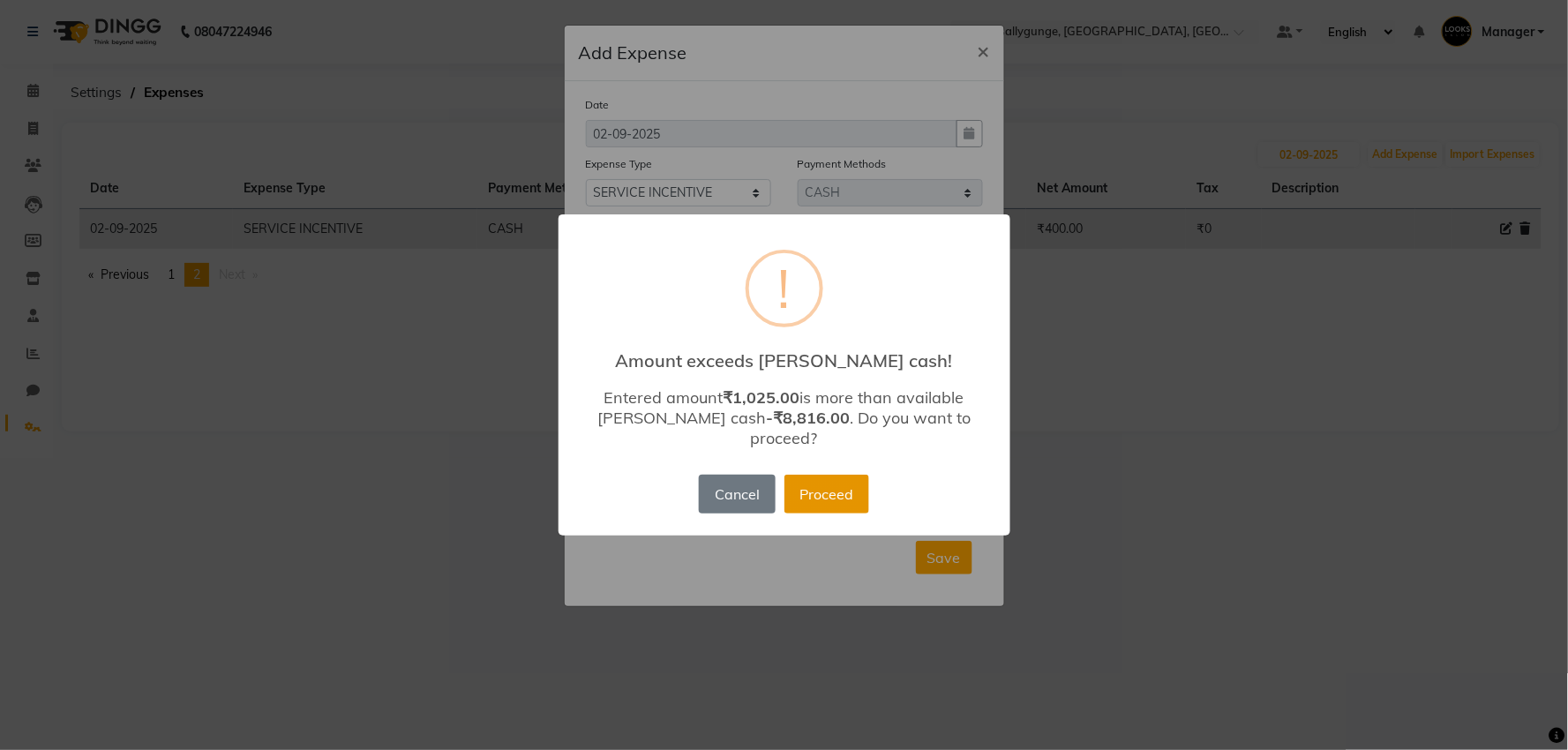
click at [804, 486] on button "Proceed" at bounding box center [827, 495] width 85 height 39
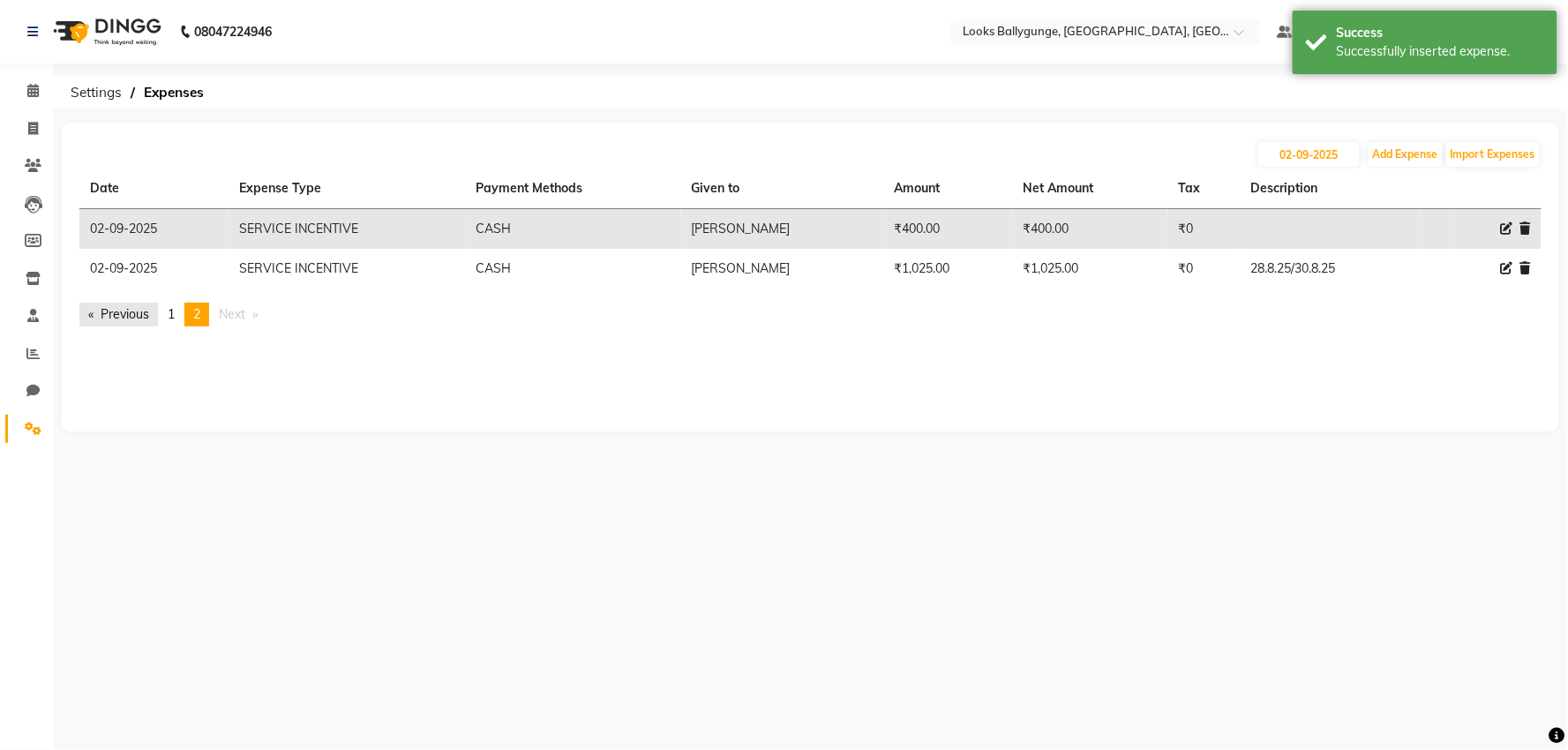
click at [115, 319] on link "Previous page" at bounding box center [119, 314] width 79 height 24
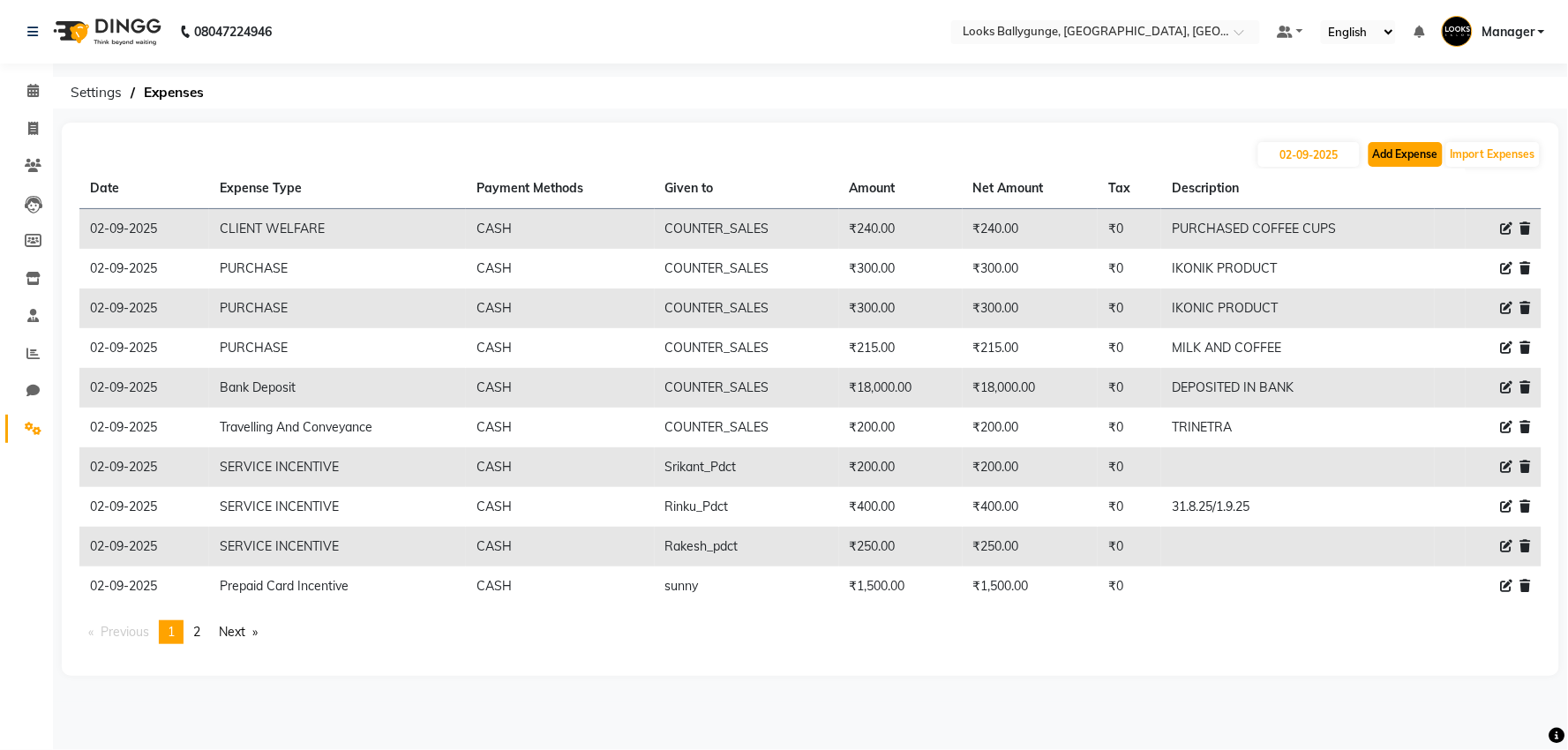
click at [1414, 143] on button "Add Expense" at bounding box center [1405, 154] width 74 height 25
select select "1"
select select "5499"
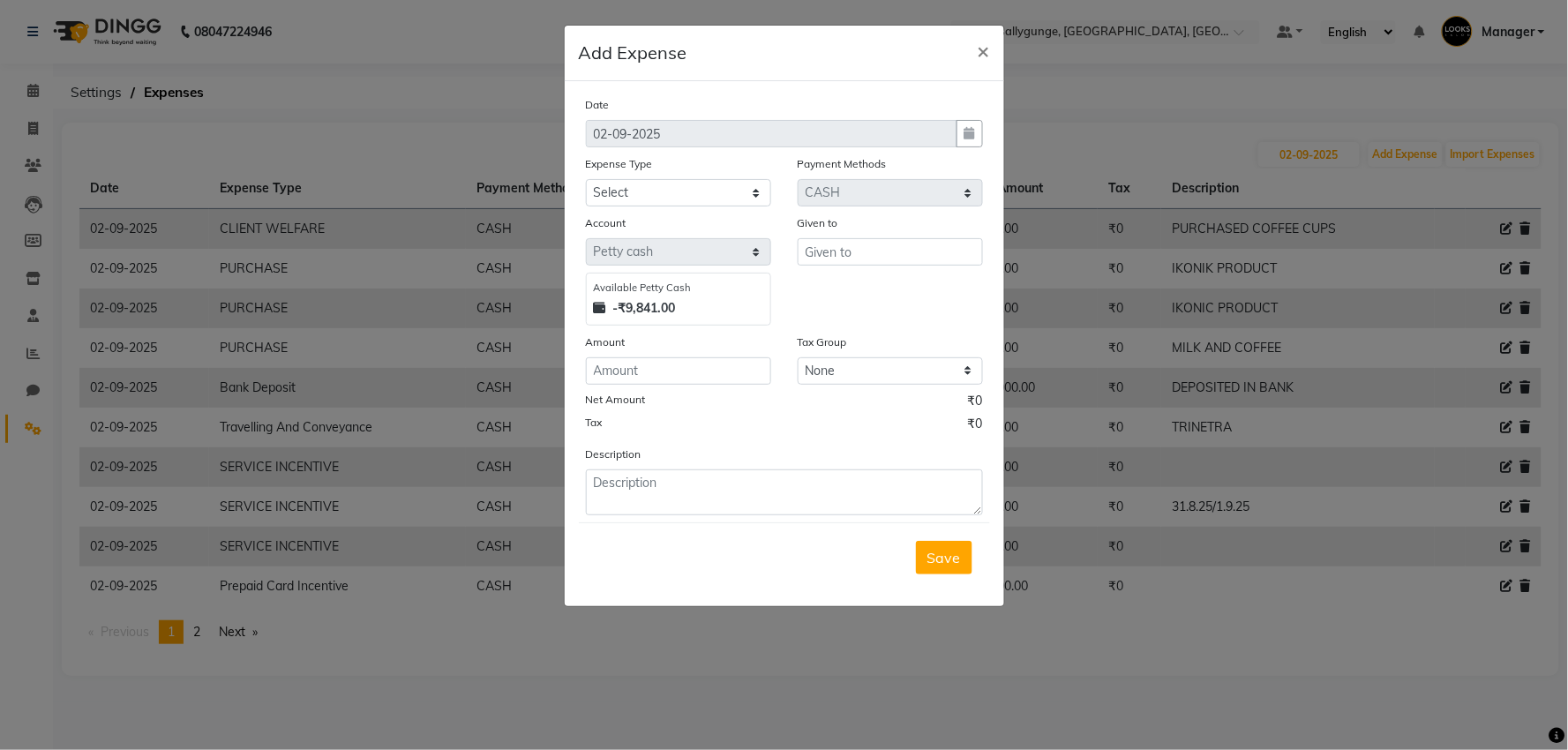
click at [692, 174] on div "Expense Type" at bounding box center [678, 167] width 185 height 25
click at [699, 193] on select "Select Bank Deposit Blinkit Cash Handover CLIENT Client ordered food Client Ref…" at bounding box center [678, 193] width 185 height 27
select select "19910"
click at [586, 179] on select "Select Bank Deposit Blinkit Cash Handover CLIENT Client ordered food Client Ref…" at bounding box center [678, 193] width 185 height 27
click at [854, 252] on input "text" at bounding box center [890, 252] width 185 height 27
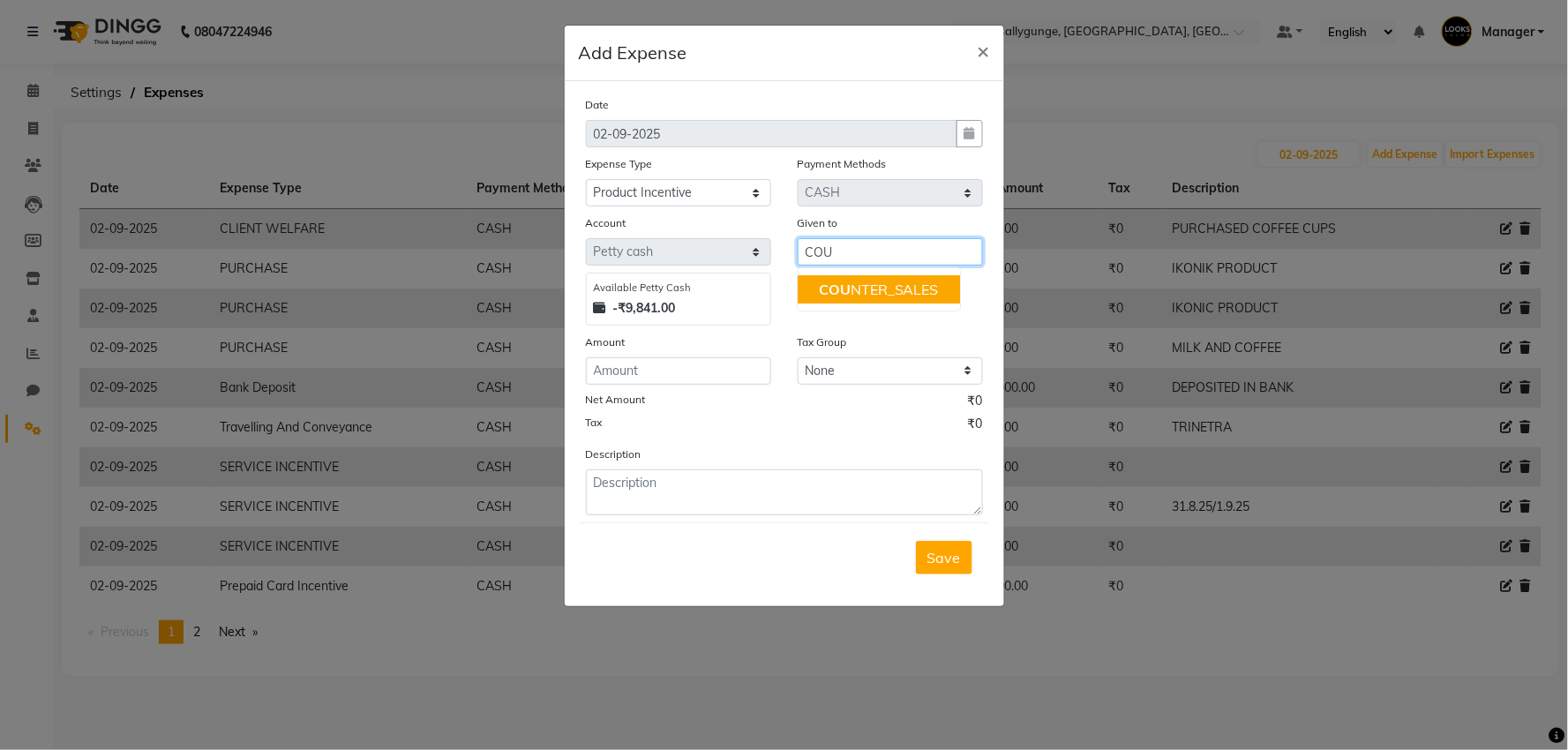
click at [858, 288] on ngb-highlight "COU NTER_SALES" at bounding box center [879, 289] width 120 height 17
type input "COUNTER_SALES"
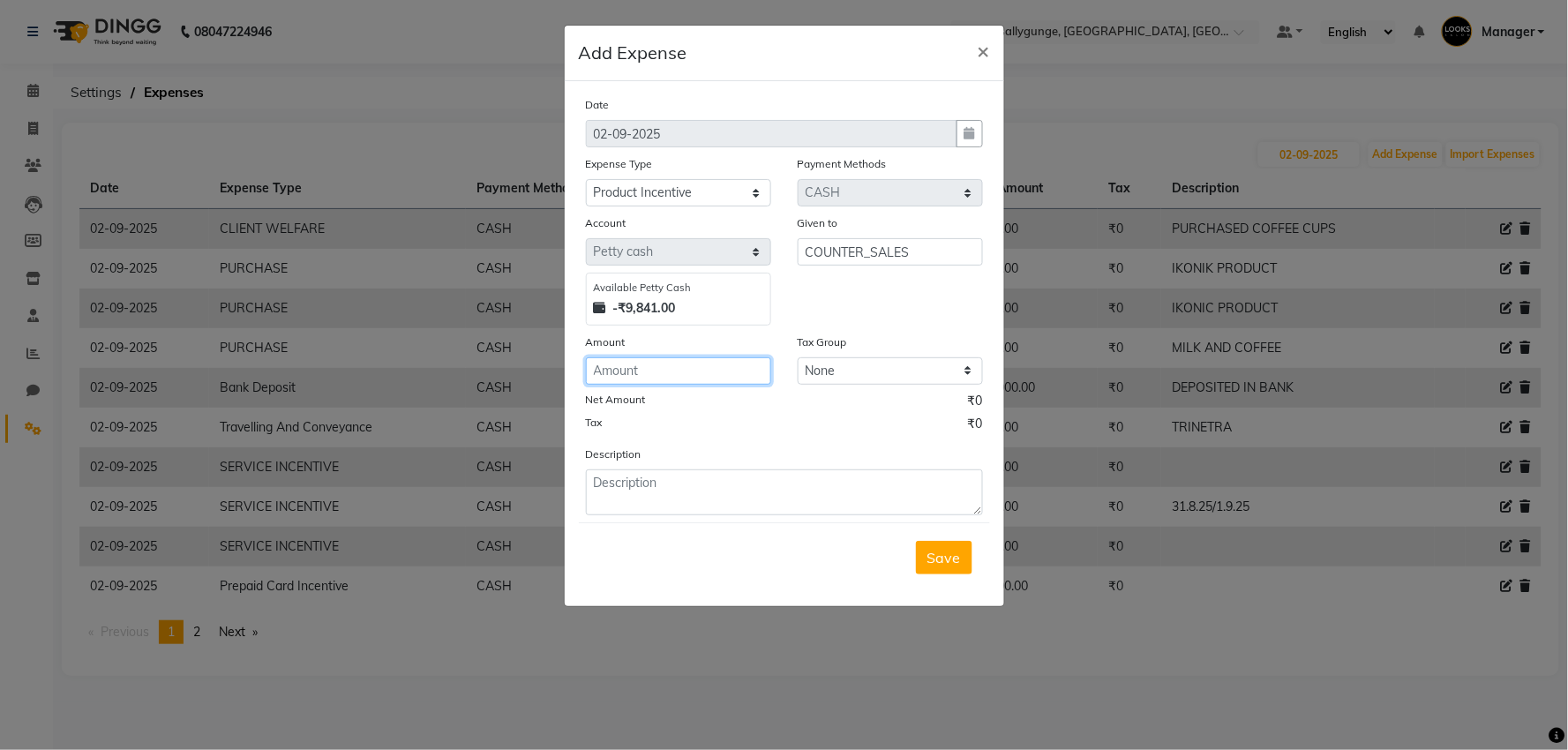
click at [722, 362] on input "number" at bounding box center [678, 371] width 185 height 27
type input "315"
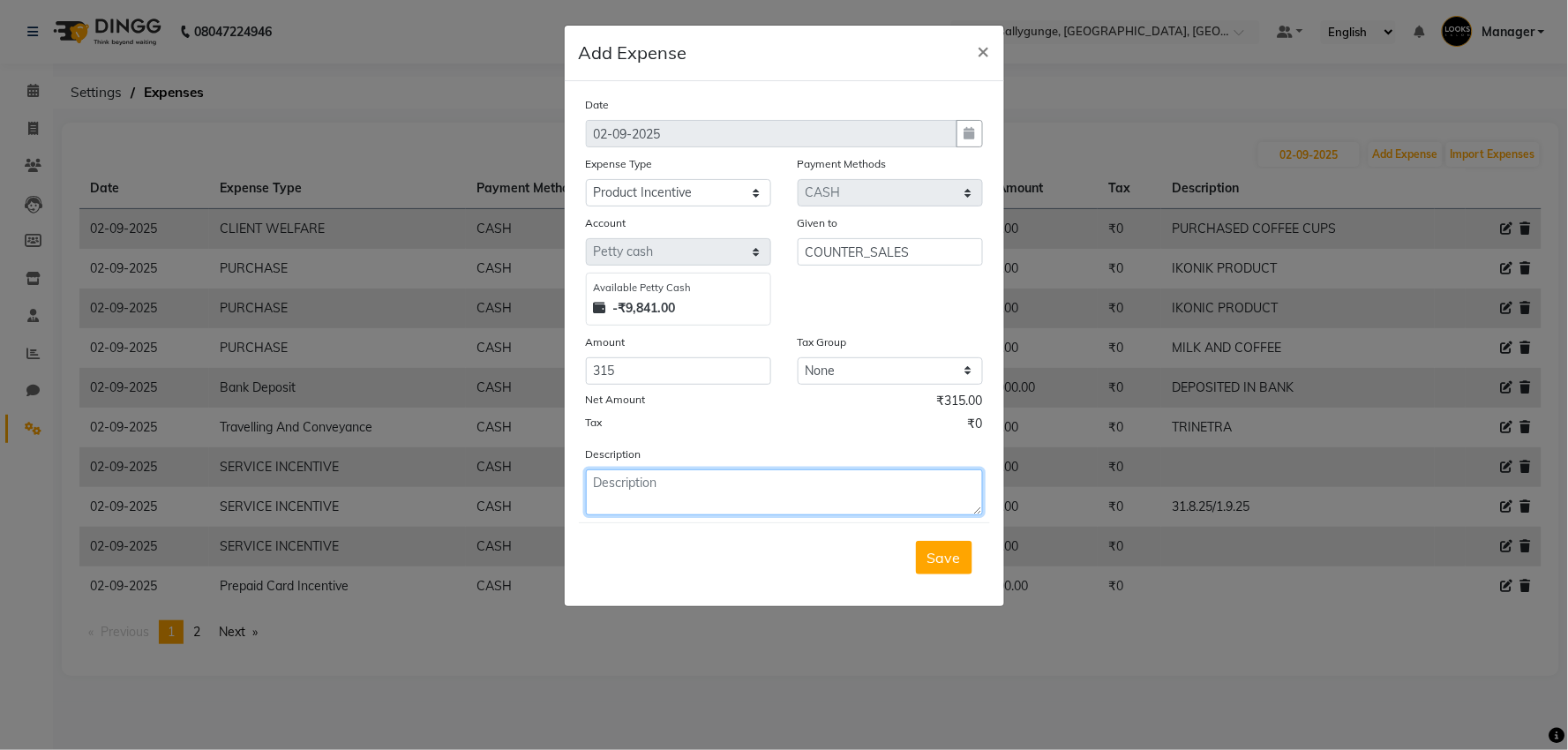
click at [728, 505] on textarea at bounding box center [784, 493] width 397 height 46
type textarea "[PERSON_NAME]"
click at [944, 556] on span "Save" at bounding box center [943, 558] width 34 height 17
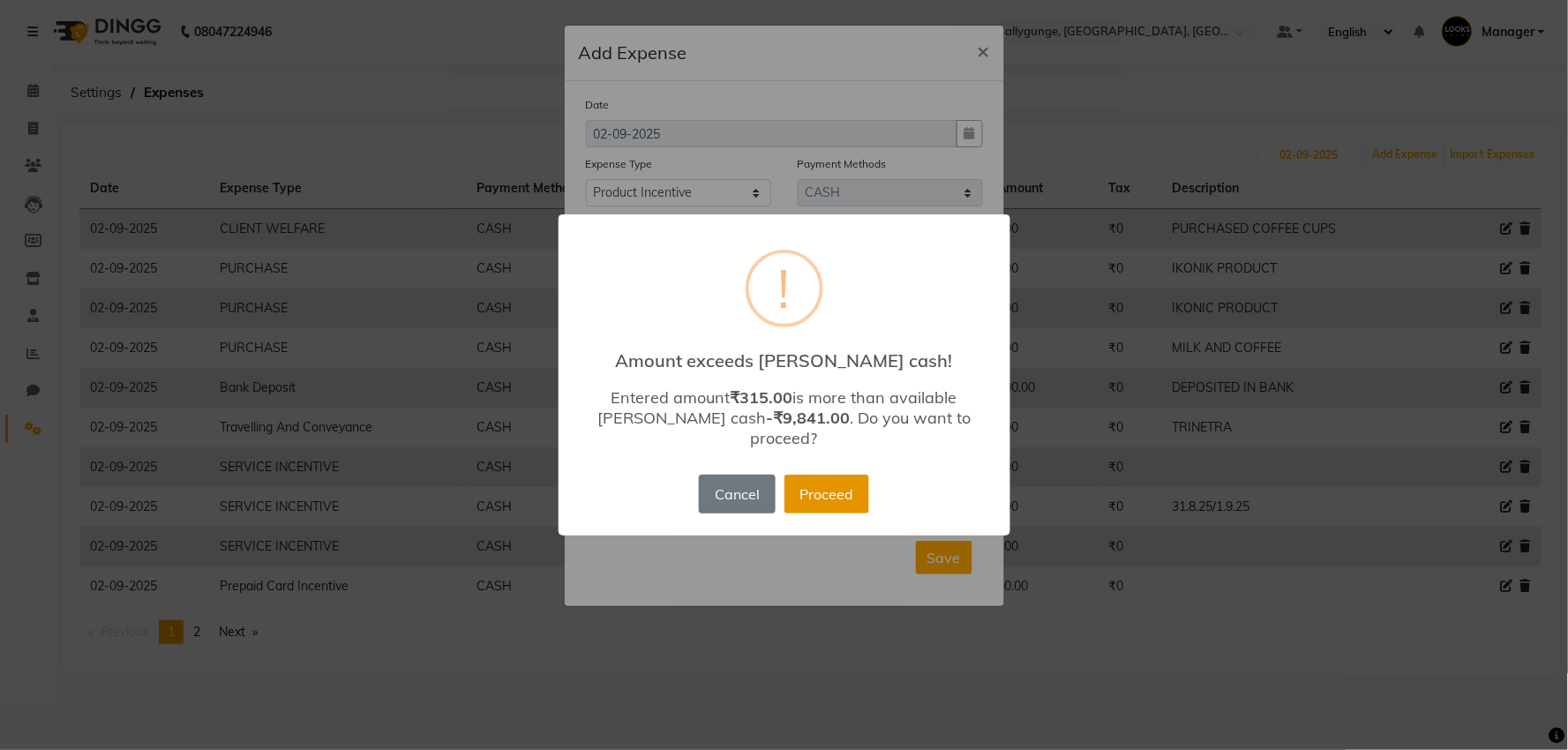
click at [828, 488] on button "Proceed" at bounding box center [827, 495] width 85 height 39
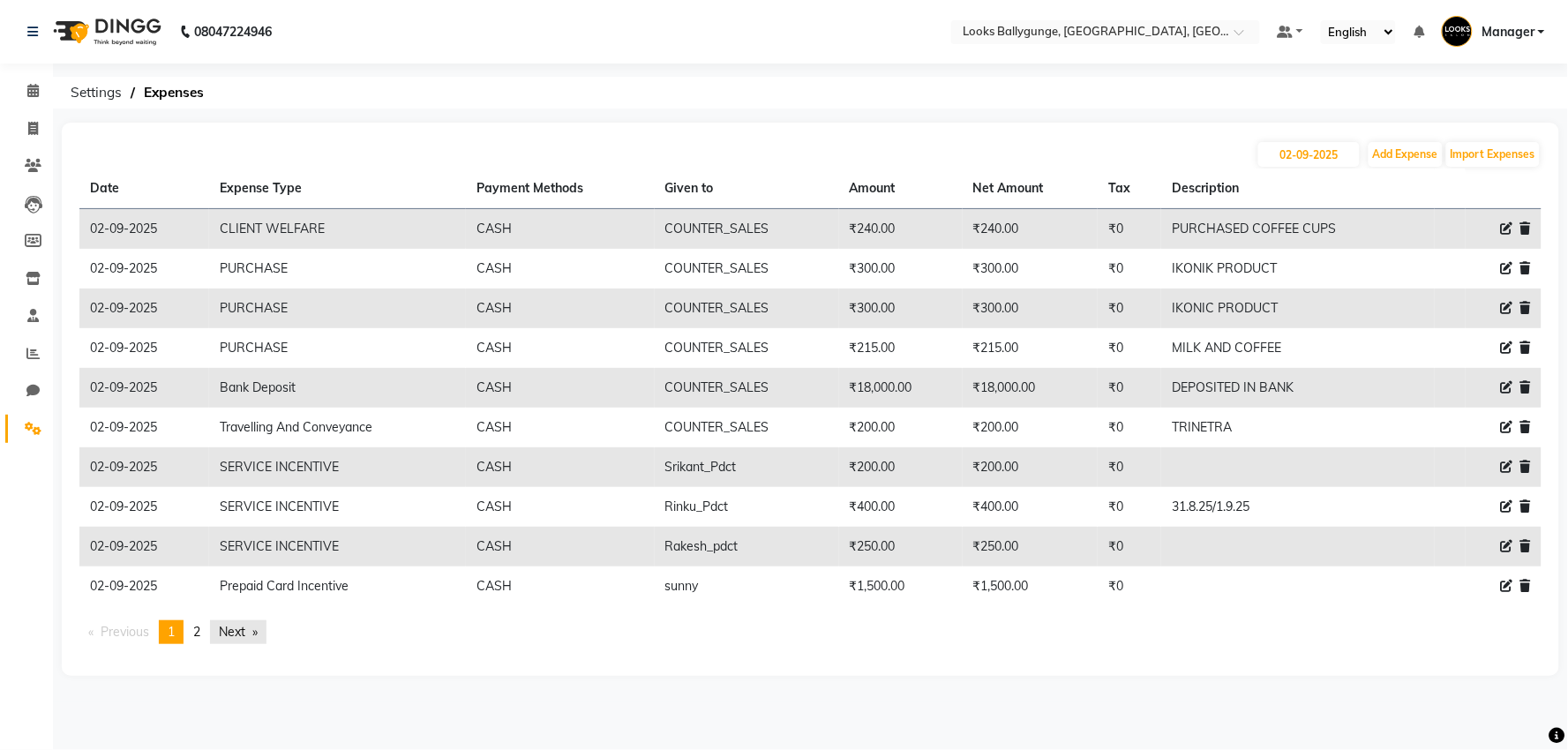
click at [260, 640] on link "Next page" at bounding box center [238, 632] width 57 height 24
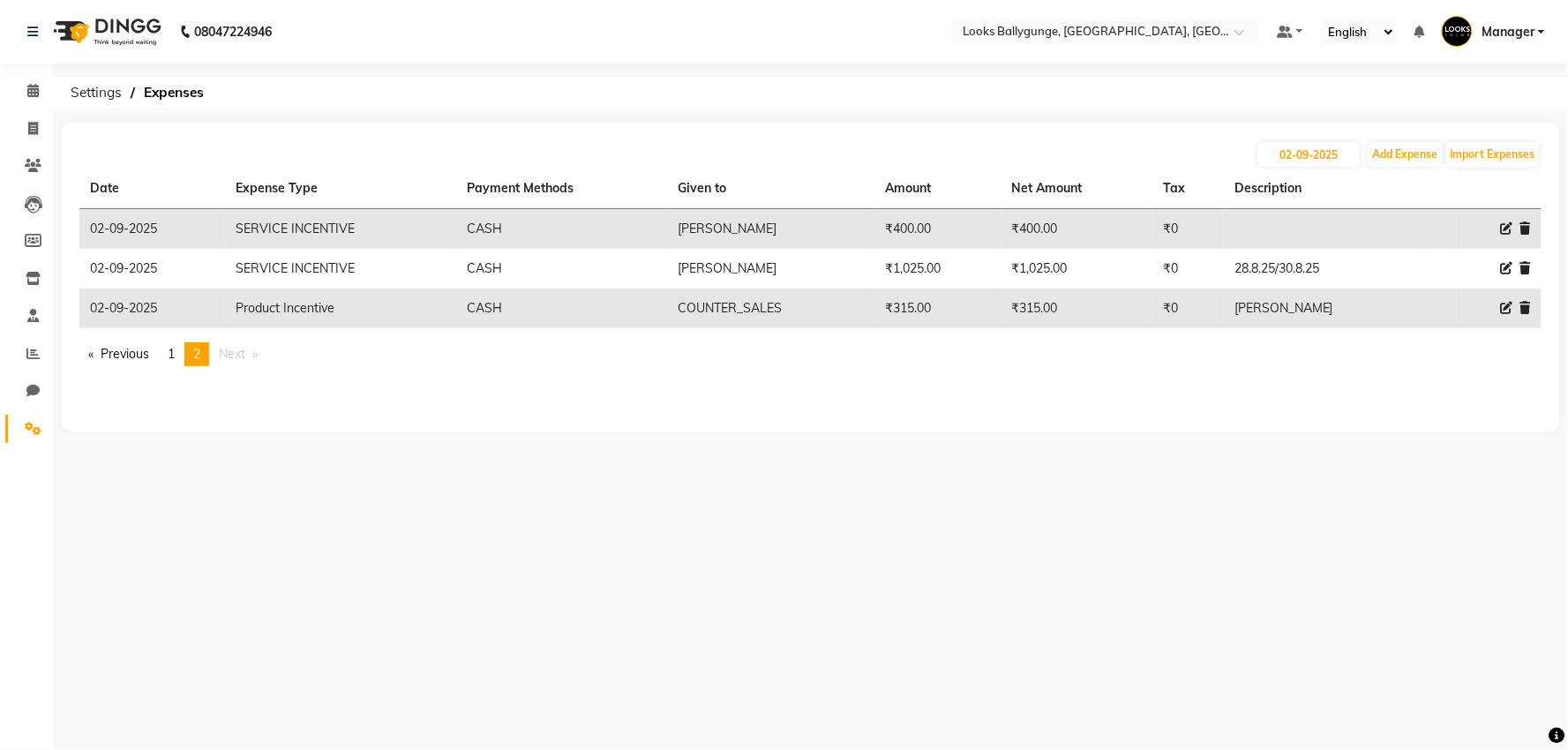
click at [1497, 311] on div at bounding box center [1500, 308] width 64 height 18
click at [1503, 306] on icon at bounding box center [1507, 308] width 13 height 13
select select "19910"
select select "1"
select select "5499"
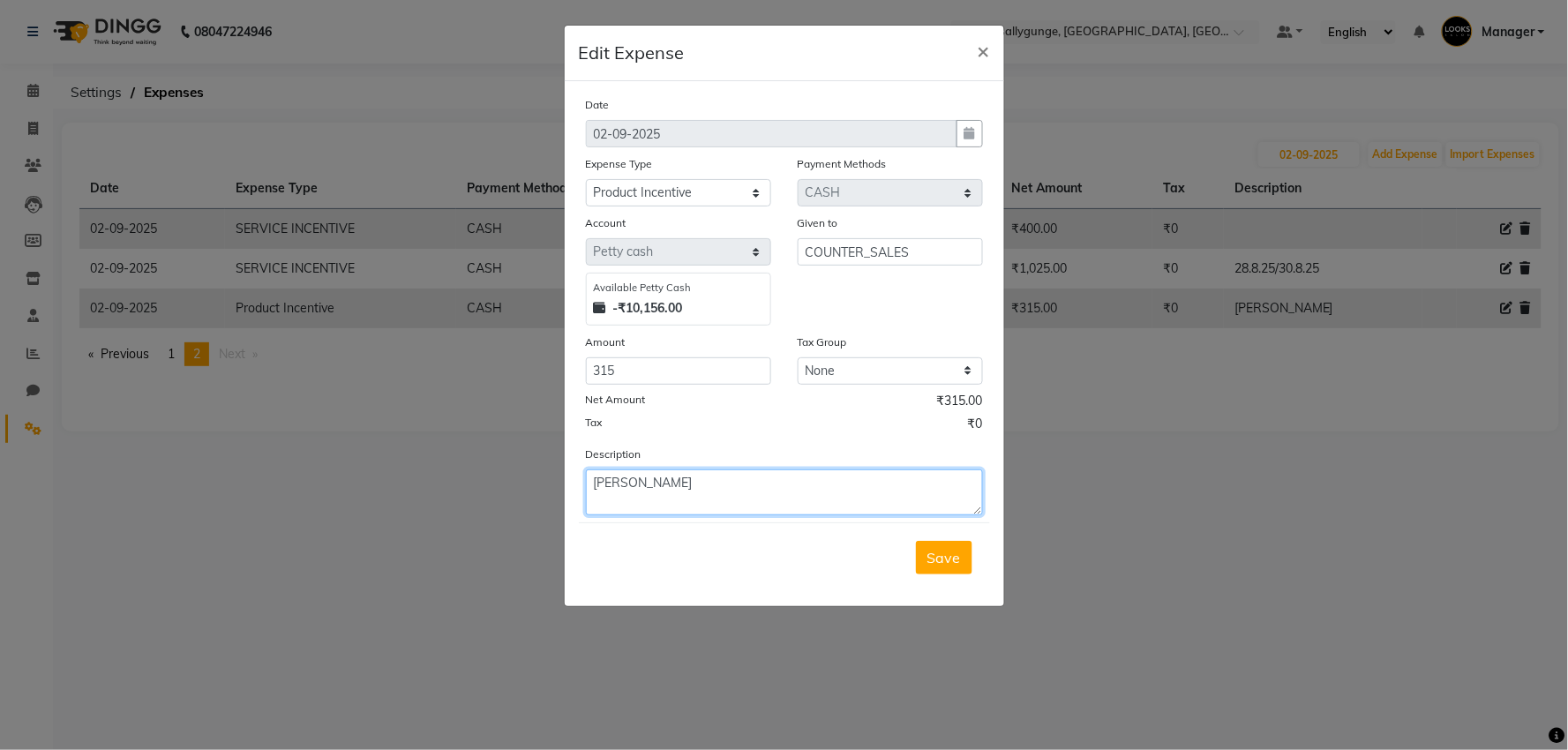
click at [712, 489] on textarea "[PERSON_NAME]" at bounding box center [784, 493] width 397 height 46
type textarea "[PERSON_NAME] (29.8.25/1.9.25)"
click at [962, 541] on button "Save" at bounding box center [944, 557] width 57 height 34
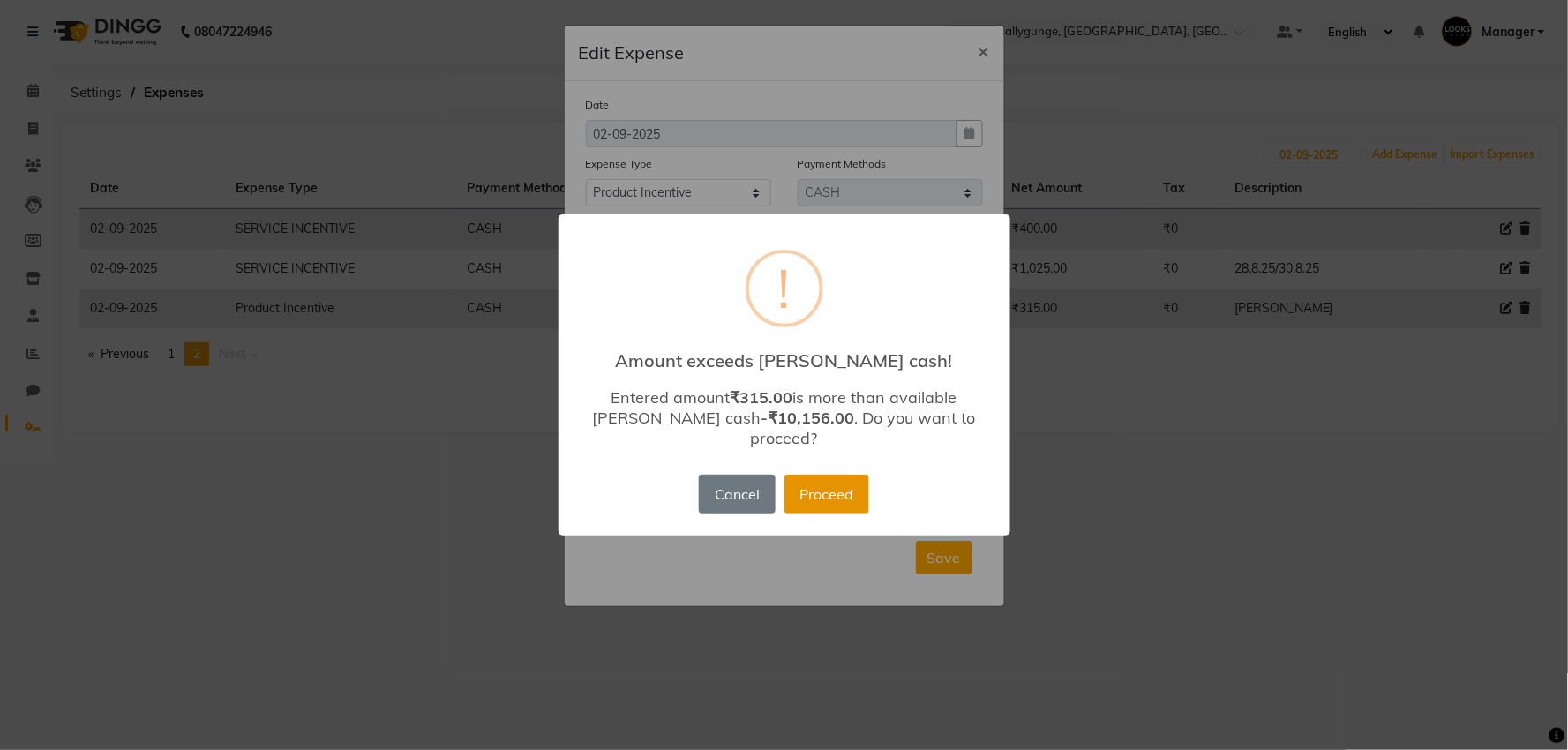
click at [826, 475] on button "Proceed" at bounding box center [827, 495] width 85 height 39
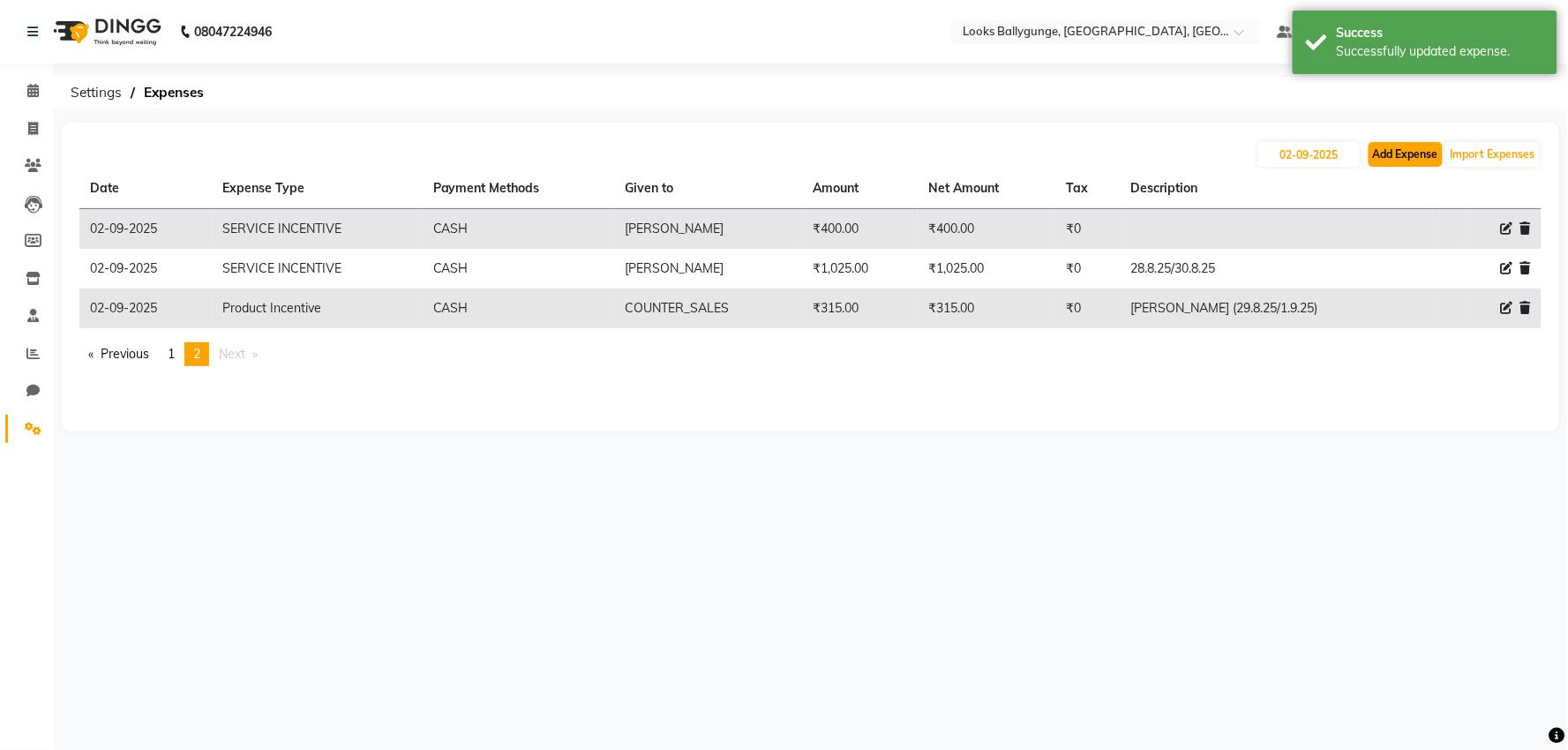
click at [1381, 153] on button "Add Expense" at bounding box center [1405, 154] width 74 height 25
select select "1"
select select "5499"
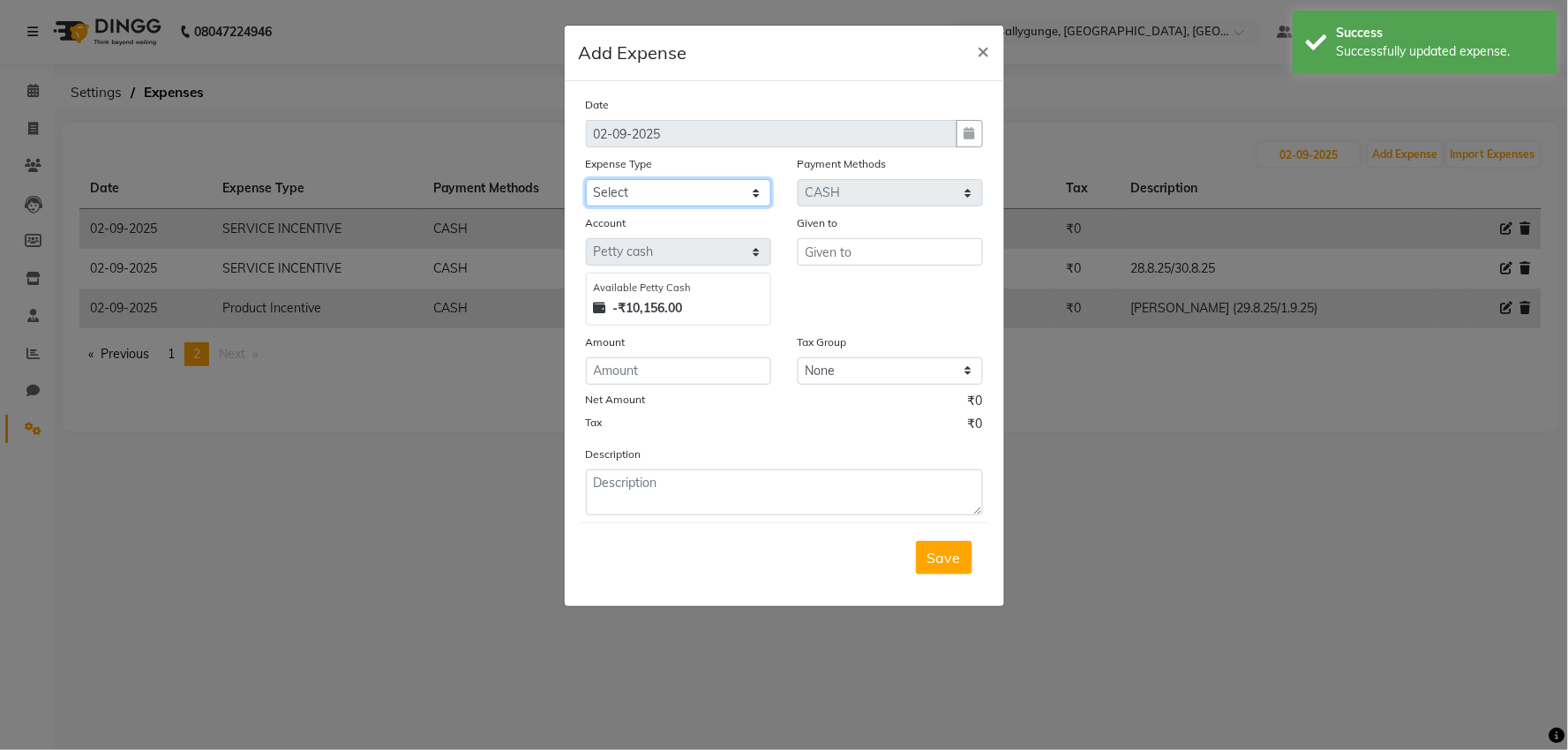
click at [689, 194] on select "Select Bank Deposit Blinkit Cash Handover CLIENT Client ordered food Client Ref…" at bounding box center [678, 193] width 185 height 27
select select "24170"
click at [586, 179] on select "Select Bank Deposit Blinkit Cash Handover CLIENT Client ordered food Client Ref…" at bounding box center [678, 193] width 185 height 27
click at [835, 267] on div "Given to" at bounding box center [890, 270] width 212 height 112
click at [872, 261] on input "text" at bounding box center [890, 252] width 185 height 27
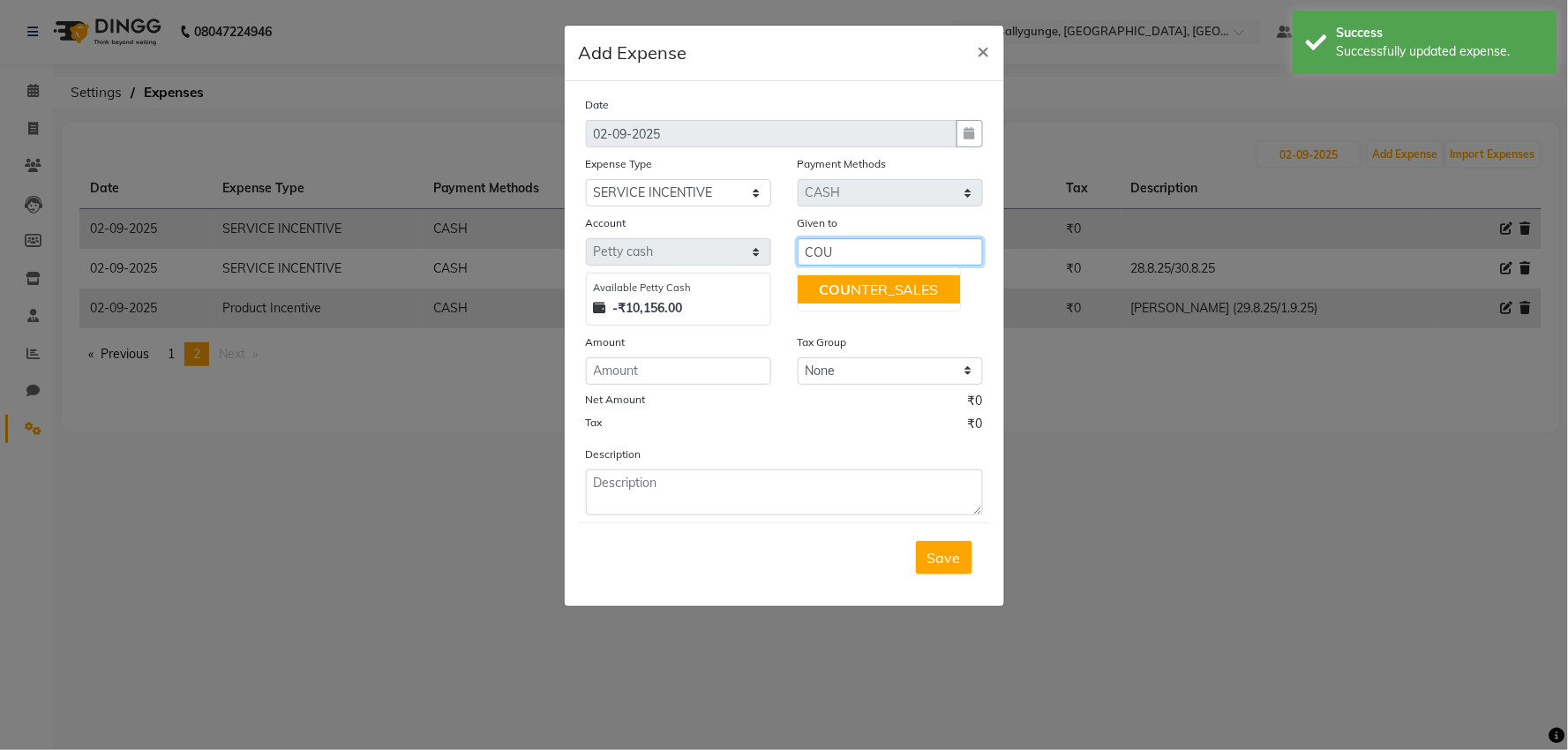
click at [871, 288] on ngb-highlight "COU NTER_SALES" at bounding box center [879, 289] width 120 height 17
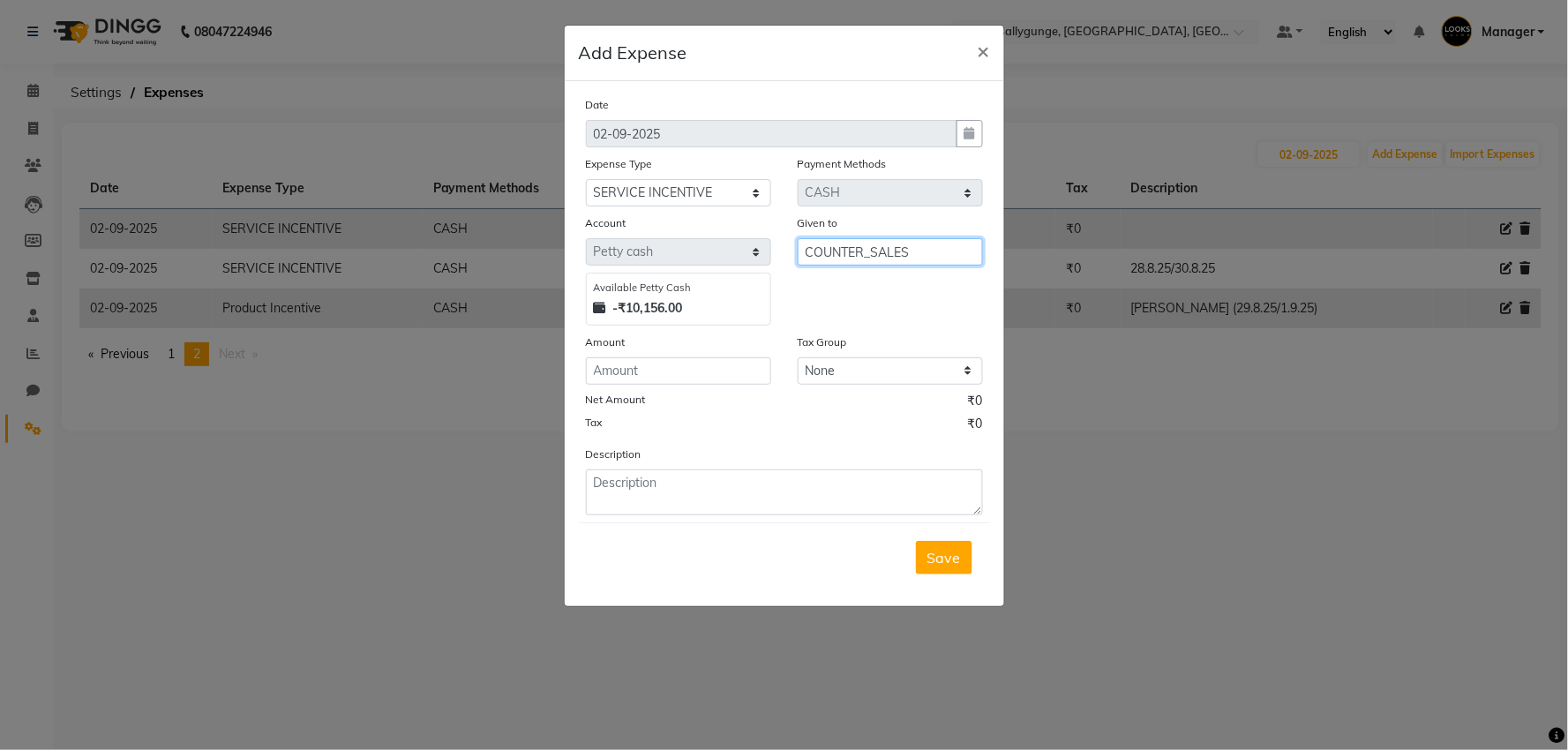
type input "COUNTER_SALES"
click at [615, 376] on input "number" at bounding box center [678, 371] width 185 height 27
type input "150"
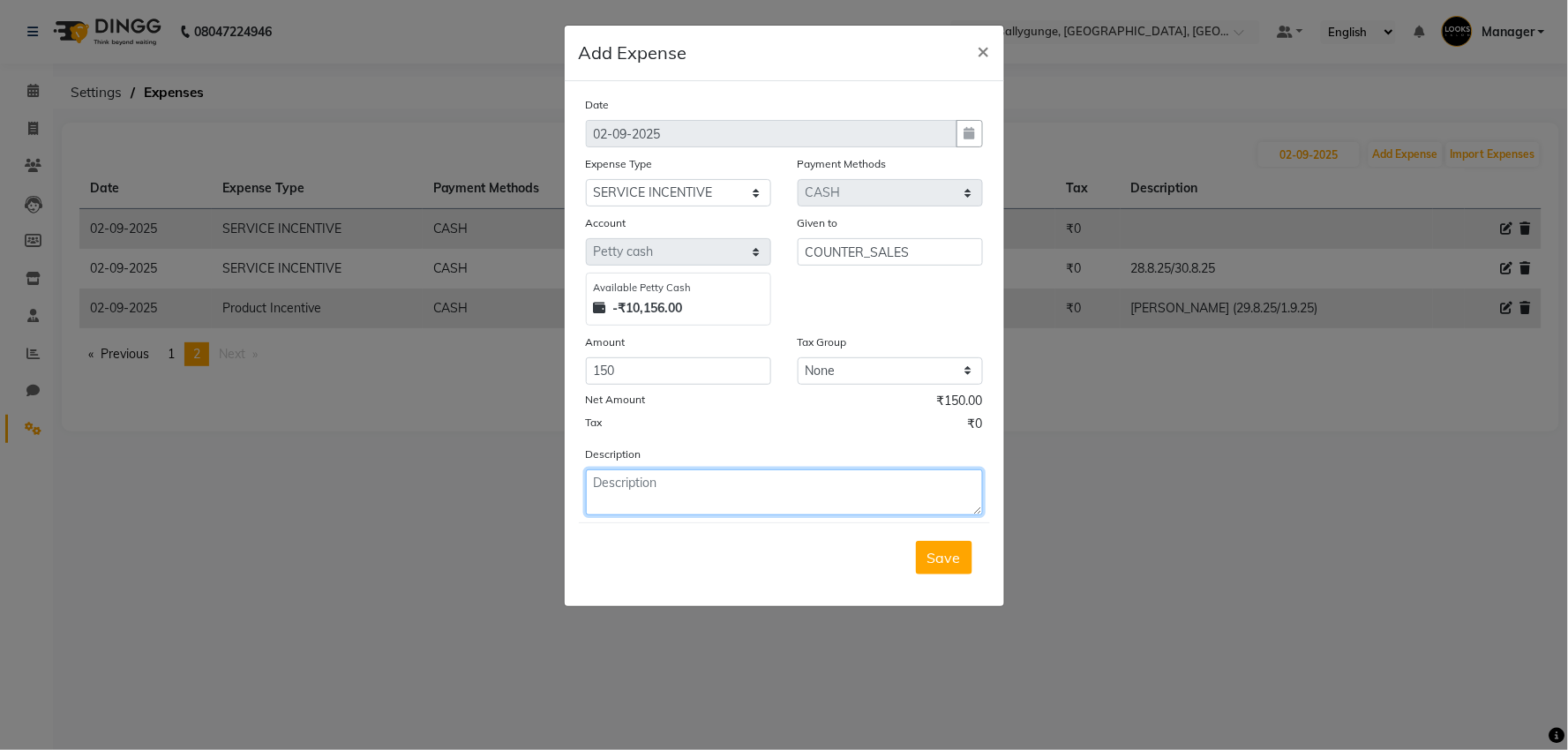
click at [672, 496] on textarea at bounding box center [784, 493] width 397 height 46
type textarea "[DATE]"
click at [959, 570] on button "Save" at bounding box center [944, 557] width 57 height 34
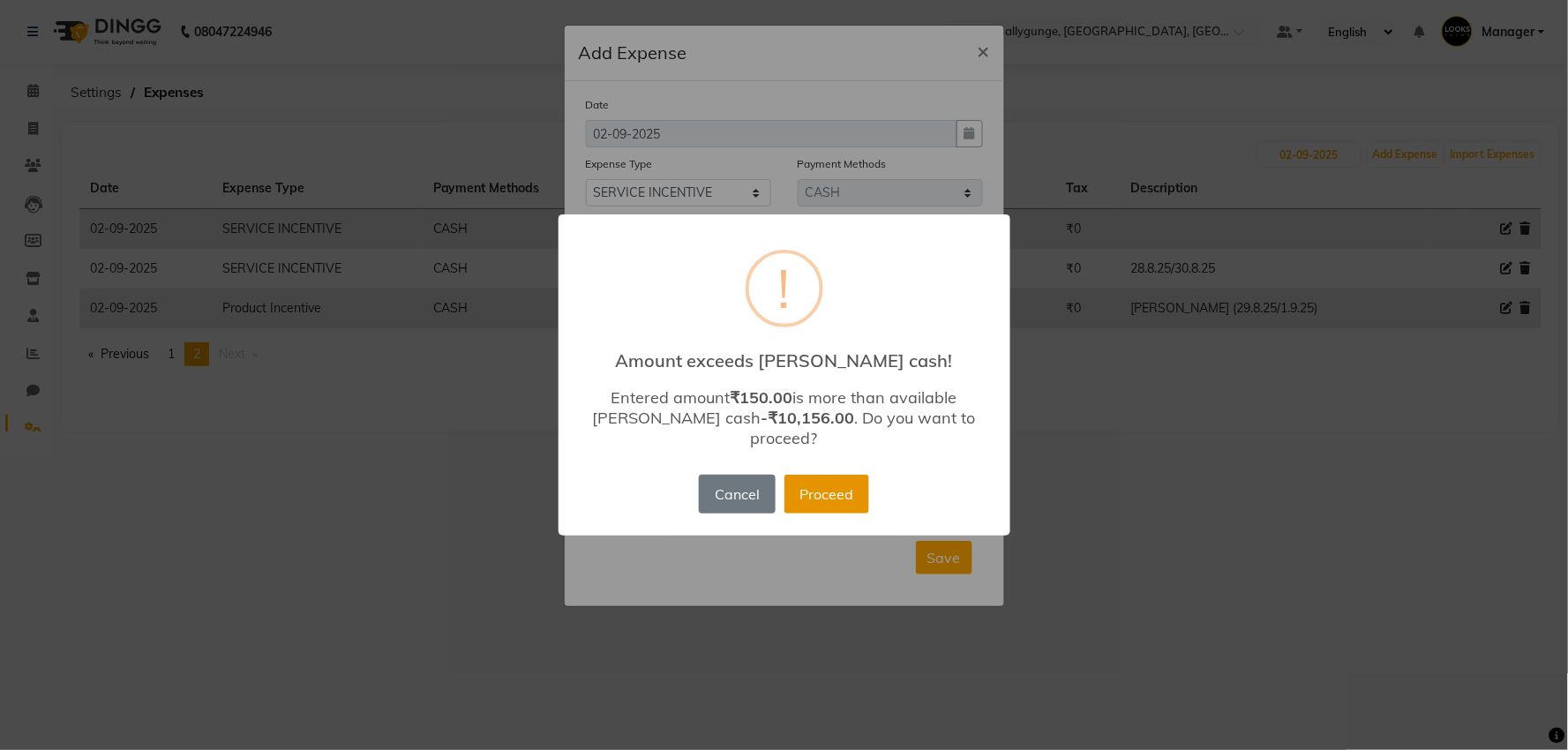
click at [845, 478] on button "Proceed" at bounding box center [827, 495] width 85 height 39
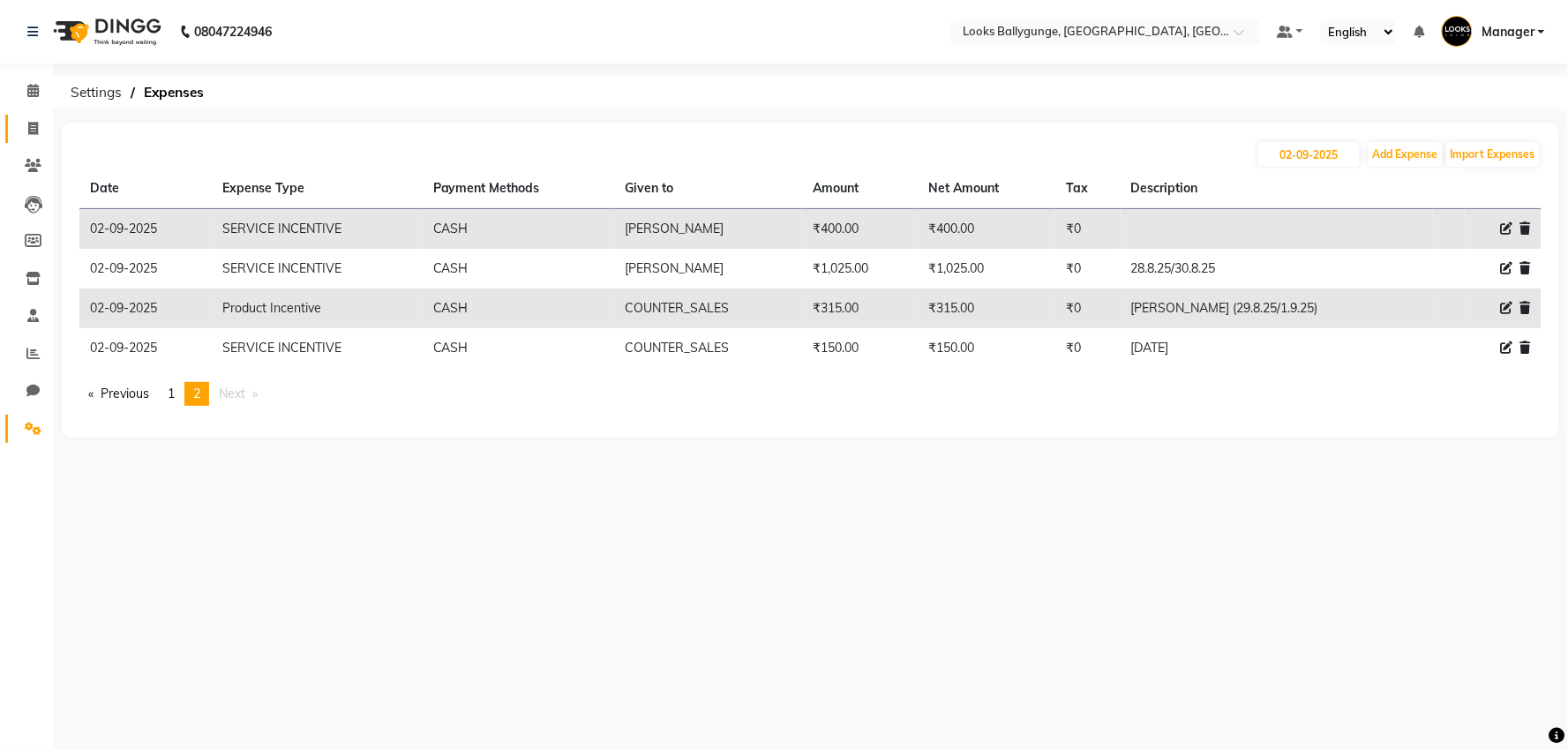
click at [32, 117] on link "Invoice" at bounding box center [26, 129] width 42 height 29
select select "service"
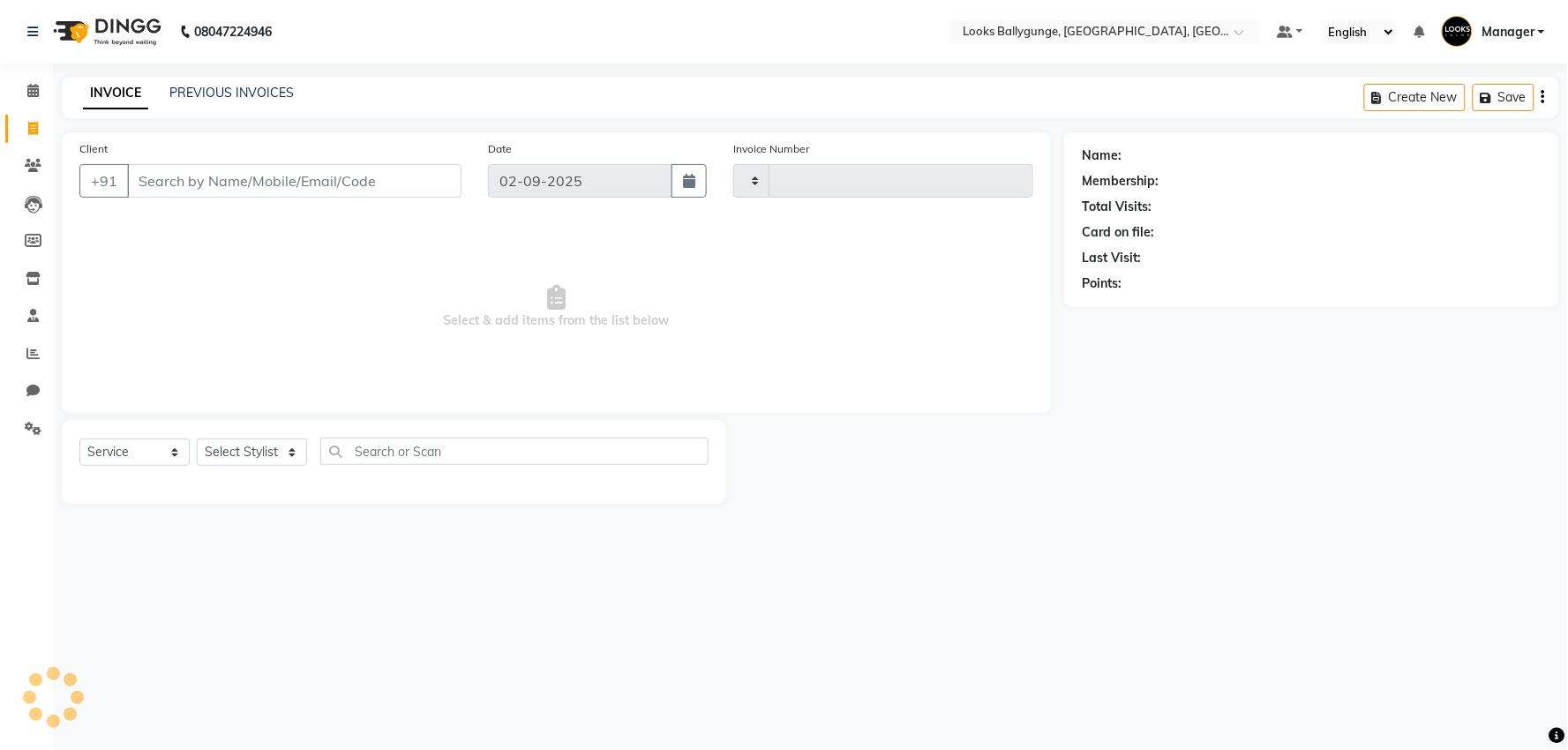
type input "3628"
select select "6477"
click at [270, 445] on select "Select Stylist [PERSON_NAME] amit_pdct anil [PERSON_NAME] COUNTER_SALES [PERSON…" at bounding box center [255, 452] width 118 height 27
click at [197, 440] on select "Select Stylist [PERSON_NAME] amit_pdct anil [PERSON_NAME] COUNTER_SALES [PERSON…" at bounding box center [255, 452] width 118 height 27
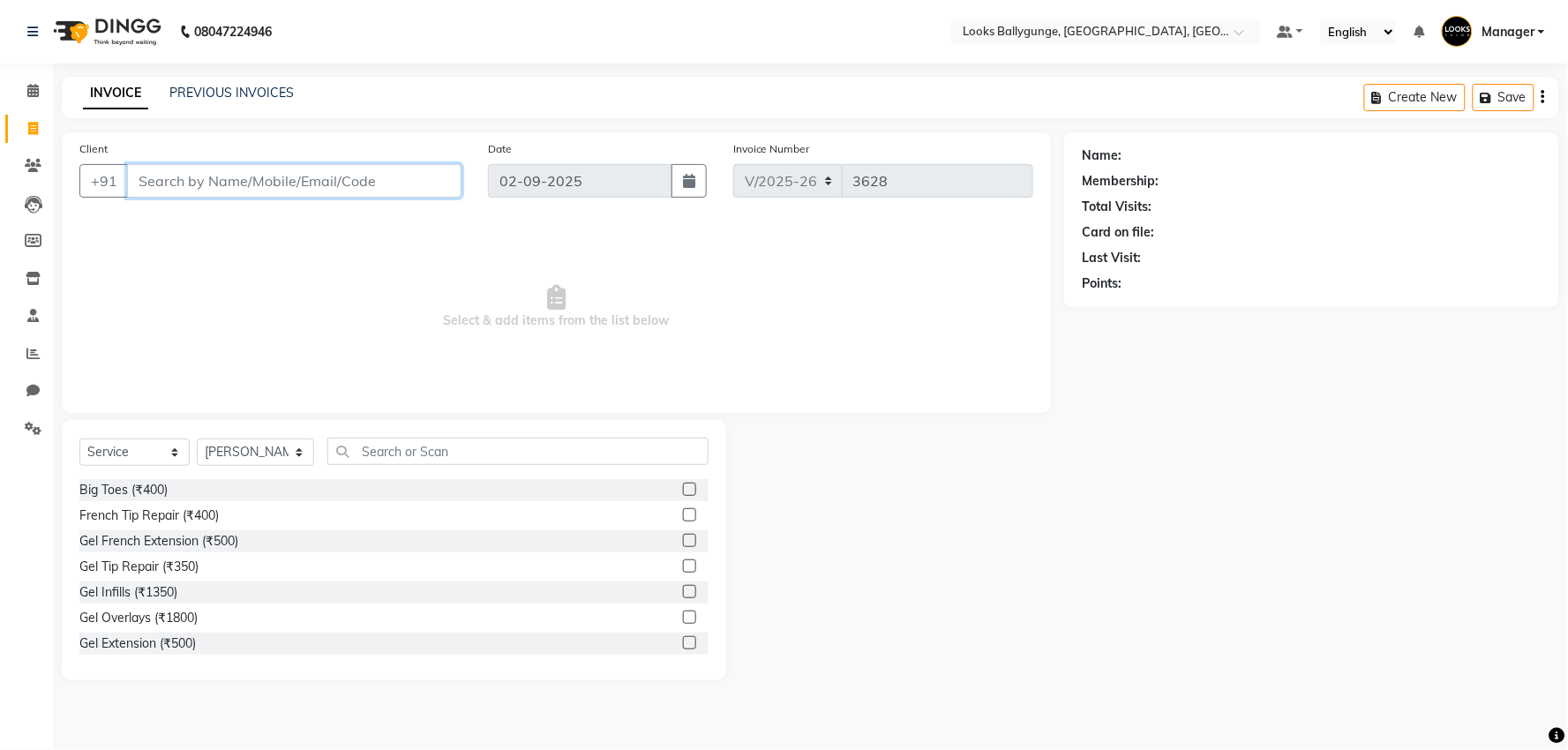
click at [288, 174] on input "Client" at bounding box center [294, 180] width 334 height 34
click at [261, 448] on select "Select Stylist [PERSON_NAME] amit_pdct anil [PERSON_NAME] COUNTER_SALES [PERSON…" at bounding box center [255, 452] width 118 height 27
select select "62807"
click at [197, 440] on select "Select Stylist [PERSON_NAME] amit_pdct anil [PERSON_NAME] COUNTER_SALES [PERSON…" at bounding box center [255, 452] width 118 height 27
click at [217, 186] on input "Client" at bounding box center [294, 180] width 334 height 34
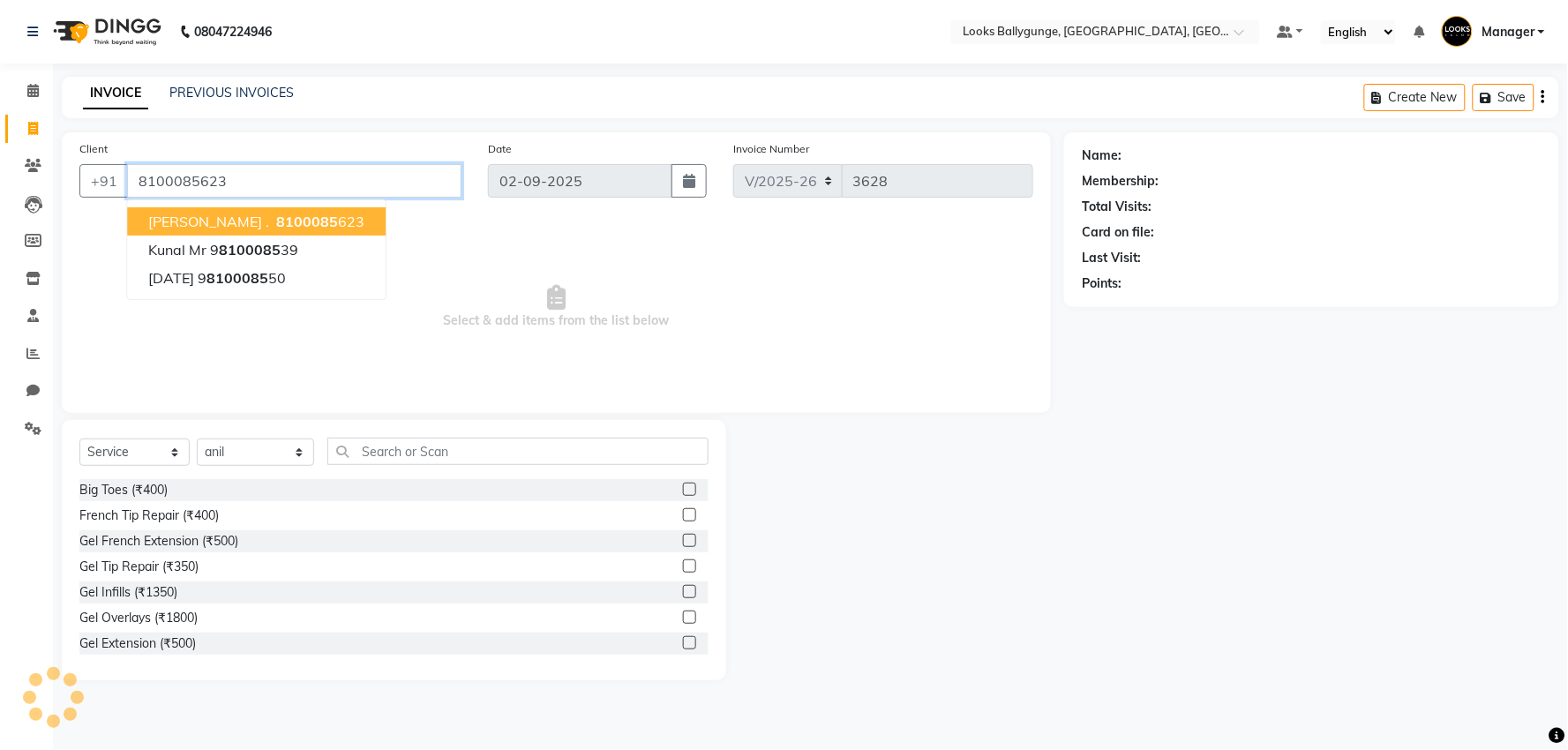
type input "8100085623"
select select "1: Object"
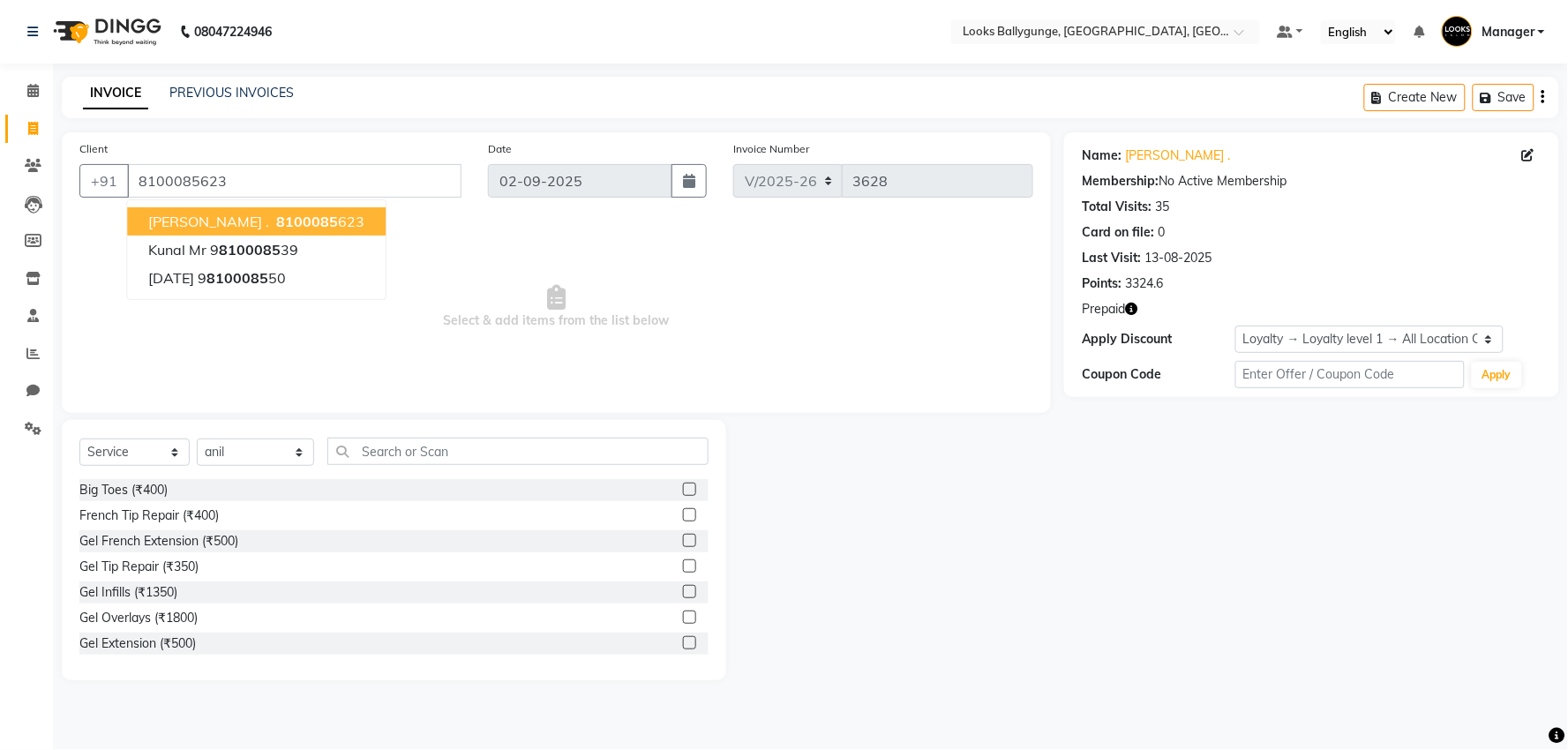
click at [279, 224] on span "8100085" at bounding box center [307, 222] width 62 height 17
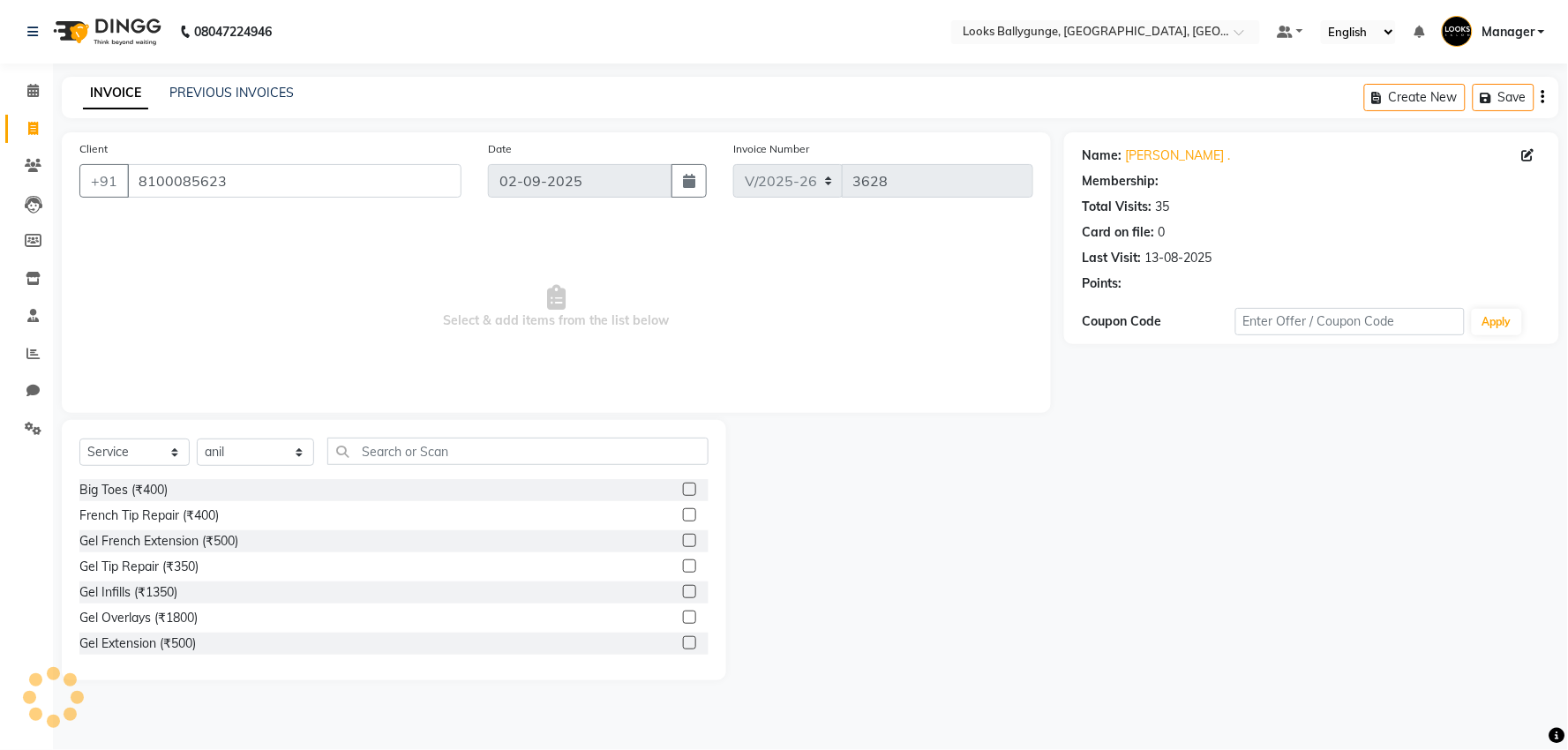
select select "1: Object"
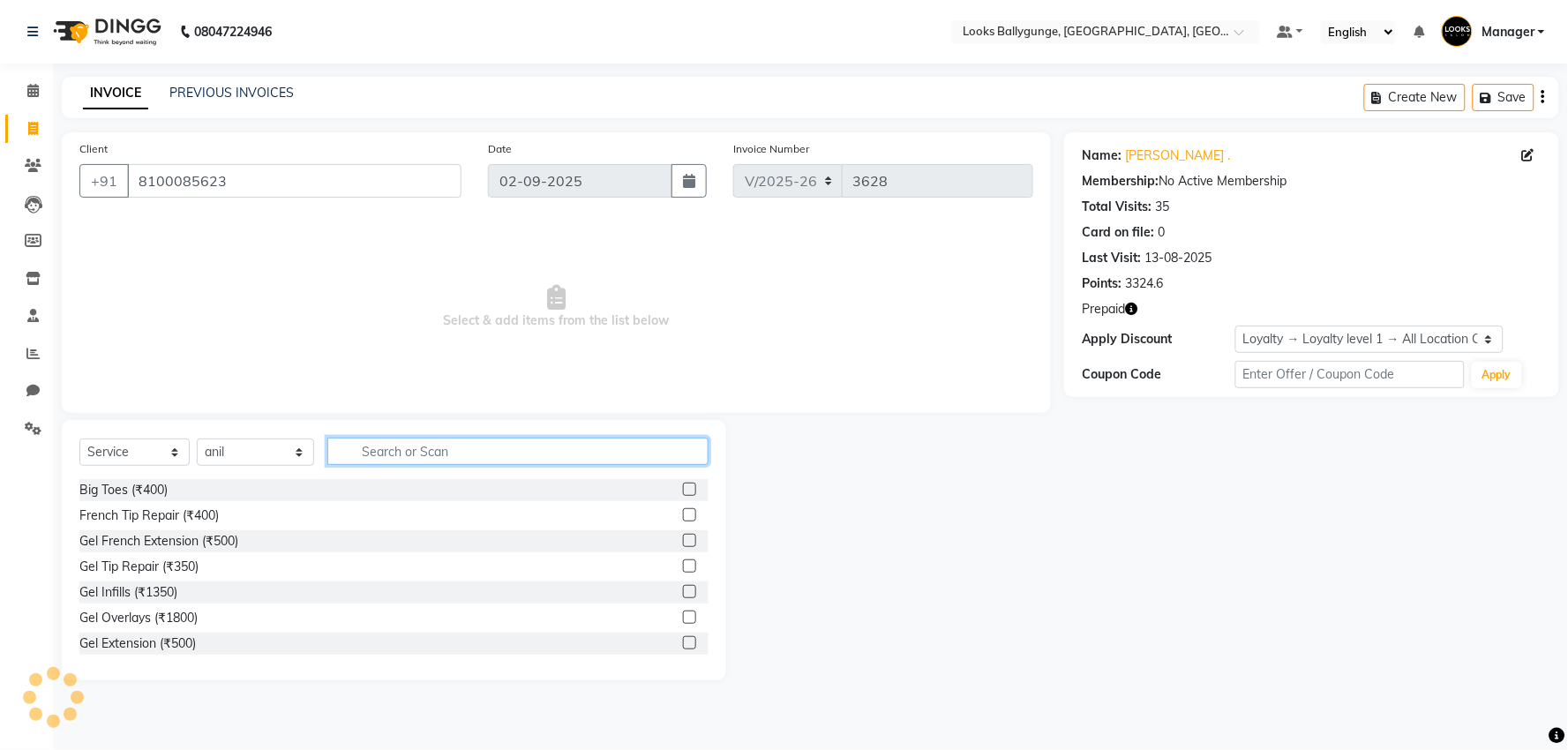
click at [471, 457] on input "text" at bounding box center [518, 451] width 382 height 27
click at [1132, 314] on icon "button" at bounding box center [1131, 308] width 13 height 13
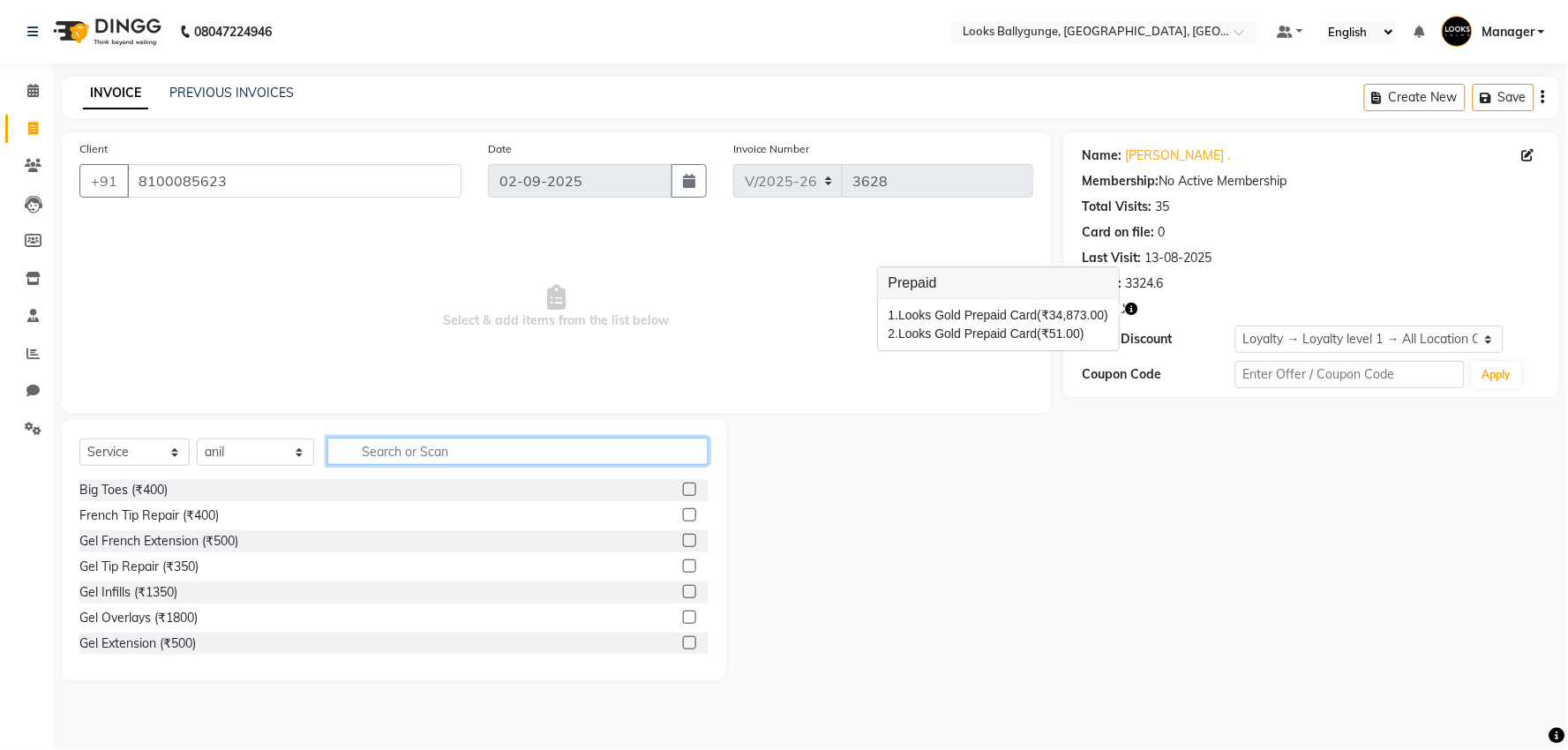
click at [499, 456] on input "text" at bounding box center [518, 451] width 382 height 27
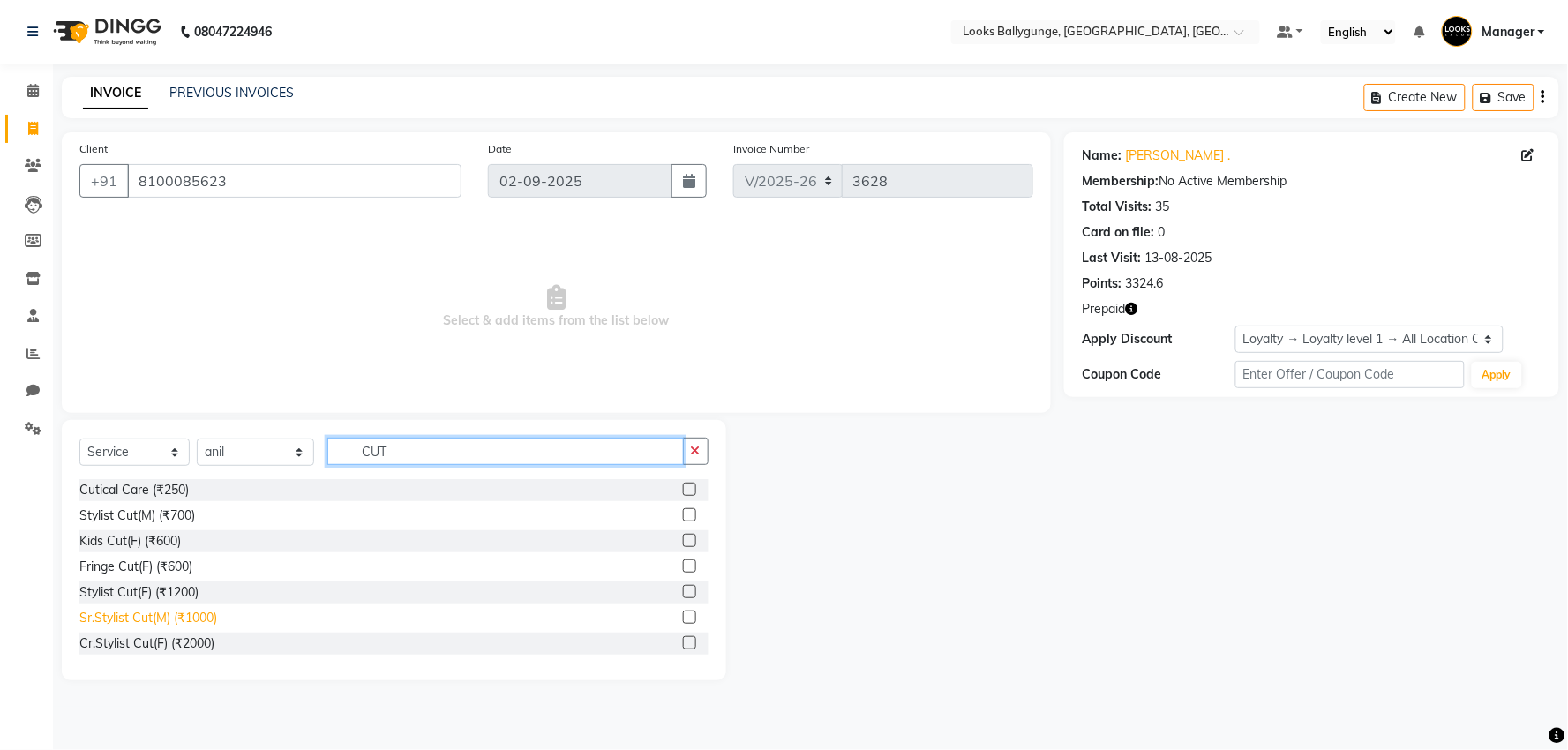
type input "CUT"
click at [195, 624] on div "Sr.Stylist Cut(M) (₹1000)" at bounding box center [147, 618] width 138 height 18
checkbox input "false"
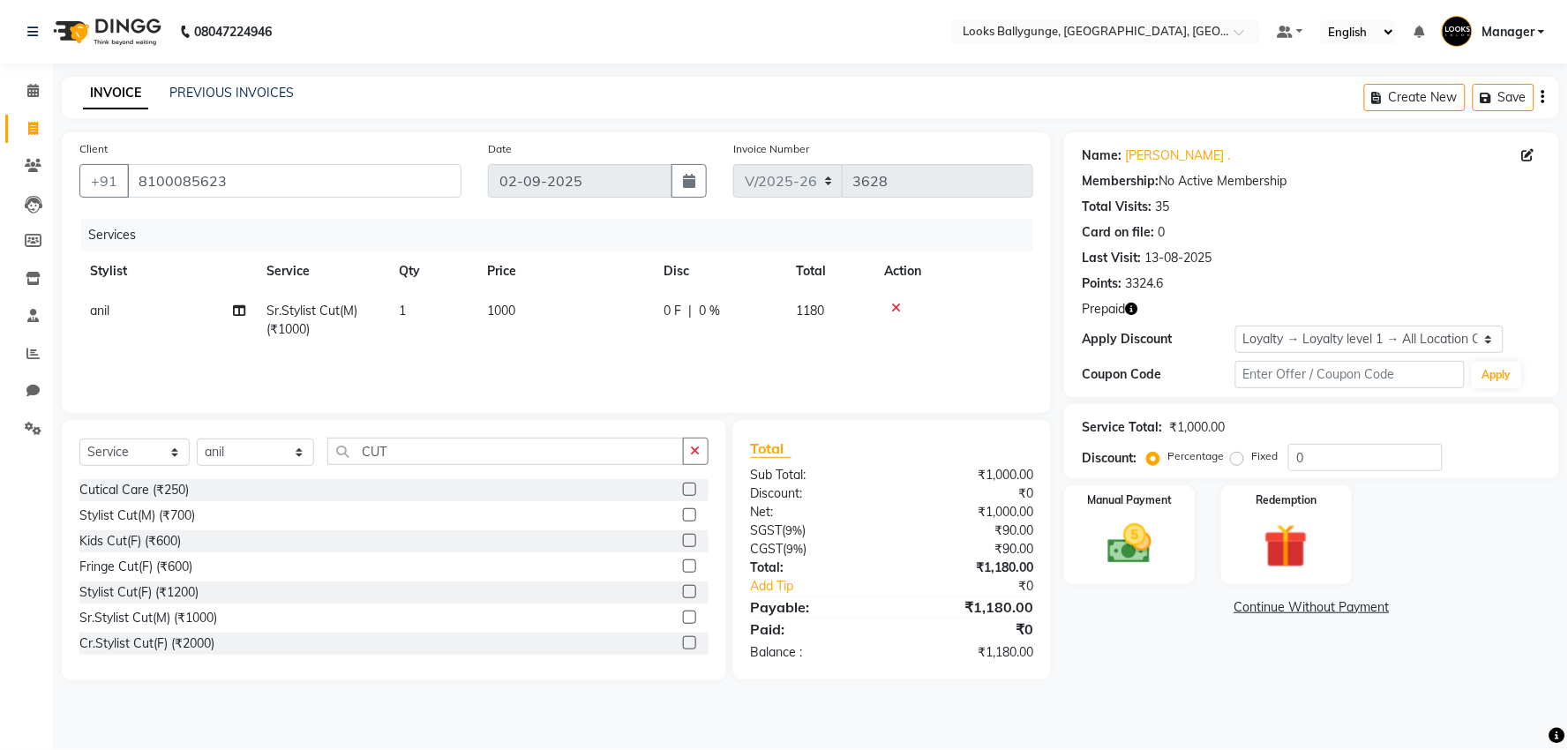
click at [611, 349] on td "1000" at bounding box center [565, 320] width 176 height 58
select select "62807"
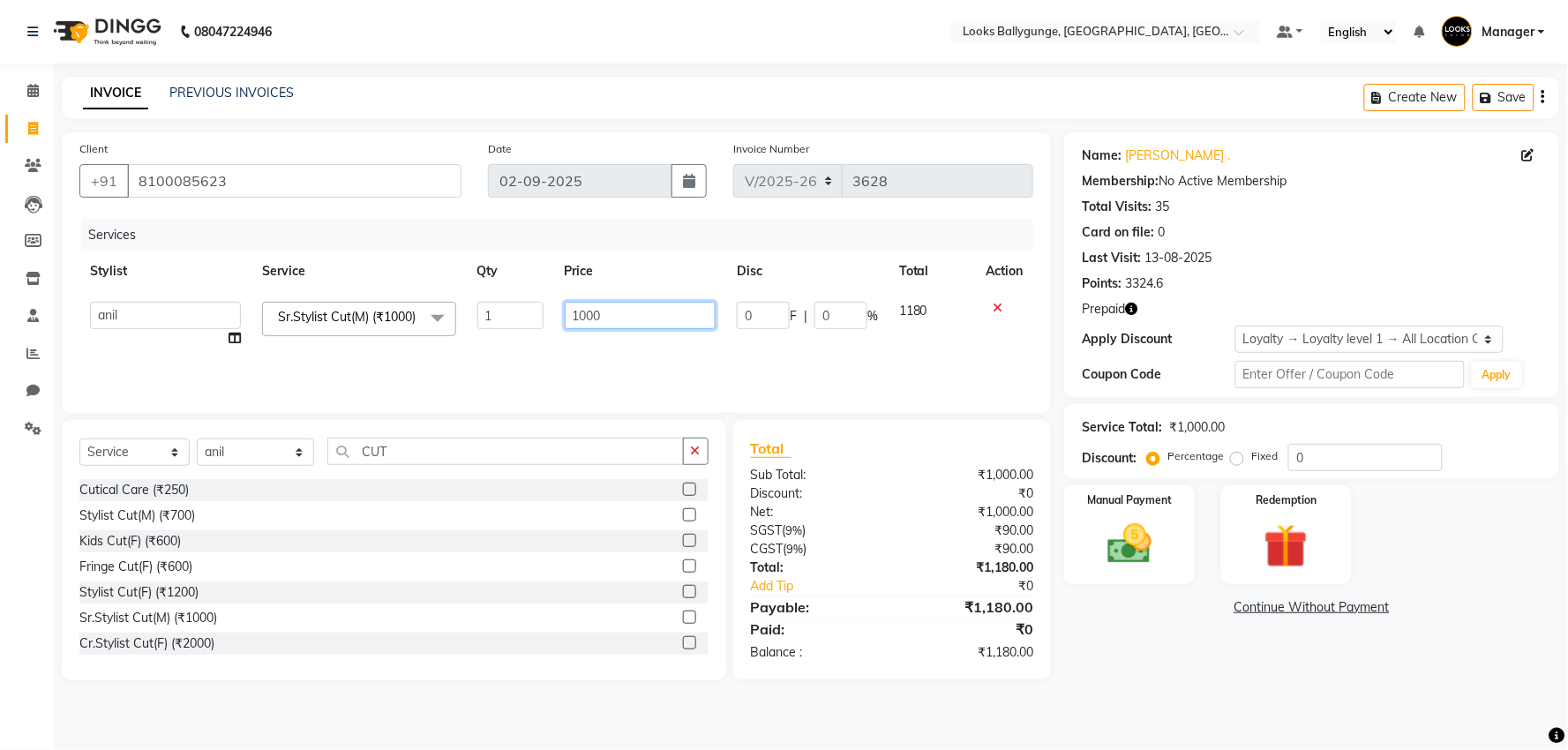
drag, startPoint x: 643, startPoint y: 315, endPoint x: 494, endPoint y: 316, distance: 149.0
click at [494, 316] on tr "Ali_Stylist amit_pdct anil [PERSON_NAME] COUNTER_SALES [PERSON_NAME] Gopal_Nail…" at bounding box center [556, 325] width 954 height 67
type input "1100"
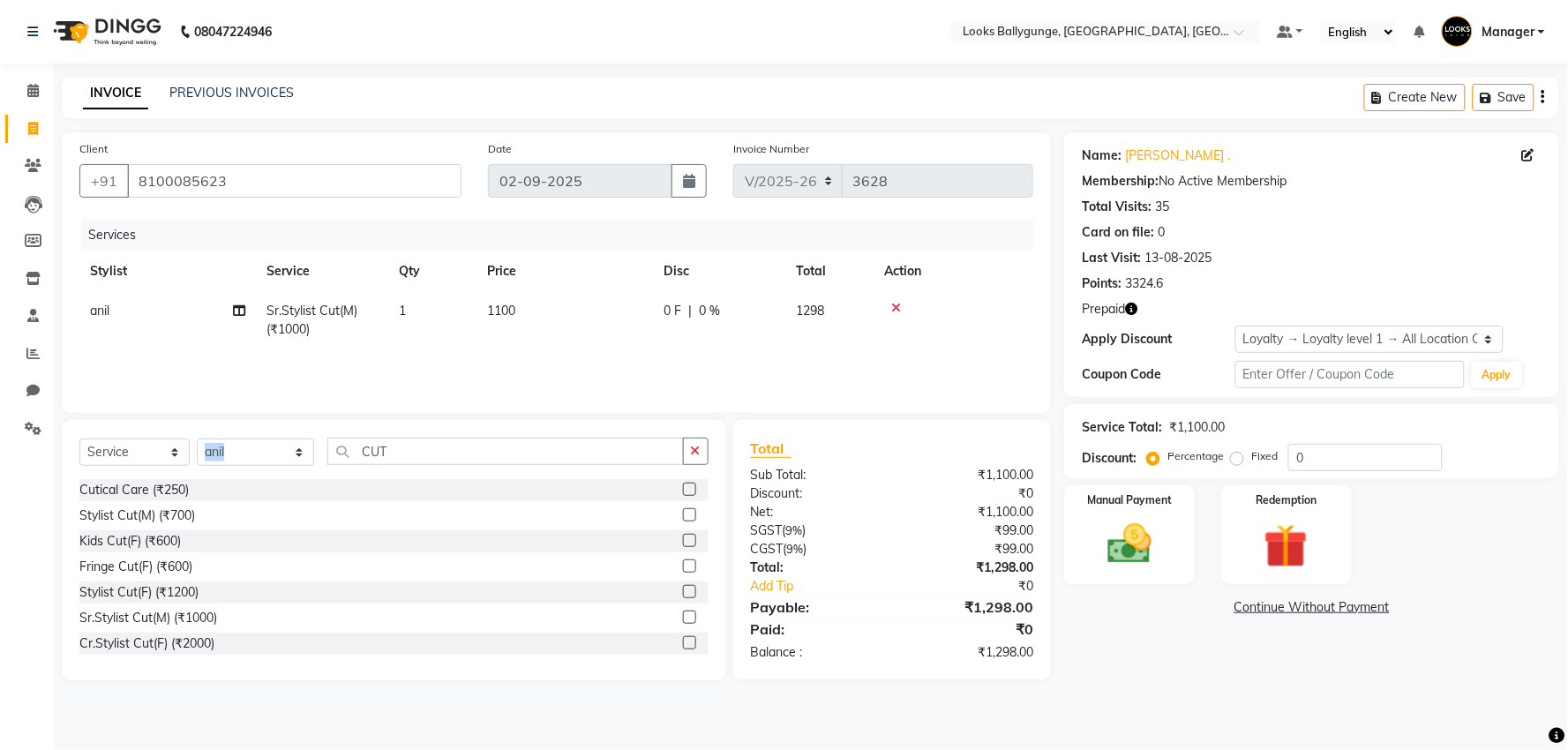
drag, startPoint x: 477, startPoint y: 466, endPoint x: 319, endPoint y: 448, distance: 159.0
click at [319, 448] on div "Select Service Product Membership Package Voucher Prepaid Gift Card Select Styl…" at bounding box center [393, 458] width 629 height 41
drag, startPoint x: 434, startPoint y: 445, endPoint x: 355, endPoint y: 452, distance: 79.3
click at [355, 452] on input "CUT" at bounding box center [506, 451] width 357 height 27
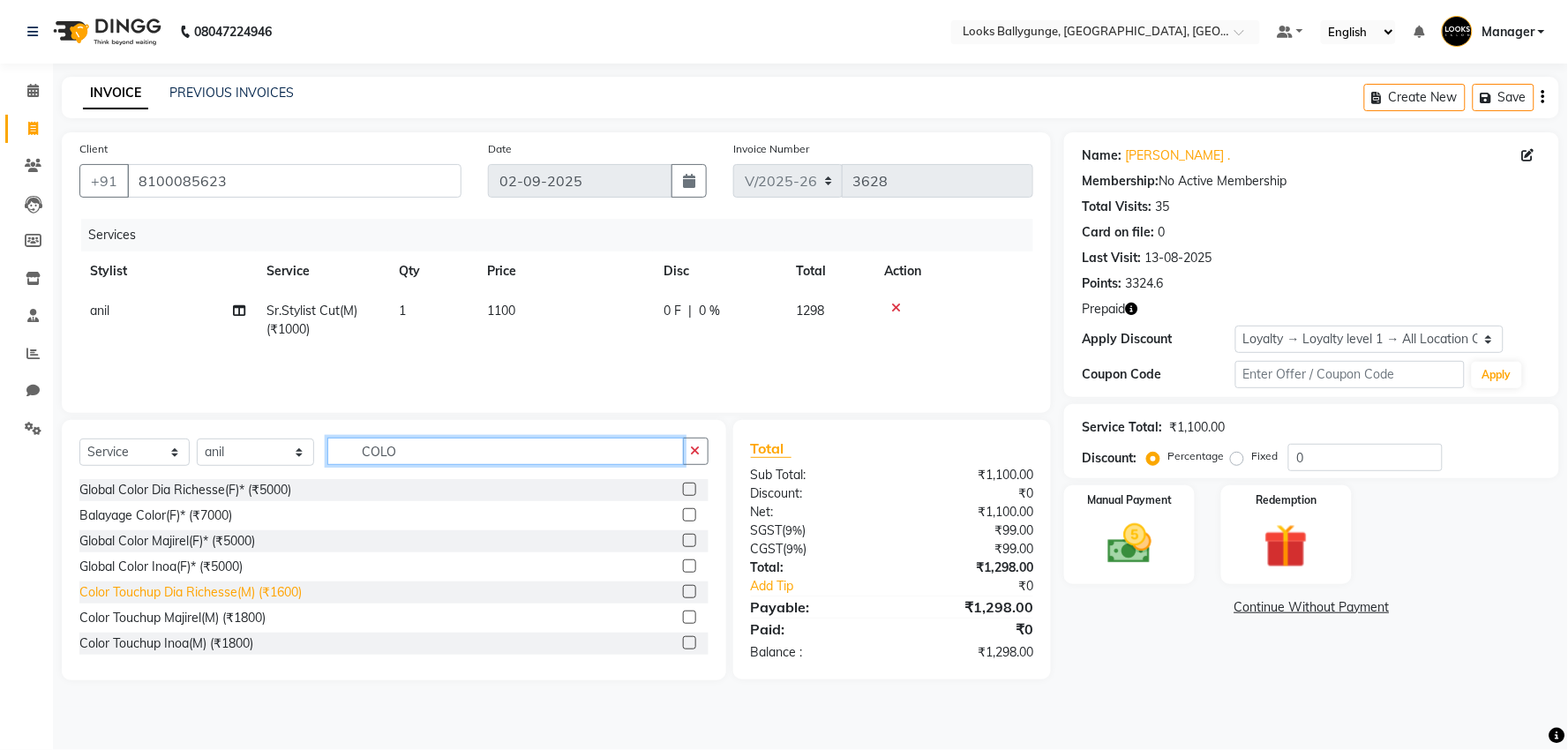
type input "COLO"
click at [229, 595] on div "Color Touchup Dia Richesse(M) (₹1600)" at bounding box center [190, 592] width 223 height 18
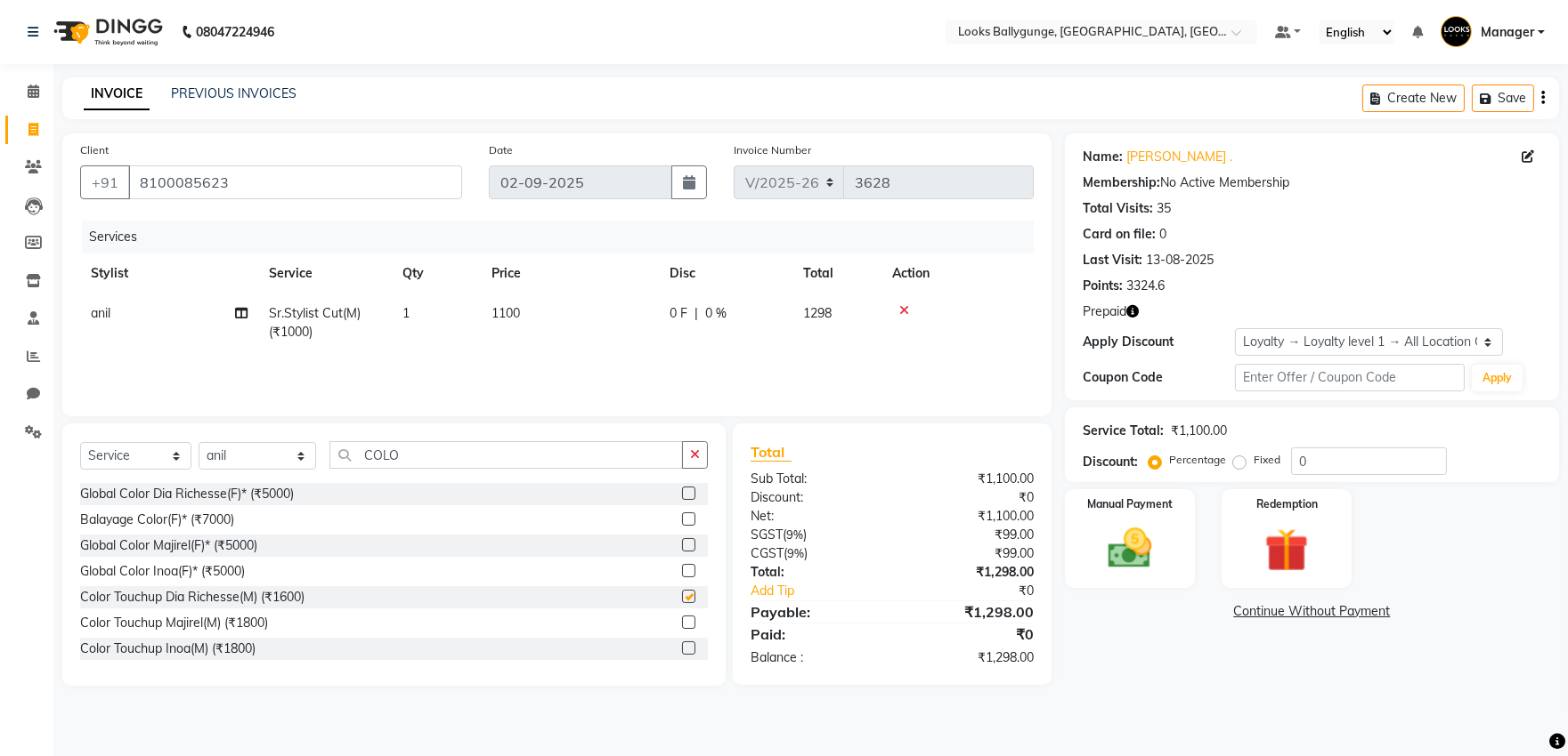
checkbox input "false"
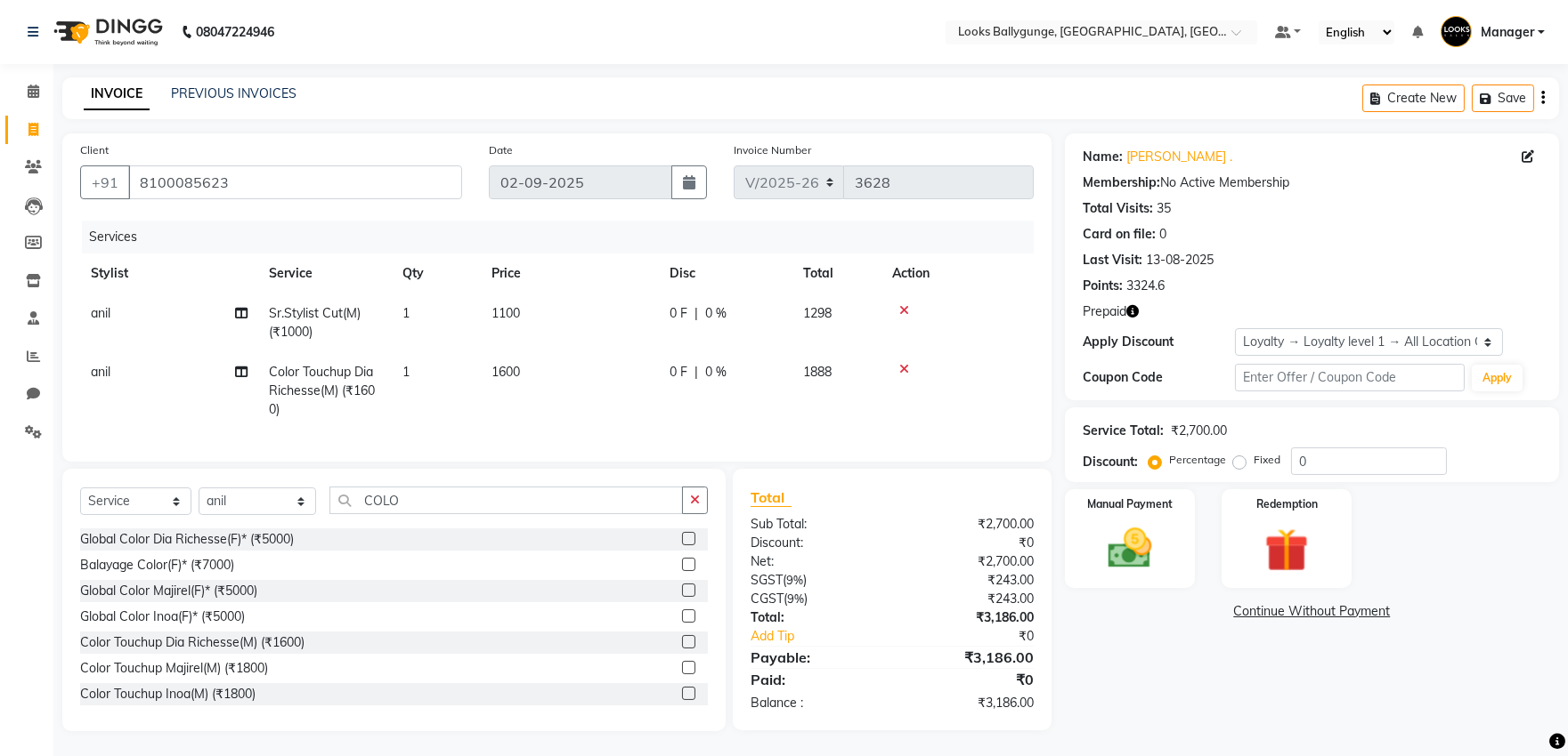
click at [608, 369] on td "1600" at bounding box center [570, 392] width 178 height 78
select select "62807"
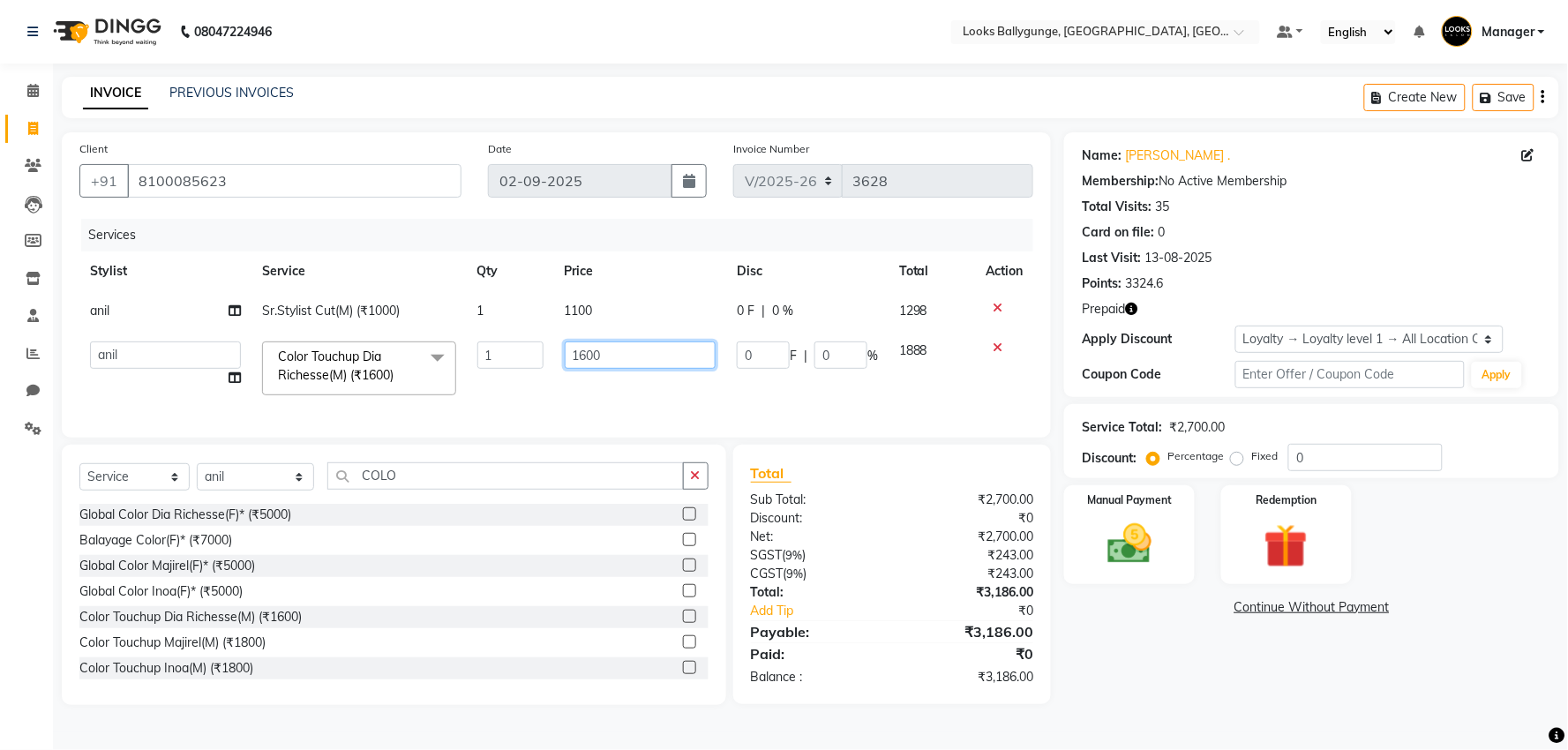
drag, startPoint x: 647, startPoint y: 349, endPoint x: 481, endPoint y: 348, distance: 166.0
click at [481, 348] on tr "Ali_Stylist amit_pdct anil [PERSON_NAME] COUNTER_SALES [PERSON_NAME] Gopal_Nail…" at bounding box center [556, 368] width 954 height 75
type input "1500"
click at [516, 399] on tr "Ali_Stylist amit_pdct anil [PERSON_NAME] COUNTER_SALES [PERSON_NAME] Gopal_Nail…" at bounding box center [556, 368] width 954 height 75
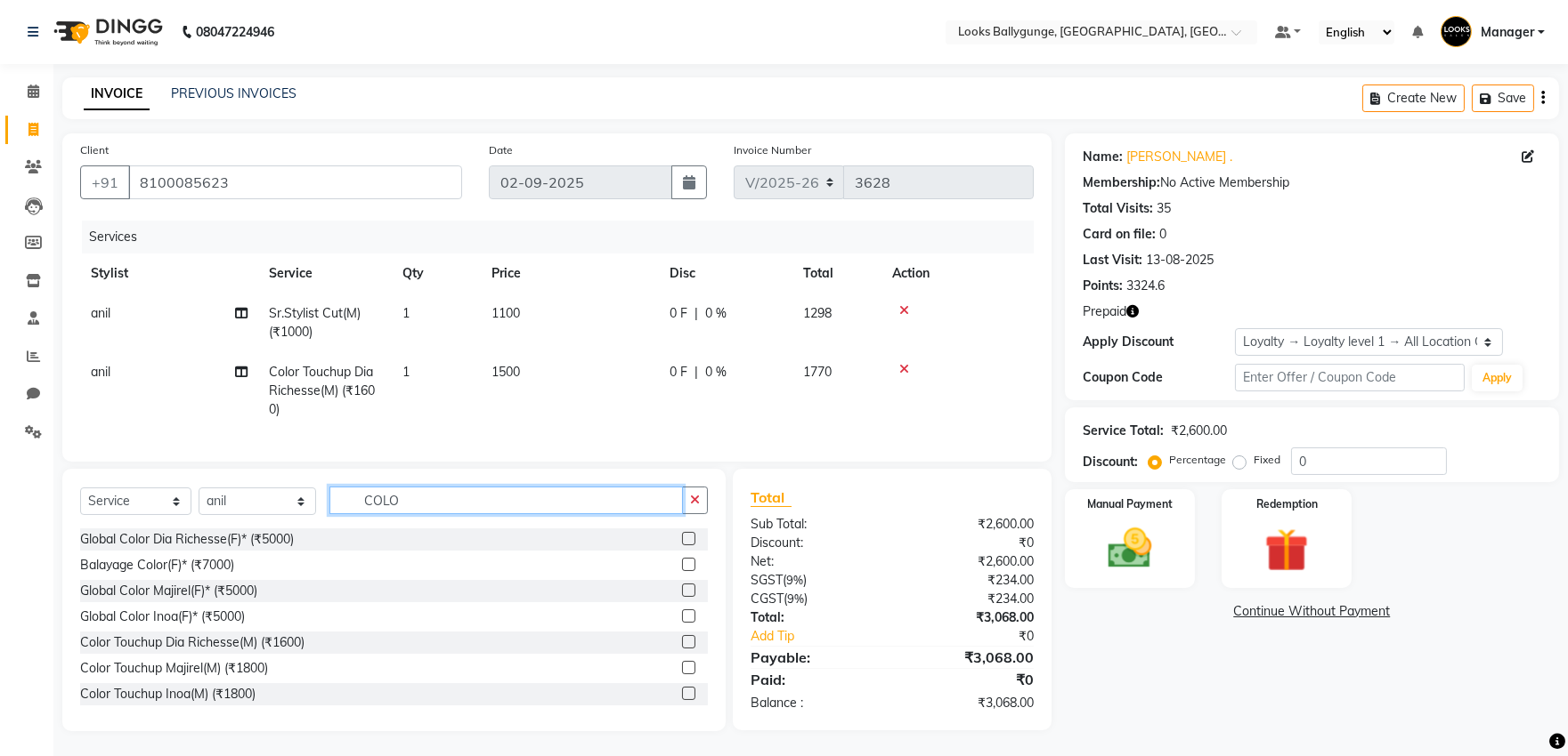
drag, startPoint x: 448, startPoint y: 511, endPoint x: 292, endPoint y: 490, distance: 157.4
click at [292, 490] on div "Select Service Product Membership Package Voucher Prepaid Gift Card Select Styl…" at bounding box center [394, 601] width 663 height 262
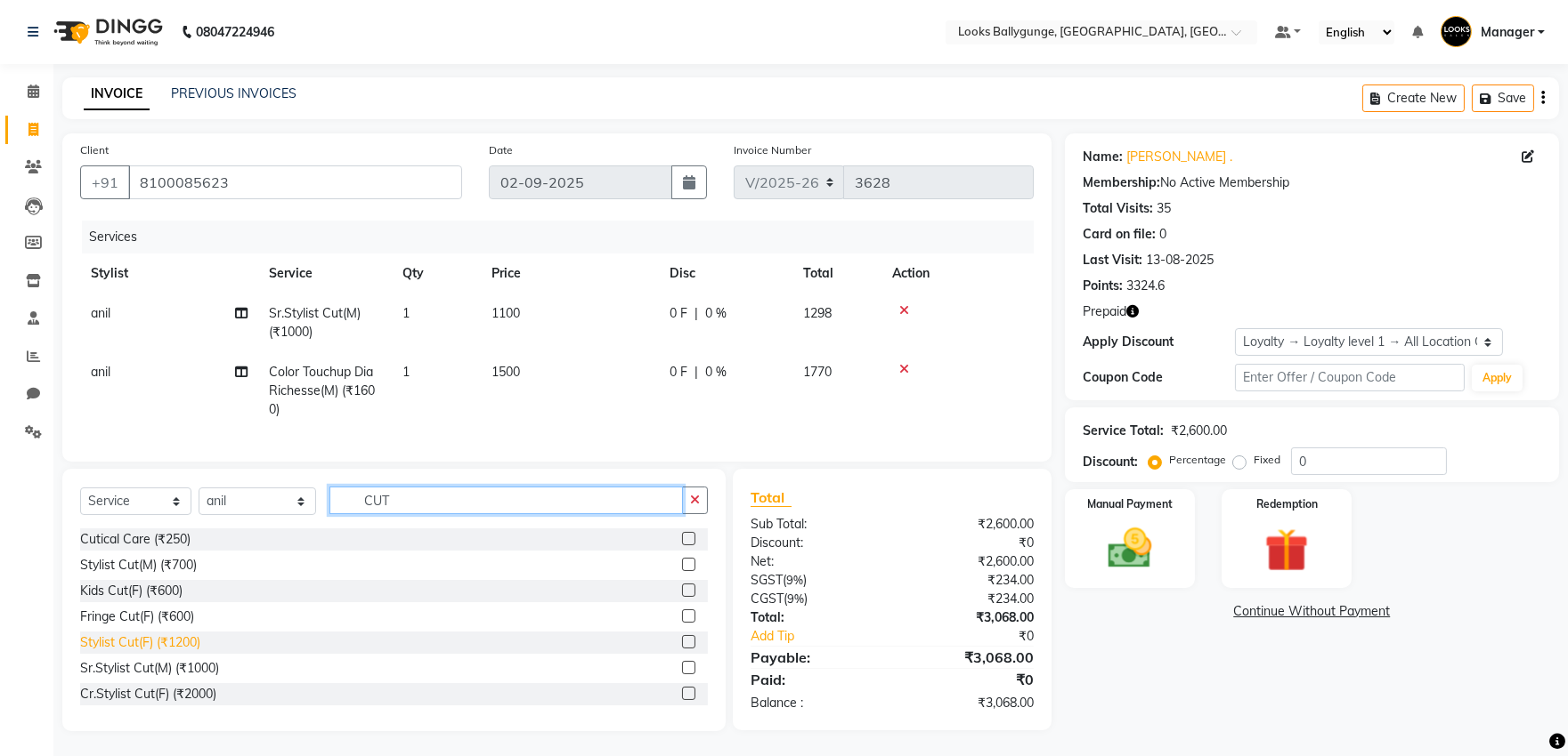
type input "CUT"
click at [189, 652] on div "Stylist Cut(F) (₹1200)" at bounding box center [140, 642] width 121 height 18
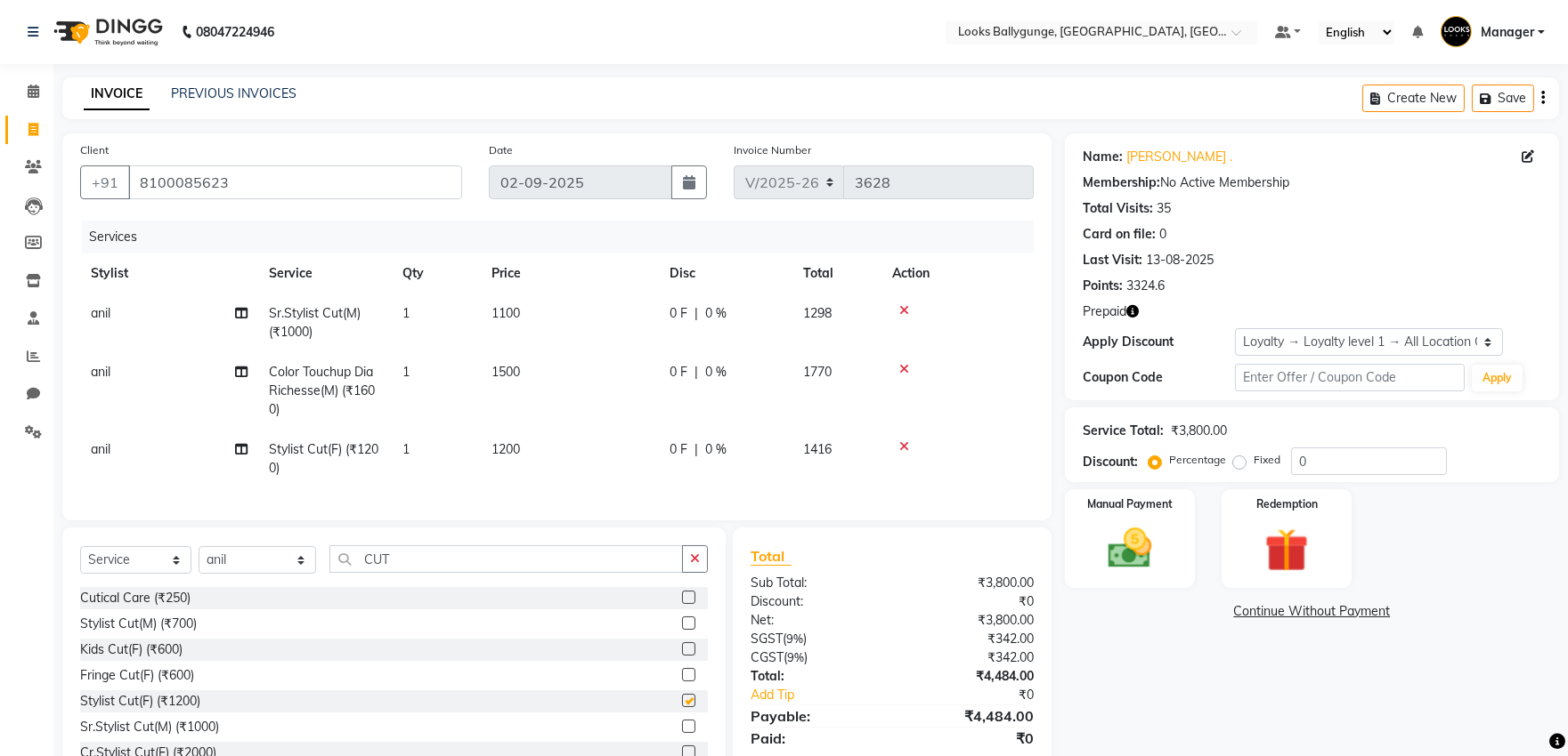
checkbox input "false"
click at [576, 446] on td "1200" at bounding box center [570, 459] width 178 height 58
select select "62807"
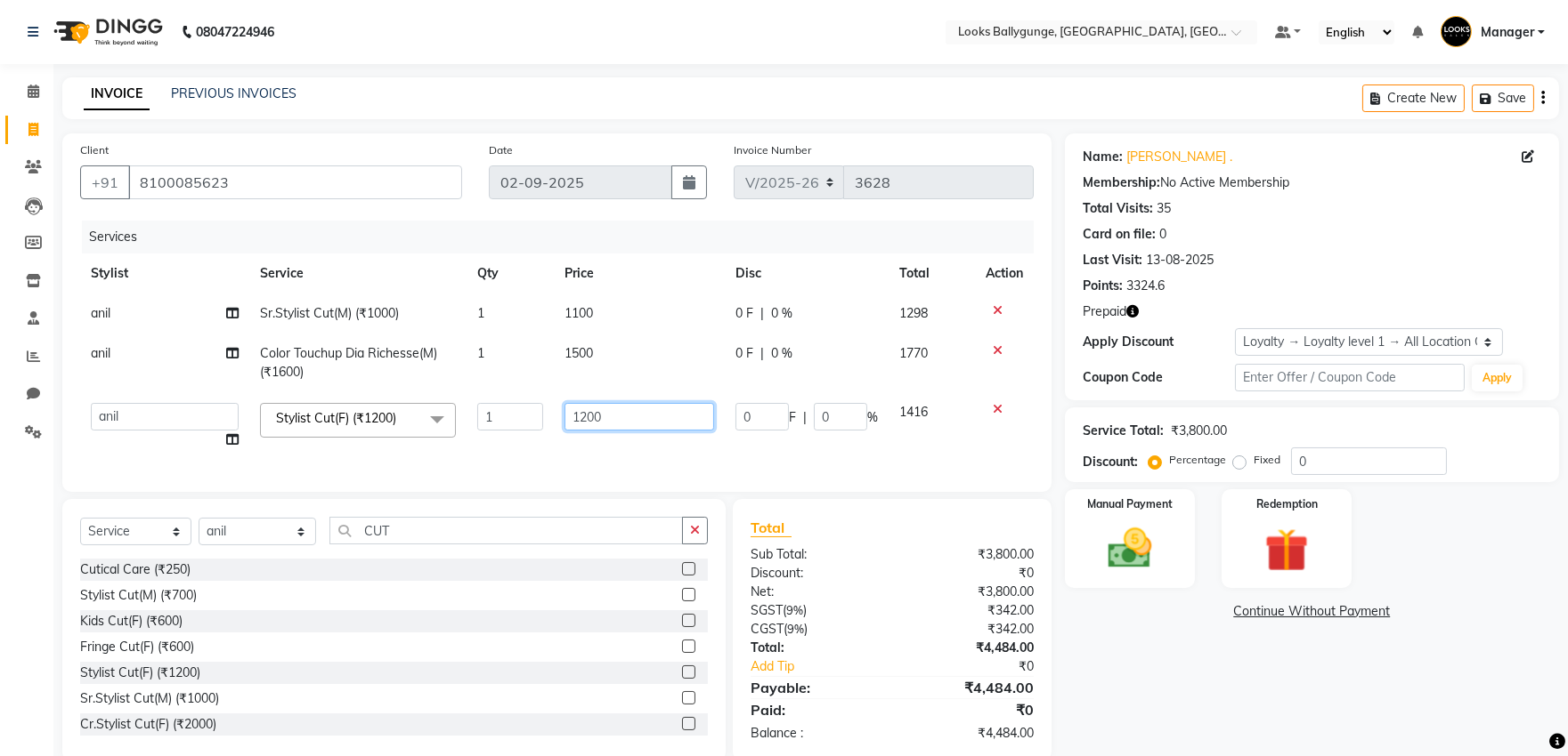
drag, startPoint x: 681, startPoint y: 417, endPoint x: 464, endPoint y: 414, distance: 217.0
click at [464, 414] on tr "Ali_Stylist amit_pdct anil [PERSON_NAME] COUNTER_SALES [PERSON_NAME] Gopal_Nail…" at bounding box center [556, 427] width 954 height 68
type input "1600"
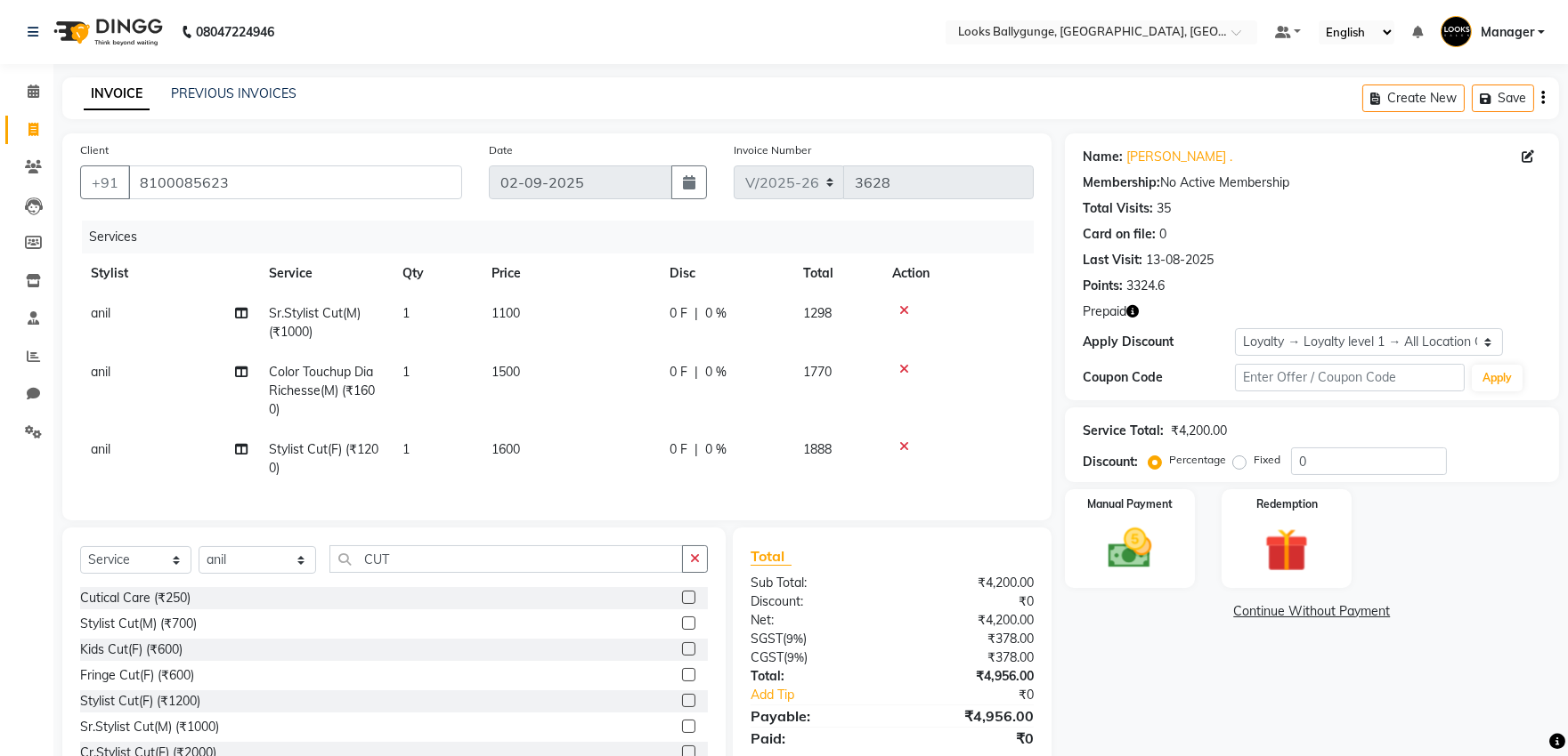
click at [482, 450] on tr "anil Stylist Cut(F) (₹1200) 1 1600 0 F | 0 % 1888" at bounding box center [556, 459] width 954 height 58
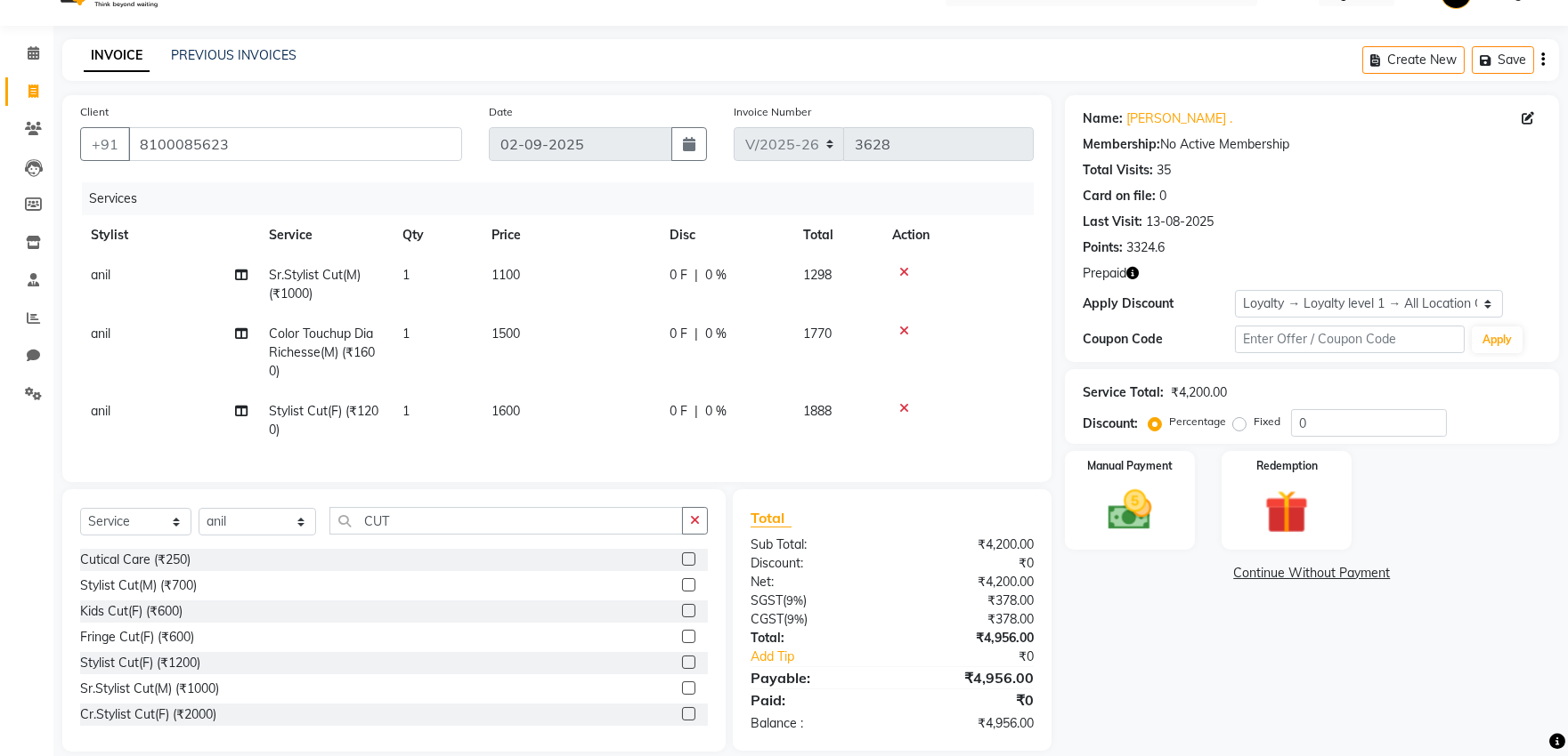
scroll to position [75, 0]
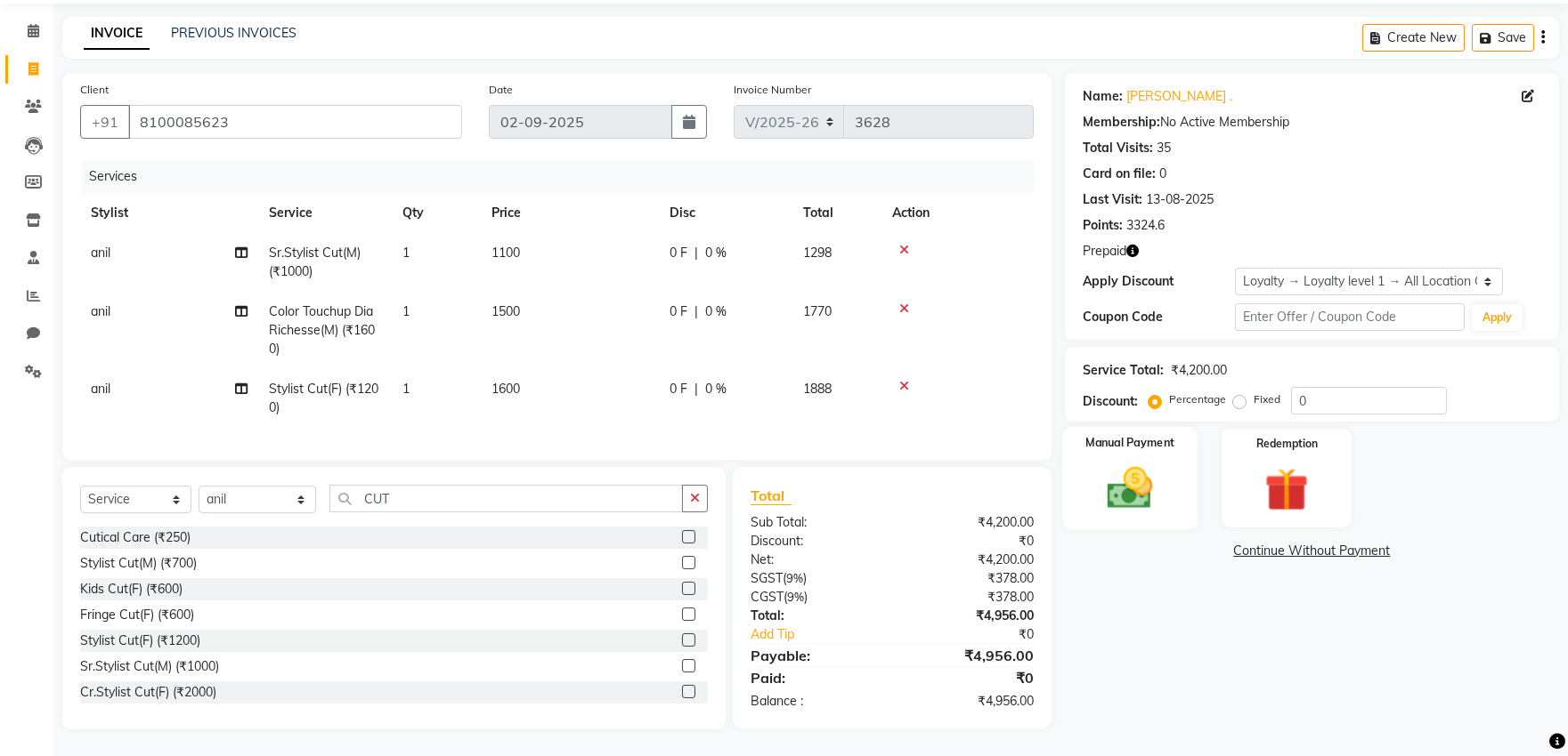
click at [1150, 469] on img at bounding box center [1130, 488] width 74 height 52
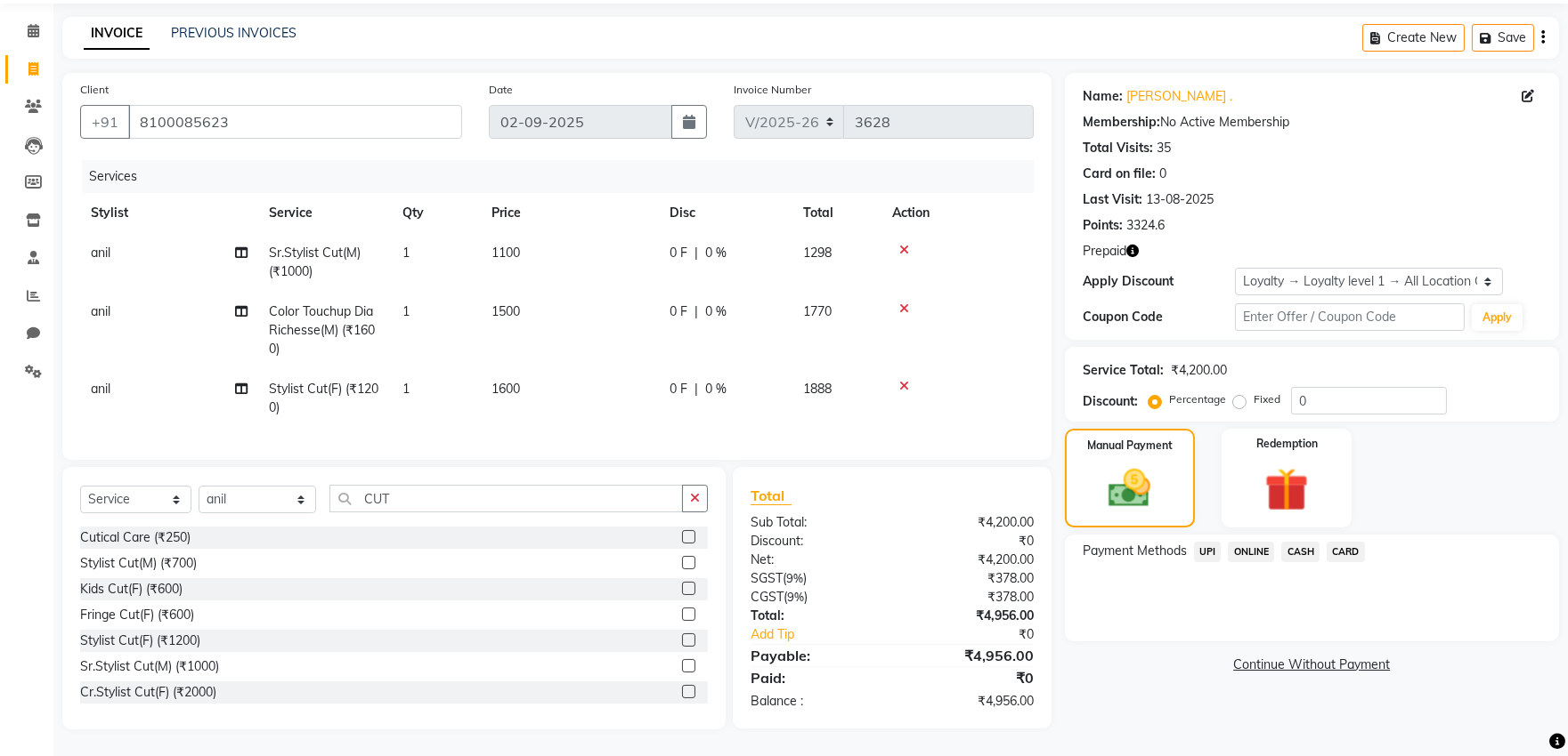
click at [576, 395] on td "1600" at bounding box center [570, 398] width 178 height 58
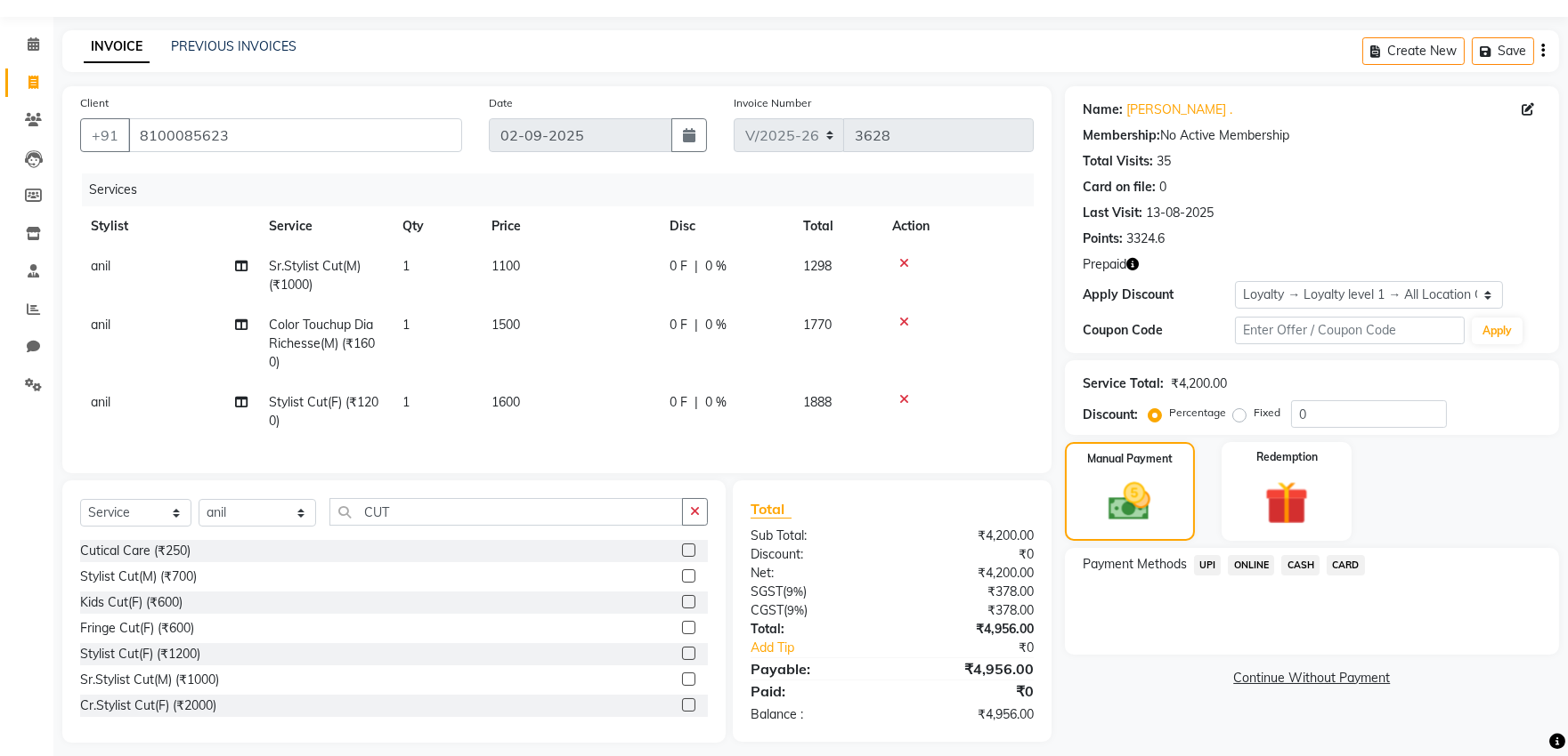
select select "62807"
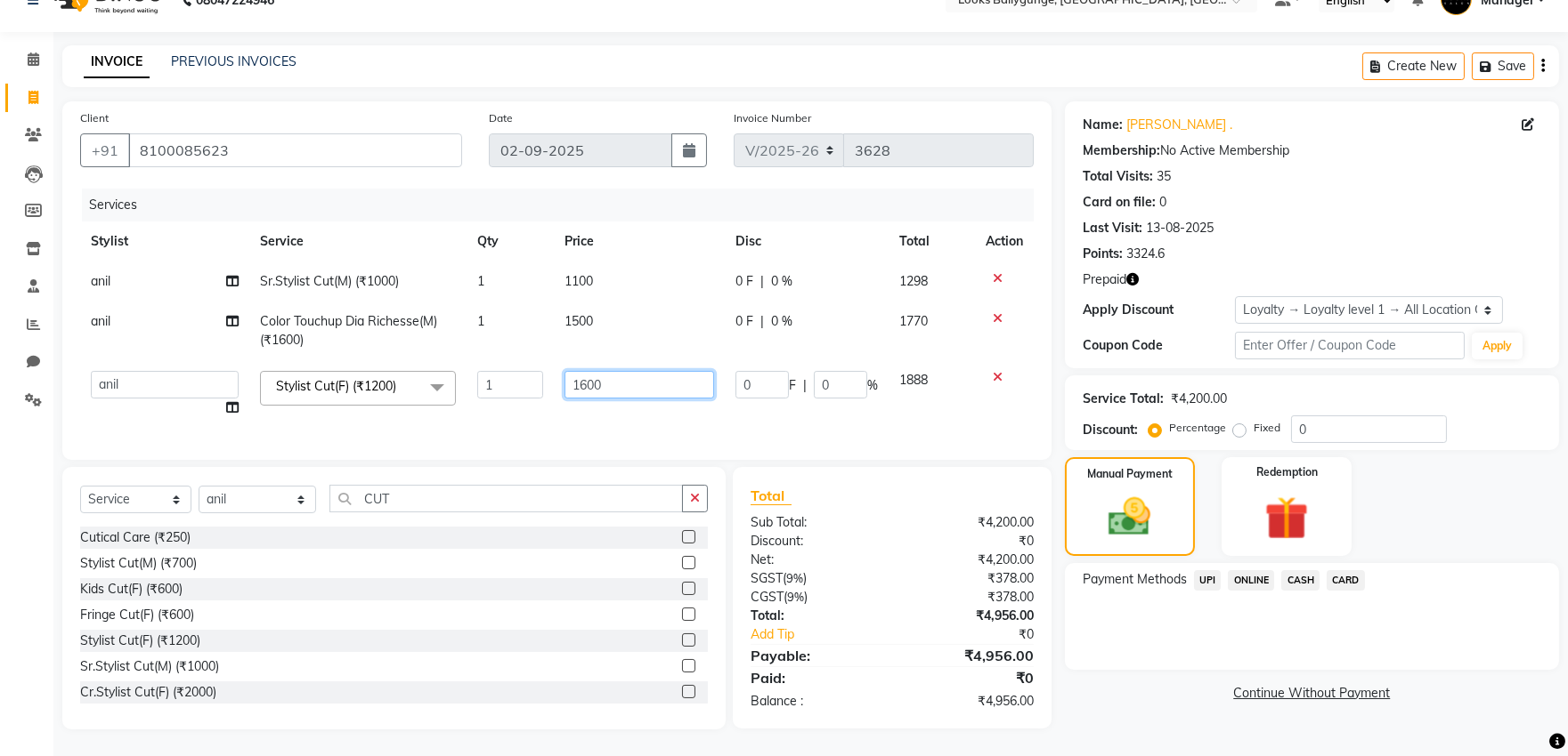
drag, startPoint x: 669, startPoint y: 369, endPoint x: 457, endPoint y: 354, distance: 212.5
click at [457, 361] on tr "Ali_Stylist amit_pdct anil [PERSON_NAME] COUNTER_SALES [PERSON_NAME] Gopal_Nail…" at bounding box center [556, 395] width 954 height 68
type input "1500"
click at [540, 389] on tr "Ali_Stylist amit_pdct anil [PERSON_NAME] COUNTER_SALES [PERSON_NAME] Gopal_Nail…" at bounding box center [556, 395] width 954 height 68
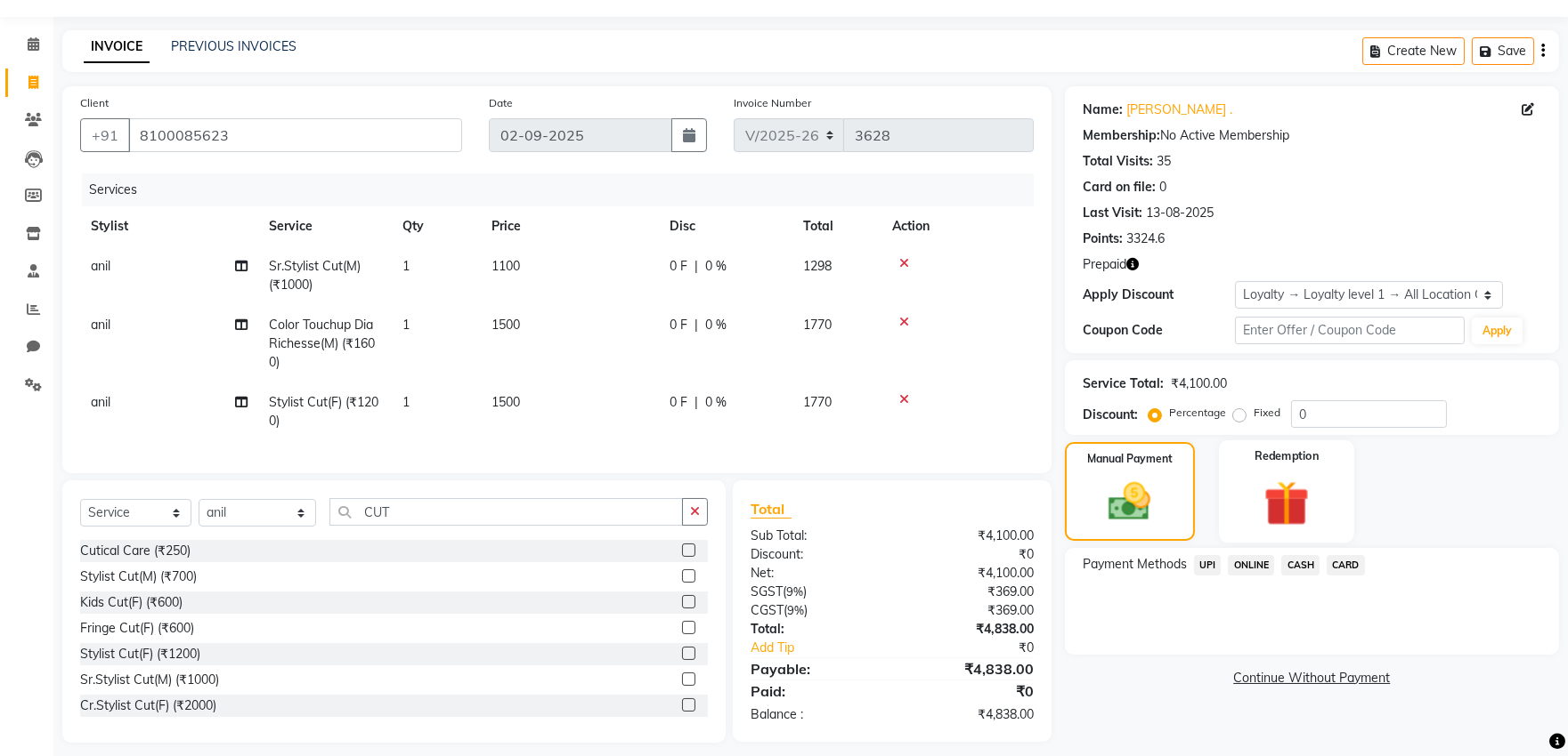
click at [1284, 511] on img at bounding box center [1287, 503] width 74 height 56
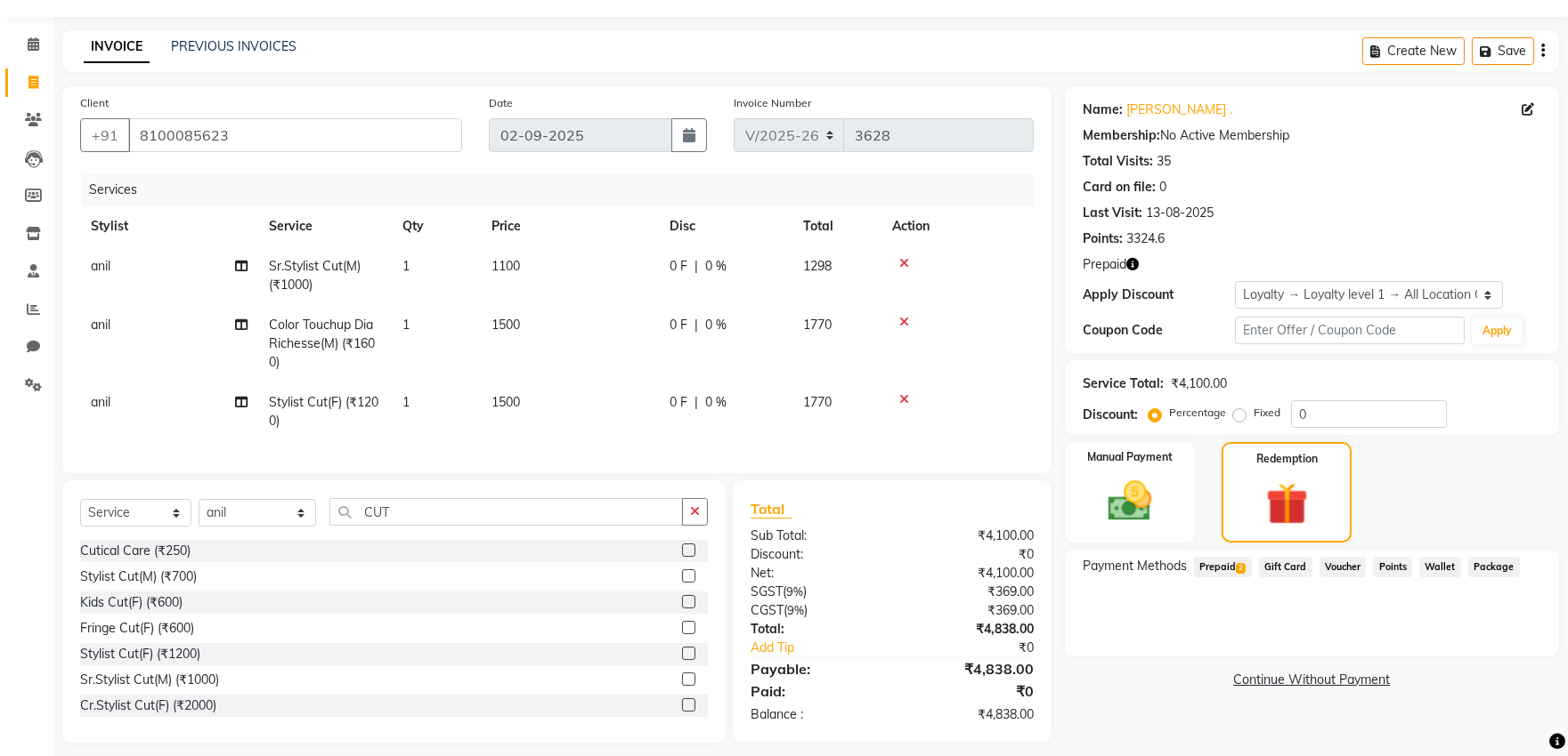
click at [1230, 564] on span "Prepaid 2" at bounding box center [1223, 567] width 58 height 20
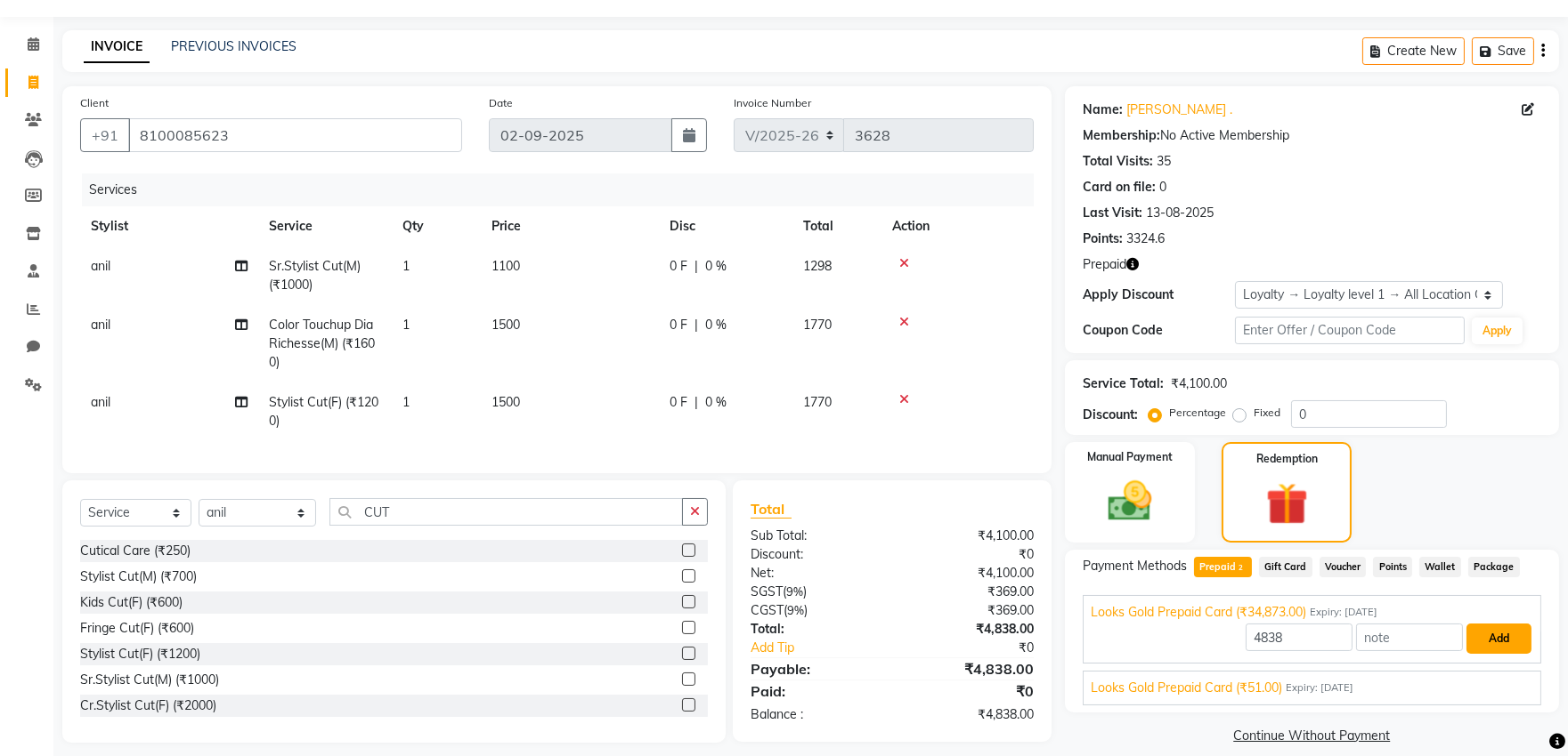
click at [1487, 628] on button "Add" at bounding box center [1498, 638] width 65 height 30
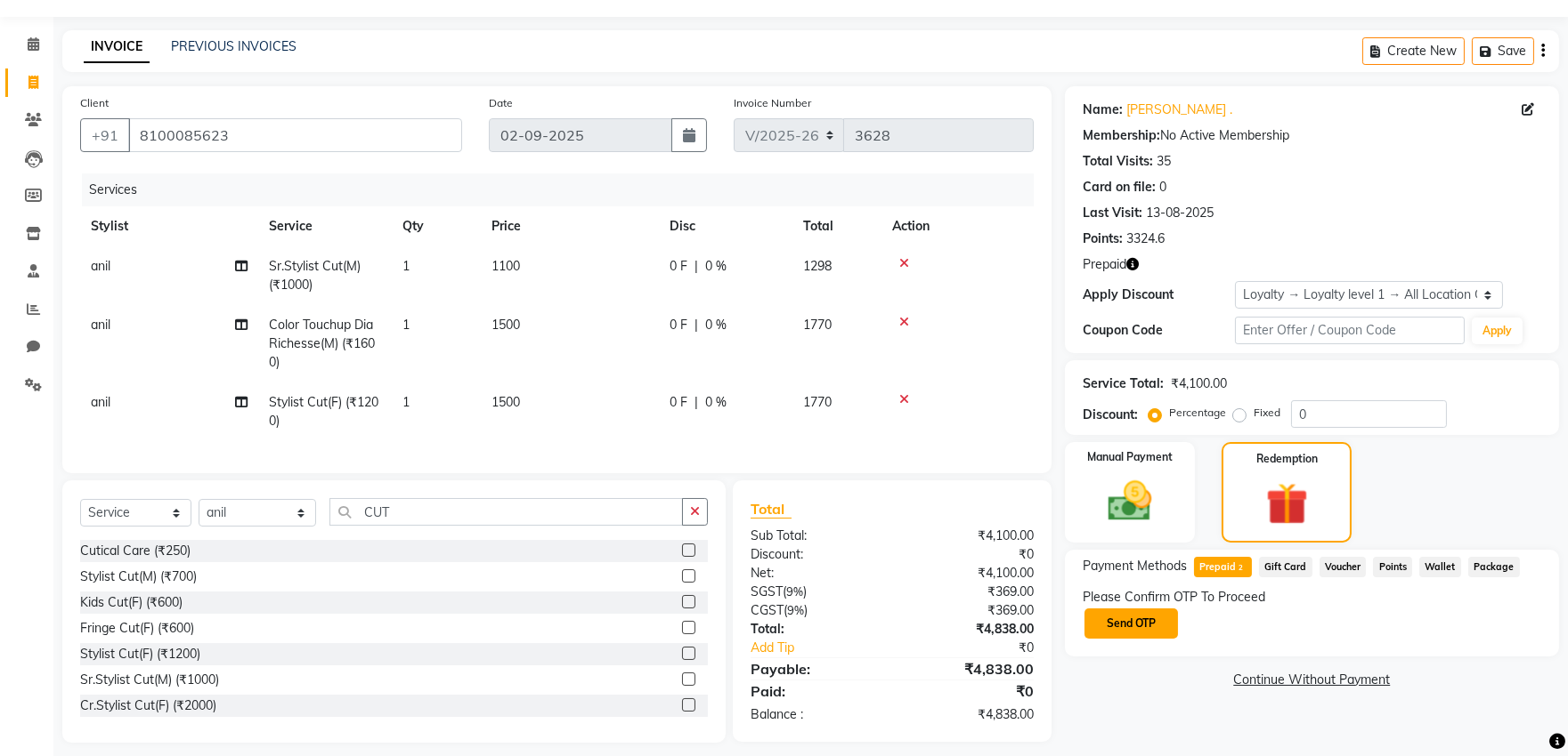
click at [1131, 627] on button "Send OTP" at bounding box center [1131, 623] width 93 height 30
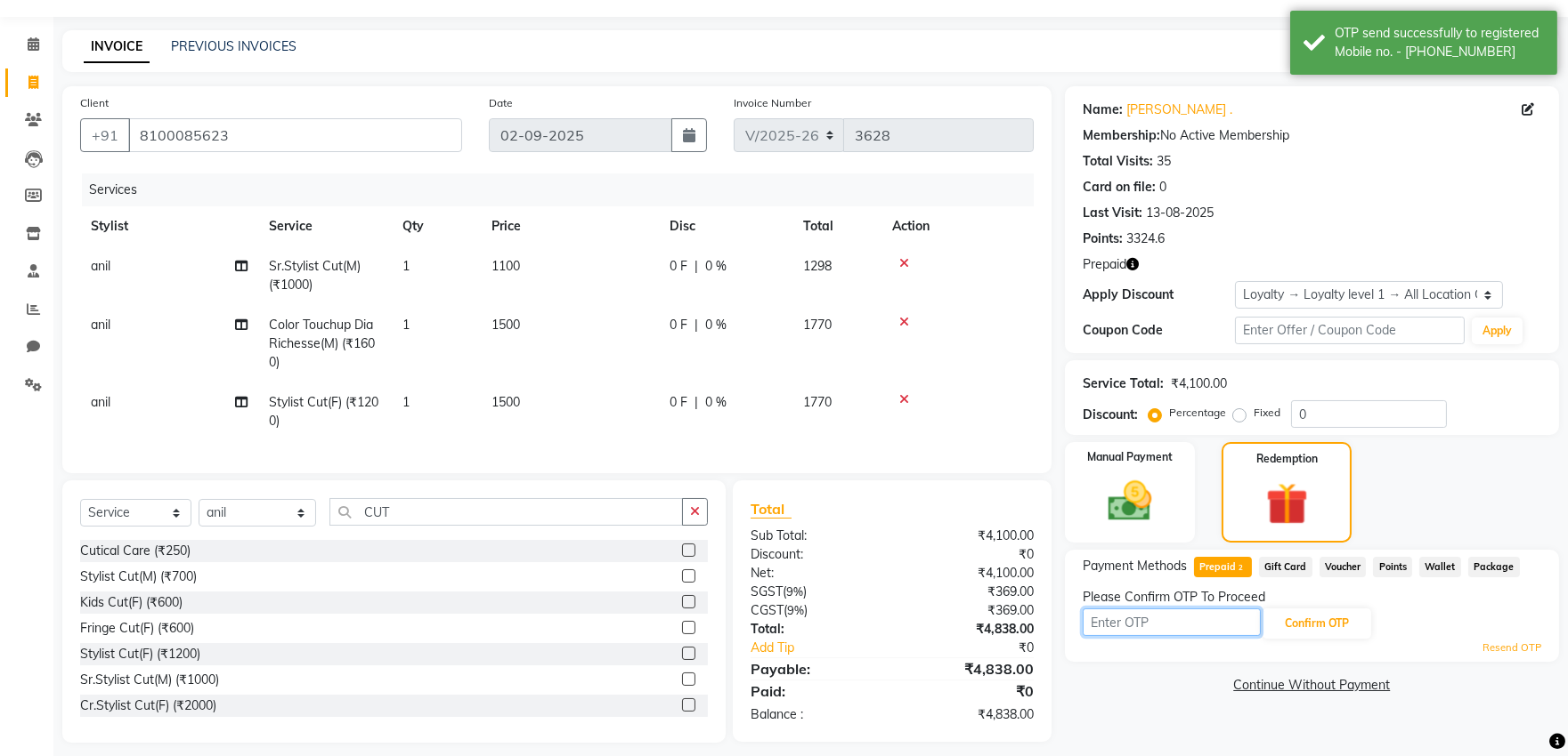
click at [1133, 623] on input "text" at bounding box center [1171, 622] width 178 height 27
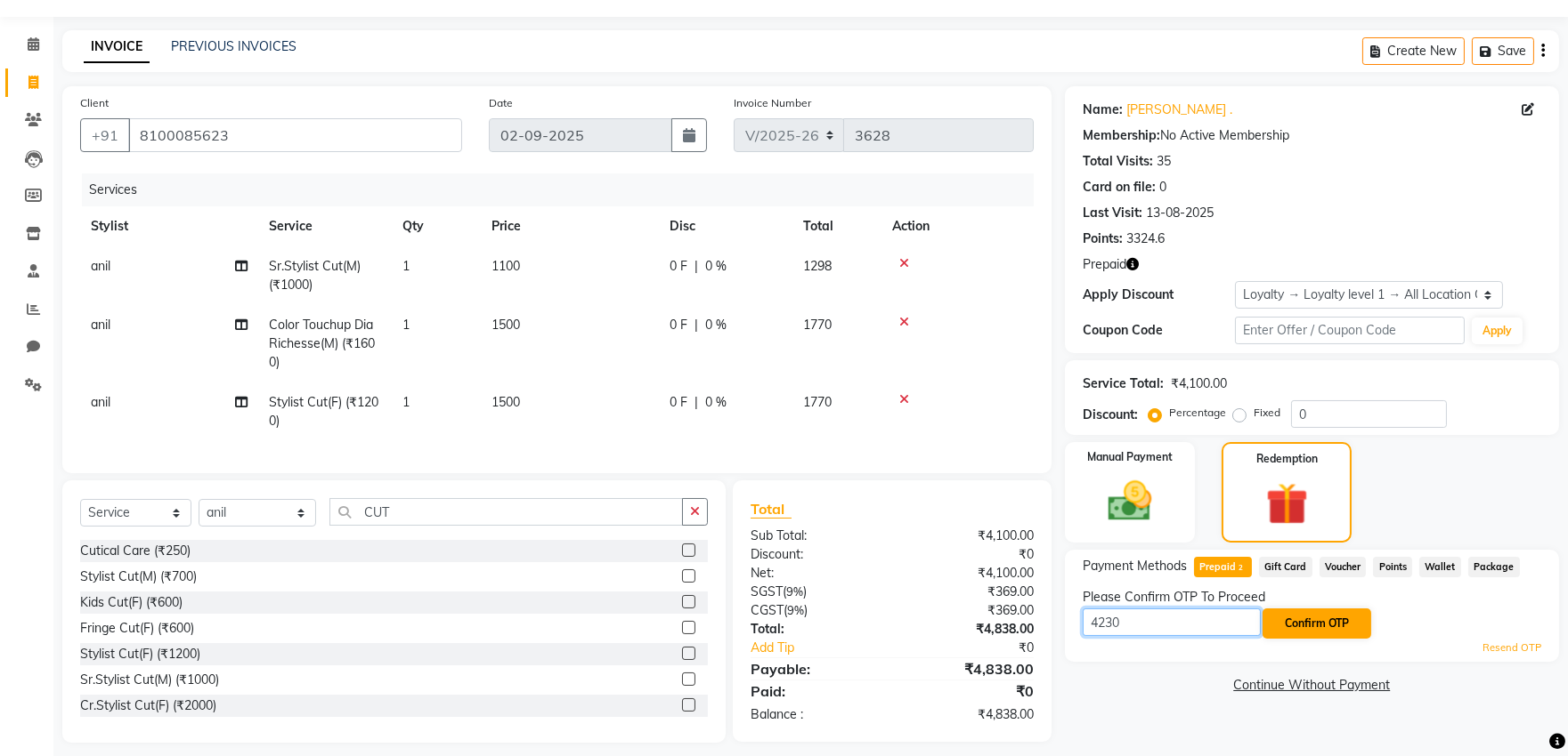
type input "4230"
click at [1298, 619] on button "Confirm OTP" at bounding box center [1317, 623] width 109 height 30
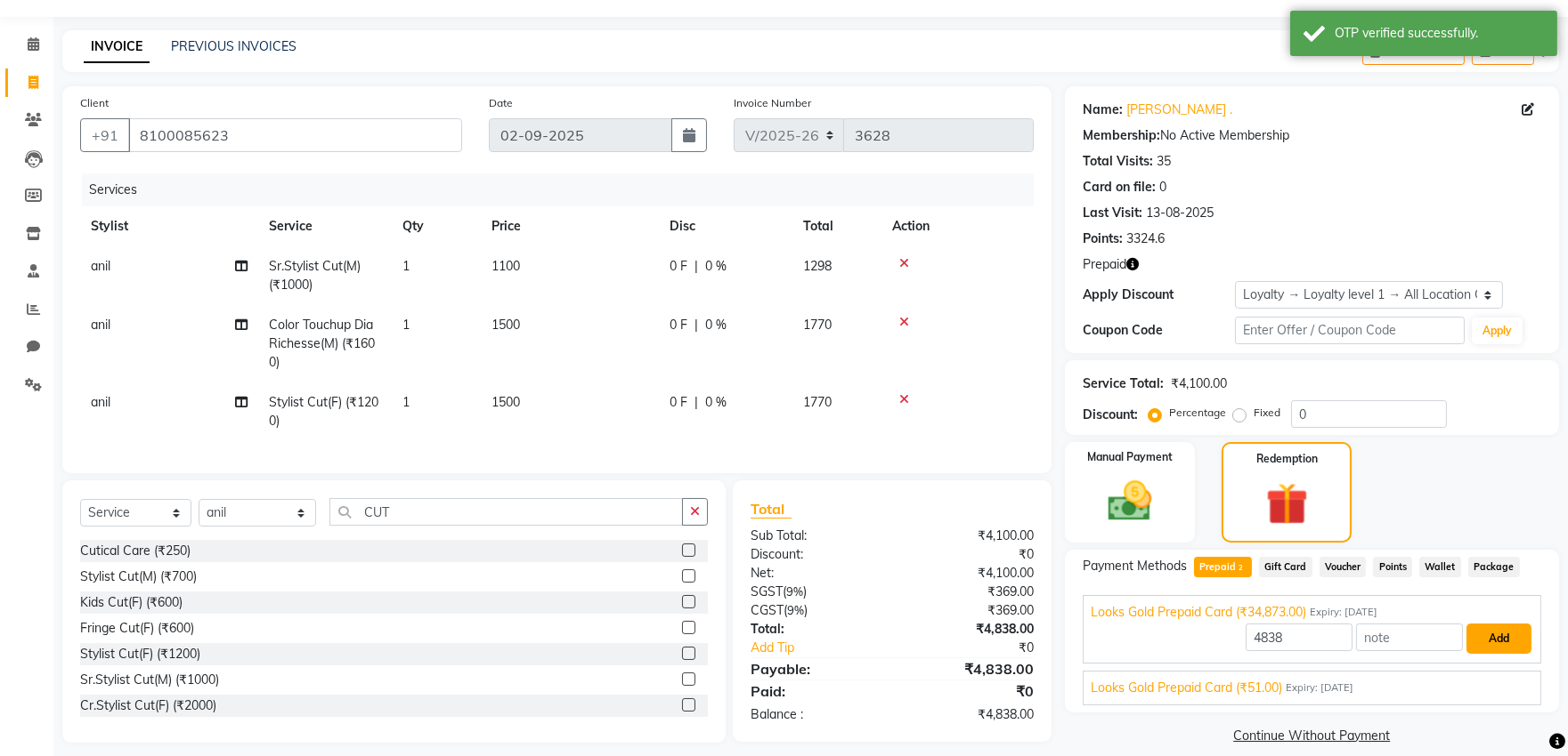
click at [1492, 636] on button "Add" at bounding box center [1498, 638] width 65 height 30
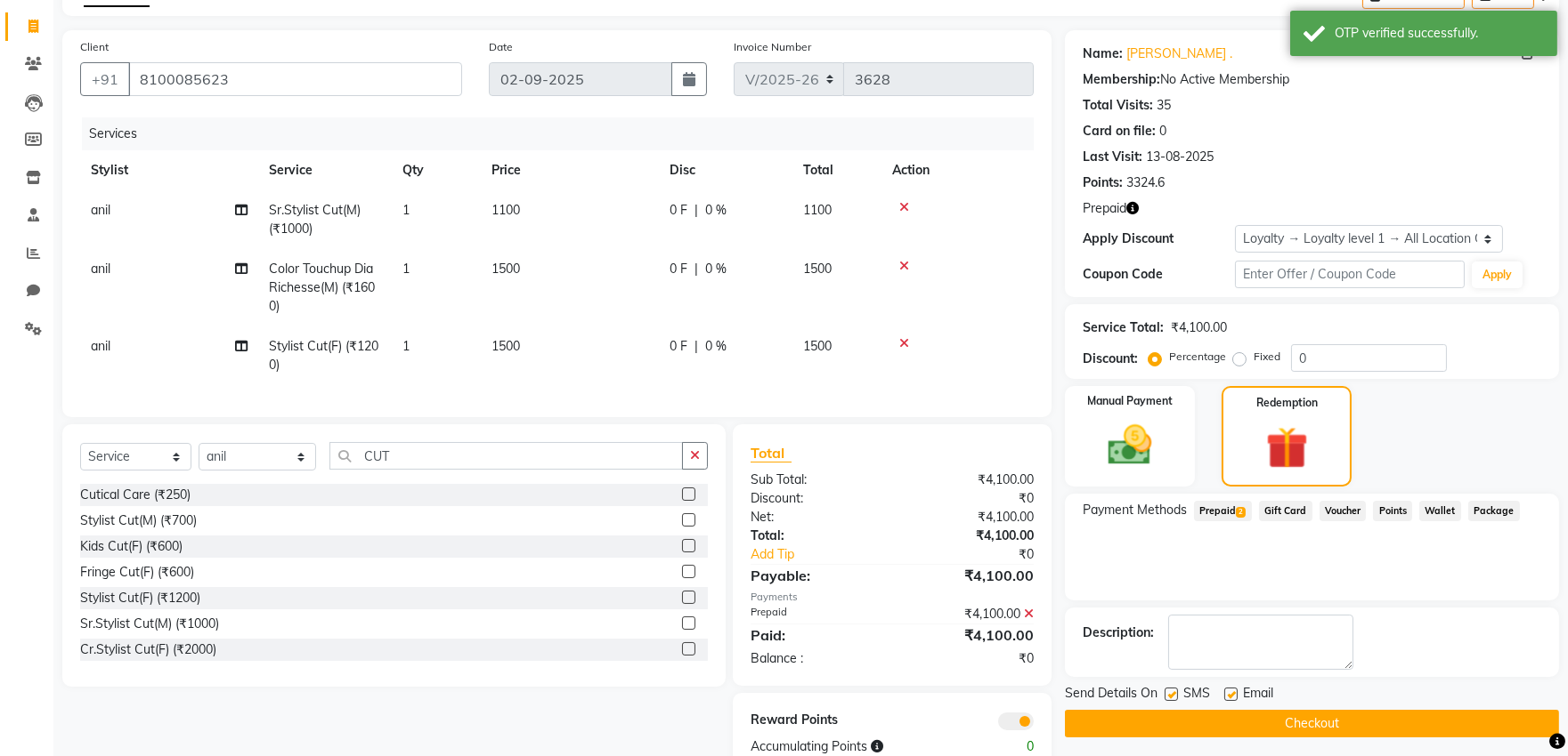
scroll to position [163, 0]
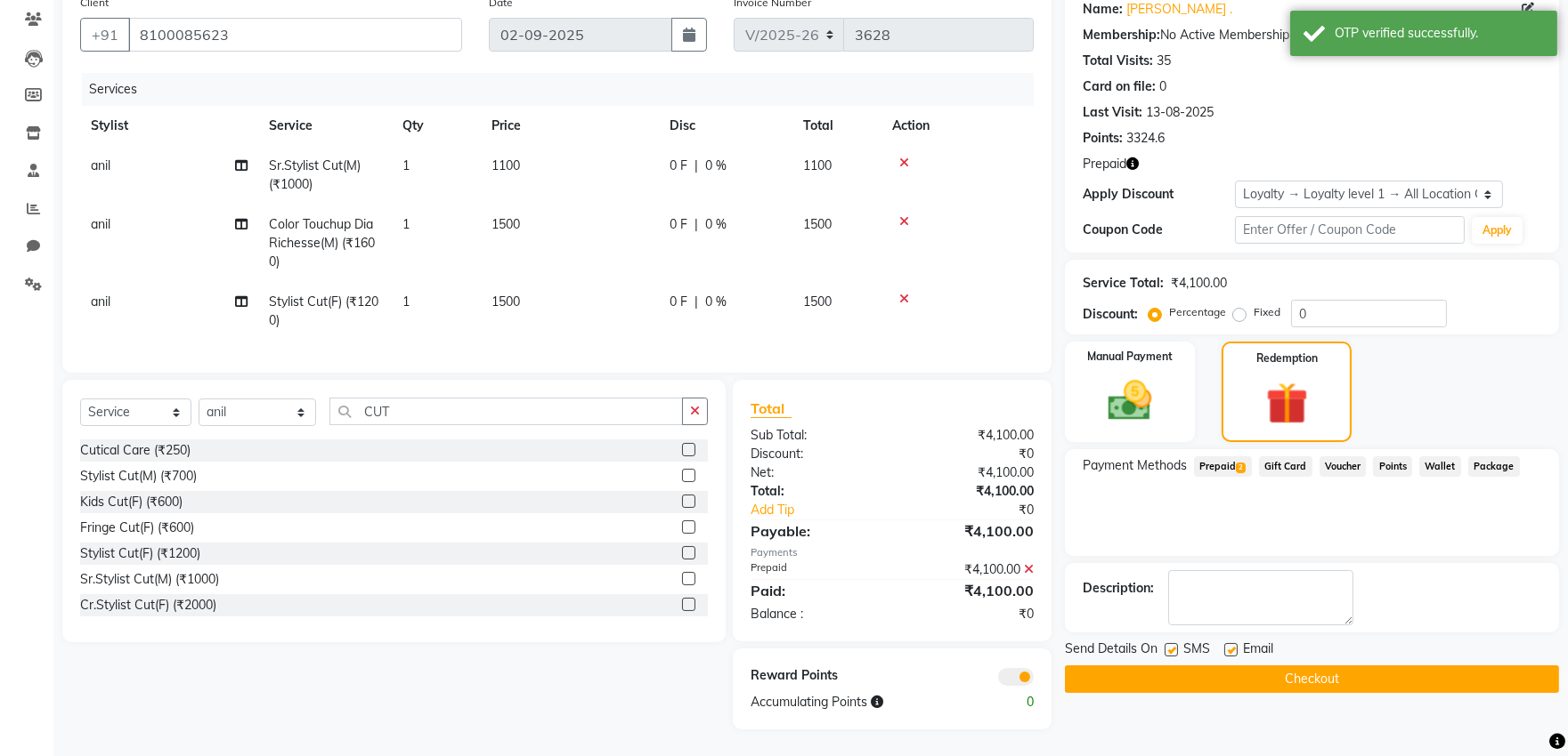
click at [1359, 666] on button "Checkout" at bounding box center [1311, 679] width 494 height 27
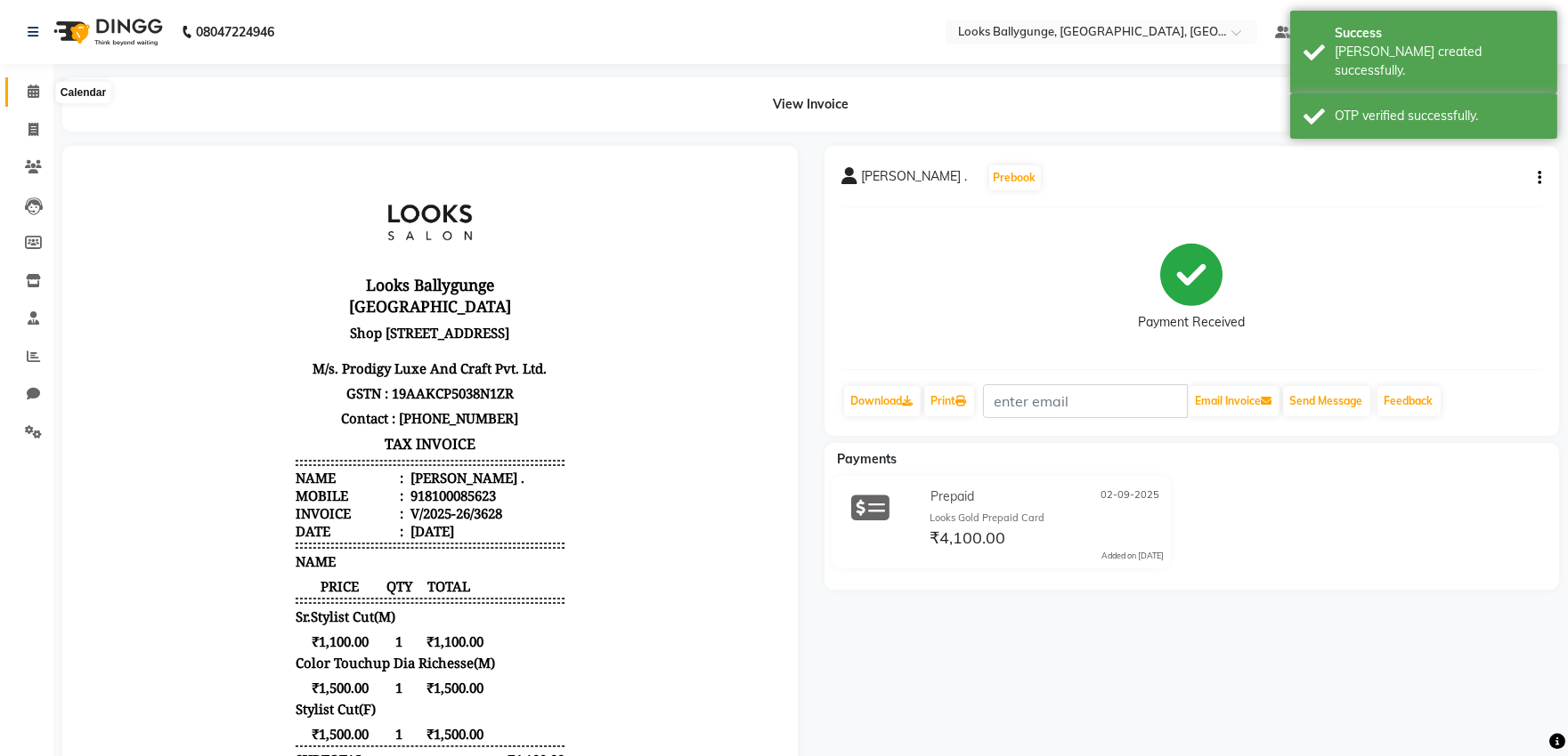
click at [37, 92] on icon at bounding box center [33, 91] width 12 height 14
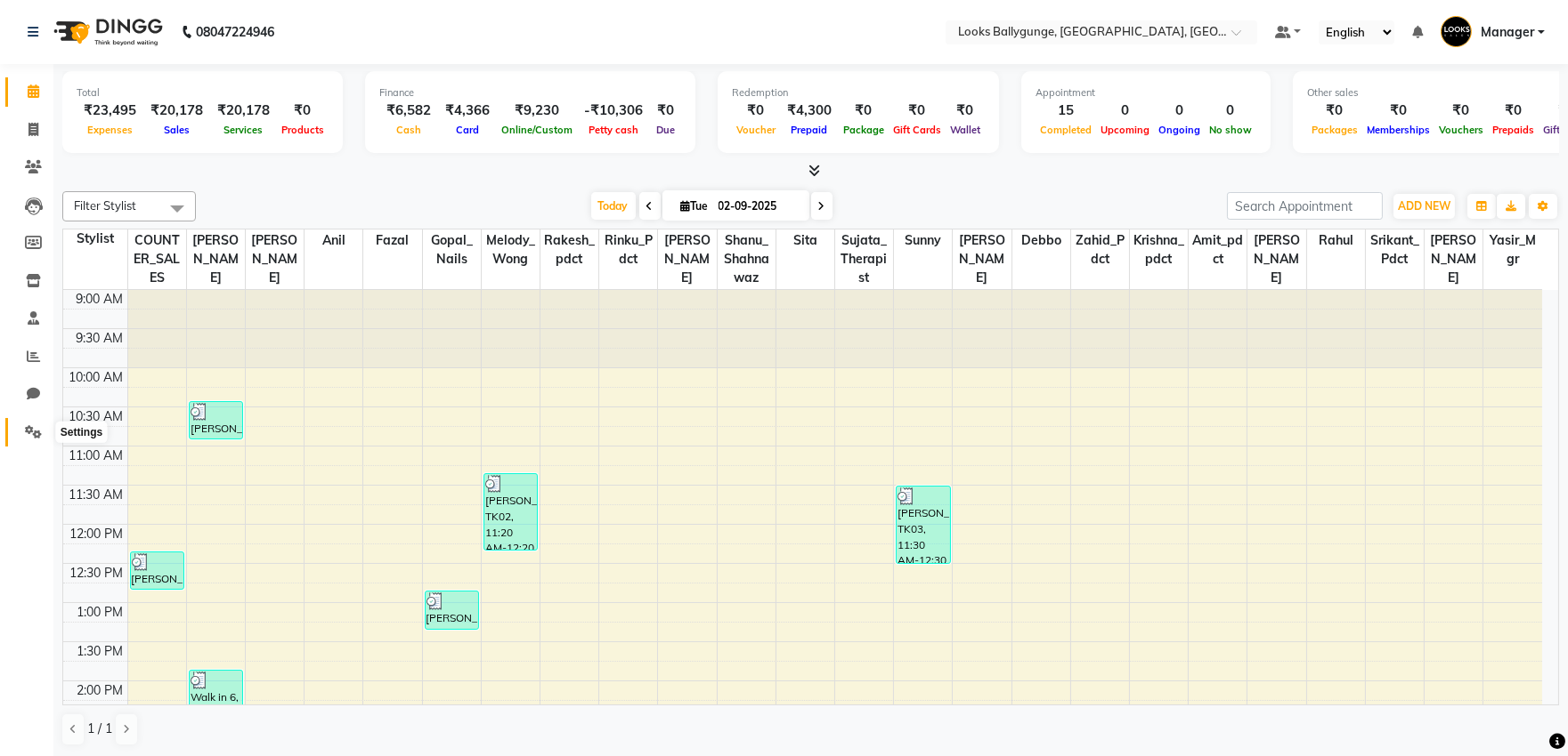
click at [17, 430] on span at bounding box center [33, 432] width 31 height 20
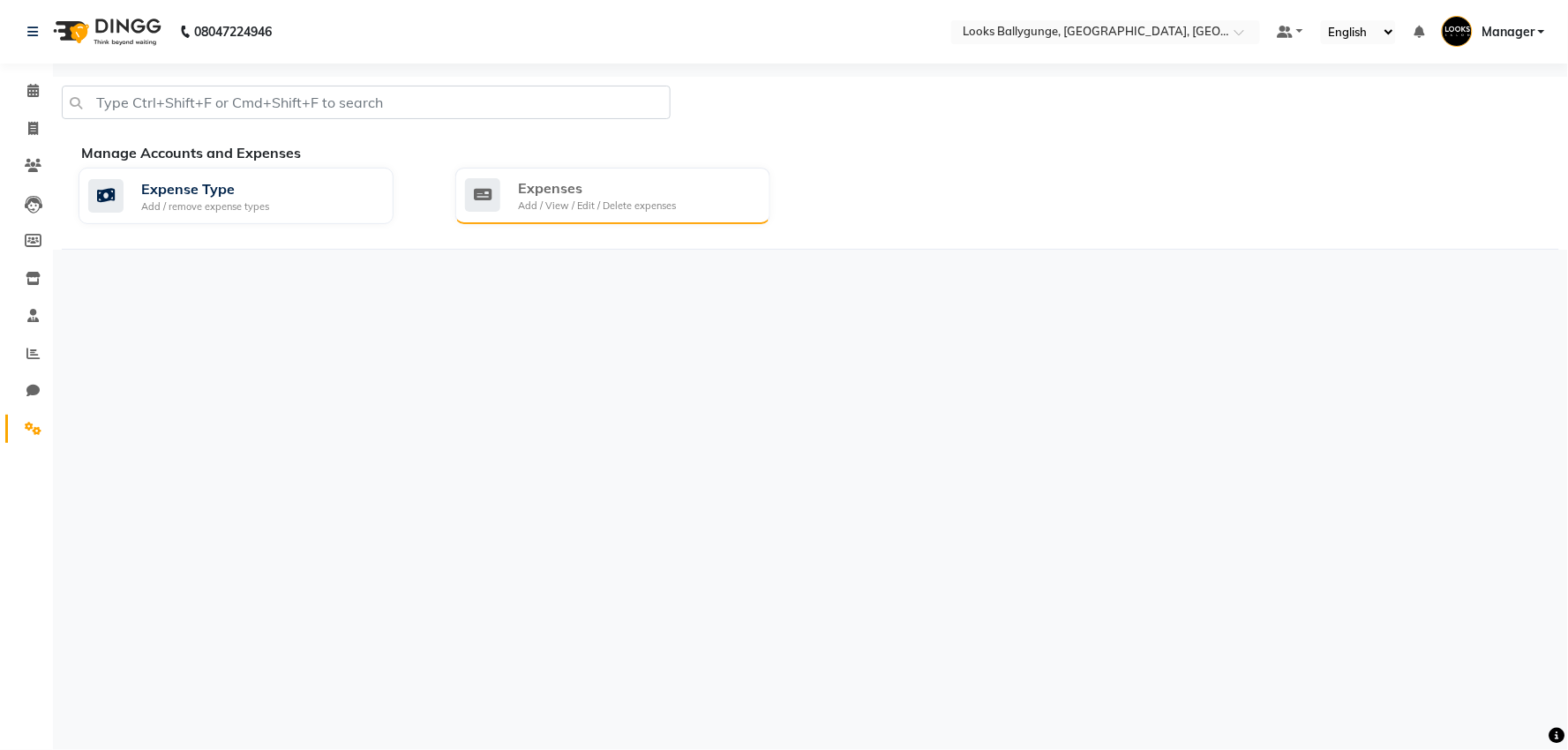
click at [540, 215] on div "Expenses Add / View / Edit / Delete expenses" at bounding box center [613, 196] width 315 height 57
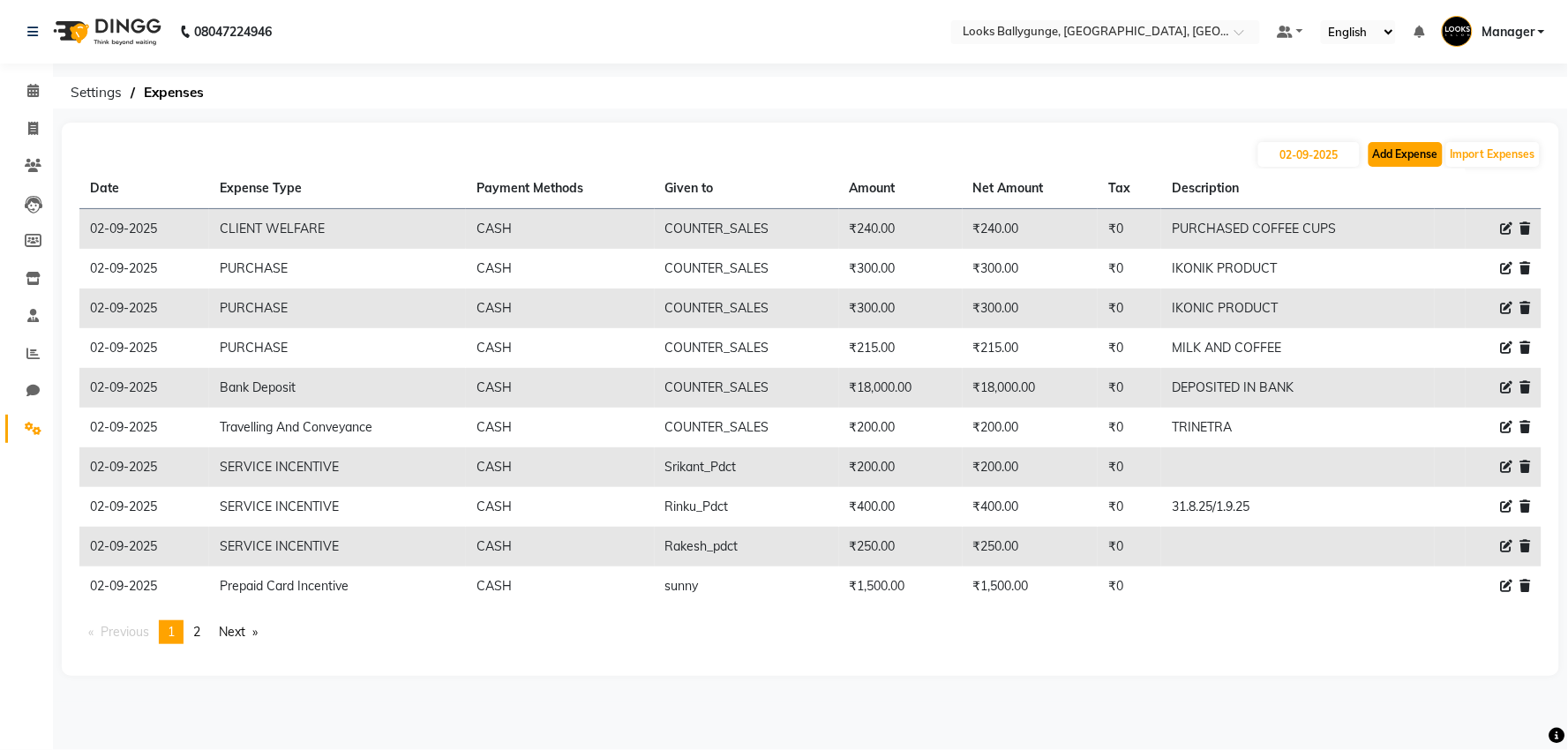
click at [1422, 160] on button "Add Expense" at bounding box center [1405, 154] width 74 height 25
select select "1"
select select "5499"
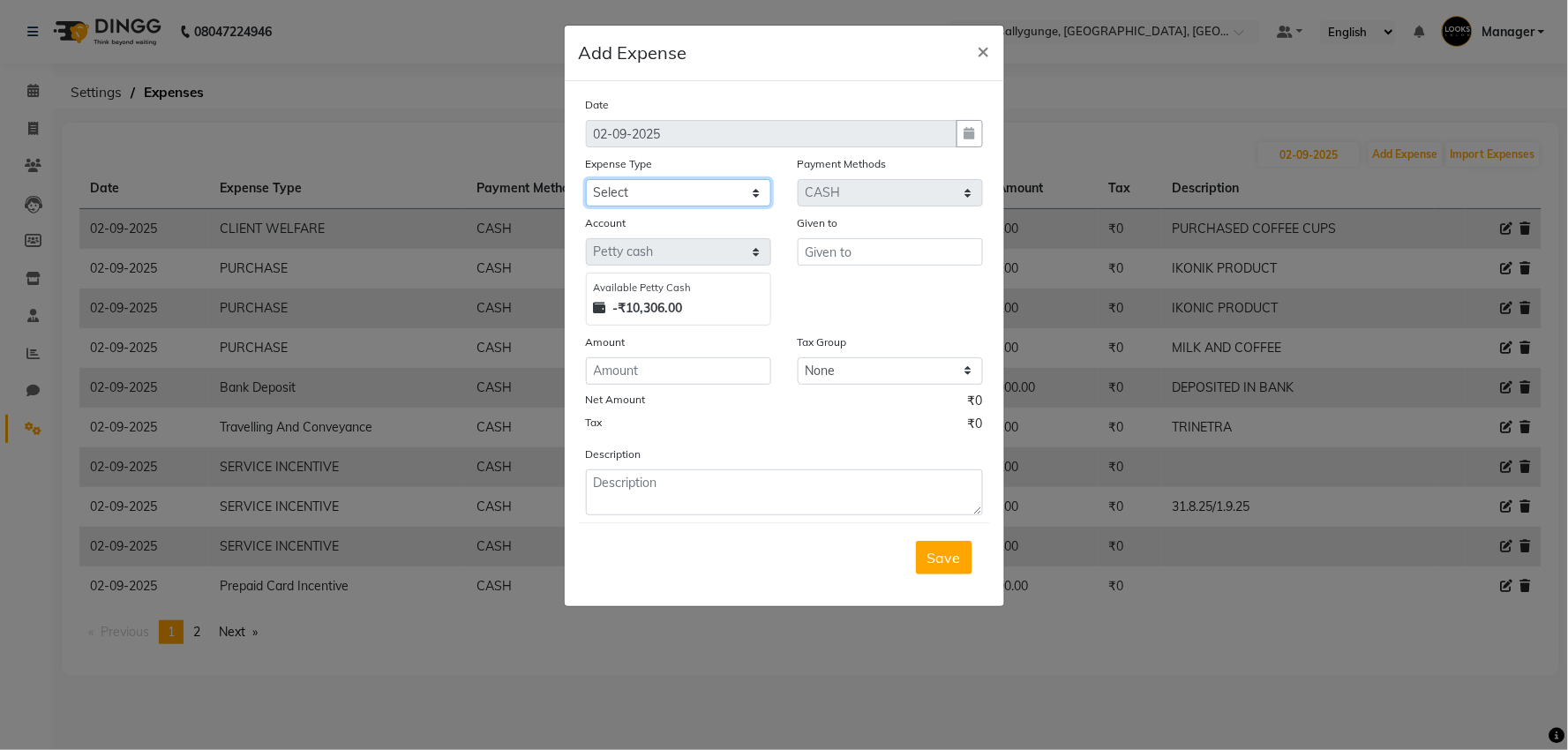
click at [654, 179] on select "Select Bank Deposit Blinkit Cash Handover CLIENT Client ordered food Client Ref…" at bounding box center [678, 193] width 185 height 27
select select "24170"
click at [586, 179] on select "Select Bank Deposit Blinkit Cash Handover CLIENT Client ordered food Client Ref…" at bounding box center [678, 193] width 185 height 27
click at [826, 256] on input "text" at bounding box center [890, 252] width 185 height 27
type input "C"
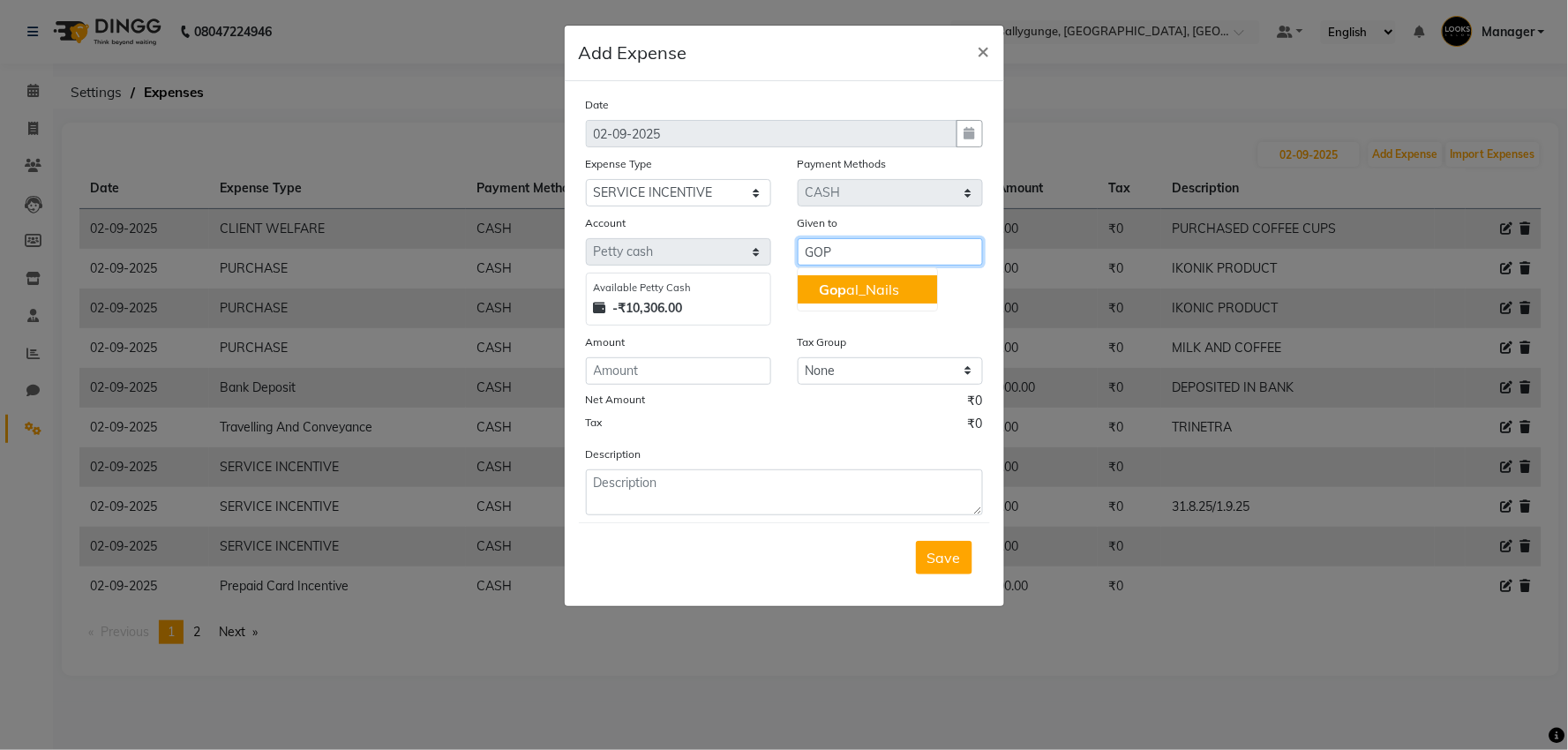
click at [822, 291] on span "Gop" at bounding box center [833, 289] width 27 height 17
type input "Gopal_Nails"
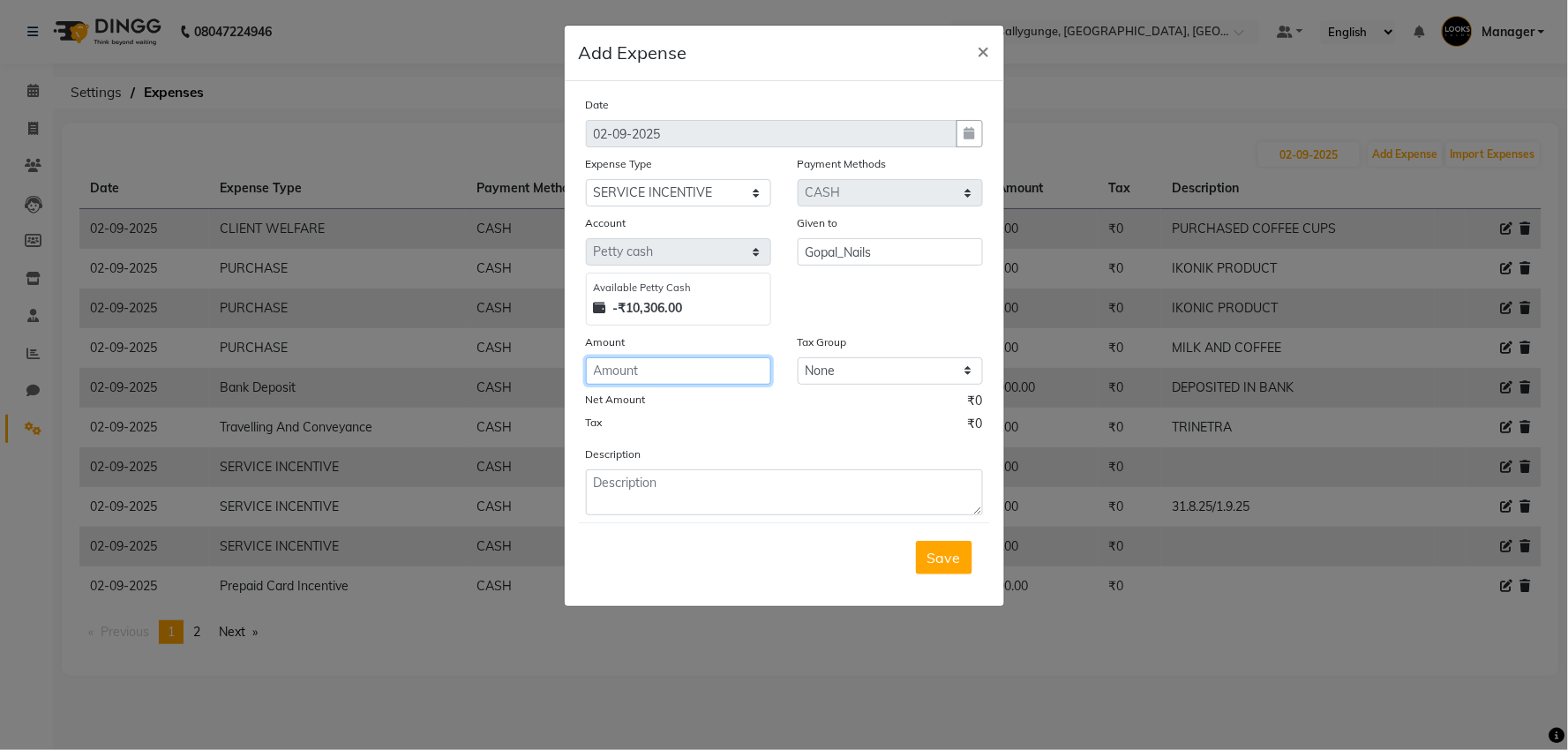
click at [693, 383] on input "number" at bounding box center [678, 371] width 185 height 27
type input "175"
click at [925, 560] on button "Save" at bounding box center [944, 557] width 57 height 34
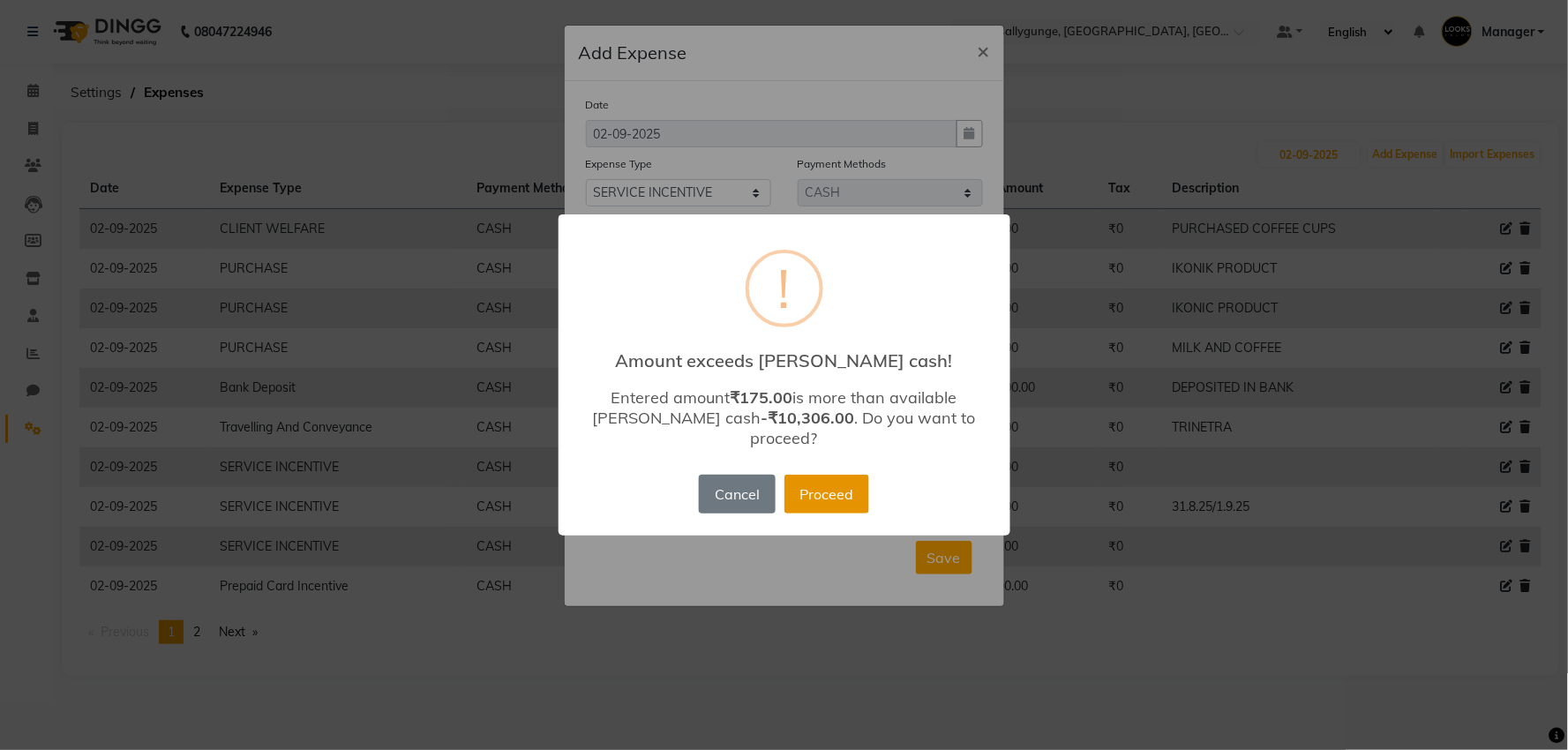
click at [830, 475] on button "Proceed" at bounding box center [827, 495] width 85 height 39
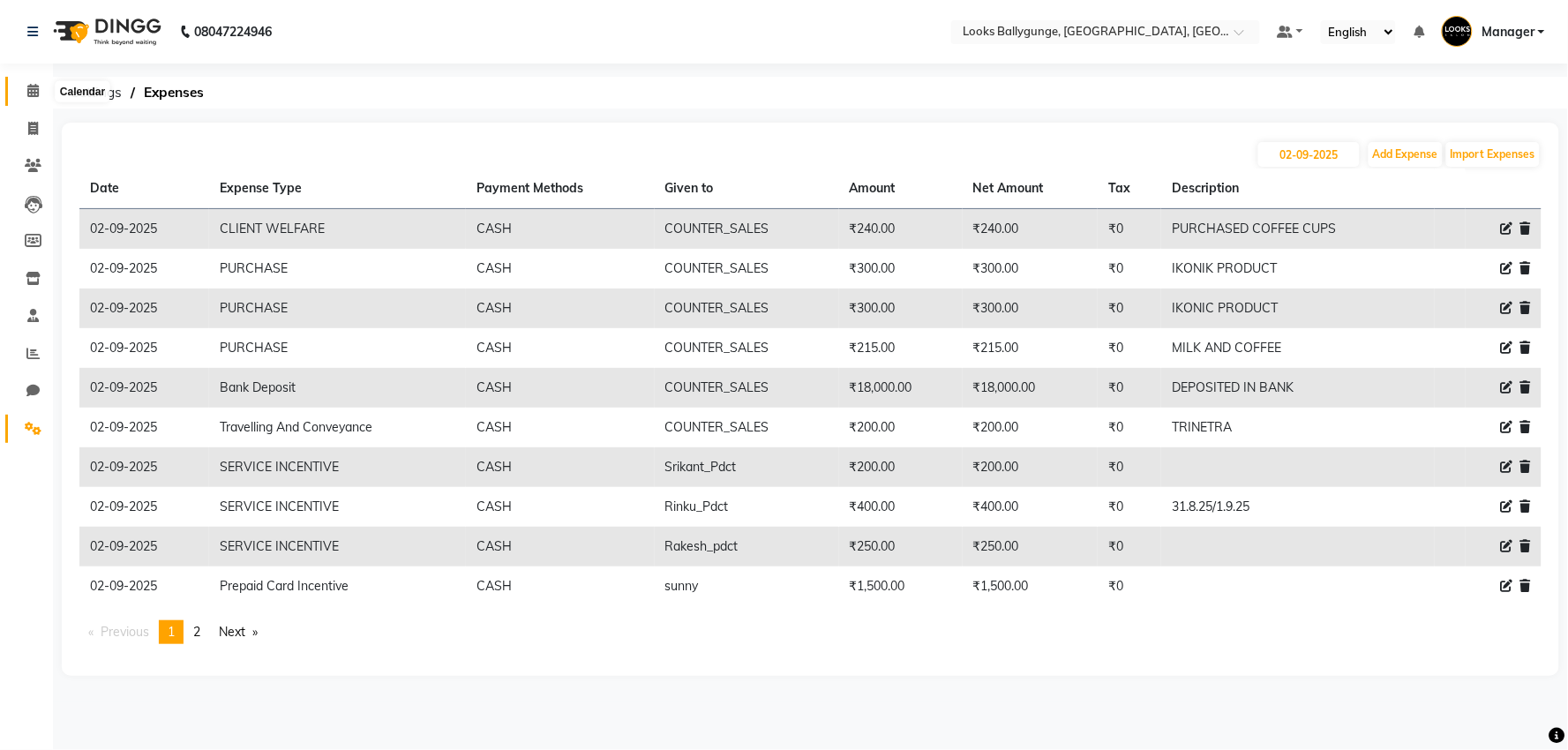
click at [30, 94] on icon at bounding box center [33, 91] width 12 height 13
